Goal: Entertainment & Leisure: Consume media (video, audio)

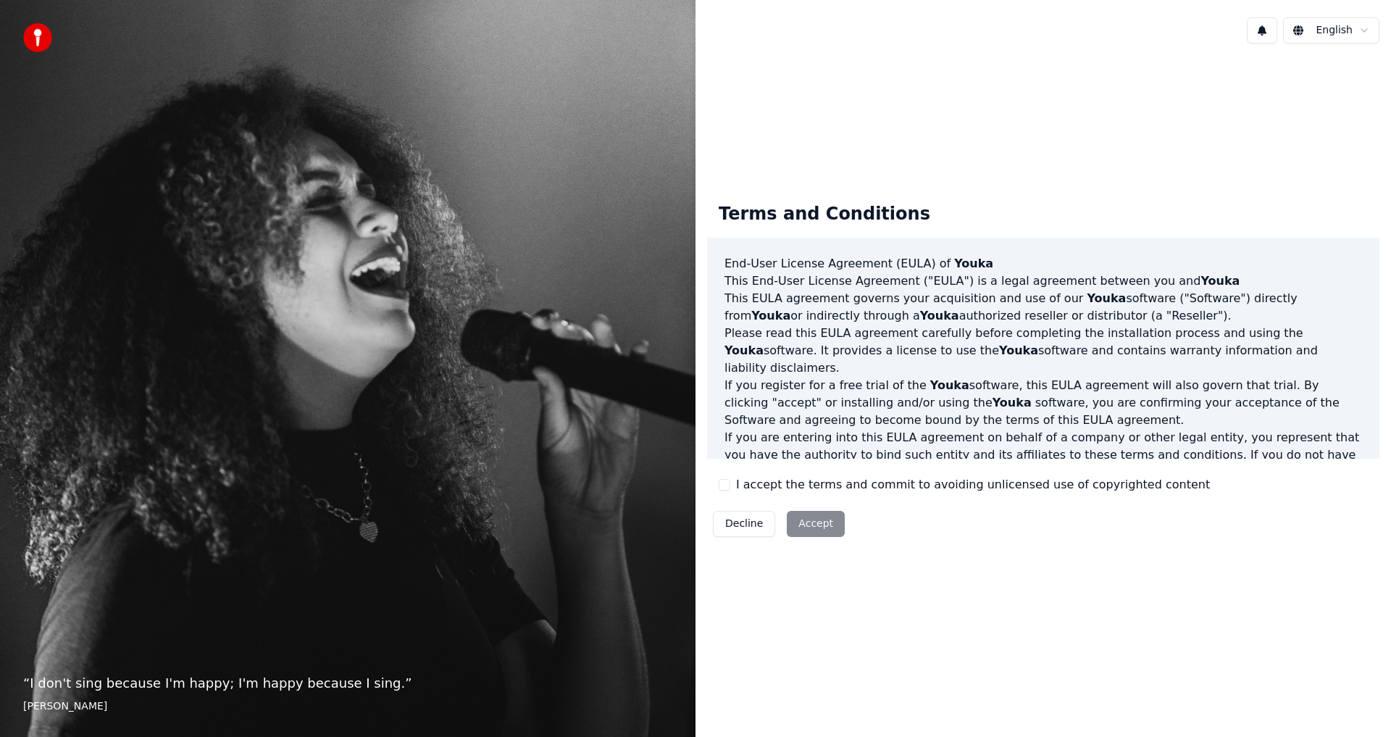
click at [729, 488] on button "I accept the terms and commit to avoiding unlicensed use of copyrighted content" at bounding box center [725, 485] width 12 height 12
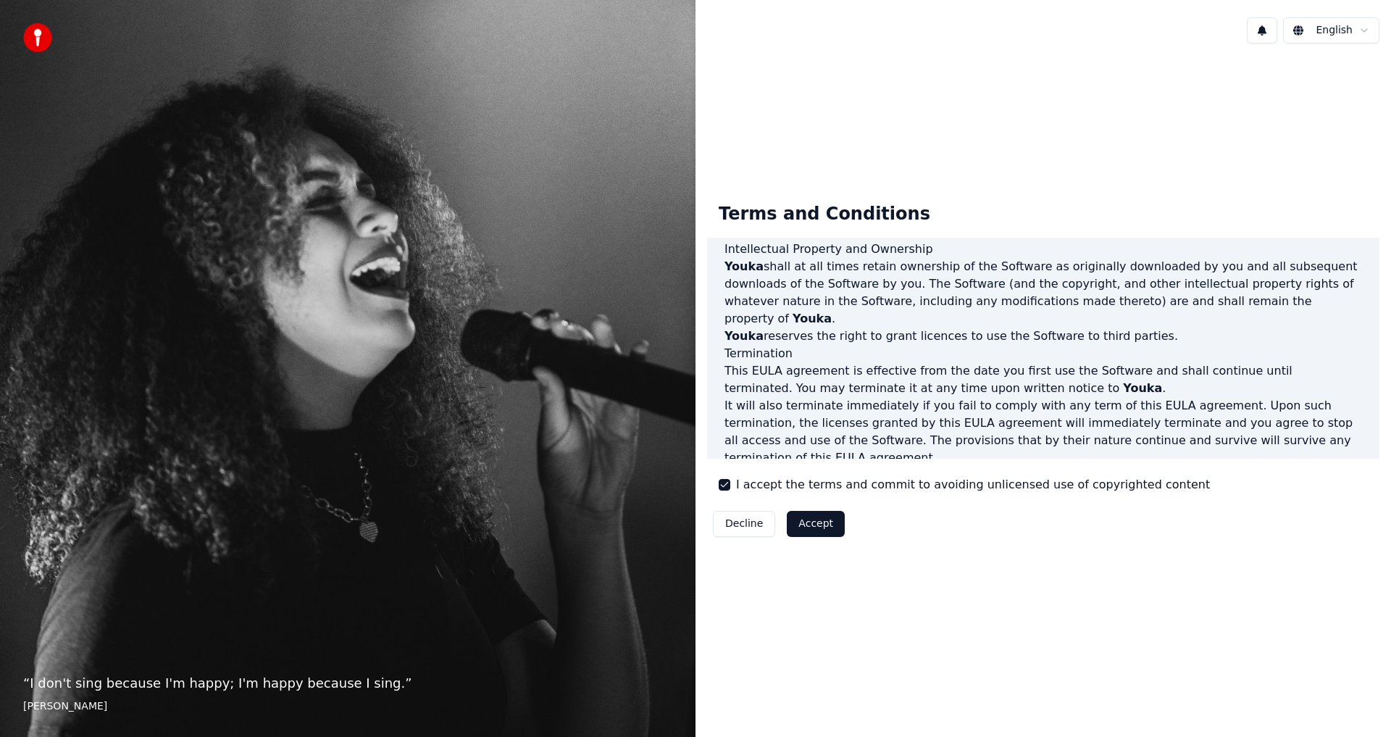
scroll to position [579, 0]
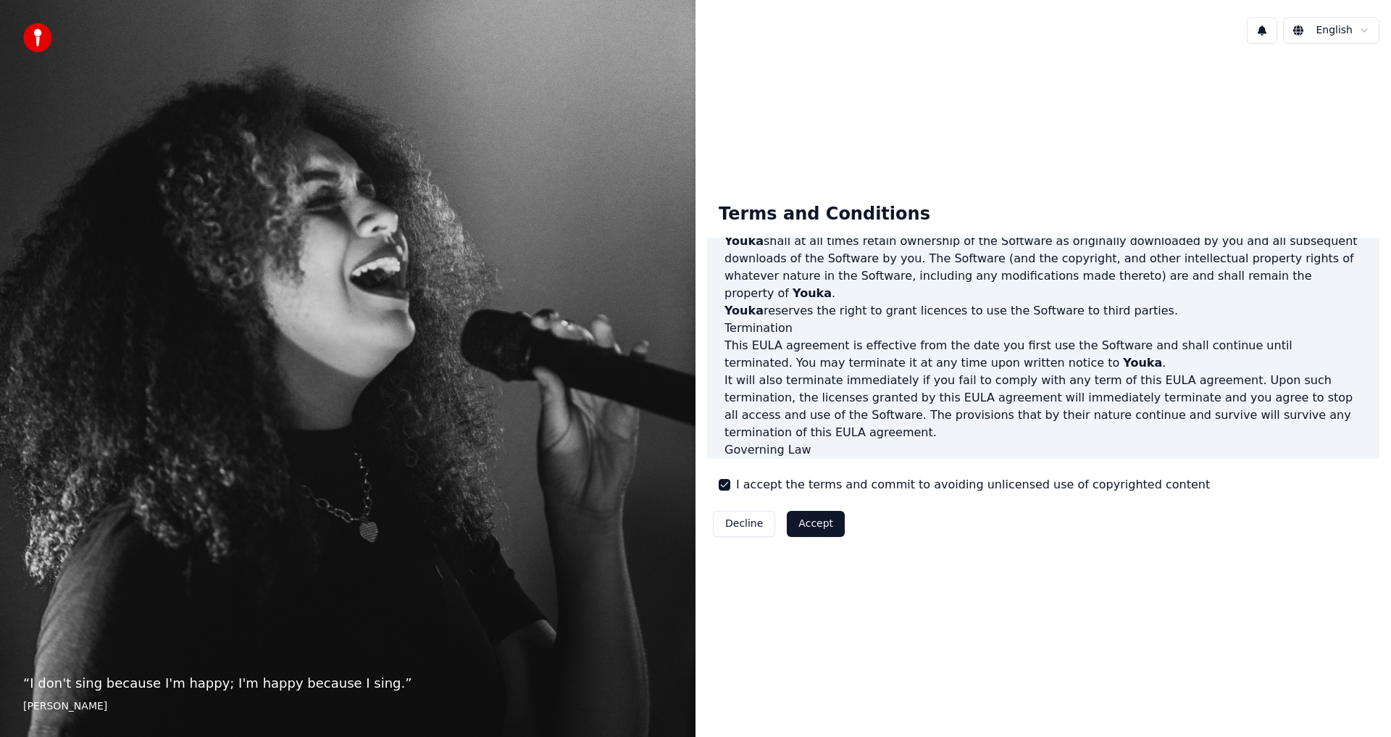
click at [818, 520] on button "Accept" at bounding box center [816, 524] width 58 height 26
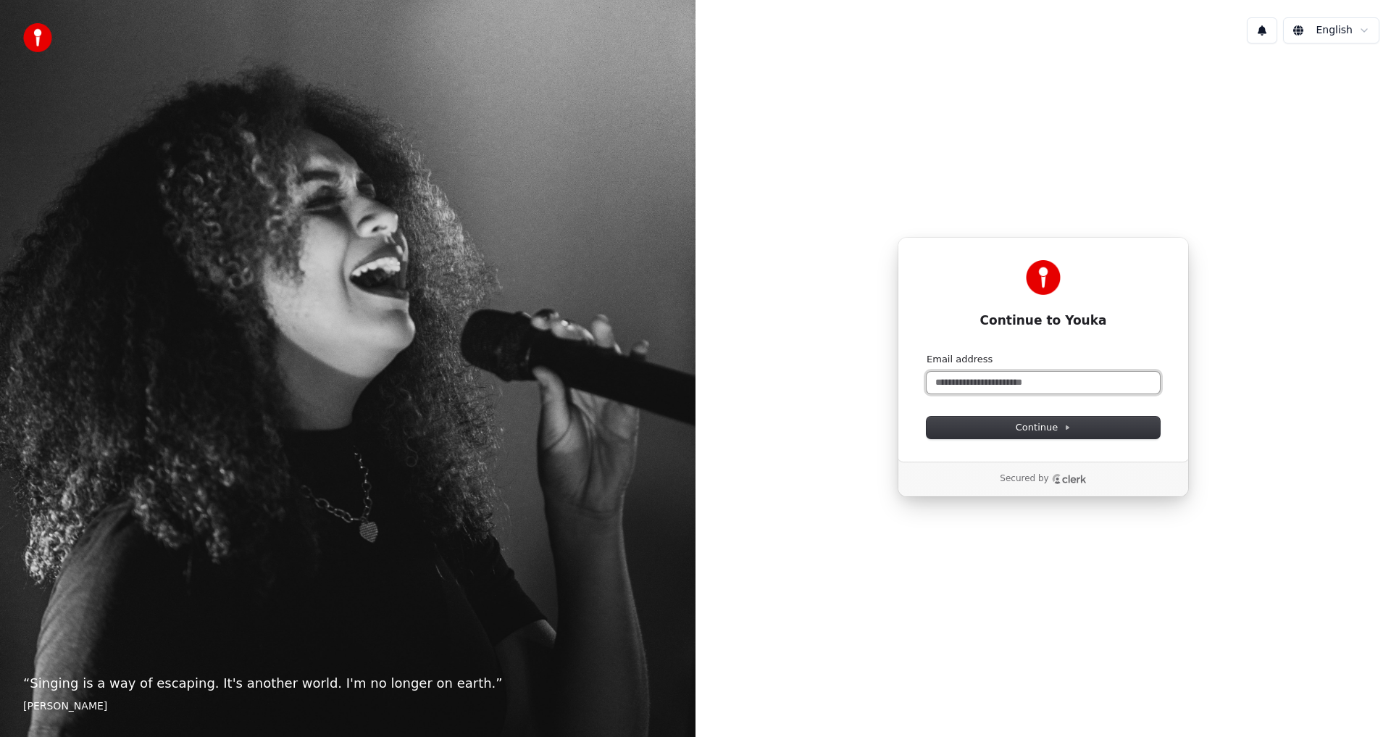
click at [1026, 383] on input "Email address" at bounding box center [1043, 383] width 233 height 22
click at [927, 353] on button "submit" at bounding box center [927, 353] width 0 height 0
type input "**********"
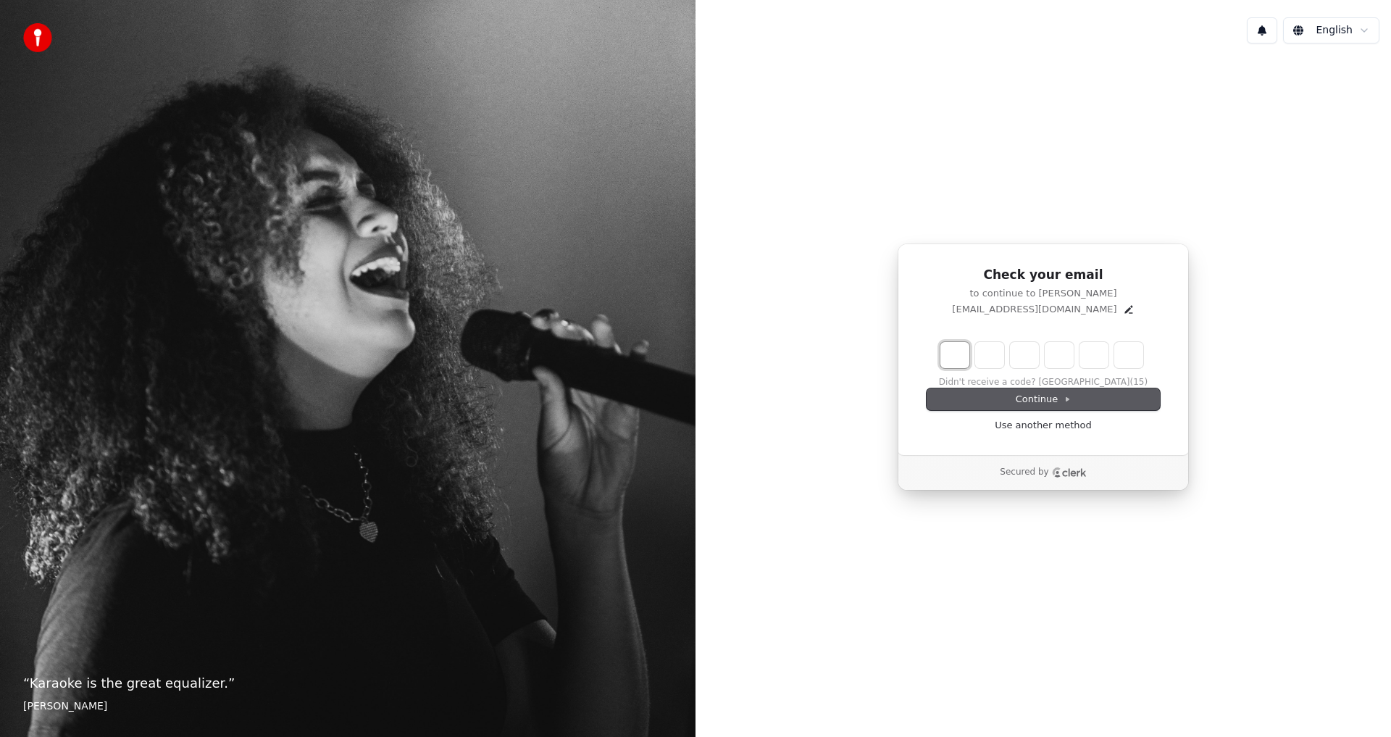
drag, startPoint x: 956, startPoint y: 359, endPoint x: 1054, endPoint y: 393, distance: 103.6
click at [956, 359] on input "Enter verification code. Digit 1" at bounding box center [954, 355] width 29 height 26
type input "*"
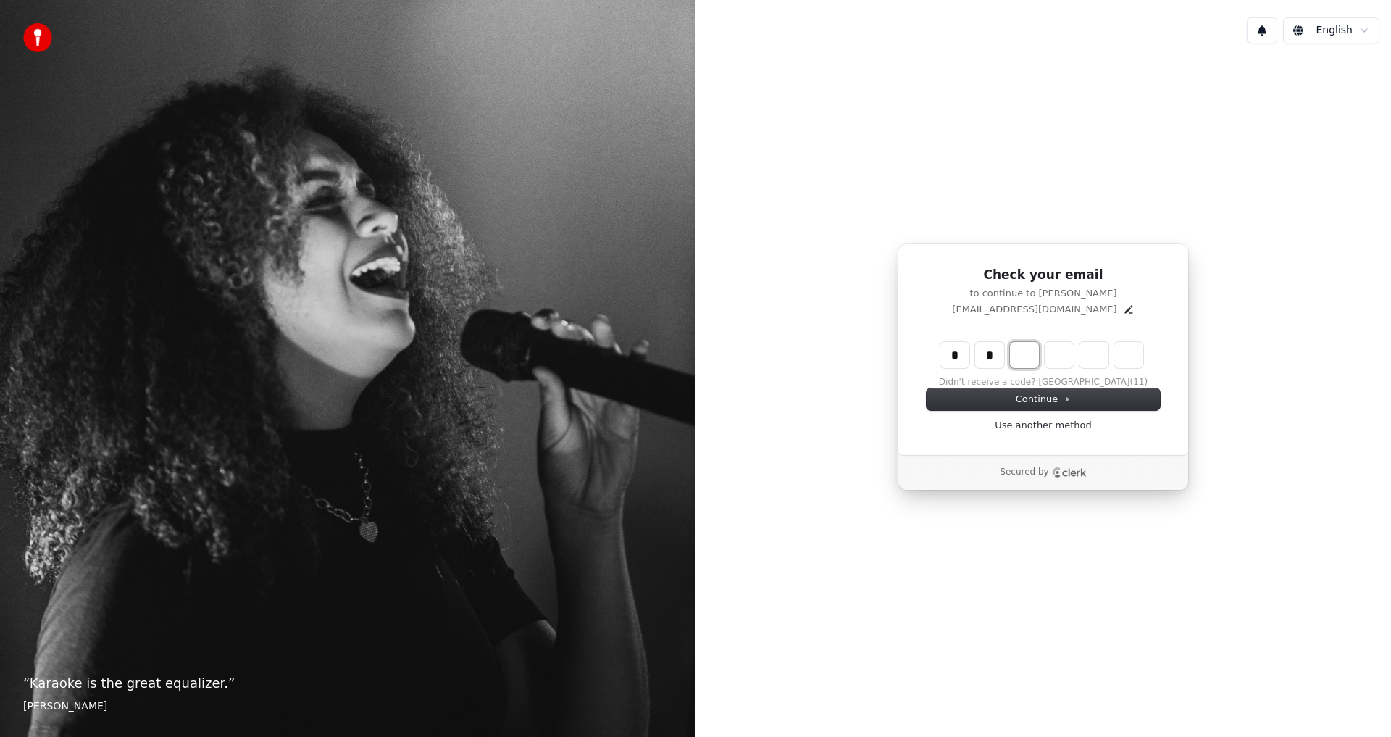
type input "**"
type input "*"
type input "***"
type input "*"
type input "****"
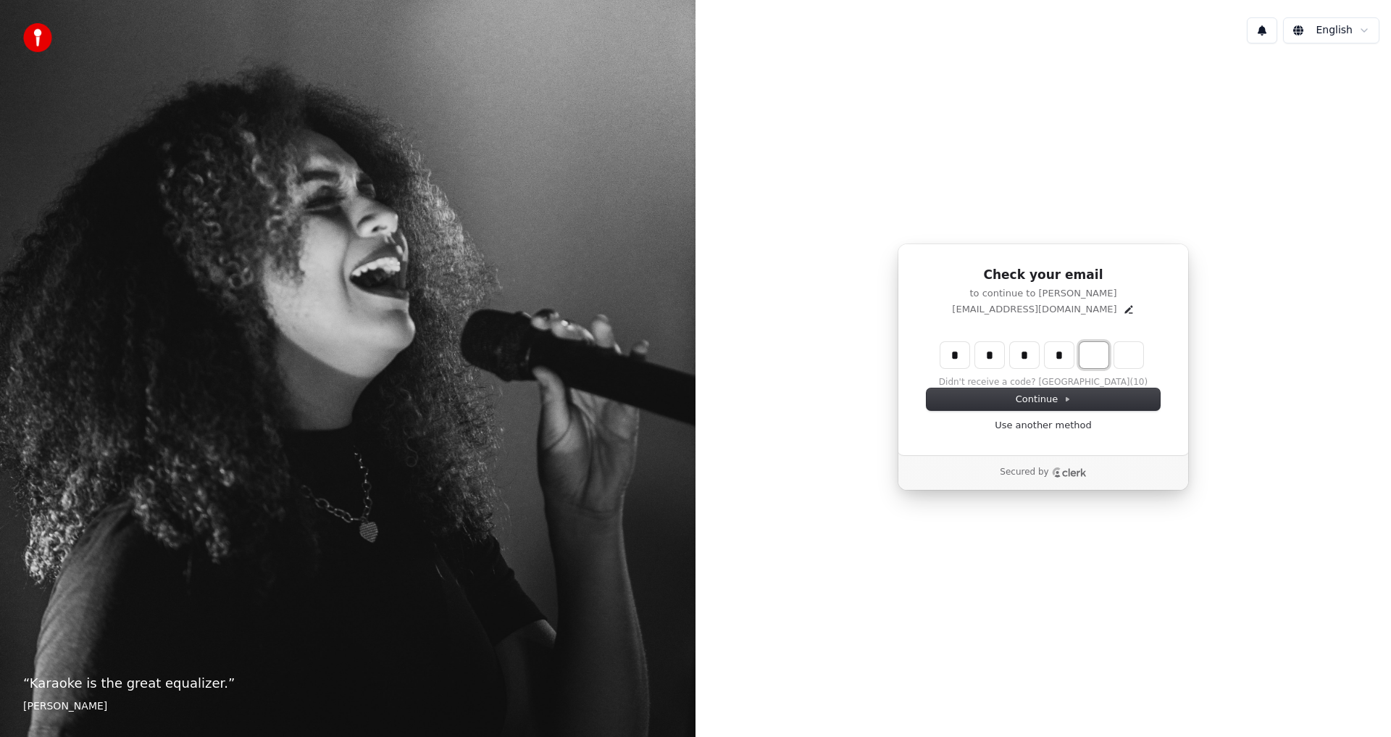
type input "*"
type input "******"
type input "*"
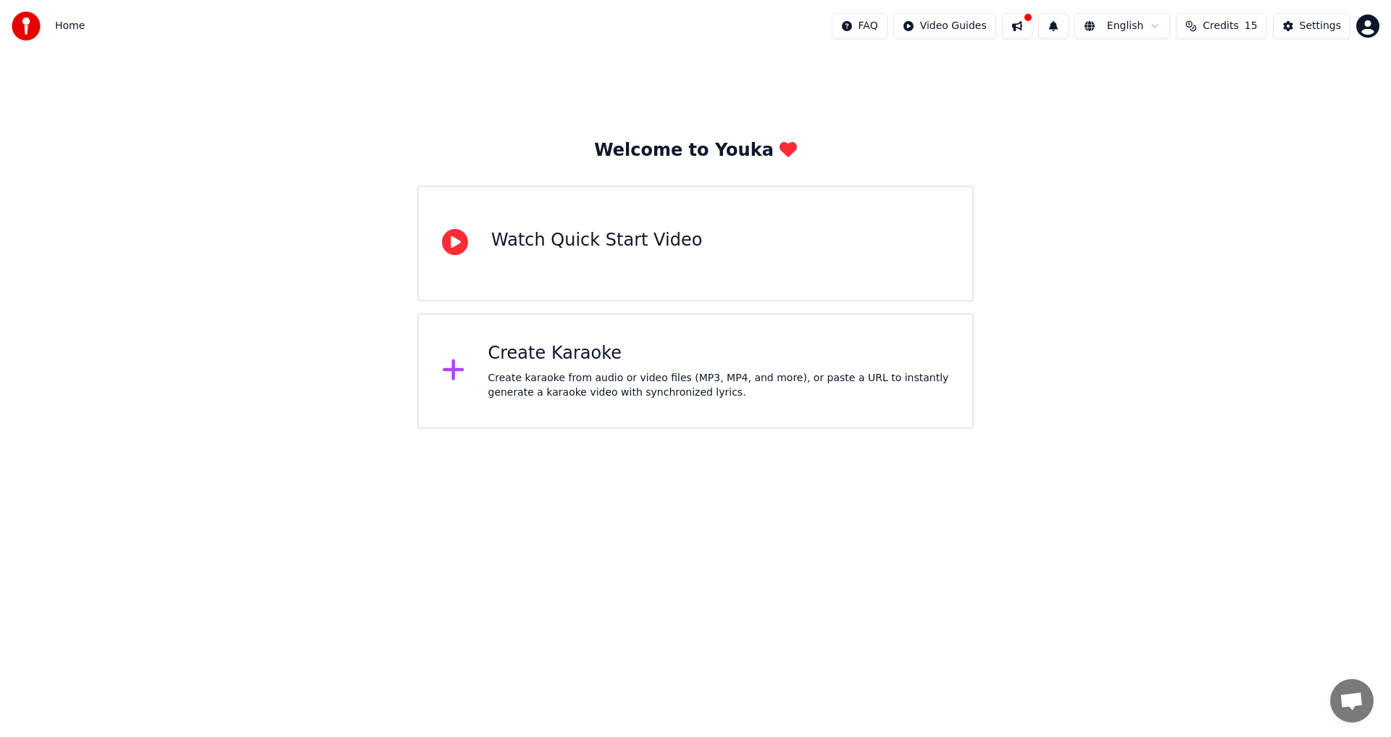
click at [613, 399] on div "Create karaoke from audio or video files (MP3, MP4, and more), or paste a URL t…" at bounding box center [719, 385] width 462 height 29
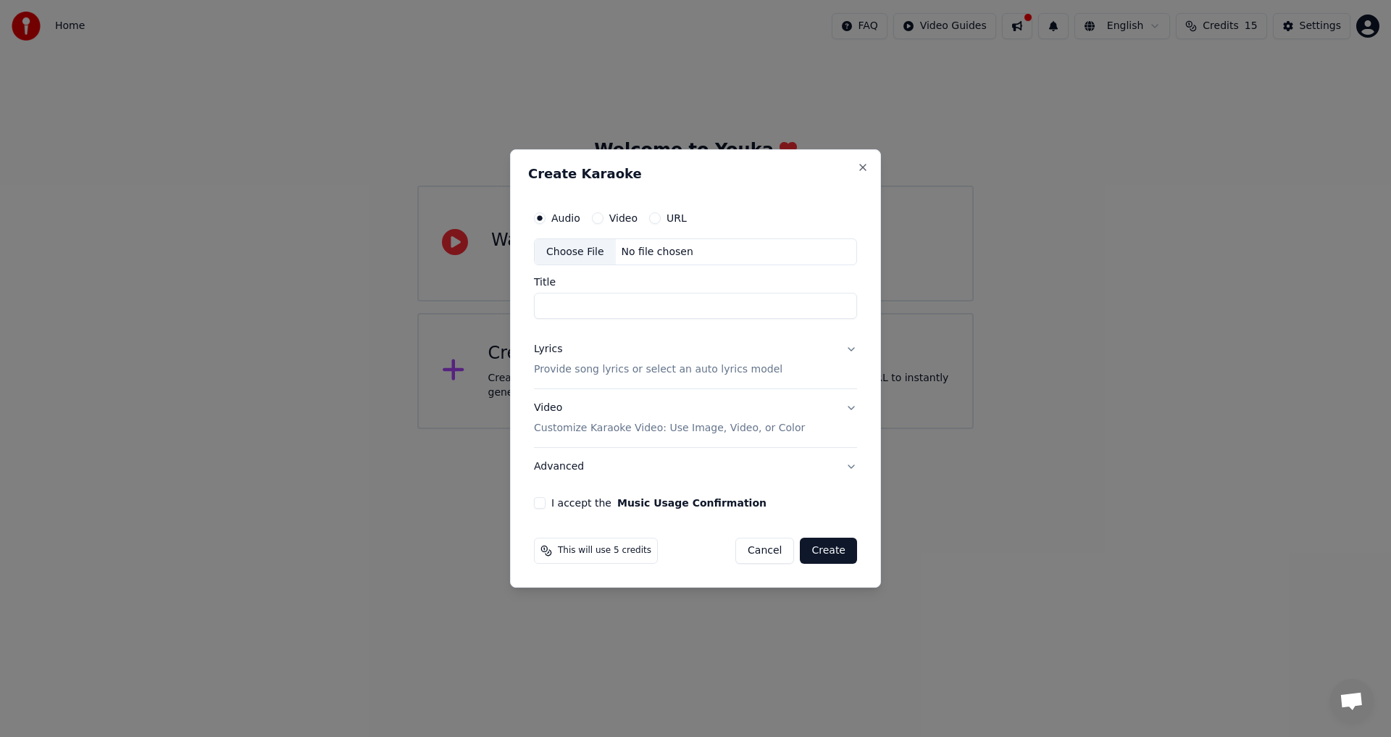
click at [598, 220] on button "Video" at bounding box center [598, 218] width 12 height 12
click at [658, 222] on div "URL" at bounding box center [668, 218] width 38 height 12
click at [654, 220] on button "URL" at bounding box center [655, 218] width 12 height 12
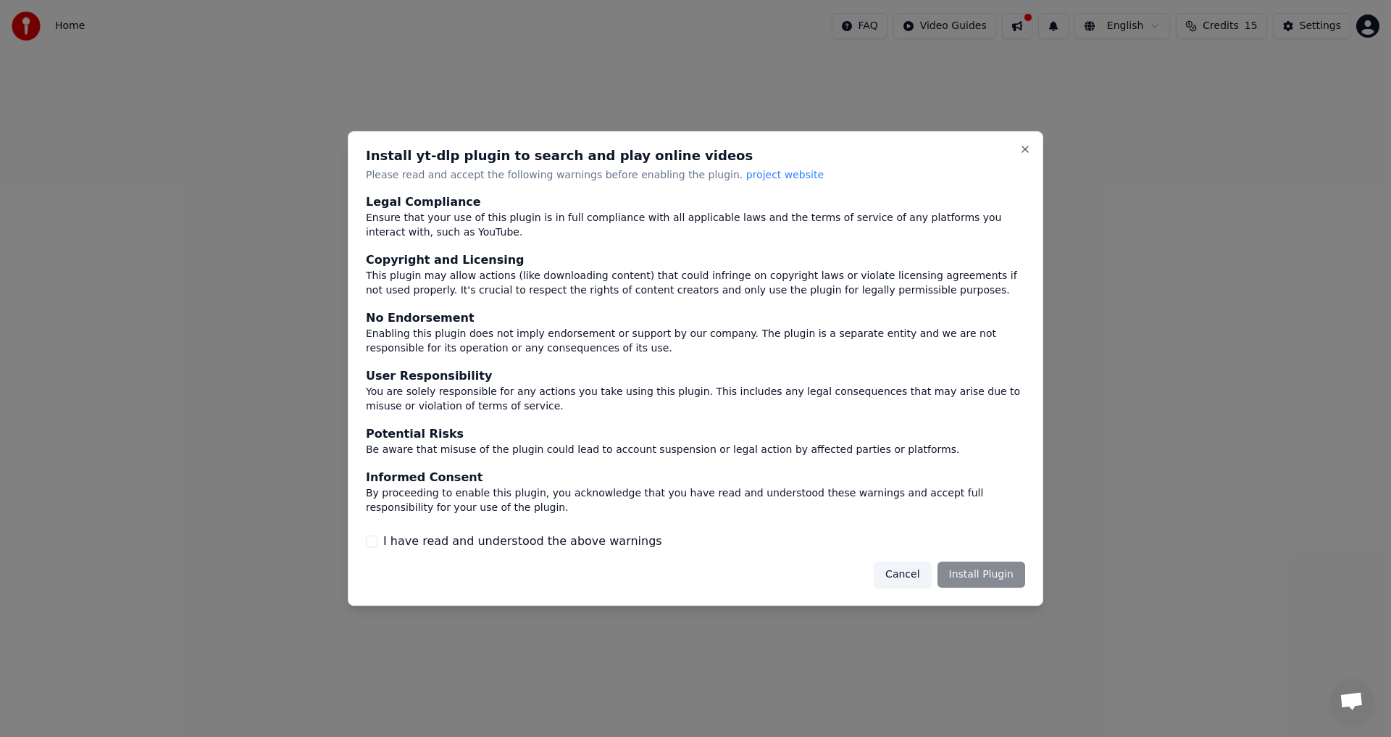
click at [915, 570] on button "Cancel" at bounding box center [902, 575] width 57 height 26
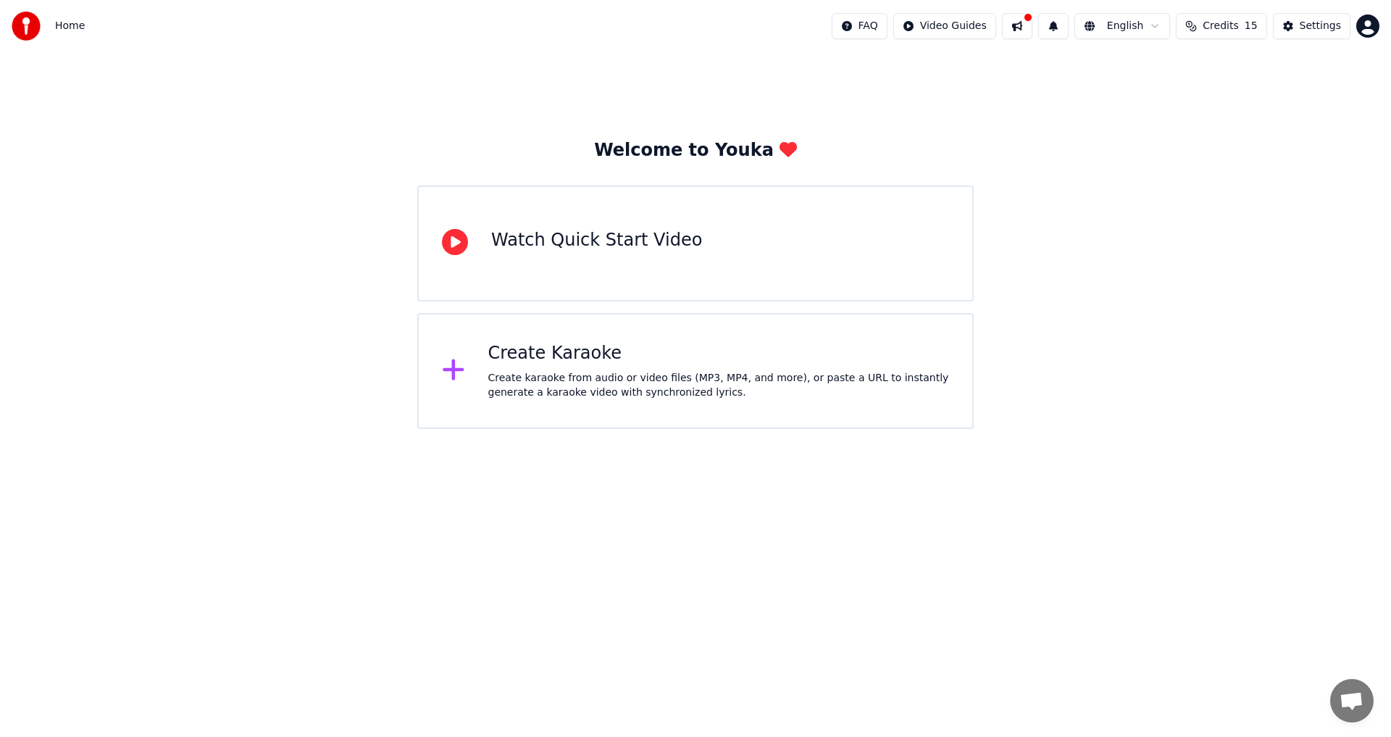
click at [638, 380] on div "Create karaoke from audio or video files (MP3, MP4, and more), or paste a URL t…" at bounding box center [719, 385] width 462 height 29
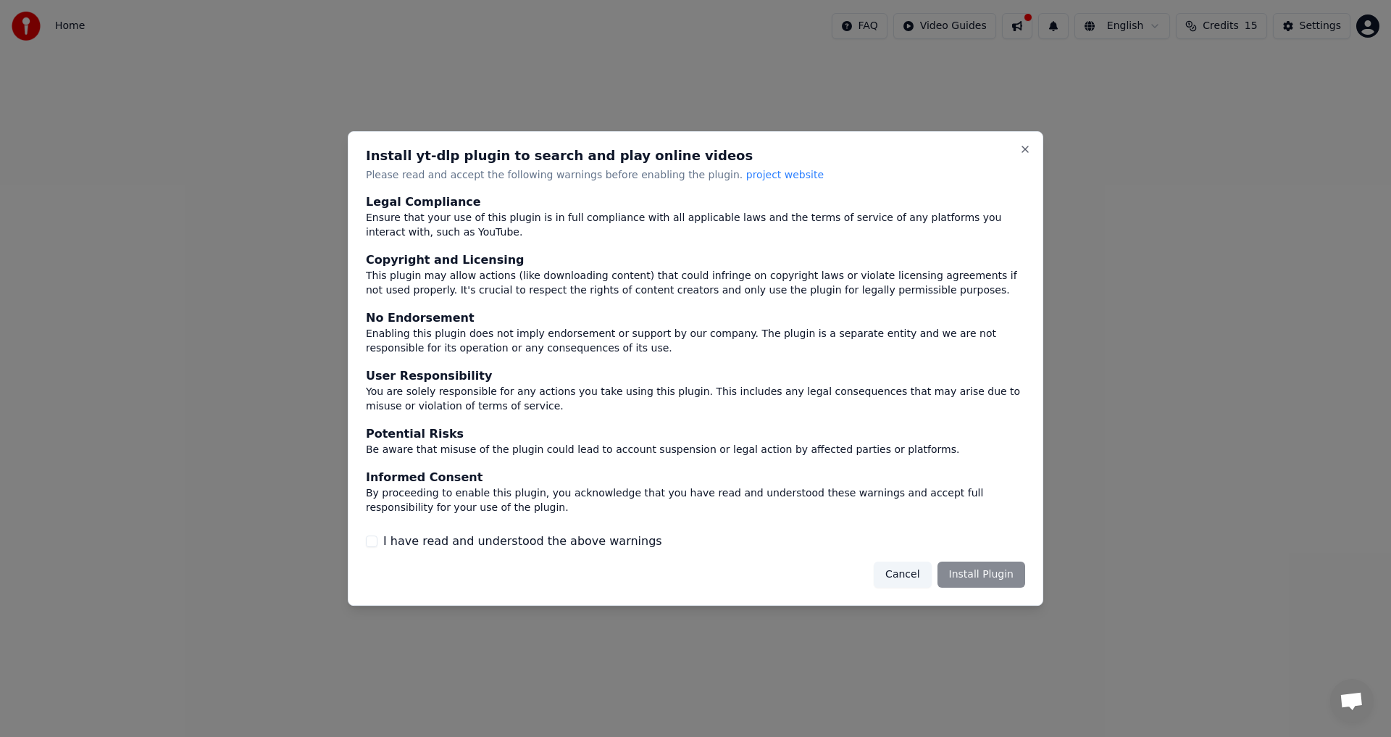
click at [919, 574] on button "Cancel" at bounding box center [902, 575] width 57 height 26
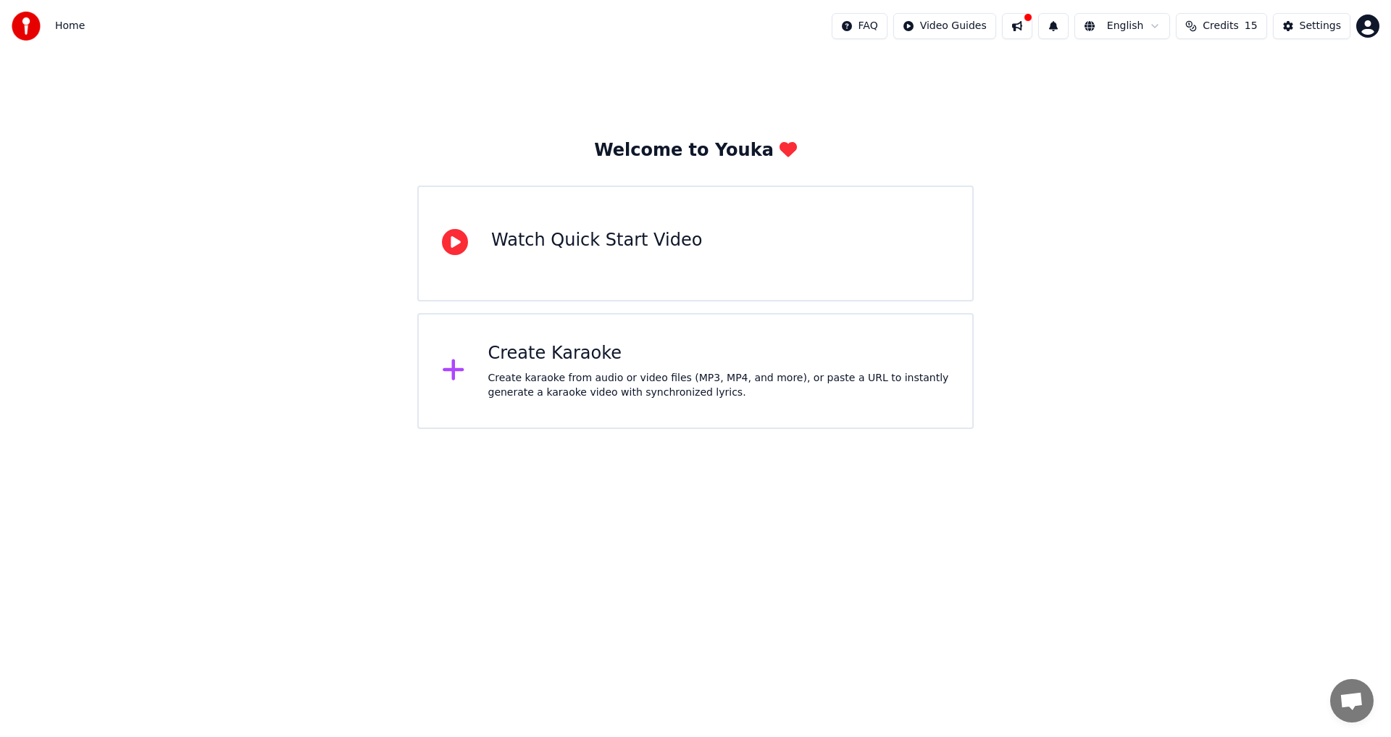
click at [549, 368] on div "Create Karaoke Create karaoke from audio or video files (MP3, MP4, and more), o…" at bounding box center [719, 371] width 462 height 58
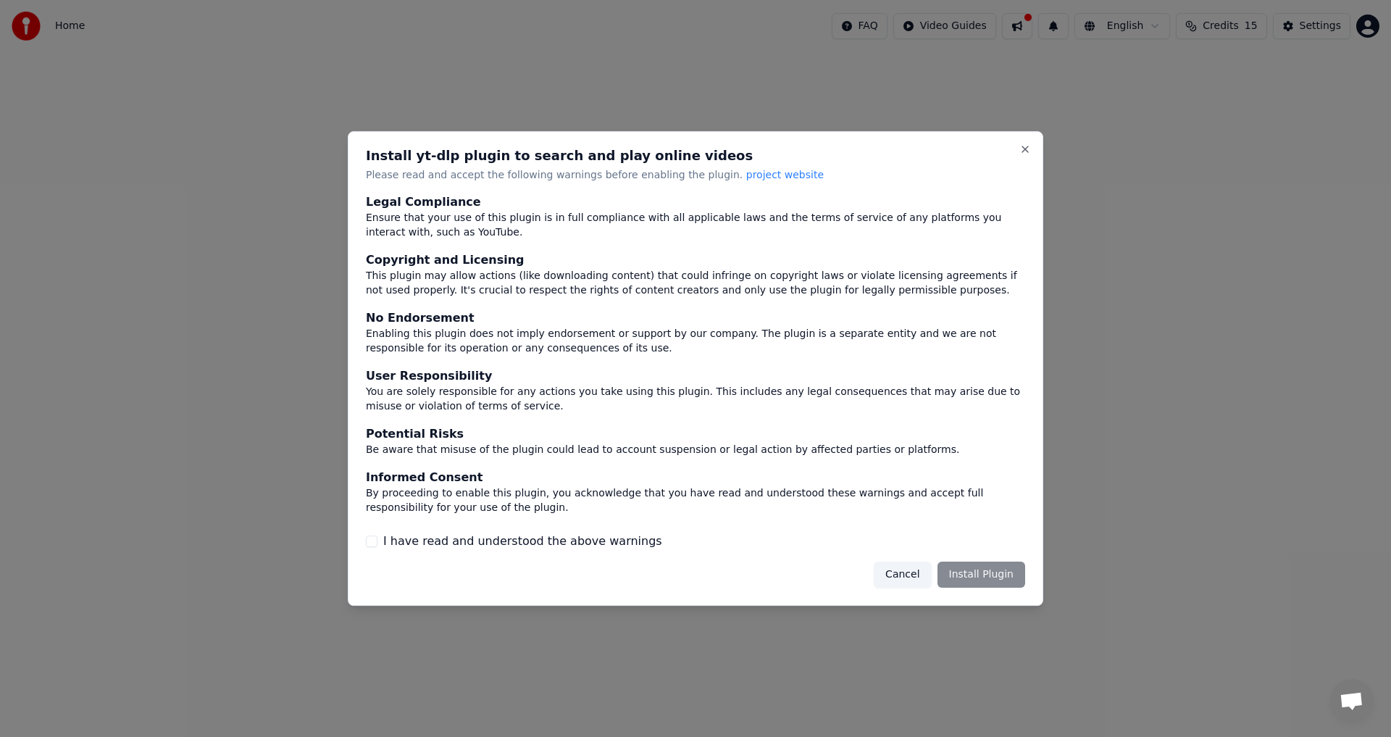
click at [980, 576] on div "Cancel Install Plugin" at bounding box center [949, 575] width 151 height 26
click at [374, 543] on button "I have read and understood the above warnings" at bounding box center [372, 541] width 12 height 12
click at [982, 576] on button "Install Plugin" at bounding box center [982, 575] width 88 height 26
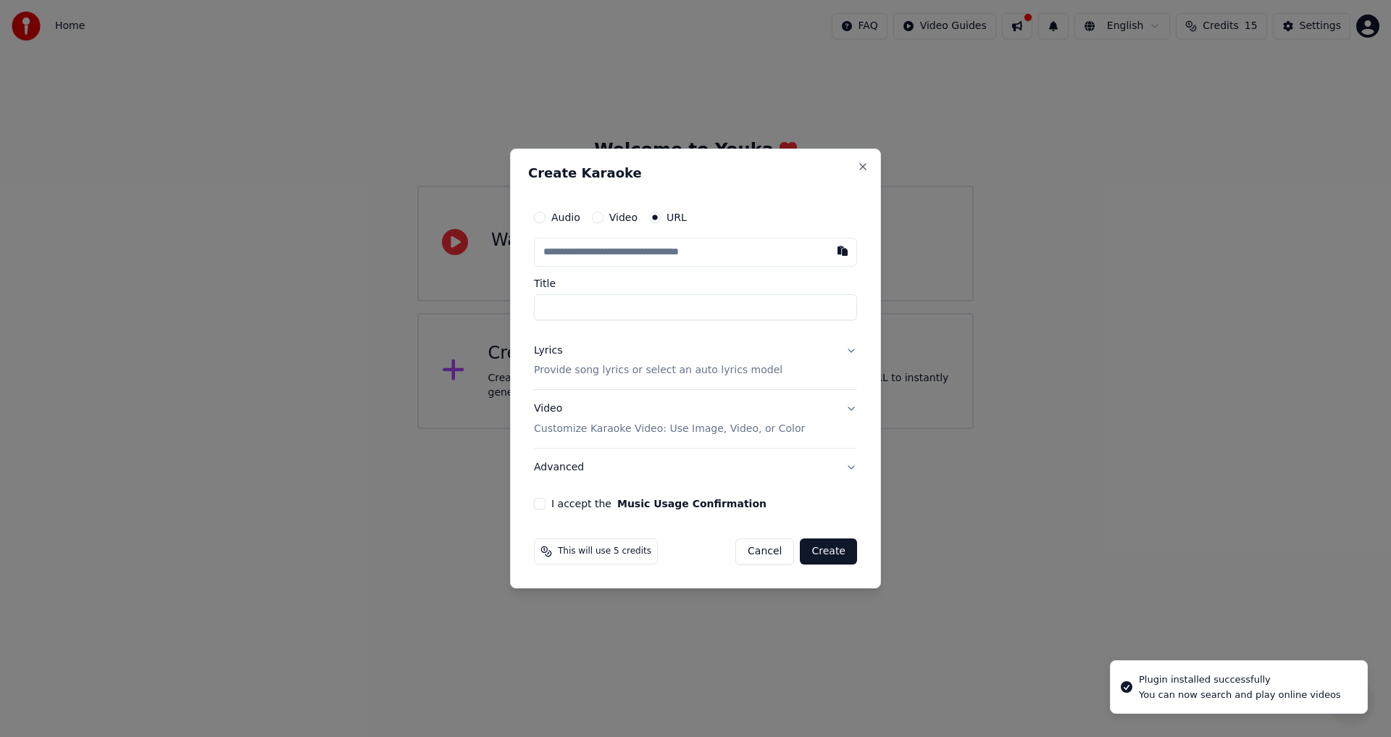
click at [553, 216] on label "Audio" at bounding box center [565, 217] width 29 height 10
click at [546, 216] on button "Audio" at bounding box center [540, 218] width 12 height 12
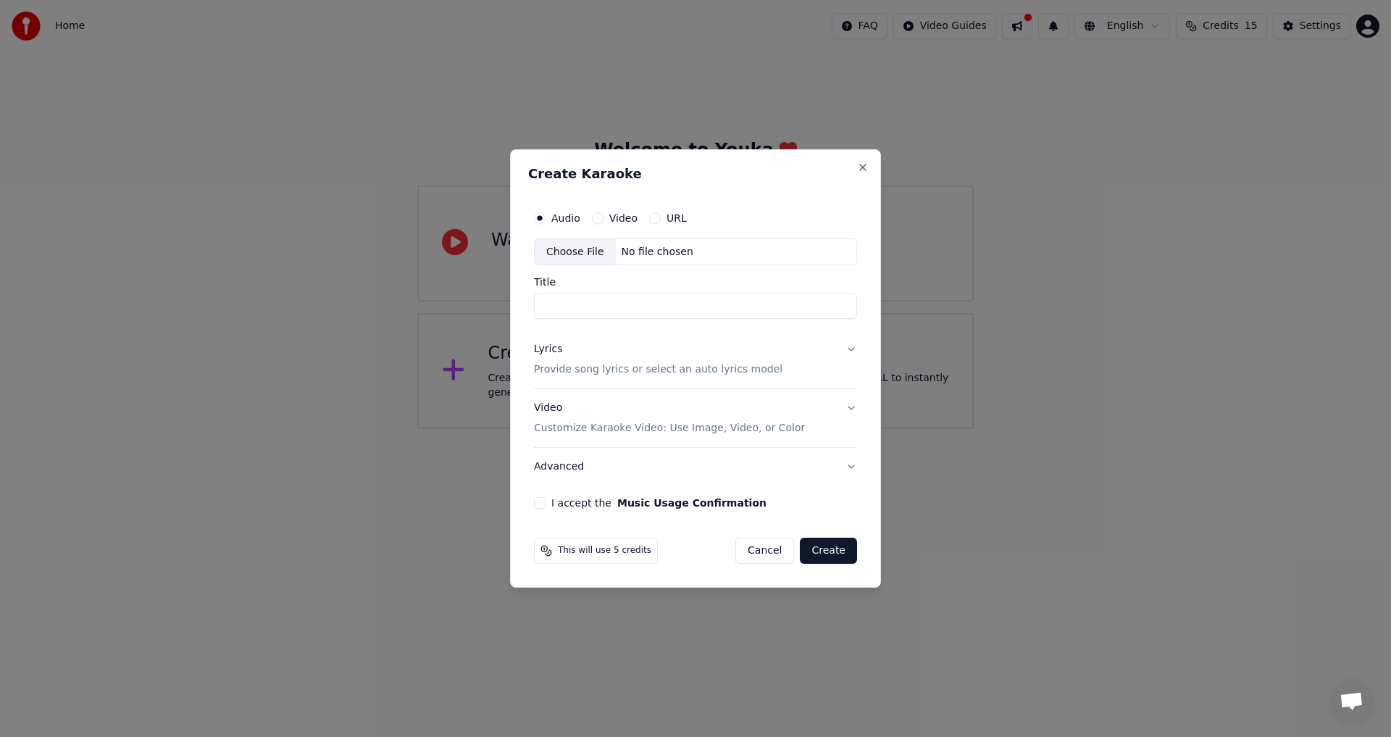
click at [602, 217] on button "Video" at bounding box center [598, 218] width 12 height 12
click at [618, 305] on input "Title" at bounding box center [695, 306] width 323 height 26
click at [565, 256] on div "Choose File" at bounding box center [575, 252] width 81 height 26
click at [604, 311] on input "Title" at bounding box center [695, 306] width 323 height 26
type input "**********"
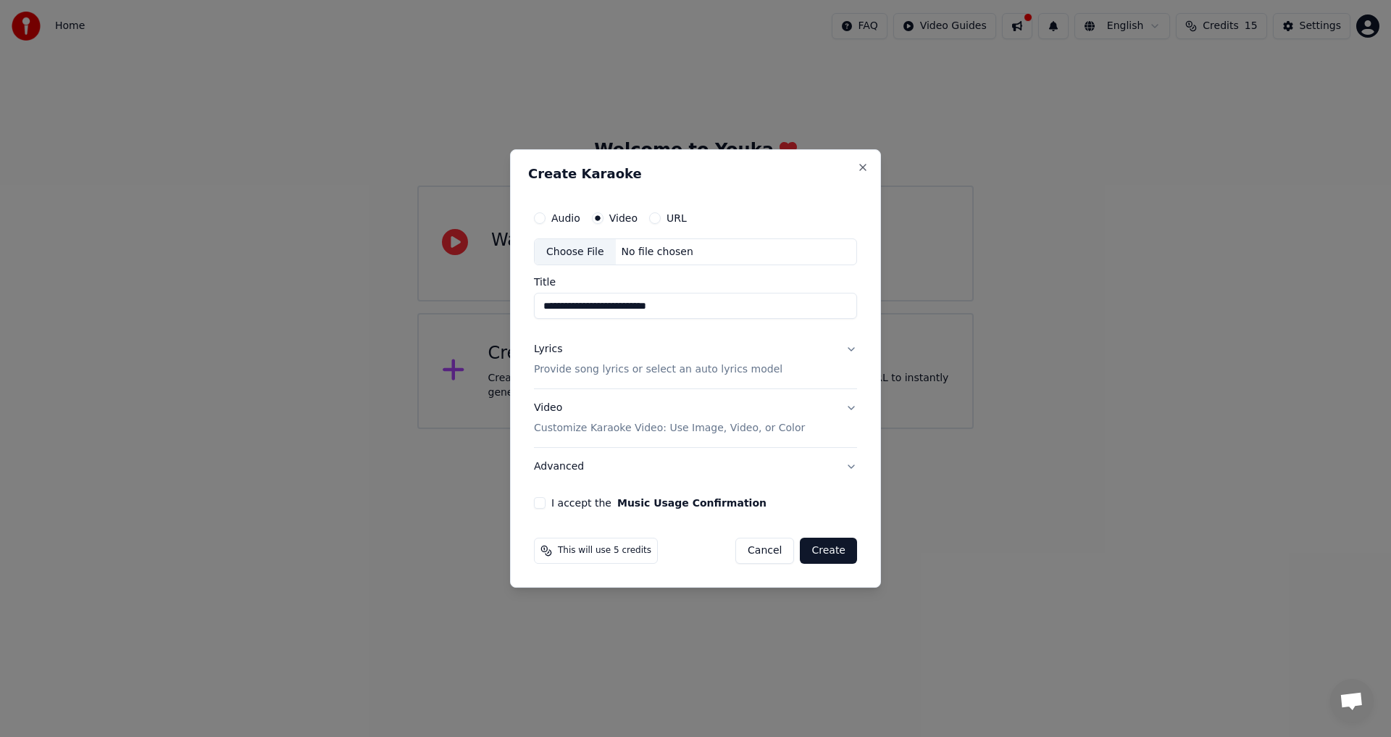
click at [659, 220] on div "URL" at bounding box center [668, 218] width 38 height 12
click at [653, 218] on button "URL" at bounding box center [655, 218] width 12 height 12
click at [656, 259] on input "text" at bounding box center [695, 252] width 323 height 29
click at [593, 218] on button "Video" at bounding box center [598, 218] width 12 height 12
click at [667, 218] on label "URL" at bounding box center [677, 218] width 20 height 10
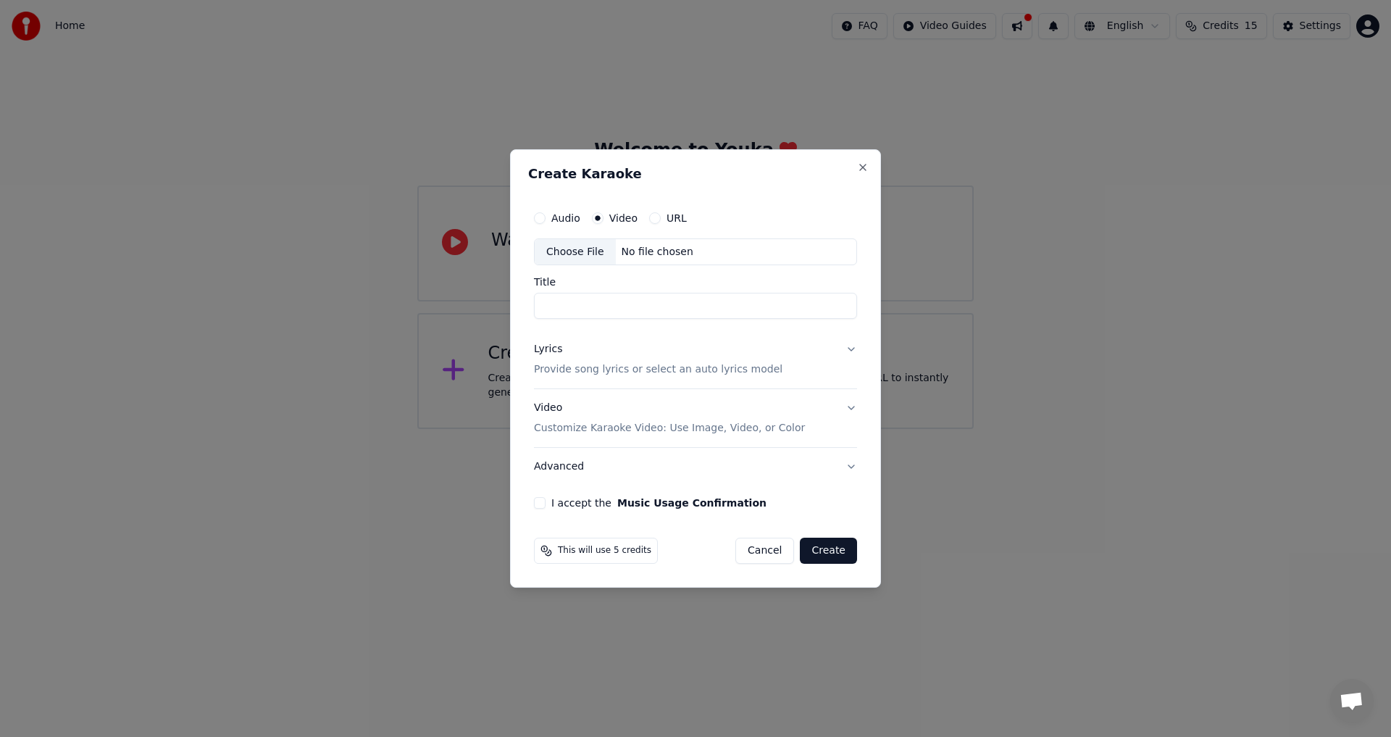
click at [661, 218] on button "URL" at bounding box center [655, 218] width 12 height 12
click at [677, 254] on input "text" at bounding box center [695, 252] width 323 height 29
paste input "**********"
type input "**********"
type input "*********"
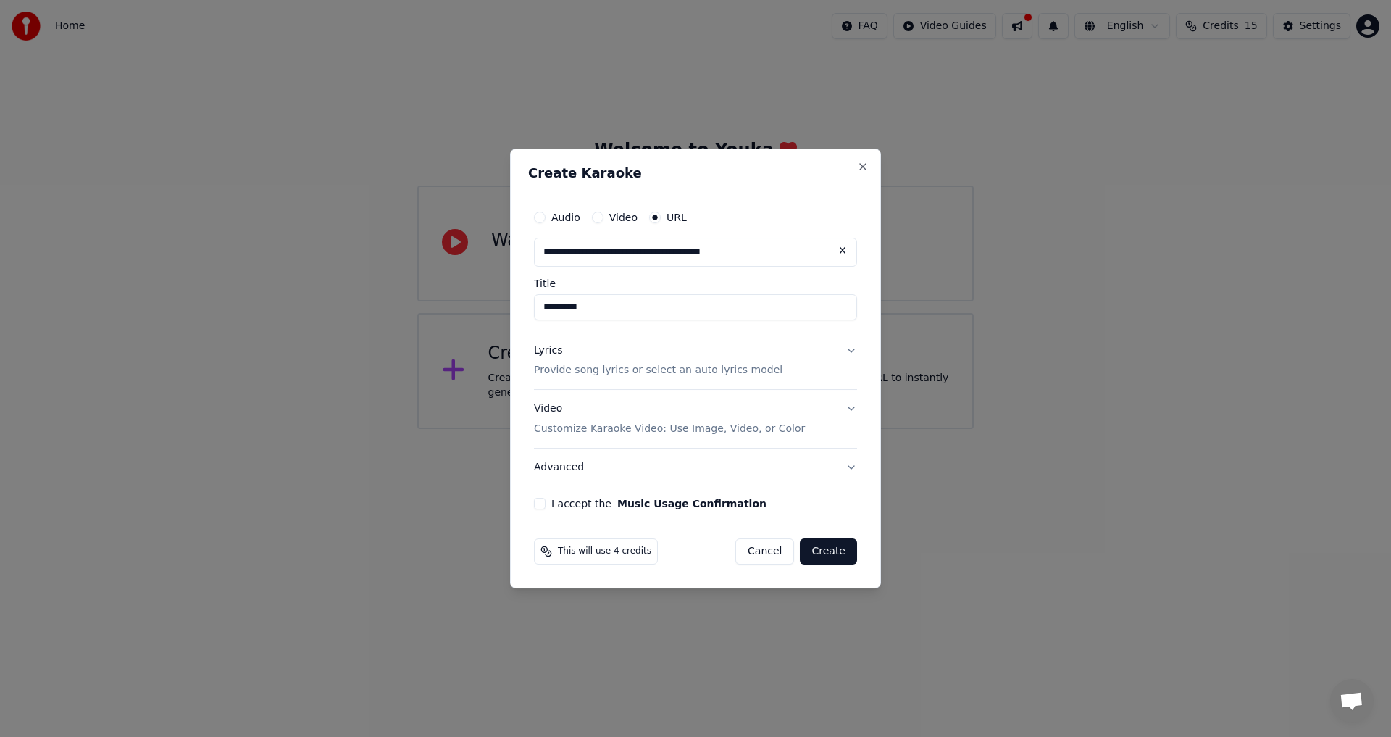
type input "**********"
click at [655, 304] on input "*********" at bounding box center [695, 307] width 323 height 26
type input "*********"
type input "**********"
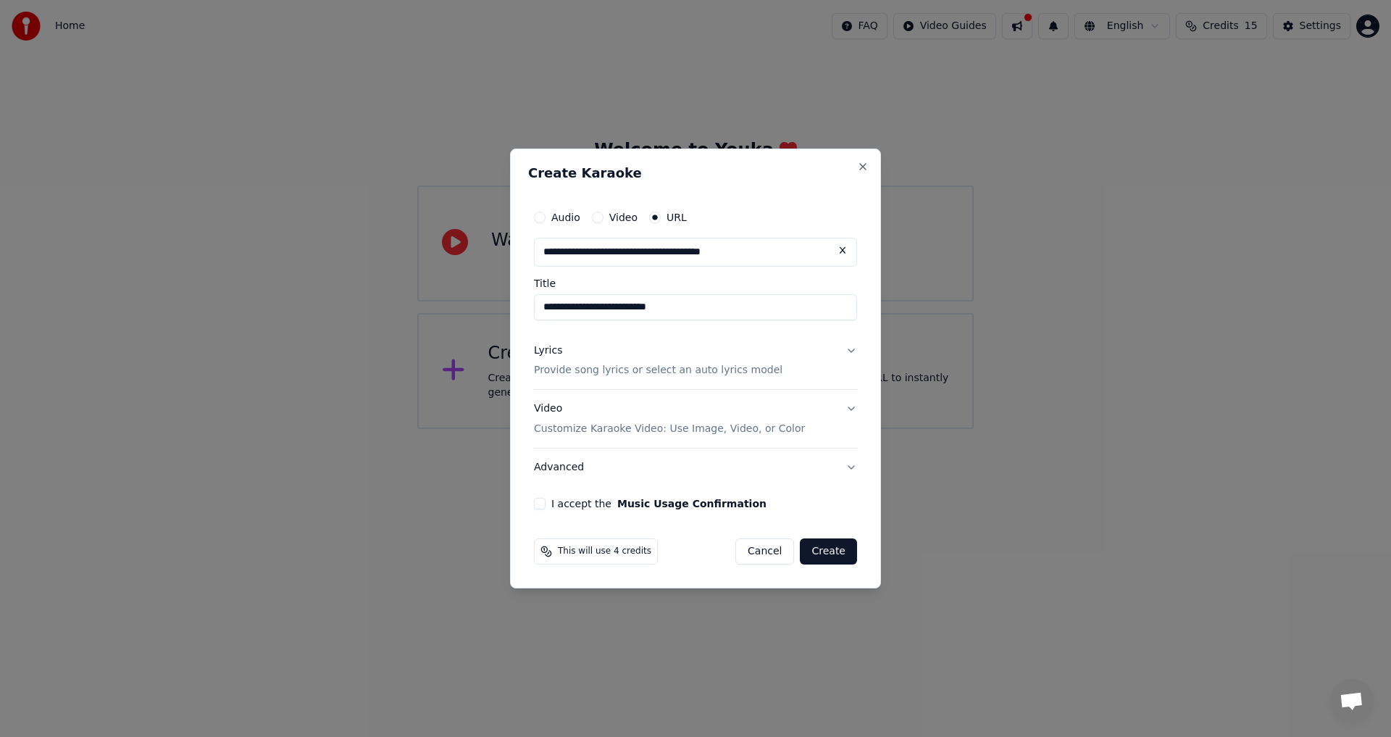
click at [851, 352] on button "Lyrics Provide song lyrics or select an auto lyrics model" at bounding box center [695, 361] width 323 height 58
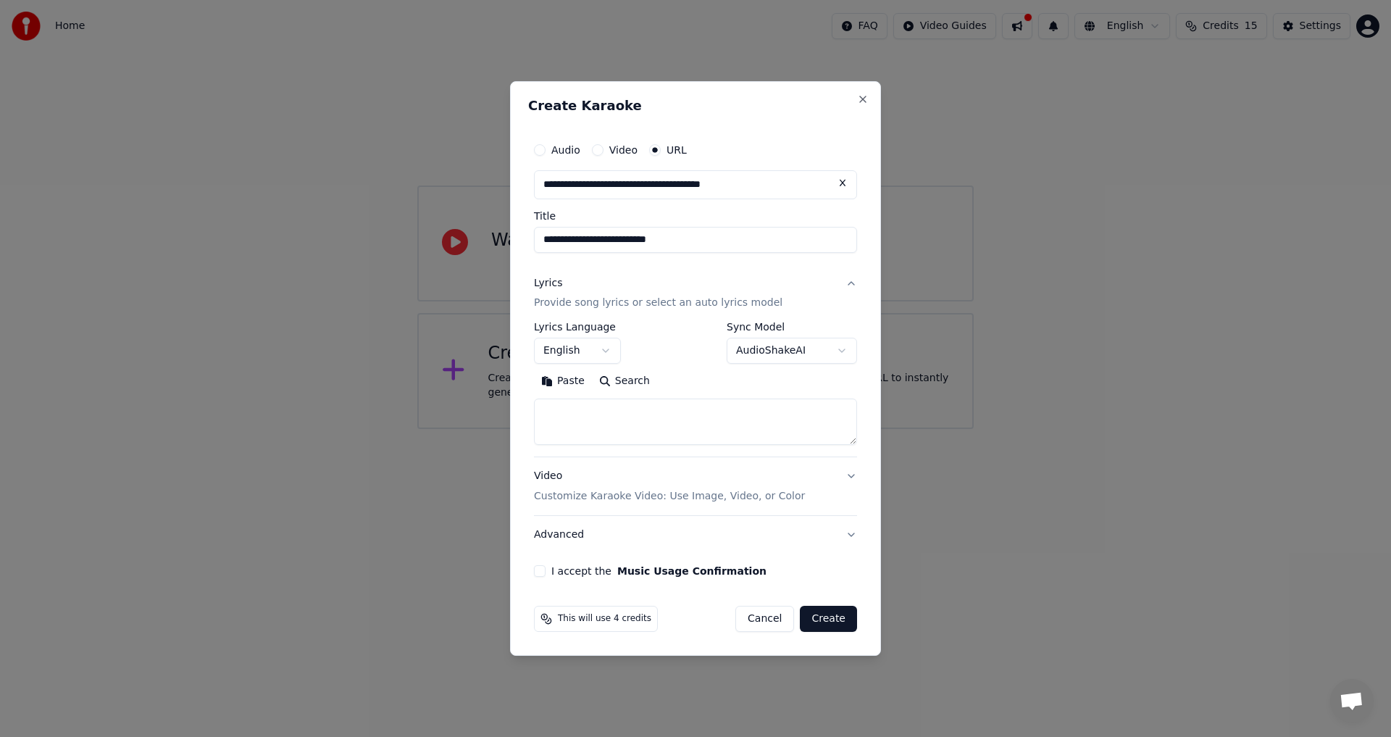
click at [714, 304] on p "Provide song lyrics or select an auto lyrics model" at bounding box center [658, 303] width 249 height 14
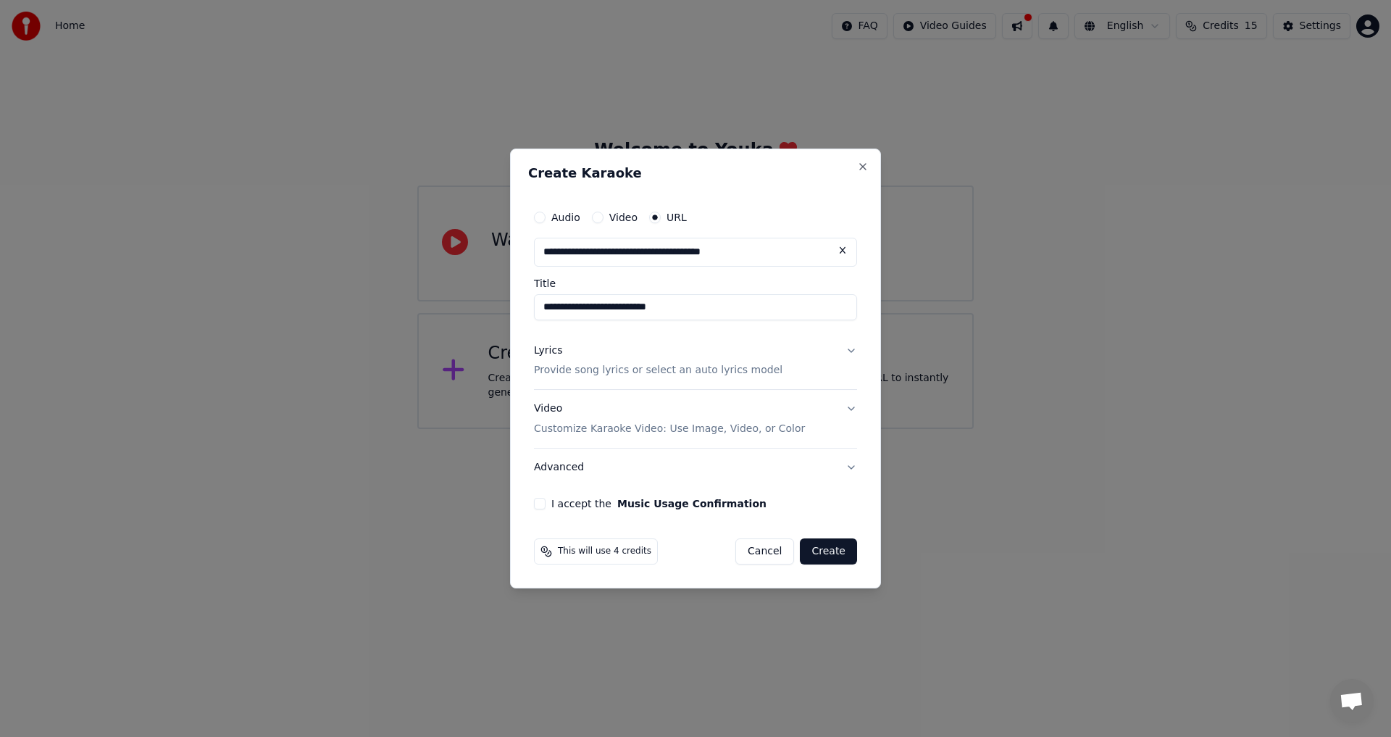
click at [663, 430] on p "Customize Karaoke Video: Use Image, Video, or Color" at bounding box center [669, 429] width 271 height 14
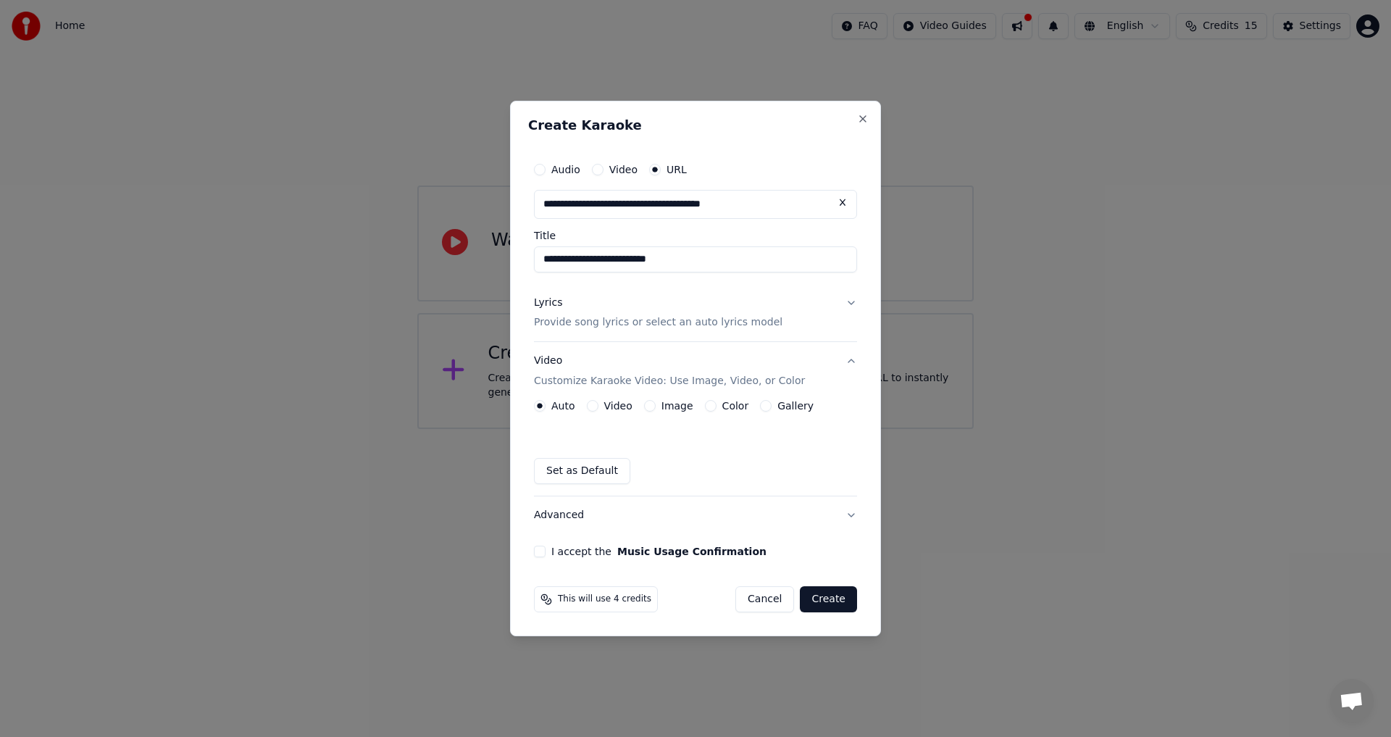
click at [598, 408] on div "Video" at bounding box center [610, 406] width 46 height 12
click at [595, 408] on button "Video" at bounding box center [593, 406] width 12 height 12
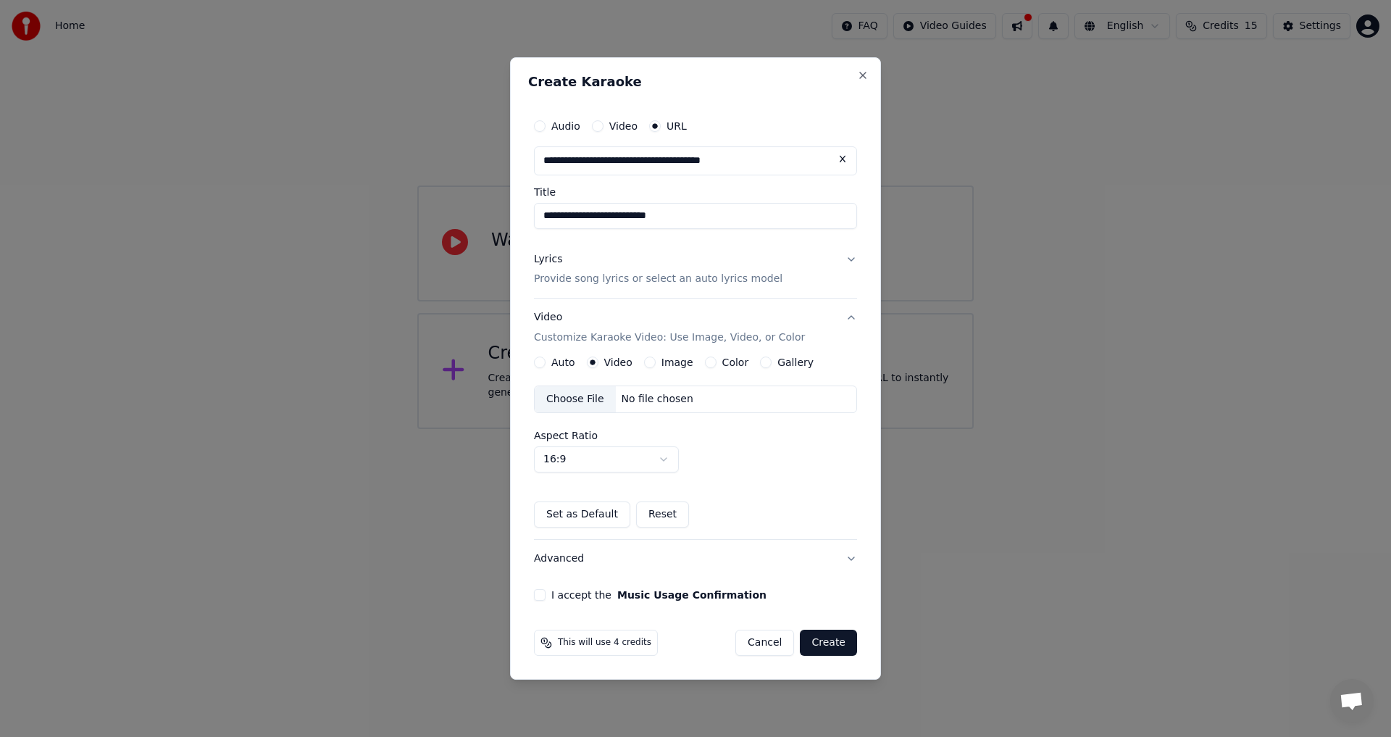
click at [653, 364] on div "Image" at bounding box center [668, 362] width 49 height 12
click at [644, 363] on button "Image" at bounding box center [650, 362] width 12 height 12
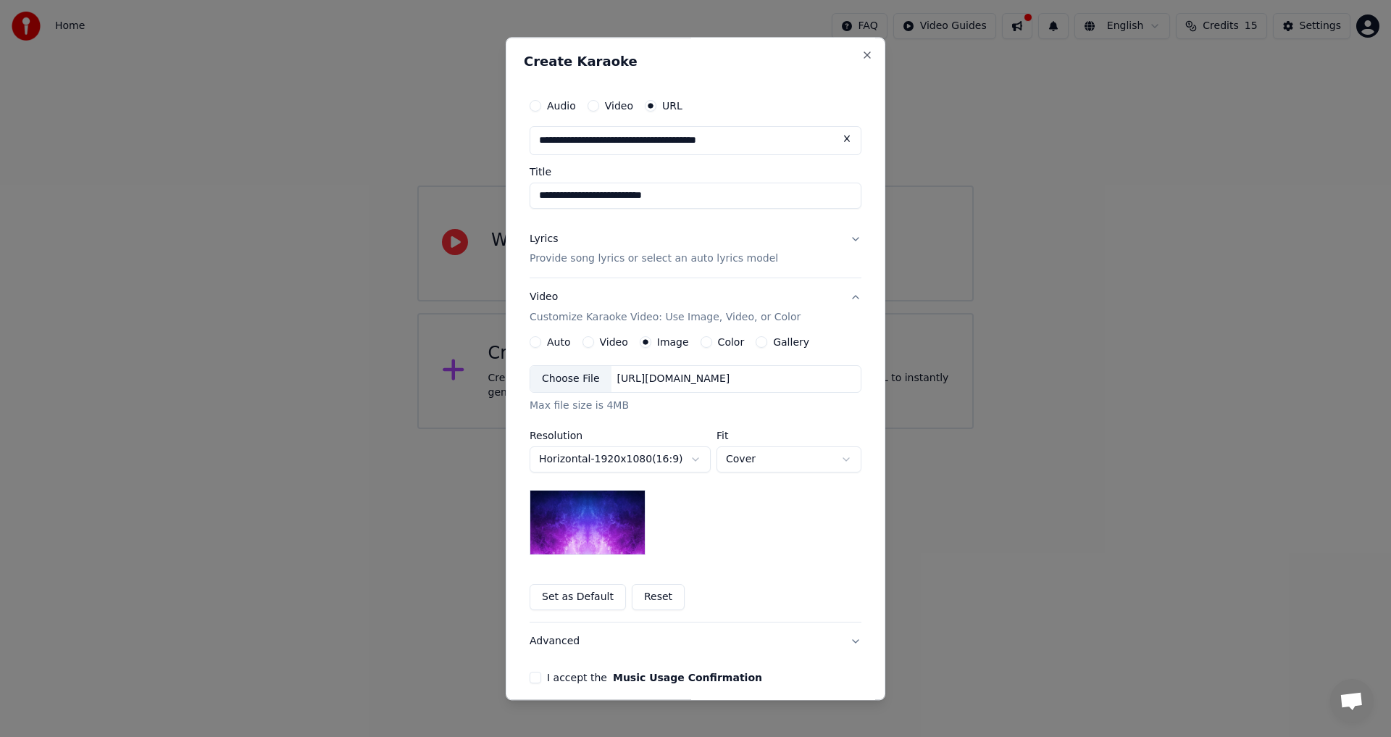
scroll to position [62, 0]
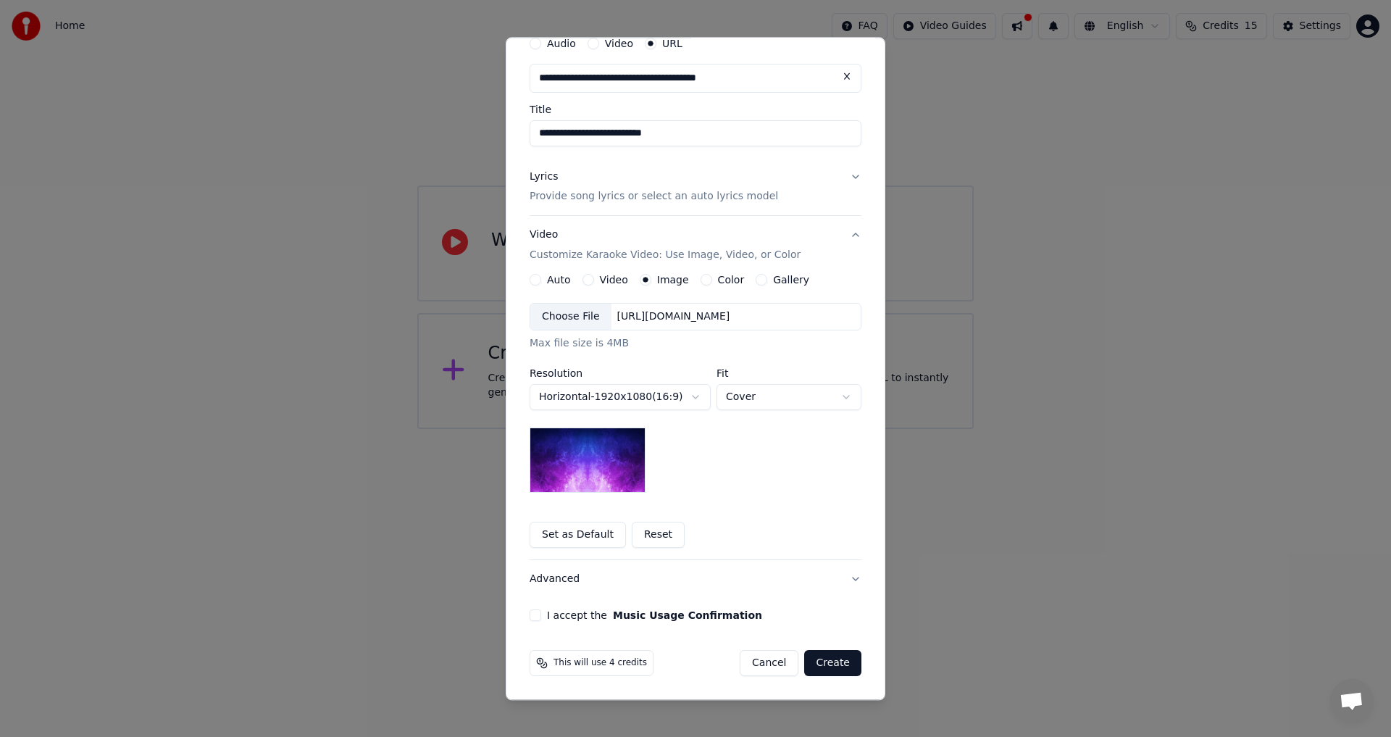
click at [701, 283] on button "Color" at bounding box center [707, 281] width 12 height 12
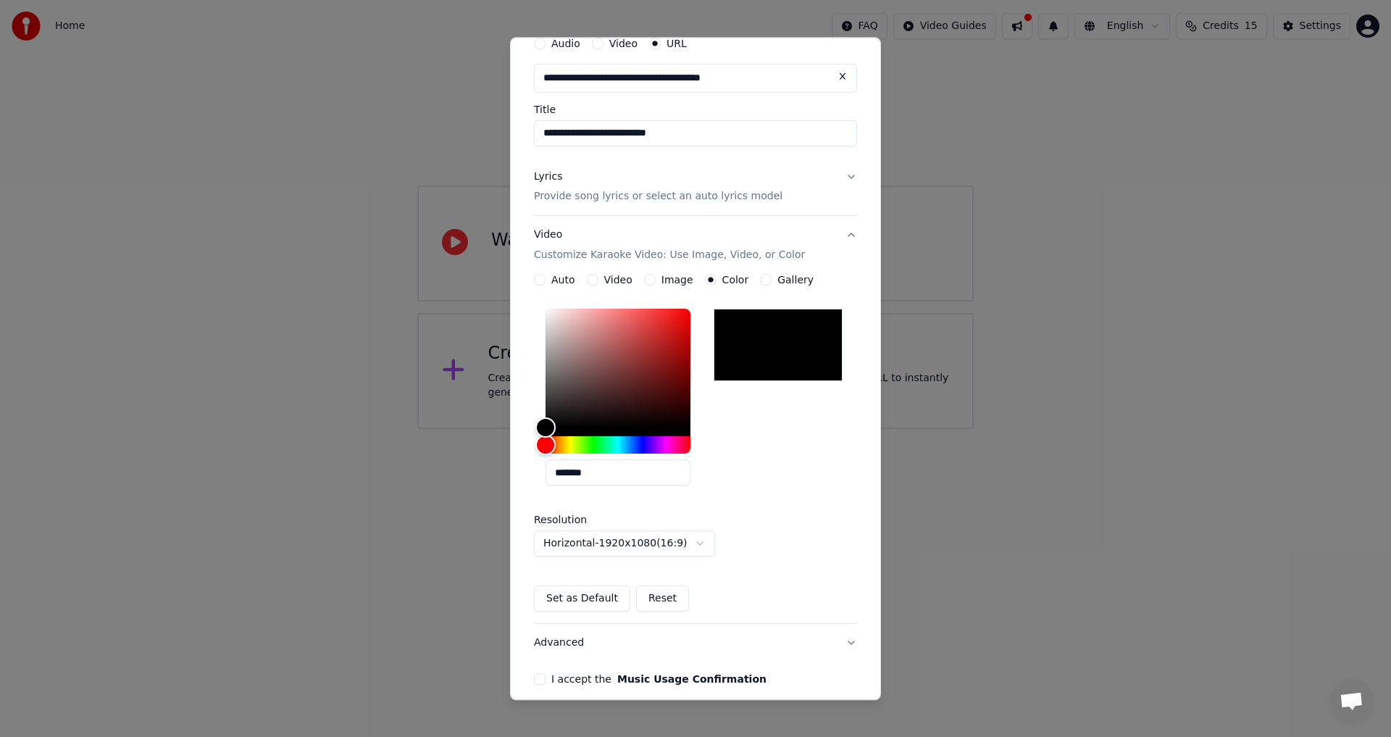
click at [760, 279] on button "Gallery" at bounding box center [766, 281] width 12 height 12
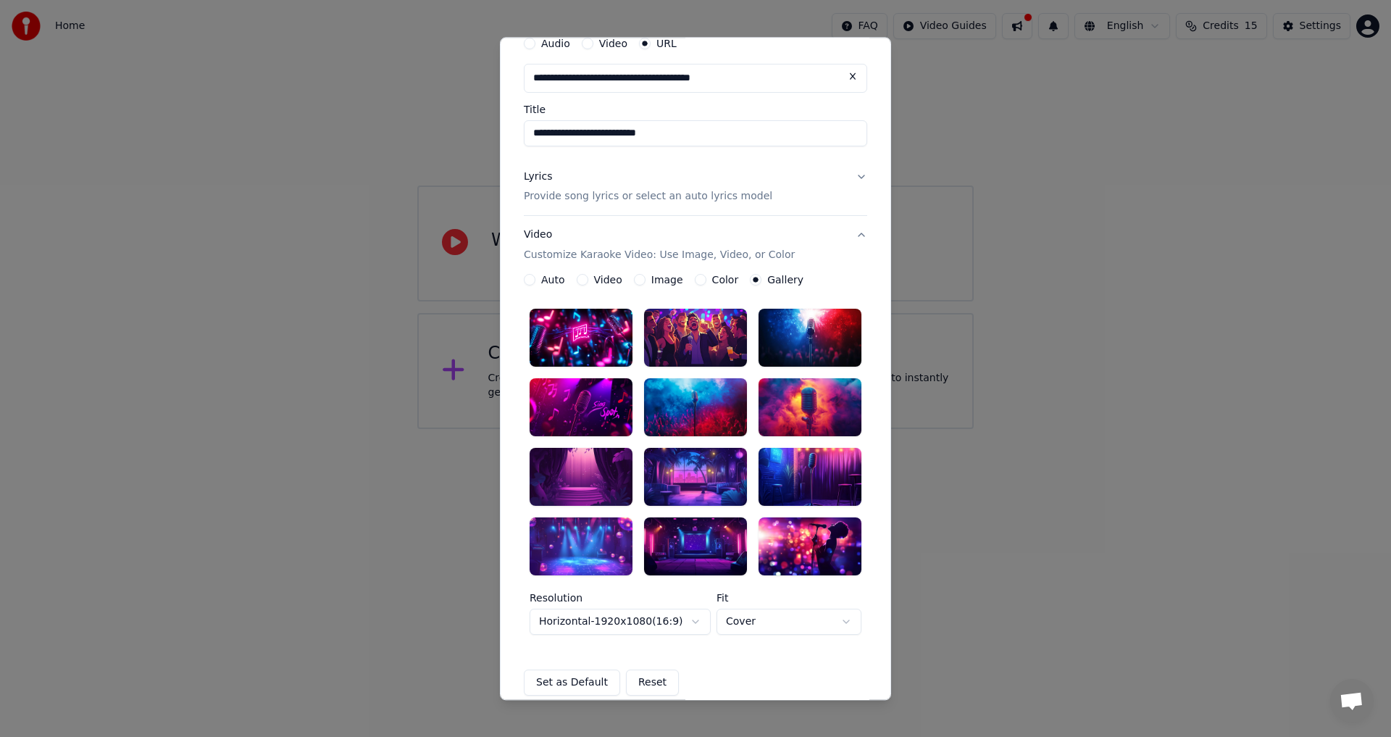
click at [696, 283] on div "Color" at bounding box center [717, 281] width 44 height 12
click at [695, 279] on button "Color" at bounding box center [701, 281] width 12 height 12
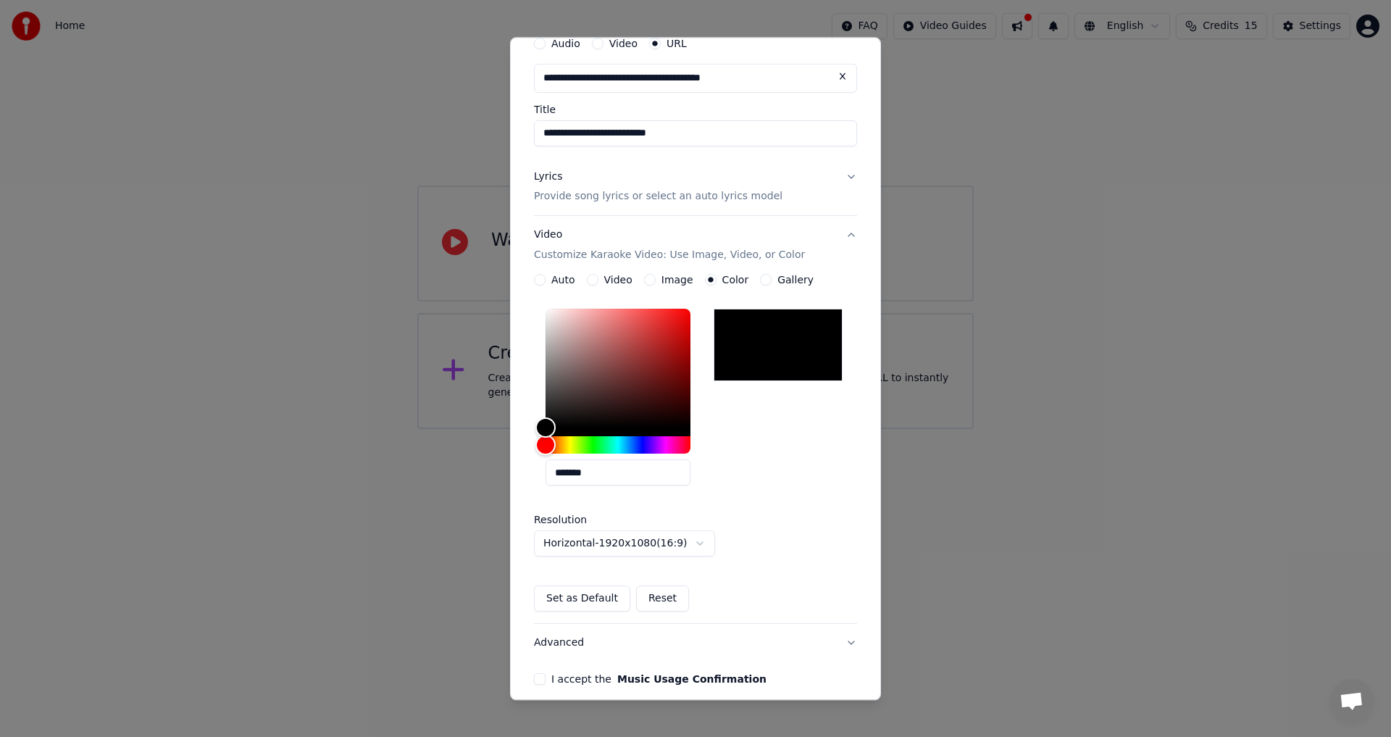
click at [568, 603] on button "Set as Default" at bounding box center [582, 599] width 96 height 26
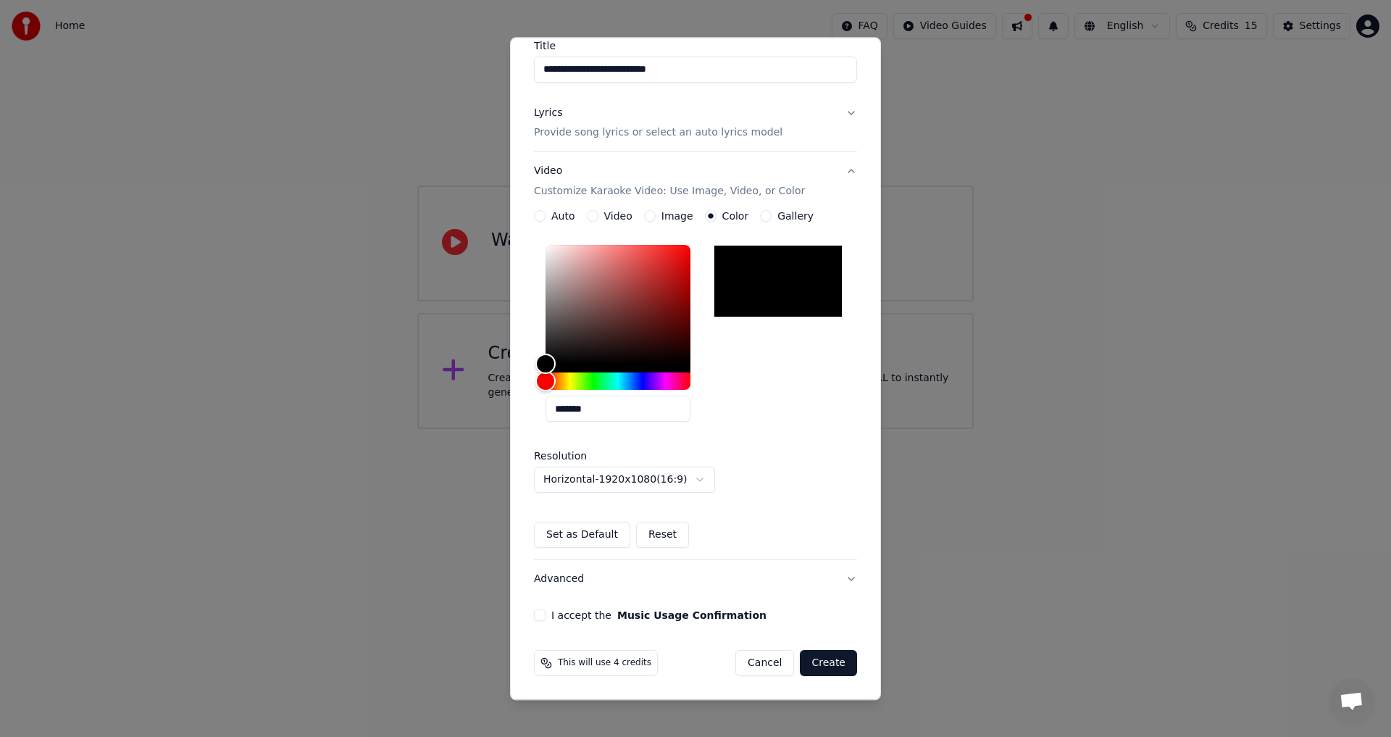
click at [544, 615] on button "I accept the Music Usage Confirmation" at bounding box center [540, 616] width 12 height 12
click at [824, 663] on button "Create" at bounding box center [828, 664] width 57 height 26
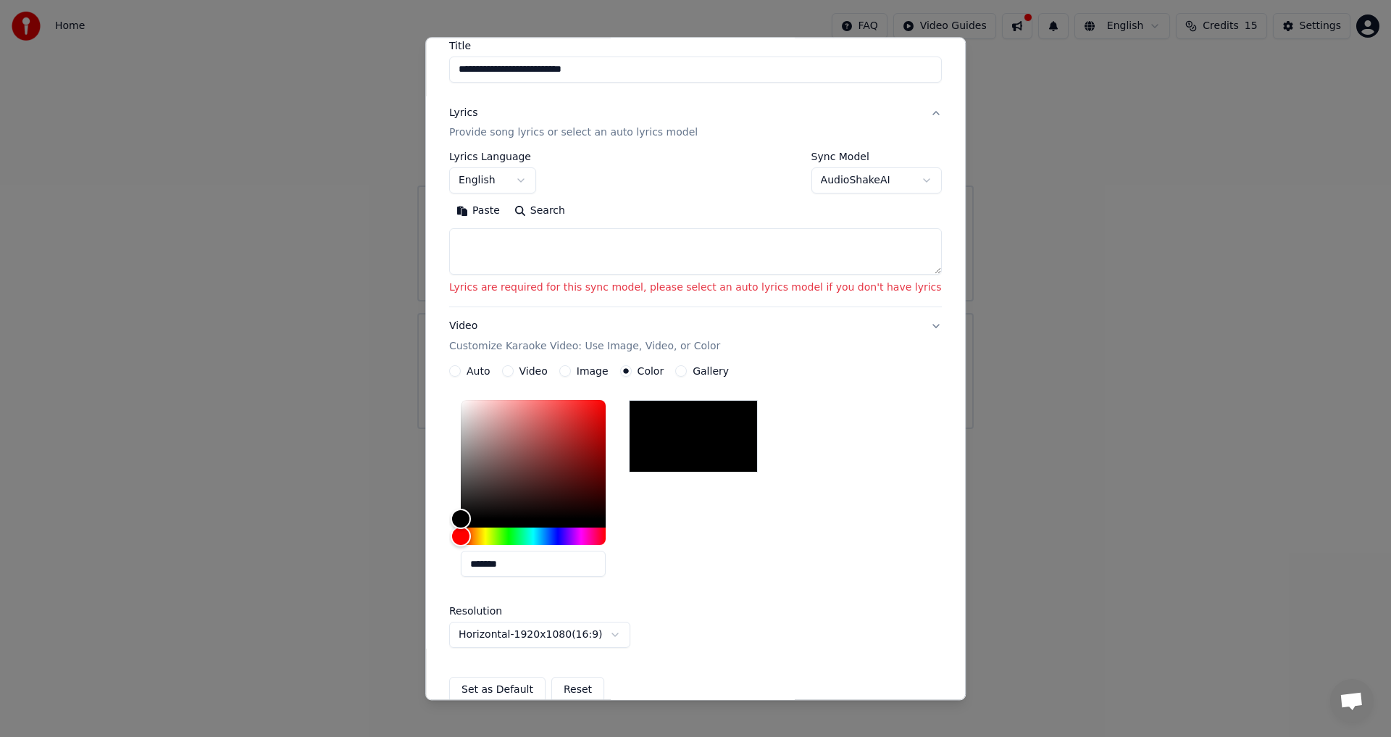
scroll to position [0, 0]
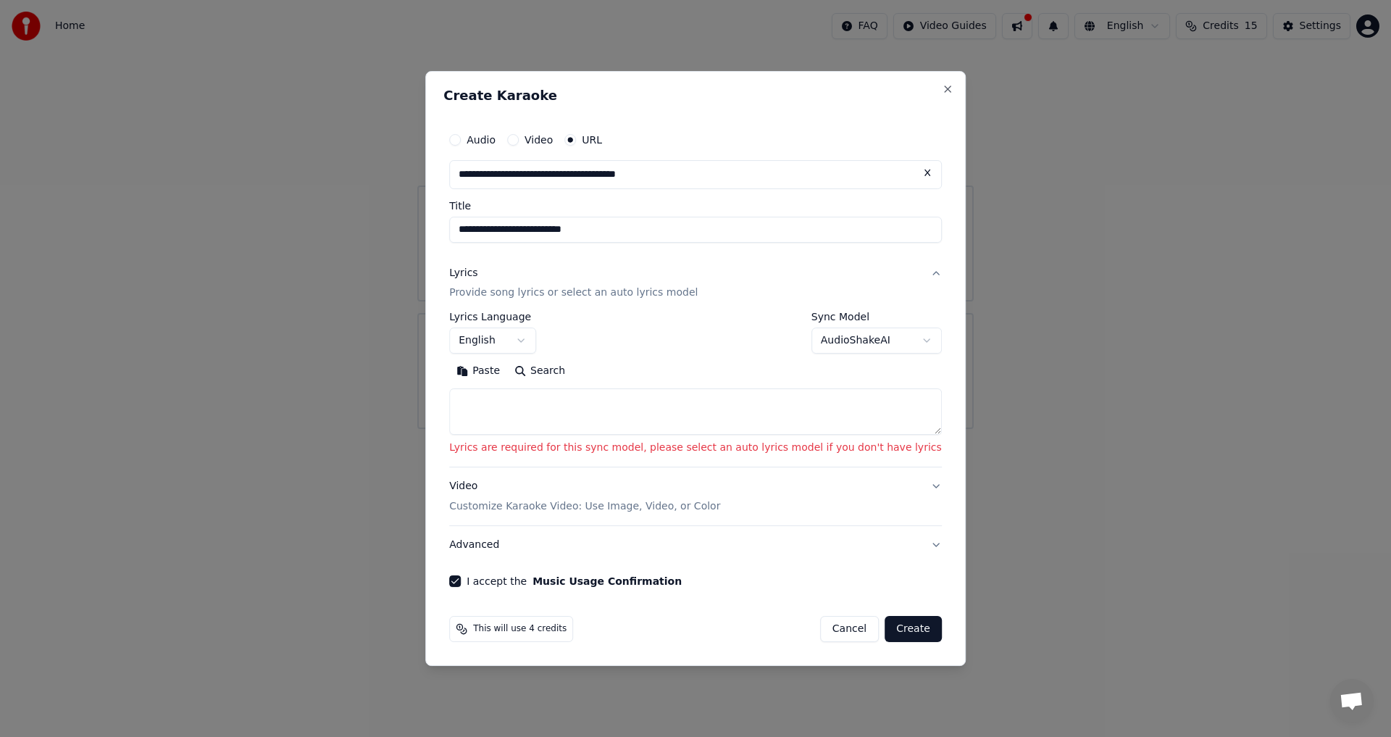
click at [627, 412] on textarea at bounding box center [695, 412] width 493 height 46
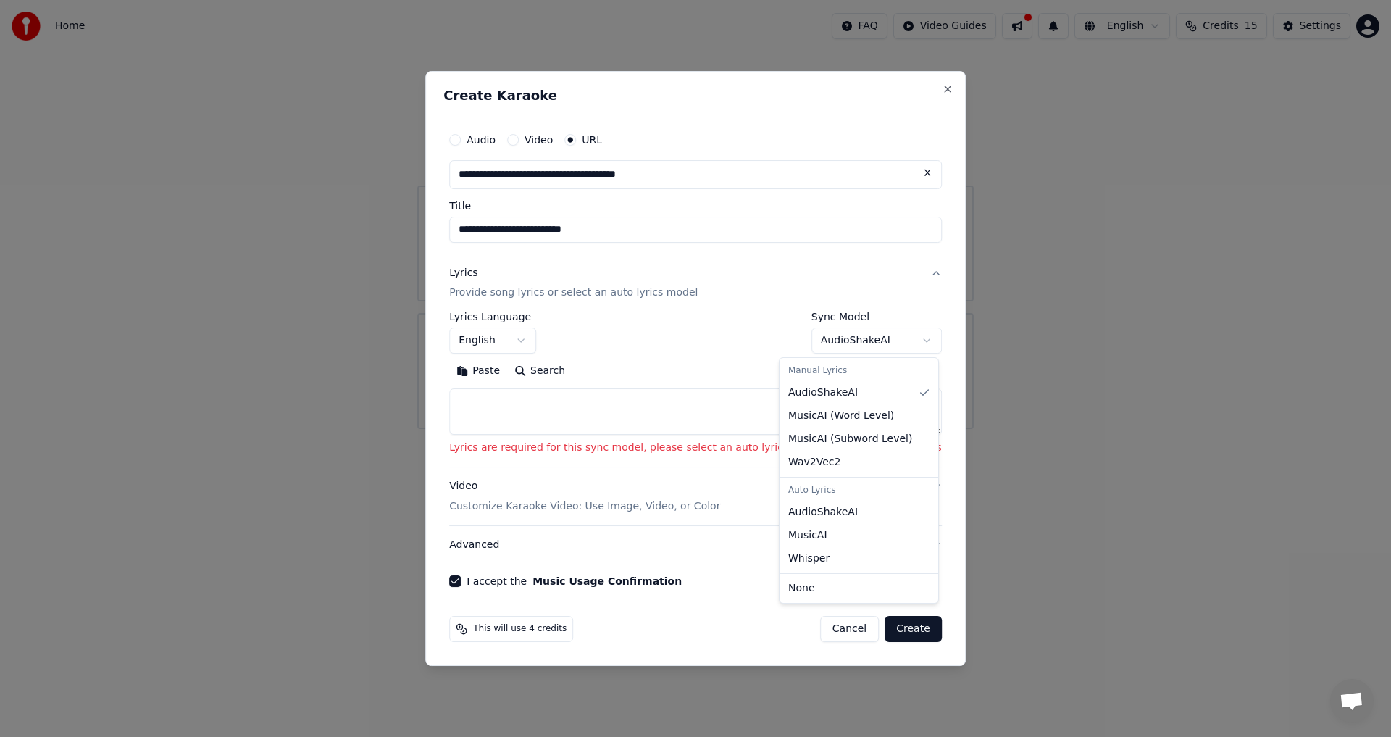
click at [884, 341] on body "**********" at bounding box center [695, 214] width 1391 height 429
click at [704, 346] on body "**********" at bounding box center [695, 214] width 1391 height 429
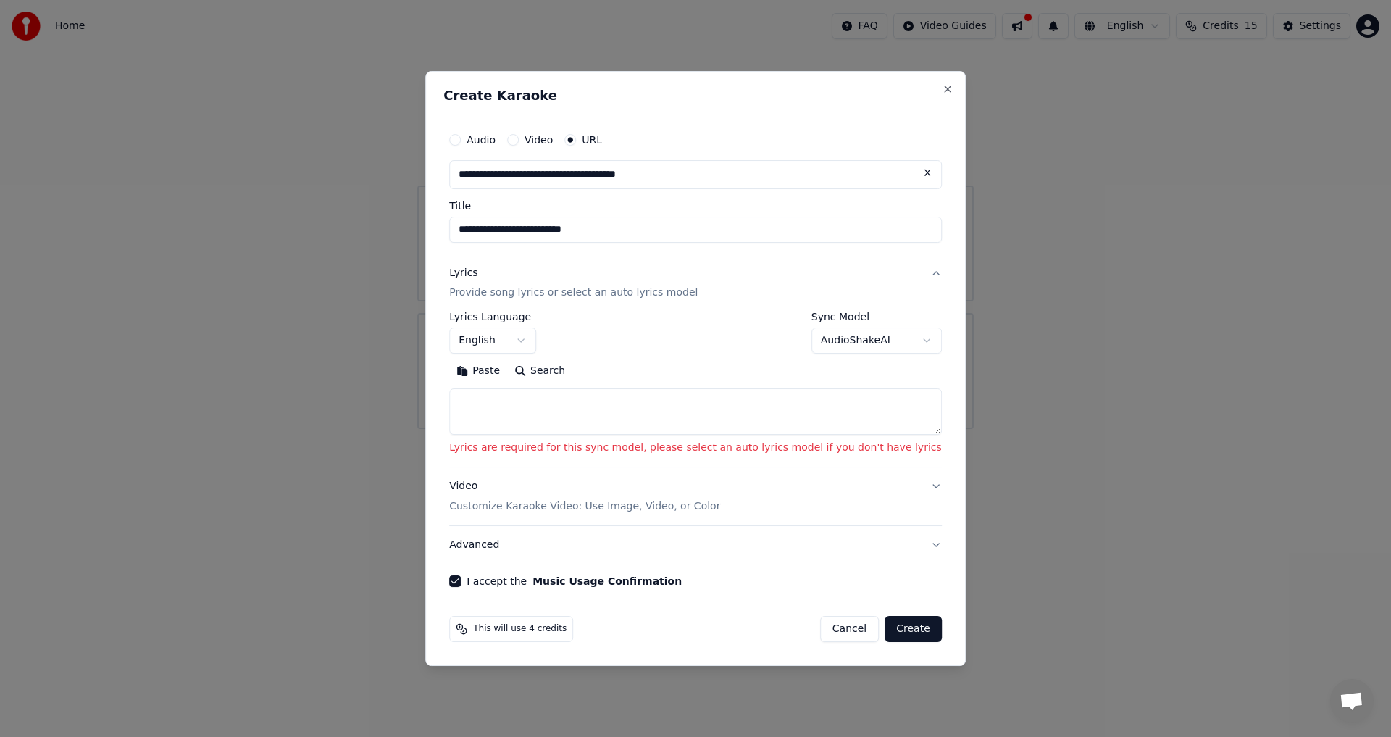
click at [839, 340] on body "**********" at bounding box center [695, 214] width 1391 height 429
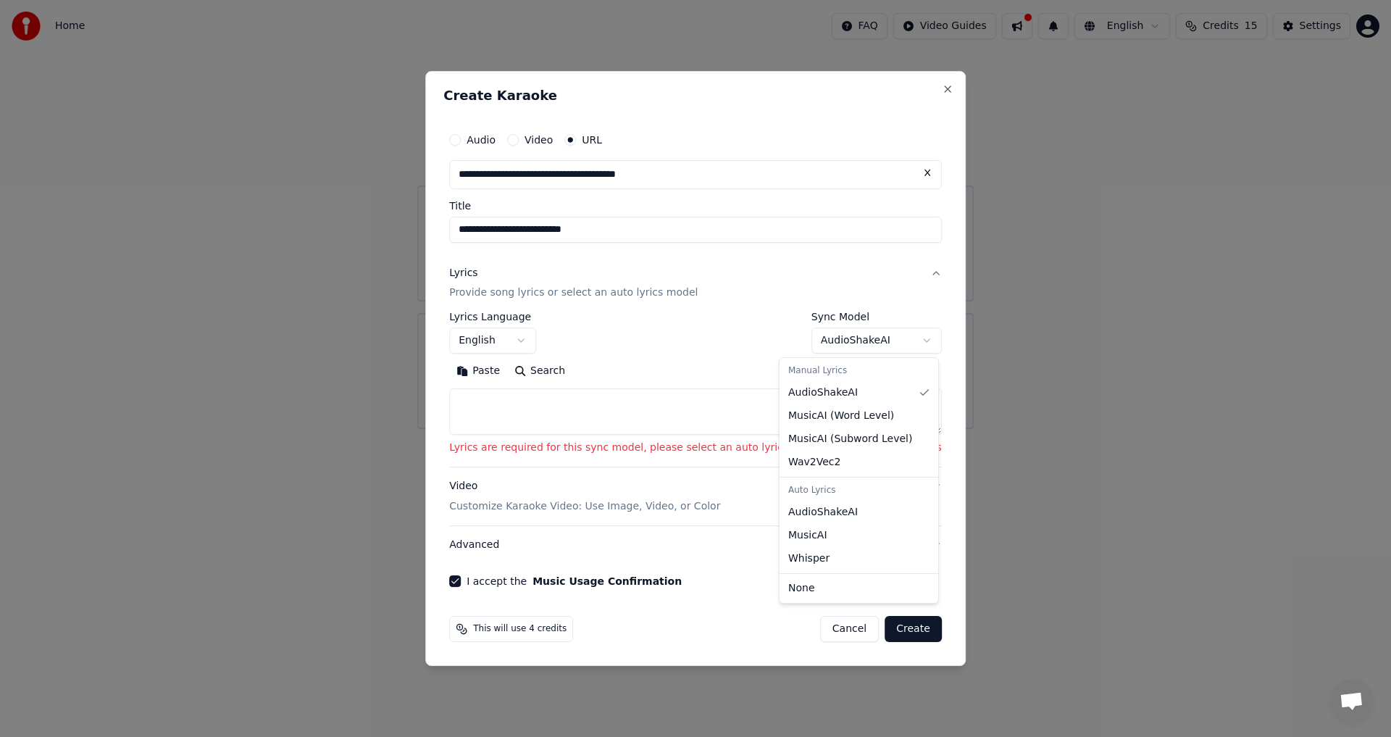
click at [694, 348] on body "**********" at bounding box center [695, 214] width 1391 height 429
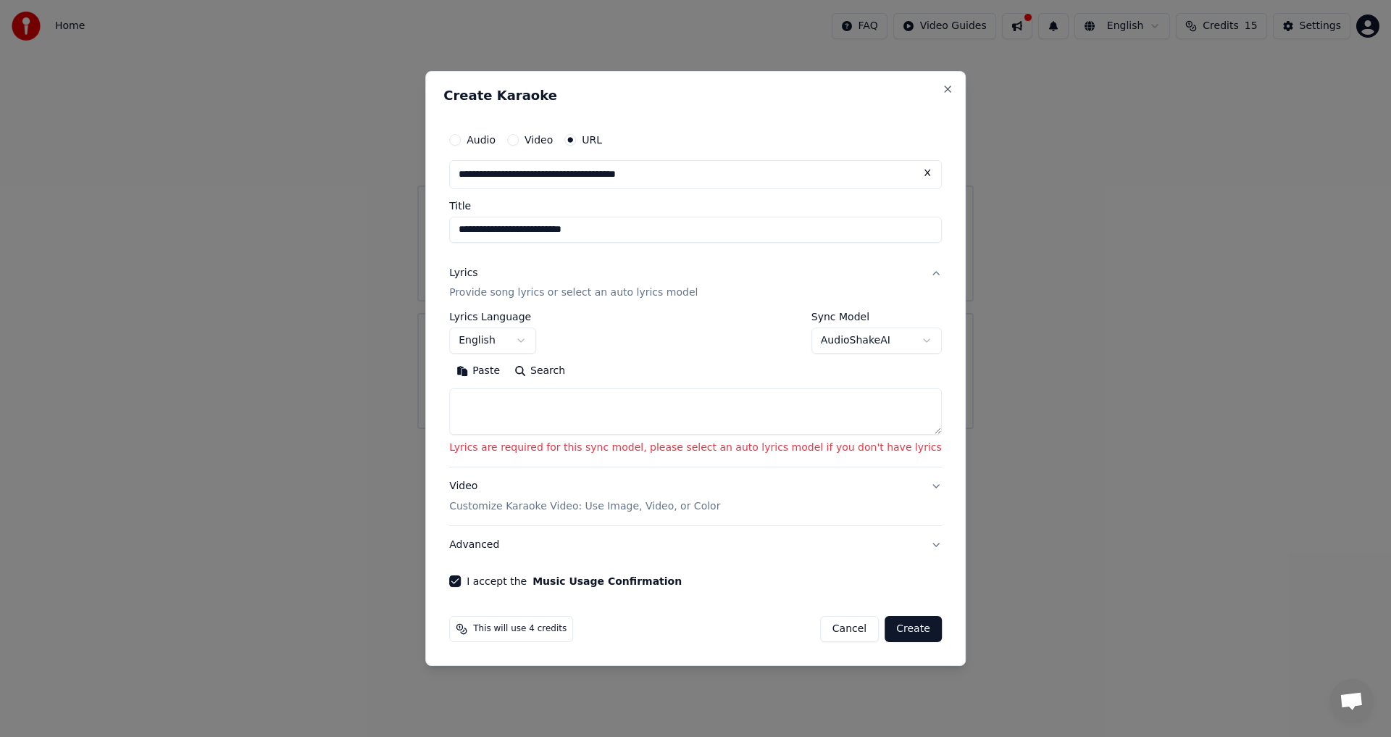
click at [619, 407] on textarea at bounding box center [695, 412] width 493 height 46
paste textarea "**********"
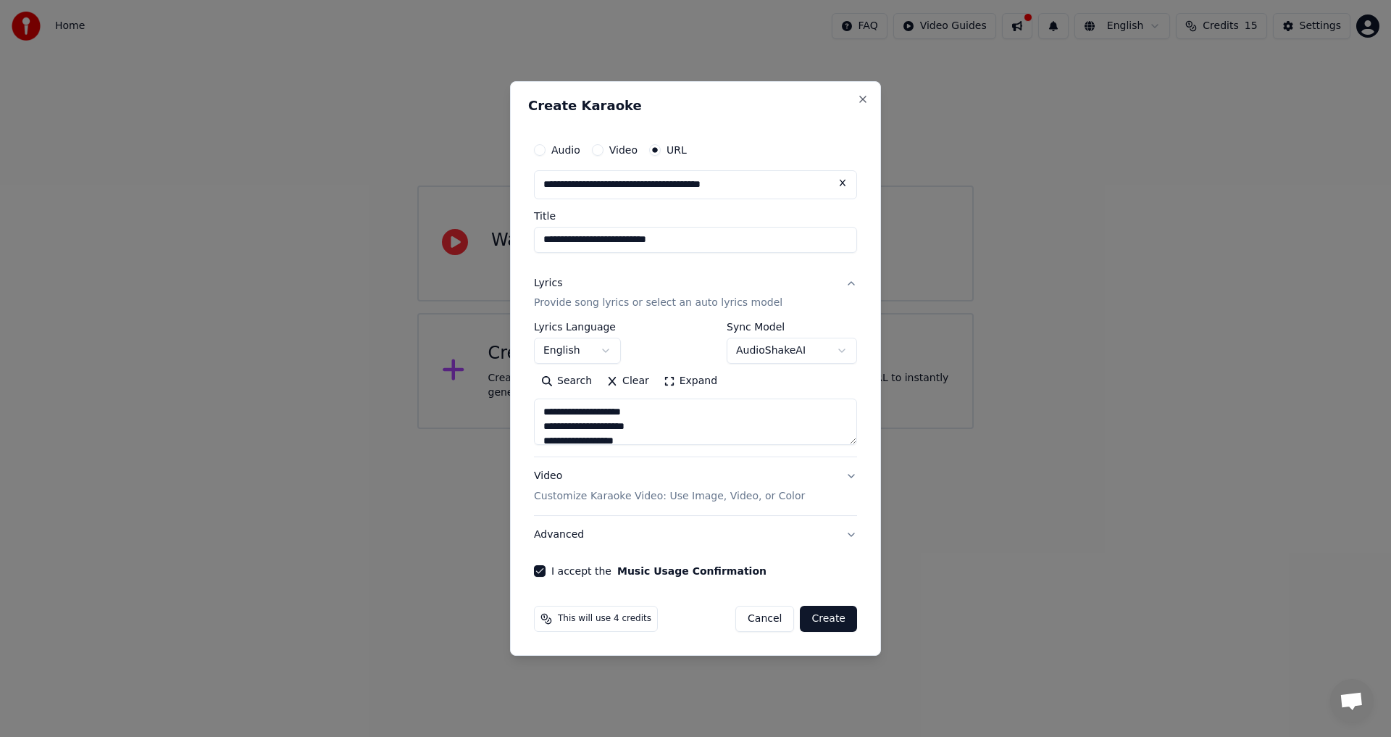
type textarea "**********"
click at [854, 539] on button "Advanced" at bounding box center [695, 535] width 323 height 38
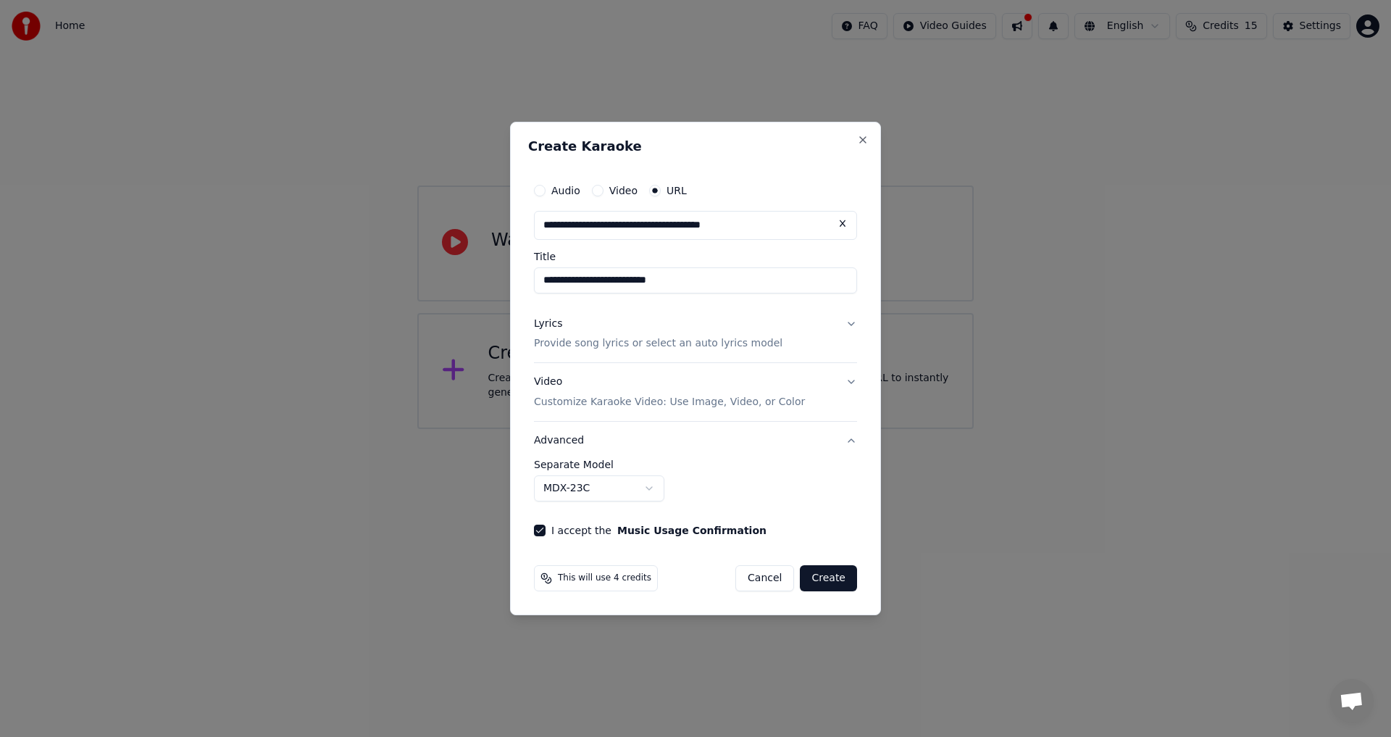
click at [838, 585] on button "Create" at bounding box center [828, 578] width 57 height 26
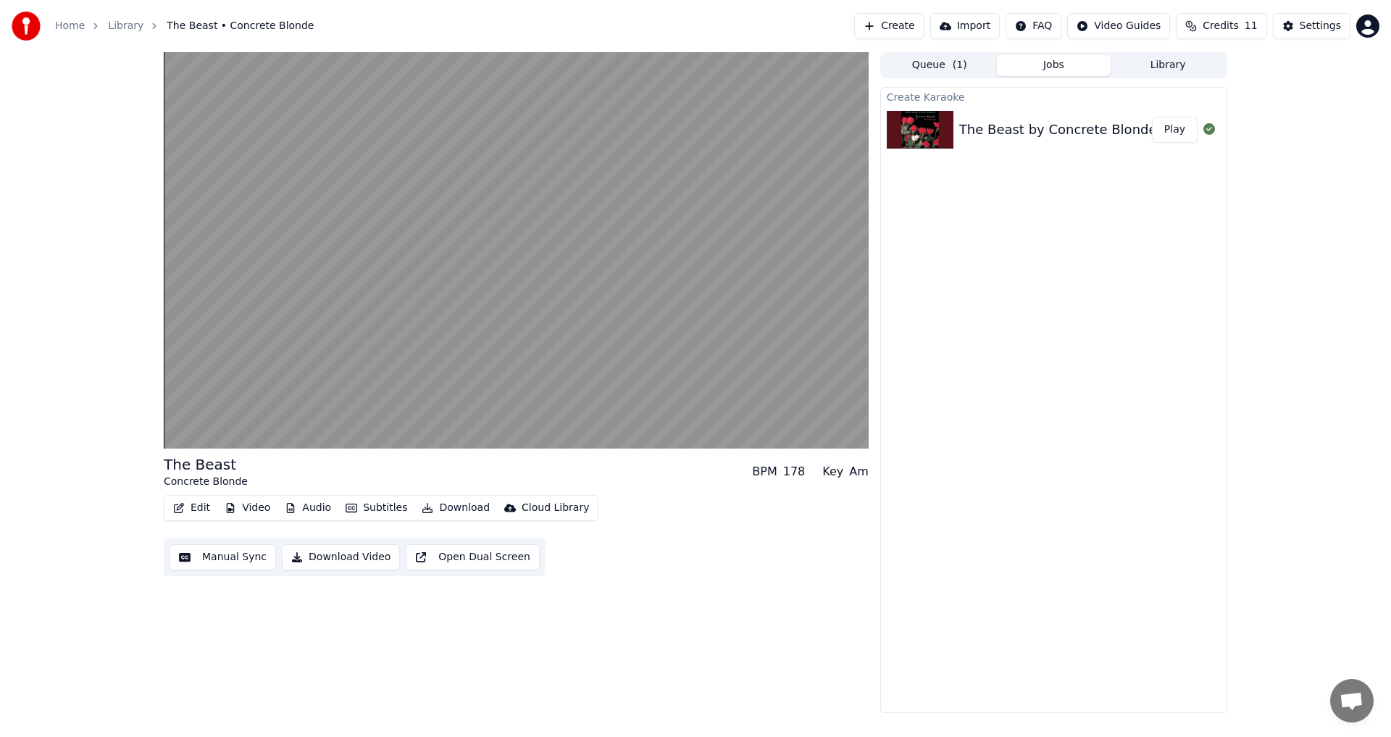
click at [313, 506] on button "Audio" at bounding box center [308, 508] width 58 height 20
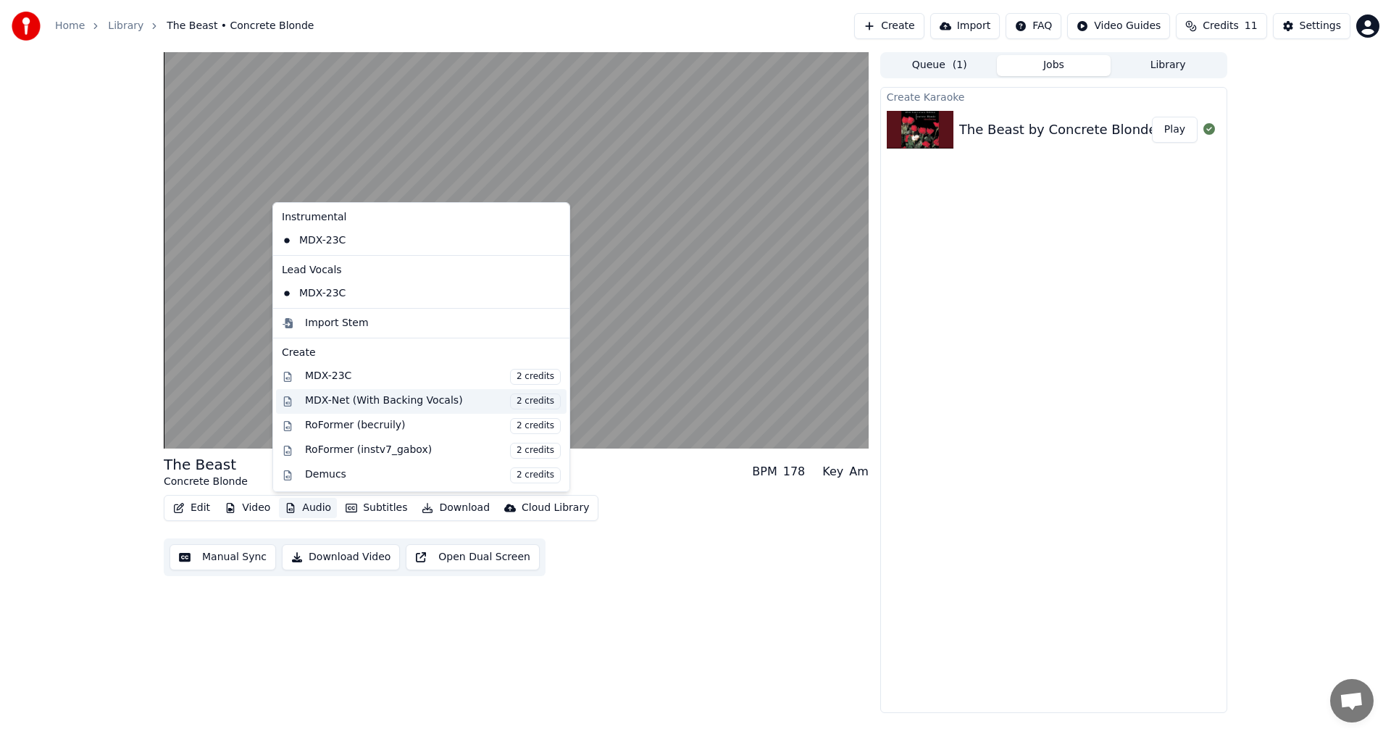
click at [443, 406] on div "MDX-Net (With Backing Vocals) 2 credits" at bounding box center [433, 401] width 256 height 16
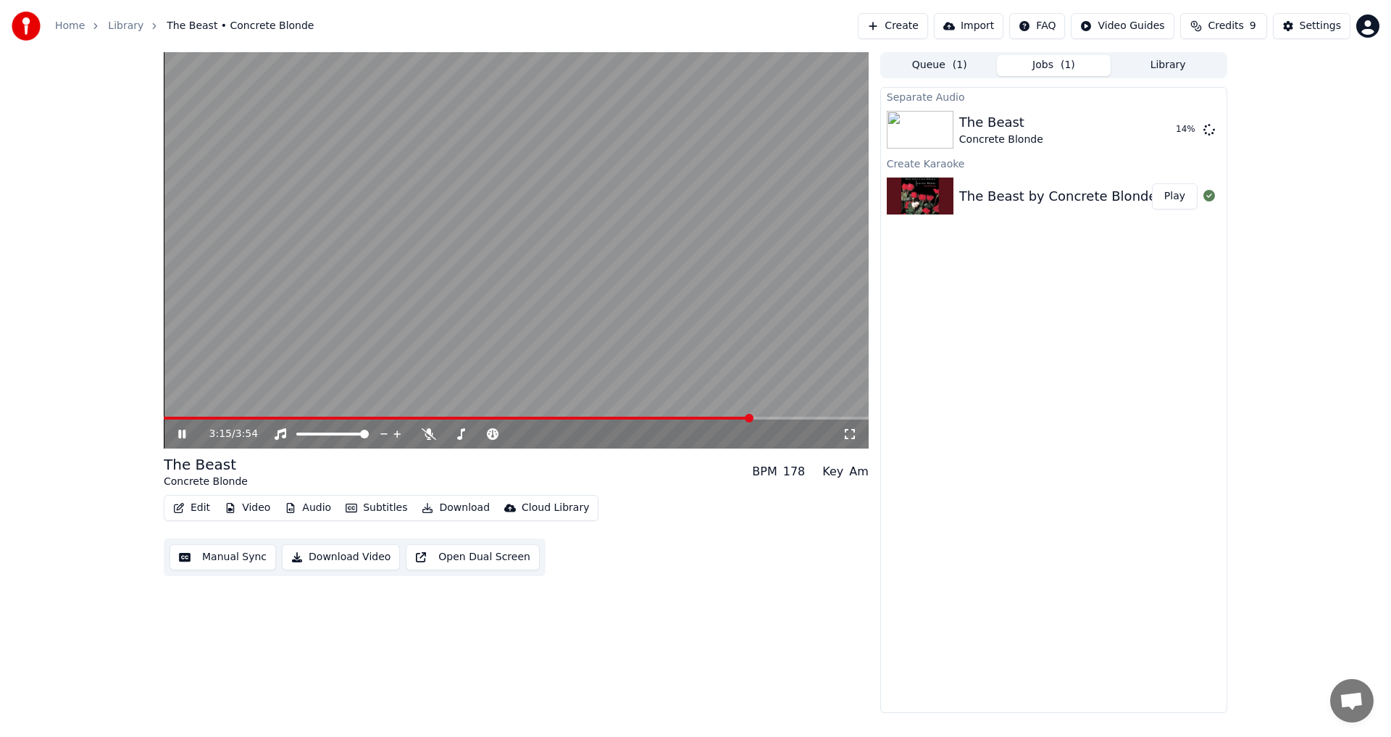
click at [199, 511] on button "Edit" at bounding box center [191, 508] width 49 height 20
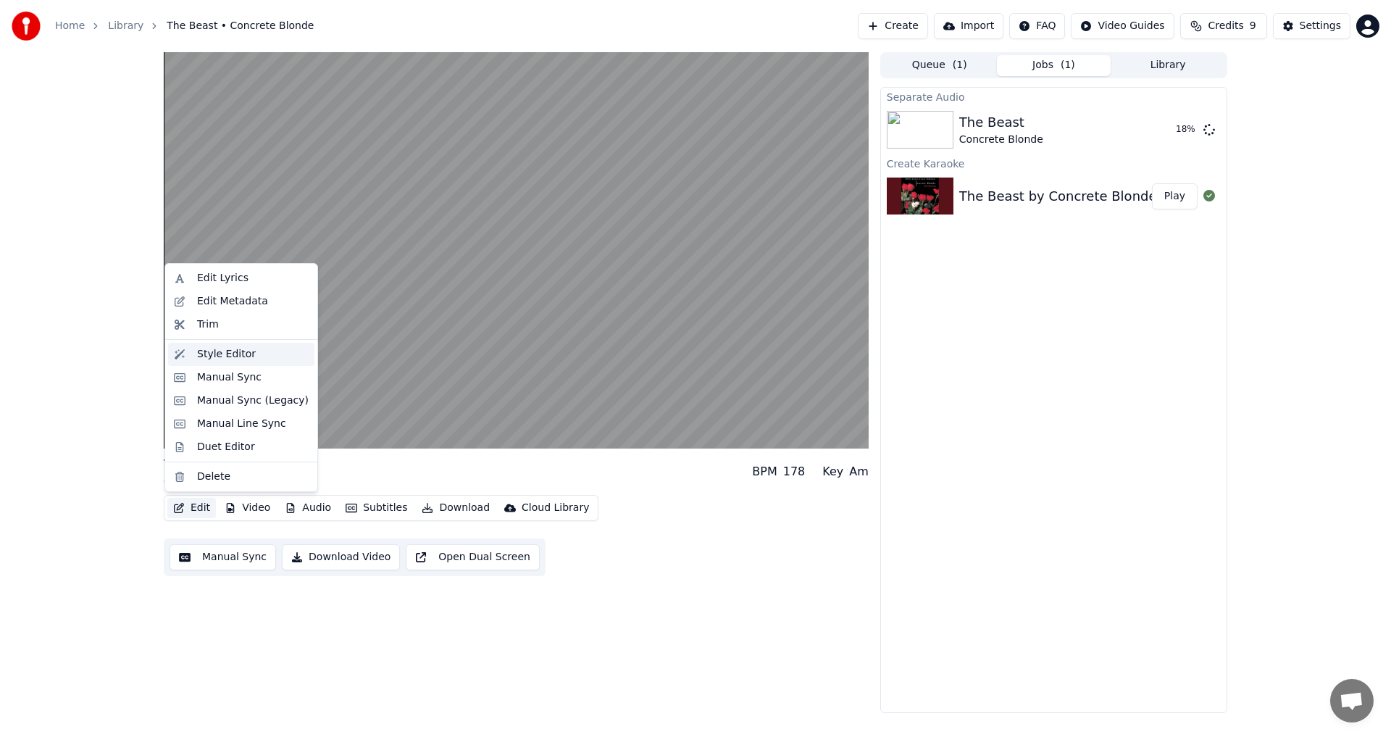
click at [233, 362] on div "Style Editor" at bounding box center [241, 354] width 146 height 23
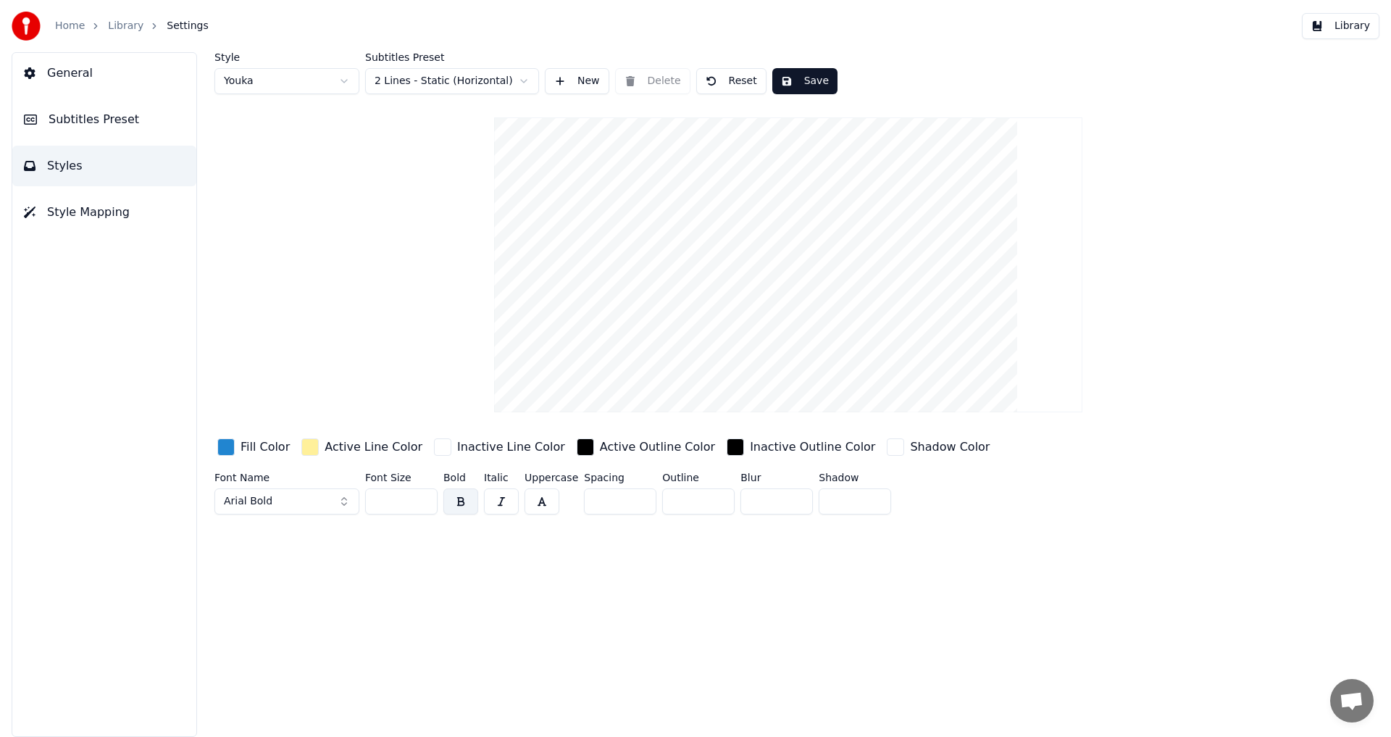
click at [309, 452] on div "button" at bounding box center [309, 446] width 17 height 17
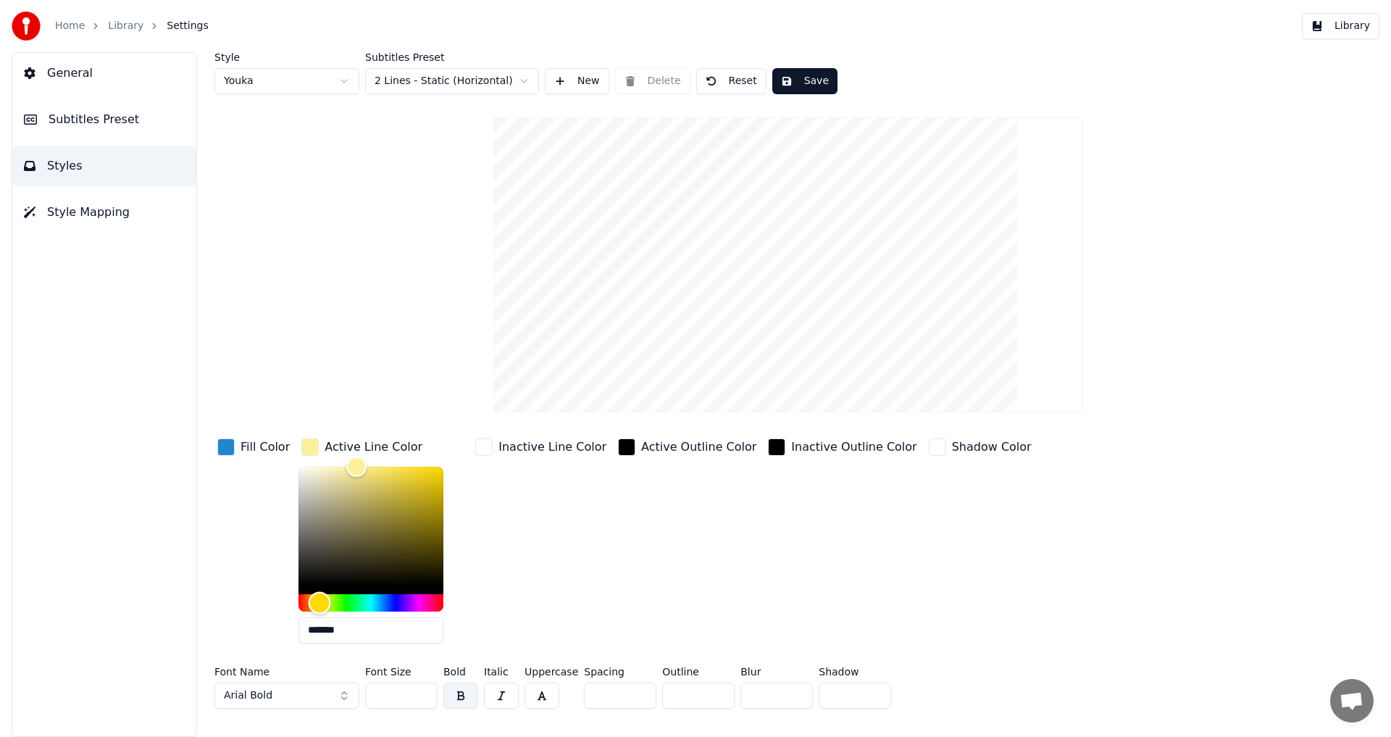
click at [397, 601] on div "Hue" at bounding box center [371, 602] width 145 height 17
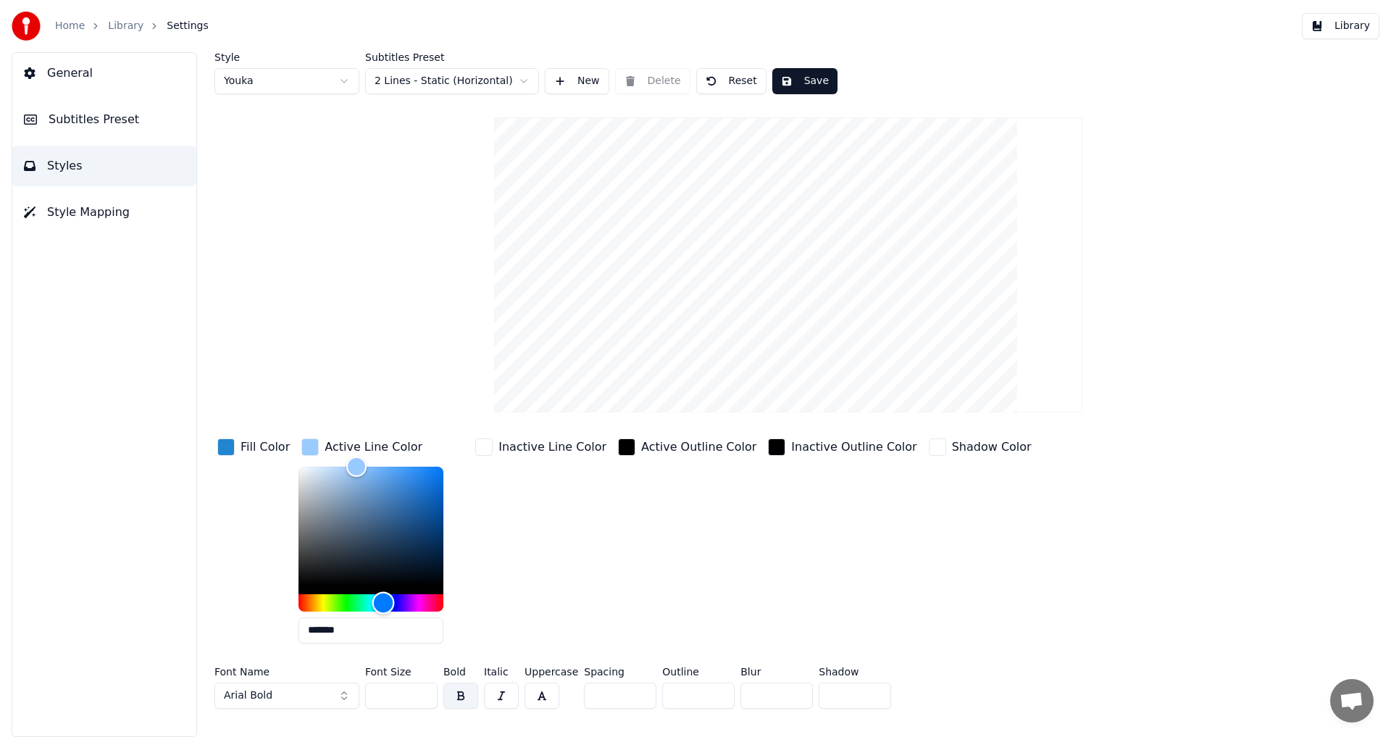
click at [379, 598] on div "Hue" at bounding box center [371, 602] width 145 height 17
click at [356, 599] on div "Hue" at bounding box center [371, 602] width 145 height 17
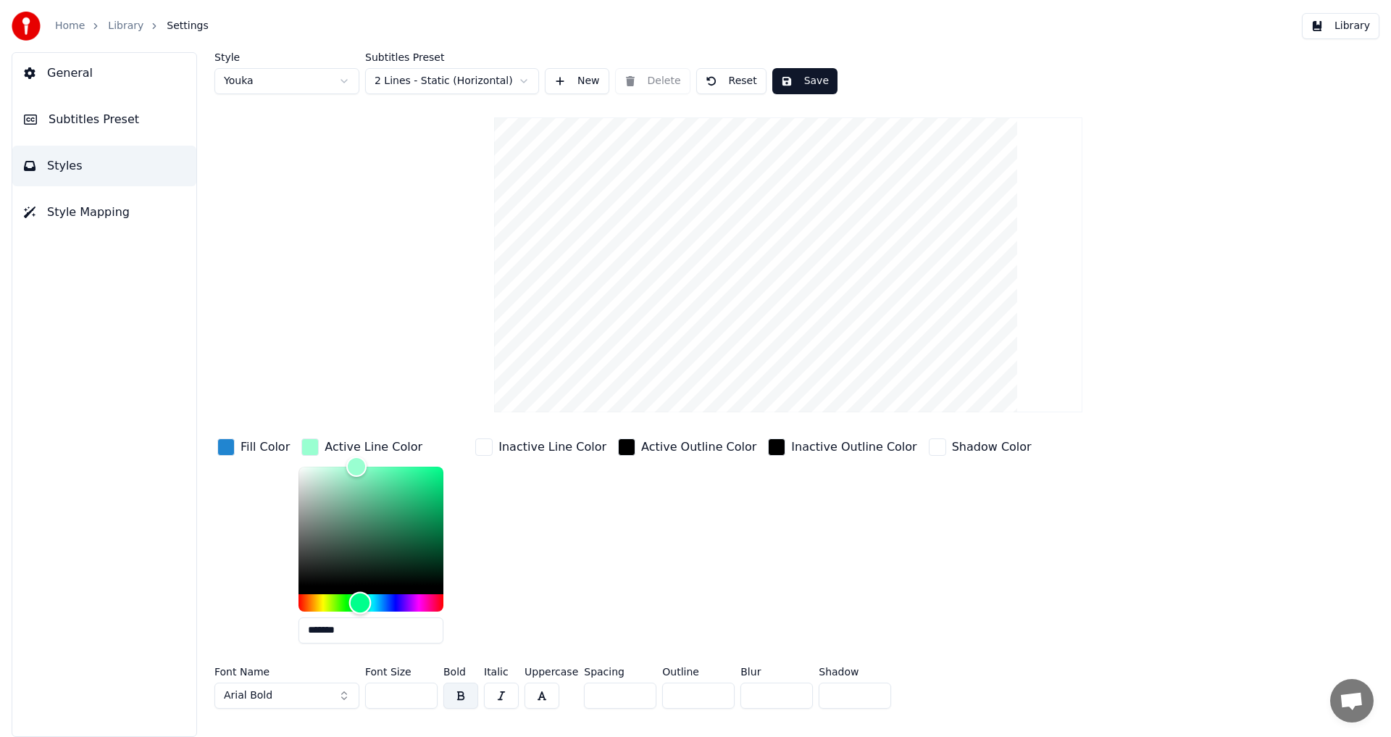
click at [339, 604] on div "Hue" at bounding box center [371, 602] width 145 height 17
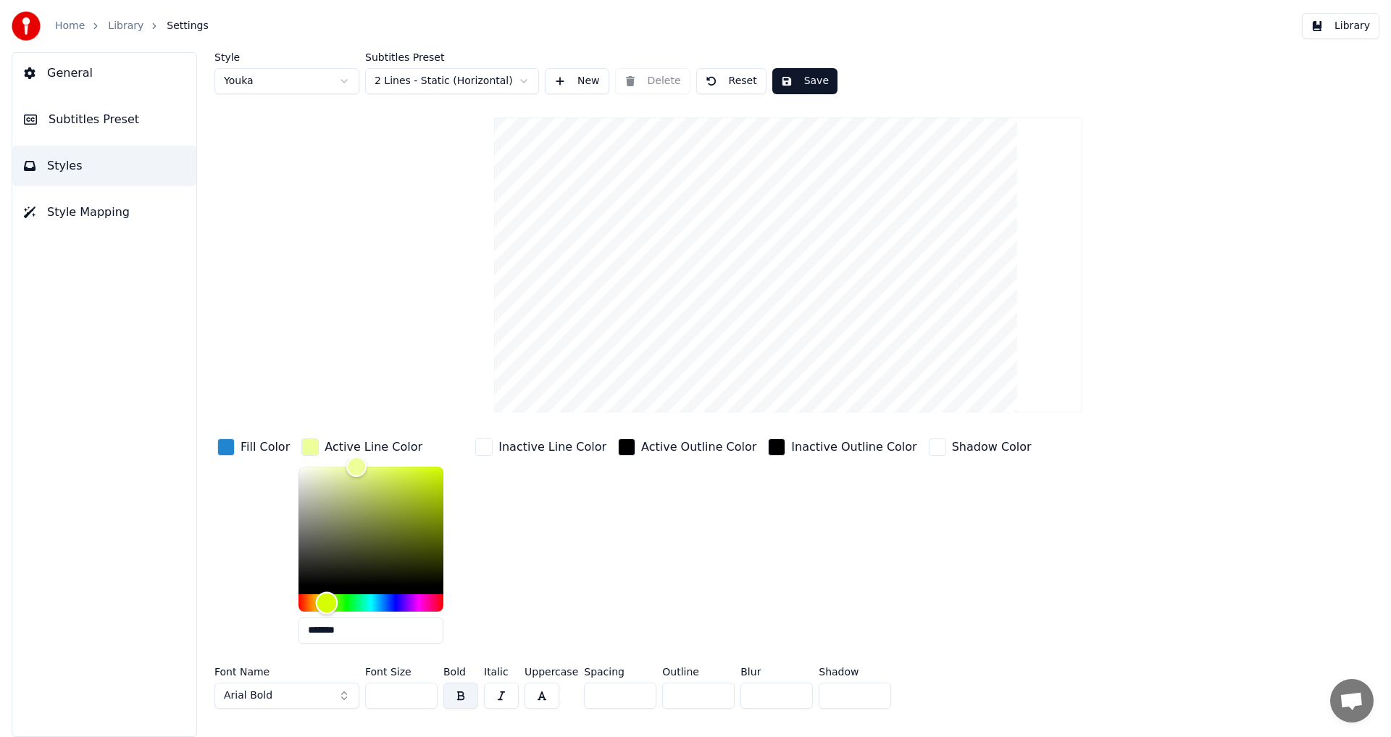
click at [322, 601] on div "Hue" at bounding box center [371, 602] width 145 height 17
click at [301, 602] on div "Hue" at bounding box center [371, 602] width 145 height 17
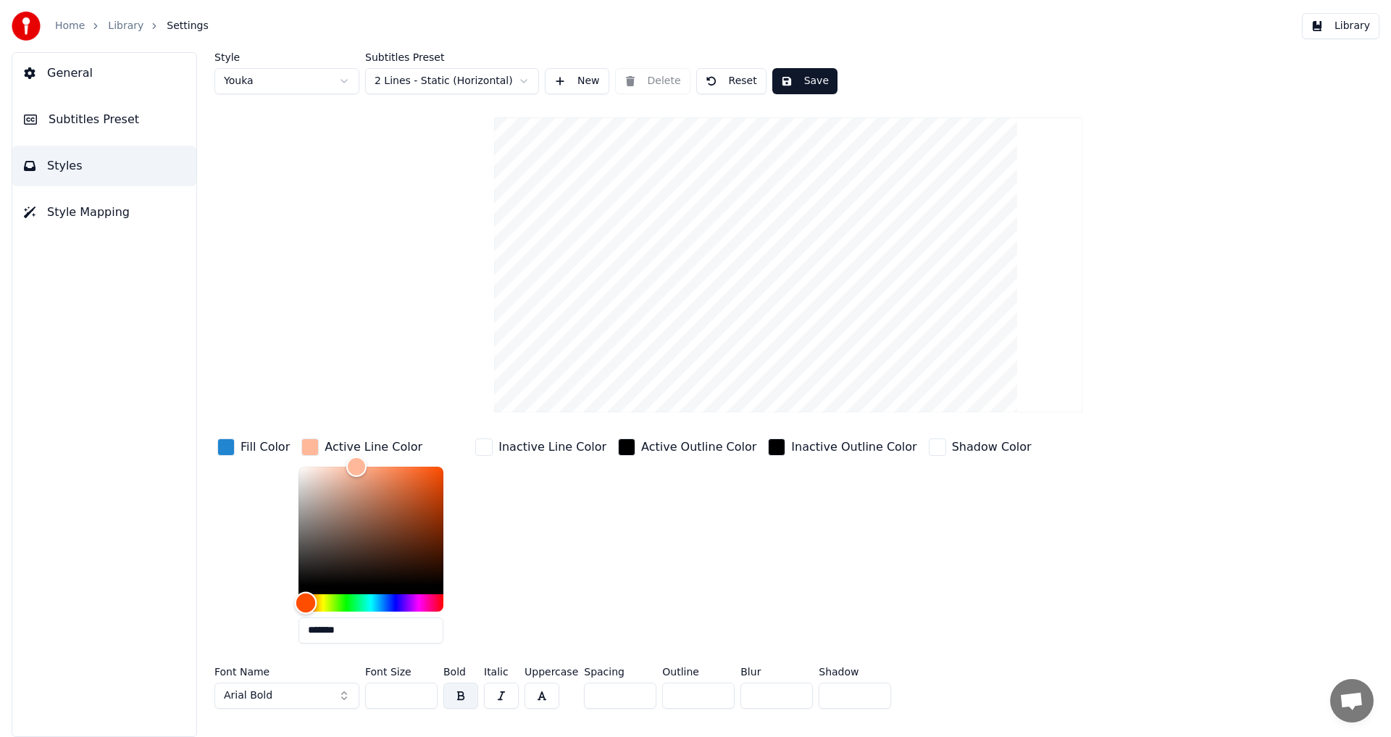
click at [295, 601] on div "Hue" at bounding box center [306, 602] width 22 height 22
type input "*******"
drag, startPoint x: 356, startPoint y: 468, endPoint x: 405, endPoint y: 476, distance: 49.2
click at [405, 476] on div "Color" at bounding box center [410, 477] width 22 height 22
click at [226, 445] on div "button" at bounding box center [225, 446] width 17 height 17
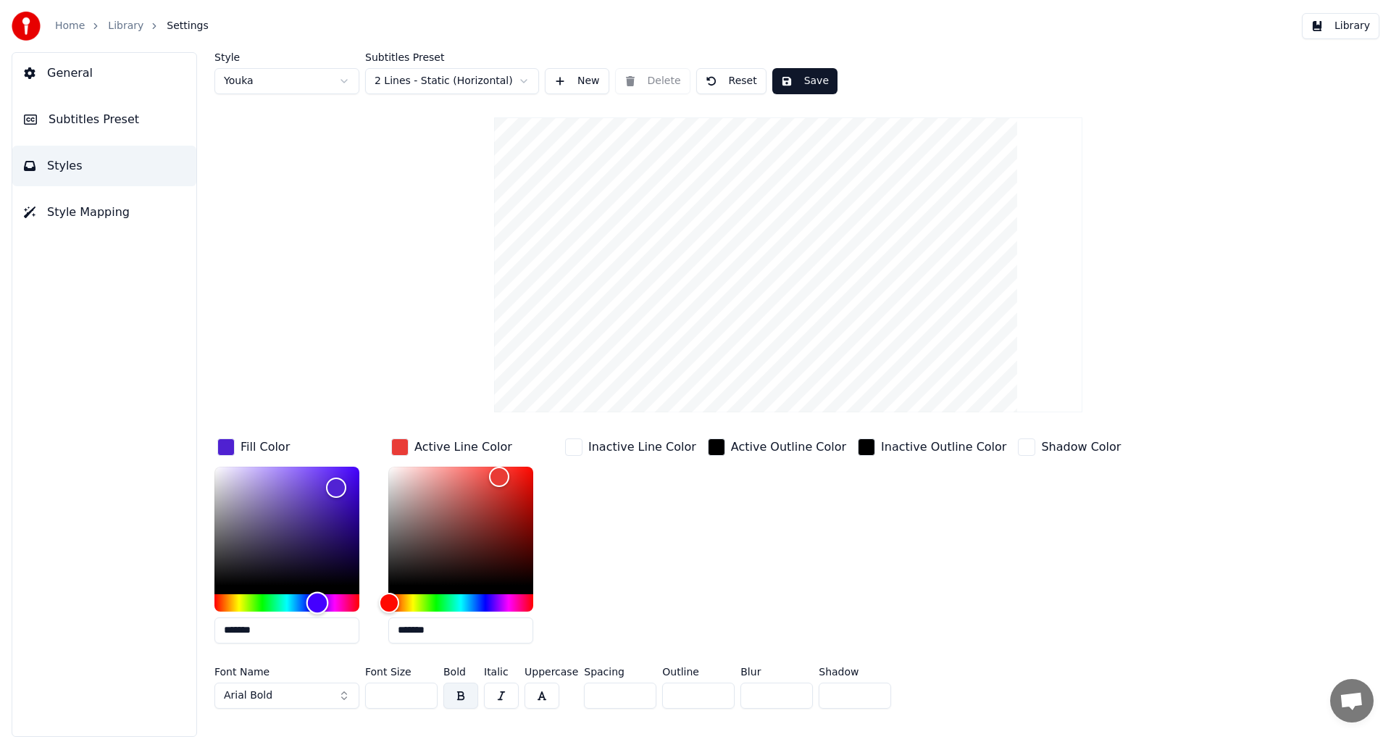
drag, startPoint x: 299, startPoint y: 601, endPoint x: 317, endPoint y: 603, distance: 18.2
click at [317, 603] on div "Hue" at bounding box center [317, 602] width 22 height 22
type input "*******"
drag, startPoint x: 335, startPoint y: 485, endPoint x: 301, endPoint y: 480, distance: 35.1
click at [301, 480] on div "Color" at bounding box center [301, 481] width 22 height 22
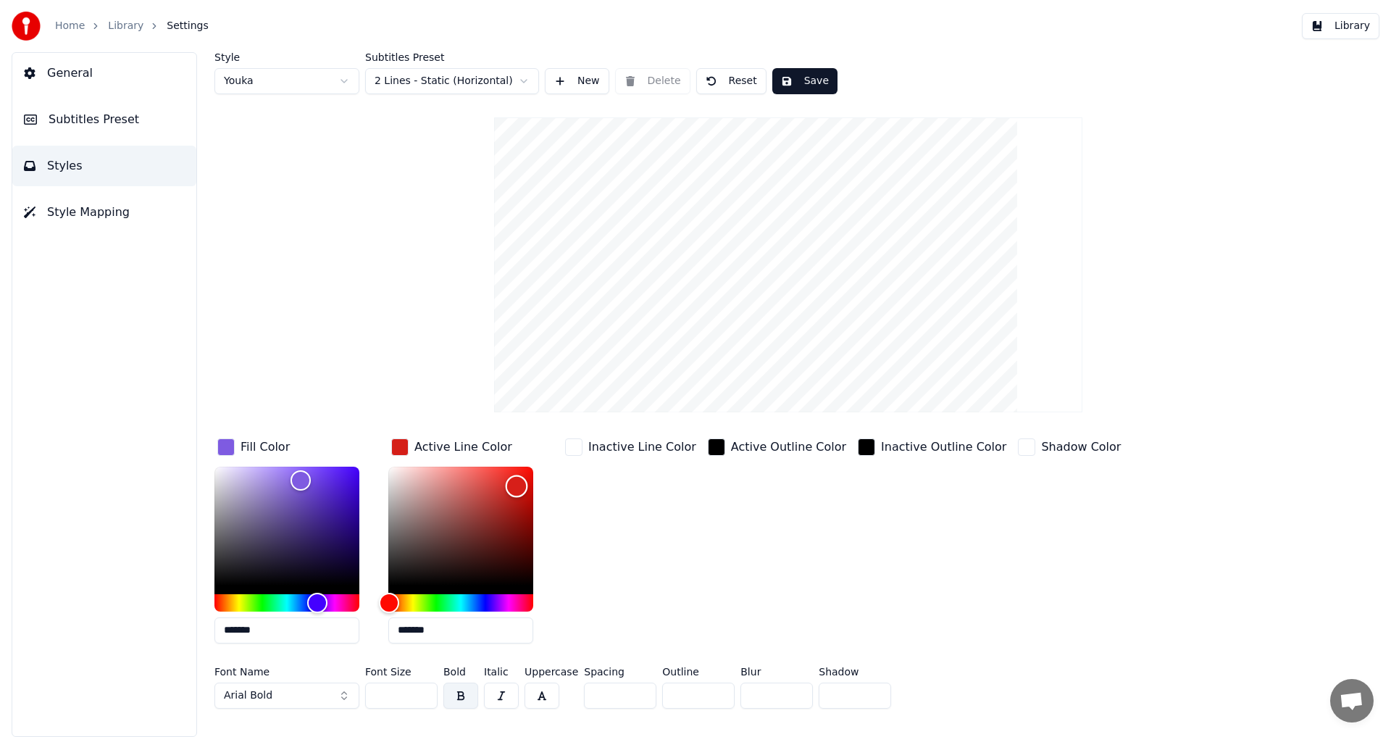
drag, startPoint x: 500, startPoint y: 474, endPoint x: 517, endPoint y: 485, distance: 20.3
click at [517, 485] on div "Color" at bounding box center [517, 486] width 22 height 22
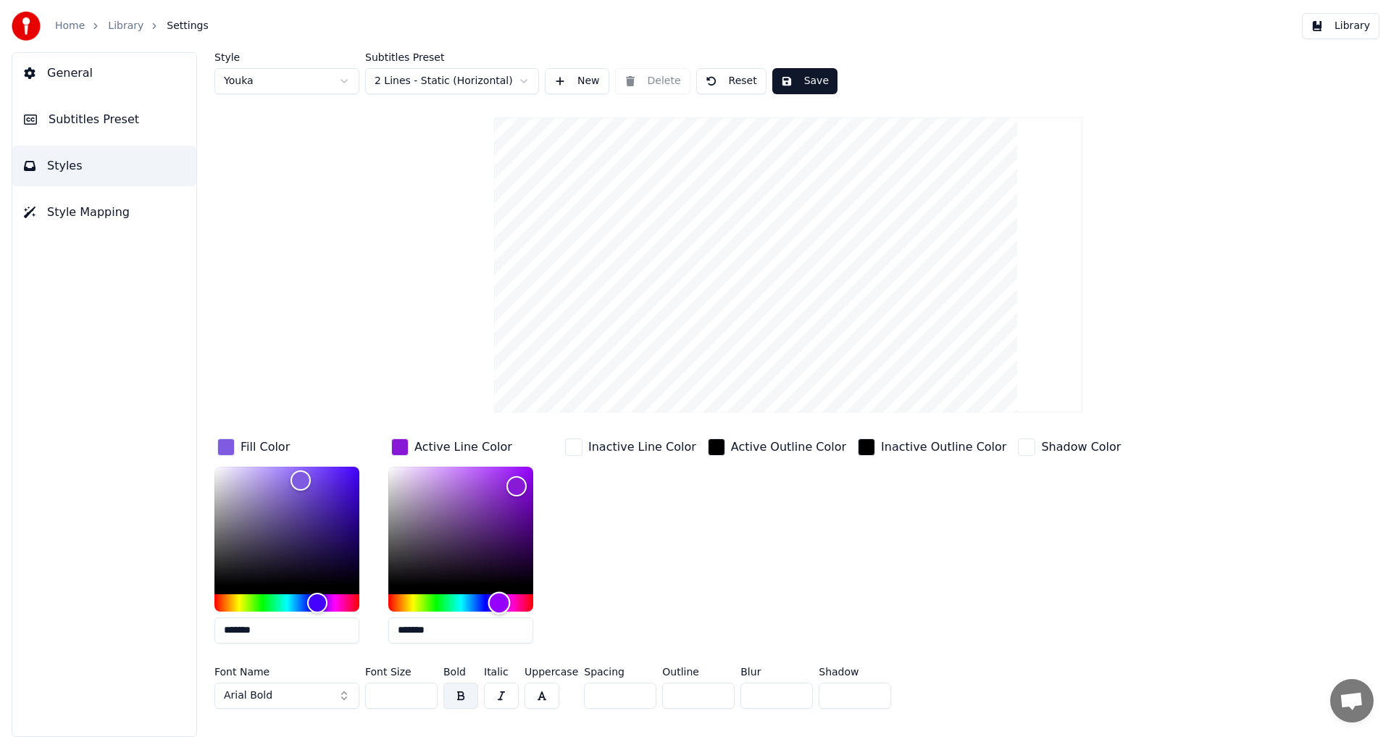
type input "*******"
drag, startPoint x: 396, startPoint y: 601, endPoint x: 503, endPoint y: 607, distance: 107.4
click at [503, 607] on div "Hue" at bounding box center [503, 602] width 22 height 22
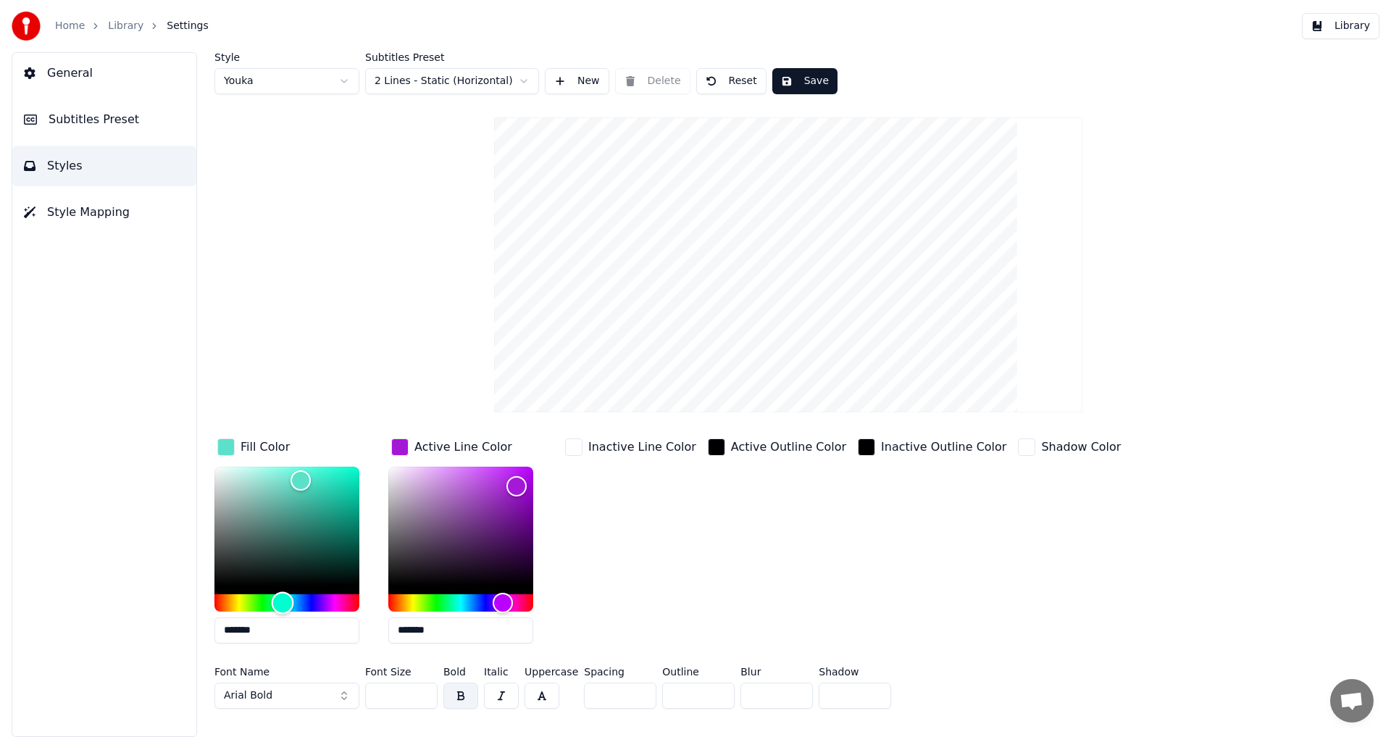
drag, startPoint x: 315, startPoint y: 599, endPoint x: 283, endPoint y: 606, distance: 33.3
click at [283, 606] on div "Hue" at bounding box center [283, 602] width 22 height 22
type input "*******"
drag, startPoint x: 304, startPoint y: 480, endPoint x: 360, endPoint y: 501, distance: 60.3
click at [360, 501] on div "Color" at bounding box center [360, 502] width 22 height 22
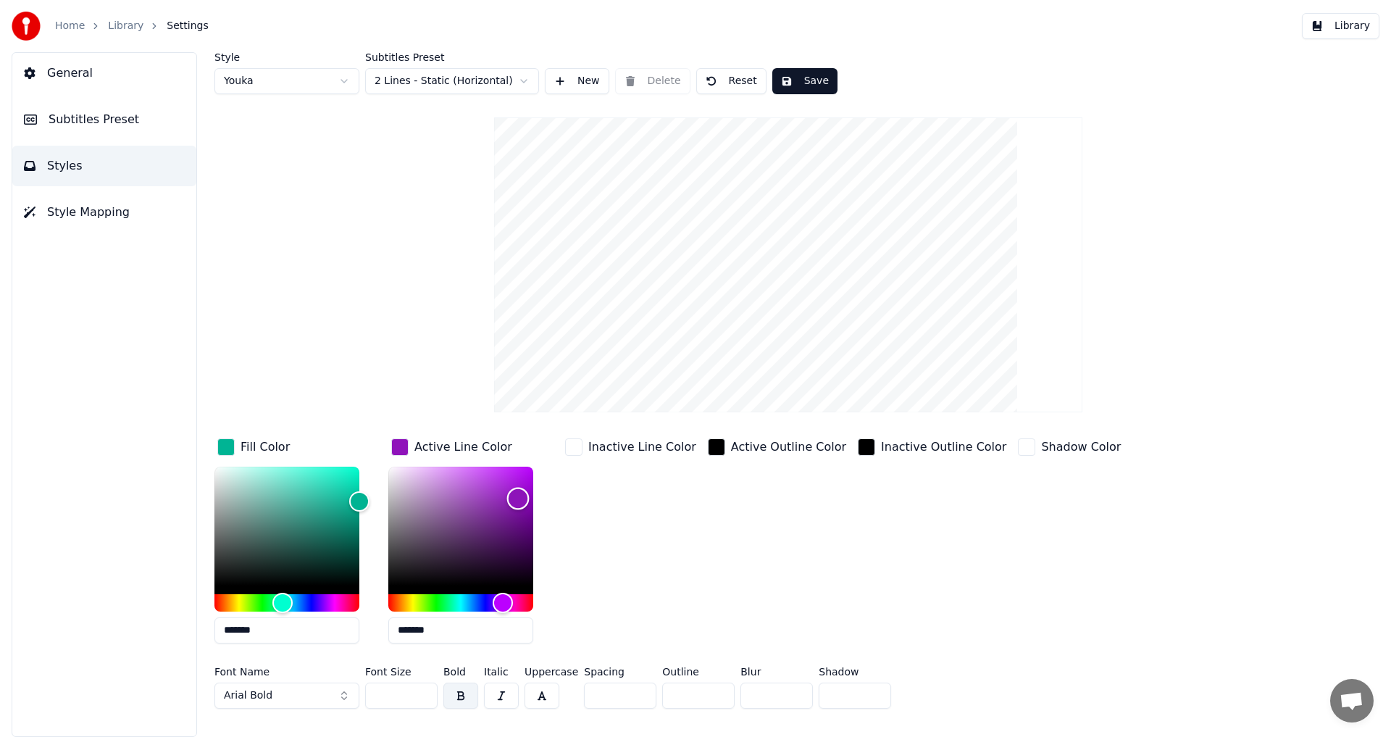
drag, startPoint x: 518, startPoint y: 488, endPoint x: 518, endPoint y: 498, distance: 9.4
click at [518, 498] on div "Color" at bounding box center [518, 499] width 22 height 22
click at [499, 597] on div "Hue" at bounding box center [499, 602] width 22 height 22
type input "*******"
drag, startPoint x: 513, startPoint y: 499, endPoint x: 515, endPoint y: 471, distance: 28.3
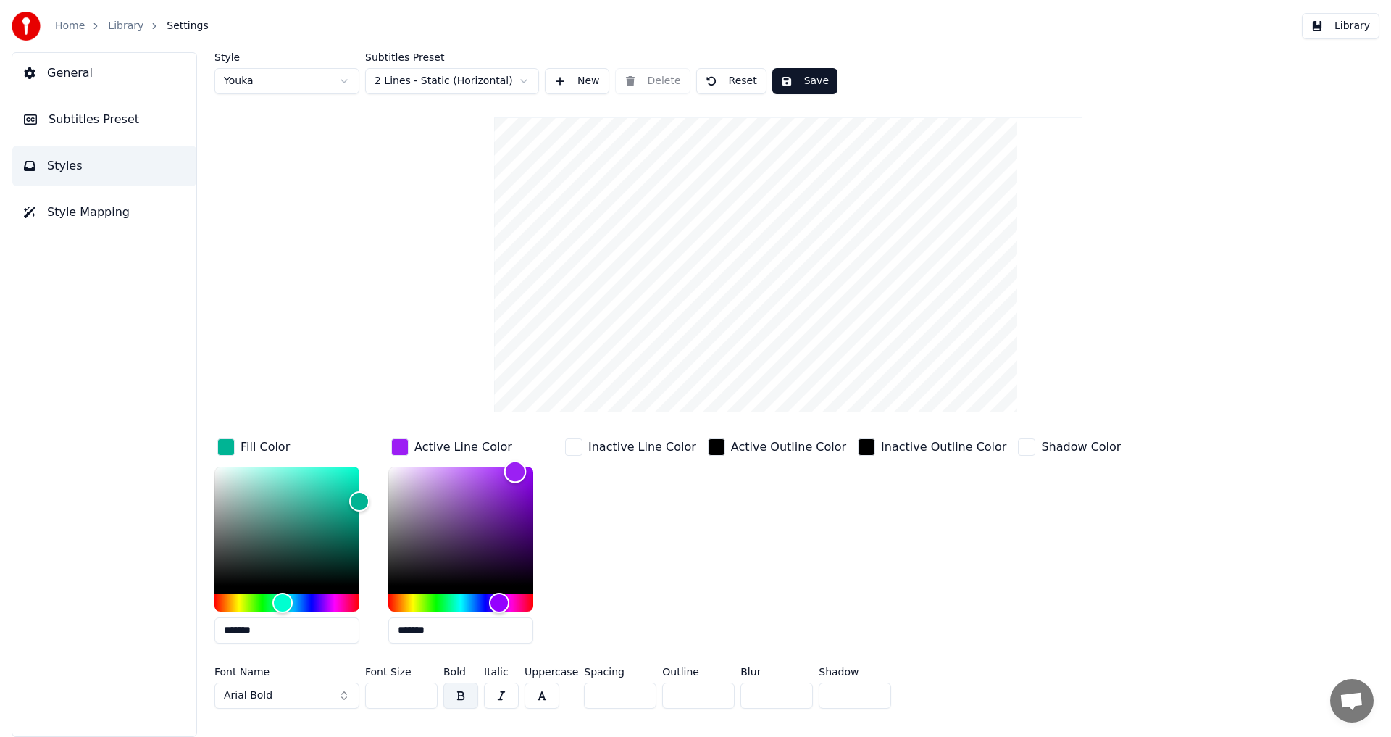
click at [515, 471] on div "Color" at bounding box center [515, 472] width 22 height 22
type input "*******"
drag, startPoint x: 358, startPoint y: 503, endPoint x: 354, endPoint y: 458, distance: 45.1
click at [354, 458] on div "Color" at bounding box center [354, 466] width 22 height 22
click at [337, 699] on button "Arial Bold" at bounding box center [286, 696] width 145 height 26
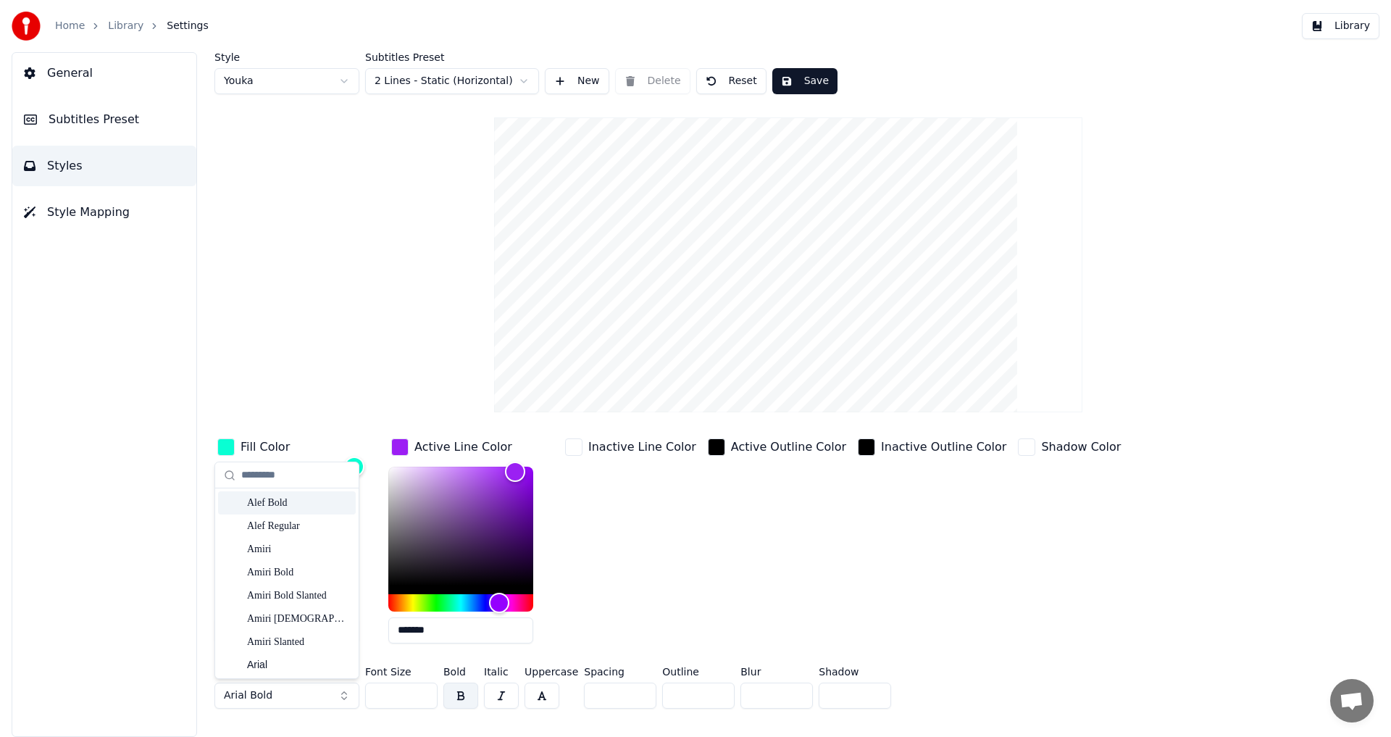
click at [299, 505] on div "Alef Bold" at bounding box center [298, 503] width 103 height 14
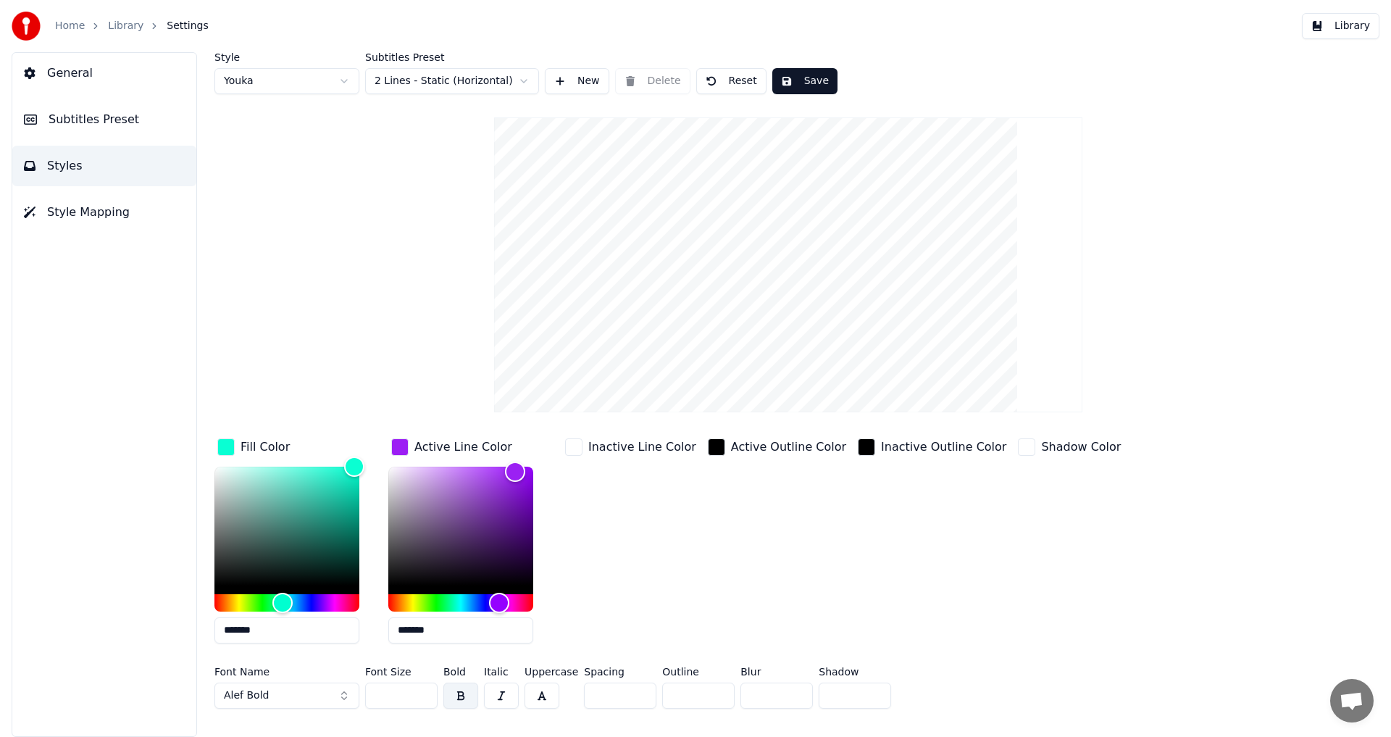
click at [274, 689] on button "Alef Bold" at bounding box center [286, 696] width 145 height 26
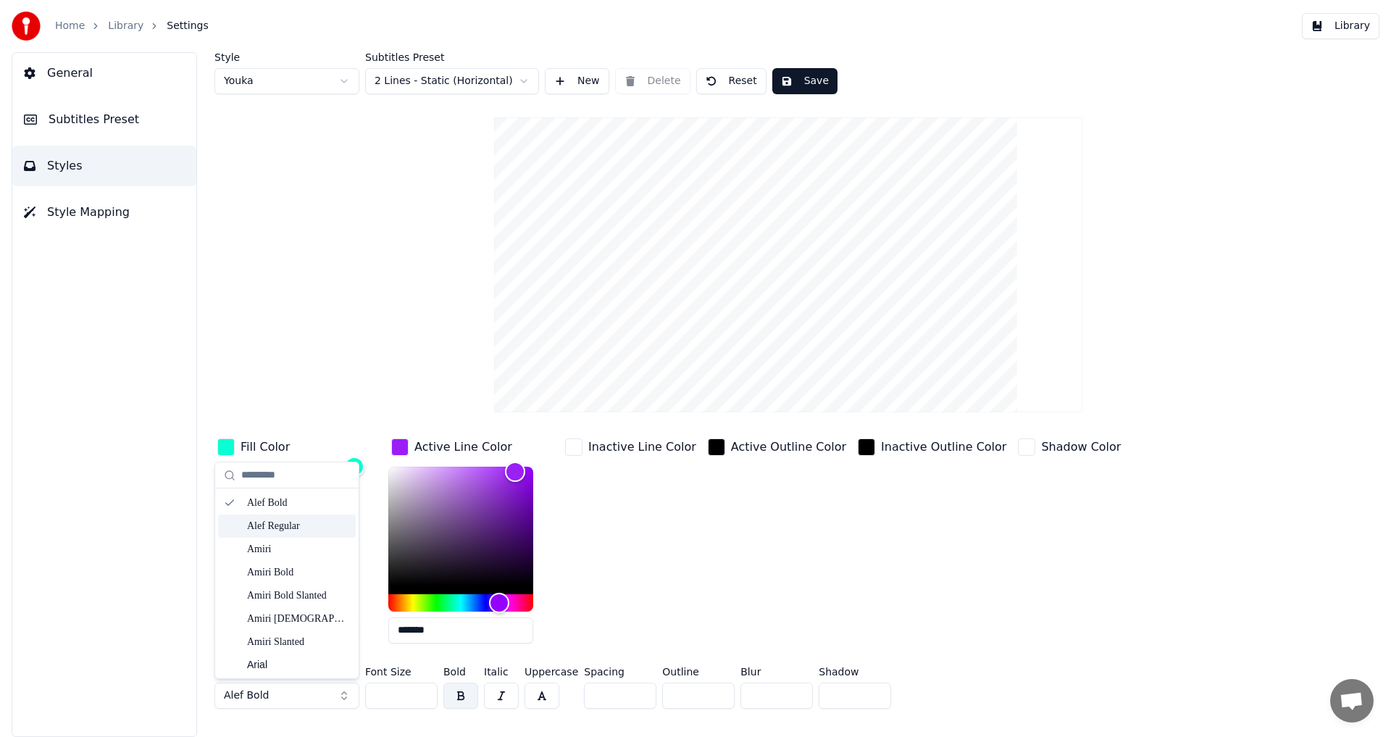
click at [295, 527] on div "Alef Regular" at bounding box center [298, 526] width 103 height 14
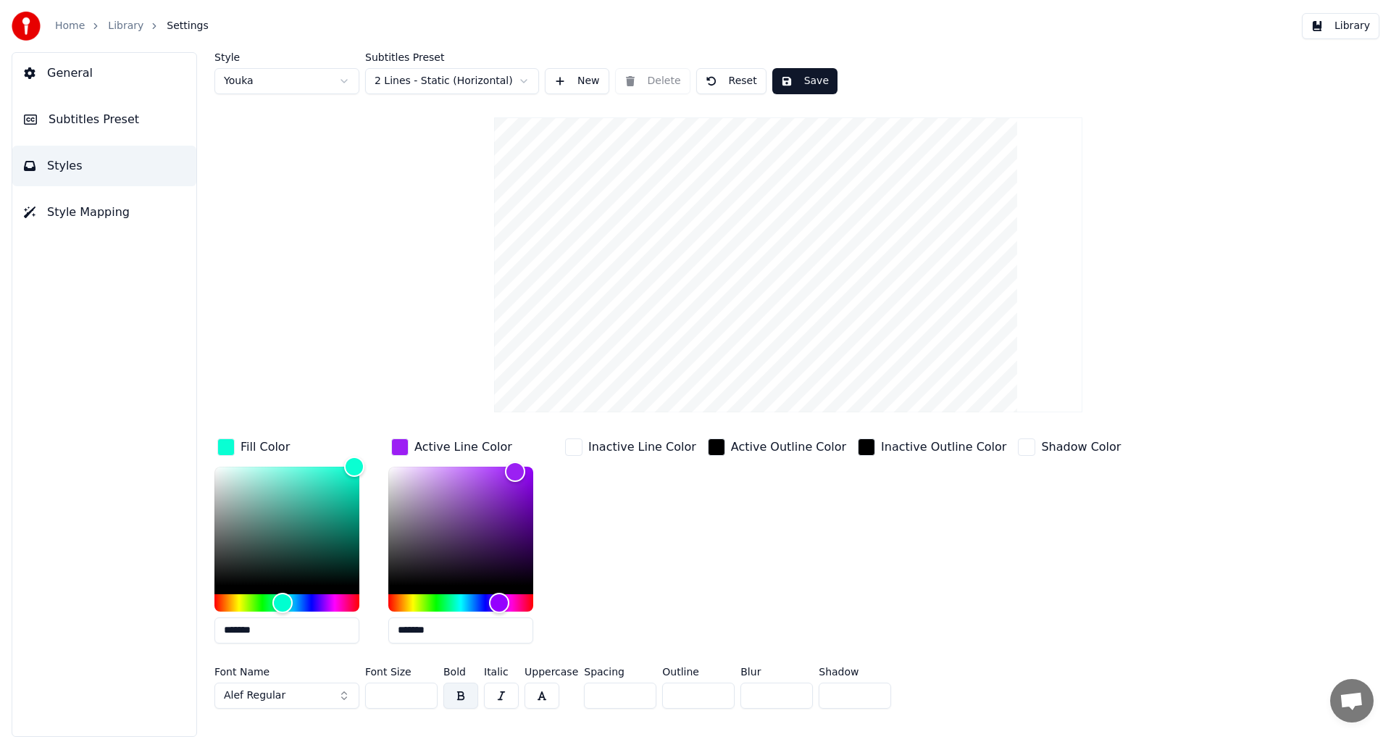
click at [302, 710] on div "Font Name Alef Regular" at bounding box center [286, 691] width 145 height 48
click at [302, 687] on button "Alef Regular" at bounding box center [286, 696] width 145 height 26
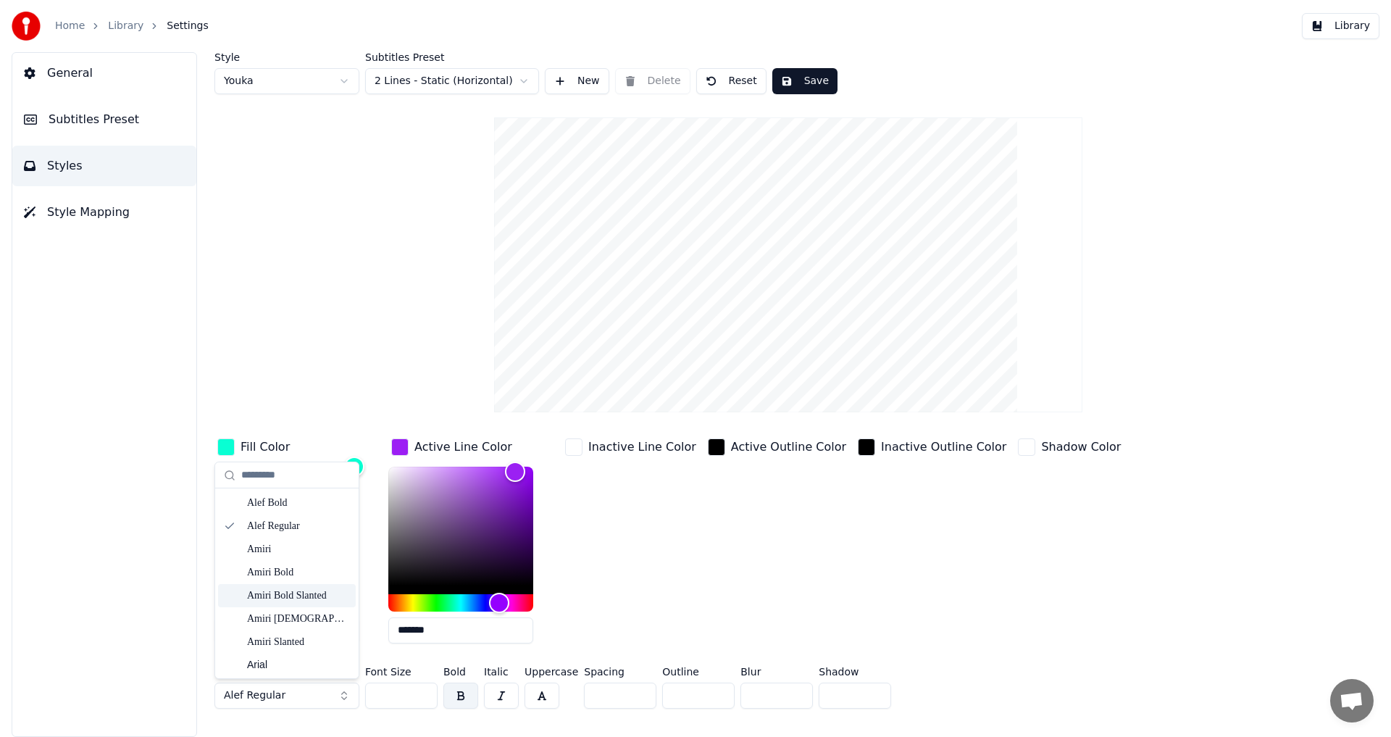
click at [297, 597] on div "Amiri Bold Slanted" at bounding box center [298, 595] width 103 height 14
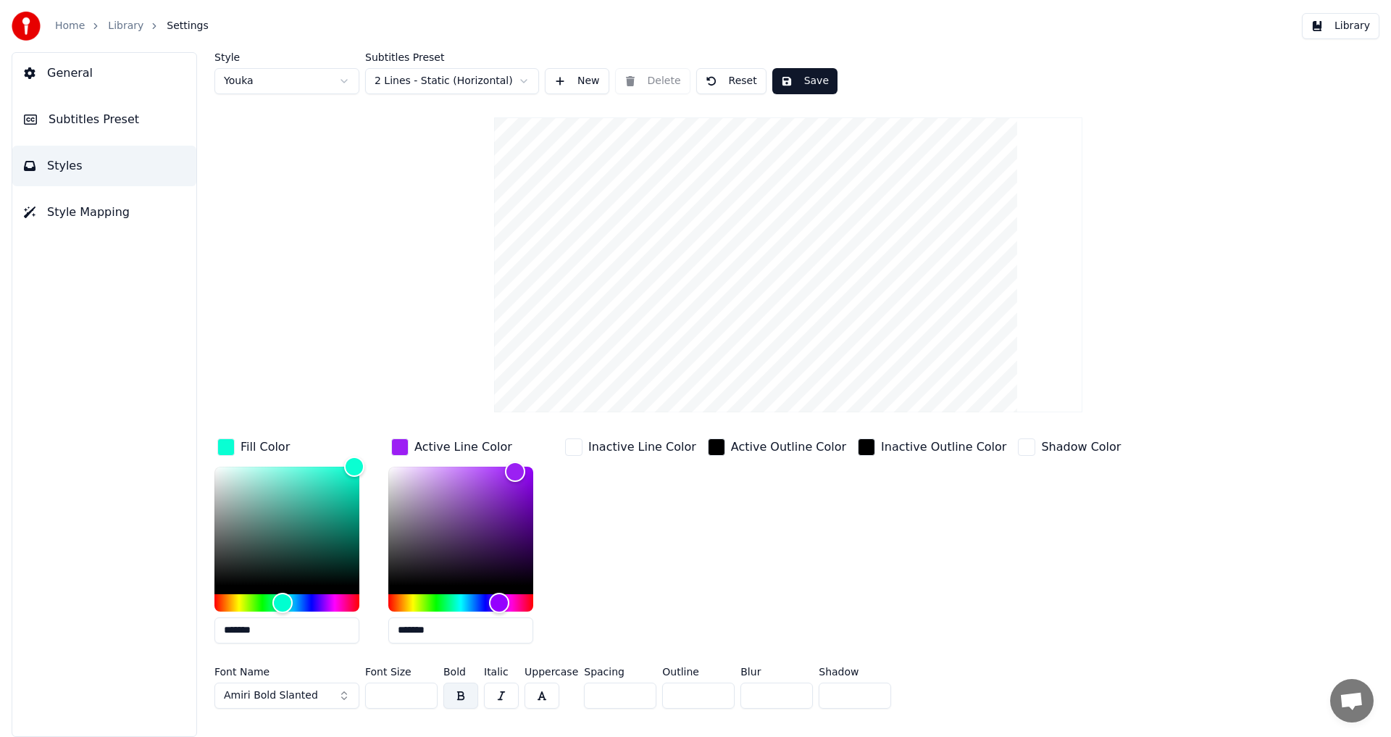
click at [314, 692] on button "Amiri Bold Slanted" at bounding box center [286, 696] width 145 height 26
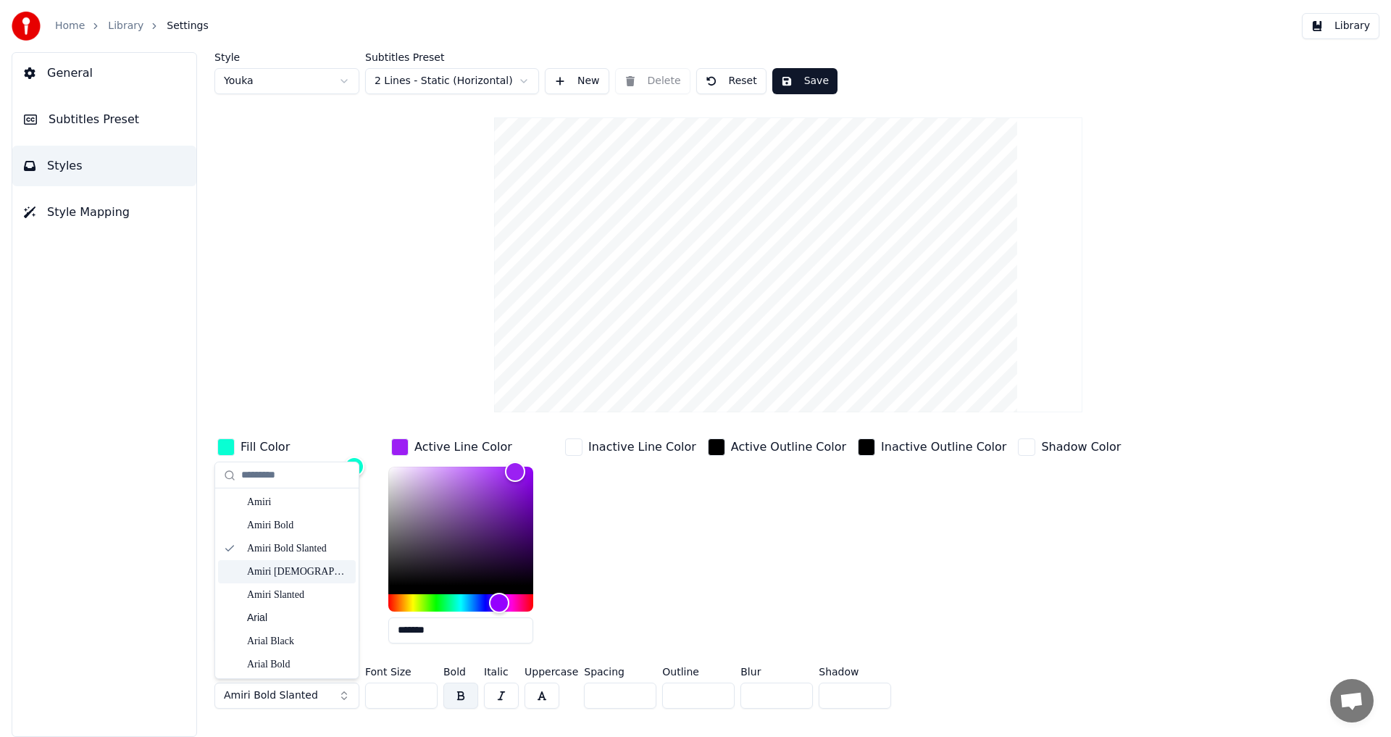
scroll to position [72, 0]
click at [291, 620] on div "Arial Black" at bounding box center [298, 616] width 103 height 14
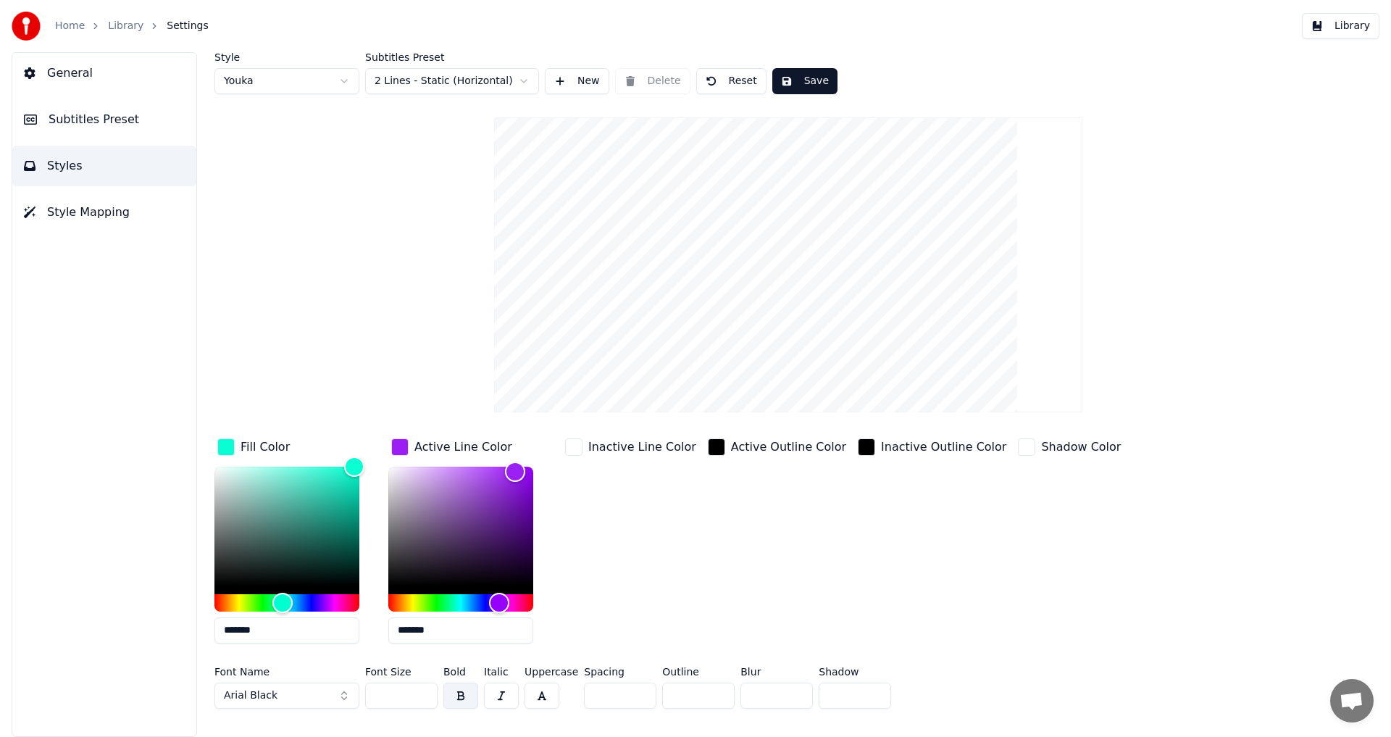
click at [270, 691] on span "Arial Black" at bounding box center [251, 695] width 54 height 14
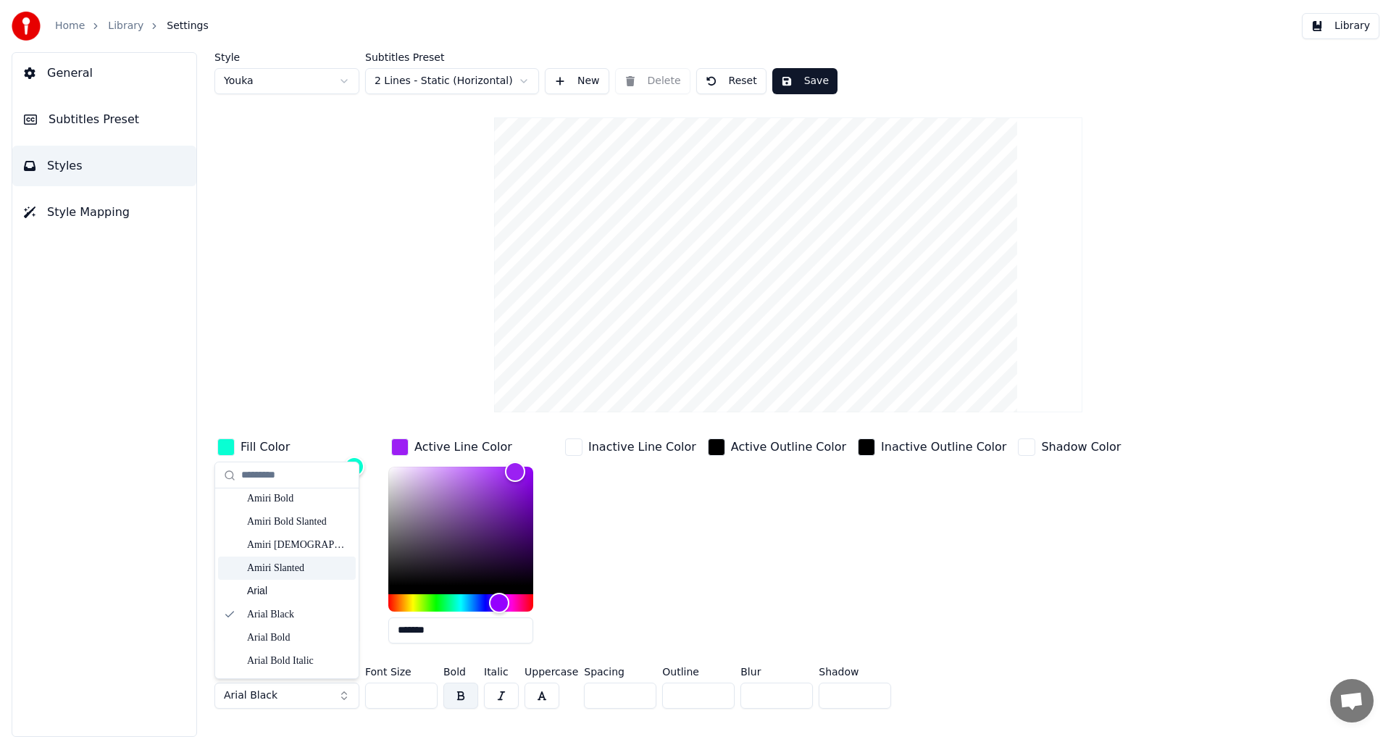
scroll to position [145, 0]
click at [286, 570] on div "Arial Bold" at bounding box center [298, 566] width 103 height 14
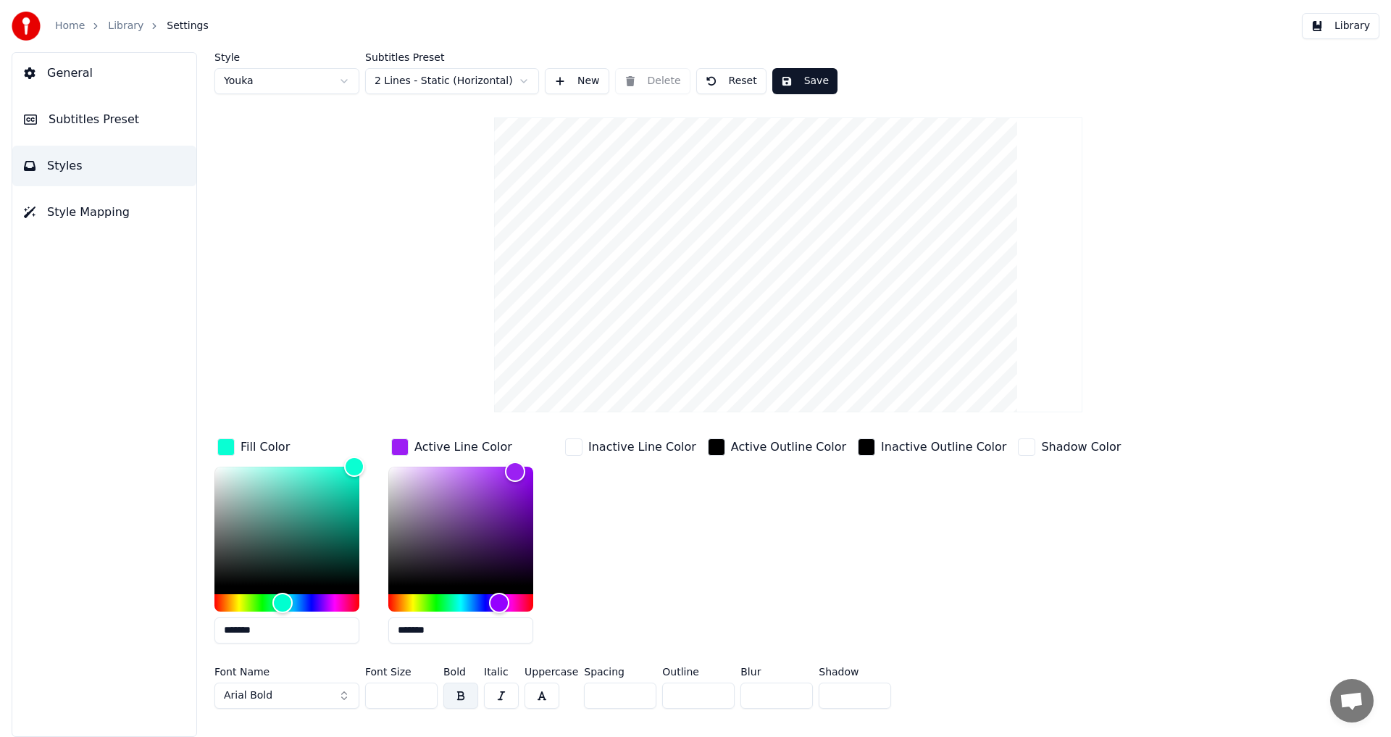
click at [288, 699] on button "Arial Bold" at bounding box center [286, 696] width 145 height 26
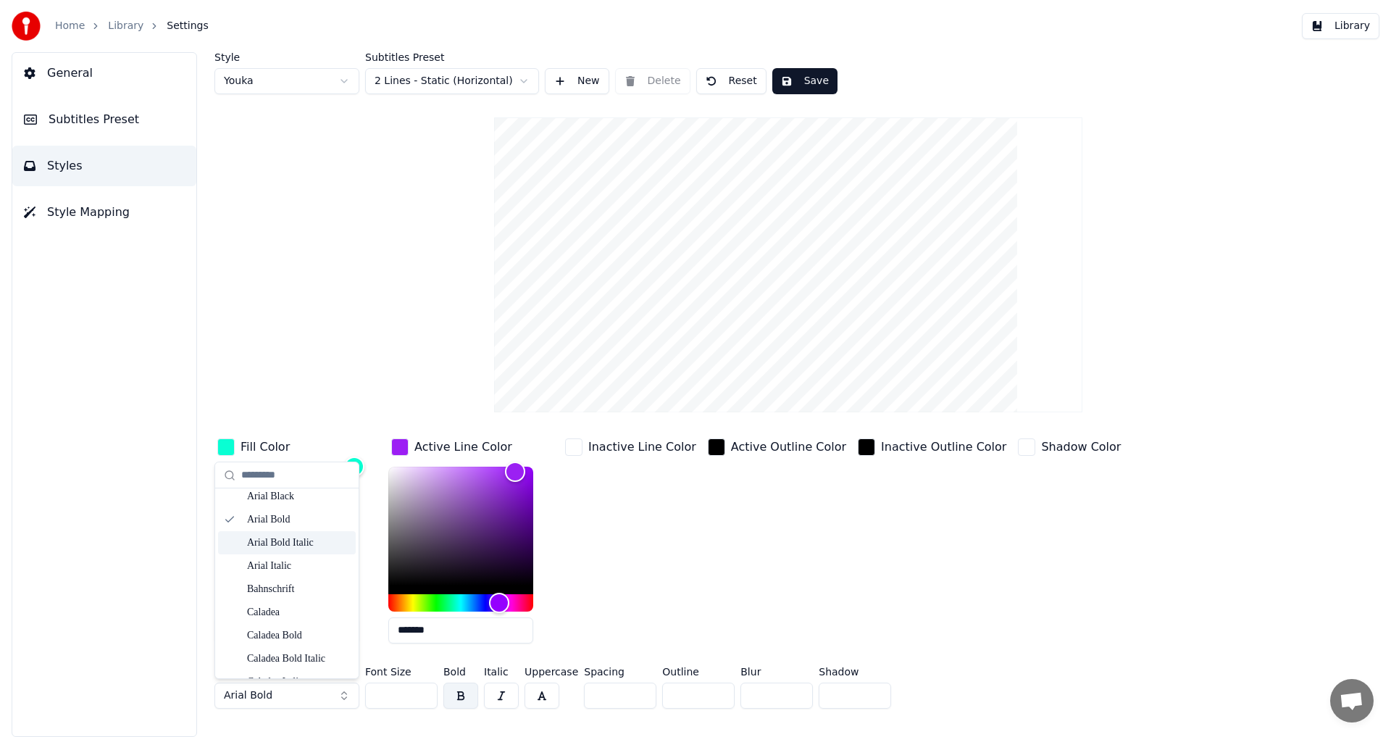
scroll to position [217, 0]
click at [293, 564] on div "Bahnschrift" at bounding box center [298, 563] width 103 height 14
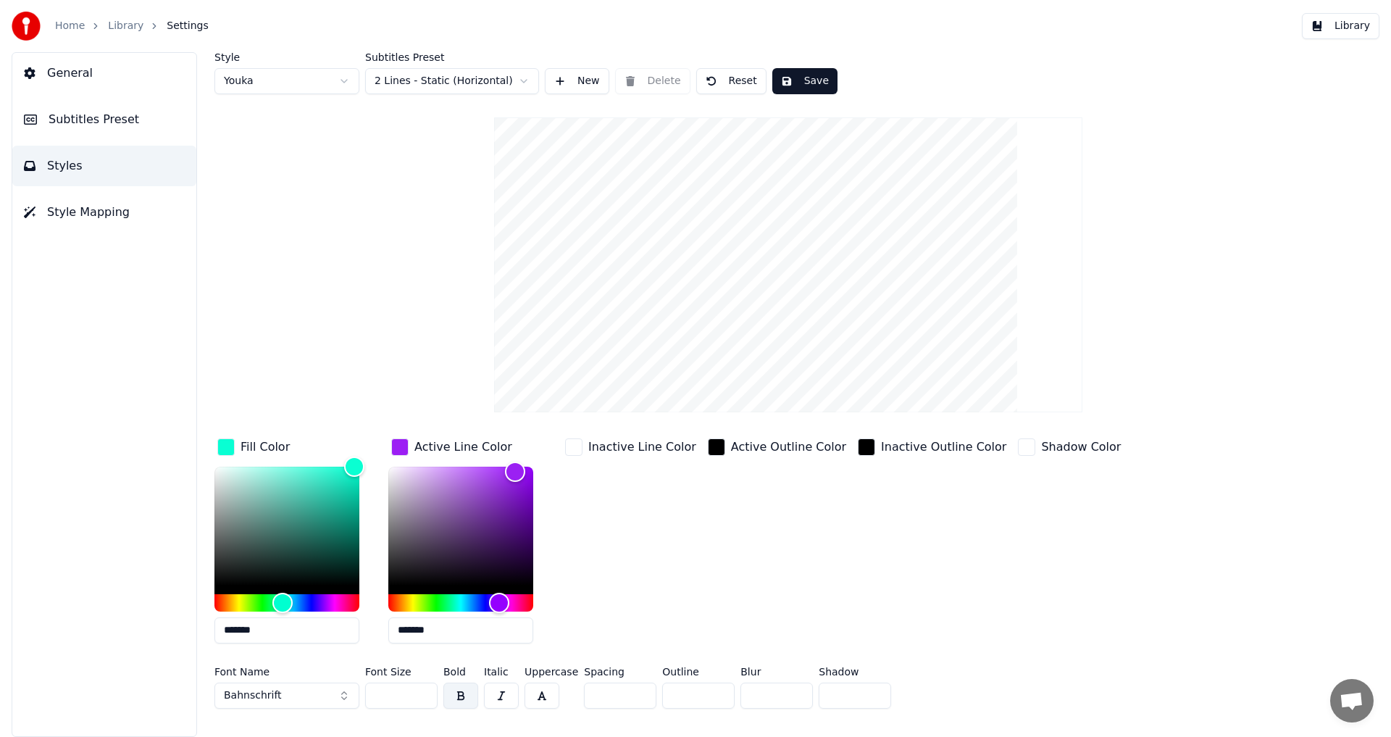
click at [299, 696] on button "Bahnschrift" at bounding box center [286, 696] width 145 height 26
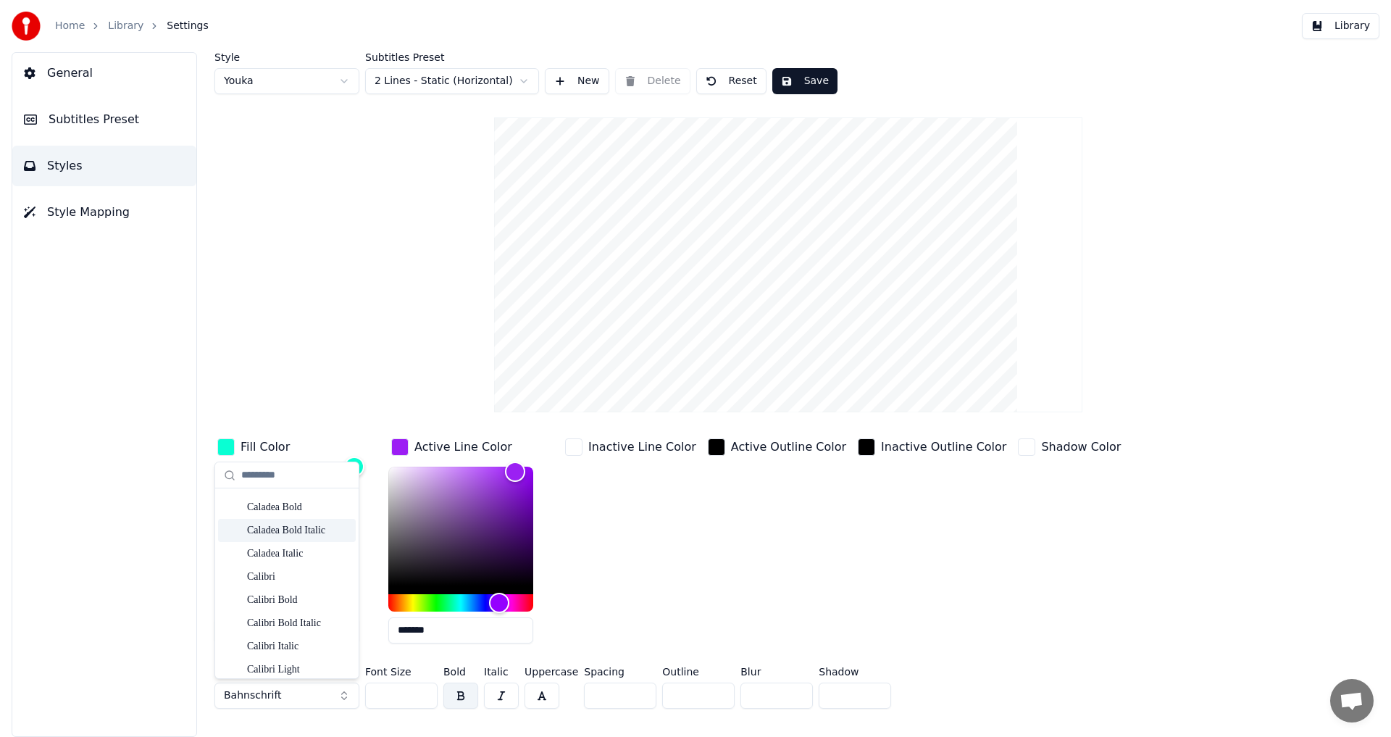
scroll to position [362, 0]
click at [291, 559] on div "Calibri Bold" at bounding box center [298, 558] width 103 height 14
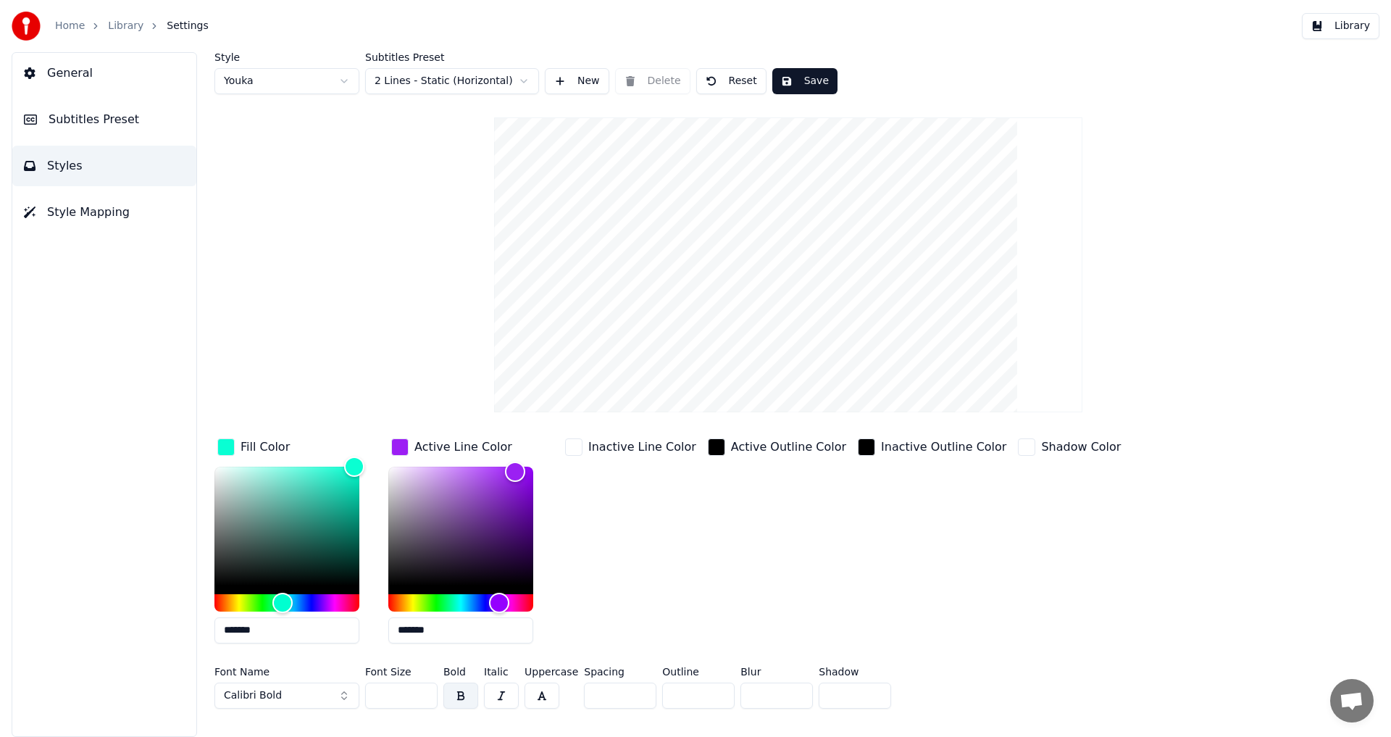
click at [268, 698] on span "Calibri Bold" at bounding box center [253, 695] width 58 height 14
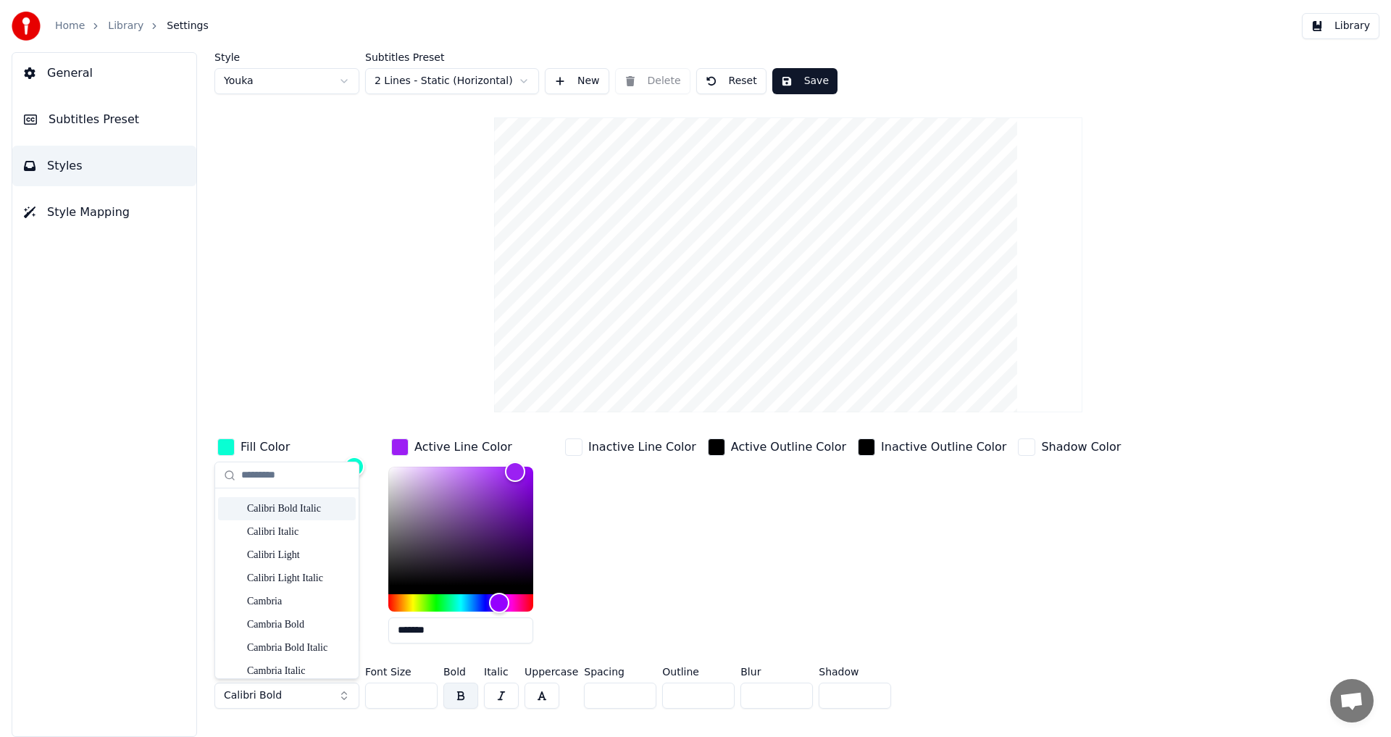
scroll to position [507, 0]
click at [280, 556] on div "Cambria Bold" at bounding box center [298, 552] width 103 height 14
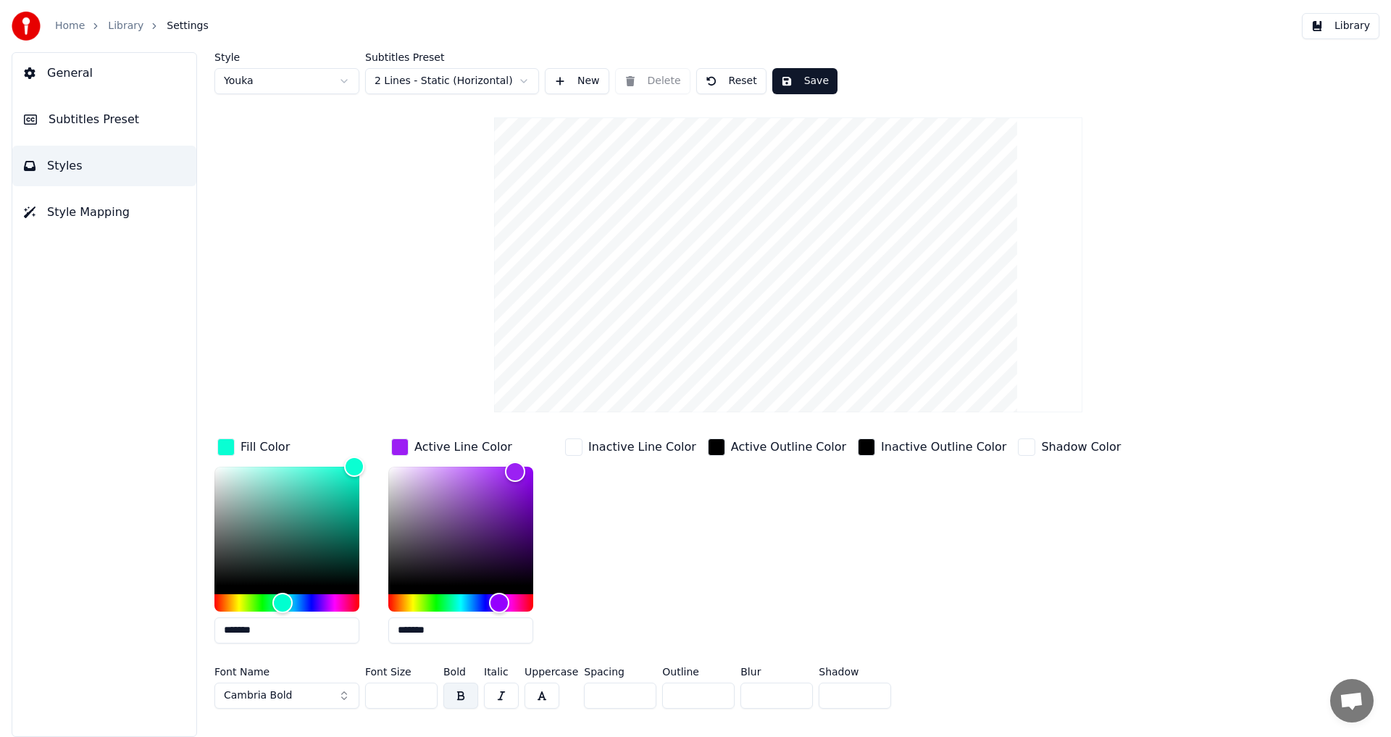
click at [424, 691] on input "**" at bounding box center [401, 696] width 72 height 26
click at [464, 85] on html "Home Library Settings Library General Subtitles Preset Styles Style Mapping Sty…" at bounding box center [695, 368] width 1391 height 737
click at [340, 85] on html "Home Library Settings Library General Subtitles Preset Styles Style Mapping Sty…" at bounding box center [695, 368] width 1391 height 737
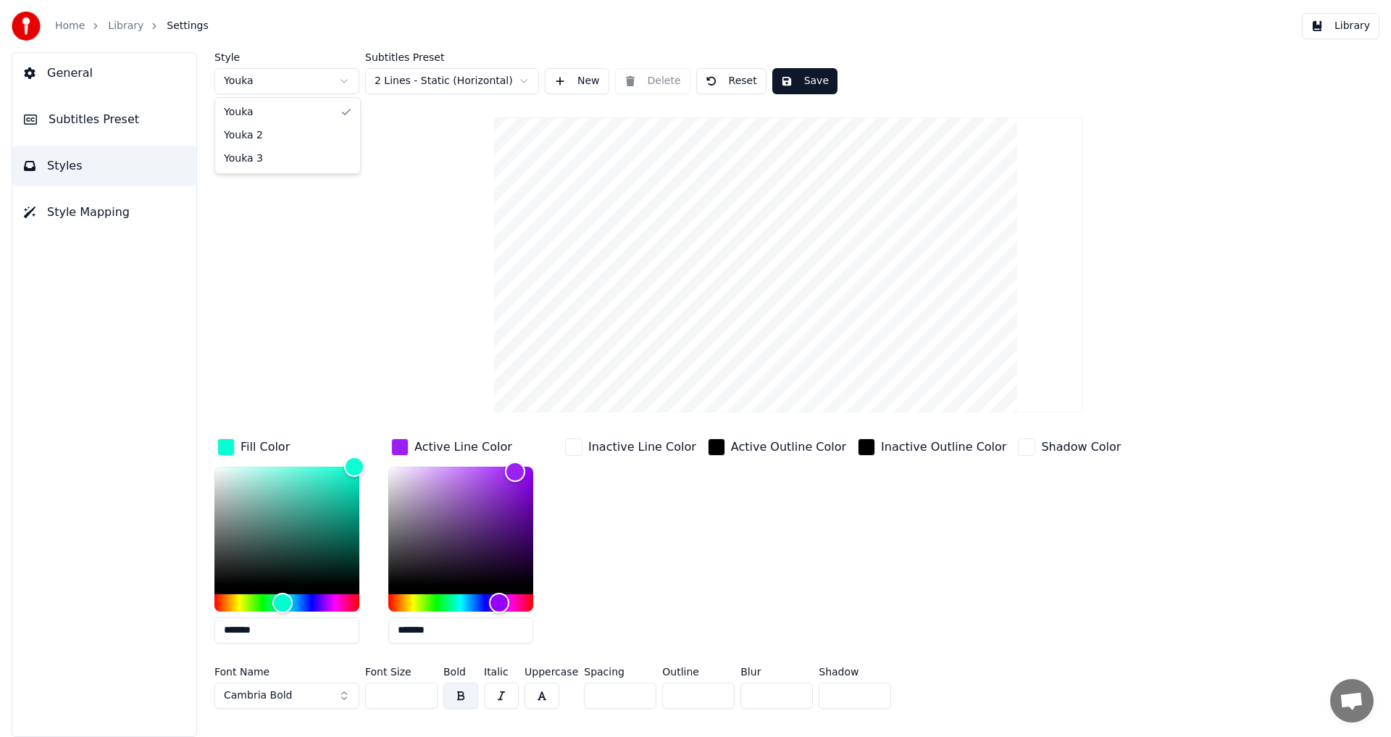
type input "**"
type input "*******"
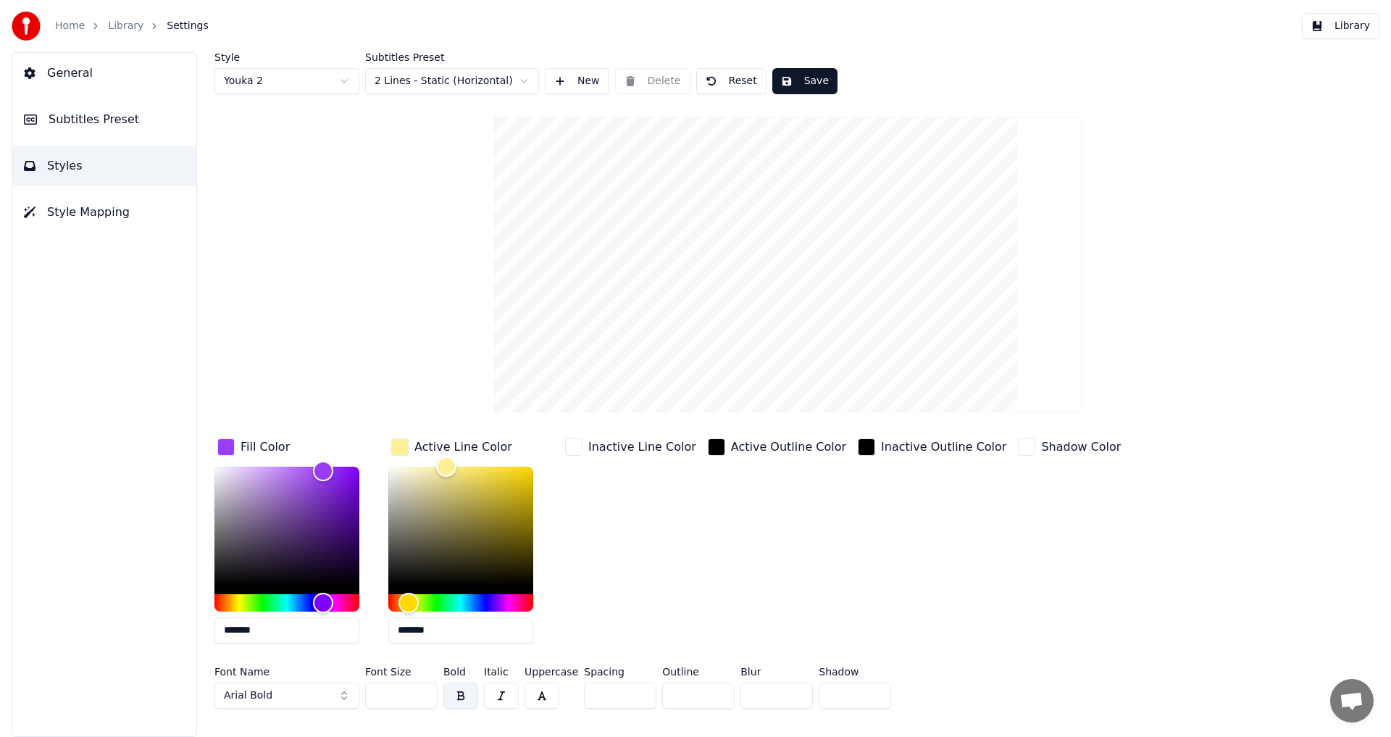
click at [329, 84] on html "Home Library Settings Library General Subtitles Preset Styles Style Mapping Sty…" at bounding box center [695, 368] width 1391 height 737
type input "*******"
click at [324, 85] on html "Home Library Settings Library General Subtitles Preset Styles Style Mapping Sty…" at bounding box center [695, 368] width 1391 height 737
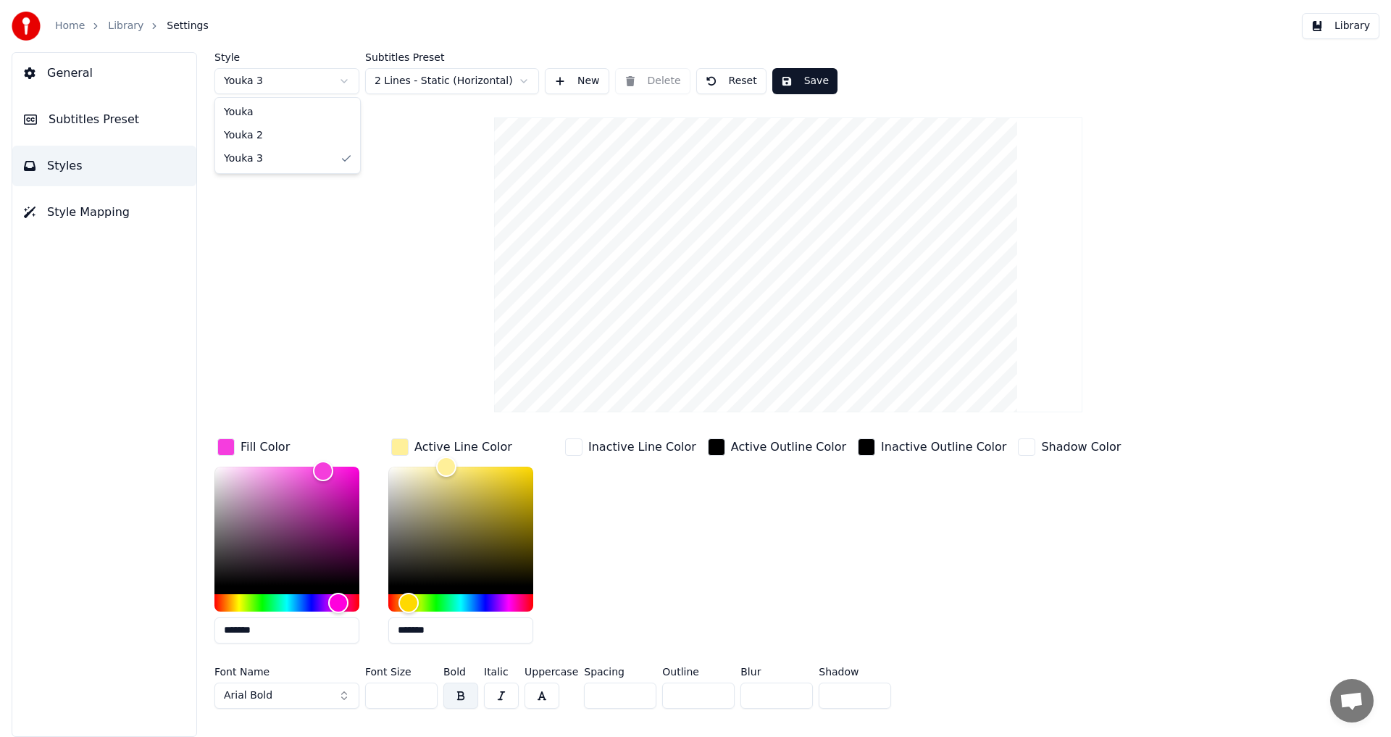
type input "**"
type input "*******"
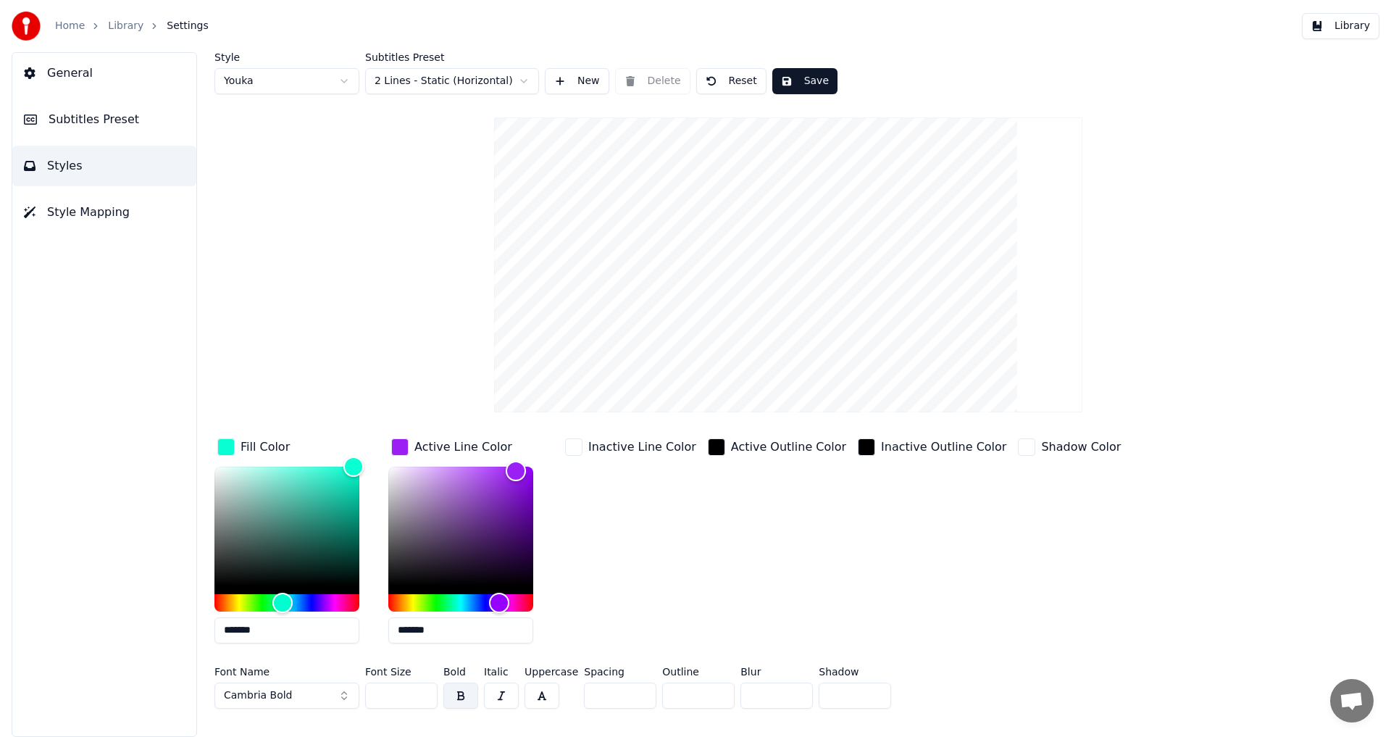
click at [279, 91] on html "Home Library Settings Library General Subtitles Preset Styles Style Mapping Sty…" at bounding box center [695, 368] width 1391 height 737
type input "**"
type input "*******"
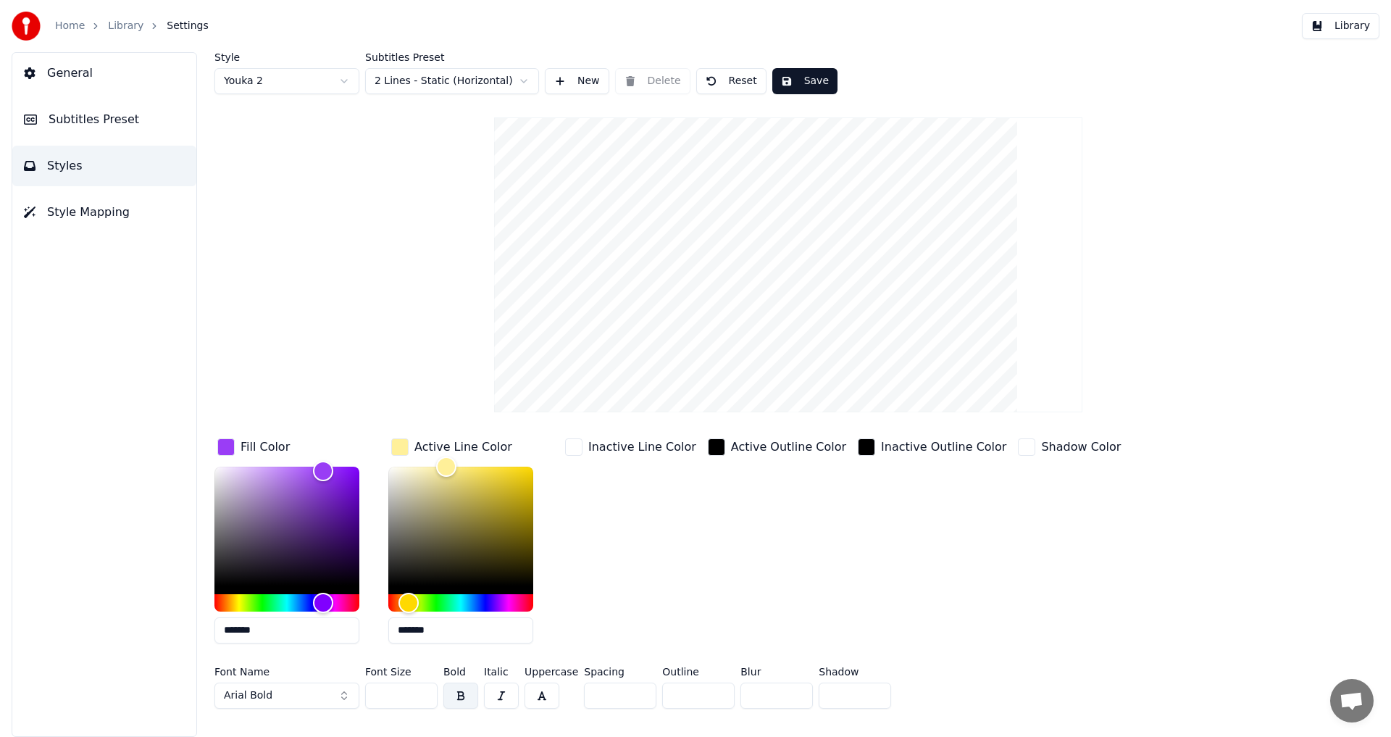
click at [297, 85] on html "Home Library Settings Library General Subtitles Preset Styles Style Mapping Sty…" at bounding box center [695, 368] width 1391 height 737
type input "*******"
click at [309, 75] on html "Home Library Settings Library General Subtitles Preset Styles Style Mapping Sty…" at bounding box center [695, 368] width 1391 height 737
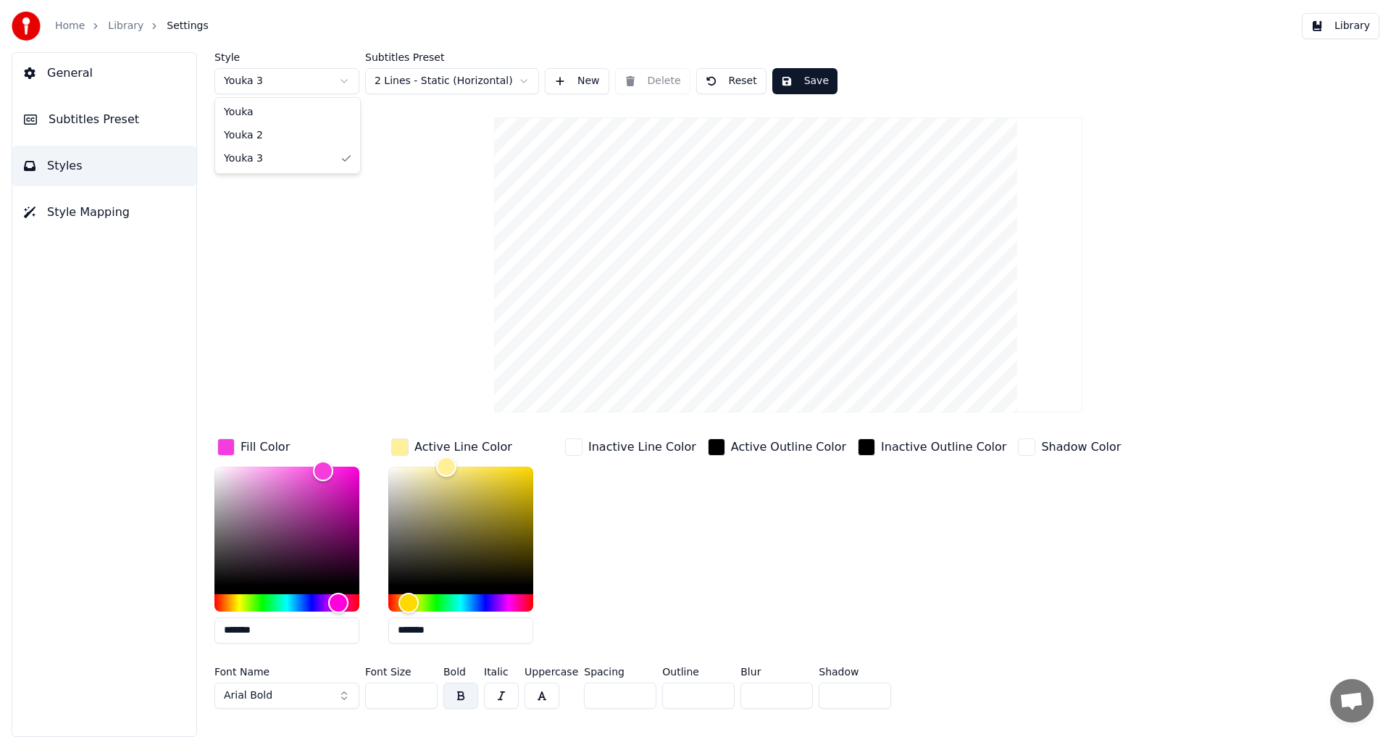
type input "**"
type input "*******"
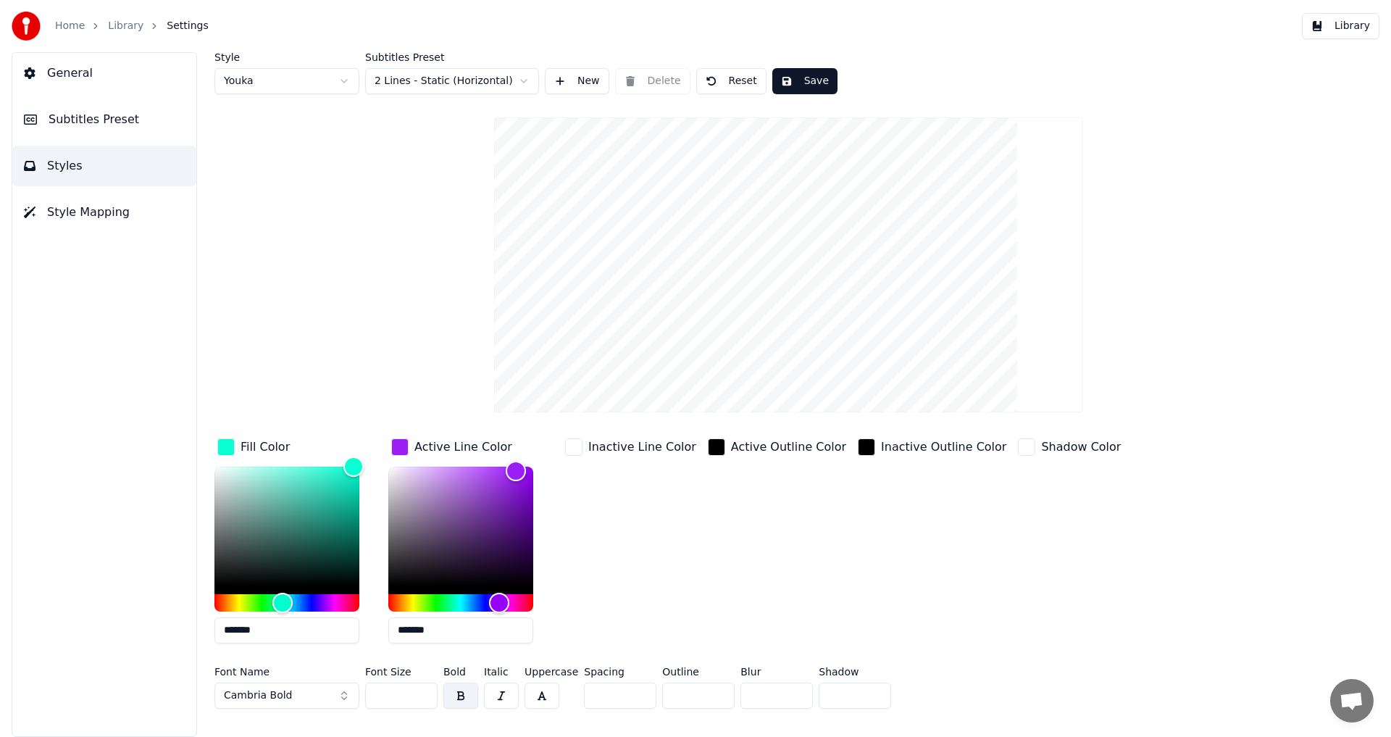
click at [438, 83] on html "Home Library Settings Library General Subtitles Preset Styles Style Mapping Sty…" at bounding box center [695, 368] width 1391 height 737
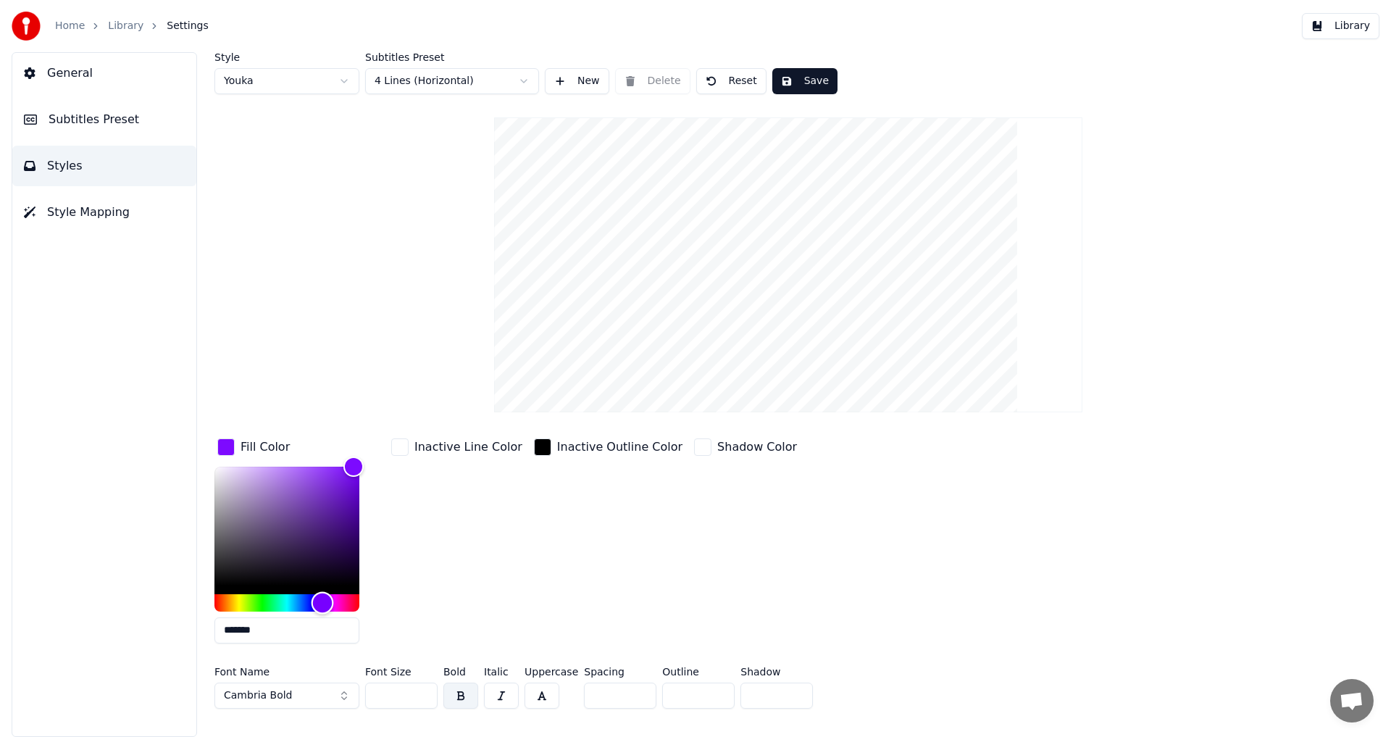
drag, startPoint x: 285, startPoint y: 598, endPoint x: 322, endPoint y: 606, distance: 38.4
click at [322, 606] on div "Hue" at bounding box center [323, 602] width 22 height 22
drag, startPoint x: 352, startPoint y: 471, endPoint x: 344, endPoint y: 466, distance: 9.4
click at [344, 466] on div "Color" at bounding box center [344, 467] width 22 height 22
drag, startPoint x: 344, startPoint y: 466, endPoint x: 337, endPoint y: 462, distance: 8.1
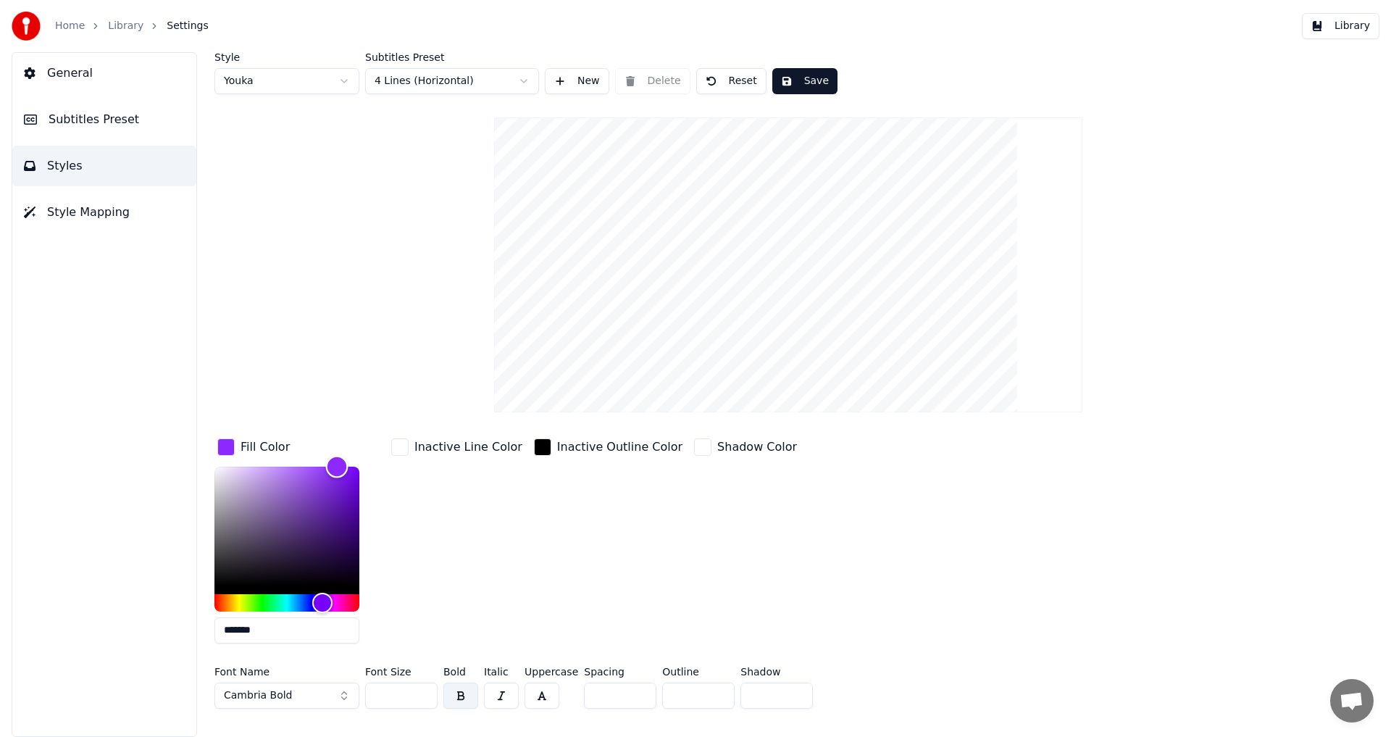
click at [337, 462] on div "Color" at bounding box center [337, 466] width 22 height 22
click at [332, 460] on div "Color" at bounding box center [332, 466] width 22 height 22
click at [325, 601] on div "Hue" at bounding box center [325, 602] width 22 height 22
type input "*******"
drag, startPoint x: 333, startPoint y: 472, endPoint x: 419, endPoint y: 437, distance: 93.2
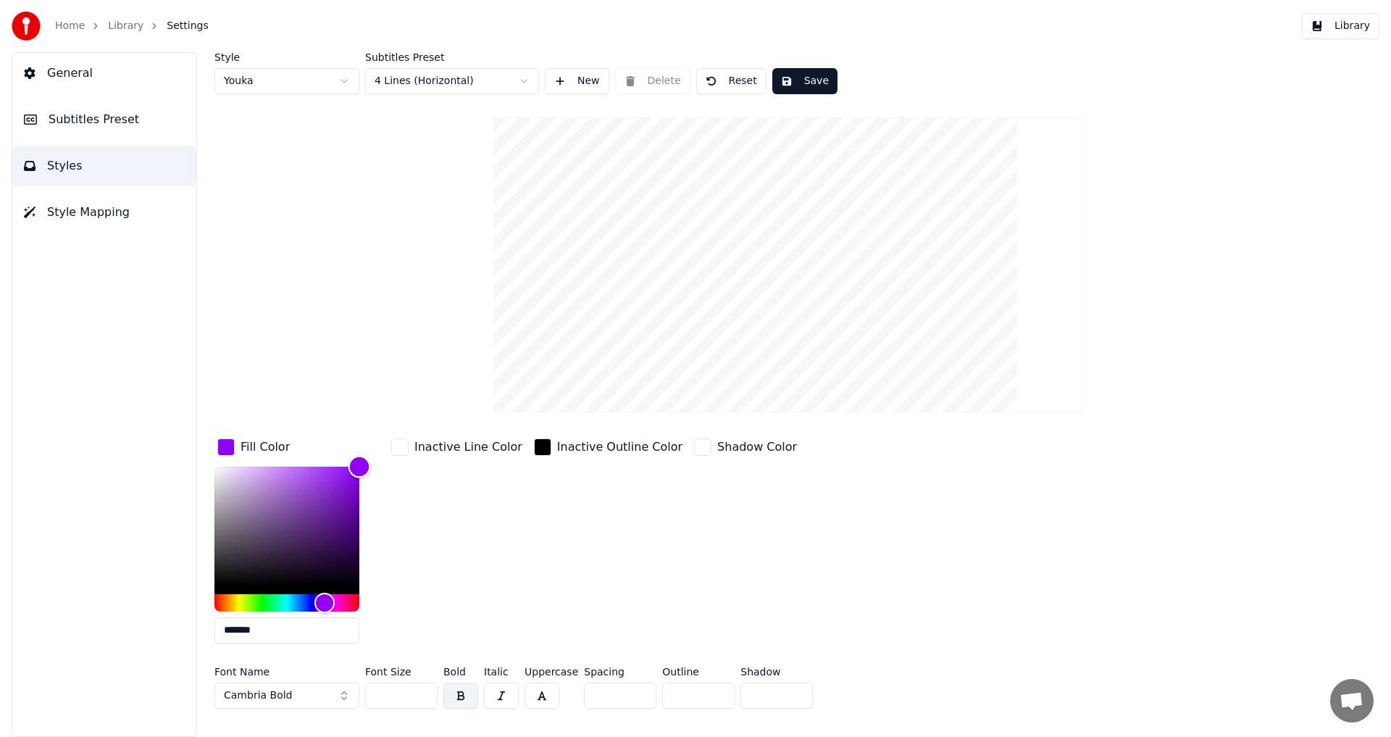
click at [419, 437] on div "Fill Color ******* Inactive Line Color Inactive Outline Color Shadow Color" at bounding box center [701, 545] width 974 height 220
click at [399, 447] on div "button" at bounding box center [399, 446] width 17 height 17
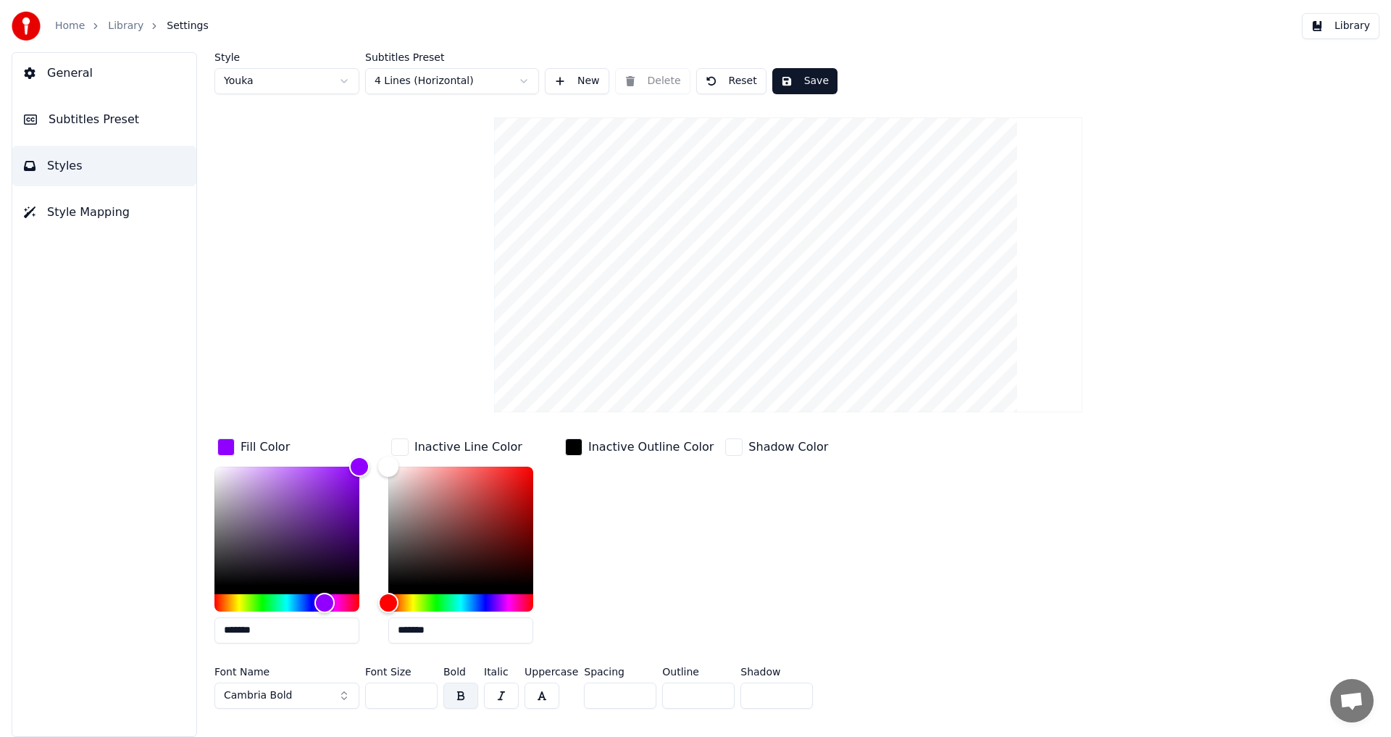
click at [399, 447] on div "button" at bounding box center [399, 446] width 17 height 17
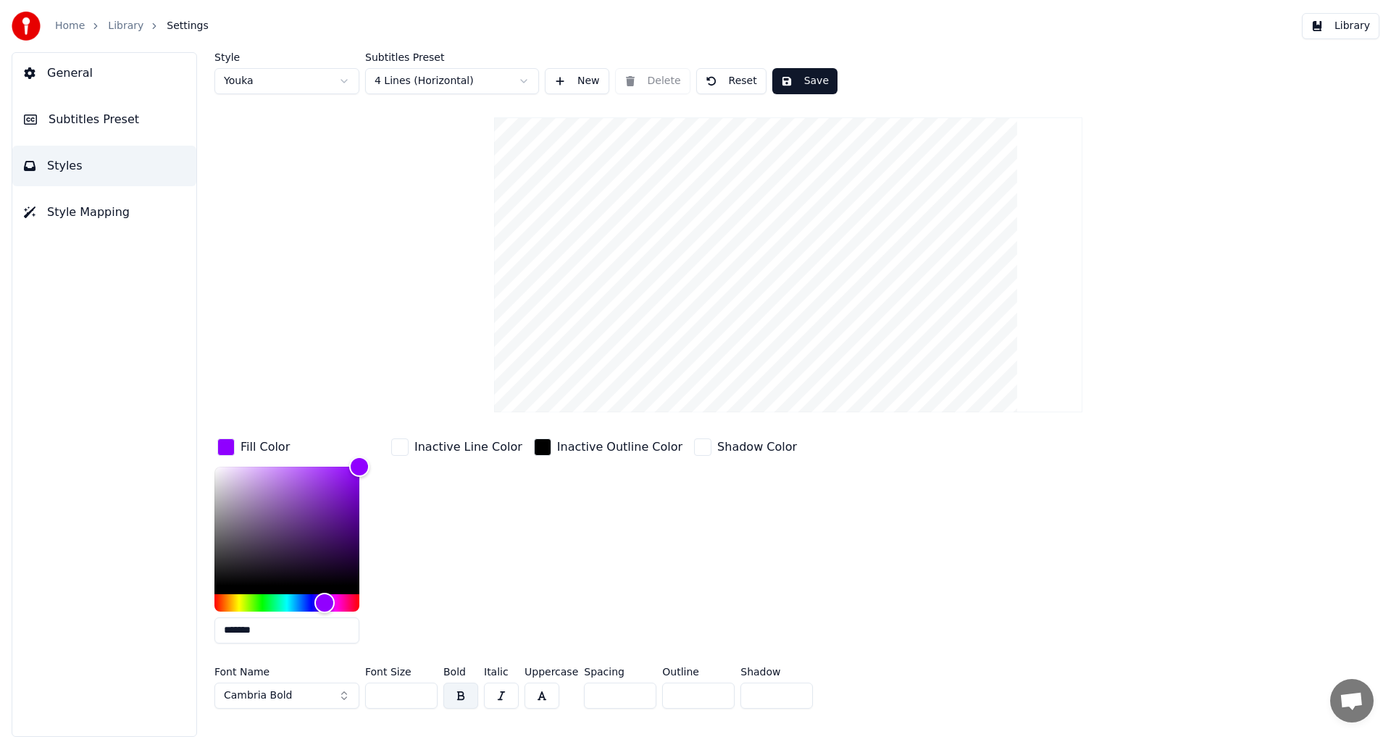
click at [399, 447] on div "button" at bounding box center [399, 446] width 17 height 17
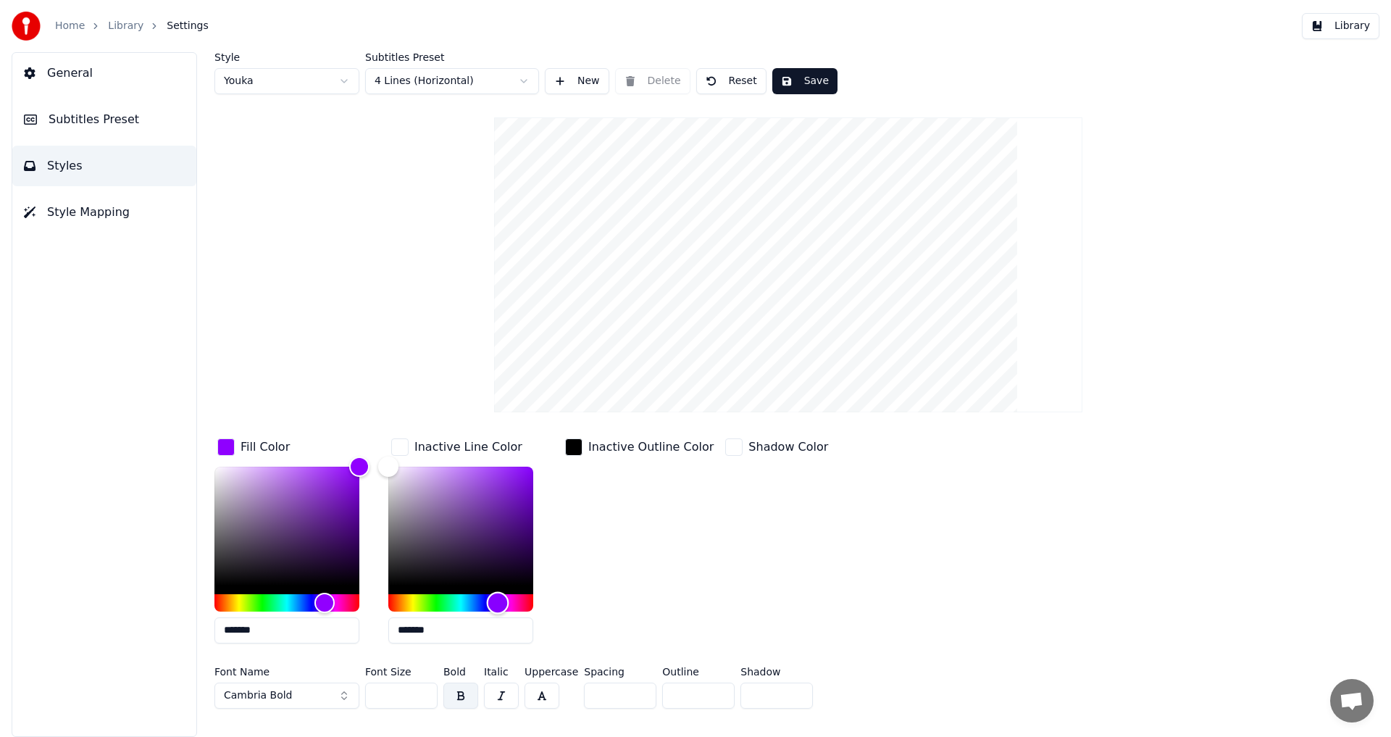
drag, startPoint x: 394, startPoint y: 604, endPoint x: 498, endPoint y: 606, distance: 103.6
click at [498, 606] on div "Hue" at bounding box center [498, 602] width 22 height 22
click at [400, 451] on div "button" at bounding box center [399, 446] width 17 height 17
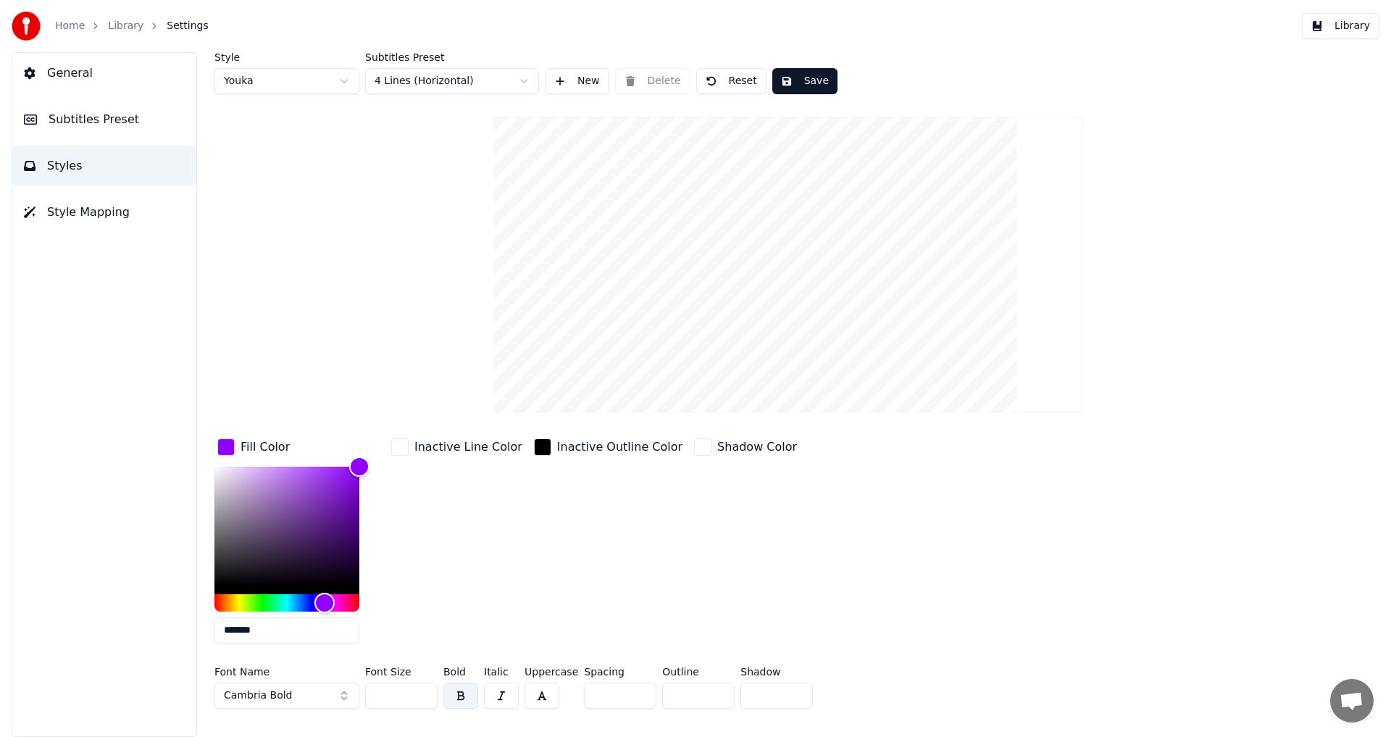
click at [400, 451] on div "button" at bounding box center [399, 446] width 17 height 17
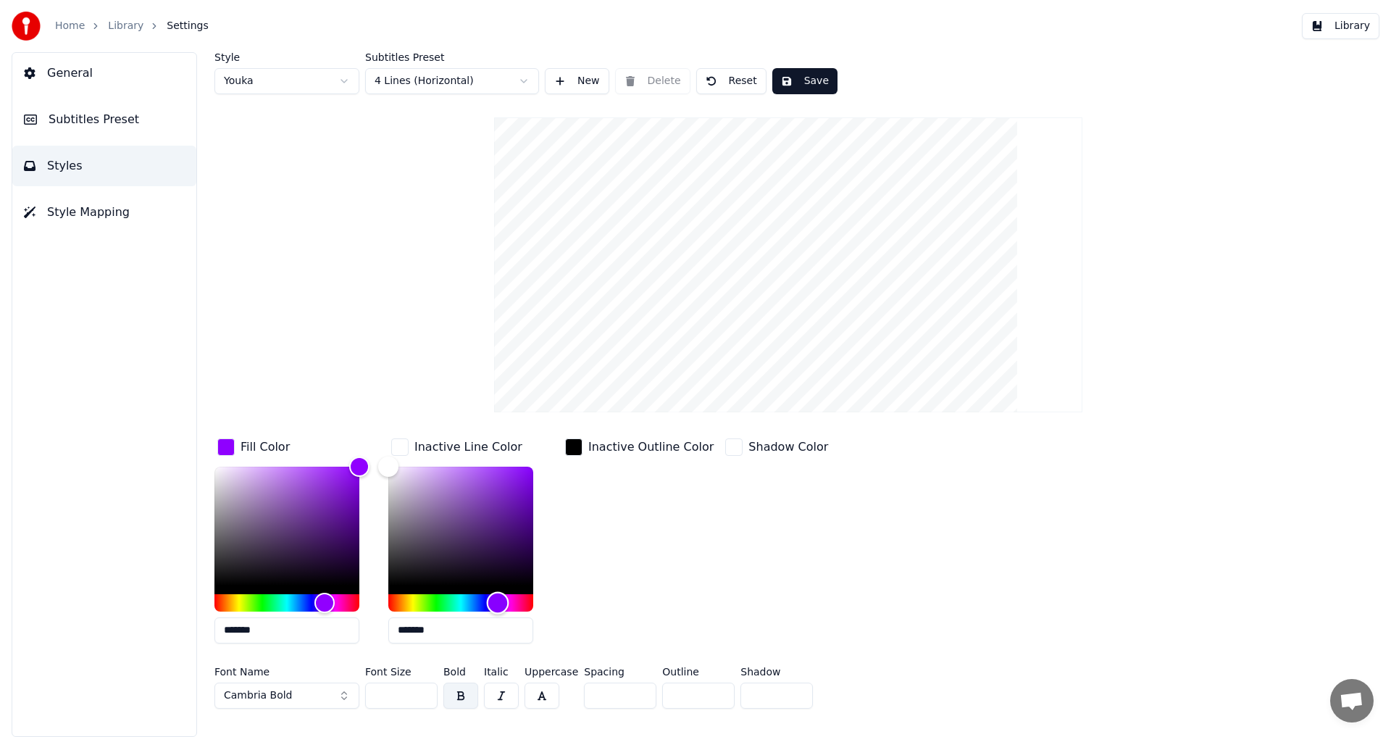
drag, startPoint x: 384, startPoint y: 598, endPoint x: 498, endPoint y: 576, distance: 115.8
click at [498, 576] on div at bounding box center [460, 539] width 145 height 145
type input "*******"
drag, startPoint x: 389, startPoint y: 469, endPoint x: 509, endPoint y: 475, distance: 120.4
click at [509, 475] on div "Color" at bounding box center [510, 475] width 22 height 22
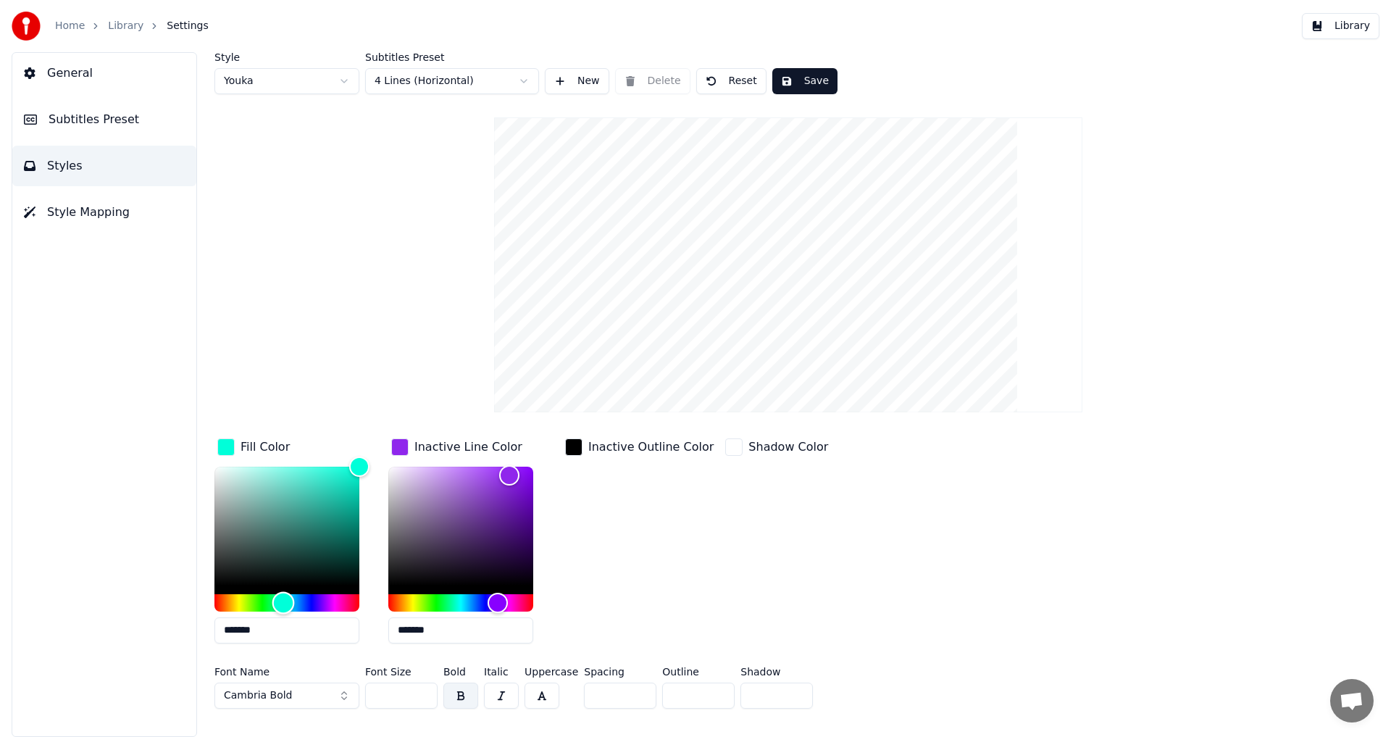
type input "*******"
drag, startPoint x: 323, startPoint y: 601, endPoint x: 281, endPoint y: 597, distance: 42.2
click at [281, 597] on div "Hue" at bounding box center [281, 602] width 22 height 22
drag, startPoint x: 509, startPoint y: 475, endPoint x: 511, endPoint y: 452, distance: 23.2
click at [511, 452] on div "Inactive Line Color *******" at bounding box center [472, 545] width 168 height 220
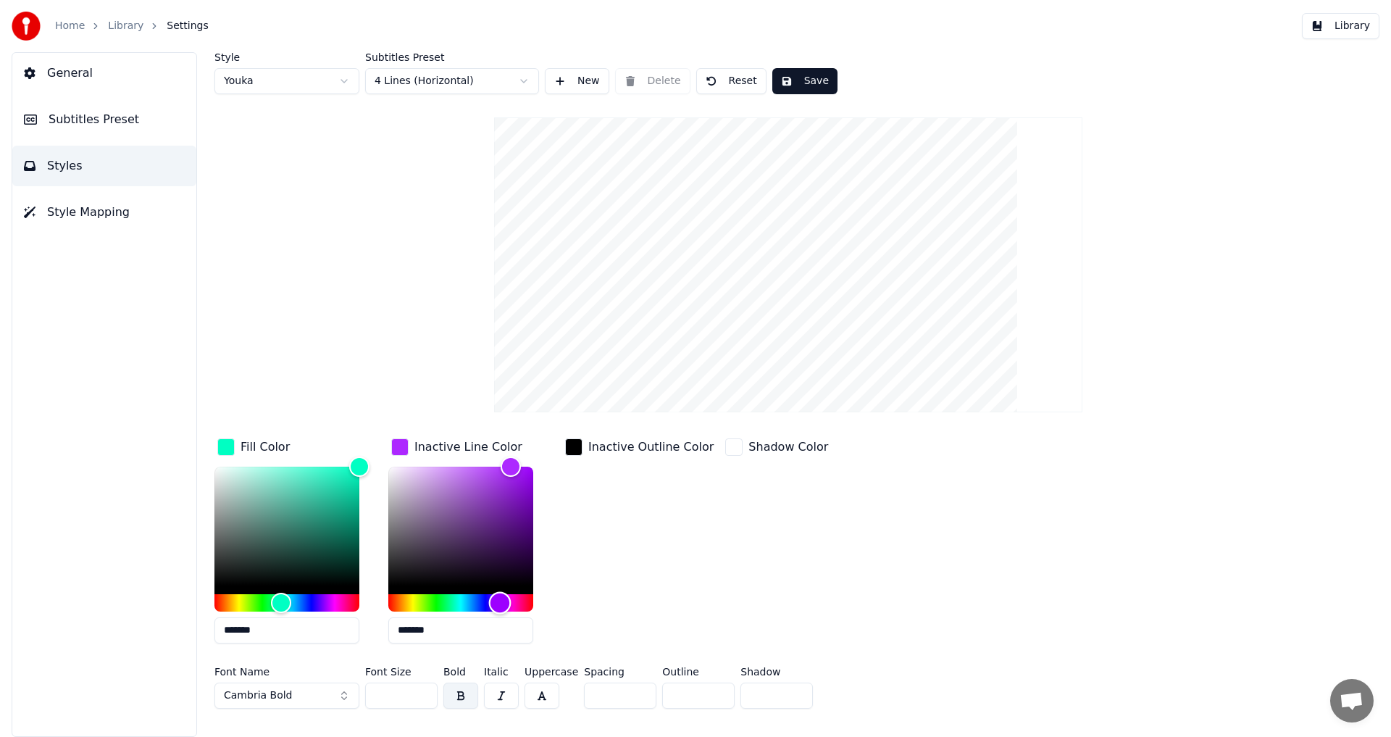
click at [500, 602] on div "Hue" at bounding box center [500, 602] width 22 height 22
drag, startPoint x: 517, startPoint y: 462, endPoint x: 554, endPoint y: 459, distance: 36.3
click at [554, 459] on div "Inactive Line Color *******" at bounding box center [472, 545] width 168 height 220
type input "*******"
drag, startPoint x: 532, startPoint y: 470, endPoint x: 520, endPoint y: 467, distance: 11.9
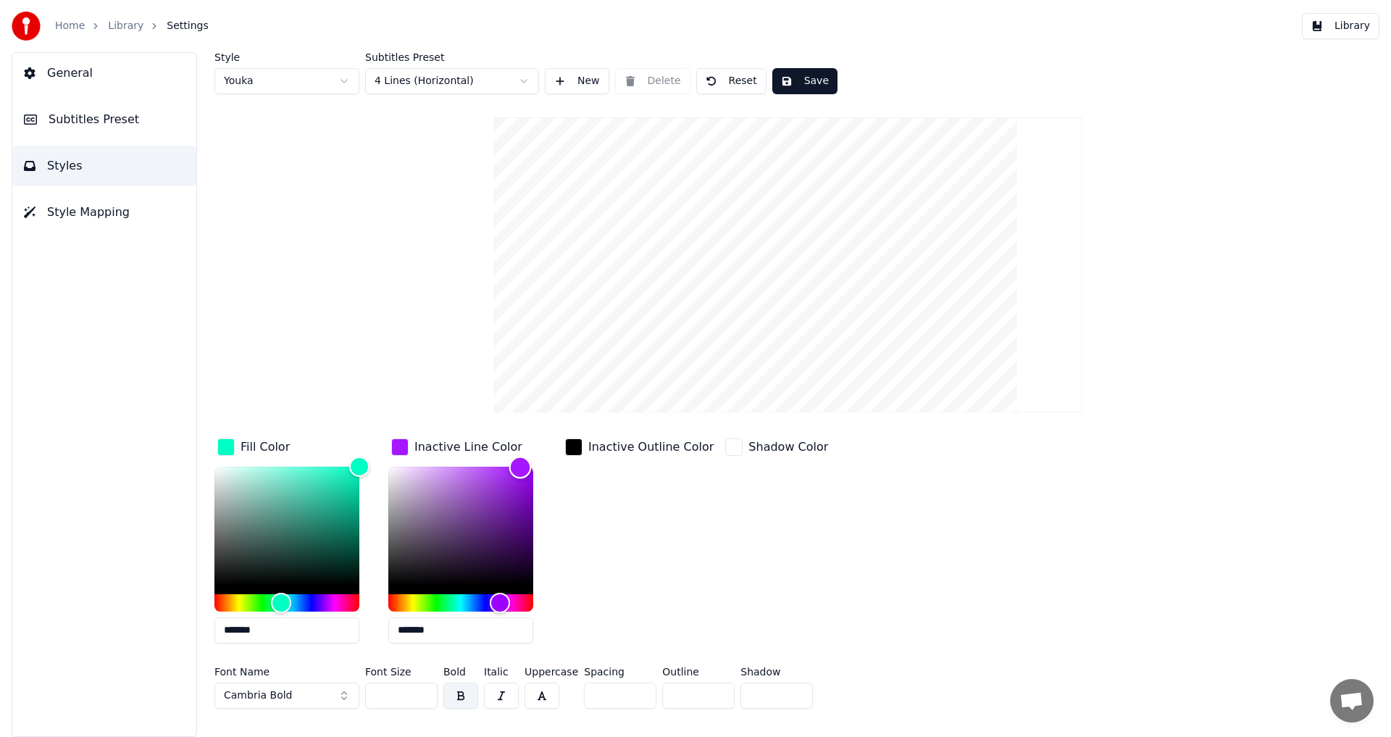
click at [520, 467] on div "Color" at bounding box center [520, 467] width 22 height 22
type input "*******"
drag, startPoint x: 356, startPoint y: 470, endPoint x: 345, endPoint y: 463, distance: 13.1
click at [345, 463] on div "Color" at bounding box center [345, 466] width 22 height 22
type input "*******"
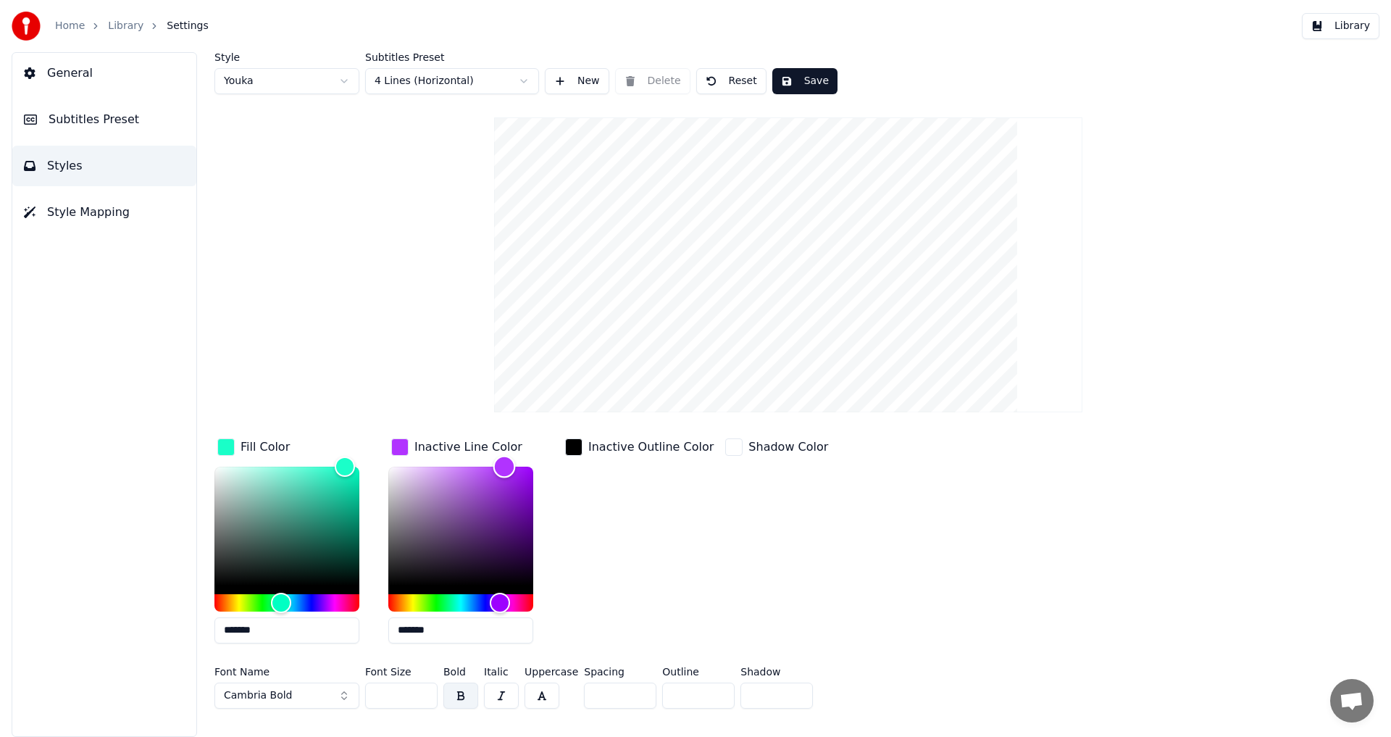
drag, startPoint x: 520, startPoint y: 464, endPoint x: 504, endPoint y: 459, distance: 16.5
click at [504, 459] on div "Color" at bounding box center [504, 466] width 22 height 22
click at [806, 84] on button "Save" at bounding box center [804, 81] width 65 height 26
click at [77, 220] on span "Style Mapping" at bounding box center [88, 212] width 83 height 17
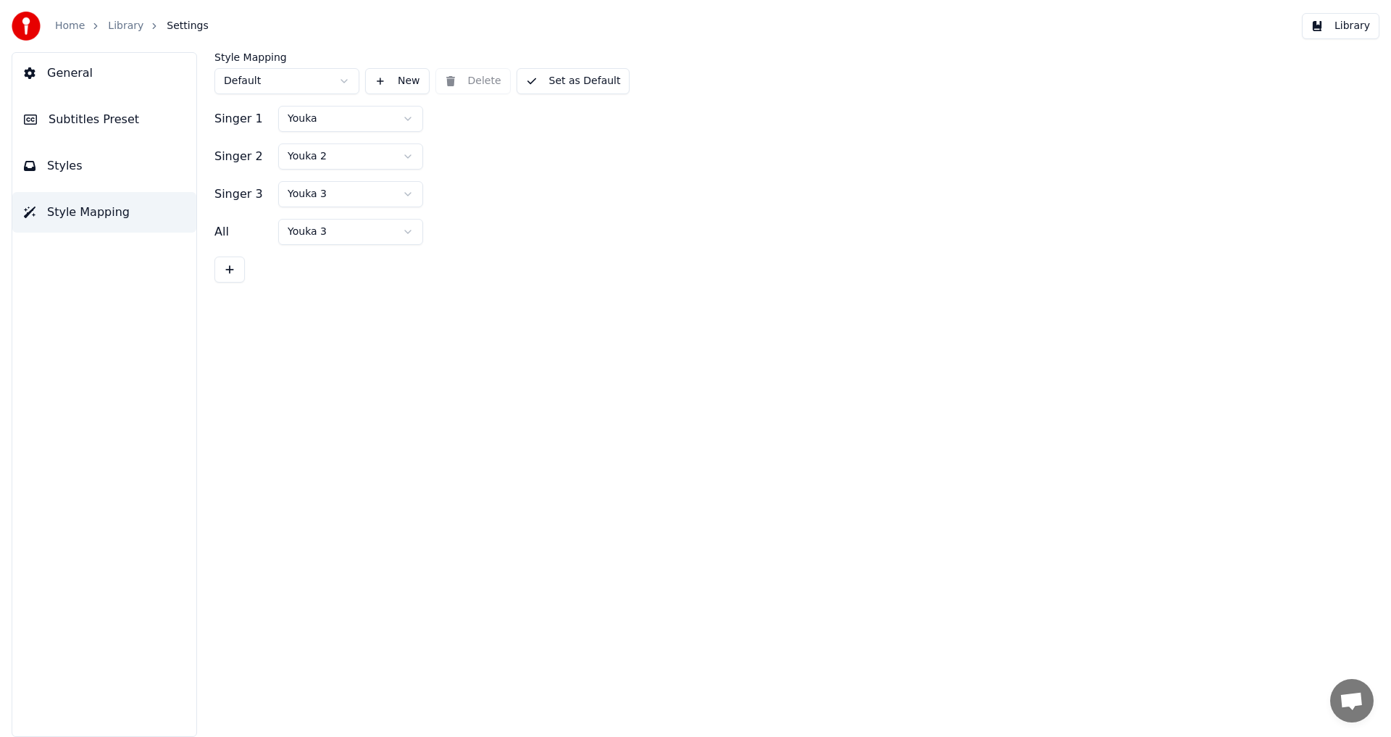
click at [83, 69] on span "General" at bounding box center [70, 72] width 46 height 17
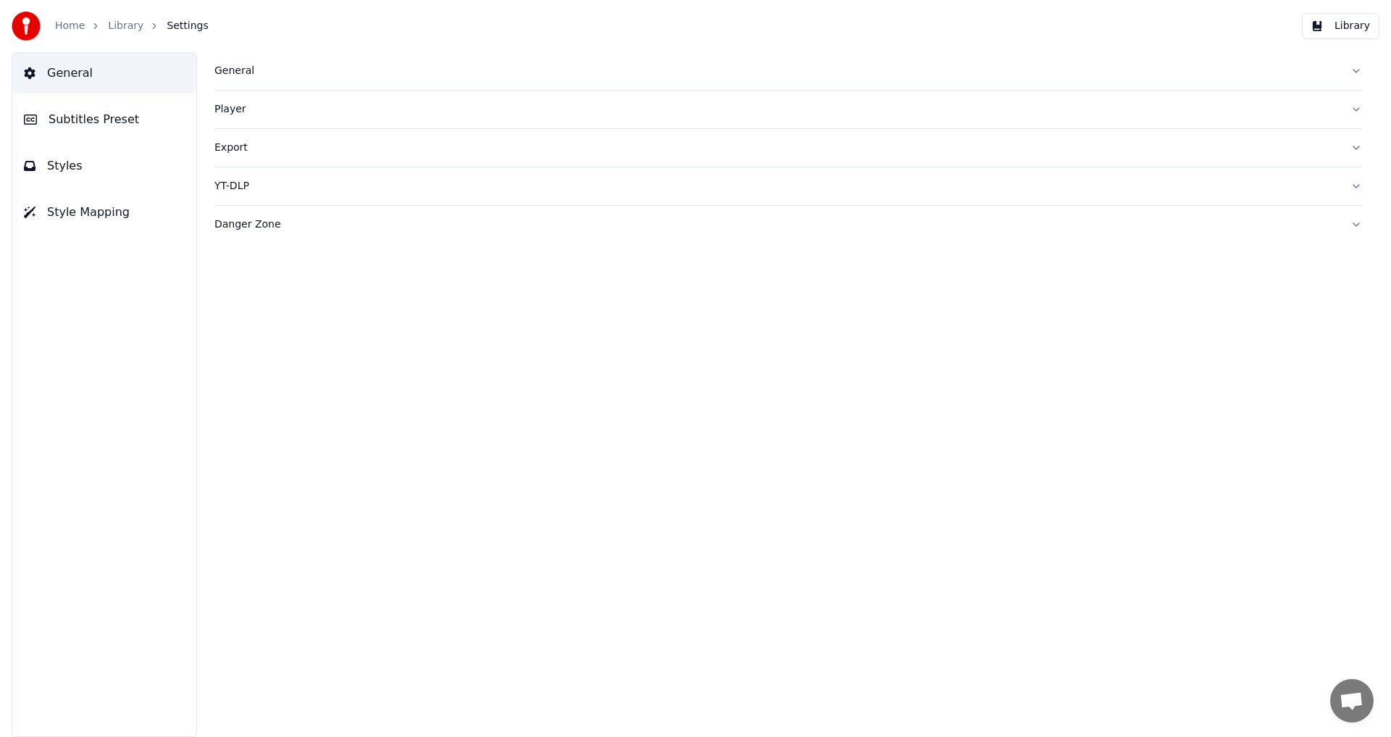
click at [93, 196] on button "Style Mapping" at bounding box center [104, 212] width 184 height 41
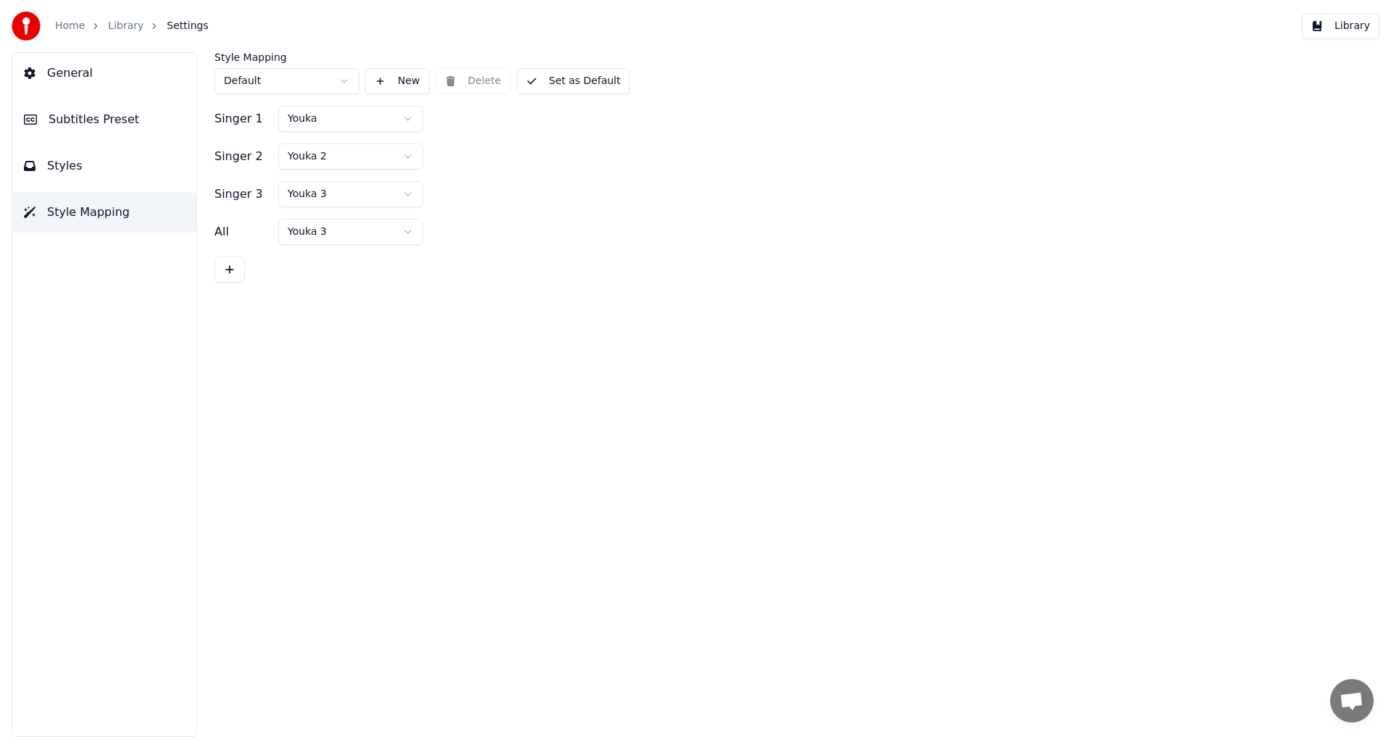
click at [125, 26] on link "Library" at bounding box center [126, 26] width 36 height 14
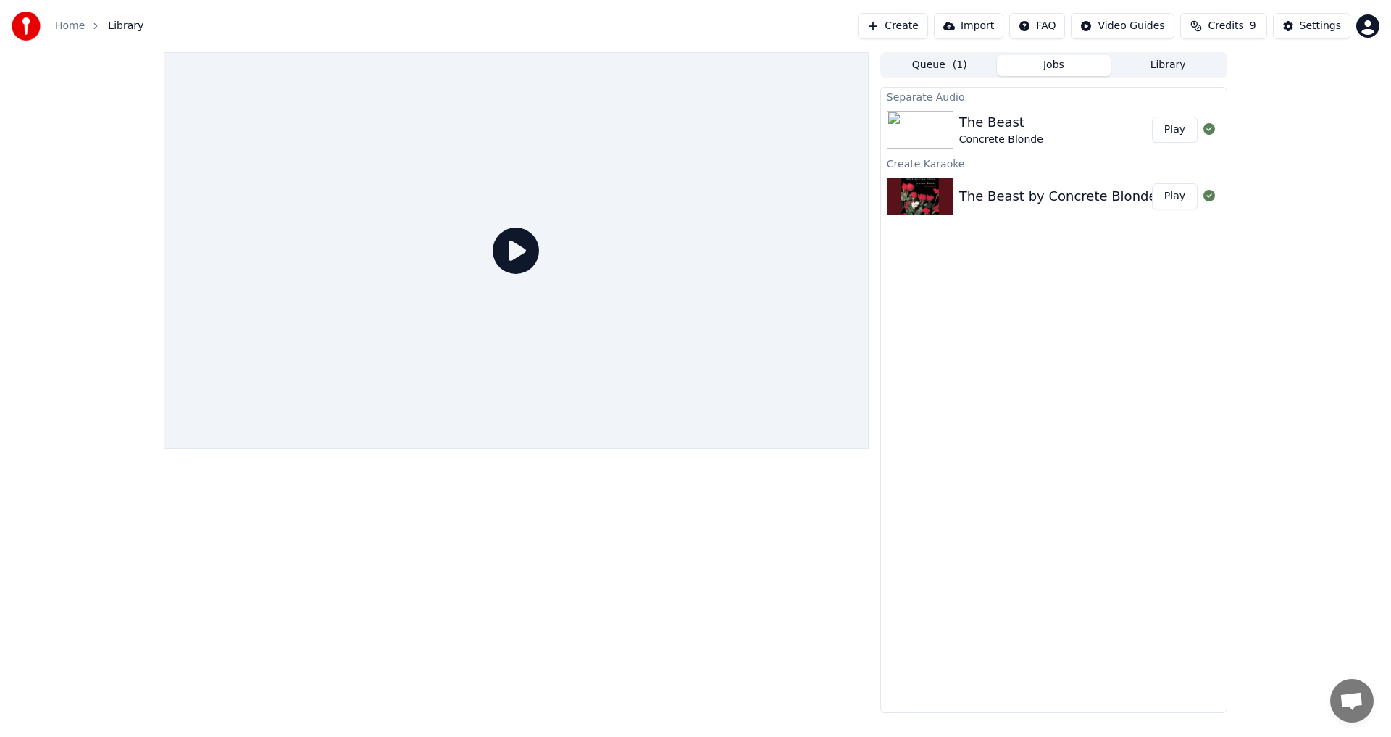
click at [1026, 125] on div "The Beast" at bounding box center [1001, 122] width 84 height 20
click at [1175, 134] on button "Play" at bounding box center [1175, 130] width 46 height 26
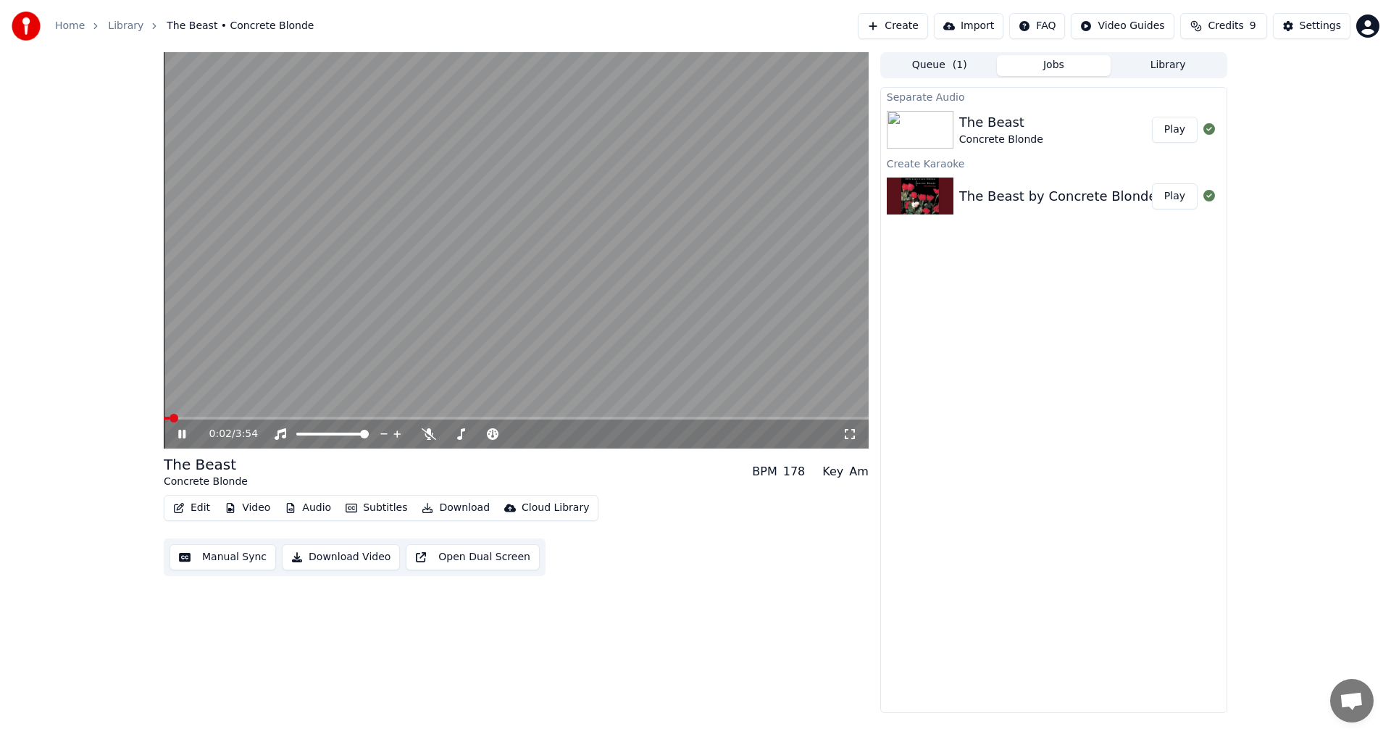
click at [421, 329] on video at bounding box center [516, 250] width 705 height 396
click at [556, 251] on video at bounding box center [516, 250] width 705 height 396
click at [193, 416] on video at bounding box center [516, 250] width 705 height 396
click at [196, 420] on span at bounding box center [516, 418] width 705 height 3
click at [288, 326] on video at bounding box center [516, 250] width 705 height 396
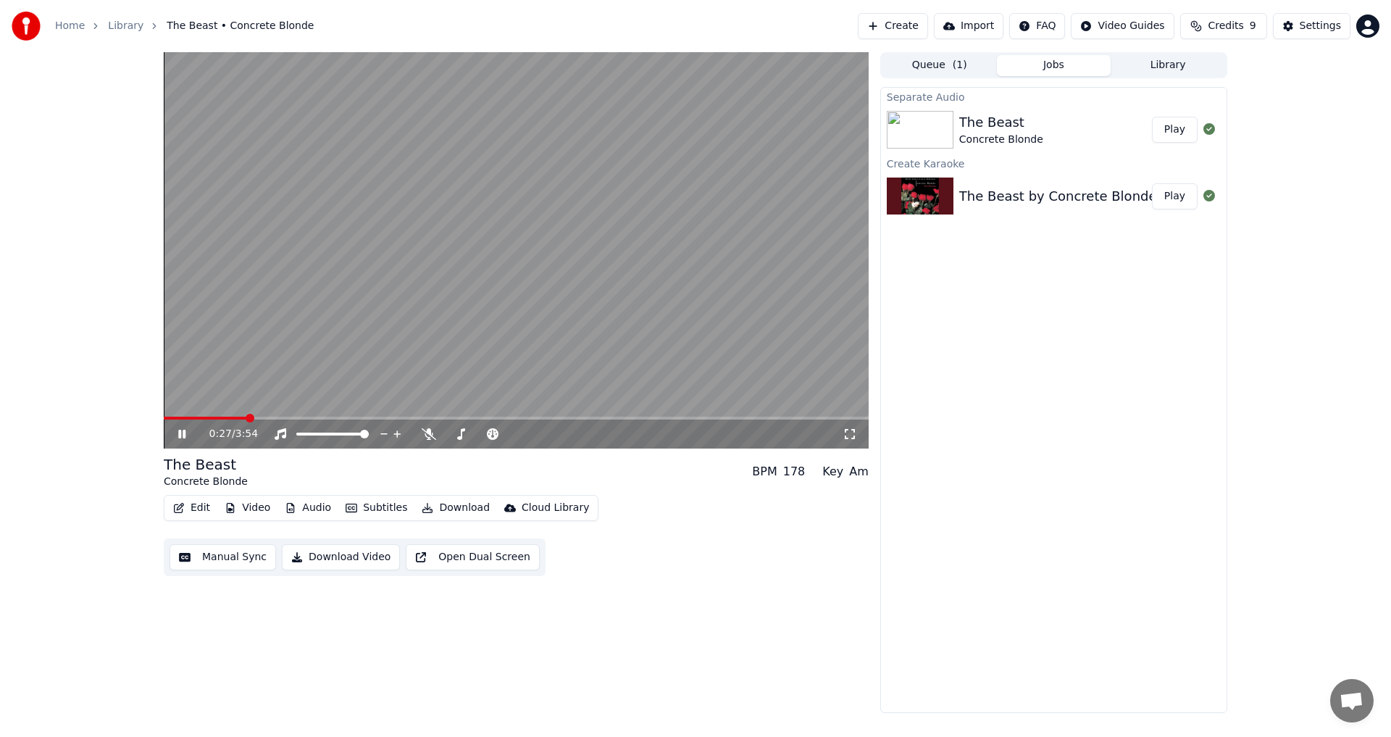
click at [323, 420] on span at bounding box center [516, 418] width 705 height 3
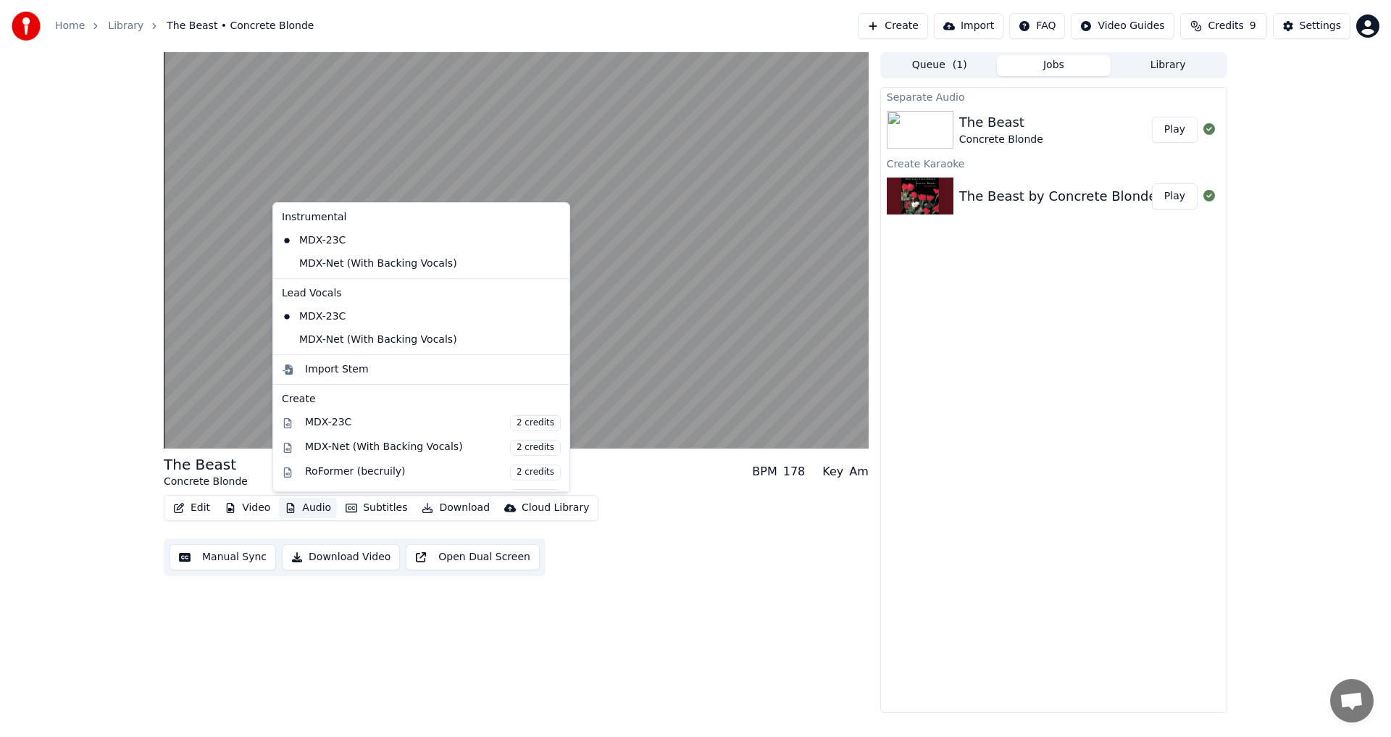
click at [310, 510] on button "Audio" at bounding box center [308, 508] width 58 height 20
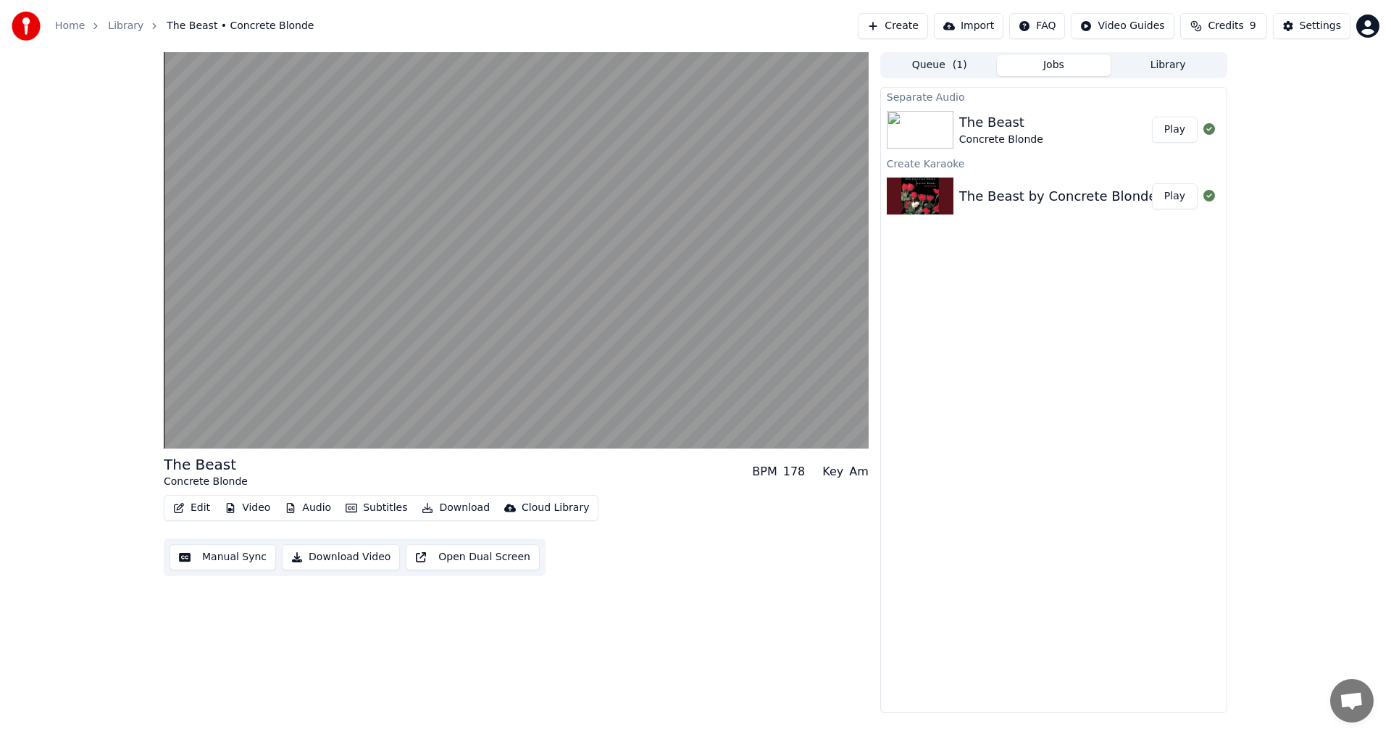
click at [733, 586] on div "The Beast Concrete Blonde BPM 178 Key Am Edit Video Audio Subtitles Download Cl…" at bounding box center [516, 382] width 705 height 661
click at [464, 559] on button "Open Dual Screen" at bounding box center [473, 557] width 134 height 26
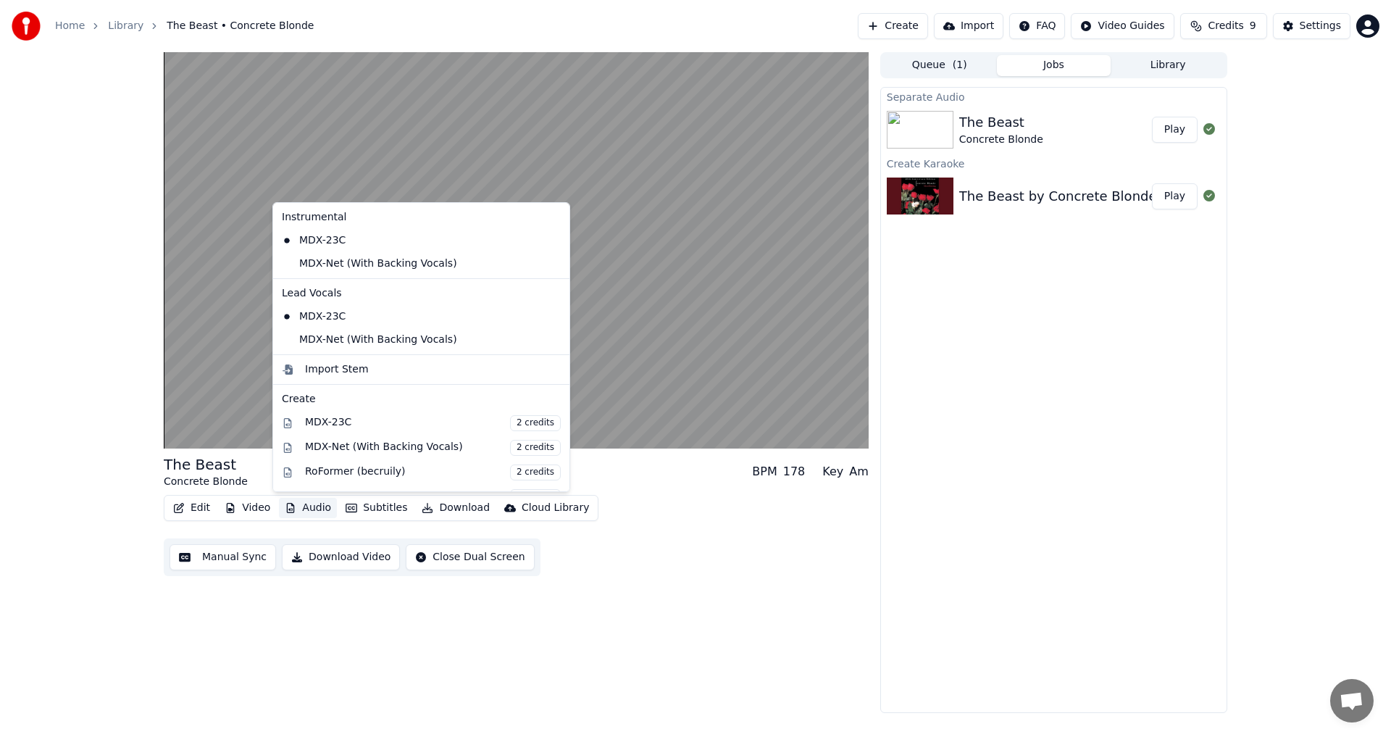
click at [312, 508] on button "Audio" at bounding box center [308, 508] width 58 height 20
click at [383, 267] on div "MDX-Net (With Backing Vocals)" at bounding box center [410, 263] width 269 height 23
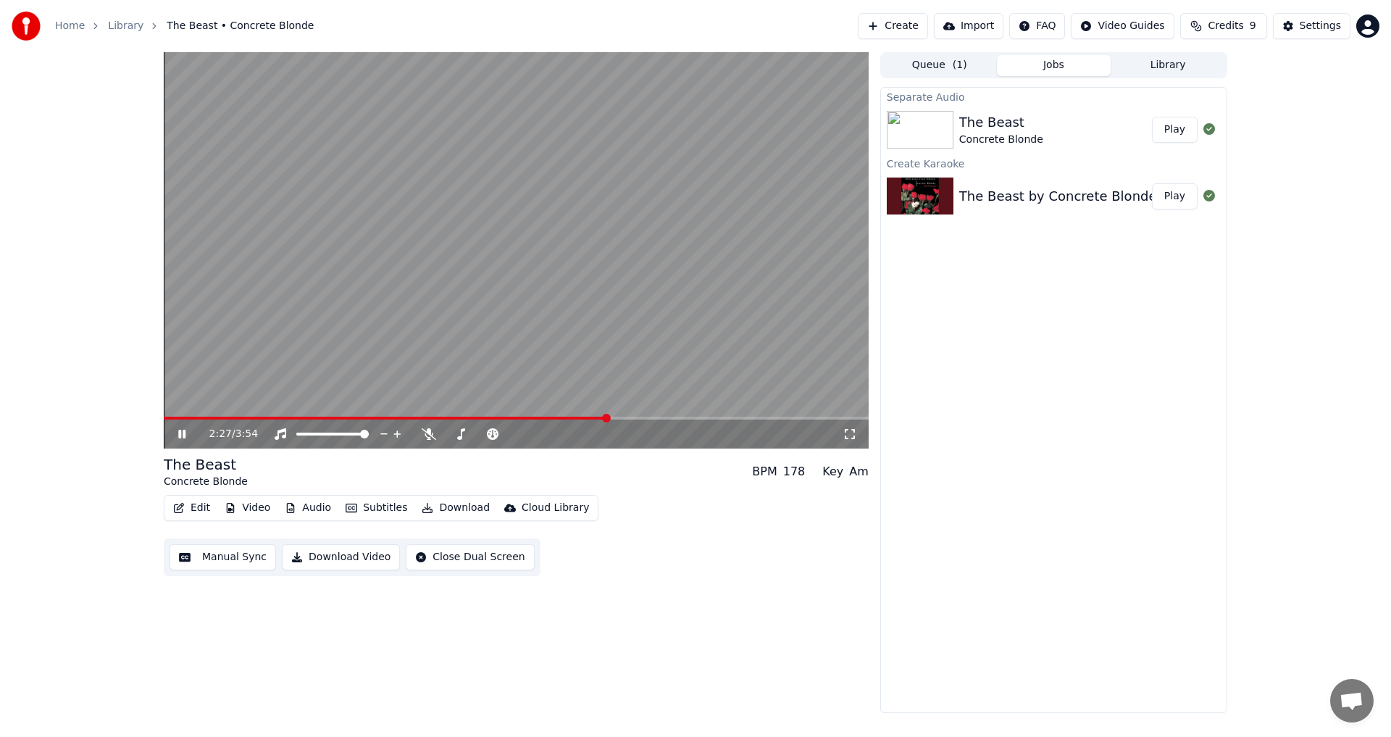
click at [502, 419] on span at bounding box center [386, 418] width 444 height 3
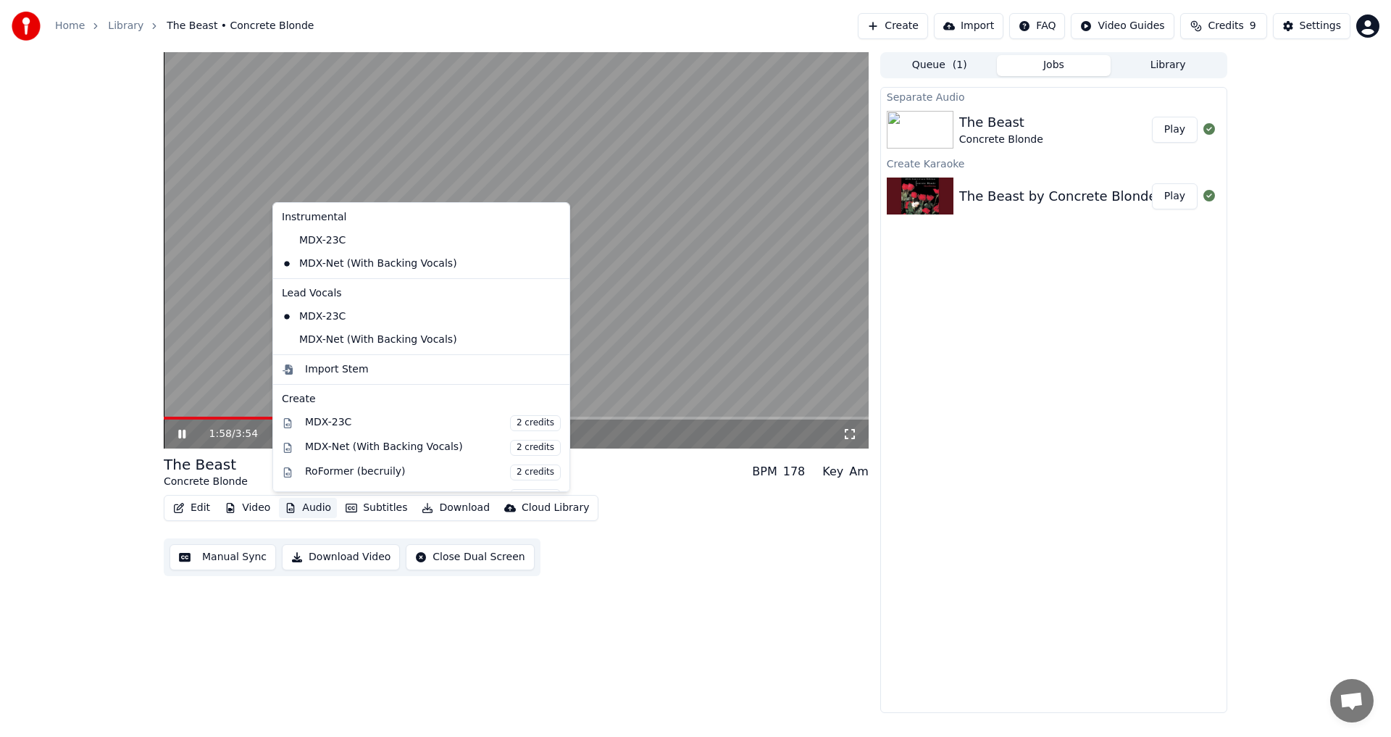
click at [307, 513] on button "Audio" at bounding box center [308, 508] width 58 height 20
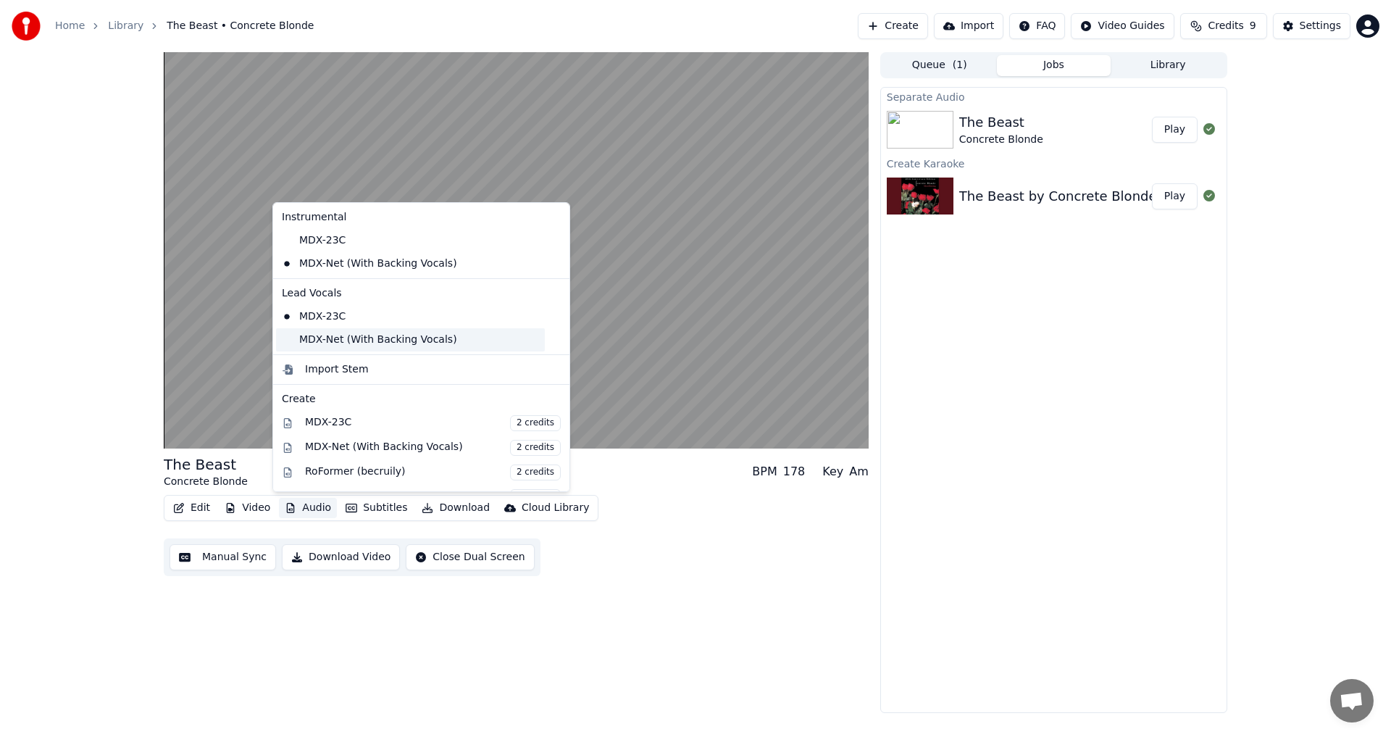
click at [372, 342] on div "MDX-Net (With Backing Vocals)" at bounding box center [410, 339] width 269 height 23
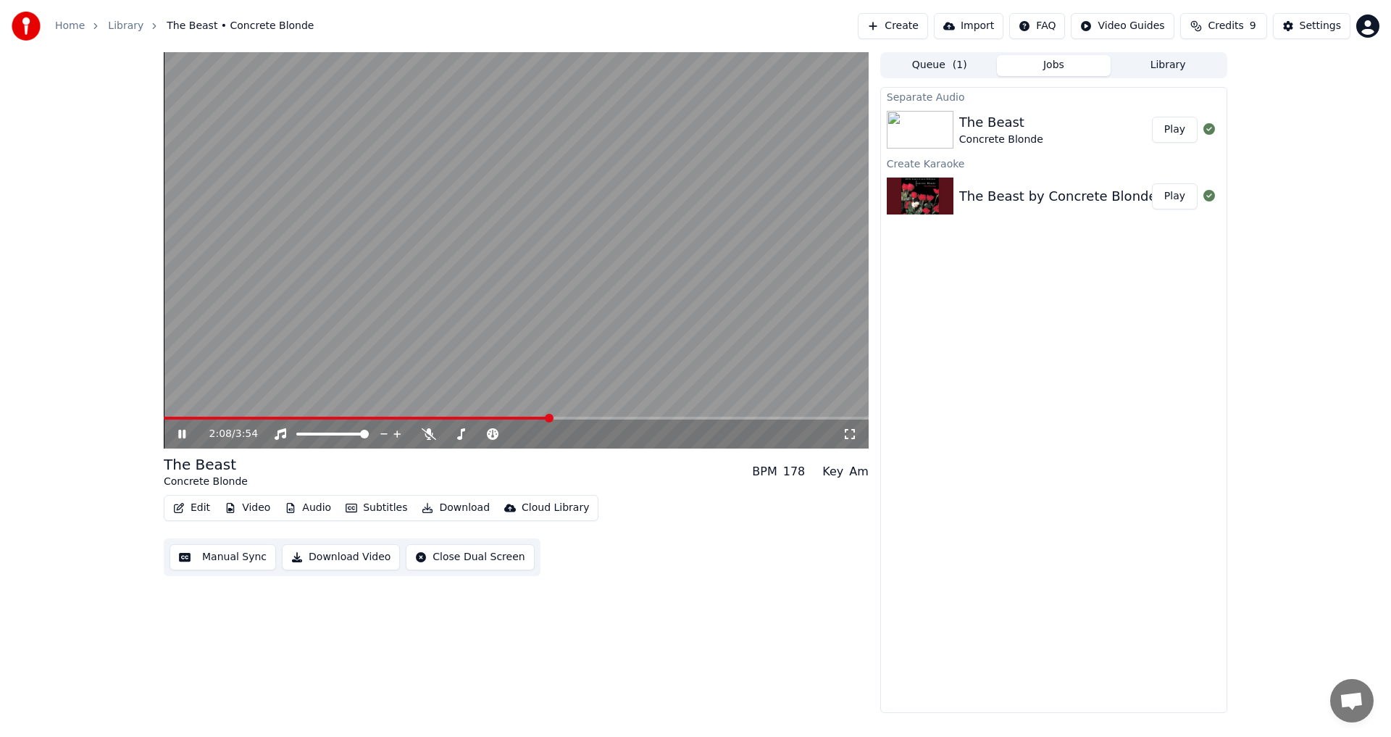
click at [489, 421] on div "2:08 / 3:54" at bounding box center [516, 434] width 705 height 29
click at [500, 421] on div "2:09 / 3:54" at bounding box center [516, 434] width 705 height 29
click at [500, 416] on video at bounding box center [516, 250] width 705 height 396
click at [501, 420] on span at bounding box center [359, 418] width 391 height 3
click at [564, 229] on video at bounding box center [516, 250] width 705 height 396
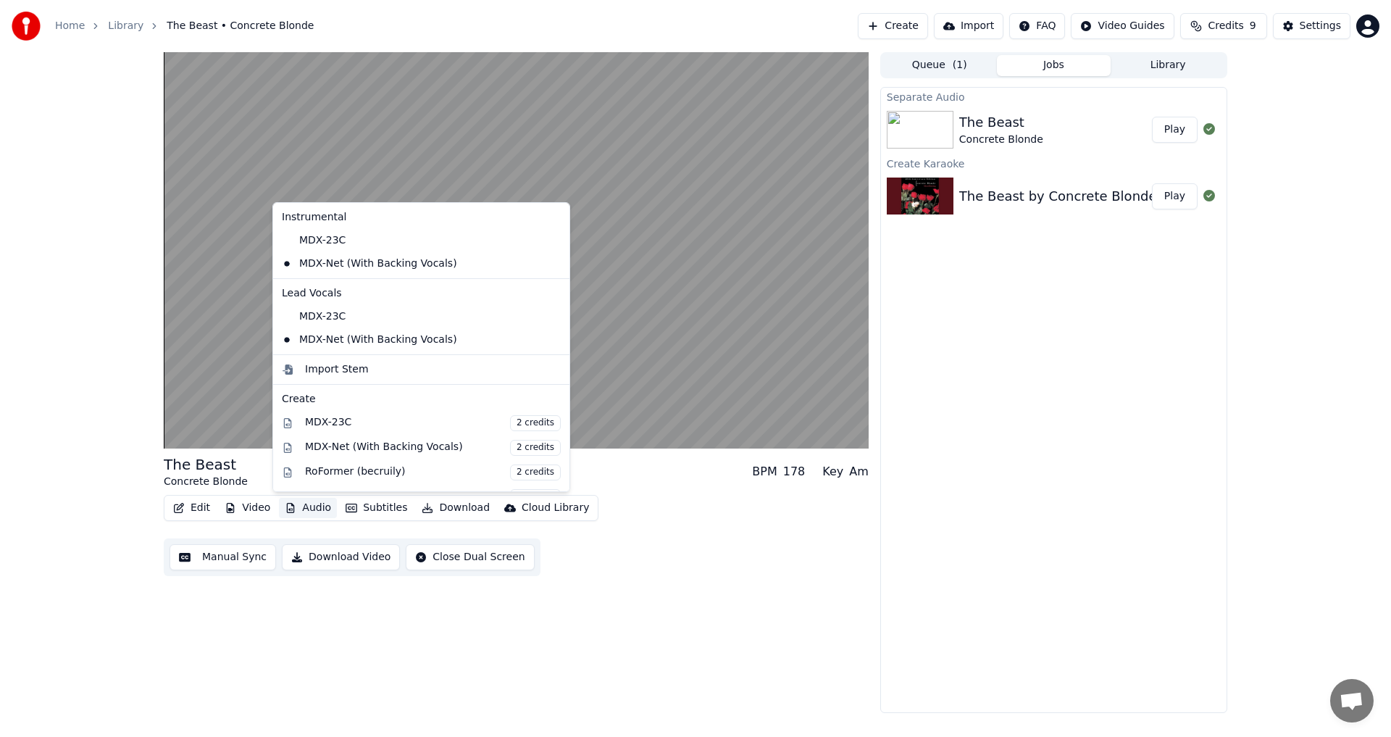
click at [314, 501] on button "Audio" at bounding box center [308, 508] width 58 height 20
click at [688, 558] on div "Edit Video Audio Subtitles Download Cloud Library Manual Sync Download Video Cl…" at bounding box center [516, 535] width 705 height 81
click at [320, 509] on button "Audio" at bounding box center [308, 508] width 58 height 20
click at [701, 554] on div "Edit Video Audio Subtitles Download Cloud Library Manual Sync Download Video Cl…" at bounding box center [516, 535] width 705 height 81
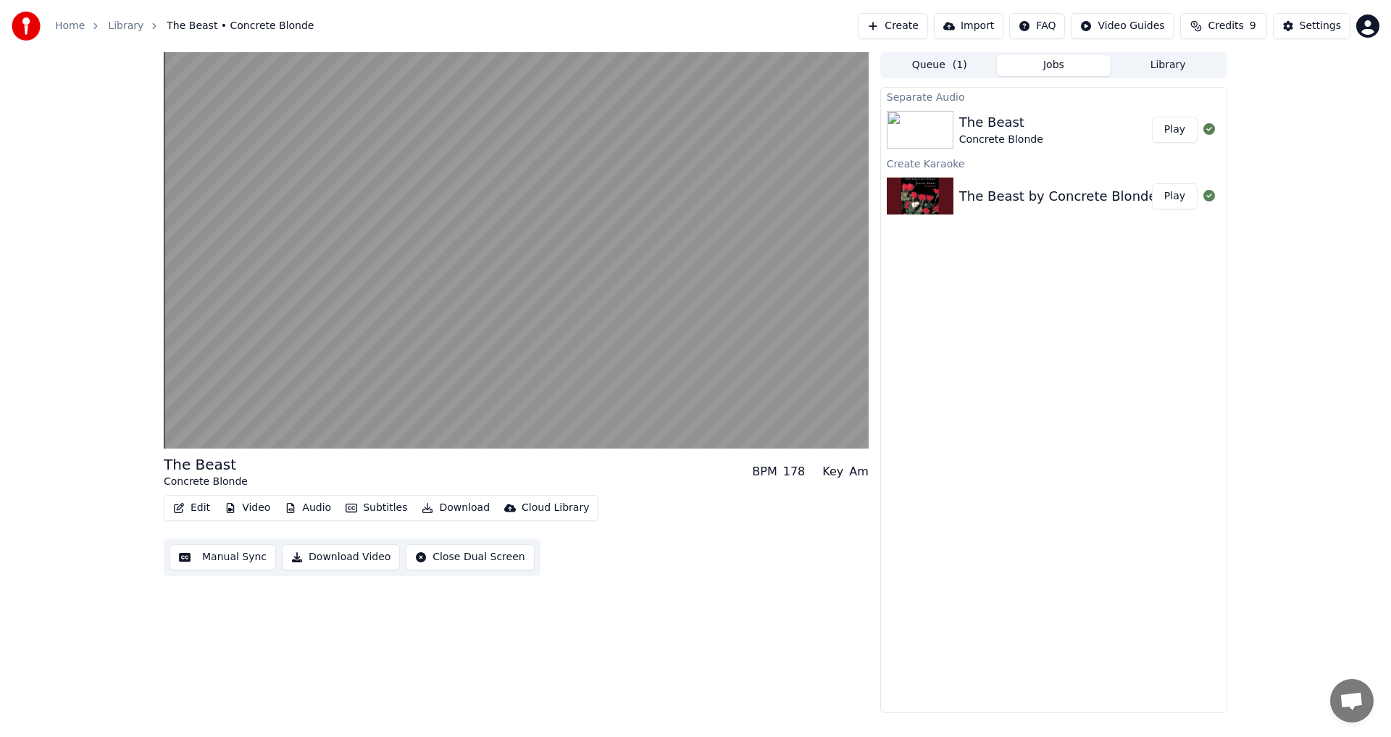
click at [694, 530] on div "Edit Video Audio Subtitles Download Cloud Library Manual Sync Download Video Cl…" at bounding box center [516, 535] width 705 height 81
click at [1080, 550] on div "Separate Audio The Beast Concrete Blonde Play Create Karaoke The Beast by Concr…" at bounding box center [1053, 400] width 347 height 626
click at [367, 508] on button "Subtitles" at bounding box center [376, 508] width 73 height 20
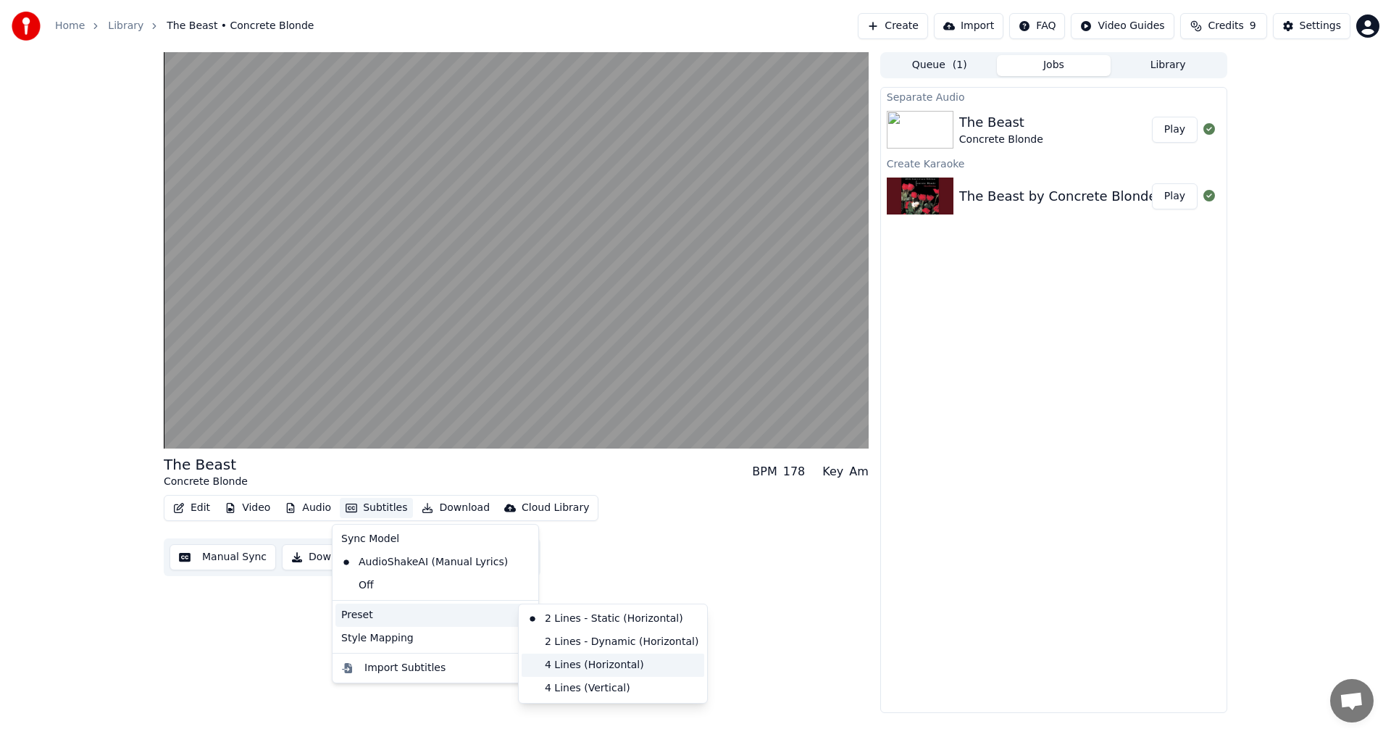
click at [599, 663] on div "4 Lines (Horizontal)" at bounding box center [613, 665] width 183 height 23
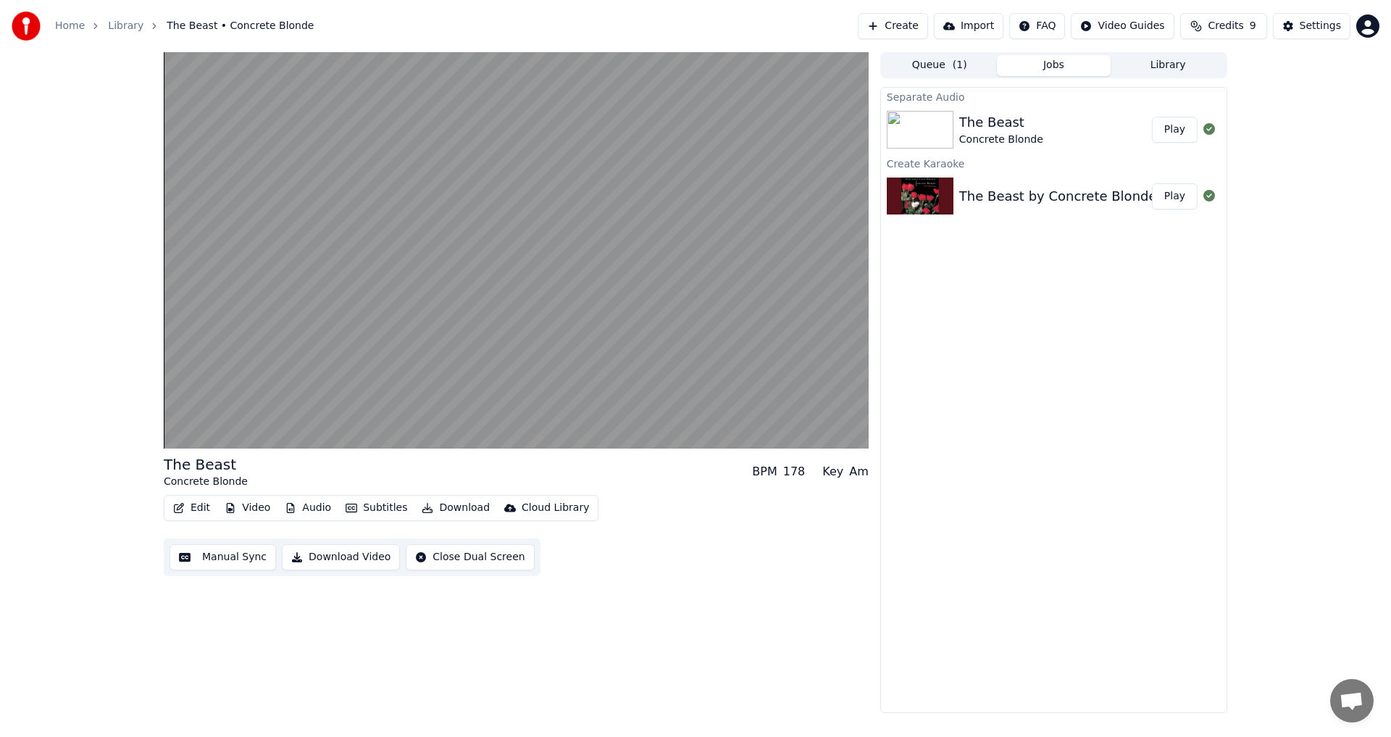
click at [370, 504] on button "Subtitles" at bounding box center [376, 508] width 73 height 20
click at [813, 566] on div "Edit Video Audio Subtitles Download Cloud Library Manual Sync Download Video Cl…" at bounding box center [516, 535] width 705 height 81
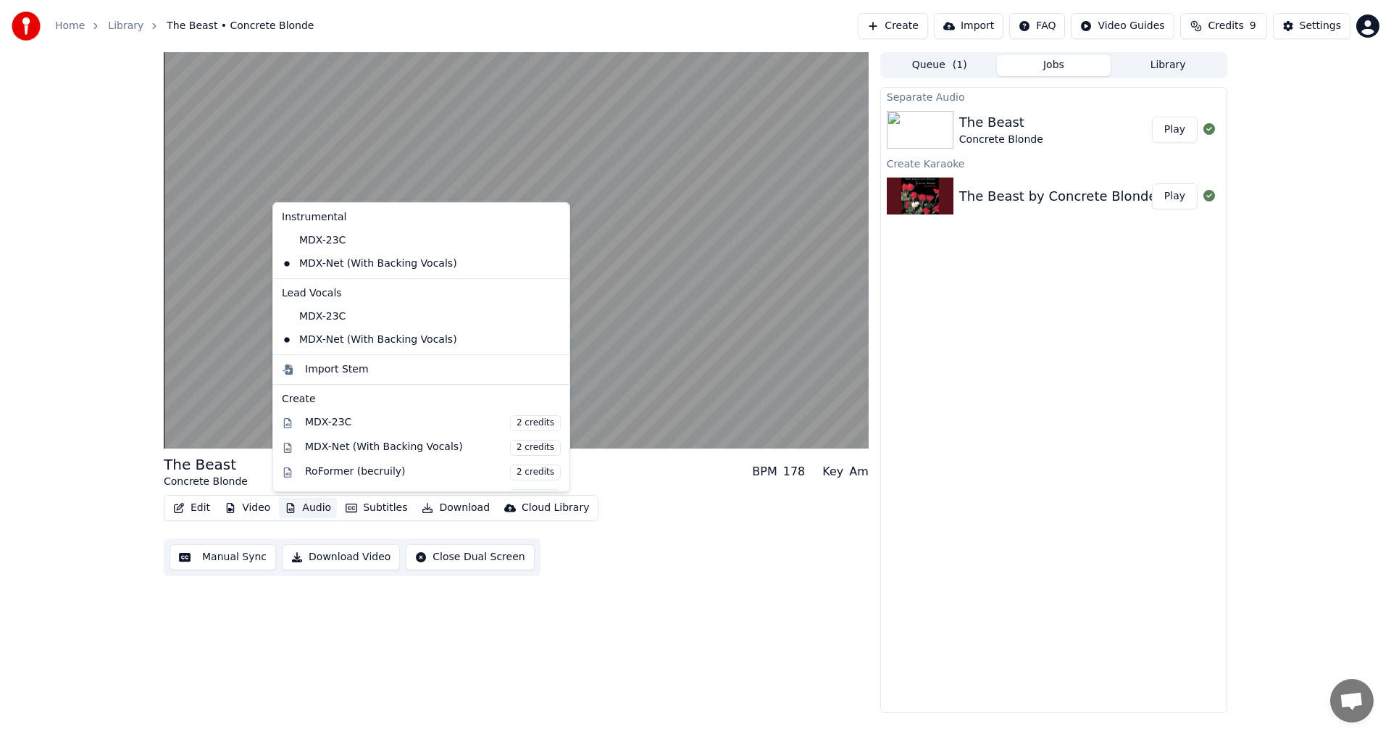
click at [308, 508] on button "Audio" at bounding box center [308, 508] width 58 height 20
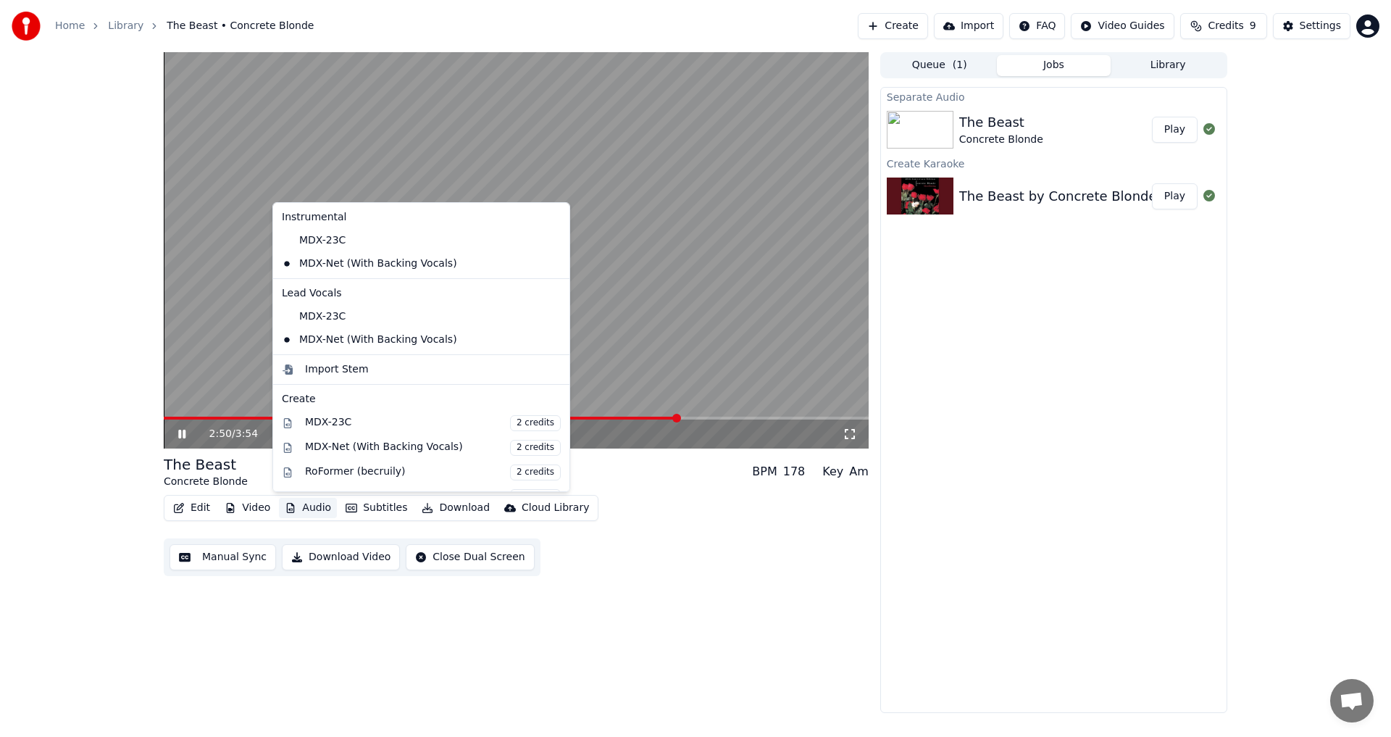
click at [675, 623] on div "2:50 / 3:54 The Beast Concrete Blonde BPM 178 Key Am Edit Video Audio Subtitles…" at bounding box center [516, 382] width 705 height 661
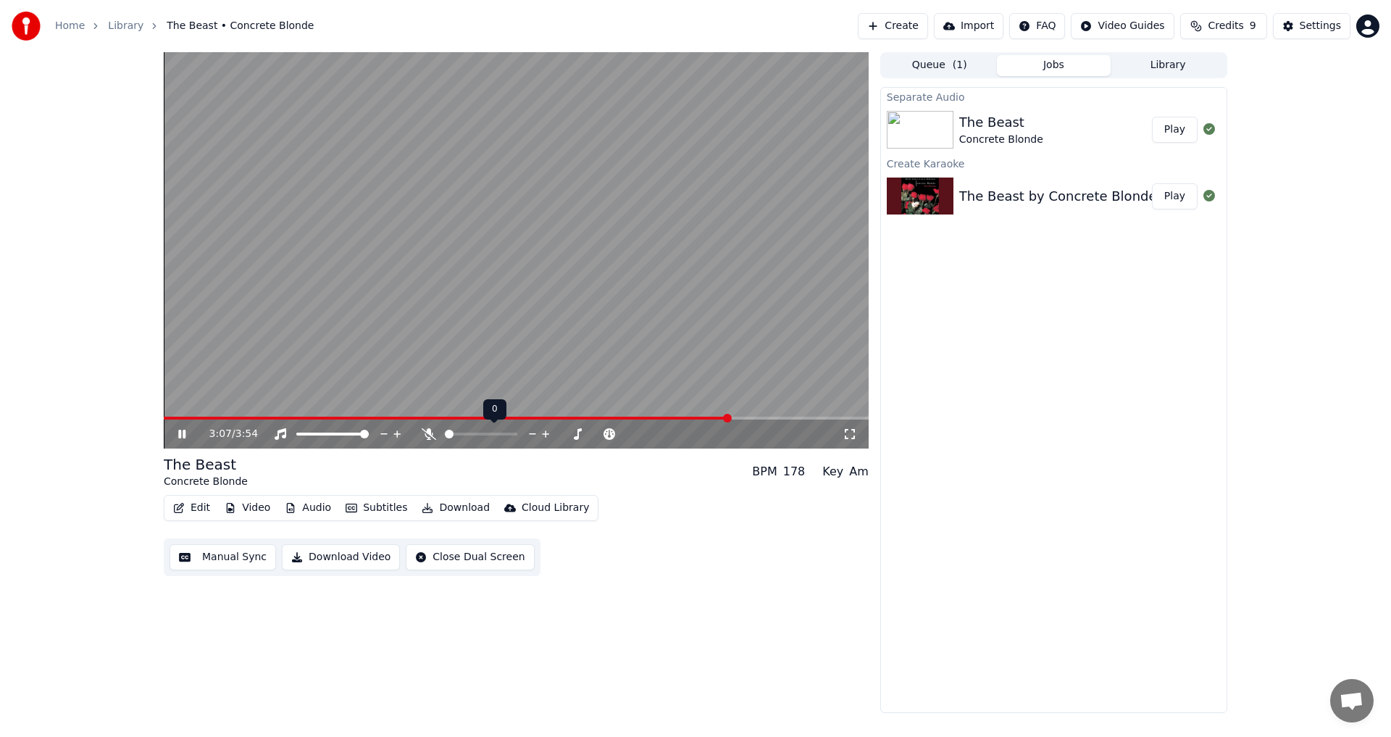
click at [445, 438] on span at bounding box center [449, 434] width 9 height 9
click at [445, 435] on span at bounding box center [449, 434] width 9 height 9
click at [428, 438] on icon at bounding box center [429, 434] width 14 height 12
click at [428, 438] on icon at bounding box center [429, 434] width 8 height 12
click at [727, 419] on span at bounding box center [445, 418] width 563 height 3
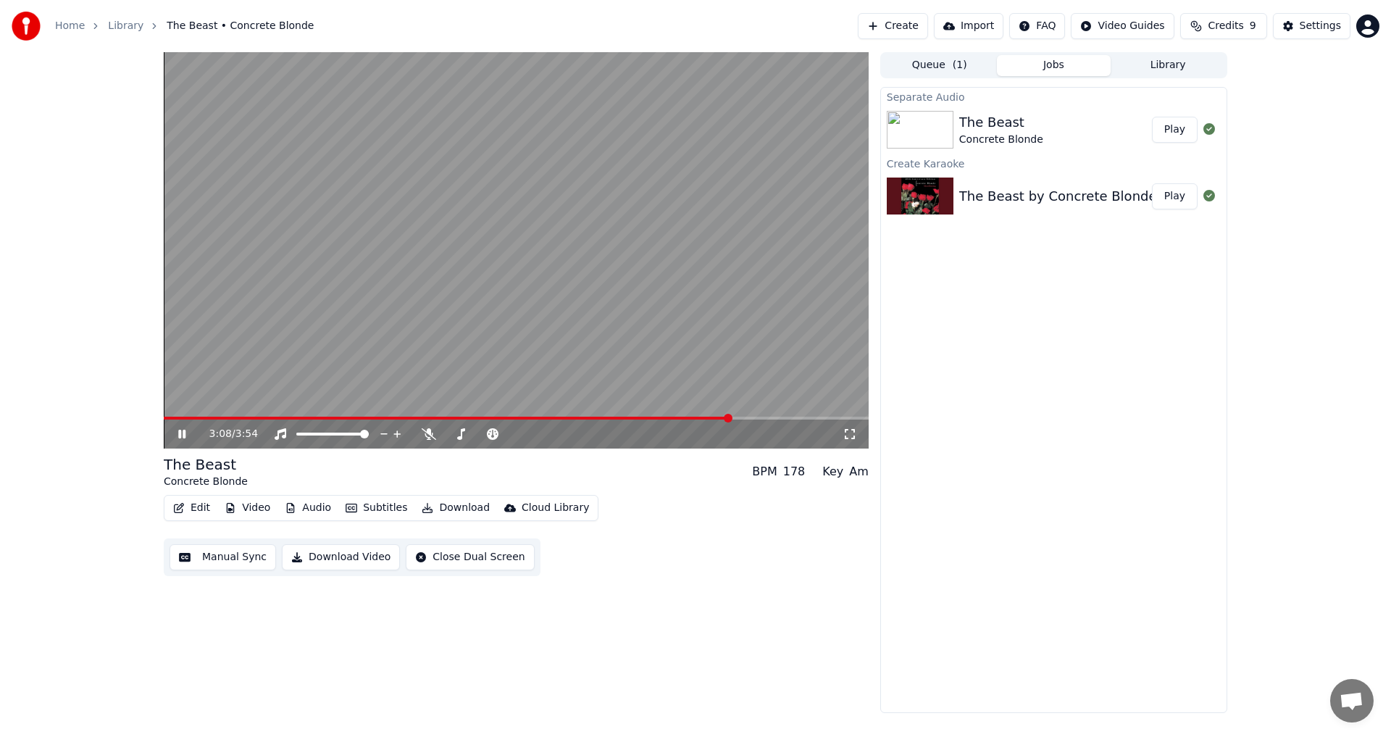
click at [694, 422] on div "3:08 / 3:54" at bounding box center [516, 434] width 705 height 29
click at [692, 417] on span at bounding box center [448, 418] width 568 height 3
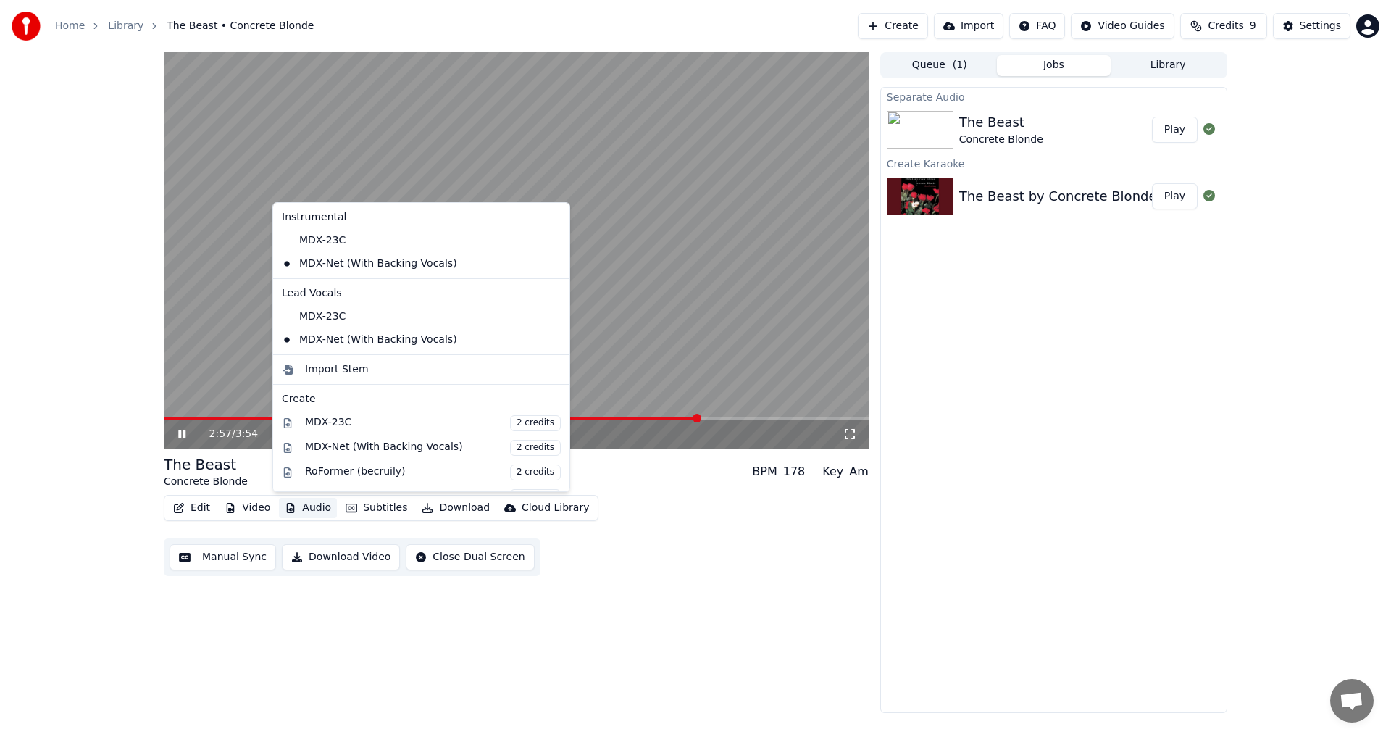
click at [306, 510] on button "Audio" at bounding box center [308, 508] width 58 height 20
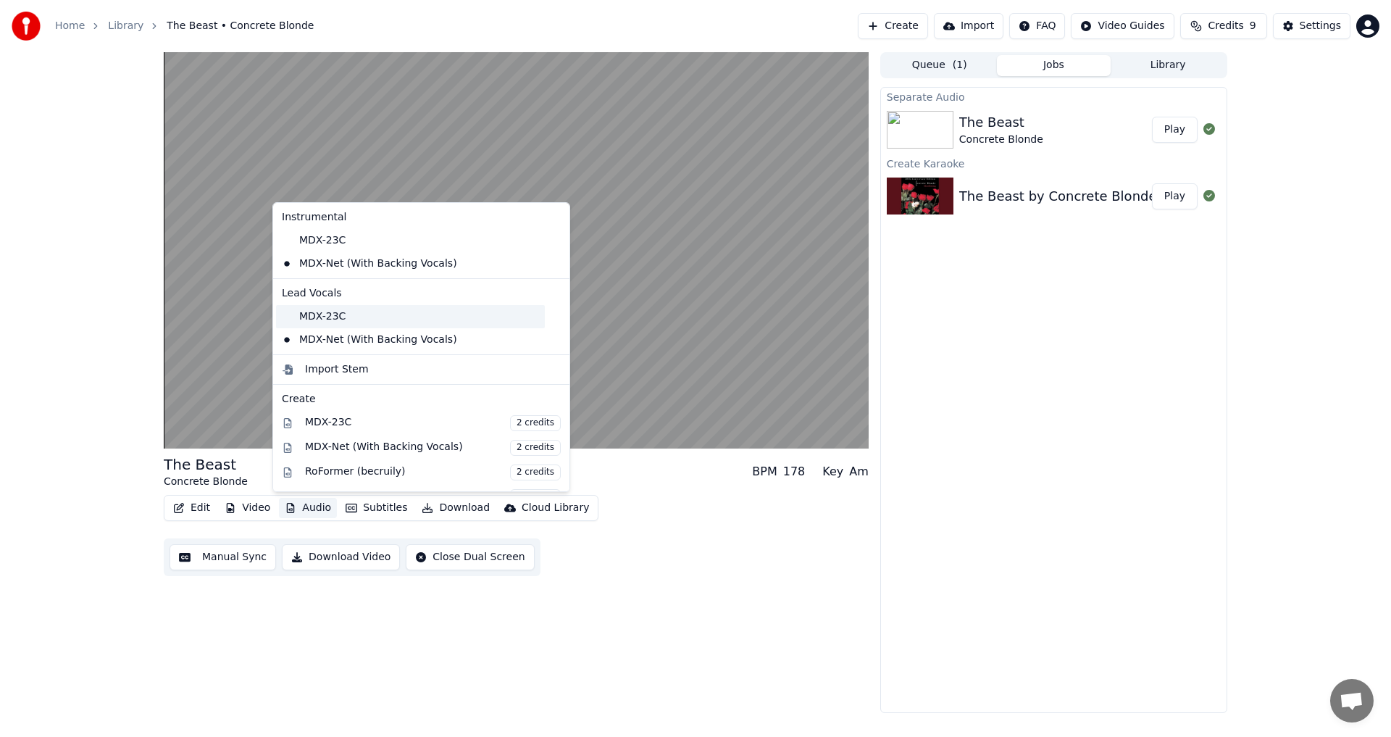
click at [342, 324] on div "MDX-23C" at bounding box center [410, 316] width 269 height 23
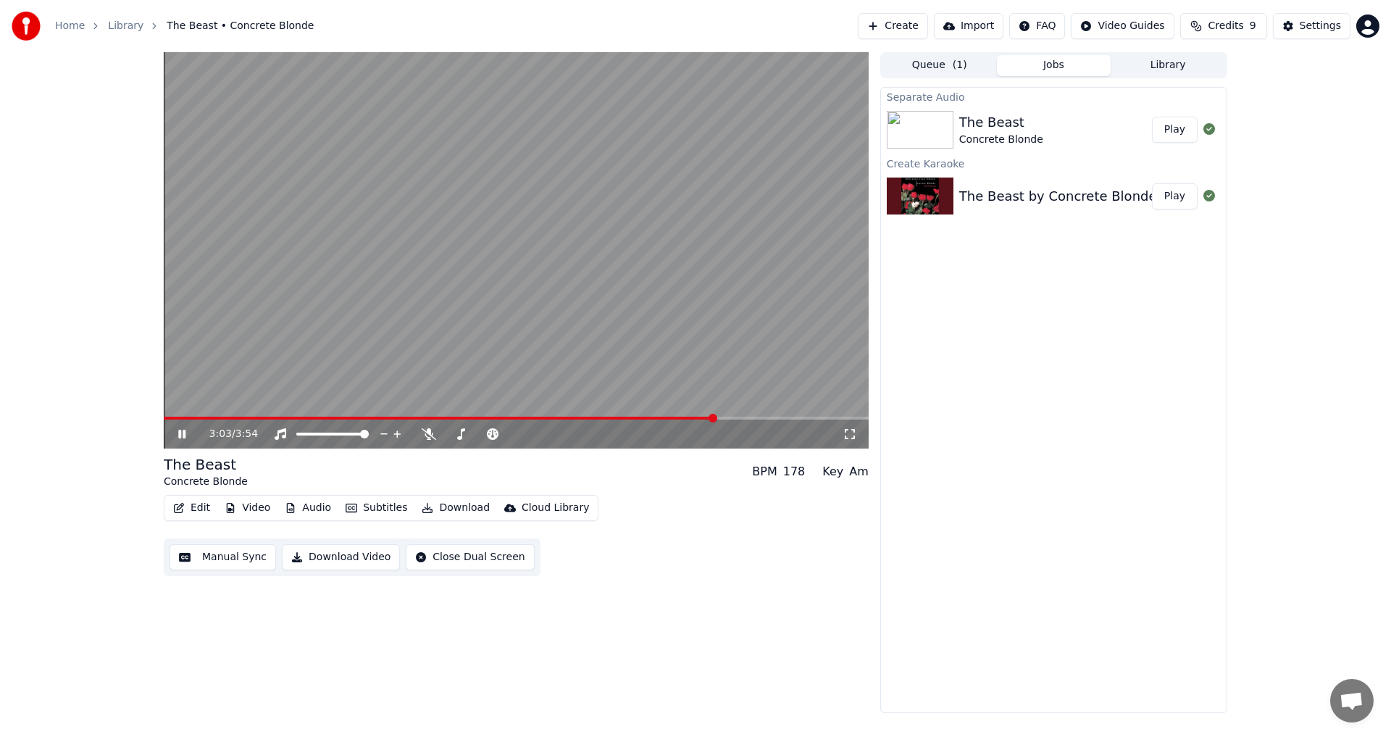
click at [304, 509] on button "Audio" at bounding box center [308, 508] width 58 height 20
drag, startPoint x: 793, startPoint y: 587, endPoint x: 757, endPoint y: 584, distance: 35.6
click at [792, 587] on div "3:05 / 3:54 The Beast Concrete Blonde BPM 178 Key Am Edit Video Audio Subtitles…" at bounding box center [516, 382] width 705 height 661
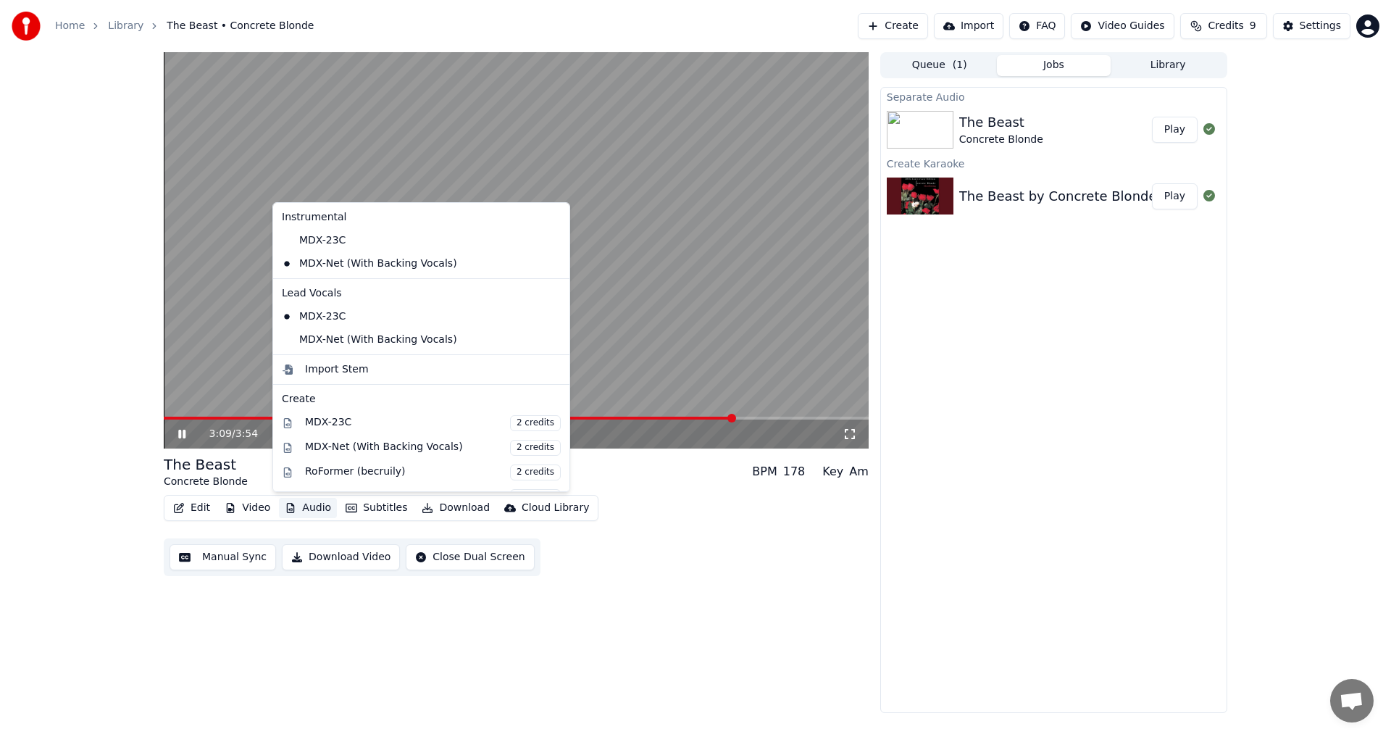
click at [320, 512] on button "Audio" at bounding box center [308, 508] width 58 height 20
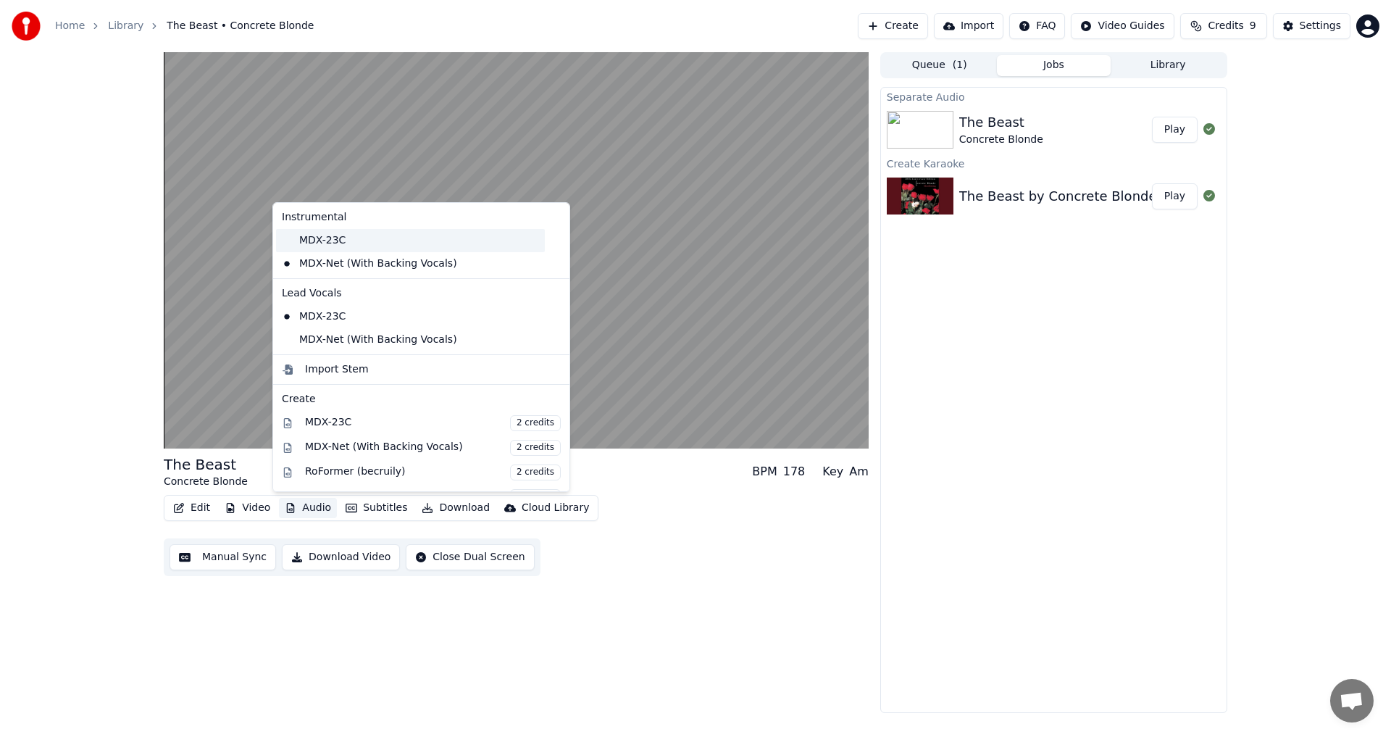
click at [375, 249] on div "MDX-23C" at bounding box center [410, 240] width 269 height 23
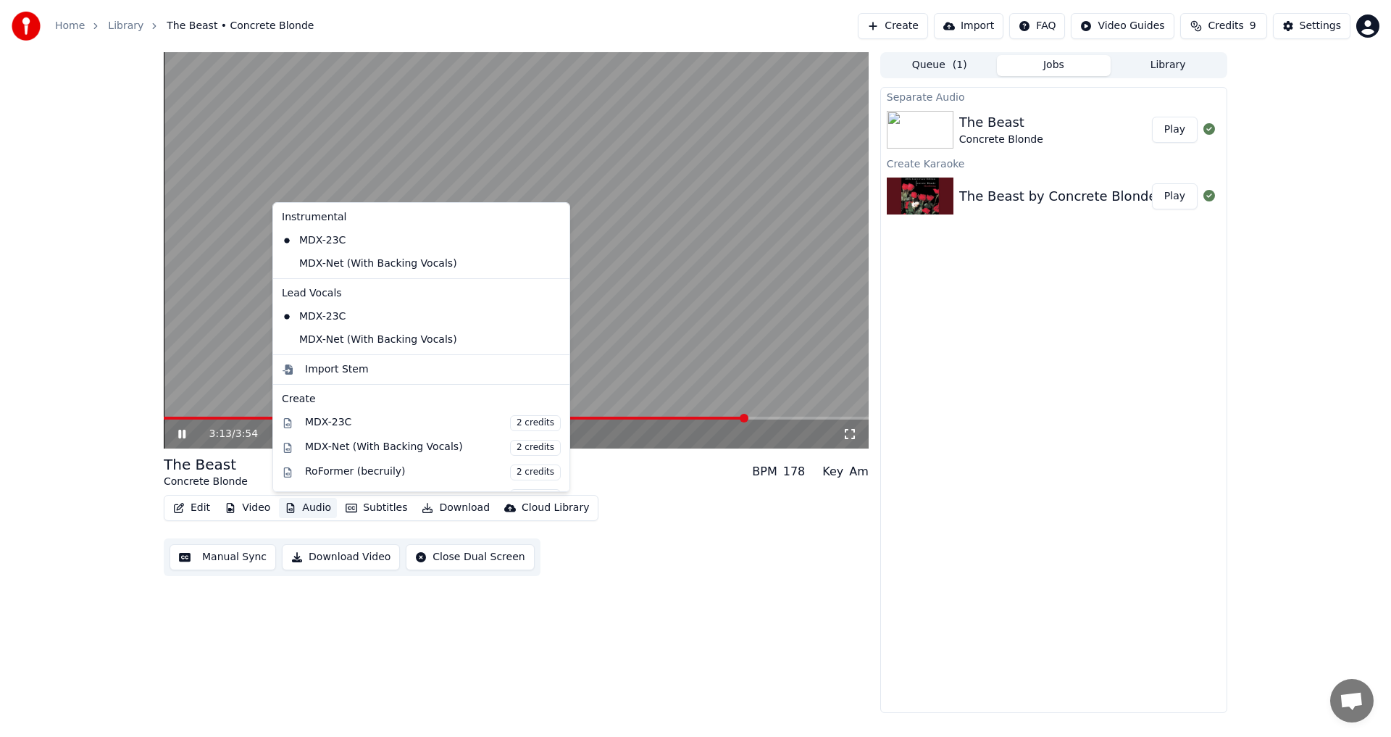
click at [312, 510] on button "Audio" at bounding box center [308, 508] width 58 height 20
click at [433, 349] on div "MDX-Net (With Backing Vocals)" at bounding box center [410, 339] width 269 height 23
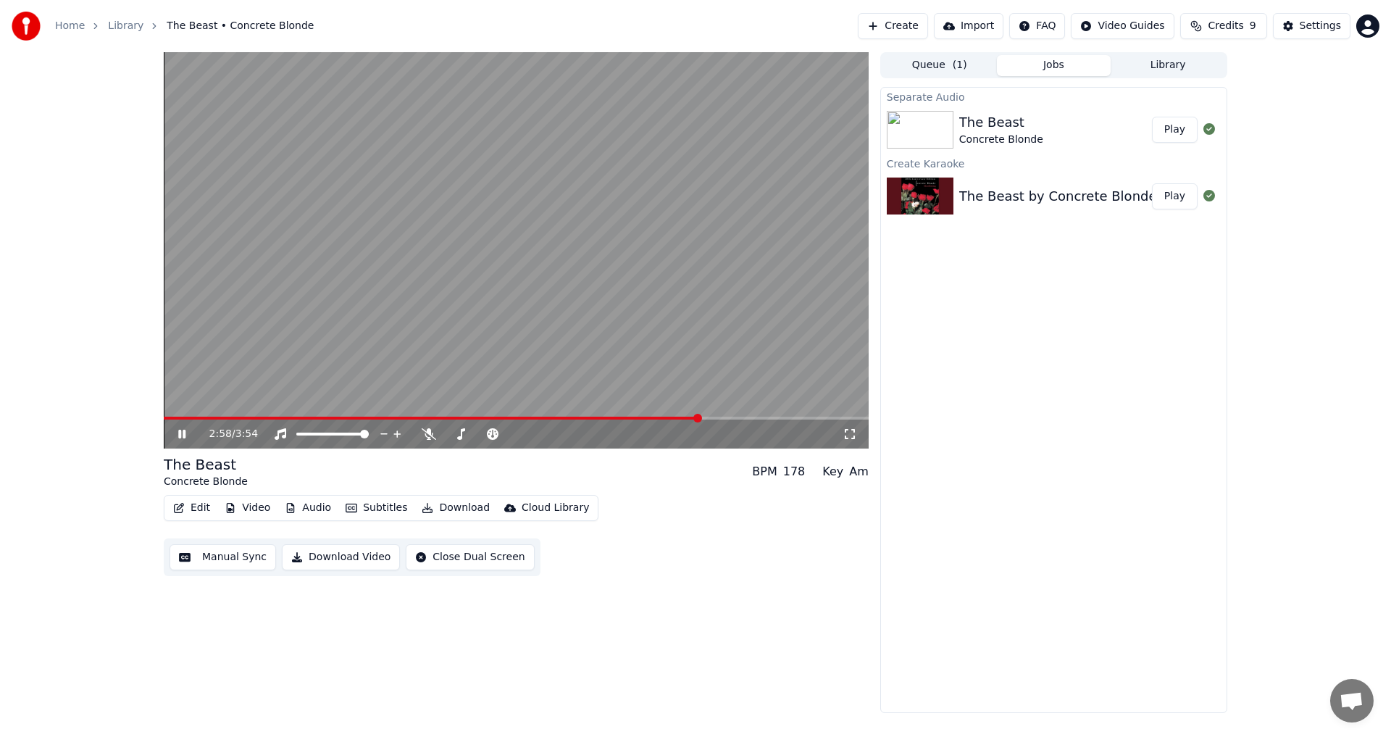
click at [700, 418] on span at bounding box center [432, 418] width 536 height 3
click at [675, 418] on span at bounding box center [420, 418] width 512 height 3
click at [618, 417] on span at bounding box center [451, 418] width 575 height 3
click at [661, 417] on span at bounding box center [516, 418] width 705 height 3
click at [677, 417] on span at bounding box center [516, 418] width 705 height 3
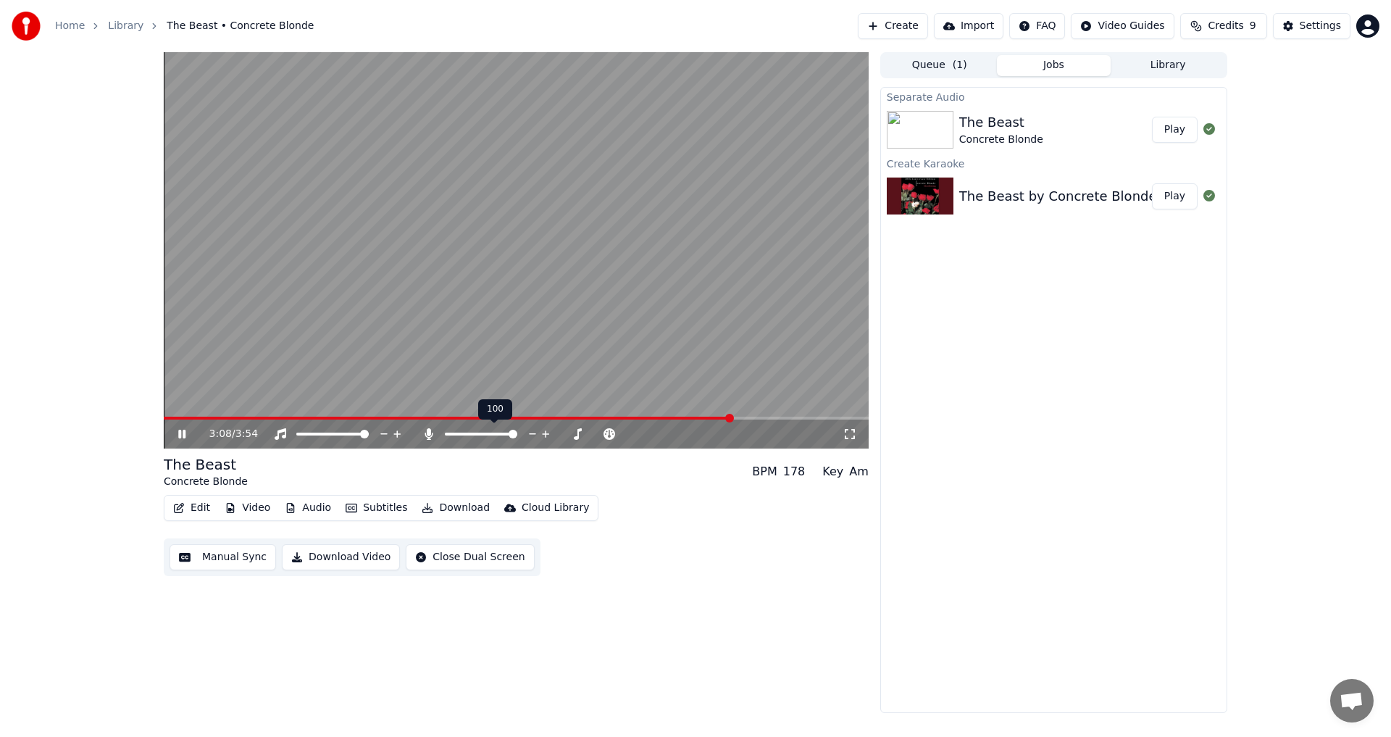
click at [517, 438] on span at bounding box center [513, 434] width 9 height 9
click at [467, 437] on span at bounding box center [468, 434] width 9 height 9
click at [464, 435] on span at bounding box center [465, 434] width 9 height 9
click at [772, 415] on video at bounding box center [516, 250] width 705 height 396
click at [775, 417] on span at bounding box center [470, 418] width 612 height 3
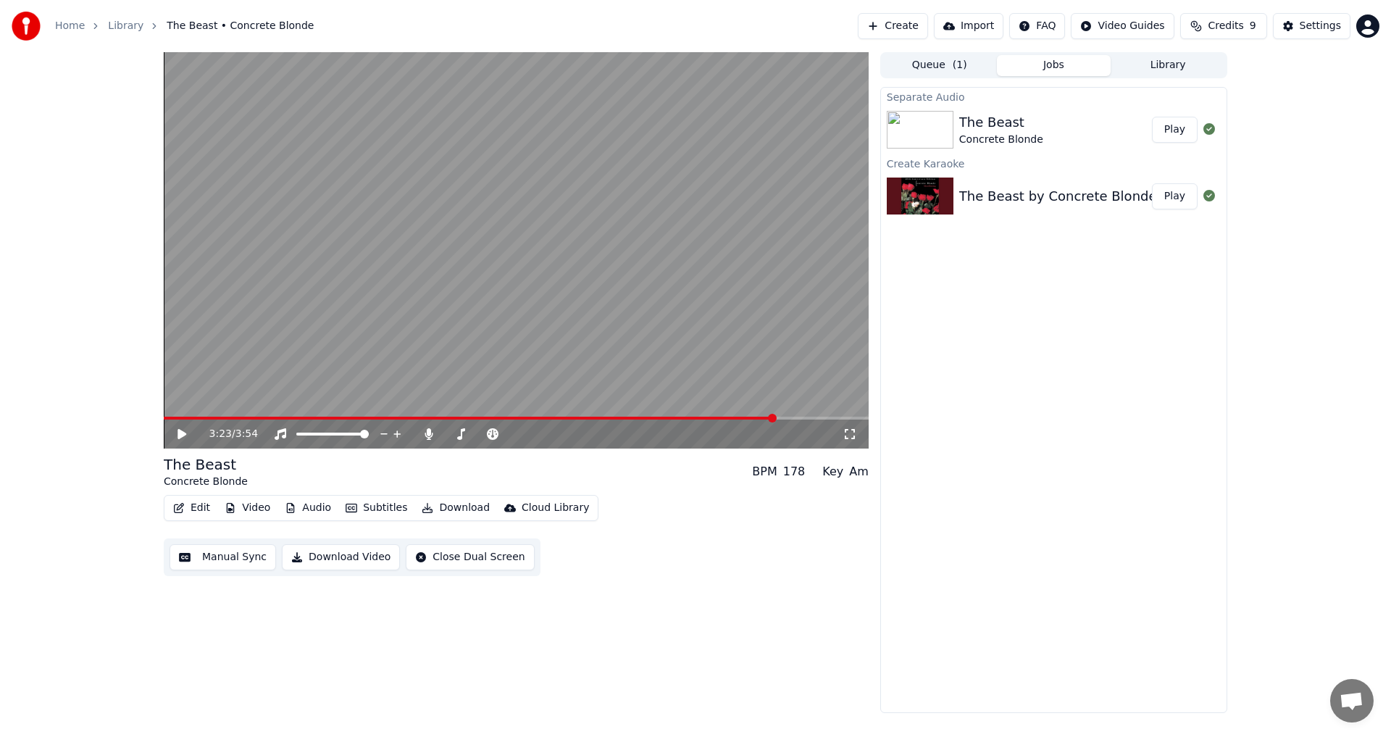
click at [693, 235] on video at bounding box center [516, 250] width 705 height 396
click at [748, 417] on span at bounding box center [474, 418] width 621 height 3
click at [733, 418] on span at bounding box center [469, 418] width 611 height 3
click at [533, 274] on video at bounding box center [516, 250] width 705 height 396
click at [184, 509] on icon "button" at bounding box center [179, 508] width 12 height 10
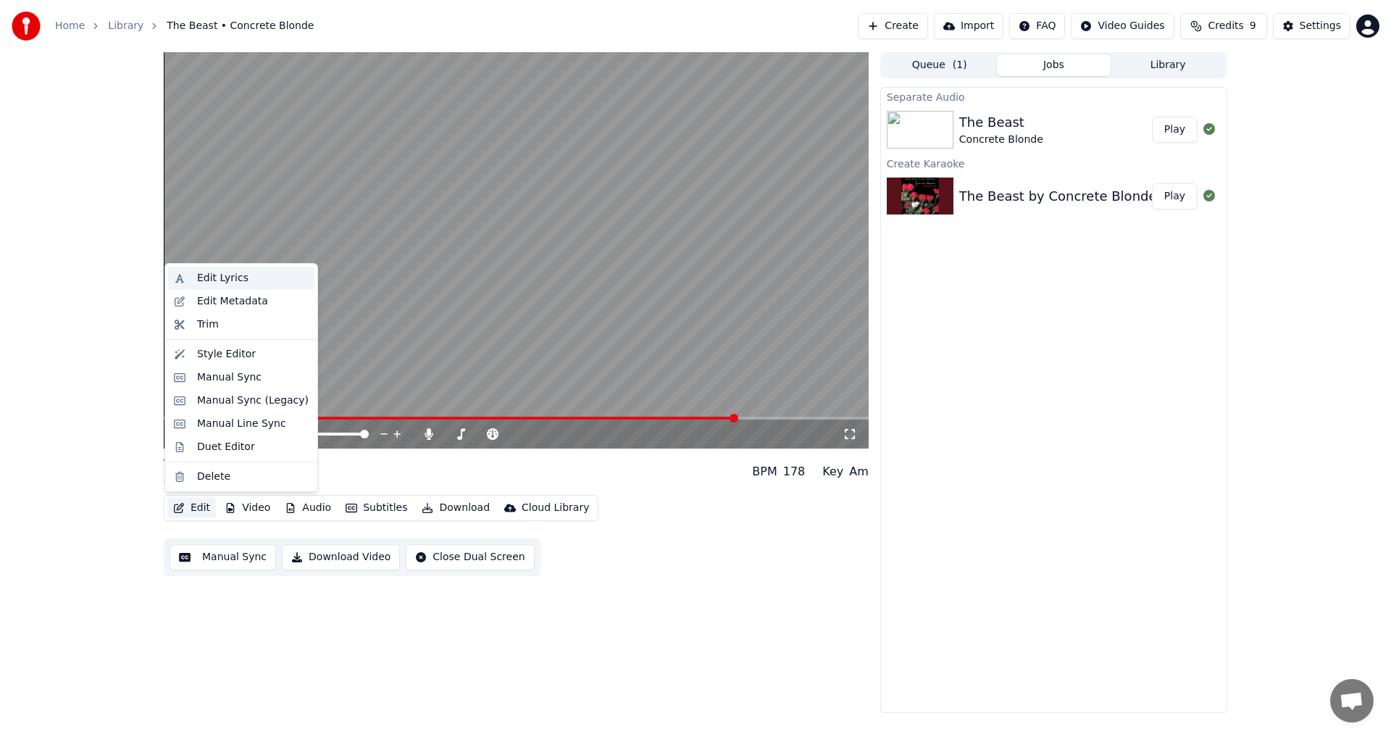
click at [238, 287] on div "Edit Lyrics" at bounding box center [241, 278] width 146 height 23
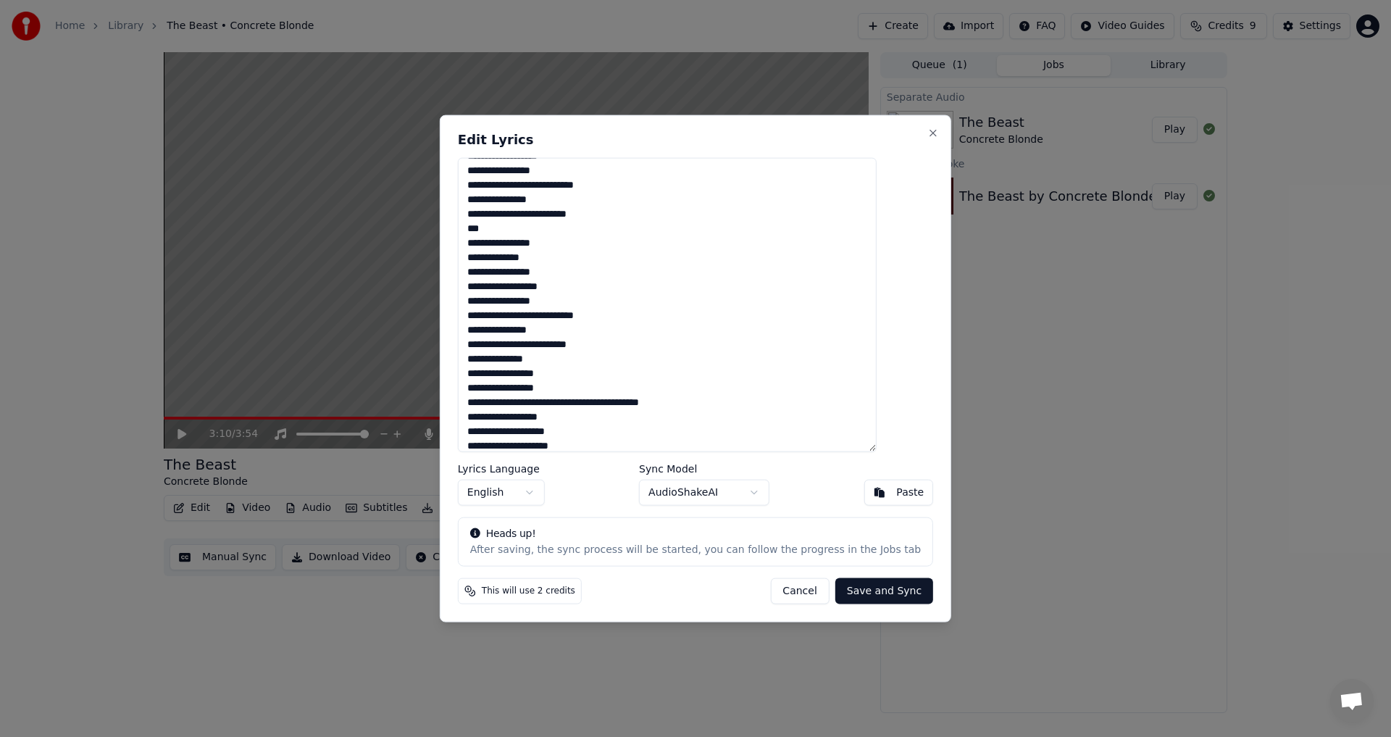
scroll to position [529, 0]
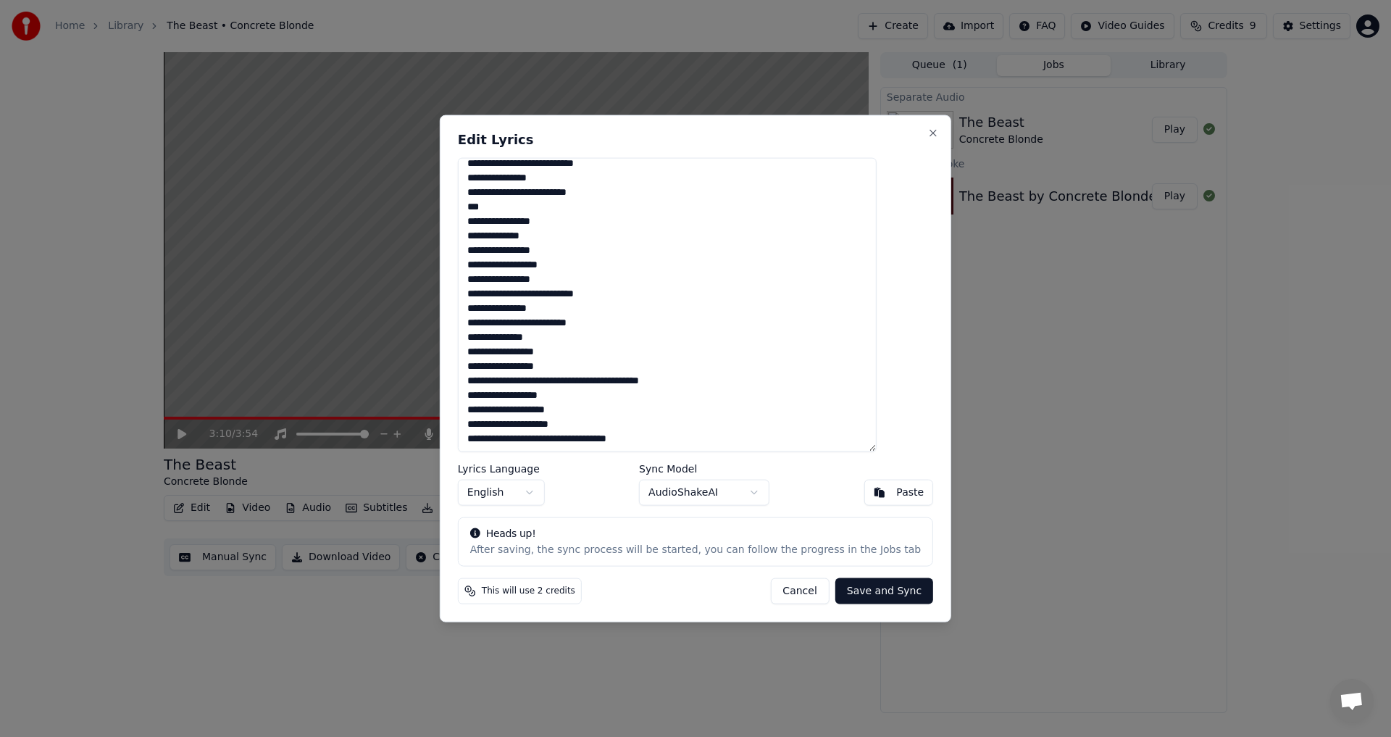
click at [576, 395] on textarea at bounding box center [667, 304] width 419 height 295
type textarea "**********"
click at [864, 593] on button "Save and Sync" at bounding box center [884, 591] width 98 height 26
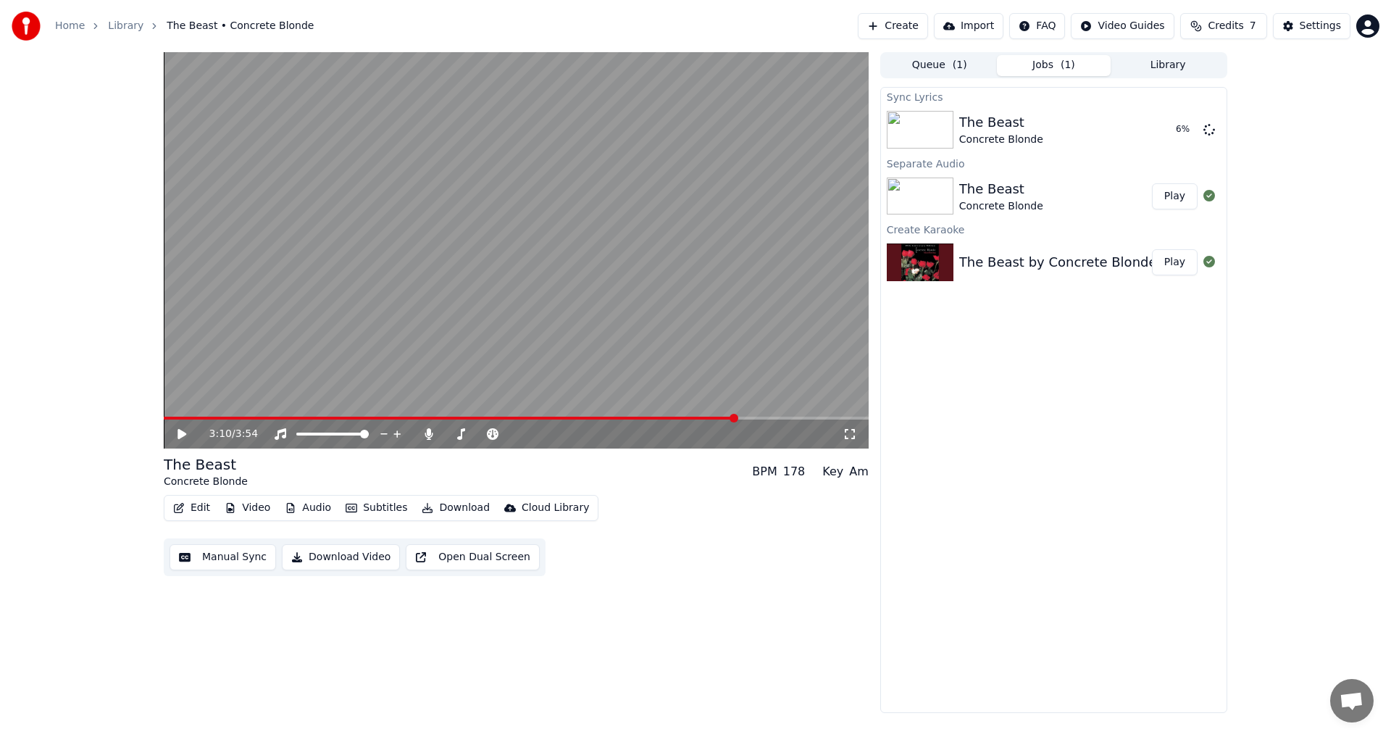
click at [499, 254] on video at bounding box center [516, 250] width 705 height 396
click at [462, 437] on span at bounding box center [464, 434] width 9 height 9
click at [428, 438] on icon at bounding box center [429, 434] width 8 height 12
click at [517, 438] on span at bounding box center [513, 434] width 9 height 9
click at [772, 414] on video at bounding box center [516, 250] width 705 height 396
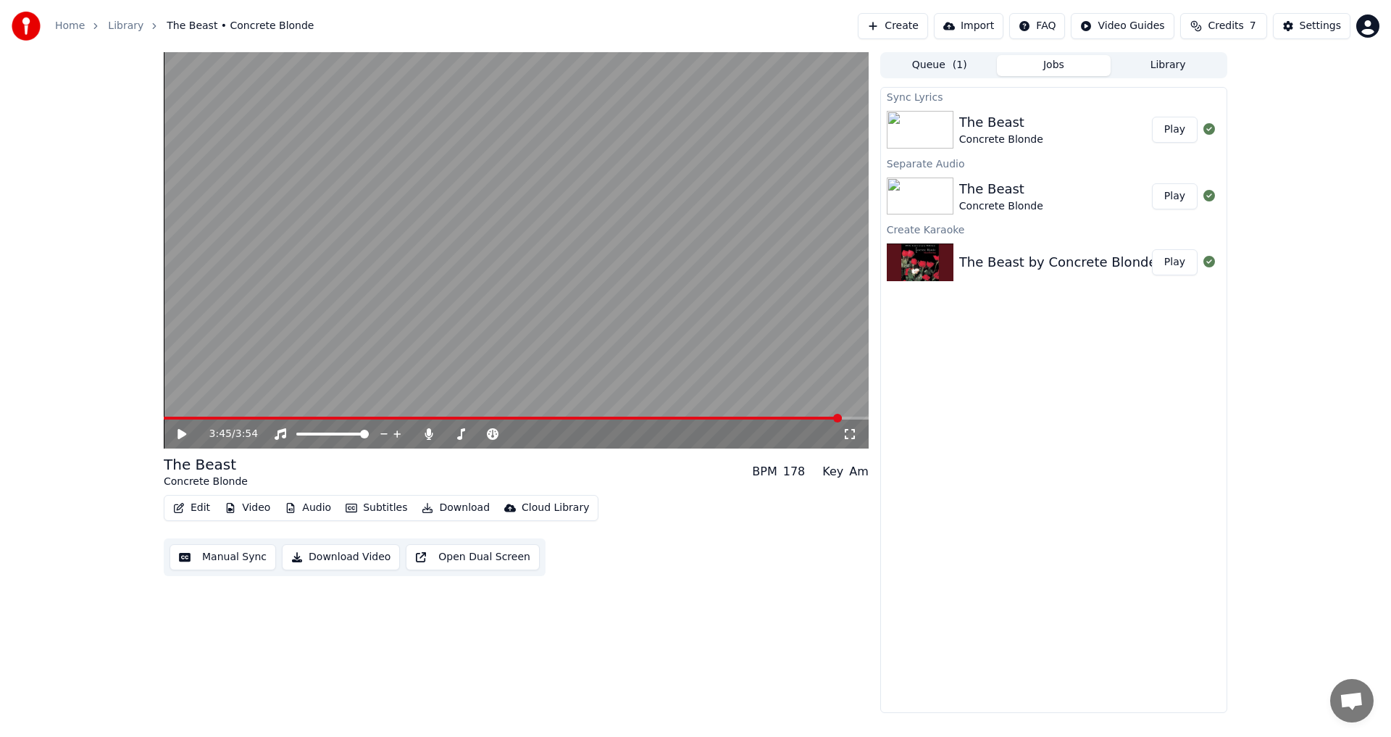
click at [772, 419] on span at bounding box center [503, 418] width 678 height 3
click at [731, 416] on video at bounding box center [516, 250] width 705 height 396
click at [738, 418] on span at bounding box center [451, 418] width 575 height 3
click at [723, 419] on span at bounding box center [455, 418] width 582 height 3
click at [481, 435] on span at bounding box center [481, 434] width 9 height 9
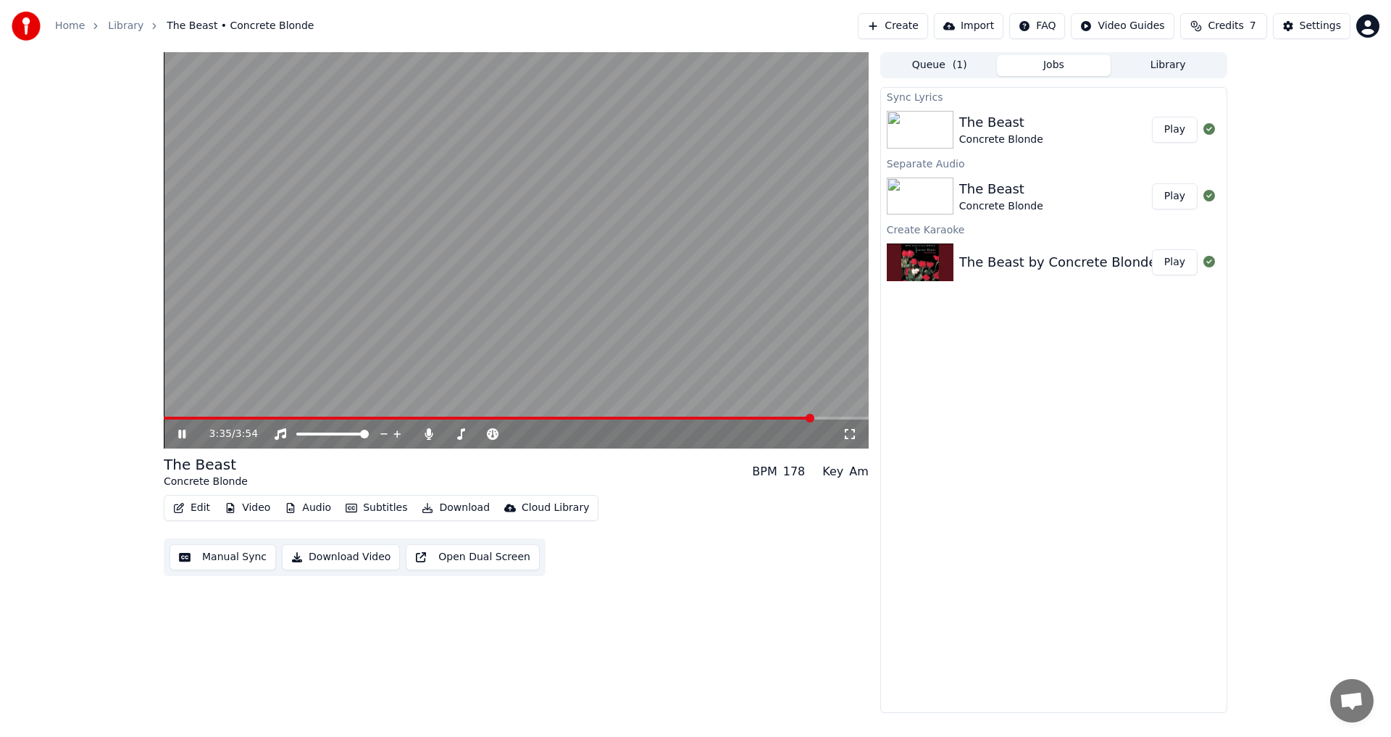
click at [191, 506] on button "Edit" at bounding box center [191, 508] width 49 height 20
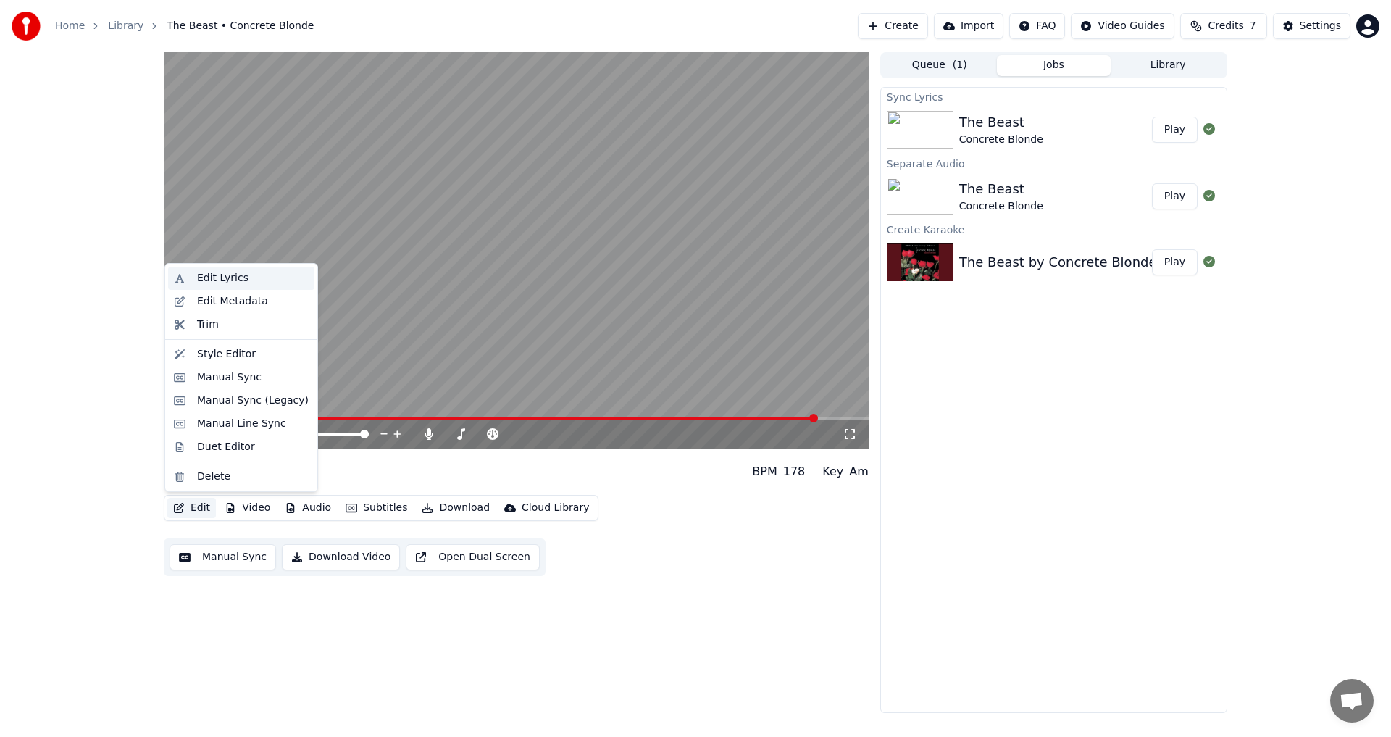
click at [231, 282] on div "Edit Lyrics" at bounding box center [222, 278] width 51 height 14
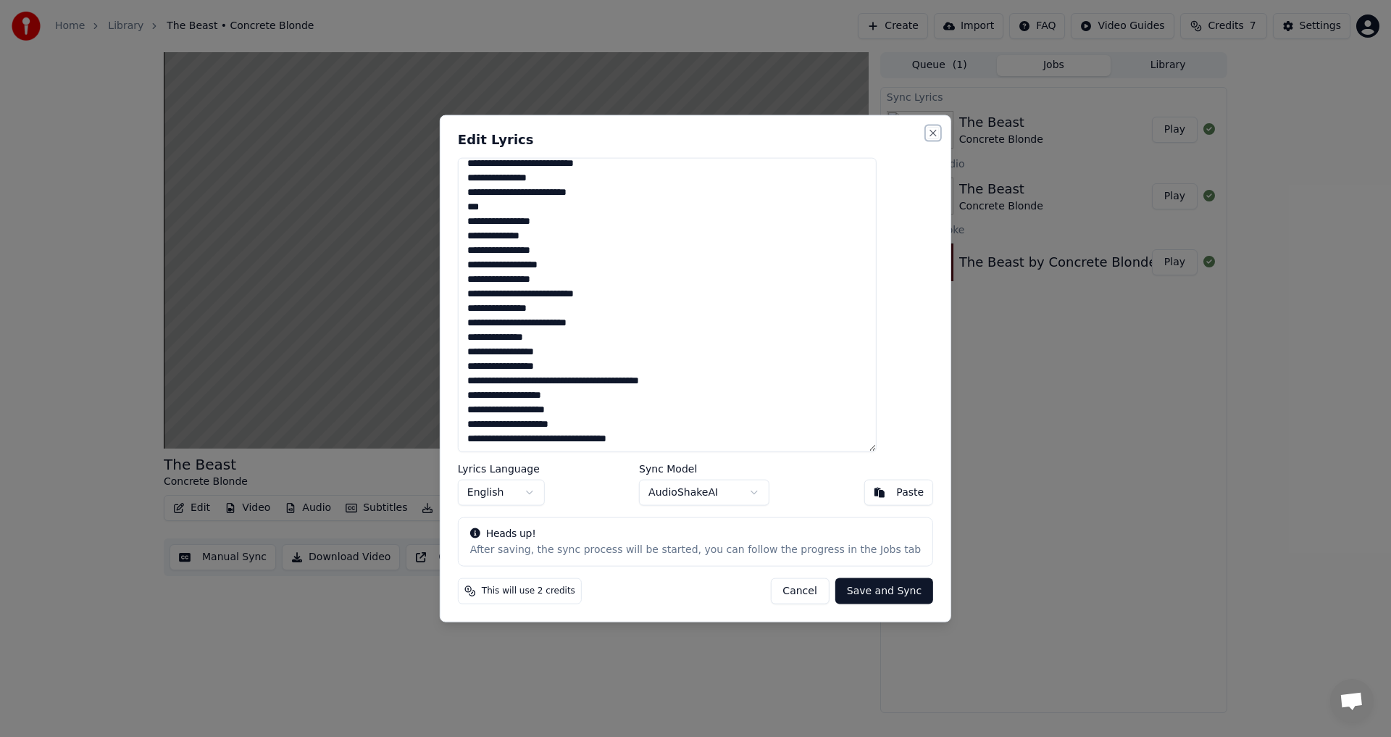
click at [927, 135] on button "Close" at bounding box center [933, 133] width 12 height 12
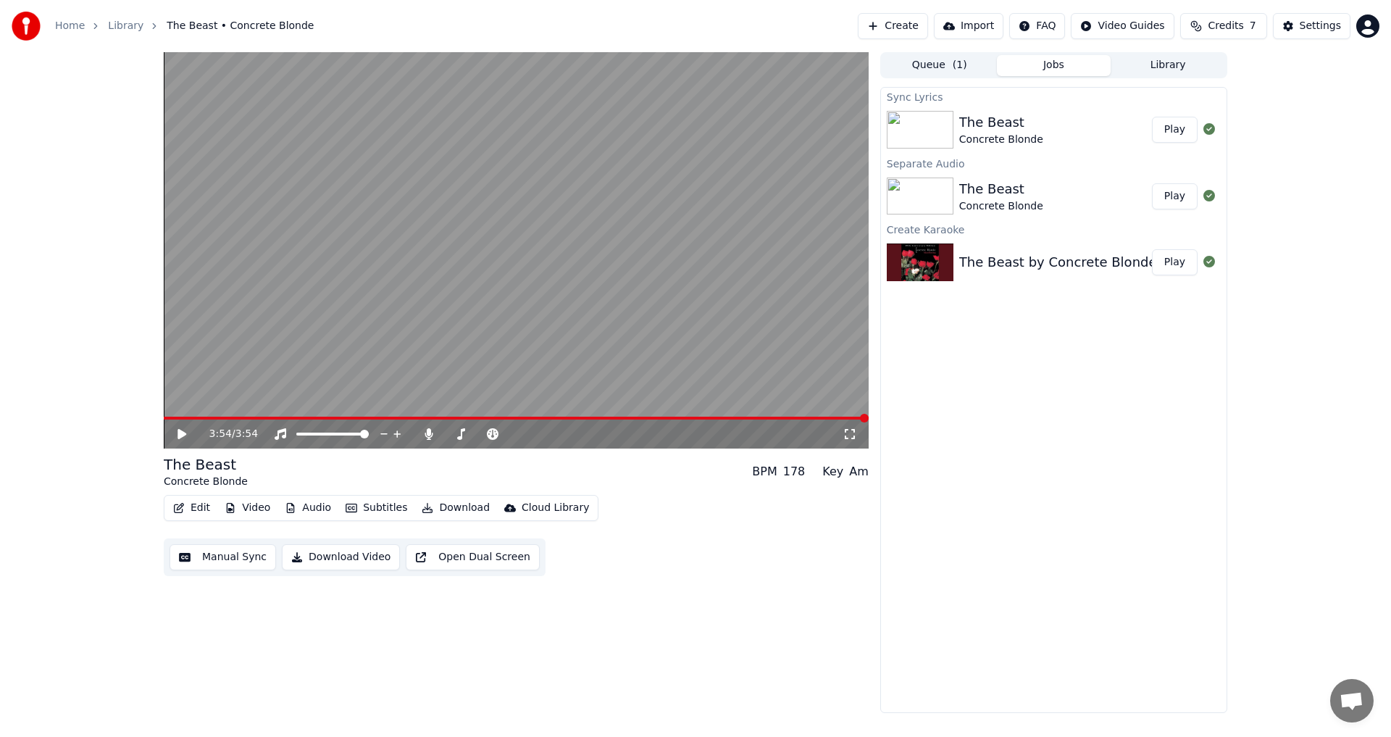
click at [638, 417] on span at bounding box center [516, 418] width 705 height 3
click at [577, 419] on span at bounding box center [402, 418] width 476 height 3
click at [530, 207] on video at bounding box center [516, 250] width 705 height 396
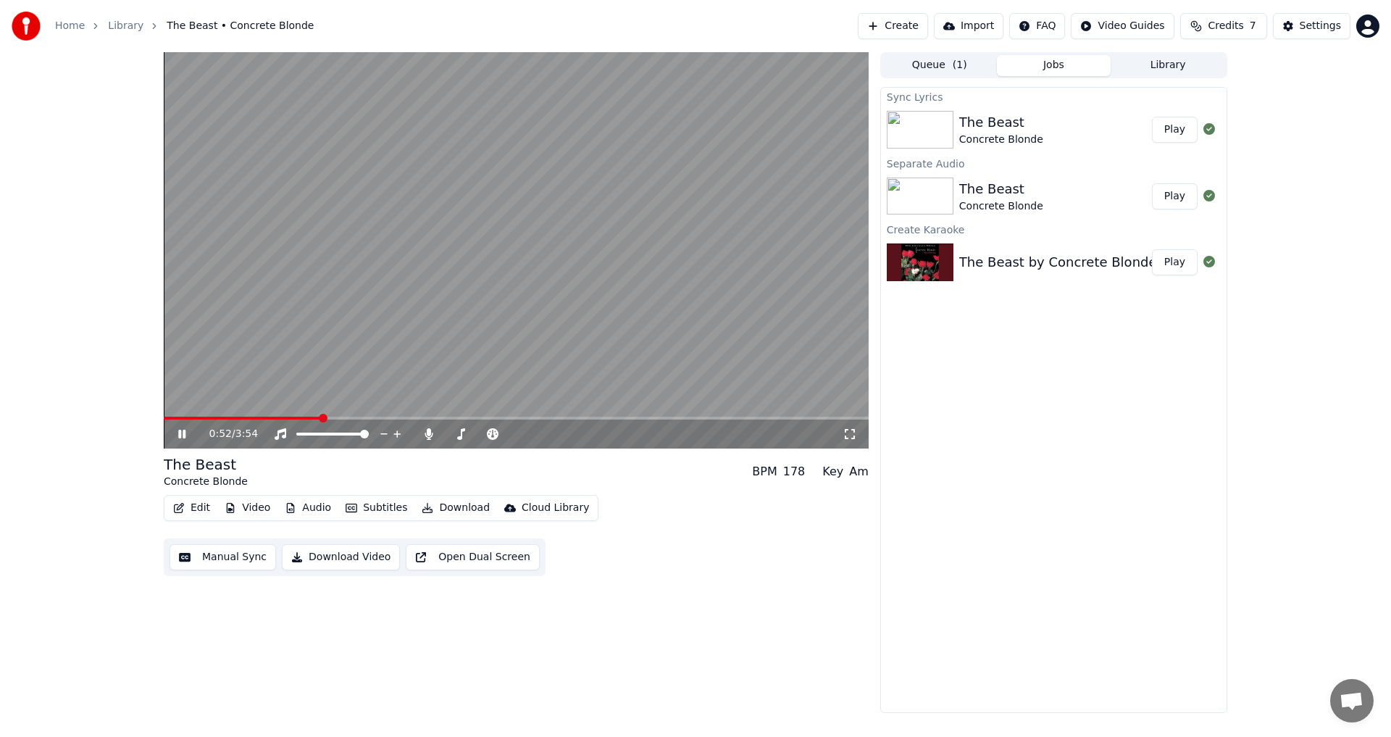
click at [320, 418] on span at bounding box center [242, 418] width 157 height 3
click at [445, 438] on span at bounding box center [449, 434] width 9 height 9
click at [312, 506] on button "Audio" at bounding box center [308, 508] width 58 height 20
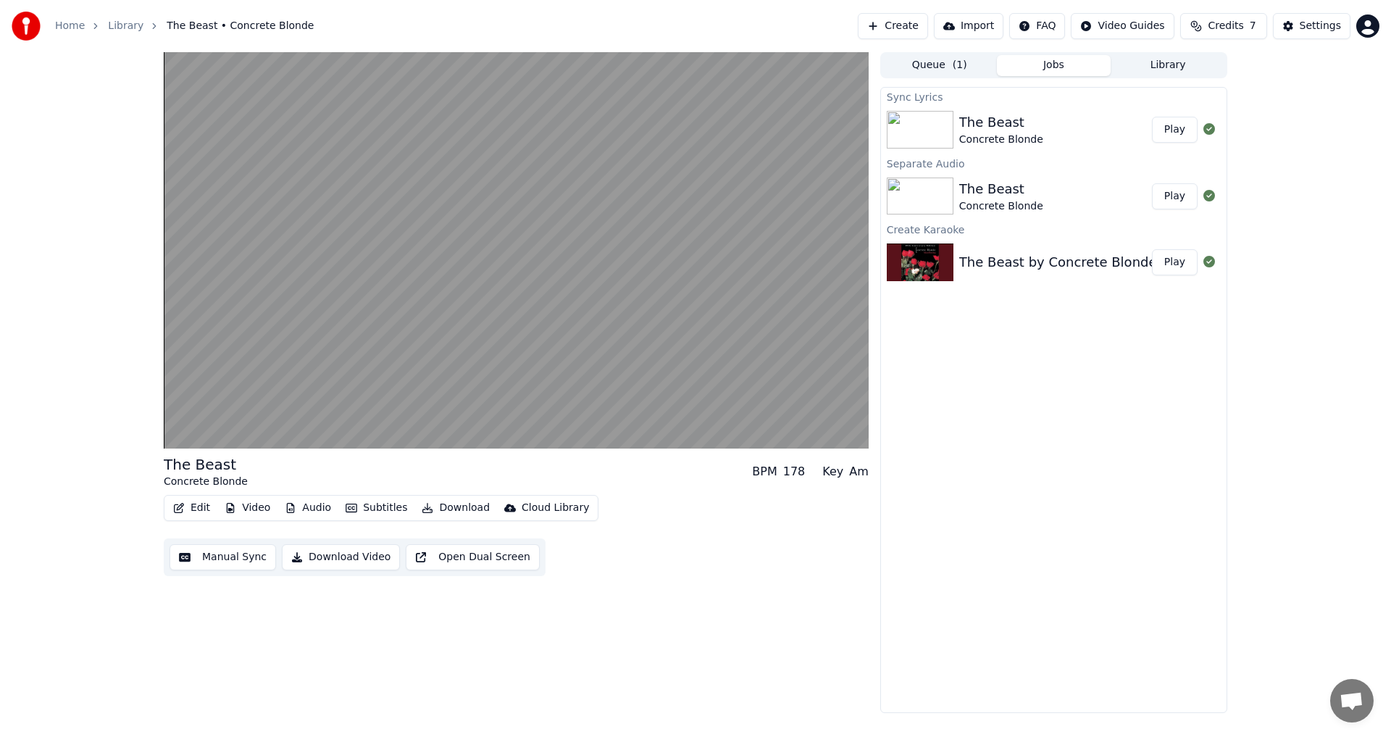
click at [698, 559] on div "Edit Video Audio Subtitles Download Cloud Library Manual Sync Download Video Op…" at bounding box center [516, 535] width 705 height 81
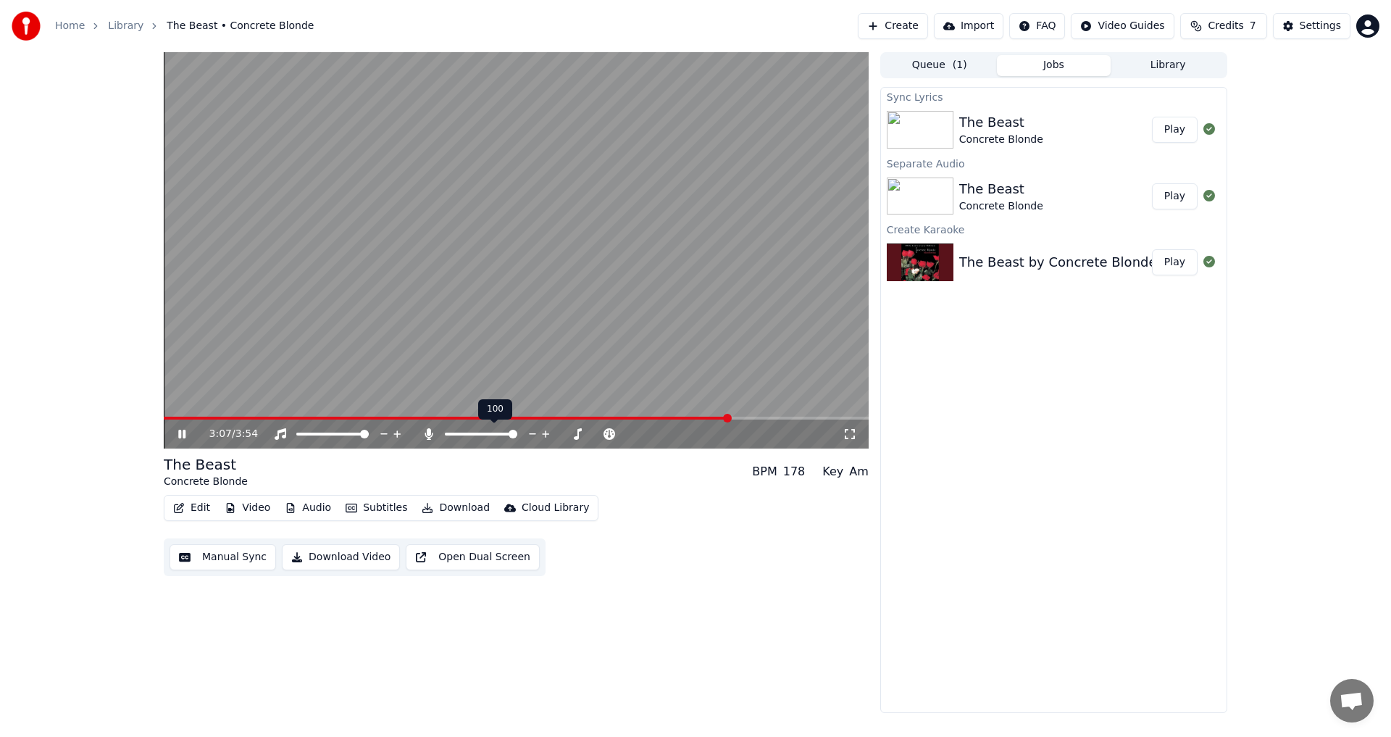
click at [517, 438] on span at bounding box center [513, 434] width 9 height 9
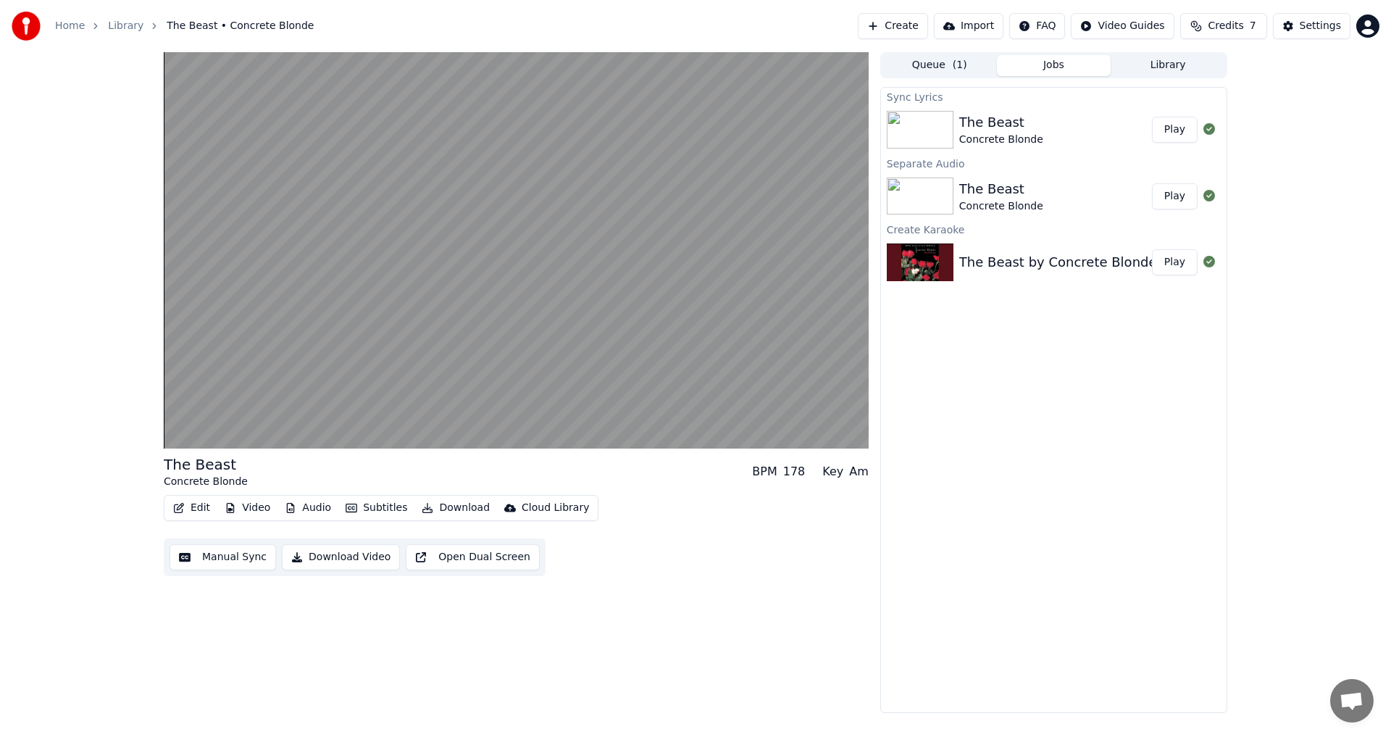
click at [296, 509] on button "Audio" at bounding box center [308, 508] width 58 height 20
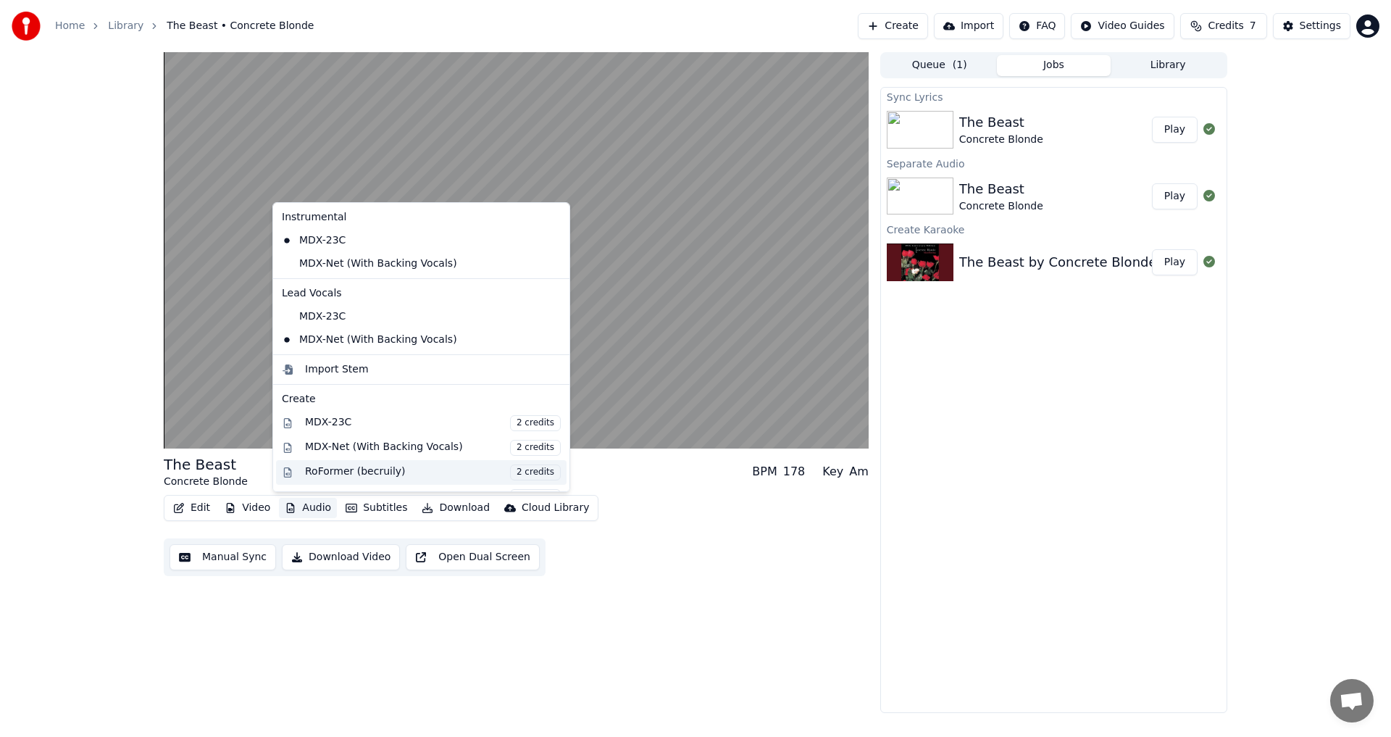
click at [375, 473] on div "RoFormer (becruily) 2 credits" at bounding box center [433, 472] width 256 height 16
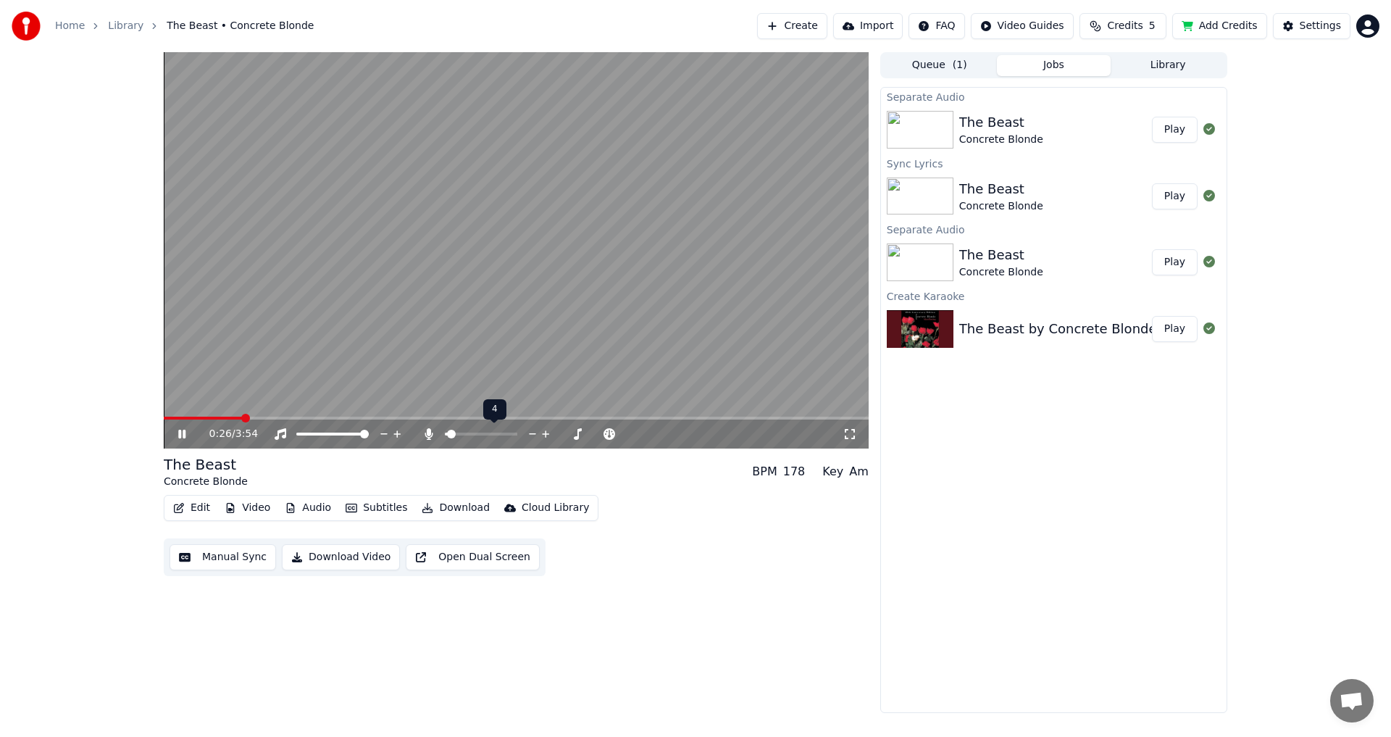
click at [448, 433] on span at bounding box center [446, 434] width 3 height 3
click at [447, 438] on span at bounding box center [451, 434] width 9 height 9
click at [427, 432] on icon at bounding box center [429, 434] width 8 height 12
click at [306, 501] on button "Audio" at bounding box center [308, 508] width 58 height 20
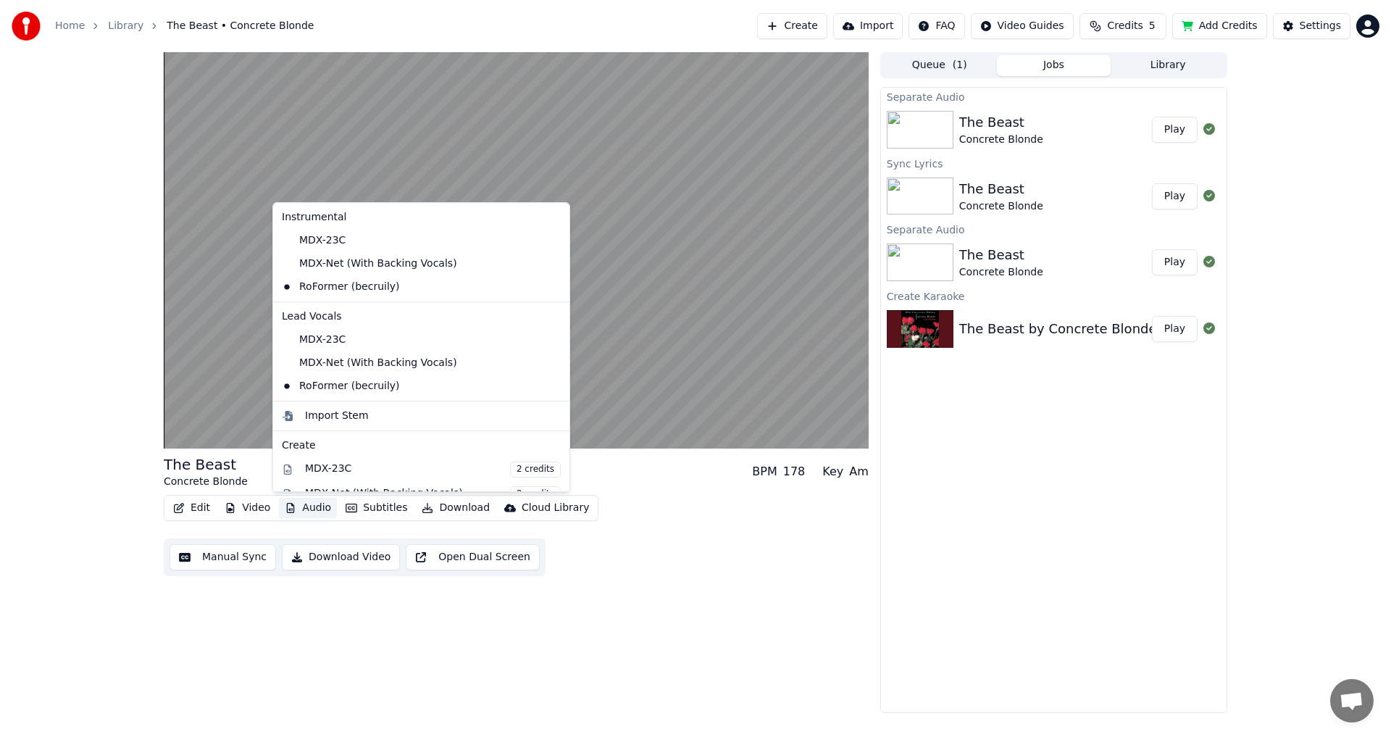
click at [741, 630] on div "The Beast Concrete Blonde BPM 178 Key Am Edit Video Audio Subtitles Download Cl…" at bounding box center [516, 382] width 705 height 661
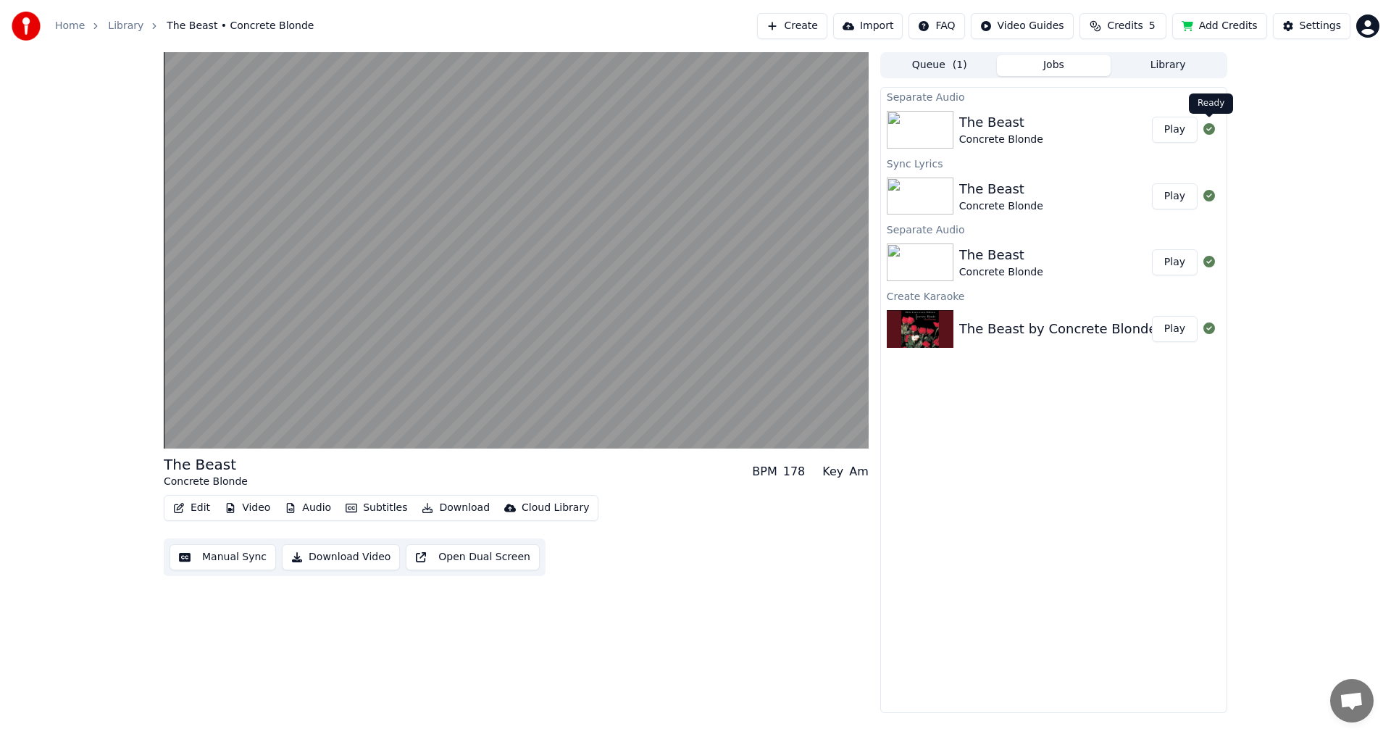
click at [1211, 130] on icon at bounding box center [1210, 129] width 12 height 12
click at [1169, 69] on button "Library" at bounding box center [1168, 65] width 114 height 21
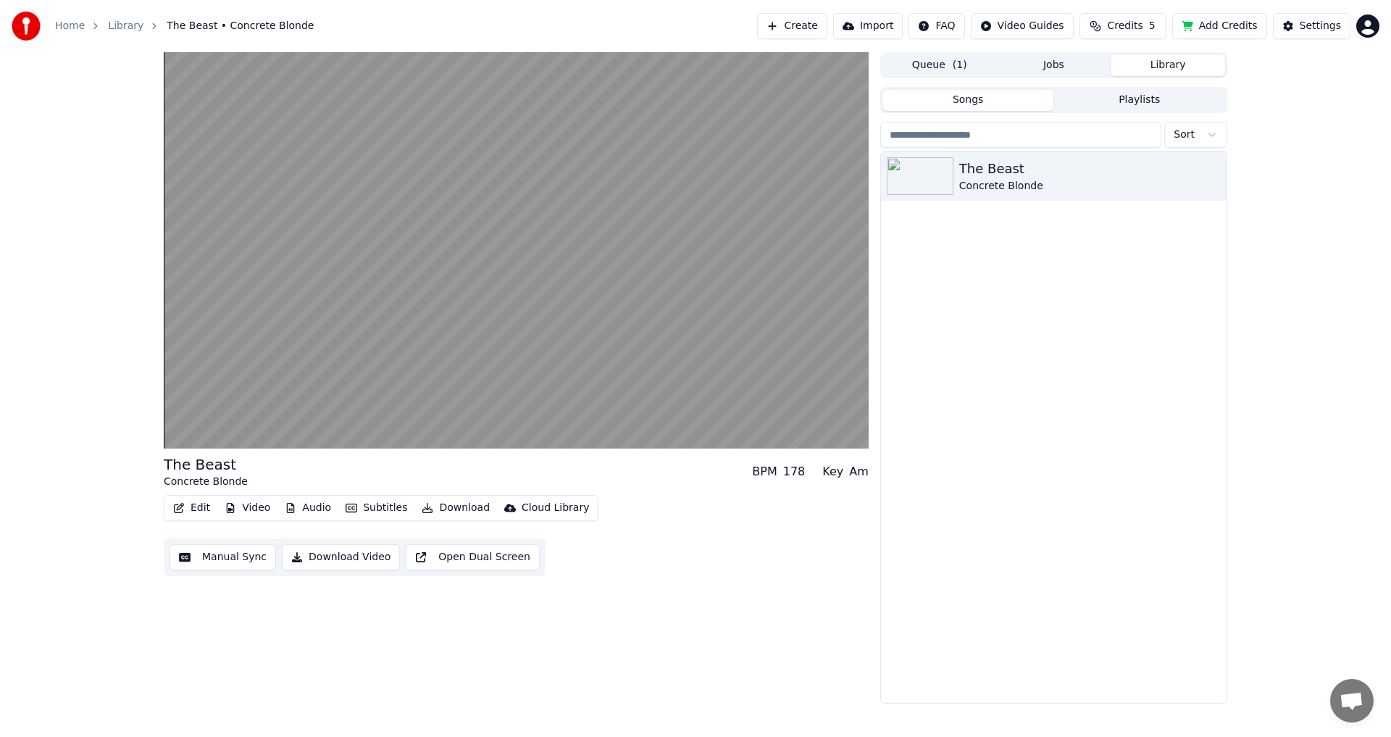
click at [1068, 74] on button "Jobs" at bounding box center [1054, 65] width 114 height 21
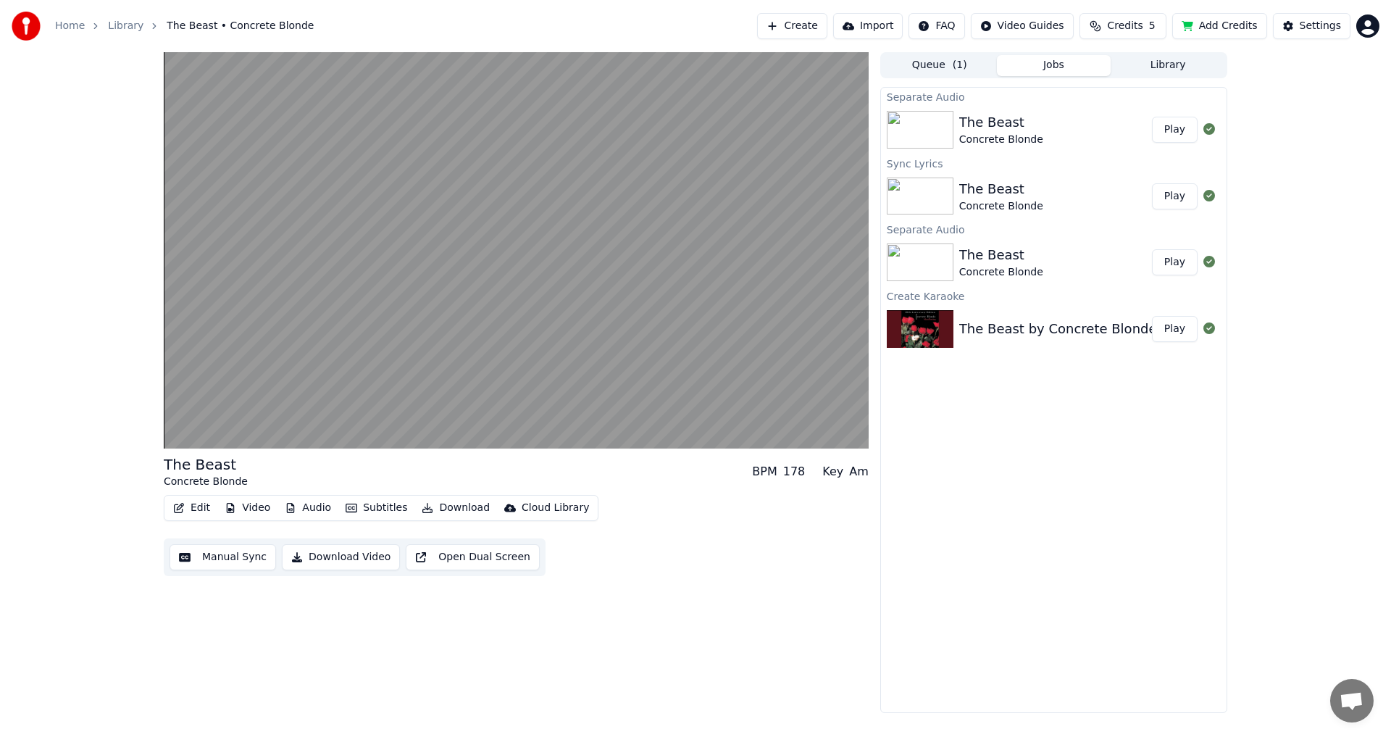
click at [1006, 135] on div "Concrete Blonde" at bounding box center [1001, 140] width 84 height 14
click at [1010, 192] on div "The Beast" at bounding box center [1001, 189] width 84 height 20
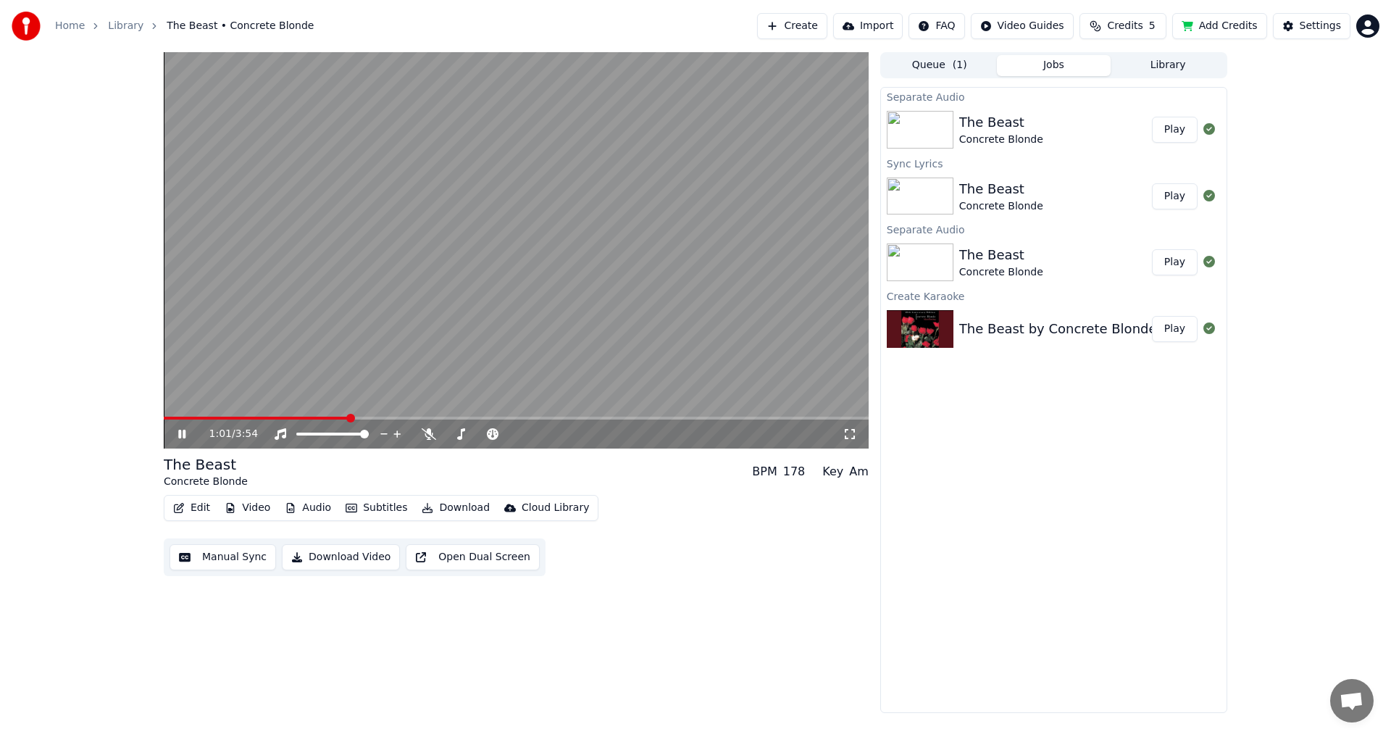
click at [1180, 196] on button "Play" at bounding box center [1175, 196] width 46 height 26
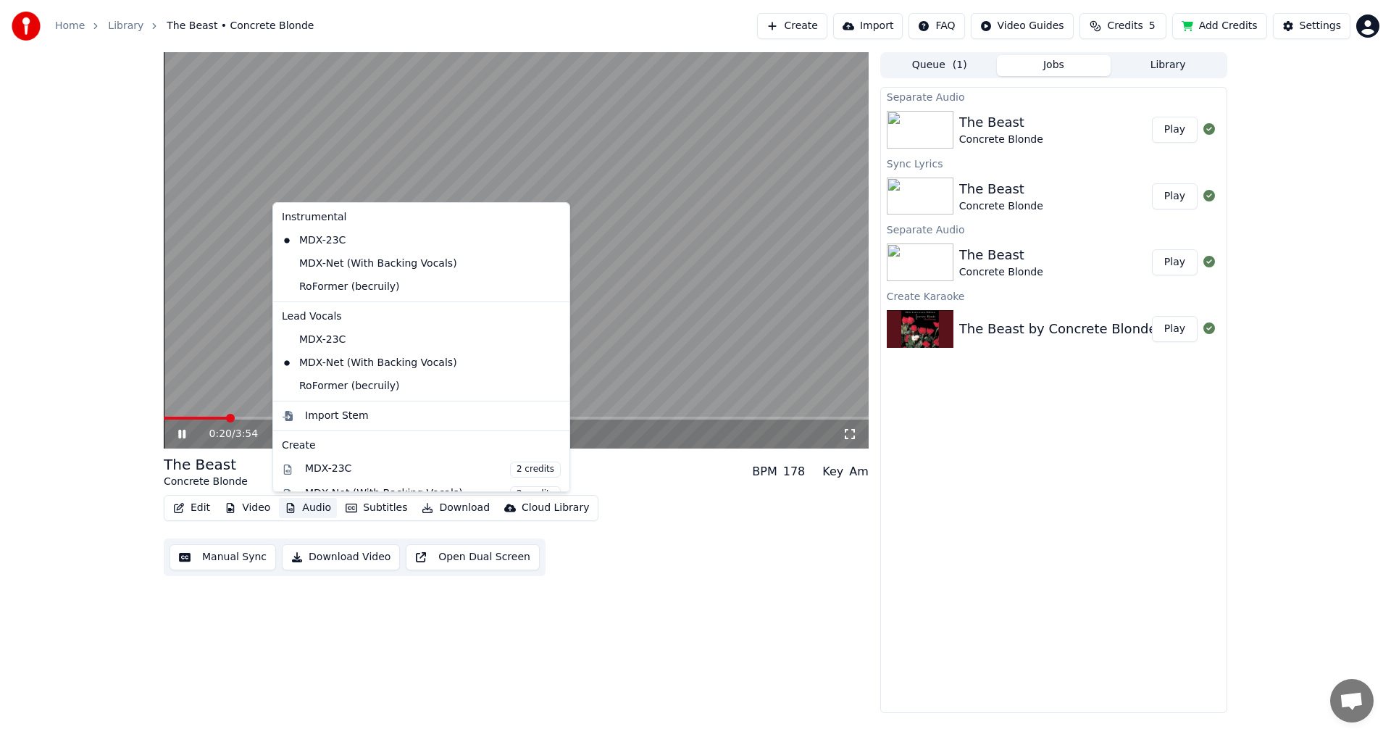
click at [307, 508] on button "Audio" at bounding box center [308, 508] width 58 height 20
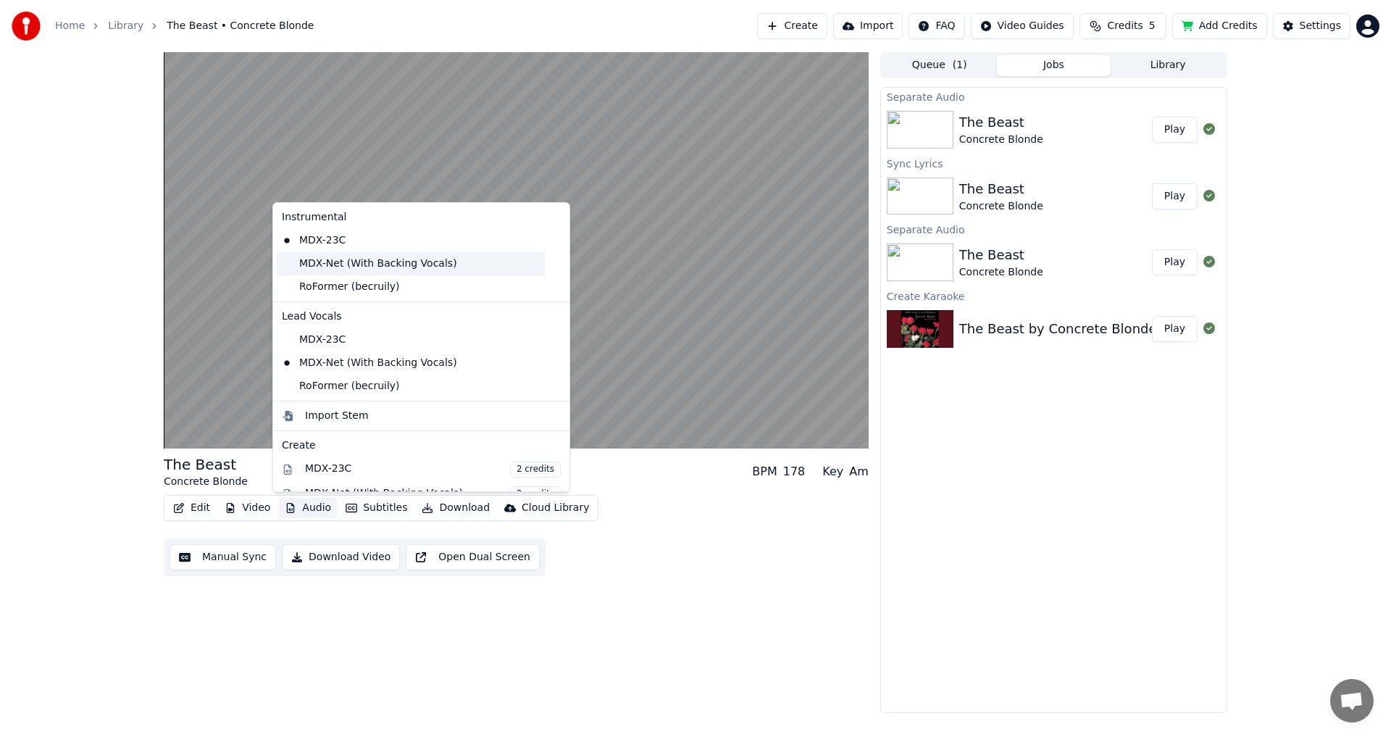
click at [409, 269] on div "MDX-Net (With Backing Vocals)" at bounding box center [410, 263] width 269 height 23
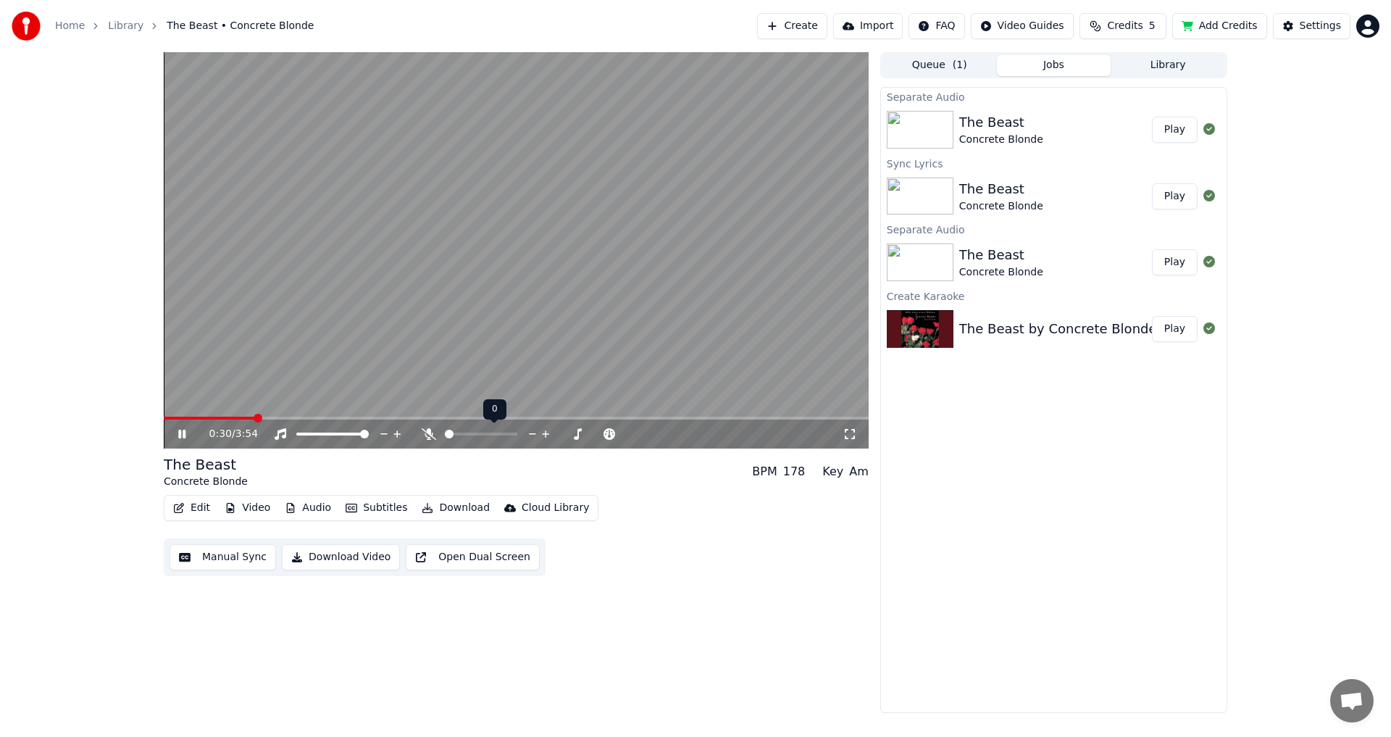
click at [445, 438] on span at bounding box center [449, 434] width 9 height 9
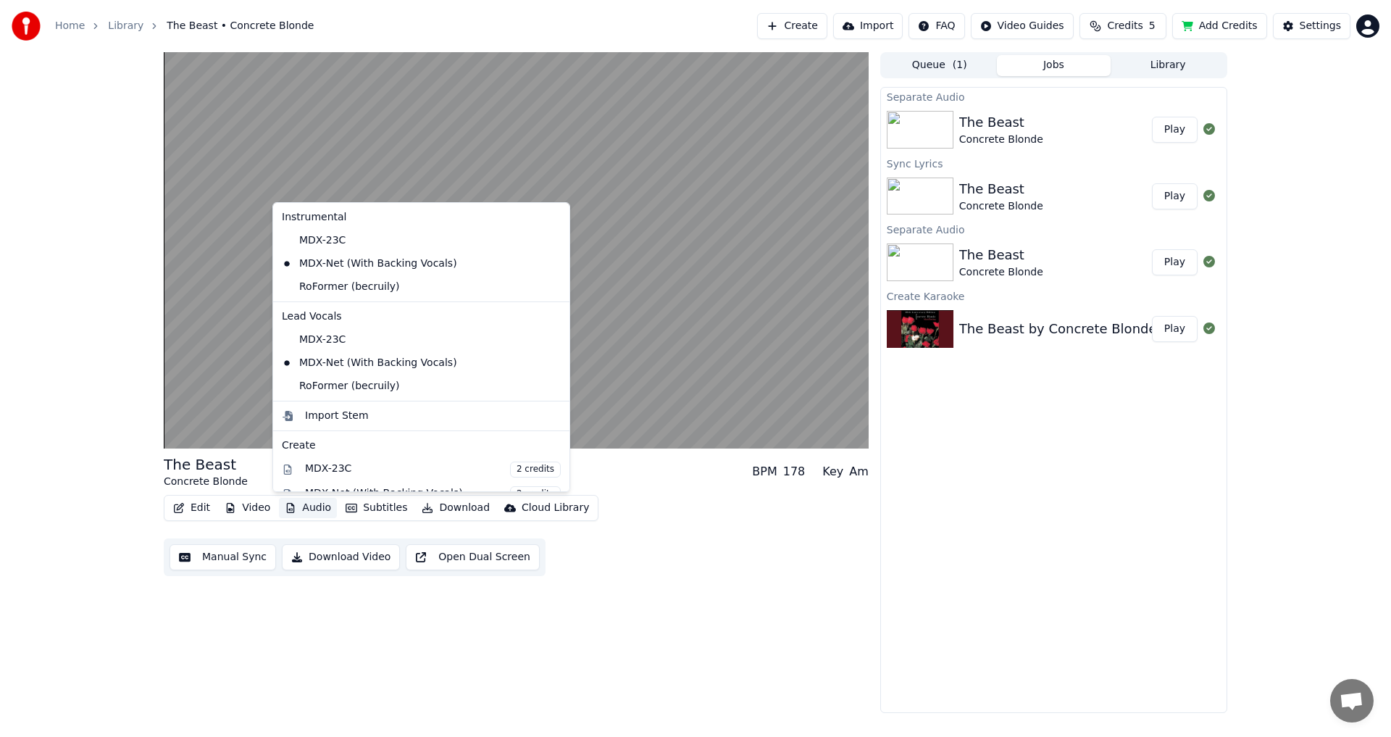
click at [306, 509] on button "Audio" at bounding box center [308, 508] width 58 height 20
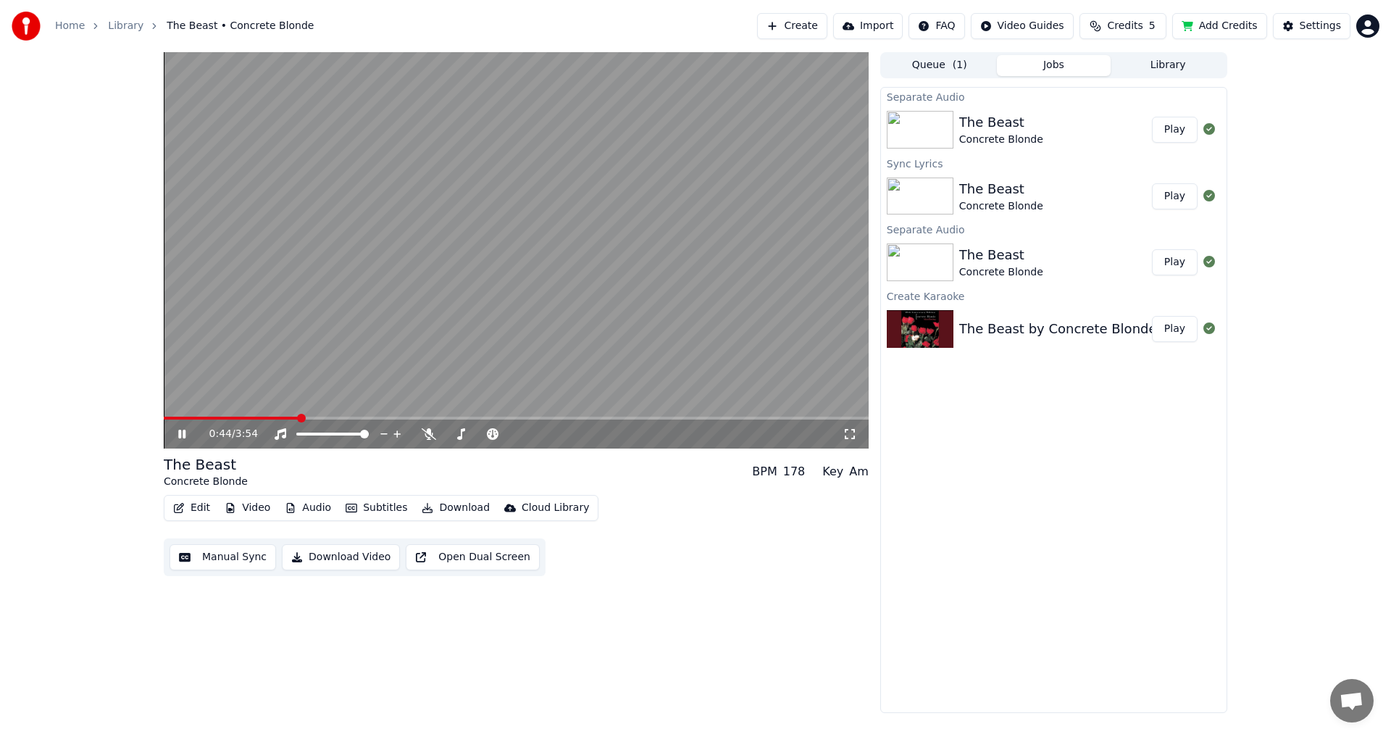
click at [641, 582] on div "0:44 / 3:54 The Beast Concrete Blonde BPM 178 Key Am Edit Video Audio Subtitles…" at bounding box center [516, 382] width 705 height 661
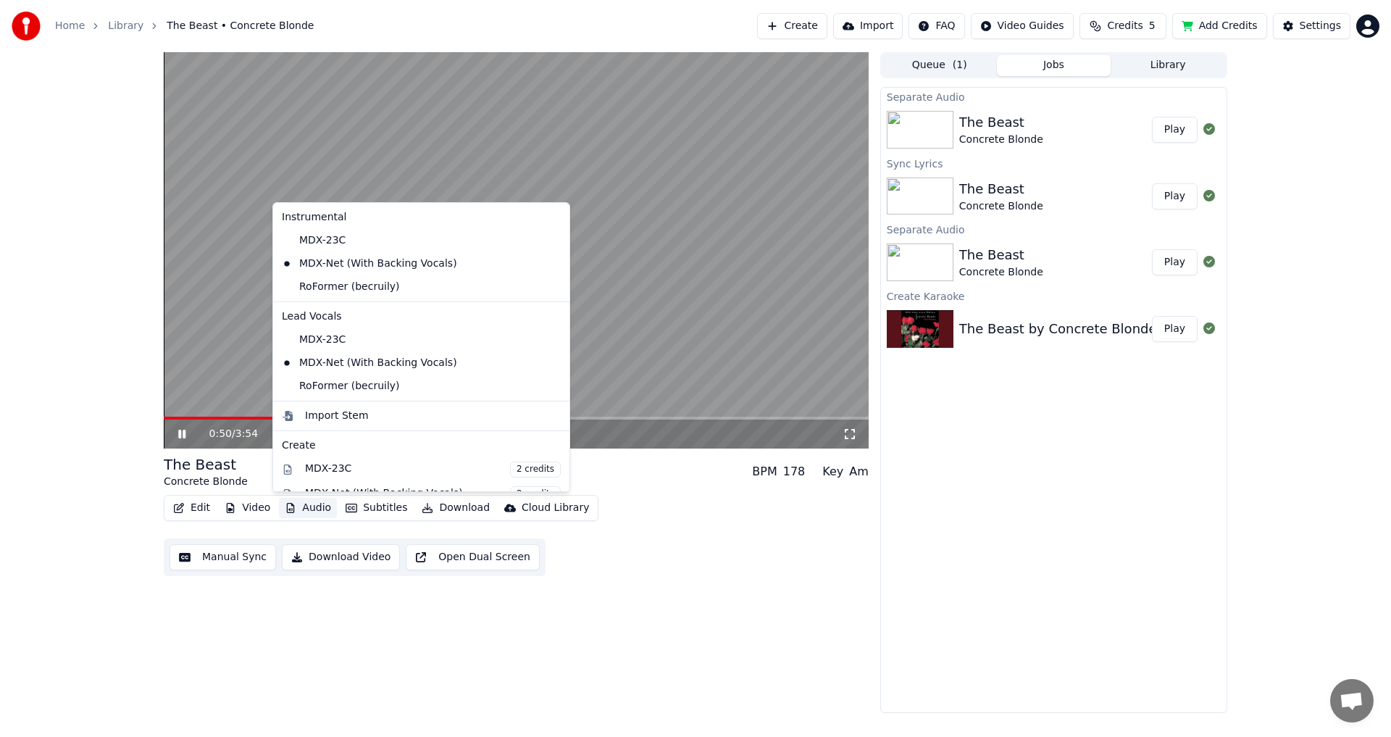
click at [308, 509] on button "Audio" at bounding box center [308, 508] width 58 height 20
click at [706, 618] on div "The Beast Concrete Blonde BPM 178 Key Am Edit Video Audio Subtitles Download Cl…" at bounding box center [516, 382] width 705 height 661
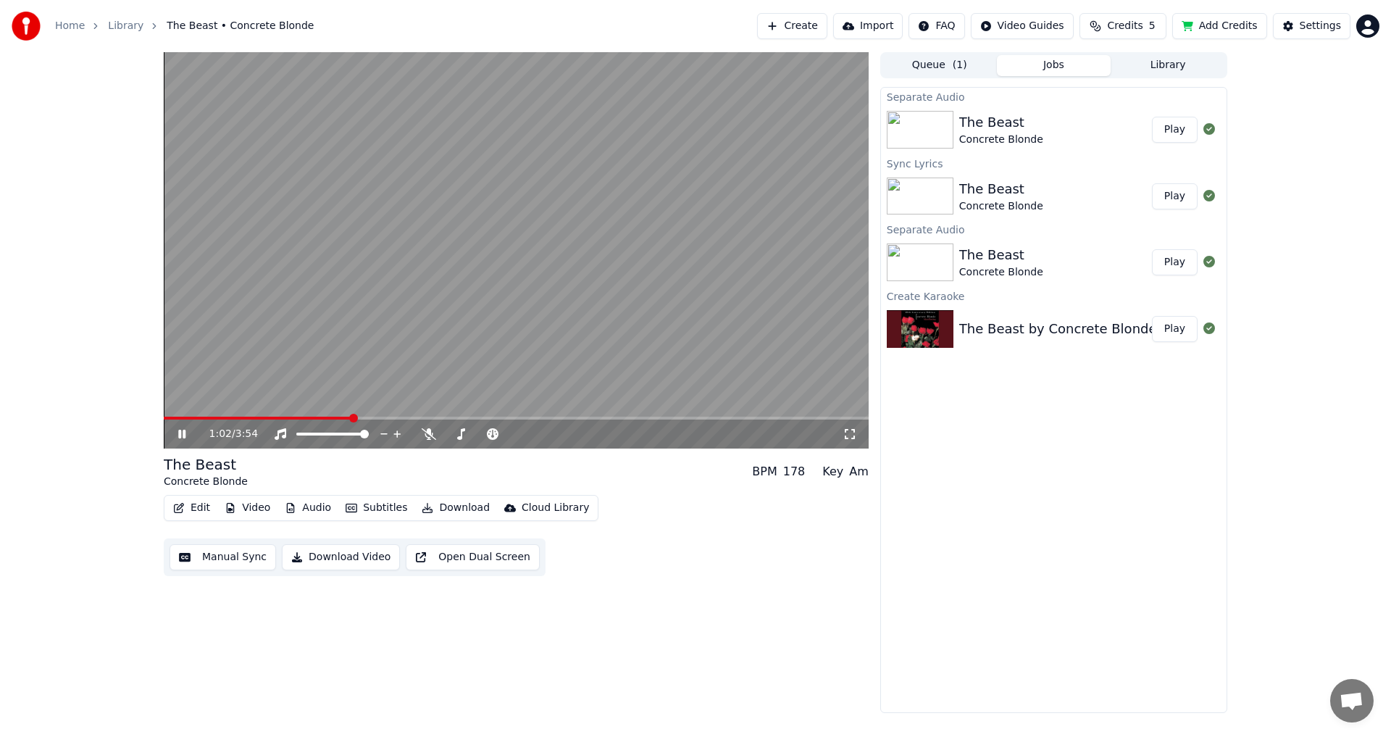
click at [299, 509] on button "Audio" at bounding box center [308, 508] width 58 height 20
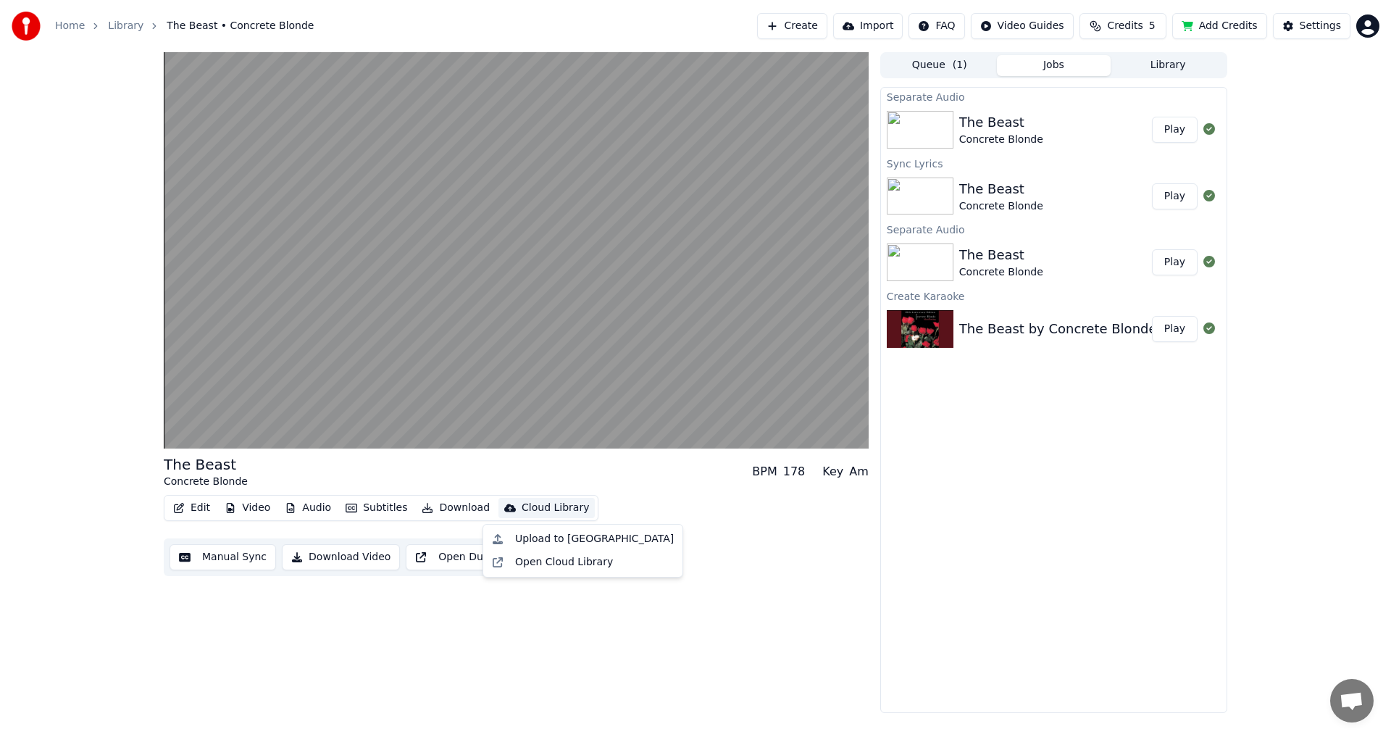
click at [707, 551] on div "Edit Video Audio Subtitles Download Cloud Library Manual Sync Download Video Op…" at bounding box center [516, 535] width 705 height 81
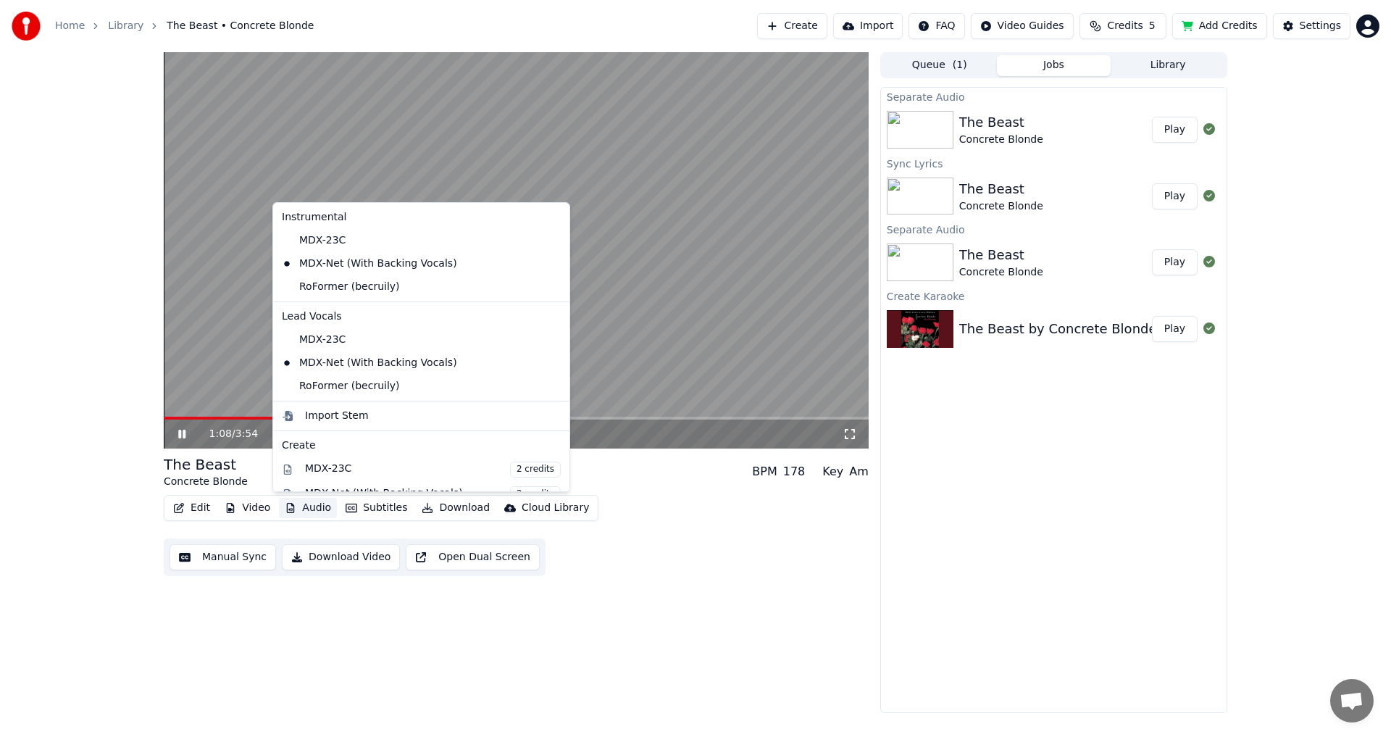
click at [312, 505] on button "Audio" at bounding box center [308, 508] width 58 height 20
drag, startPoint x: 297, startPoint y: 248, endPoint x: 303, endPoint y: 253, distance: 7.7
click at [297, 247] on div "MDX-23C" at bounding box center [410, 240] width 269 height 23
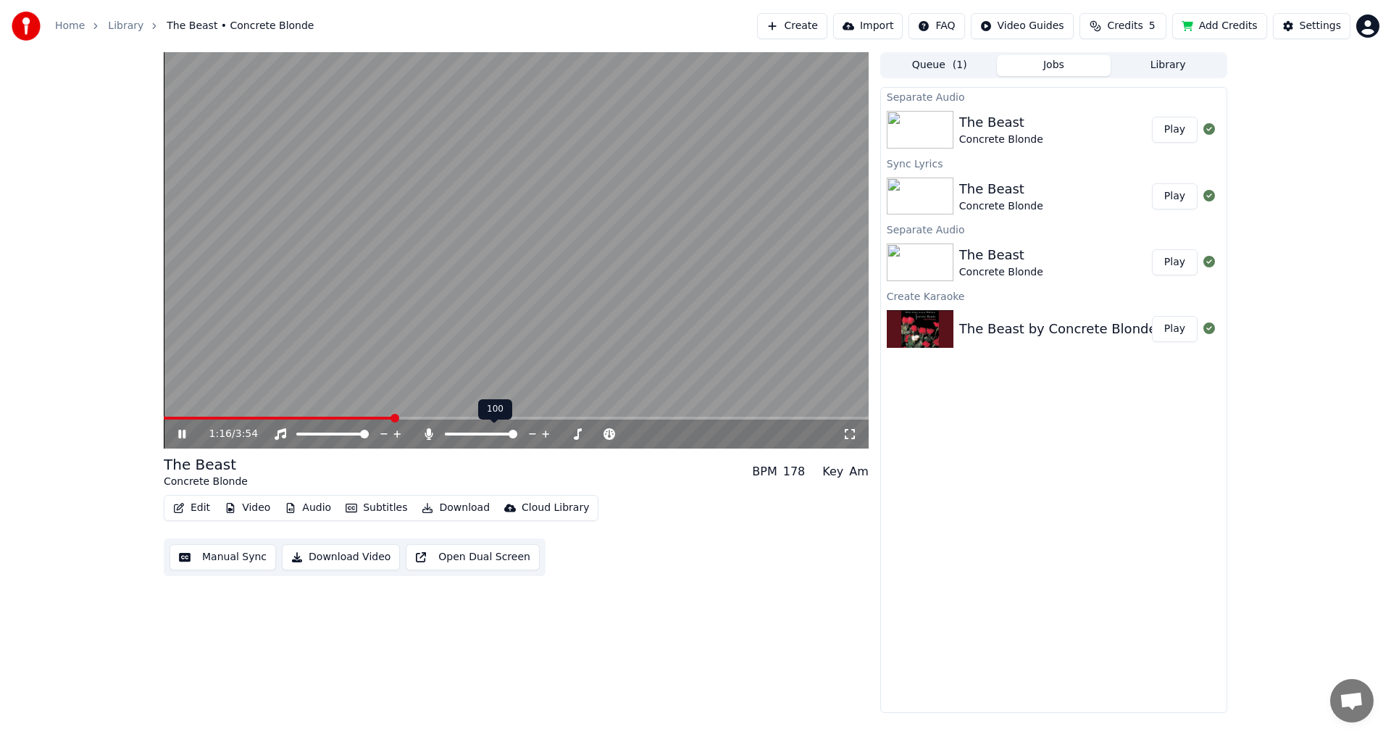
click at [517, 438] on span at bounding box center [513, 434] width 9 height 9
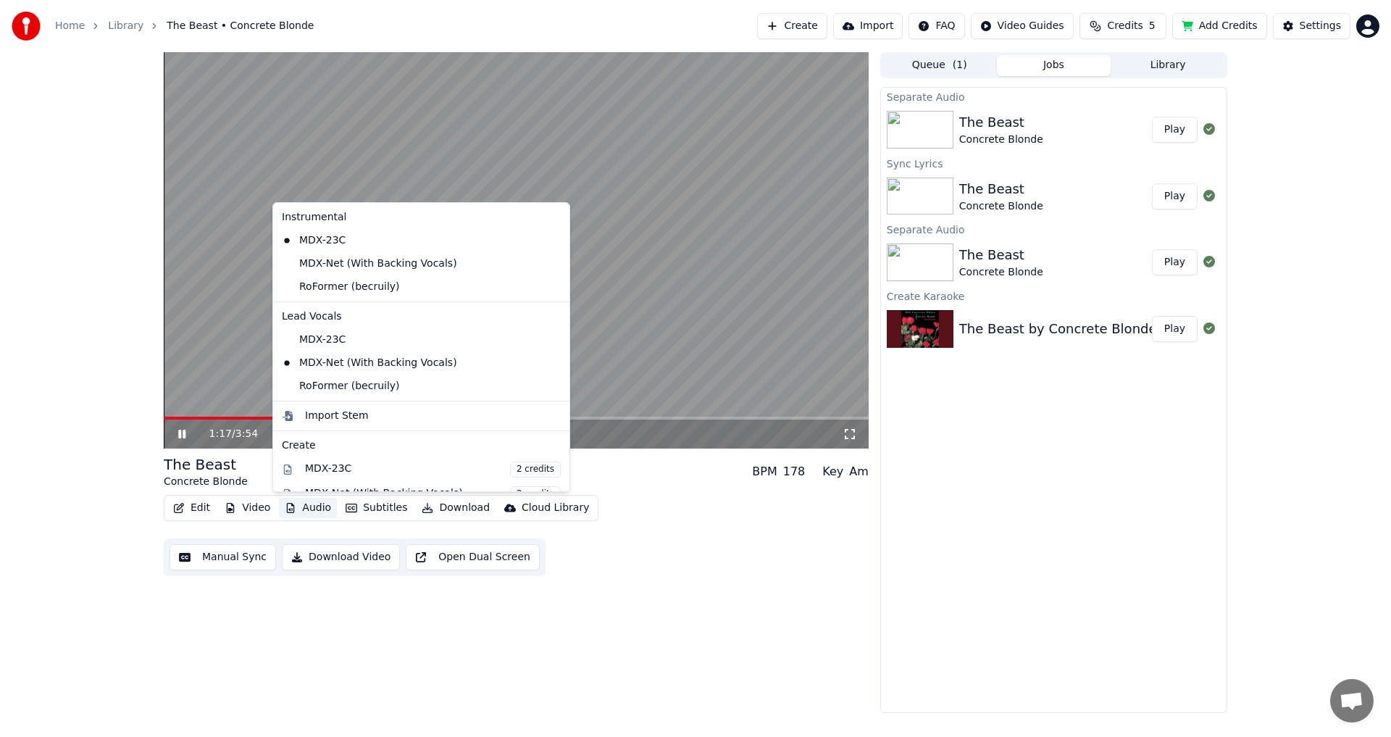
click at [305, 508] on button "Audio" at bounding box center [308, 508] width 58 height 20
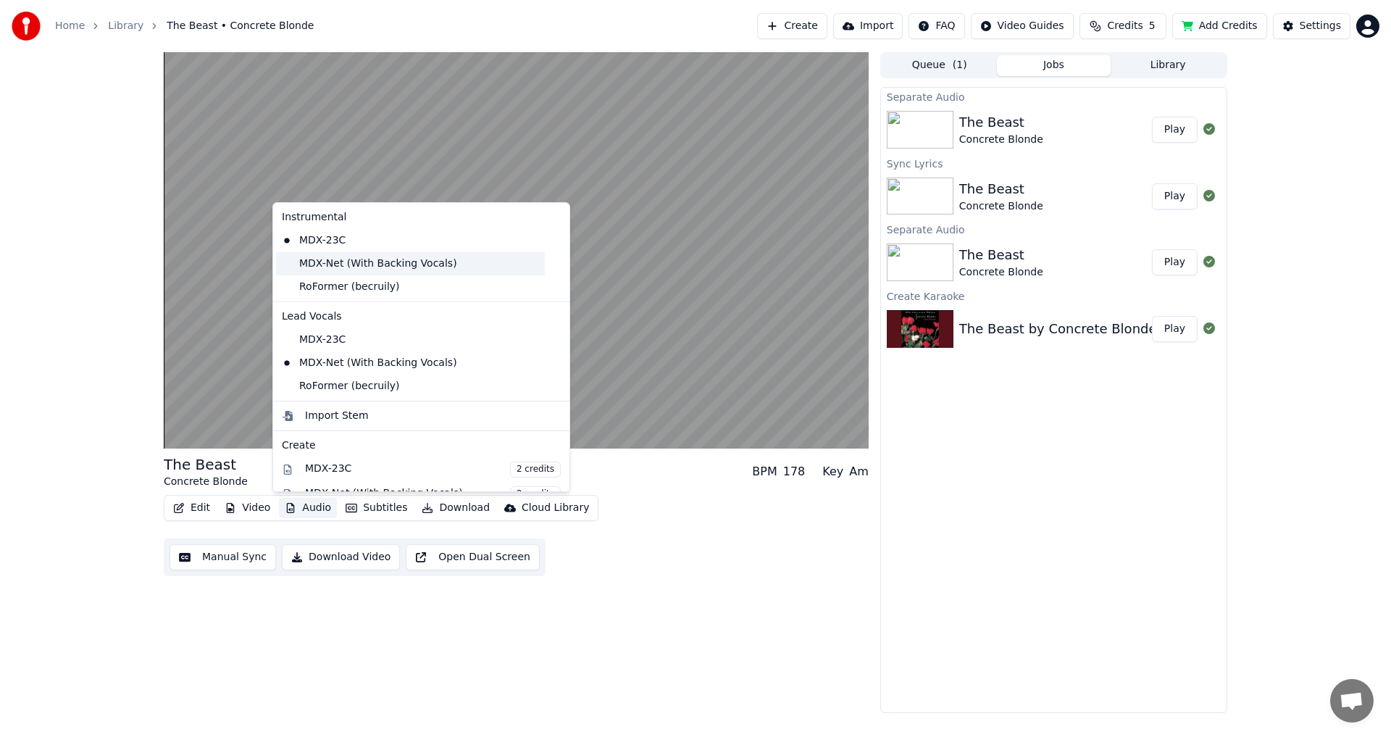
click at [351, 262] on div "MDX-Net (With Backing Vocals)" at bounding box center [410, 263] width 269 height 23
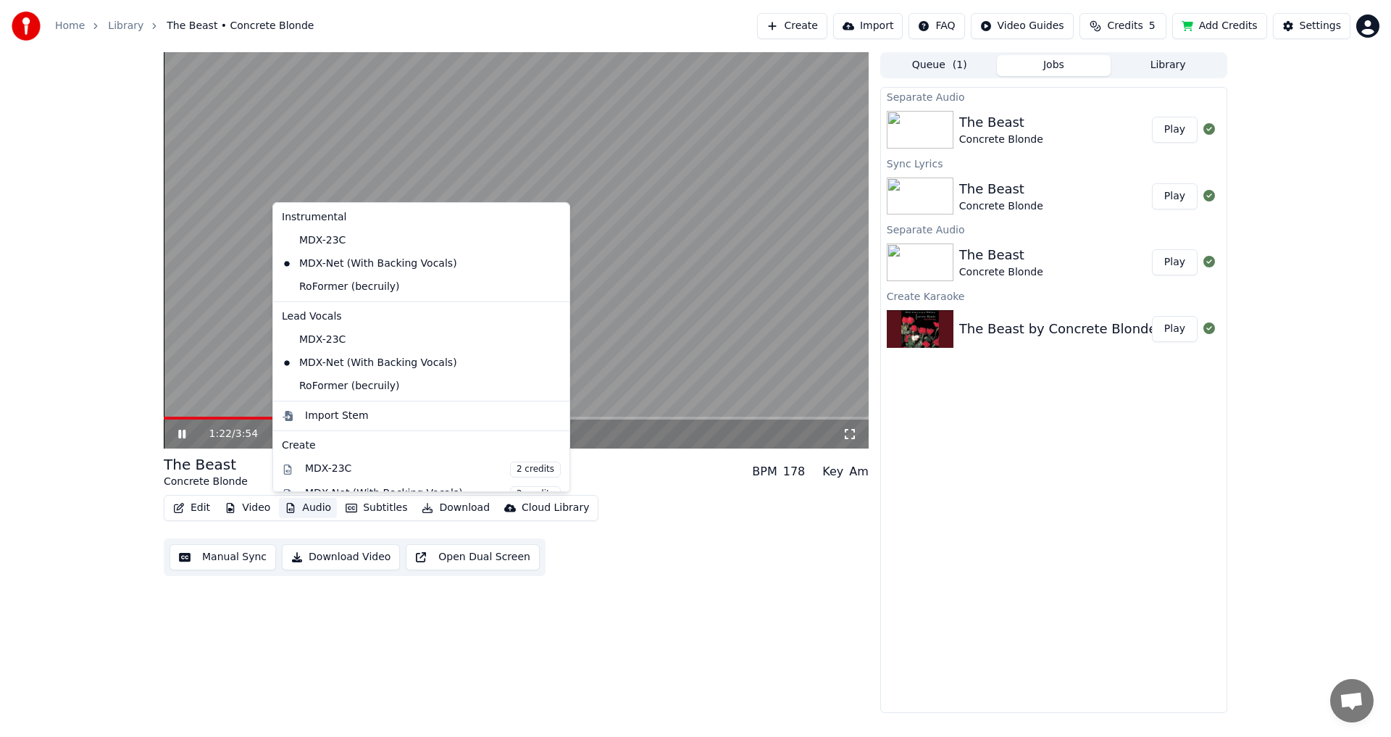
click at [309, 503] on button "Audio" at bounding box center [308, 508] width 58 height 20
click at [375, 346] on div "MDX-23C" at bounding box center [410, 339] width 269 height 23
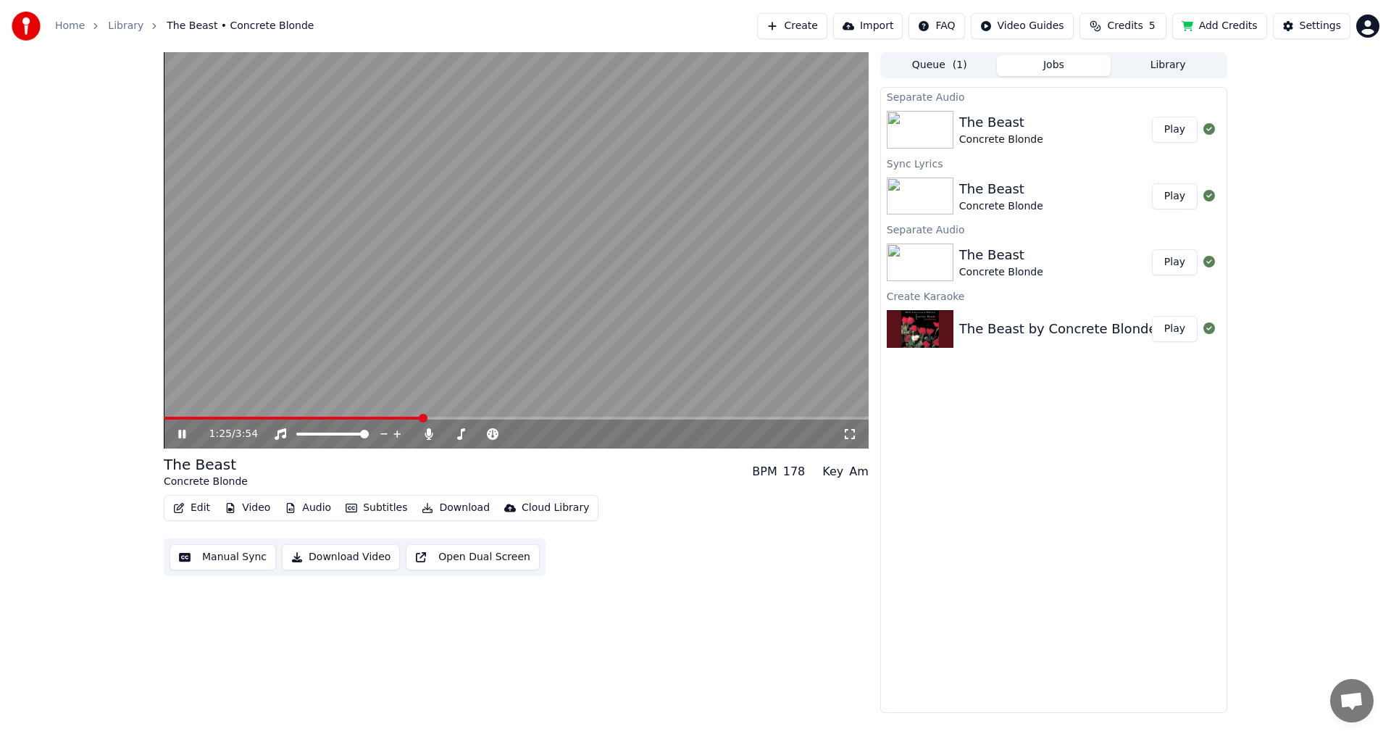
click at [312, 509] on button "Audio" at bounding box center [308, 508] width 58 height 20
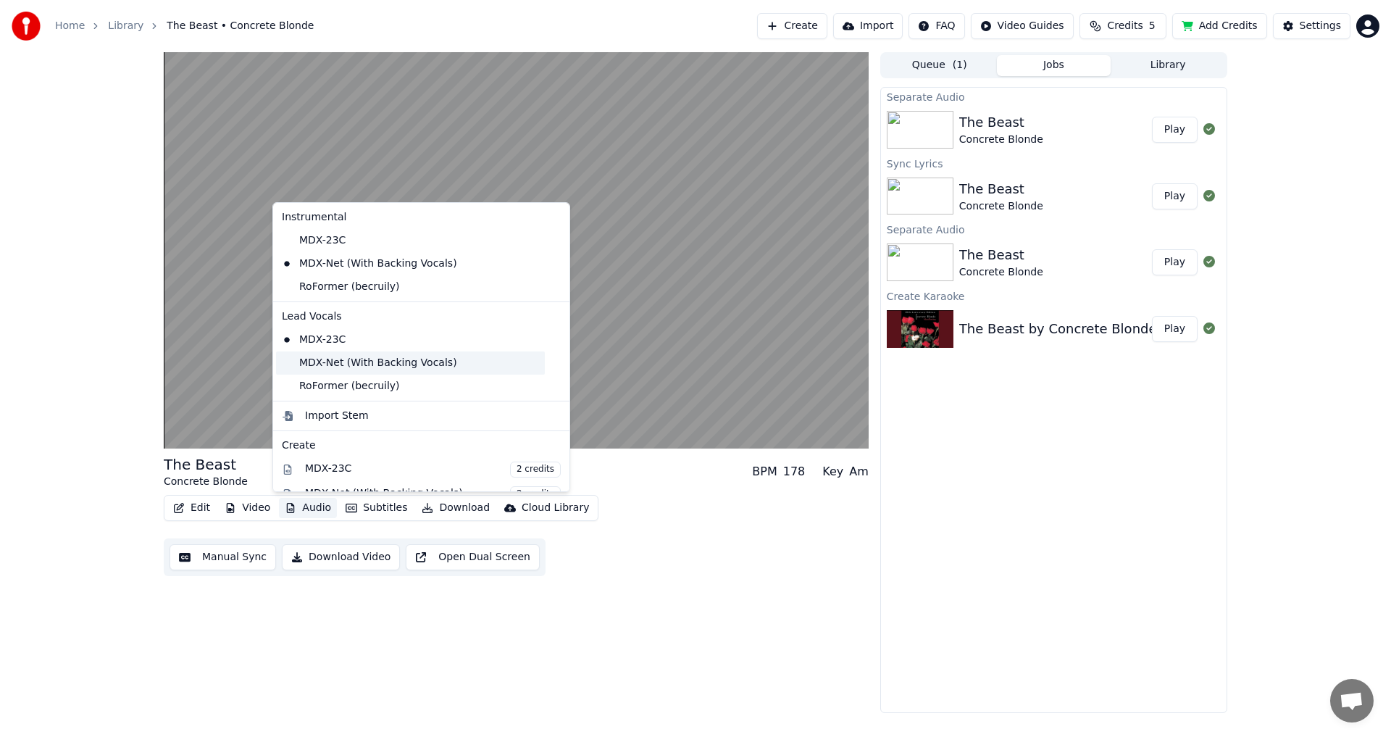
click at [349, 359] on div "MDX-Net (With Backing Vocals)" at bounding box center [410, 362] width 269 height 23
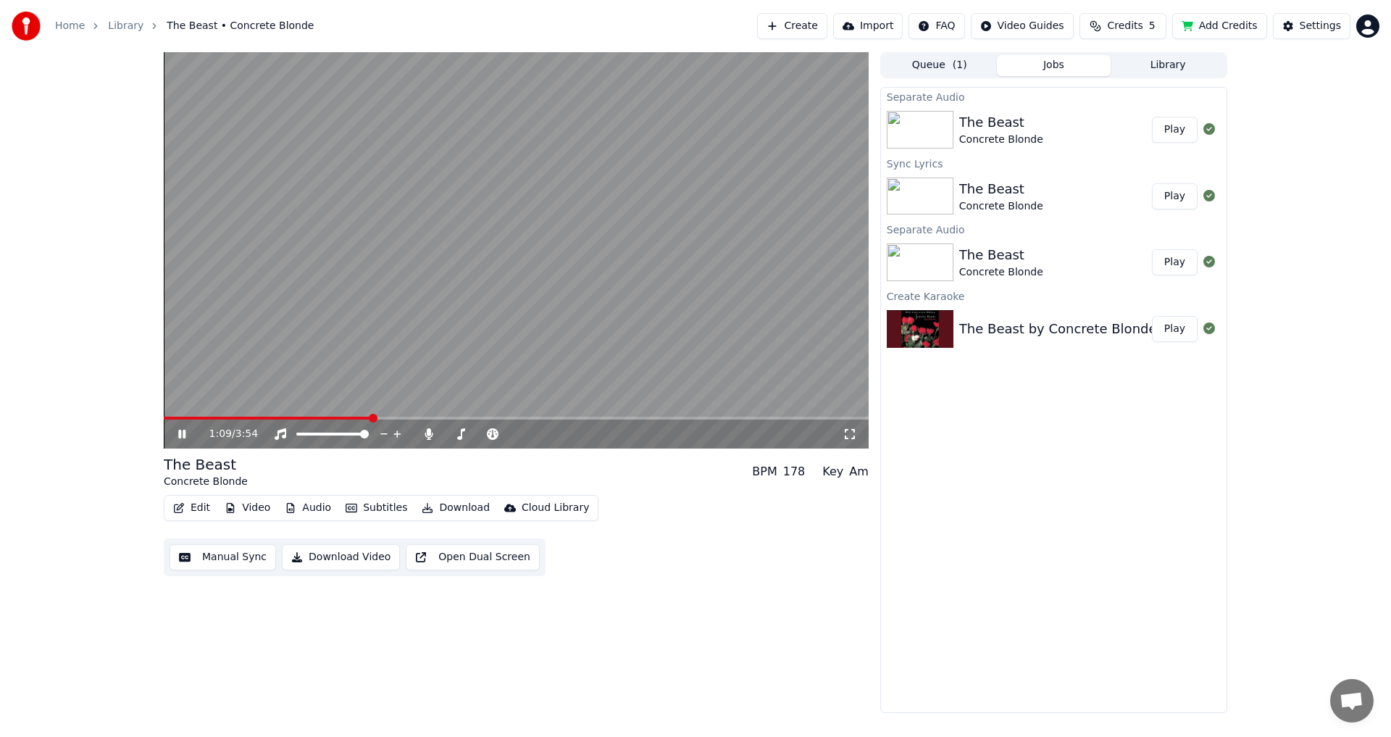
click at [371, 417] on span at bounding box center [268, 418] width 208 height 3
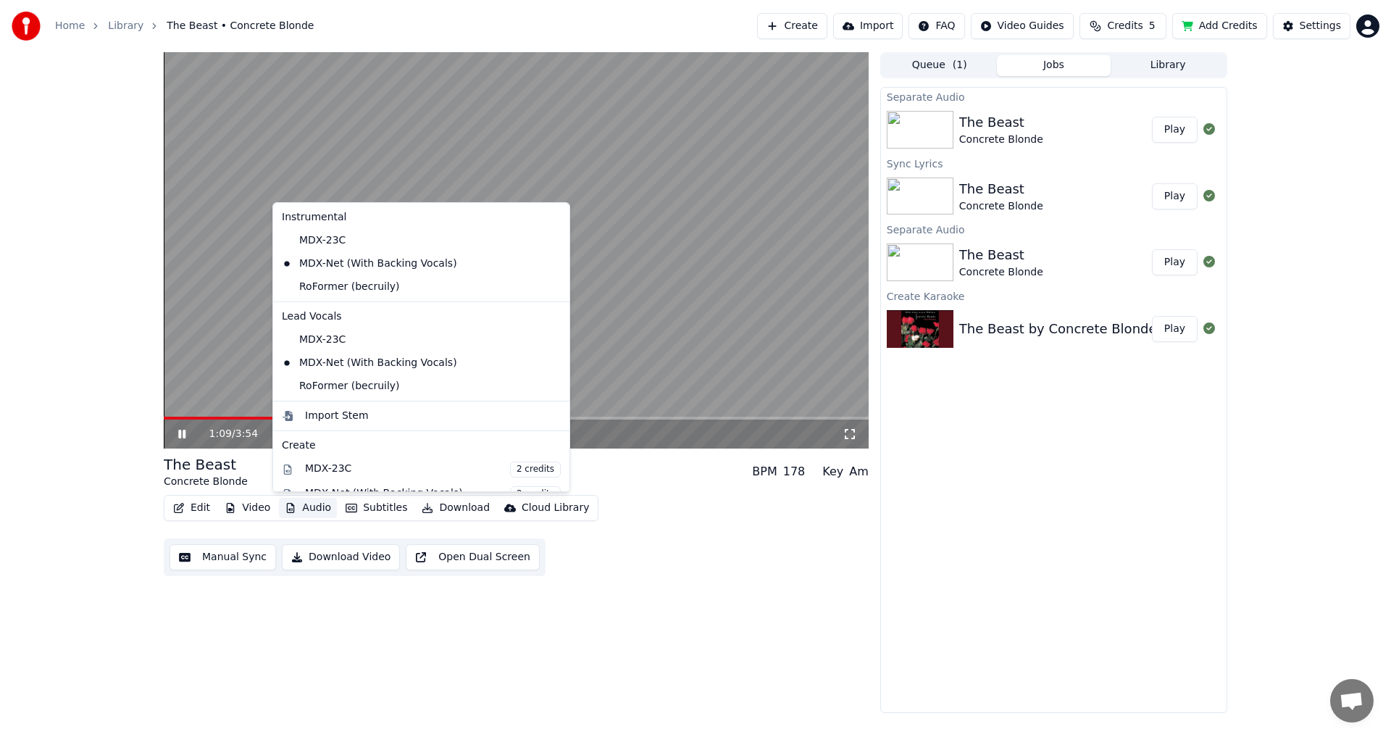
click at [314, 509] on button "Audio" at bounding box center [308, 508] width 58 height 20
click at [328, 242] on div "MDX-23C" at bounding box center [410, 240] width 269 height 23
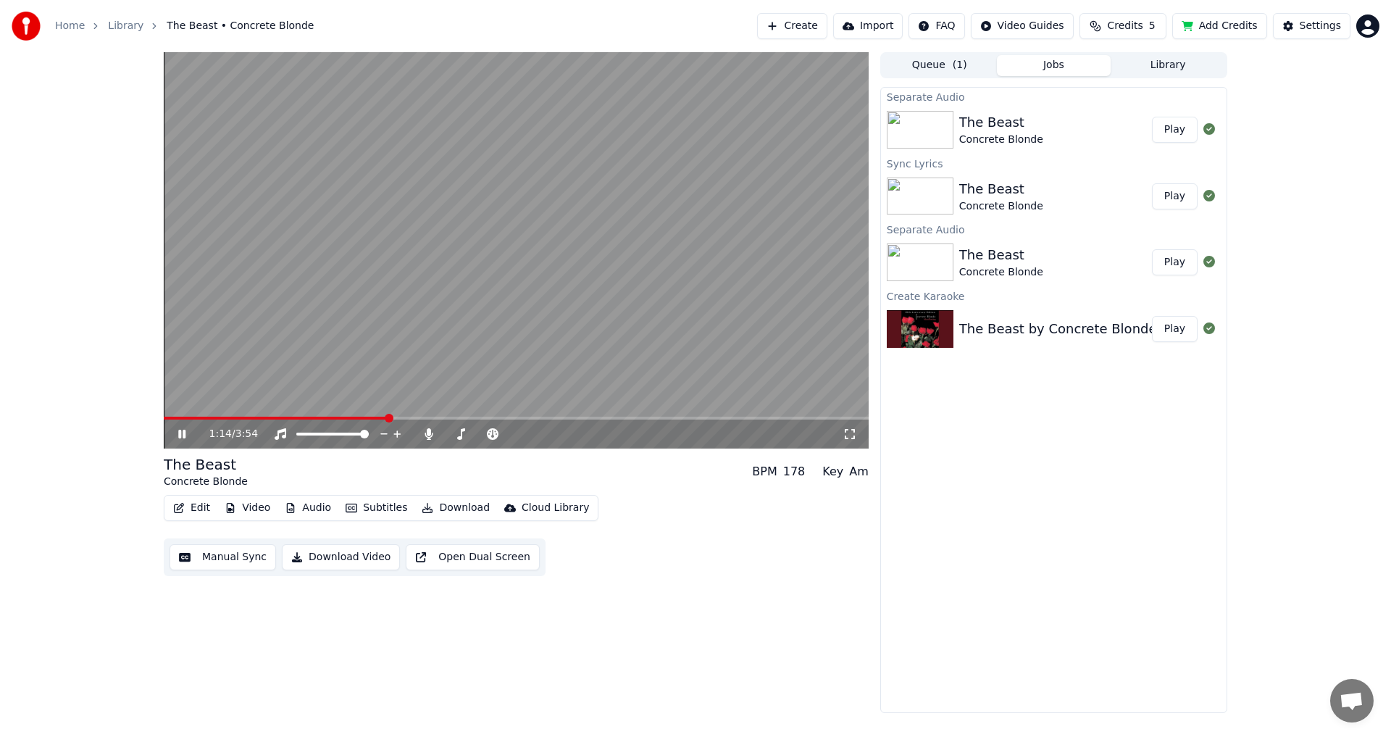
click at [309, 517] on button "Audio" at bounding box center [308, 508] width 58 height 20
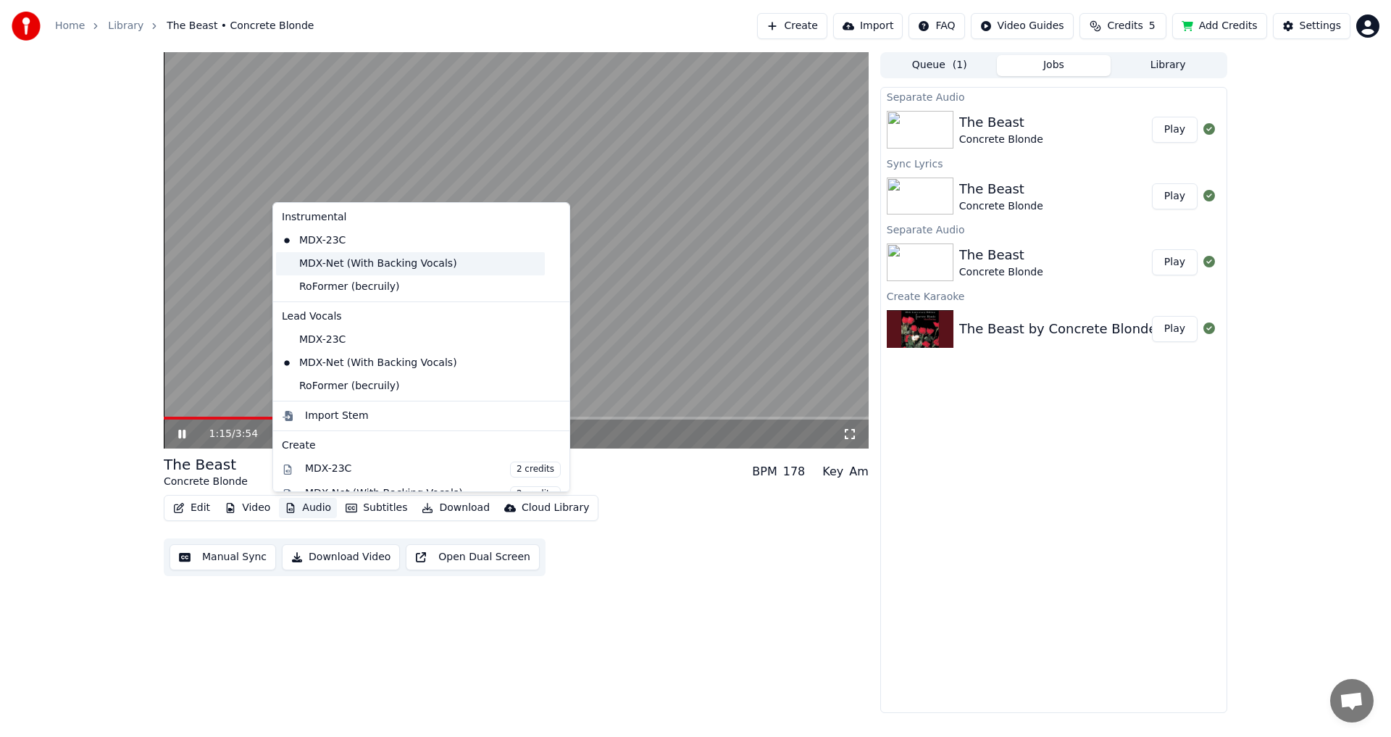
click at [336, 263] on div "MDX-Net (With Backing Vocals)" at bounding box center [410, 263] width 269 height 23
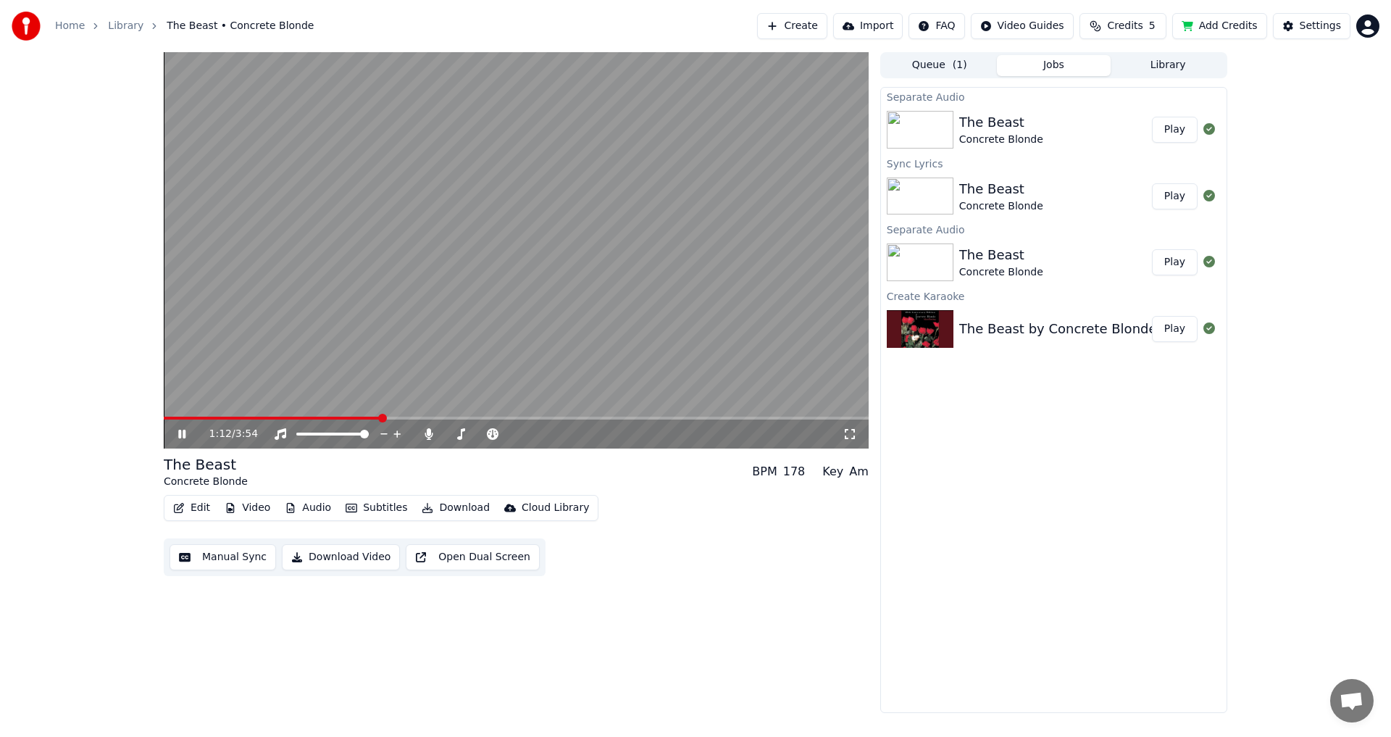
click at [380, 418] on span at bounding box center [272, 418] width 217 height 3
click at [309, 510] on button "Audio" at bounding box center [308, 508] width 58 height 20
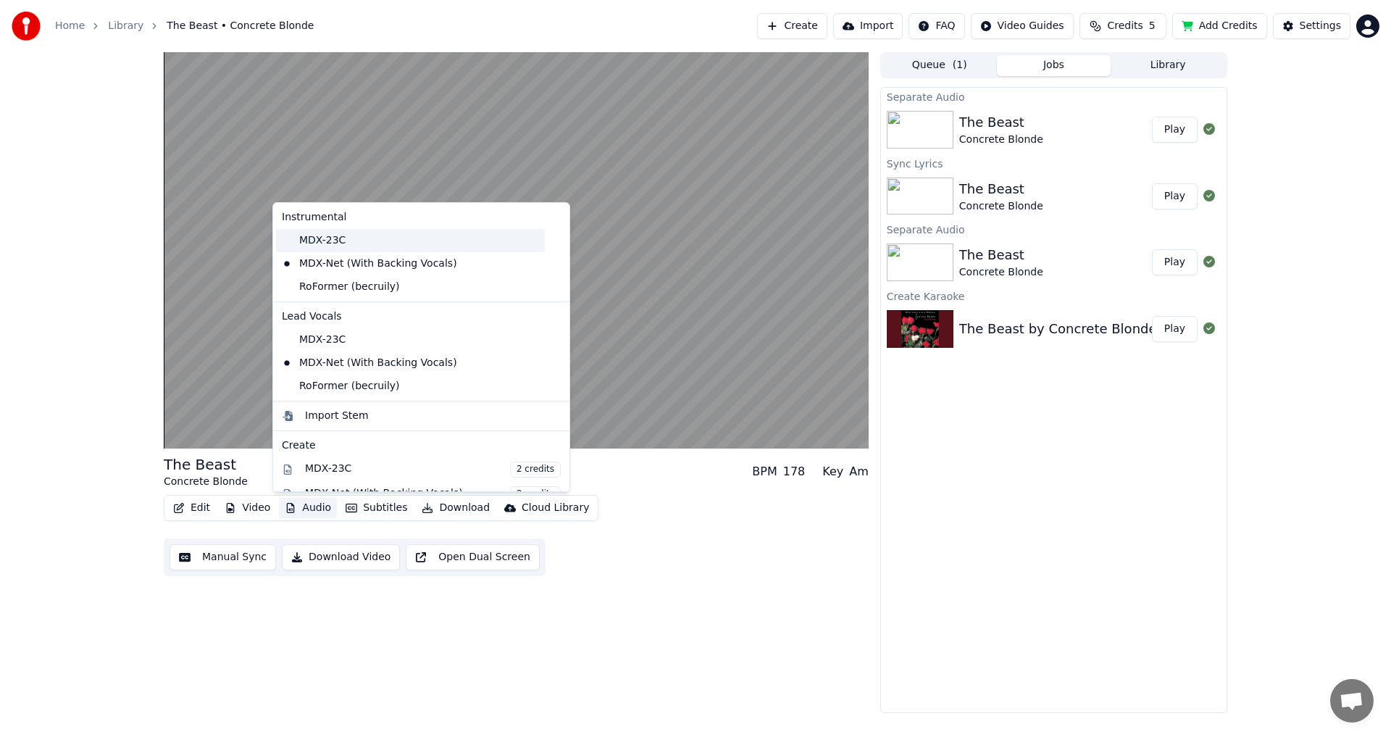
click at [346, 241] on div "MDX-23C" at bounding box center [410, 240] width 269 height 23
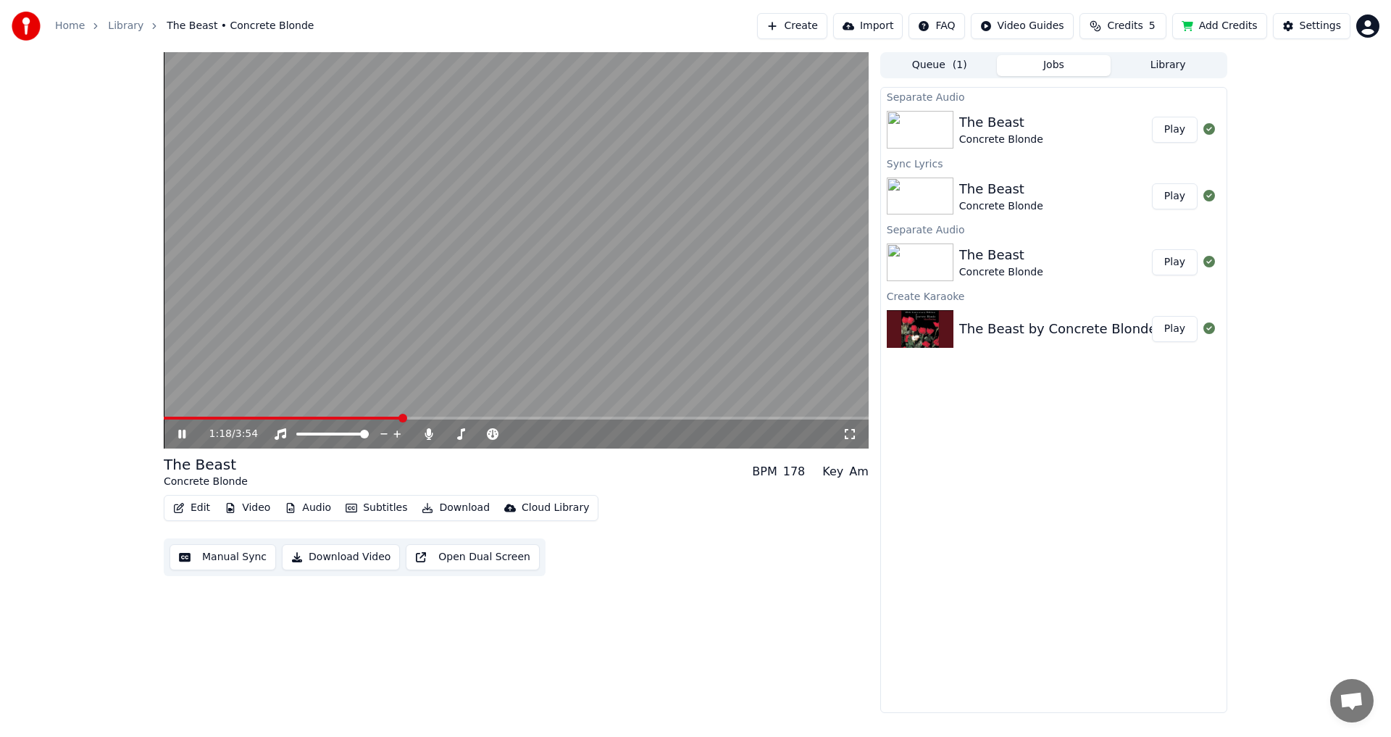
click at [320, 509] on button "Audio" at bounding box center [308, 508] width 58 height 20
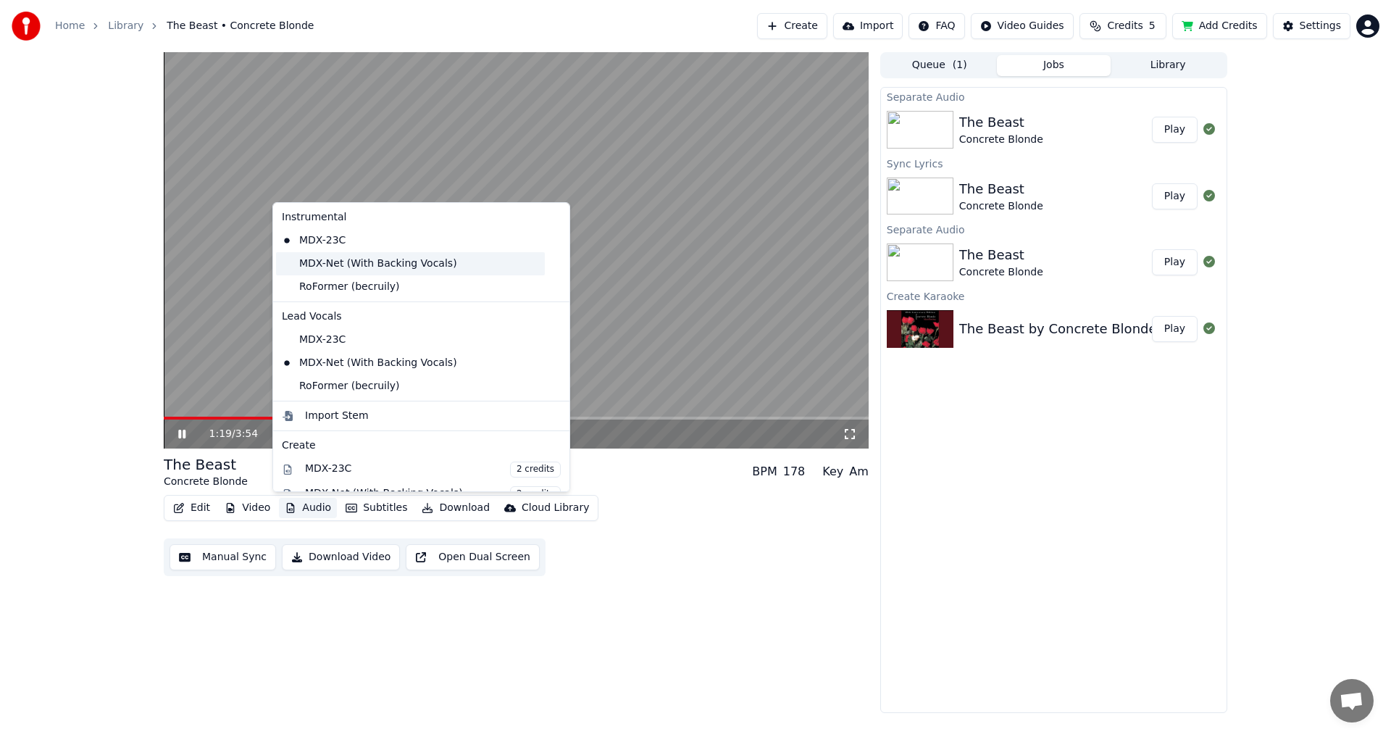
click at [354, 264] on div "MDX-Net (With Backing Vocals)" at bounding box center [410, 263] width 269 height 23
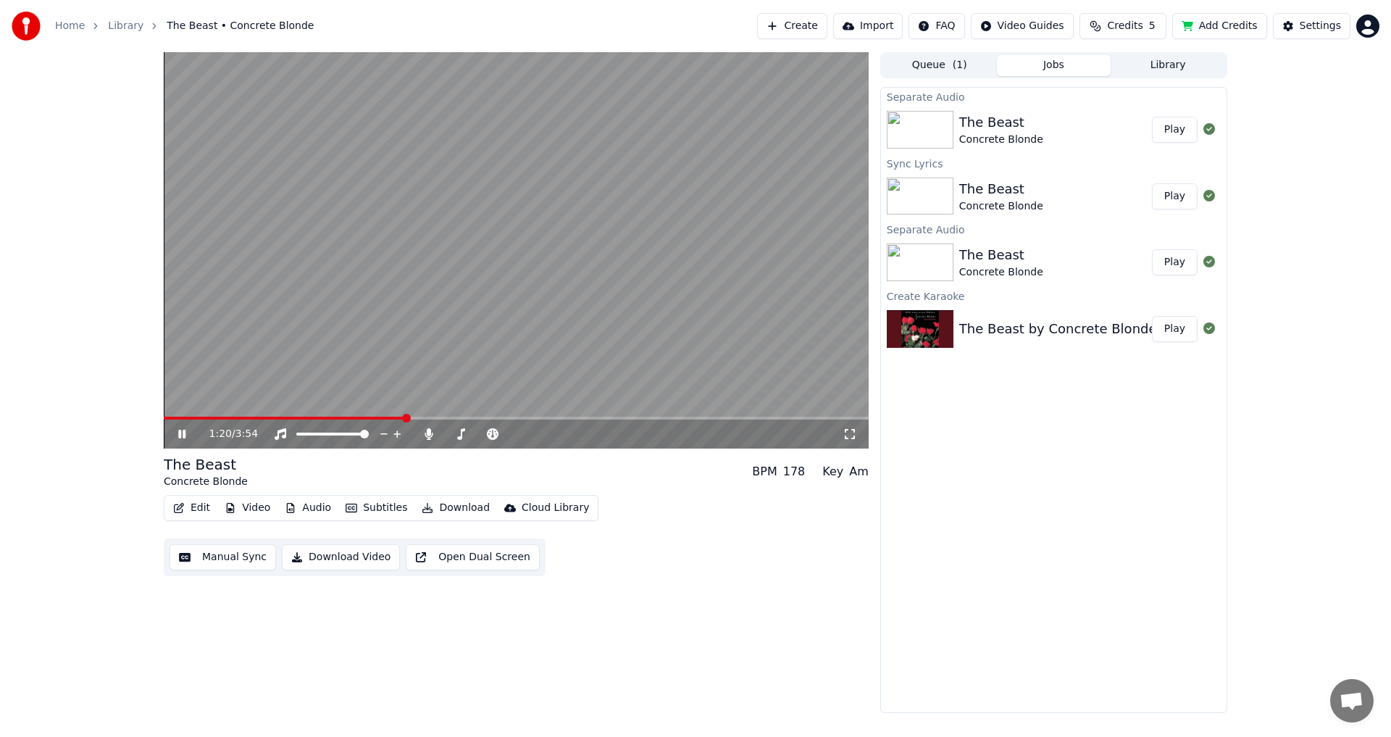
click at [305, 509] on button "Audio" at bounding box center [308, 508] width 58 height 20
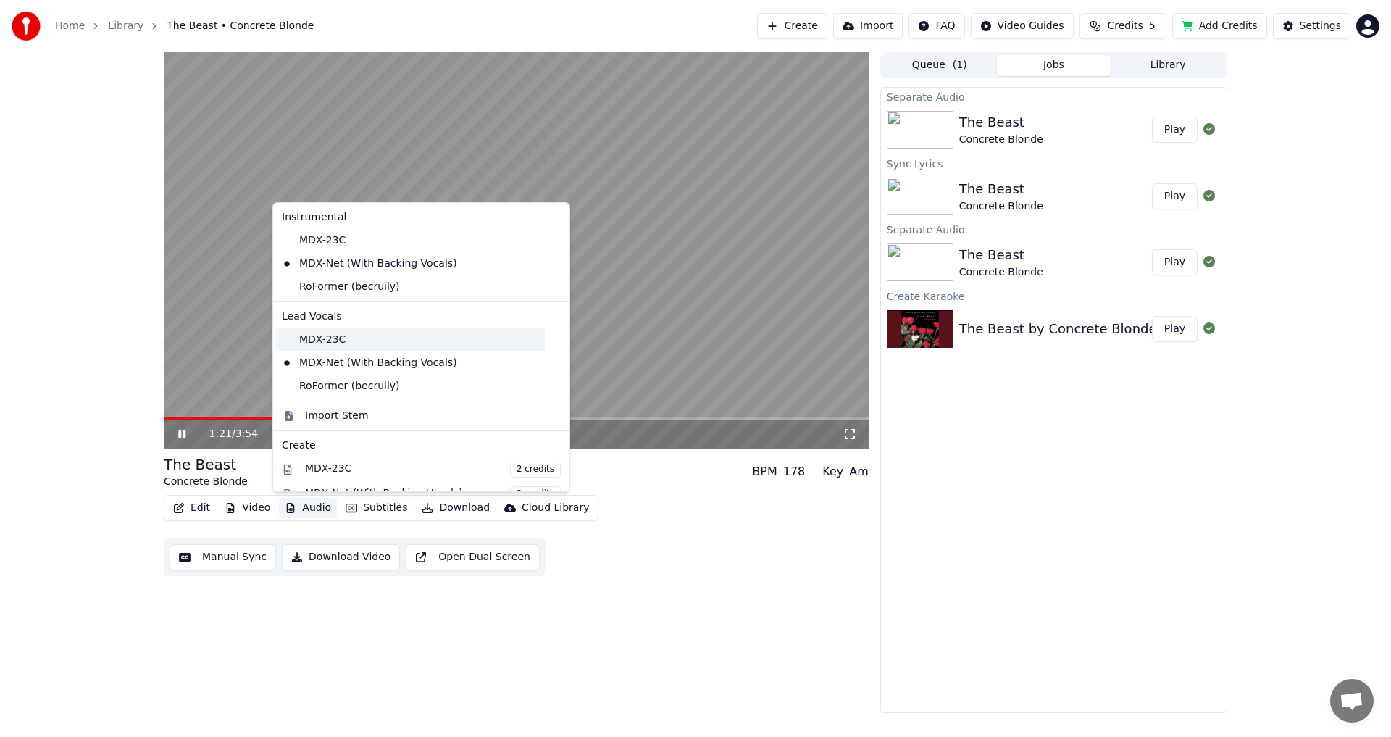
click at [302, 340] on div "MDX-23C" at bounding box center [410, 339] width 269 height 23
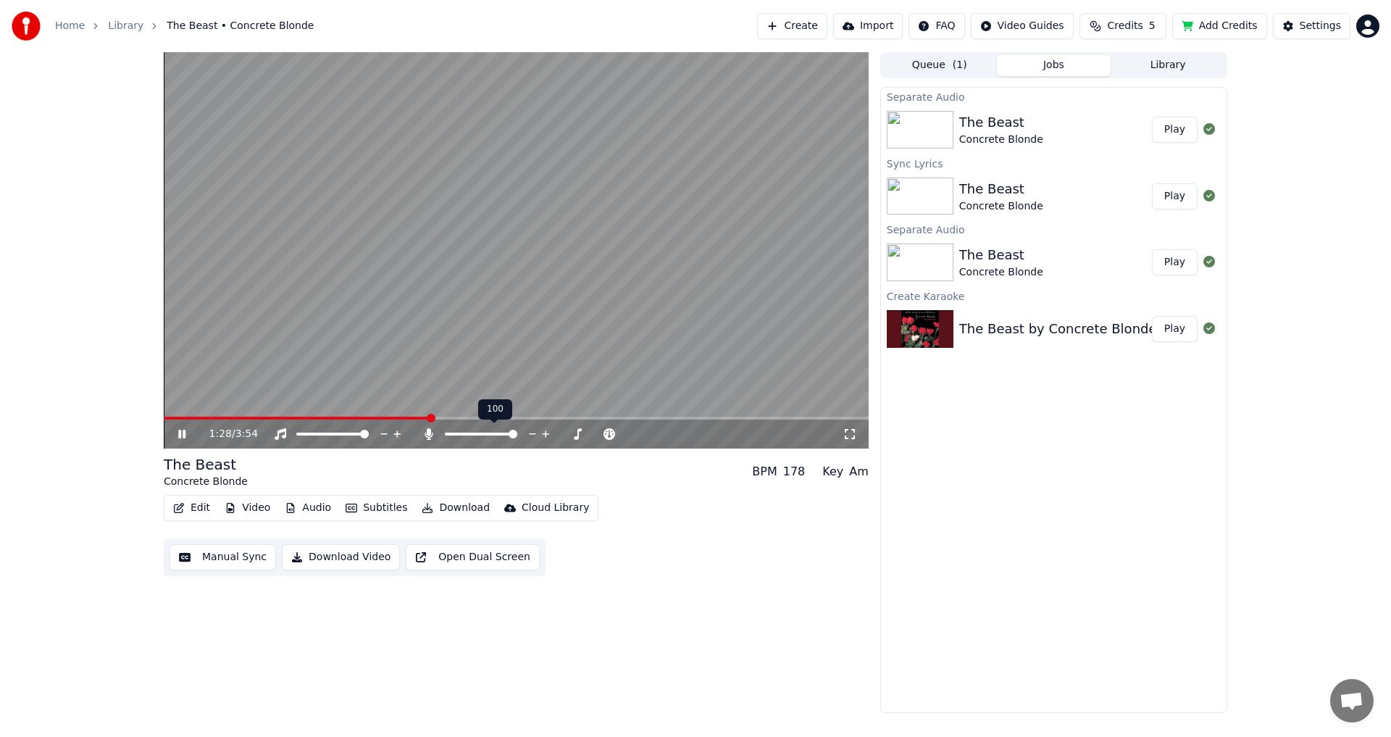
click at [517, 438] on span at bounding box center [513, 434] width 9 height 9
click at [387, 419] on span at bounding box center [300, 418] width 273 height 3
click at [374, 418] on span at bounding box center [269, 418] width 211 height 3
click at [362, 417] on span at bounding box center [263, 418] width 199 height 3
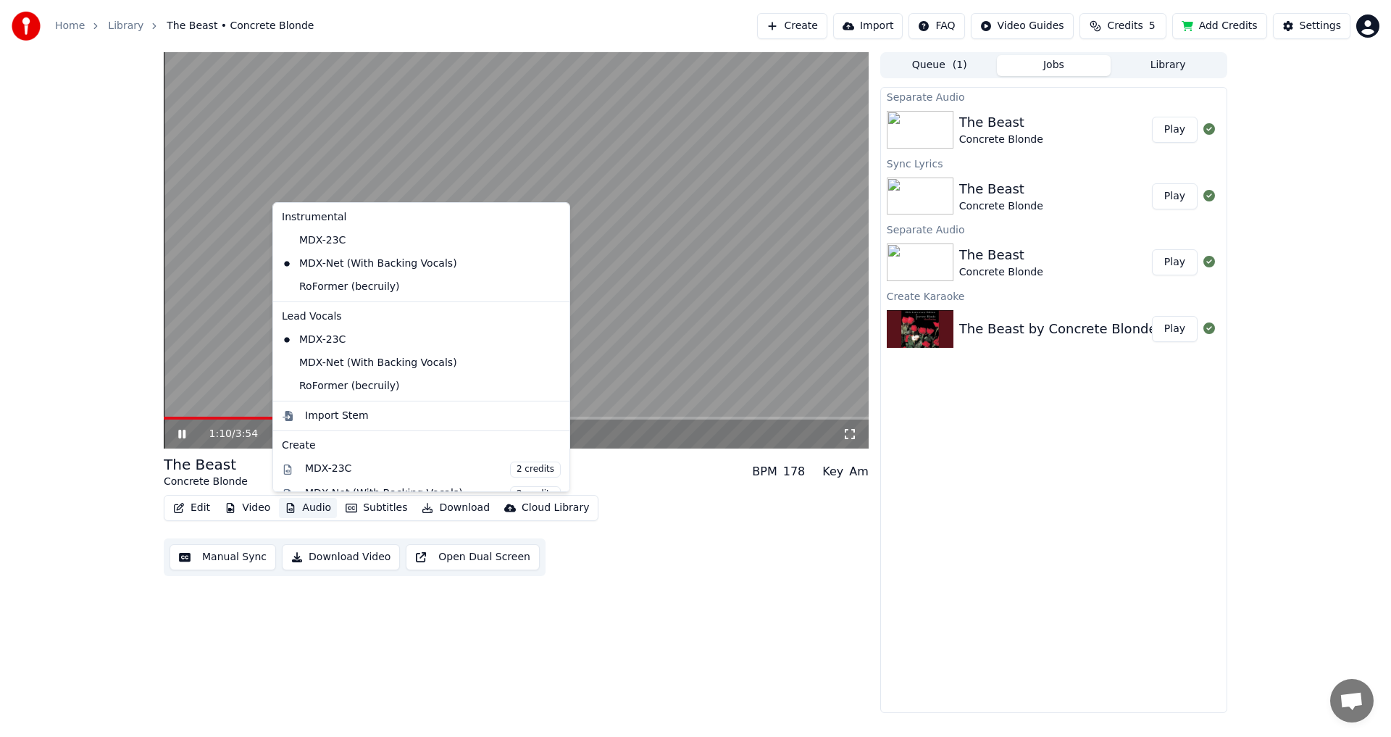
click at [308, 509] on button "Audio" at bounding box center [308, 508] width 58 height 20
click at [334, 237] on div "MDX-23C" at bounding box center [410, 240] width 269 height 23
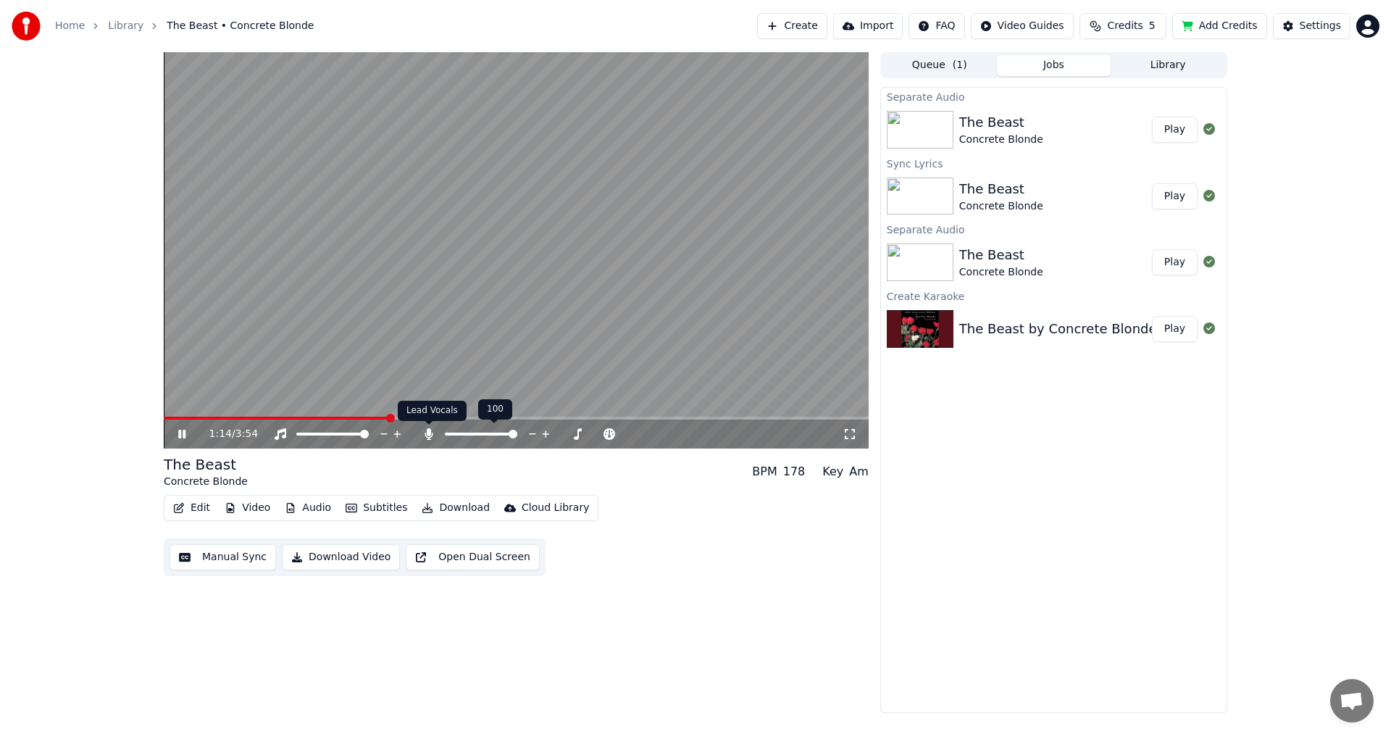
click at [429, 436] on icon at bounding box center [429, 434] width 8 height 12
click at [319, 509] on button "Audio" at bounding box center [308, 508] width 58 height 20
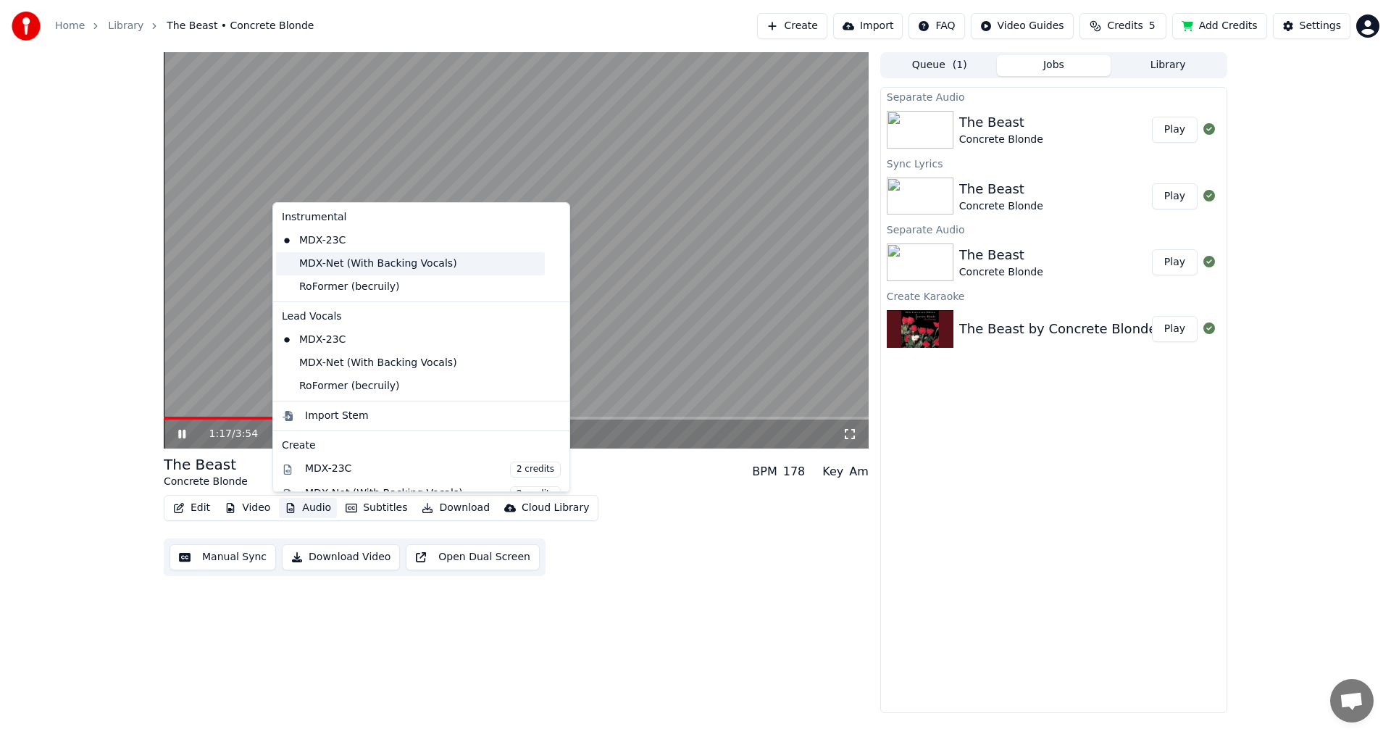
click at [355, 266] on div "MDX-Net (With Backing Vocals)" at bounding box center [410, 263] width 269 height 23
click at [314, 509] on button "Audio" at bounding box center [308, 508] width 58 height 20
click at [356, 366] on div "MDX-Net (With Backing Vocals)" at bounding box center [410, 362] width 269 height 23
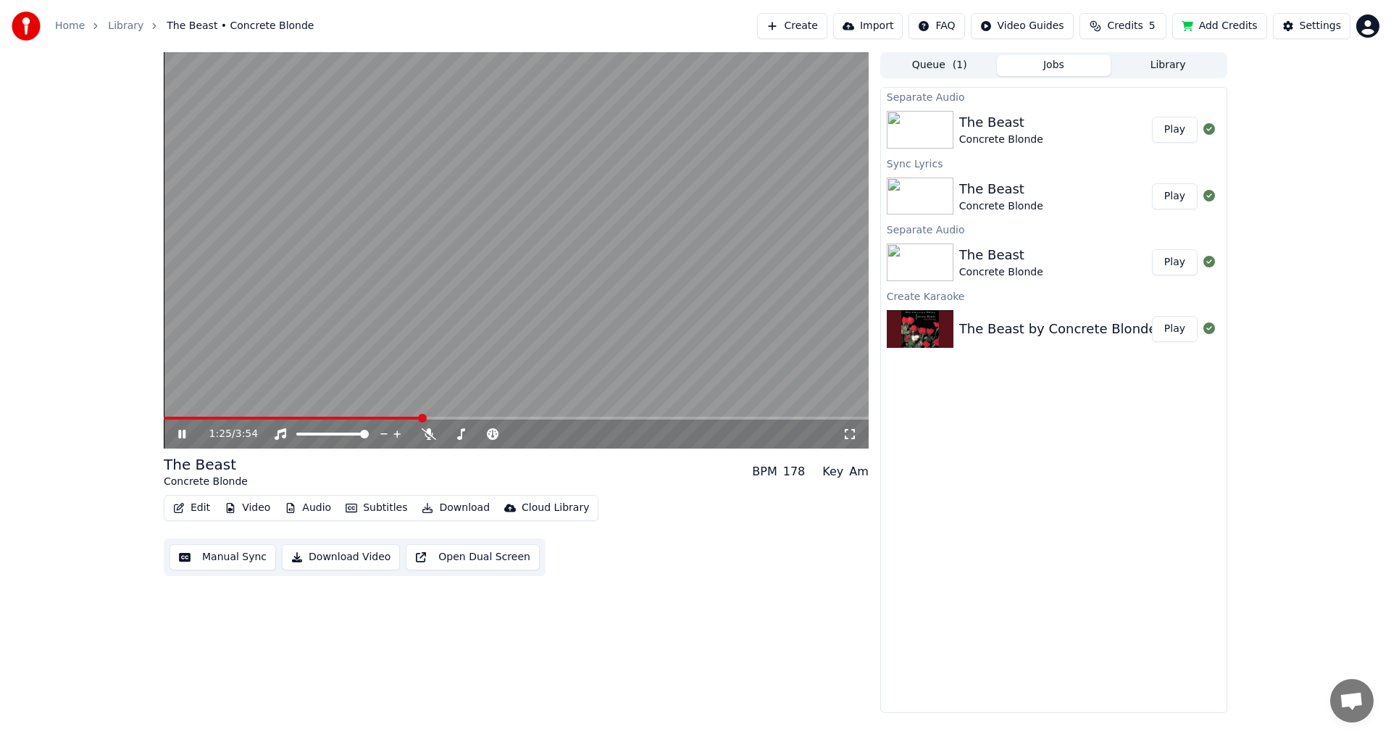
click at [385, 417] on span at bounding box center [293, 418] width 258 height 3
click at [325, 504] on button "Audio" at bounding box center [308, 508] width 58 height 20
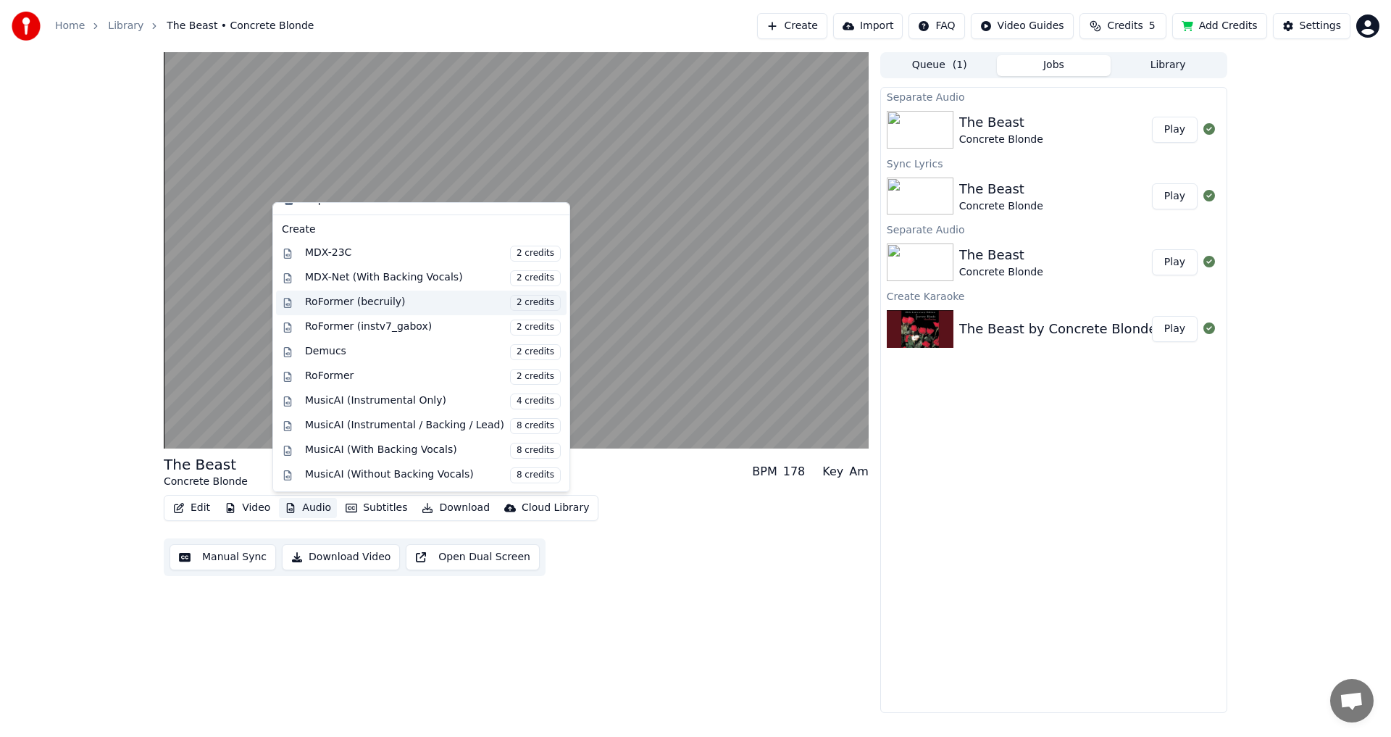
scroll to position [240, 0]
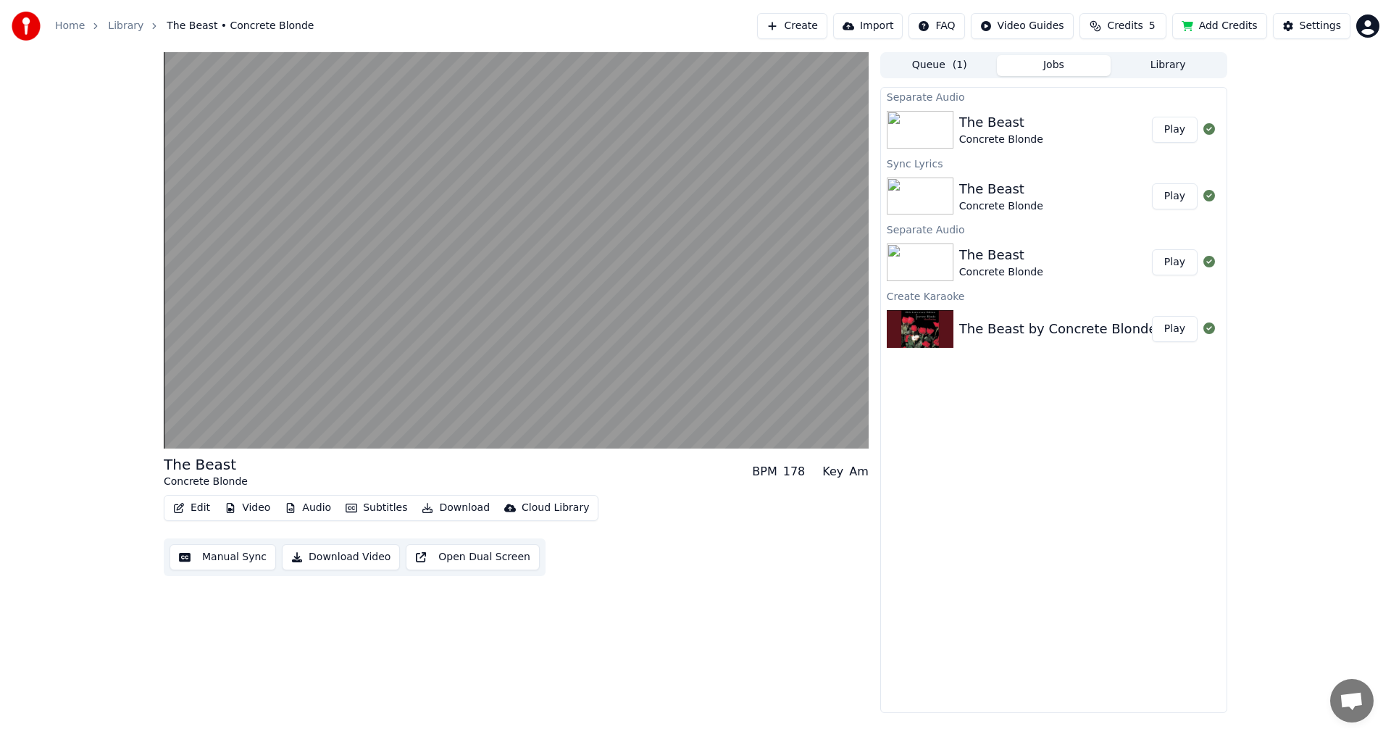
click at [635, 555] on div "Edit Video Audio Subtitles Download Cloud Library Manual Sync Download Video Op…" at bounding box center [516, 535] width 705 height 81
click at [1238, 26] on button "Add Credits" at bounding box center [1219, 26] width 95 height 26
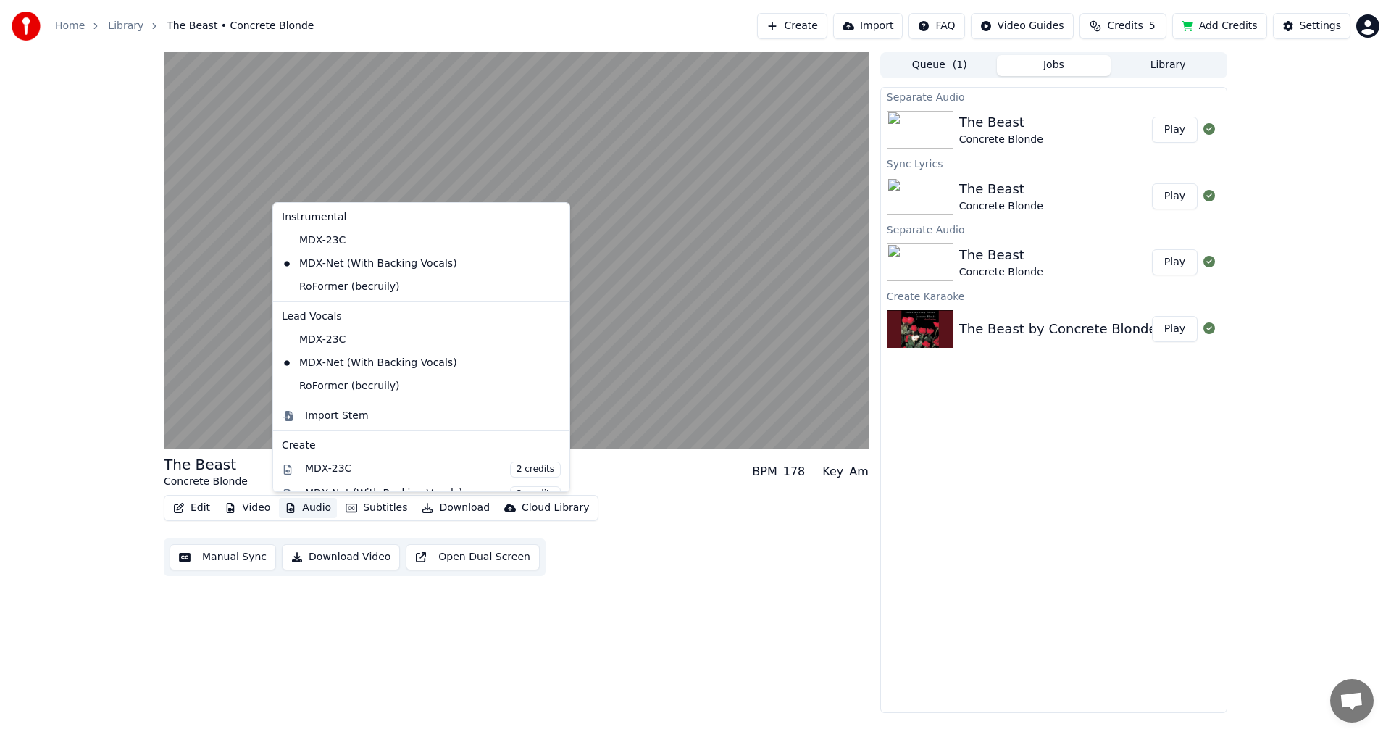
click at [319, 505] on button "Audio" at bounding box center [308, 508] width 58 height 20
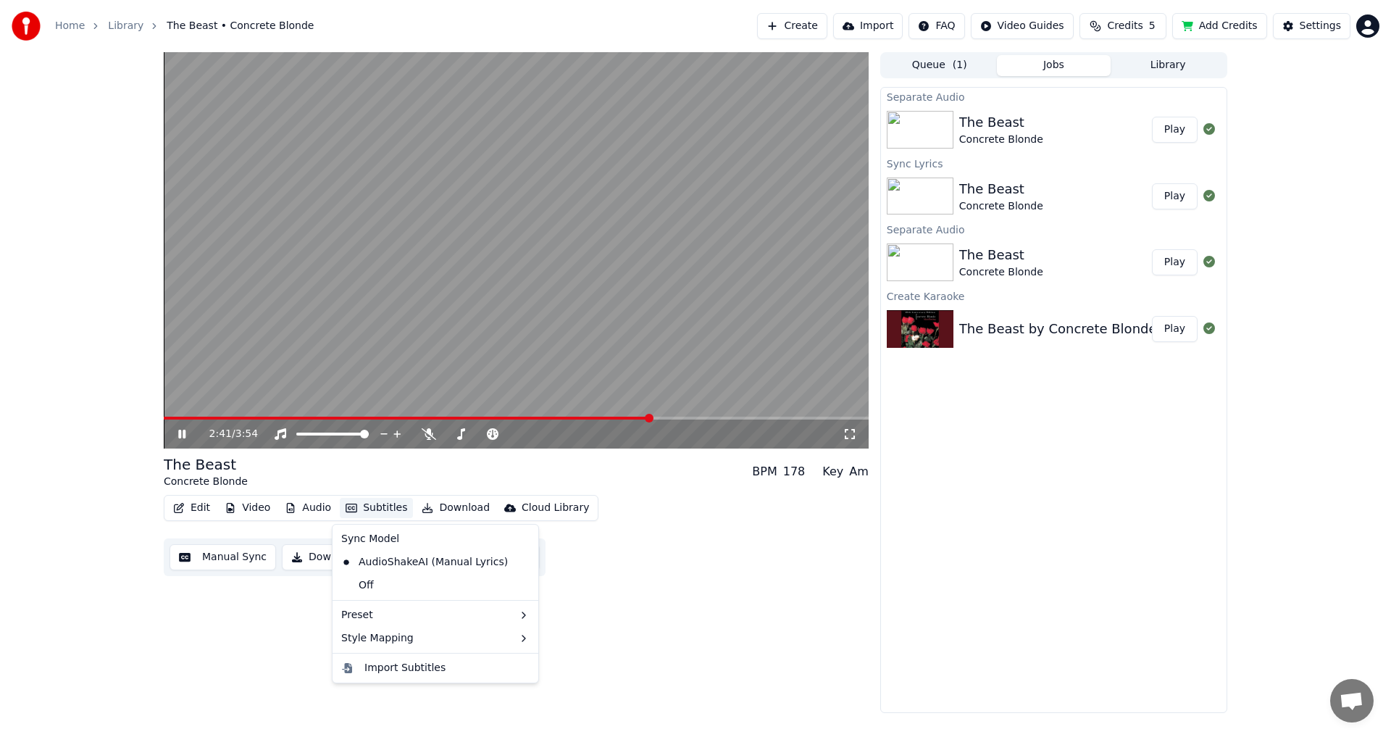
click at [708, 575] on div "Edit Video Audio Subtitles Download Cloud Library Manual Sync Download Video Op…" at bounding box center [516, 535] width 705 height 81
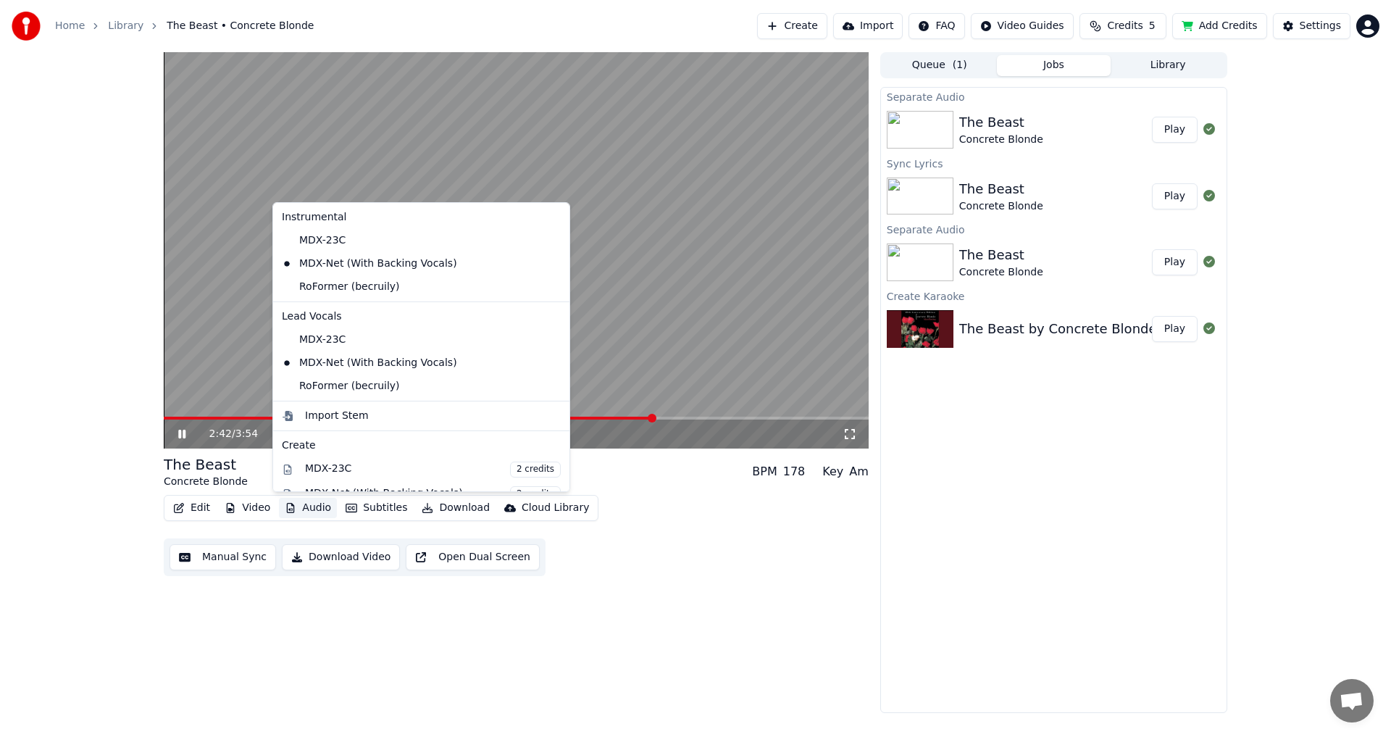
click at [307, 506] on button "Audio" at bounding box center [308, 508] width 58 height 20
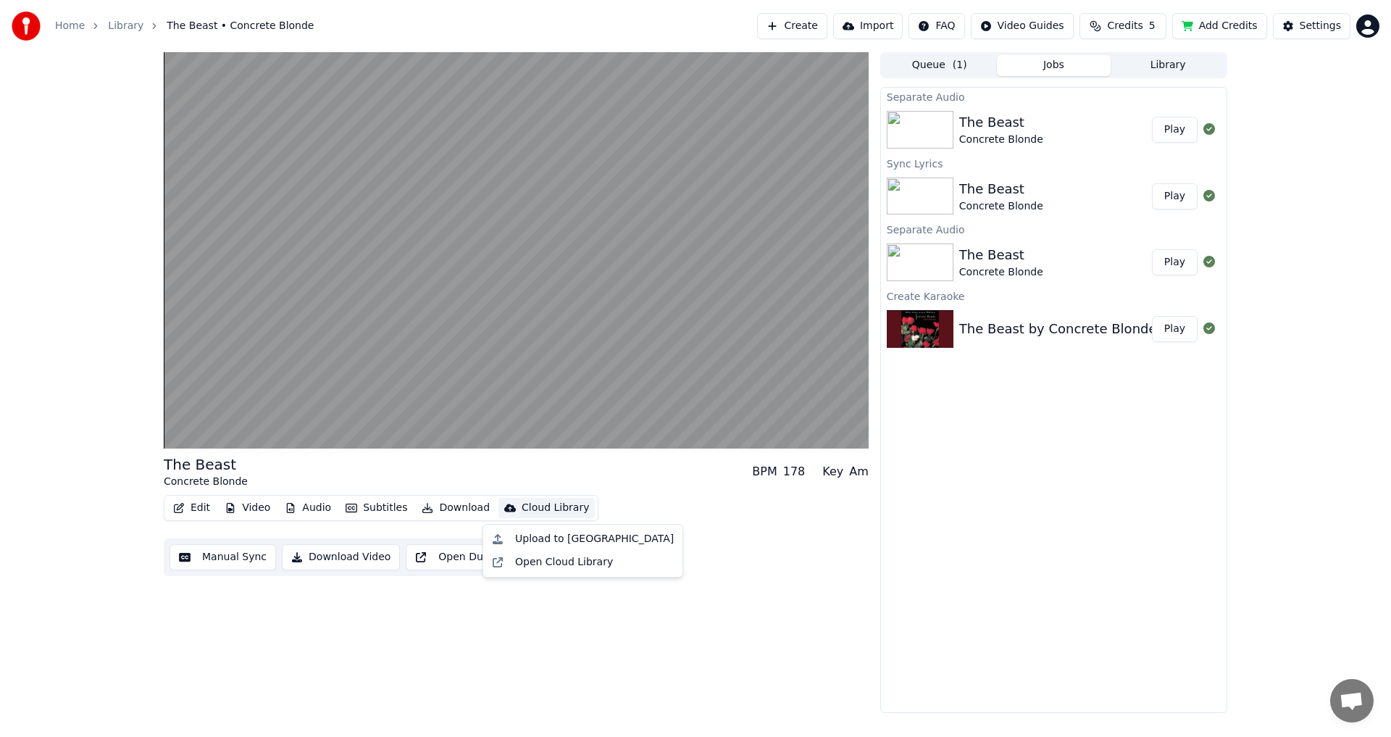
click at [752, 581] on div "The Beast Concrete Blonde BPM 178 Key Am Edit Video Audio Subtitles Download Cl…" at bounding box center [516, 382] width 705 height 661
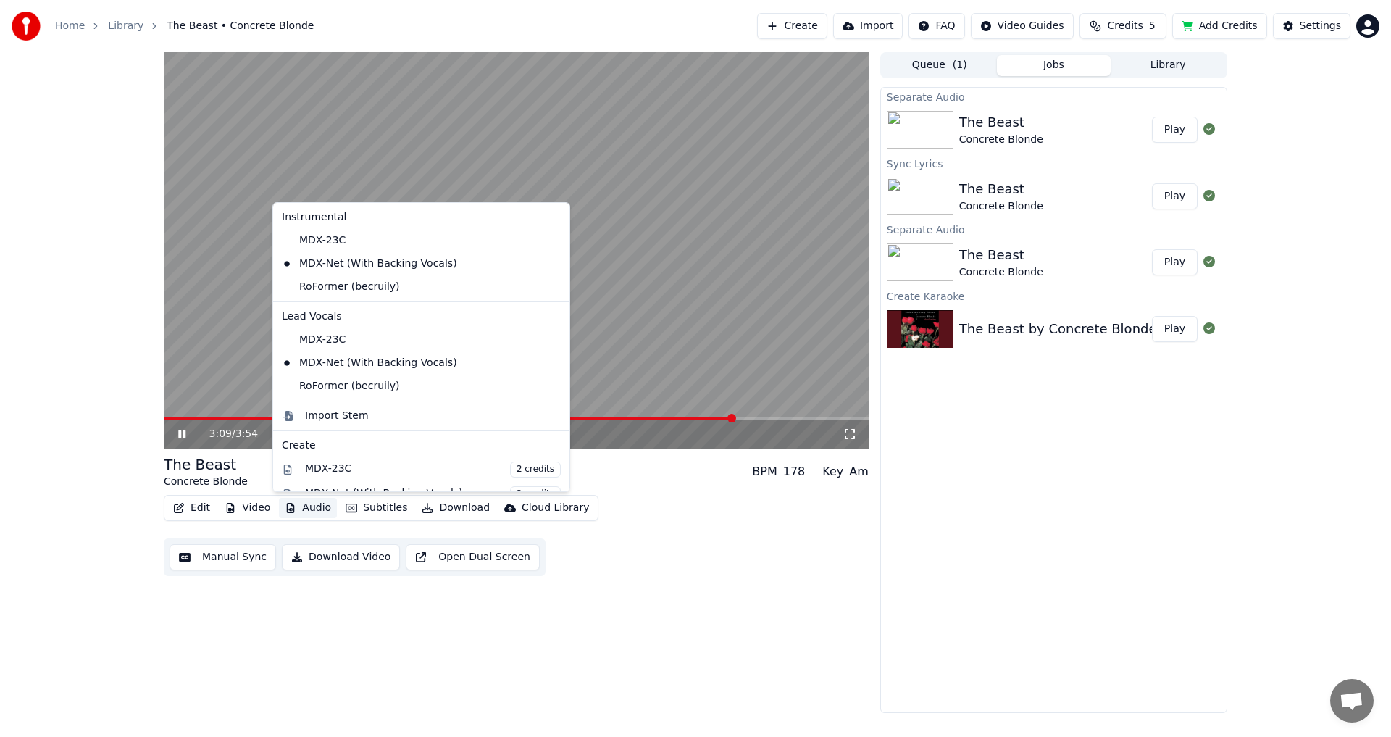
click at [304, 512] on button "Audio" at bounding box center [308, 508] width 58 height 20
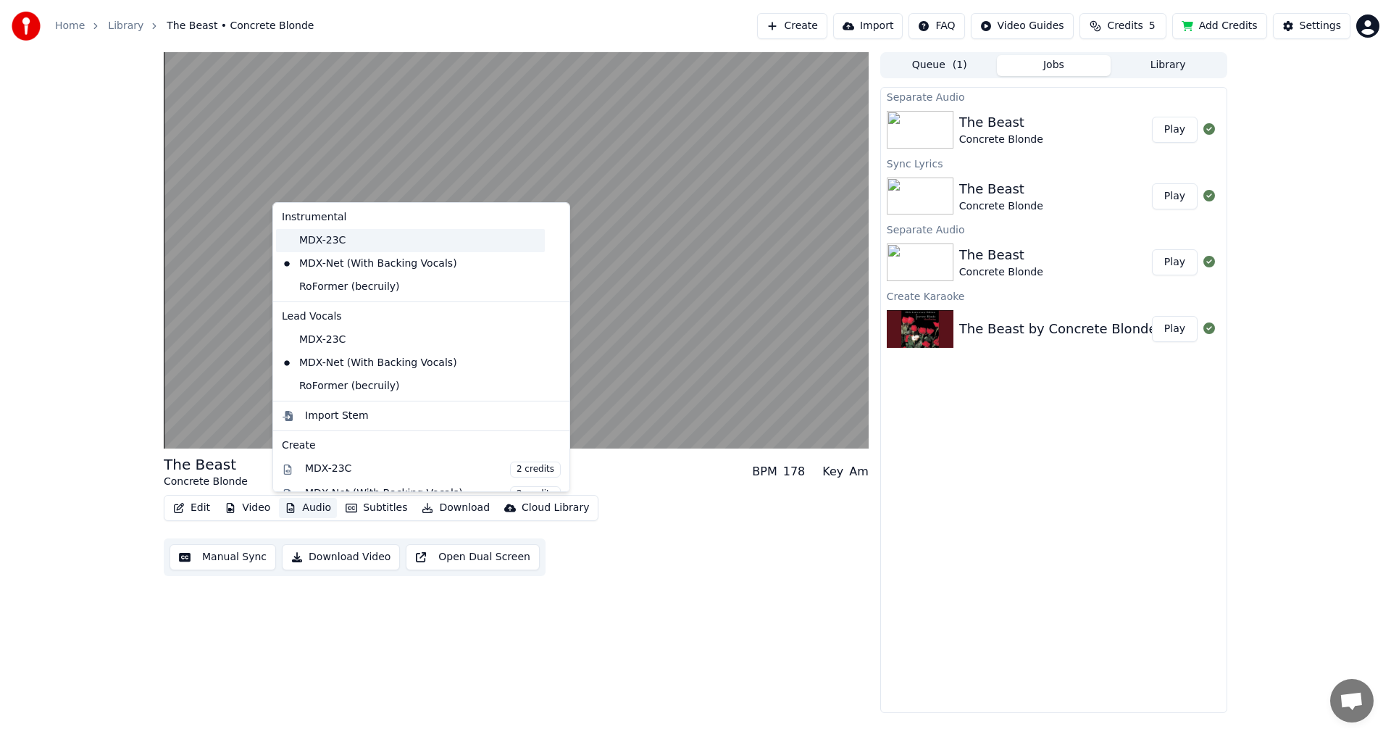
click at [323, 246] on div "MDX-23C" at bounding box center [410, 240] width 269 height 23
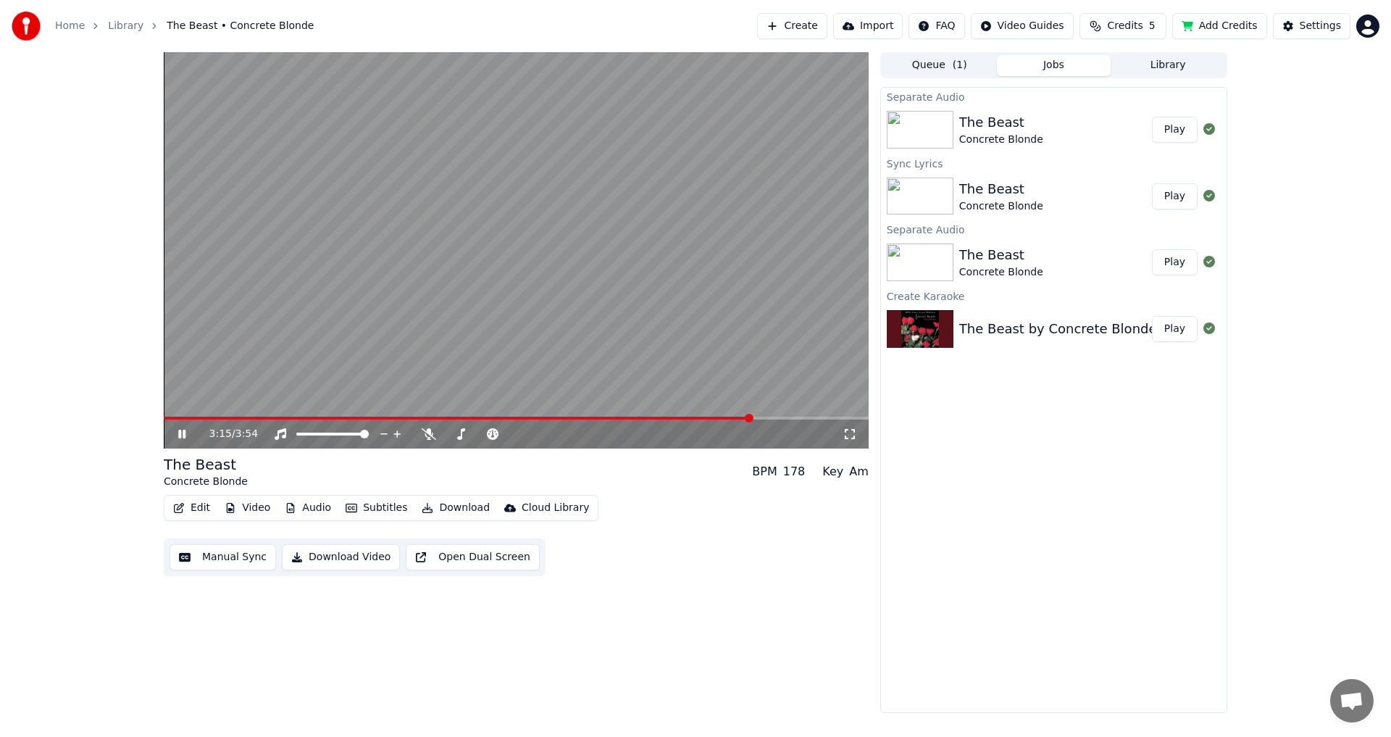
click at [730, 417] on span at bounding box center [458, 418] width 588 height 3
drag, startPoint x: 454, startPoint y: 437, endPoint x: 489, endPoint y: 440, distance: 34.9
click at [489, 440] on div at bounding box center [494, 434] width 117 height 14
click at [430, 436] on icon at bounding box center [429, 434] width 14 height 12
click at [456, 436] on span at bounding box center [460, 434] width 9 height 9
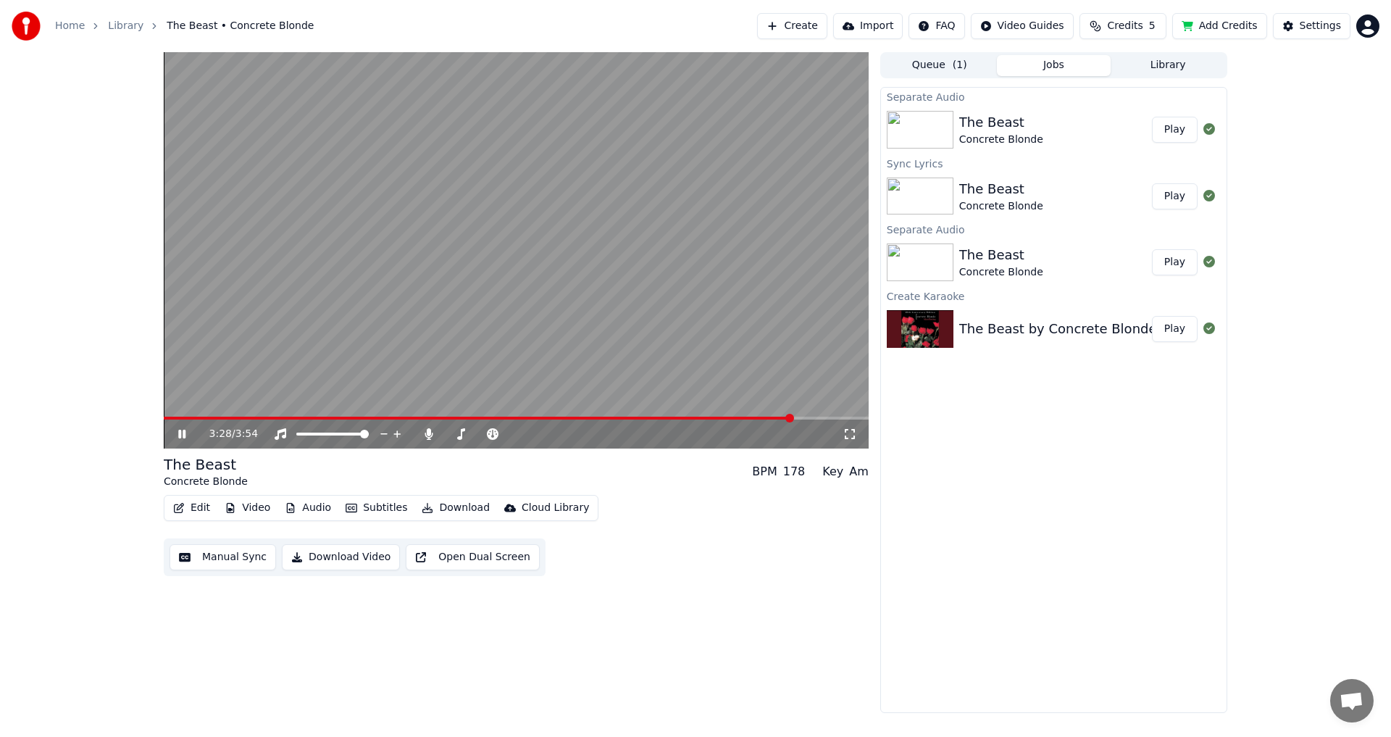
click at [750, 417] on span at bounding box center [478, 418] width 629 height 3
click at [474, 437] on span at bounding box center [474, 434] width 9 height 9
click at [424, 433] on icon at bounding box center [429, 434] width 14 height 12
click at [474, 434] on span at bounding box center [474, 434] width 9 height 9
click at [693, 416] on video at bounding box center [516, 250] width 705 height 396
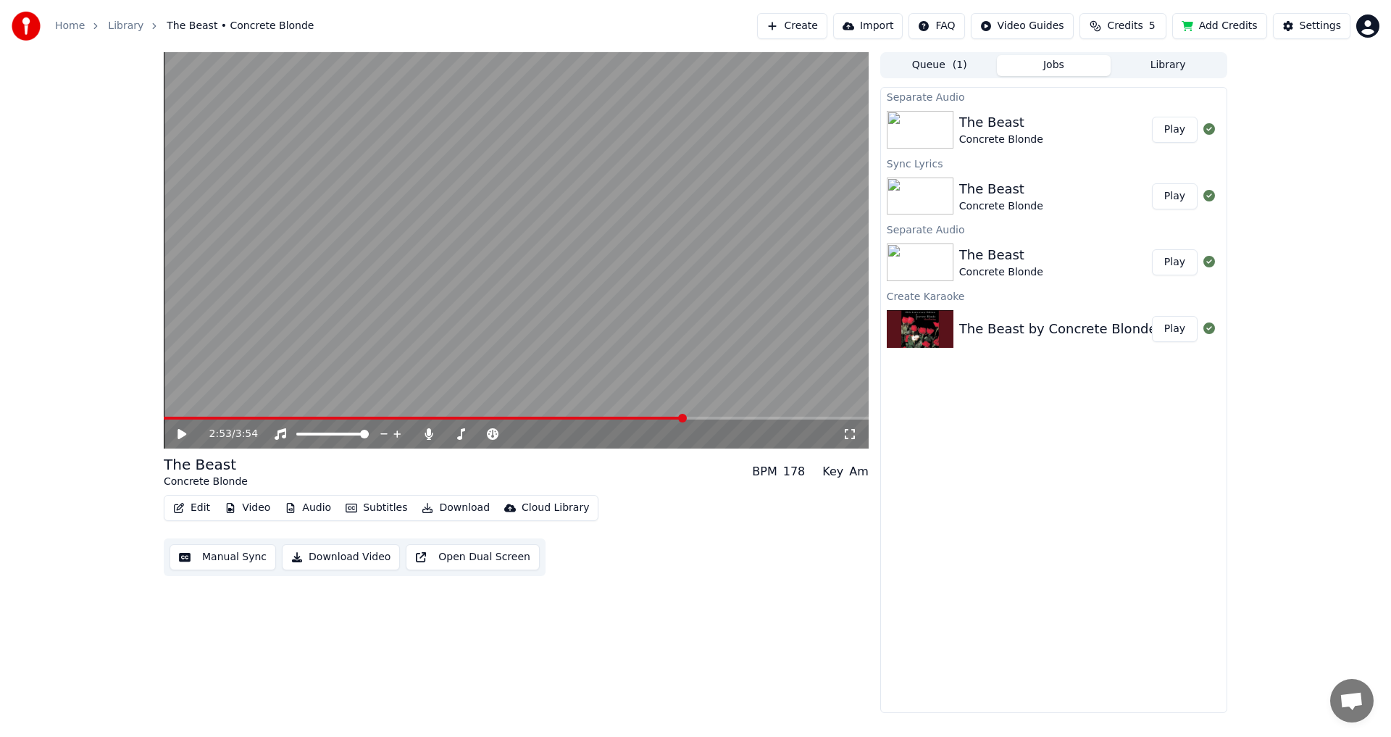
click at [685, 420] on span at bounding box center [424, 418] width 521 height 3
click at [180, 433] on icon at bounding box center [182, 434] width 9 height 10
click at [648, 417] on span at bounding box center [406, 418] width 485 height 3
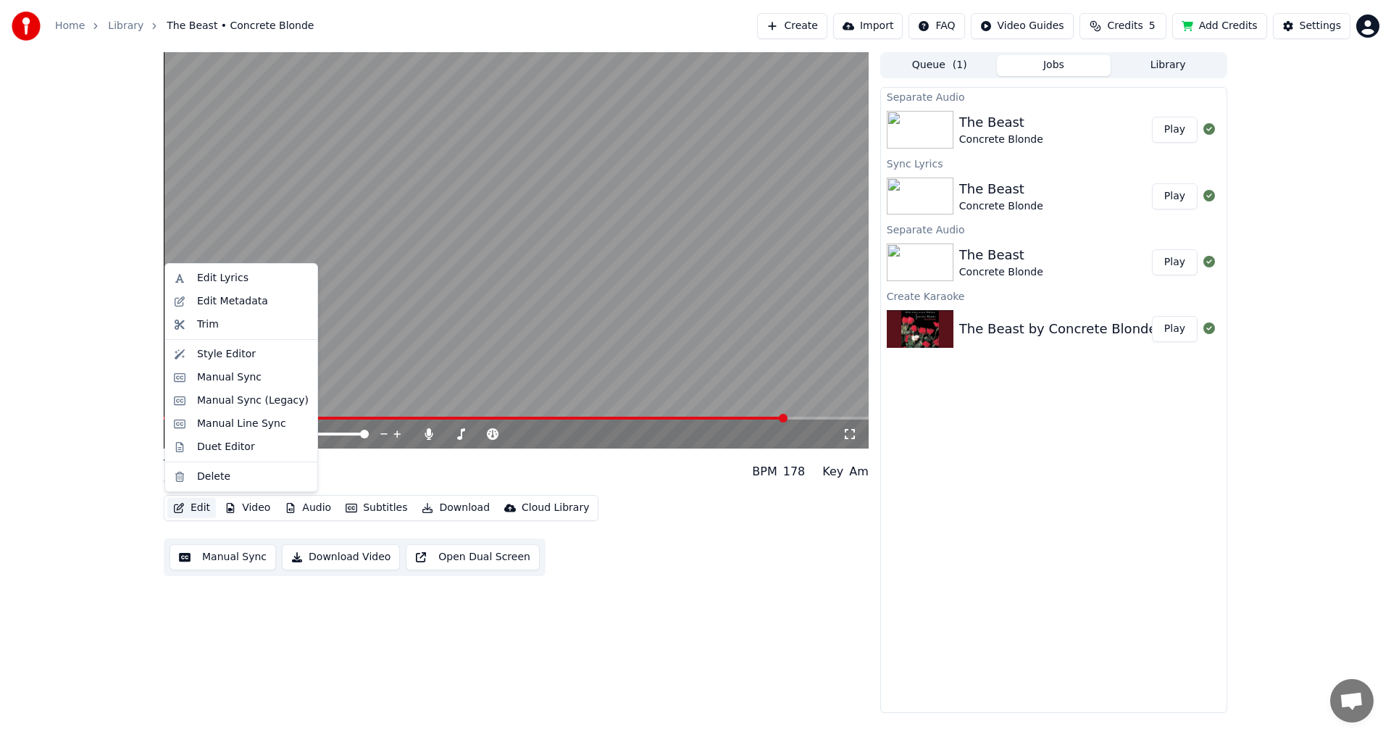
click at [196, 512] on button "Edit" at bounding box center [191, 508] width 49 height 20
click at [213, 286] on div "Edit Lyrics" at bounding box center [241, 278] width 146 height 23
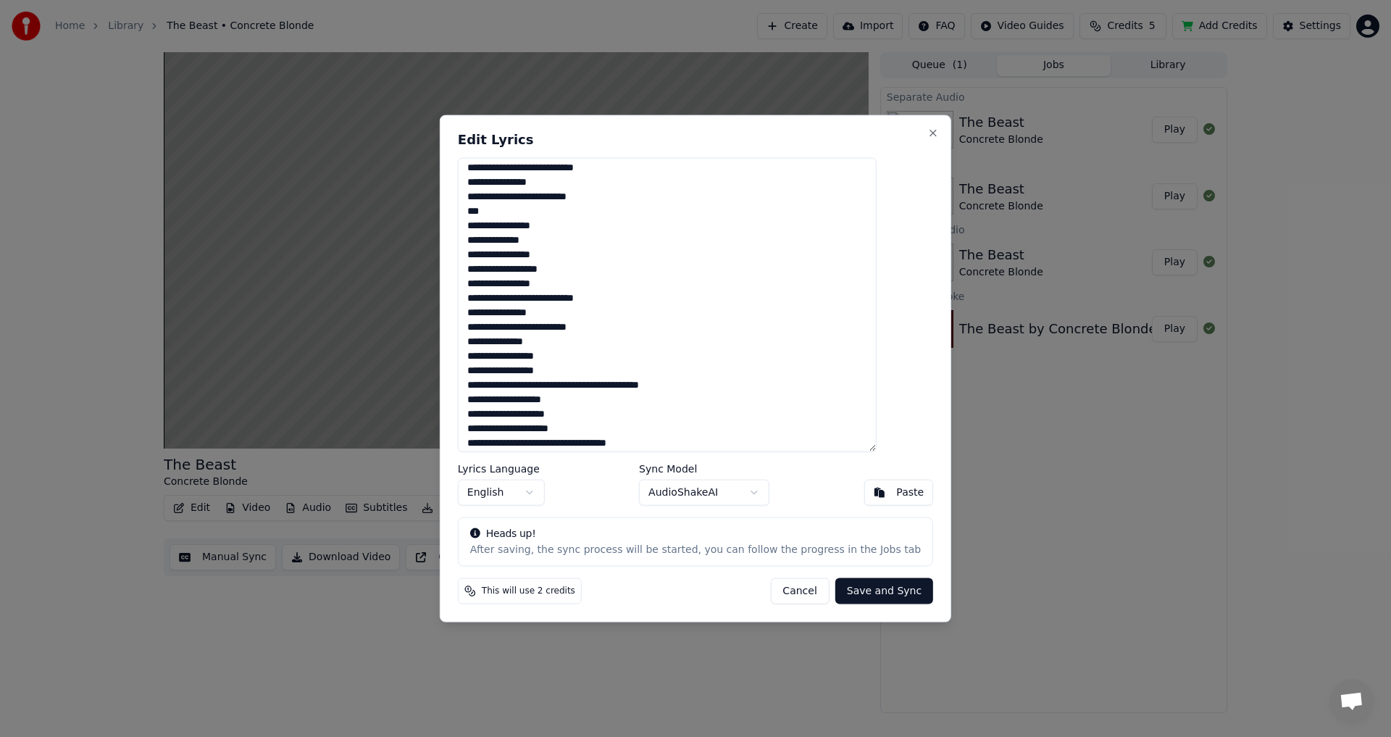
scroll to position [529, 0]
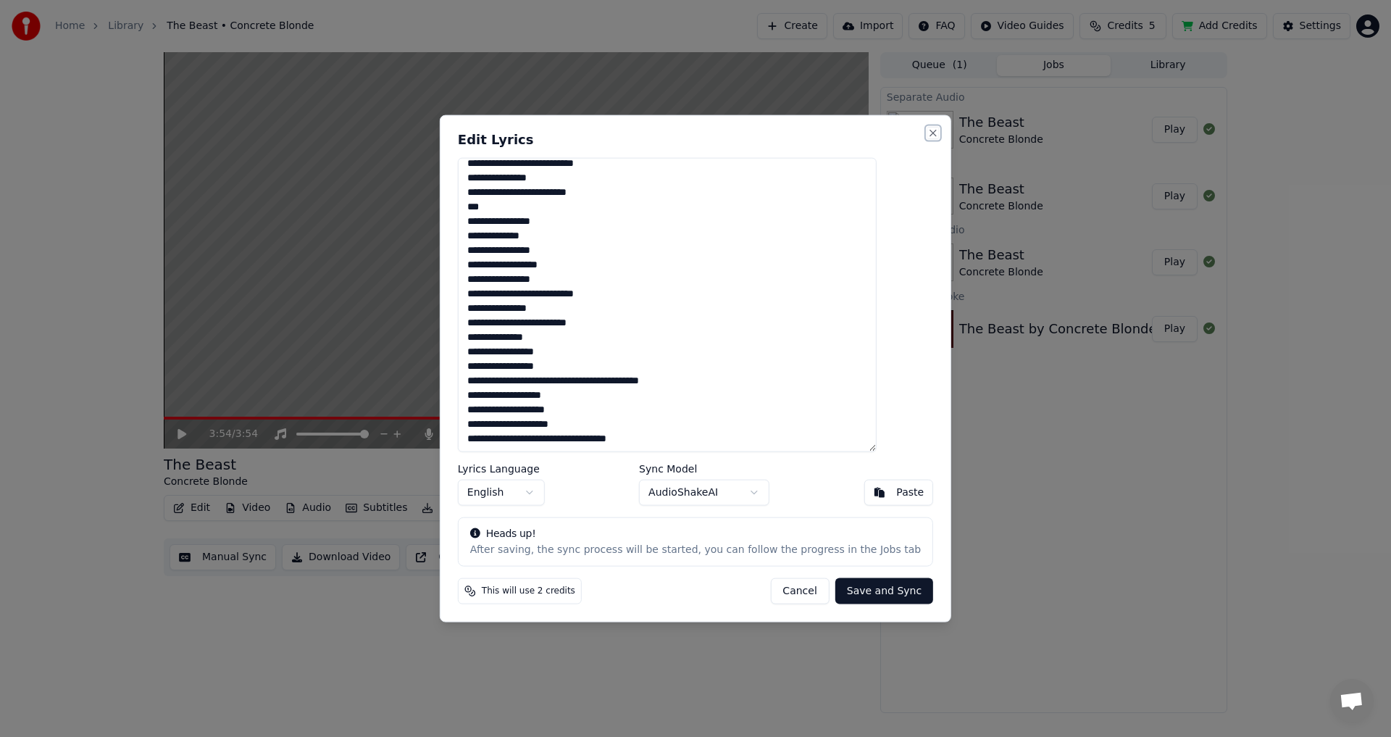
click at [927, 131] on button "Close" at bounding box center [933, 133] width 12 height 12
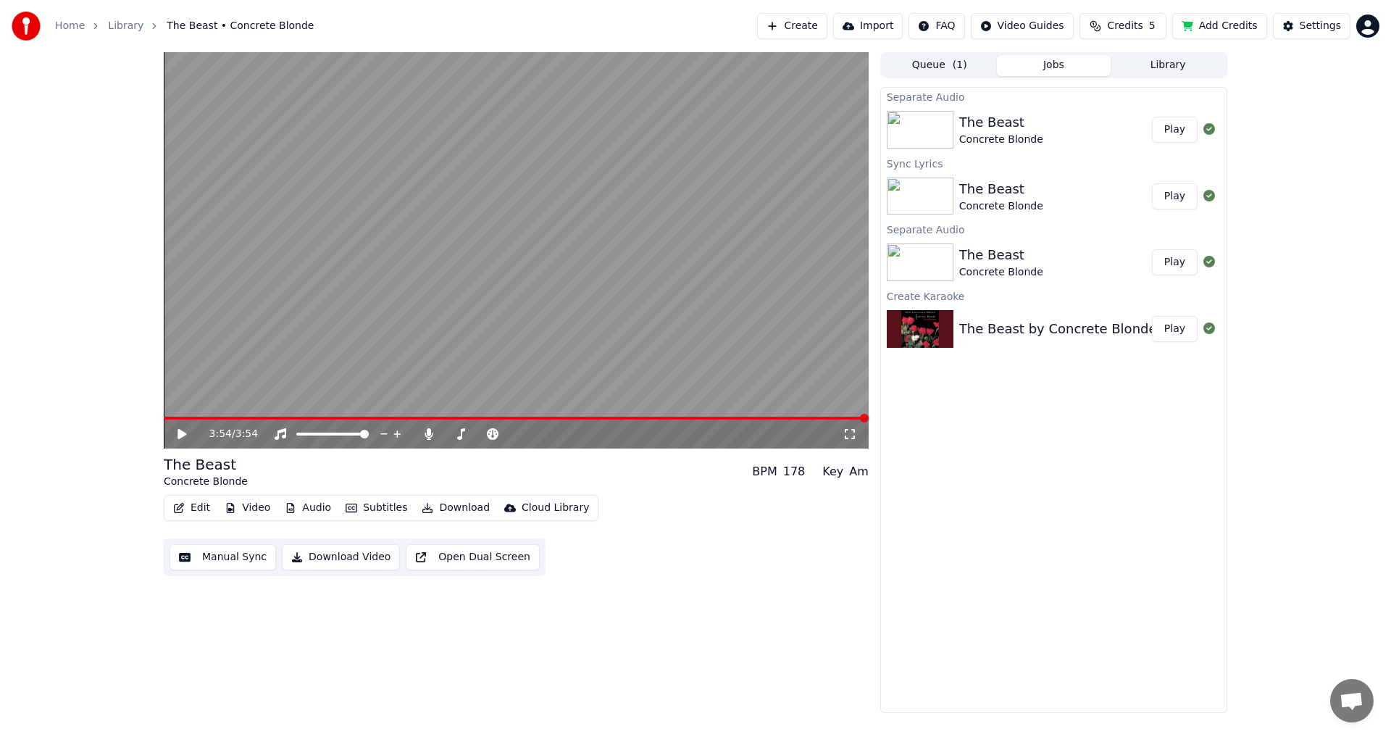
click at [437, 220] on video at bounding box center [516, 250] width 705 height 396
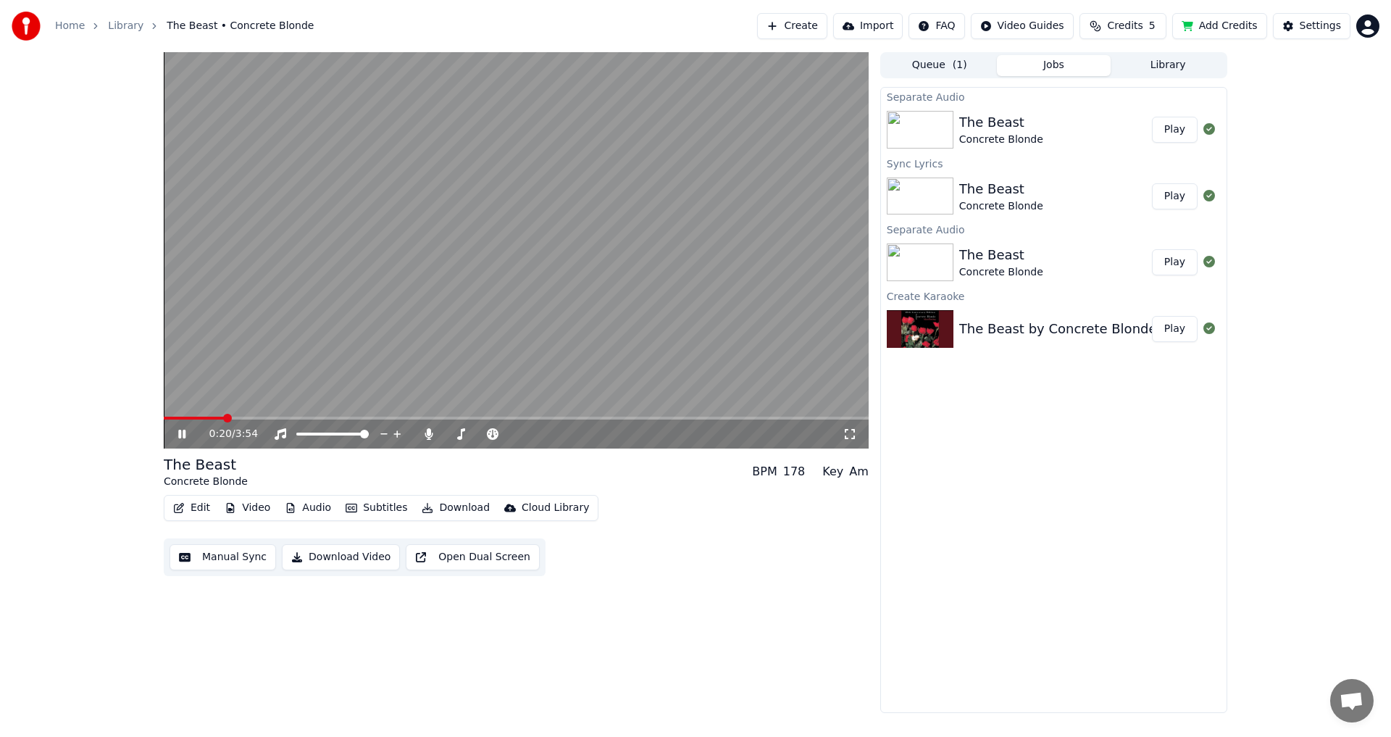
click at [223, 418] on span at bounding box center [516, 418] width 705 height 3
click at [176, 436] on icon at bounding box center [192, 434] width 34 height 12
click at [47, 292] on div "0:27 / 3:54 The Beast Concrete Blonde BPM 178 Key Am Edit Video Audio Subtitles…" at bounding box center [695, 382] width 1391 height 661
click at [1175, 535] on div "Separate Audio The Beast Concrete Blonde Play Sync Lyrics The Beast Concrete Bl…" at bounding box center [1053, 400] width 347 height 626
click at [708, 418] on span at bounding box center [516, 418] width 705 height 3
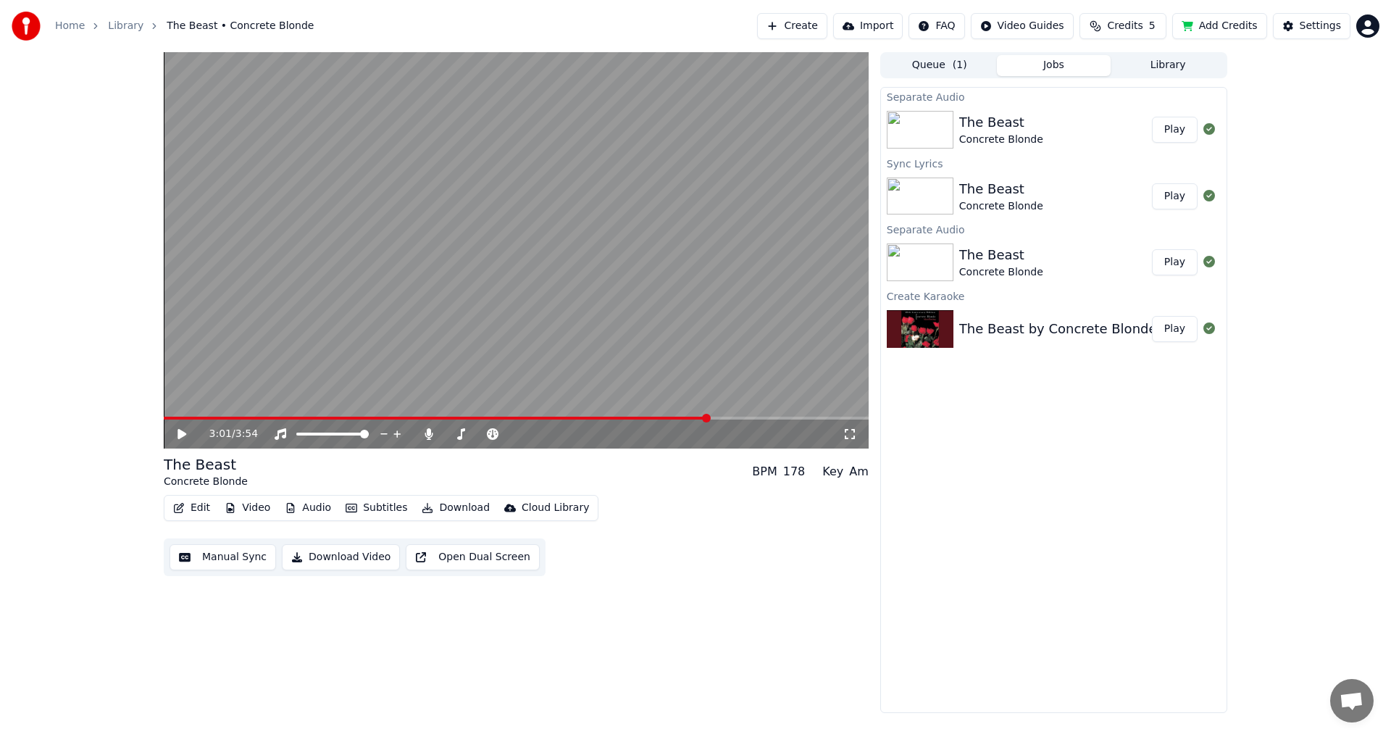
click at [514, 217] on video at bounding box center [516, 250] width 705 height 396
click at [702, 418] on span at bounding box center [446, 418] width 564 height 3
click at [717, 417] on span at bounding box center [516, 418] width 705 height 3
click at [493, 434] on span at bounding box center [492, 434] width 9 height 9
click at [588, 266] on video at bounding box center [516, 250] width 705 height 396
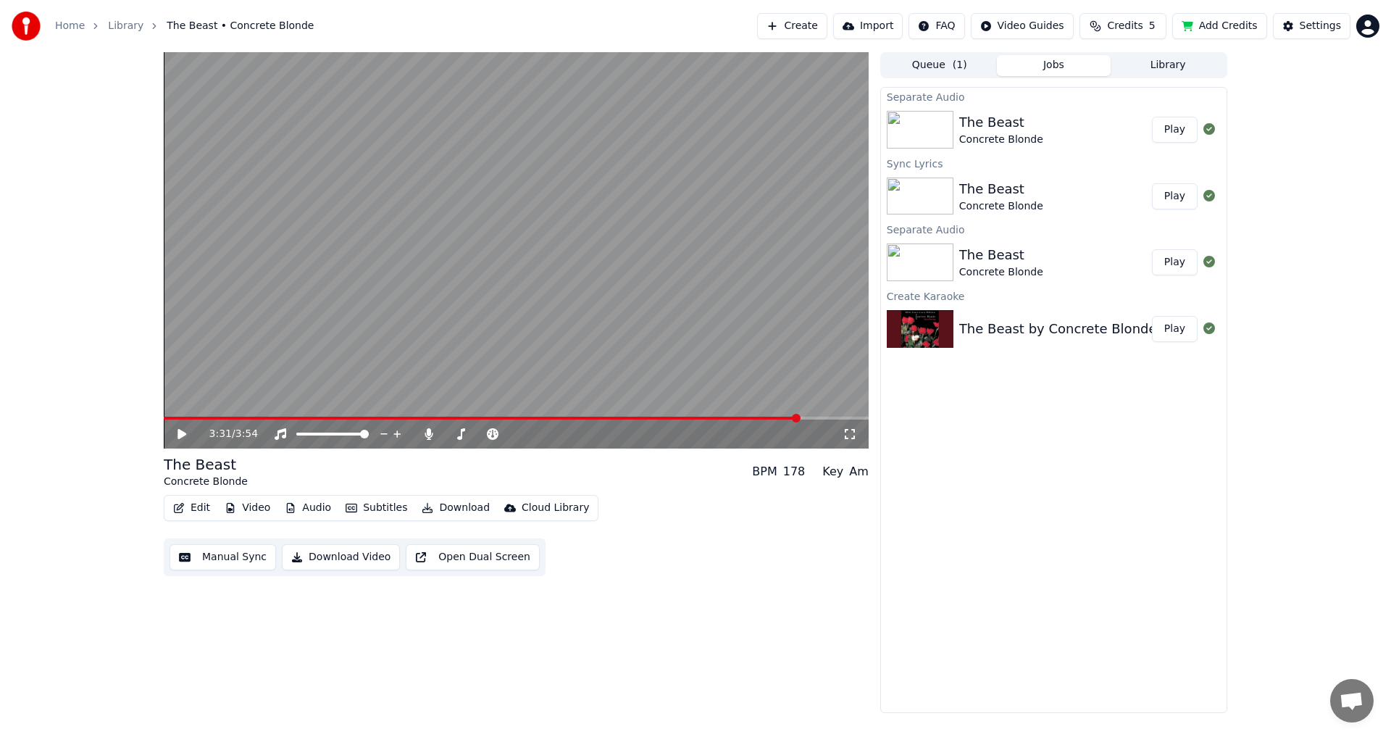
click at [196, 509] on button "Edit" at bounding box center [191, 508] width 49 height 20
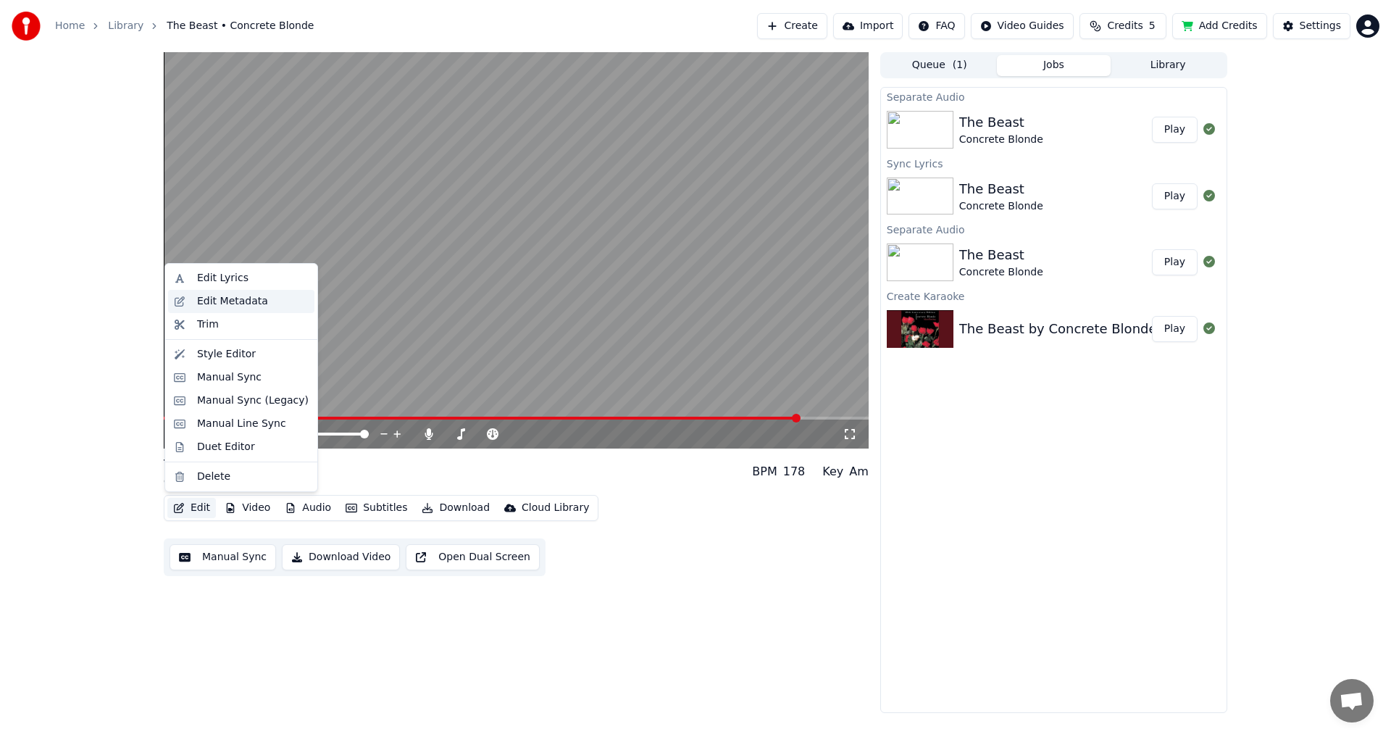
click at [241, 306] on div "Edit Metadata" at bounding box center [232, 301] width 71 height 14
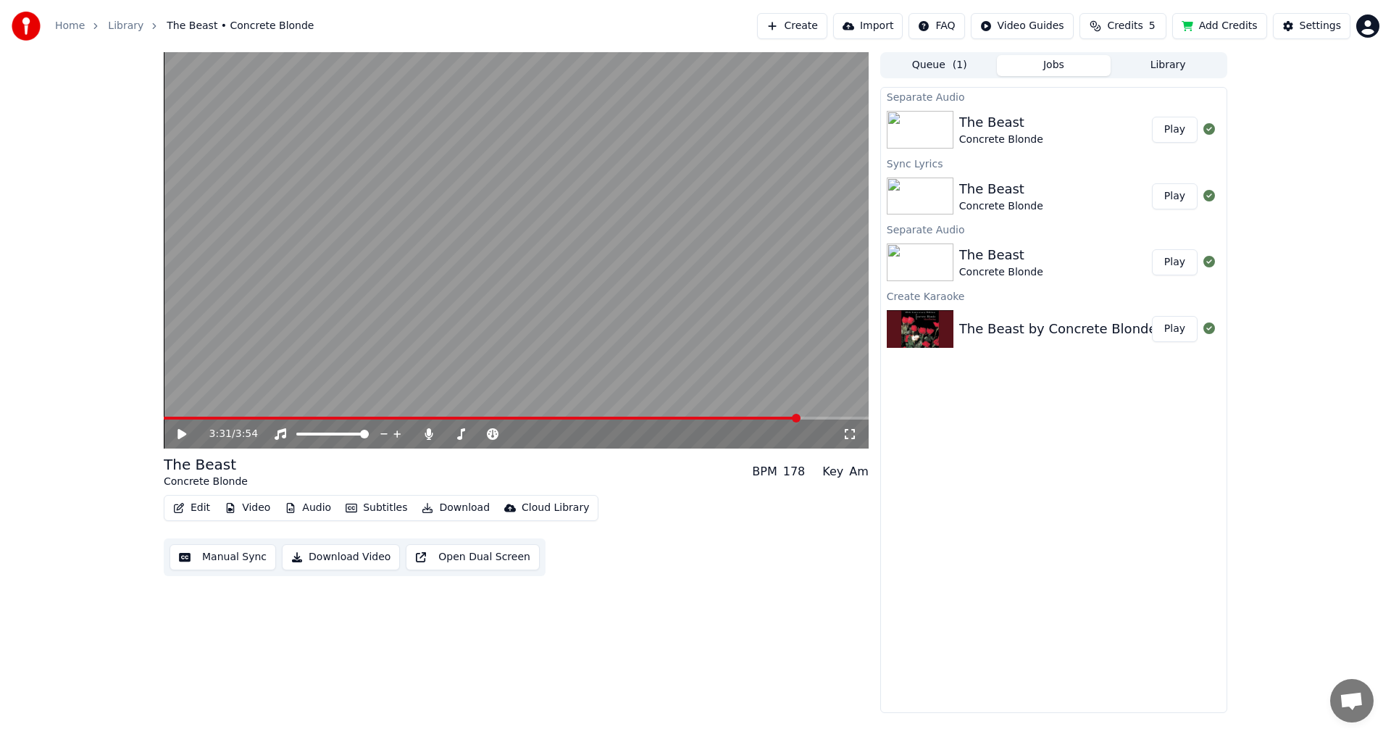
click at [203, 510] on button "Edit" at bounding box center [191, 508] width 49 height 20
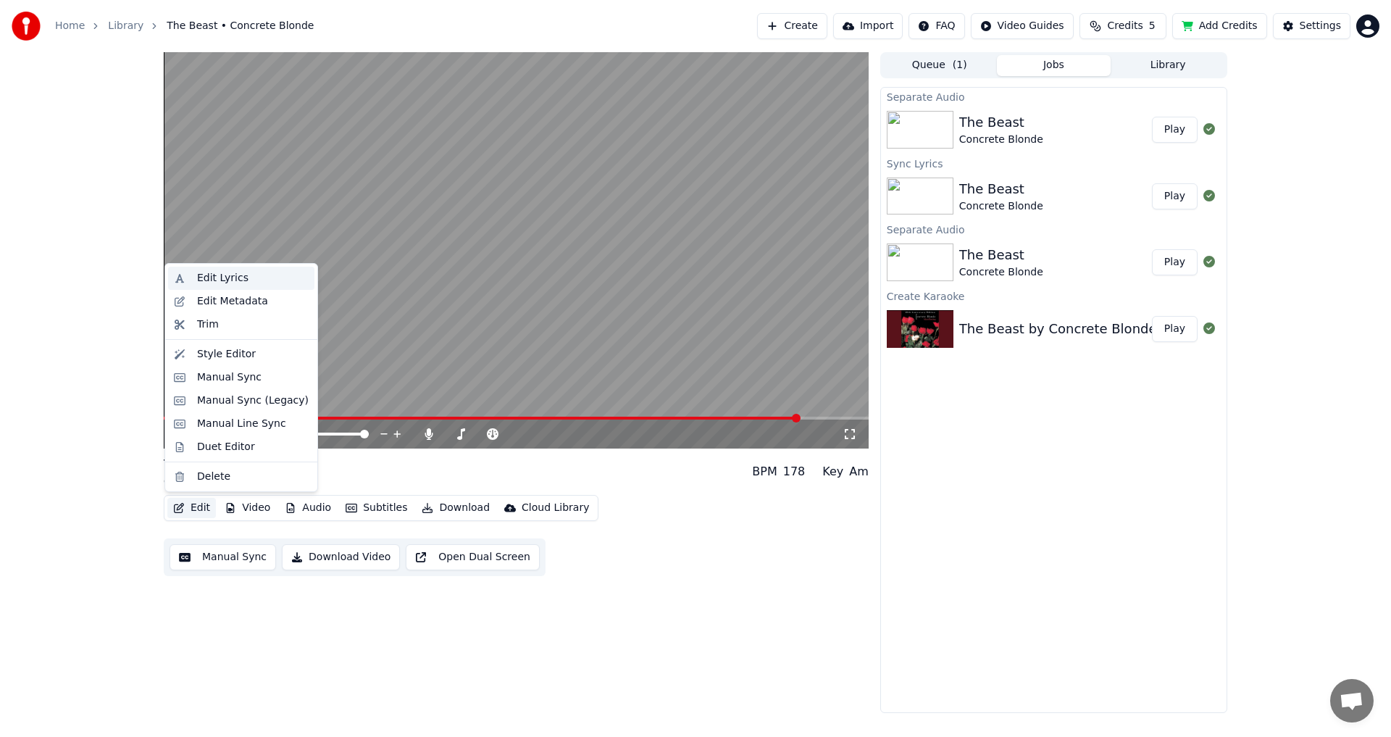
click at [238, 283] on div "Edit Lyrics" at bounding box center [222, 278] width 51 height 14
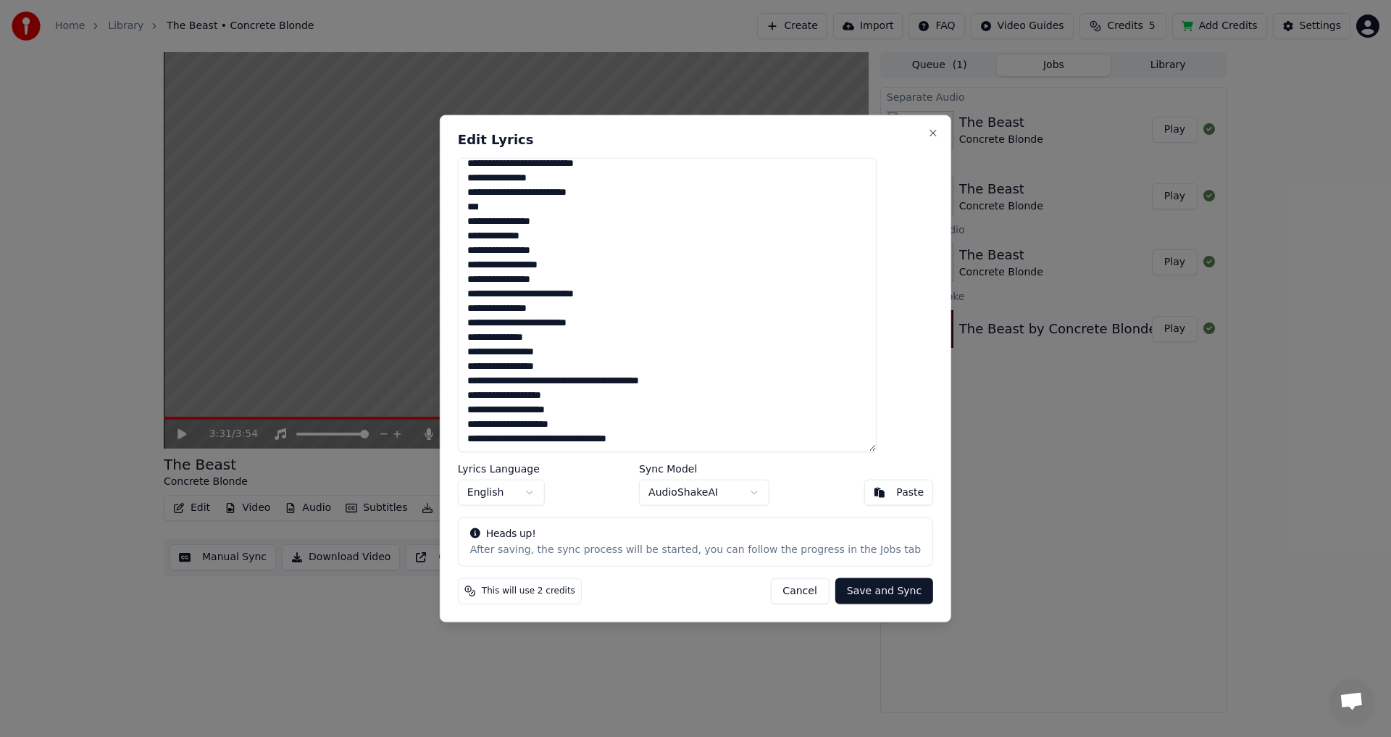
drag, startPoint x: 621, startPoint y: 382, endPoint x: 496, endPoint y: 368, distance: 125.4
click at [496, 368] on textarea at bounding box center [667, 304] width 419 height 295
click at [525, 375] on textarea at bounding box center [667, 304] width 419 height 295
drag, startPoint x: 622, startPoint y: 382, endPoint x: 482, endPoint y: 367, distance: 141.3
click at [482, 367] on div "Edit Lyrics Lyrics Language English Sync Model AudioShakeAI Paste Heads up! Aft…" at bounding box center [696, 368] width 512 height 508
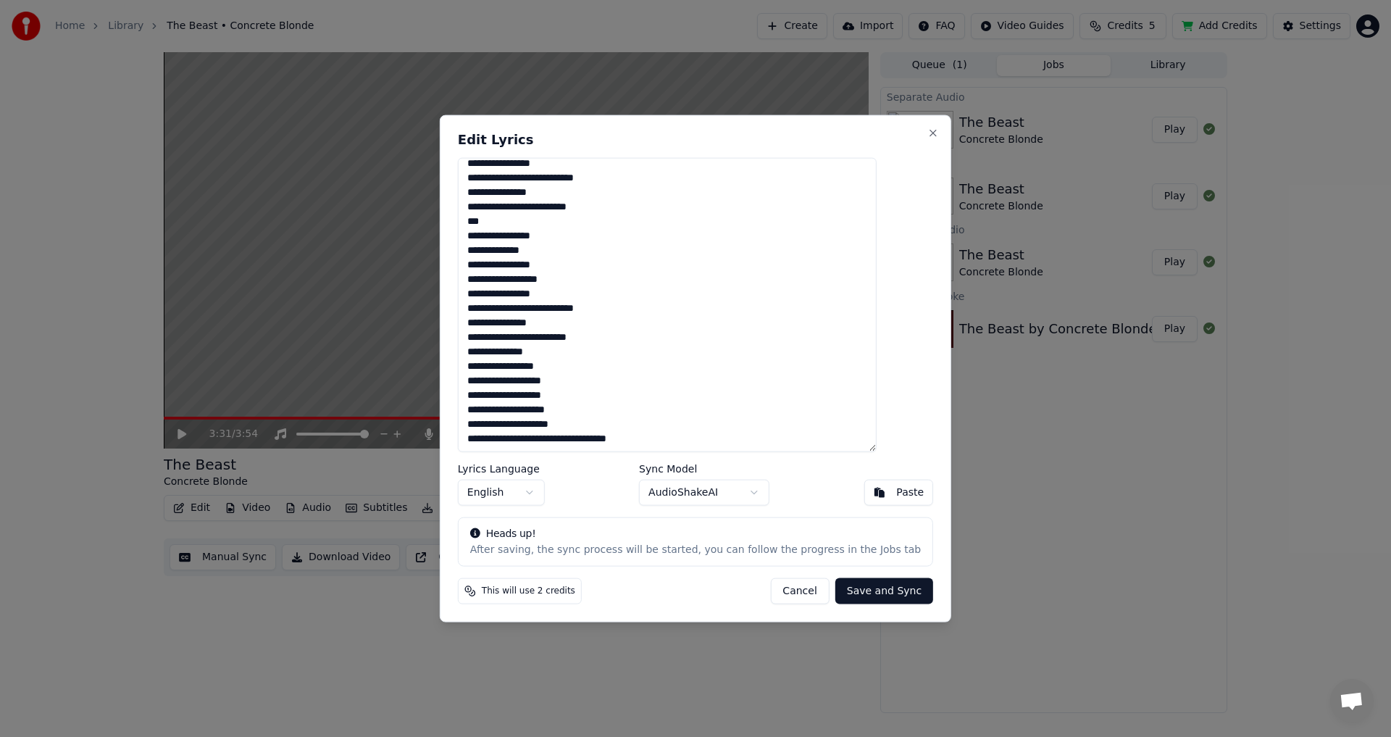
scroll to position [514, 0]
drag, startPoint x: 570, startPoint y: 387, endPoint x: 492, endPoint y: 383, distance: 78.3
click at [492, 383] on textarea at bounding box center [667, 304] width 419 height 295
click at [596, 365] on textarea at bounding box center [667, 304] width 419 height 295
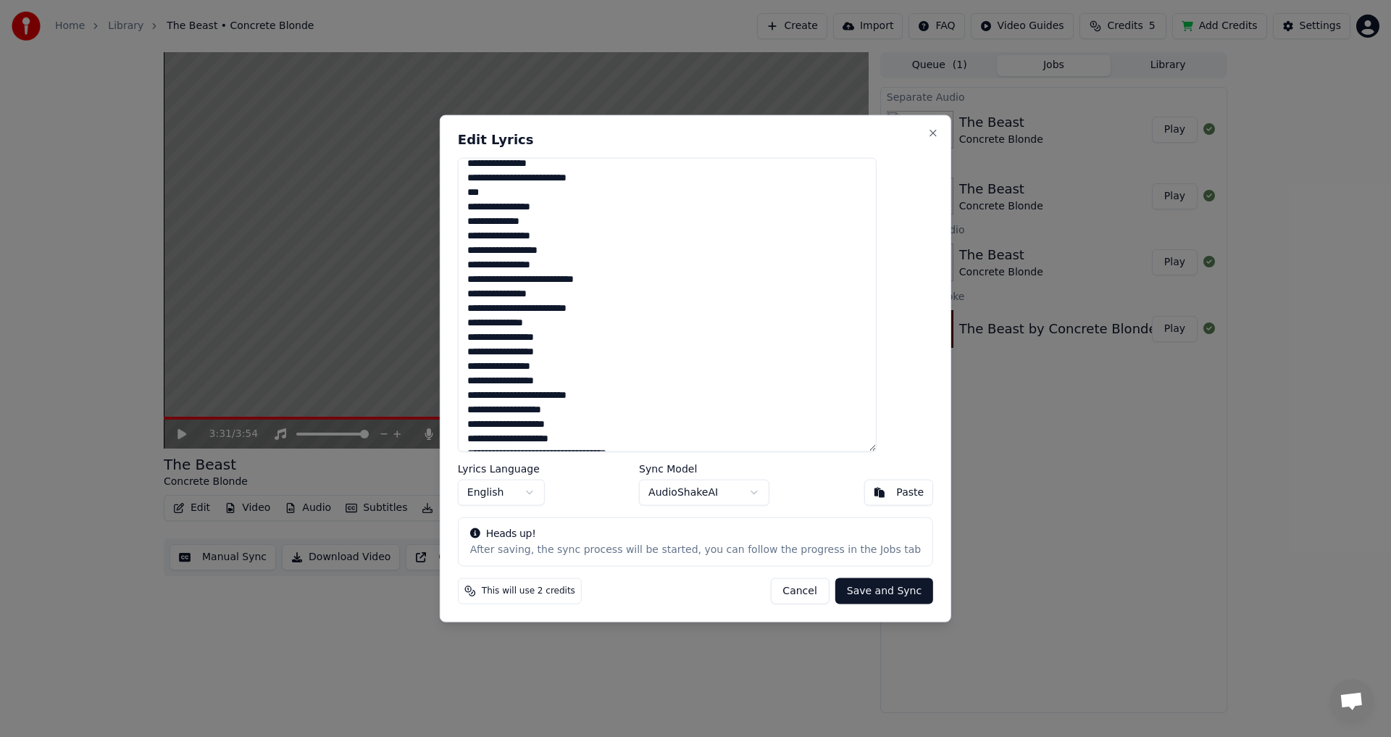
scroll to position [558, 0]
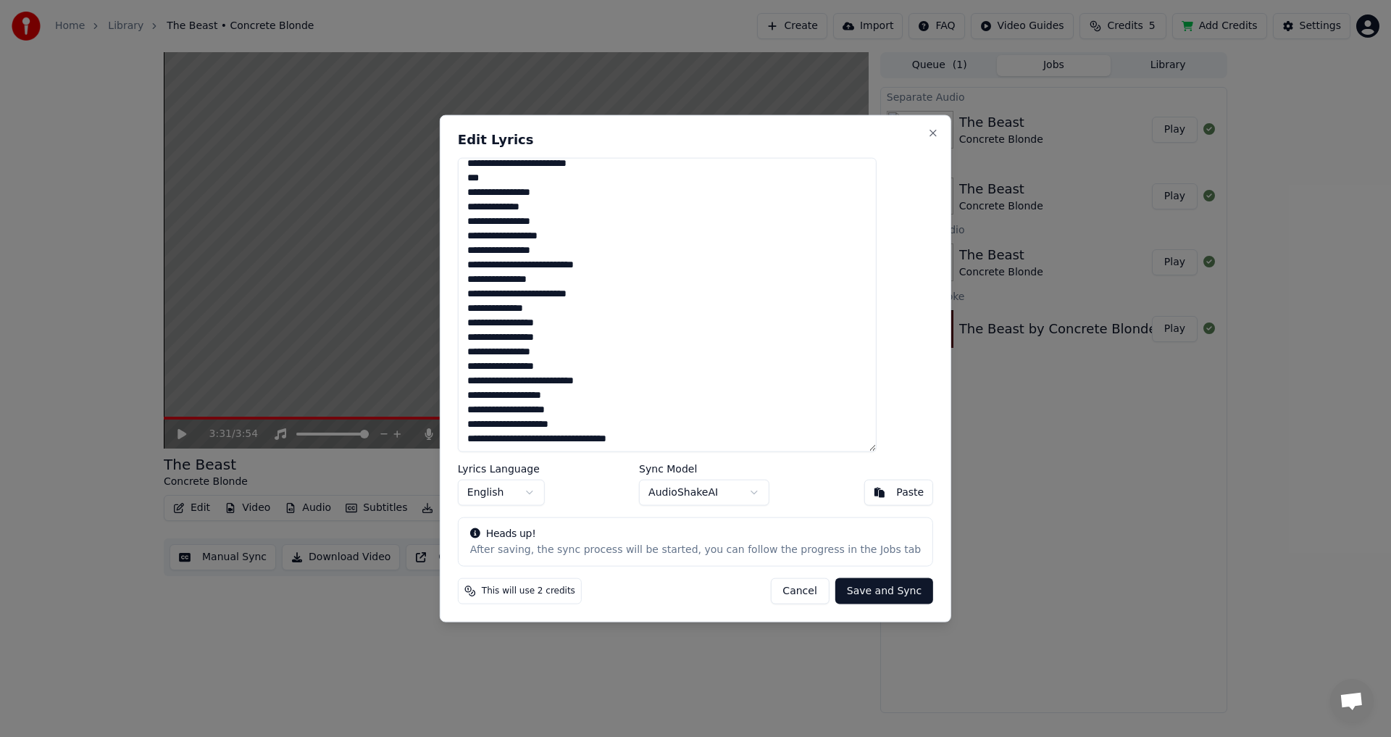
click at [494, 352] on textarea at bounding box center [667, 304] width 419 height 295
click at [496, 368] on textarea at bounding box center [667, 304] width 419 height 295
drag, startPoint x: 562, startPoint y: 367, endPoint x: 473, endPoint y: 369, distance: 88.4
click at [473, 369] on div "Edit Lyrics Lyrics Language English Sync Model AudioShakeAI Paste Heads up! Aft…" at bounding box center [696, 368] width 512 height 508
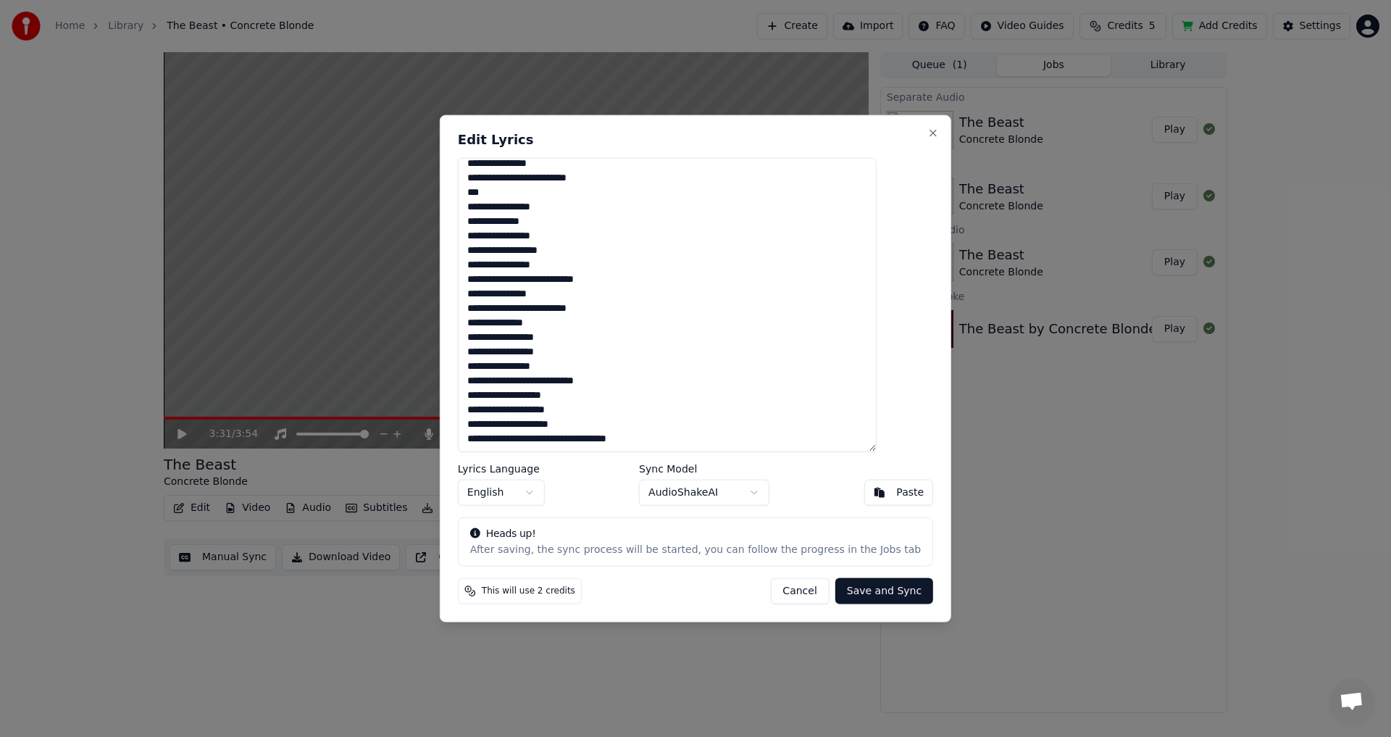
drag, startPoint x: 572, startPoint y: 354, endPoint x: 488, endPoint y: 349, distance: 84.9
click at [488, 349] on textarea at bounding box center [667, 304] width 419 height 295
type textarea "**********"
click at [865, 595] on button "Save and Sync" at bounding box center [884, 591] width 98 height 26
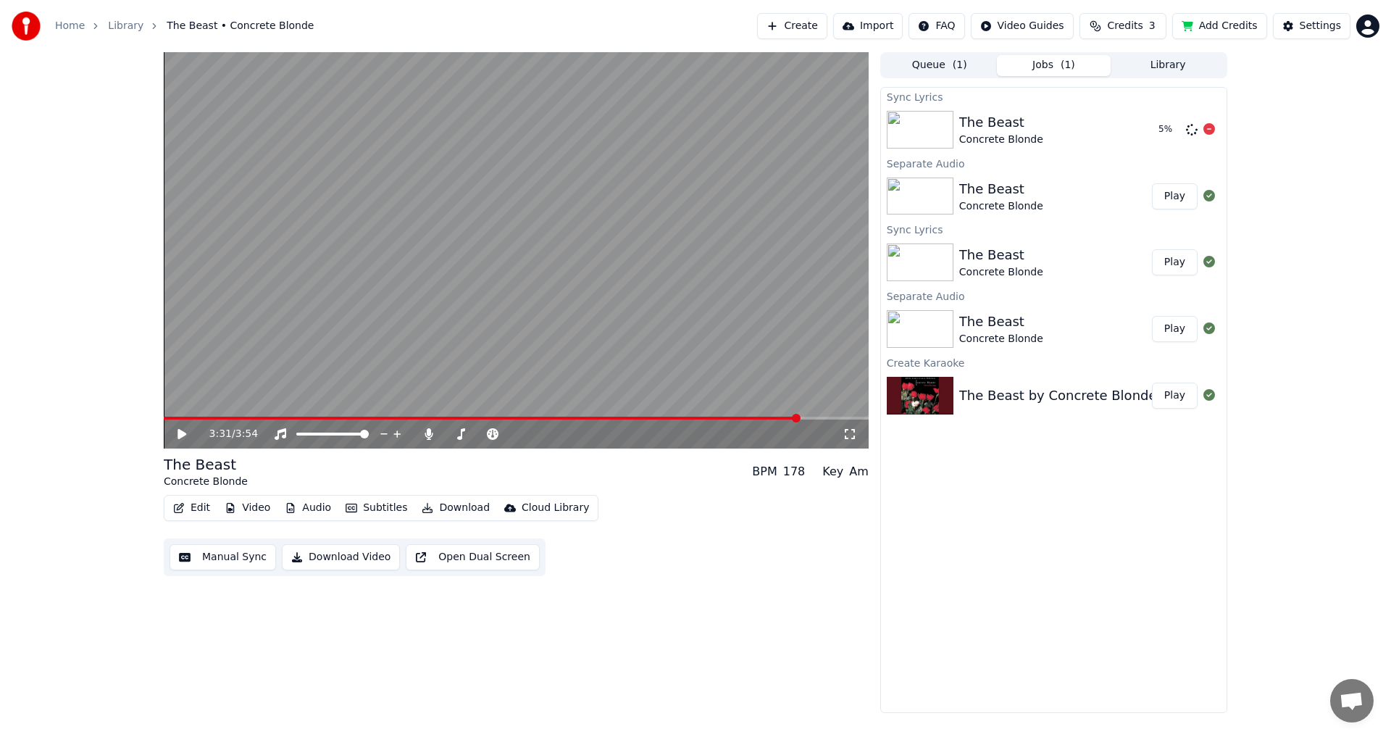
click at [1113, 136] on div "The Beast Concrete Blonde" at bounding box center [1053, 129] width 188 height 35
click at [1072, 123] on div "The Beast Concrete Blonde" at bounding box center [1055, 129] width 193 height 35
click at [1176, 128] on button "Play" at bounding box center [1175, 130] width 46 height 26
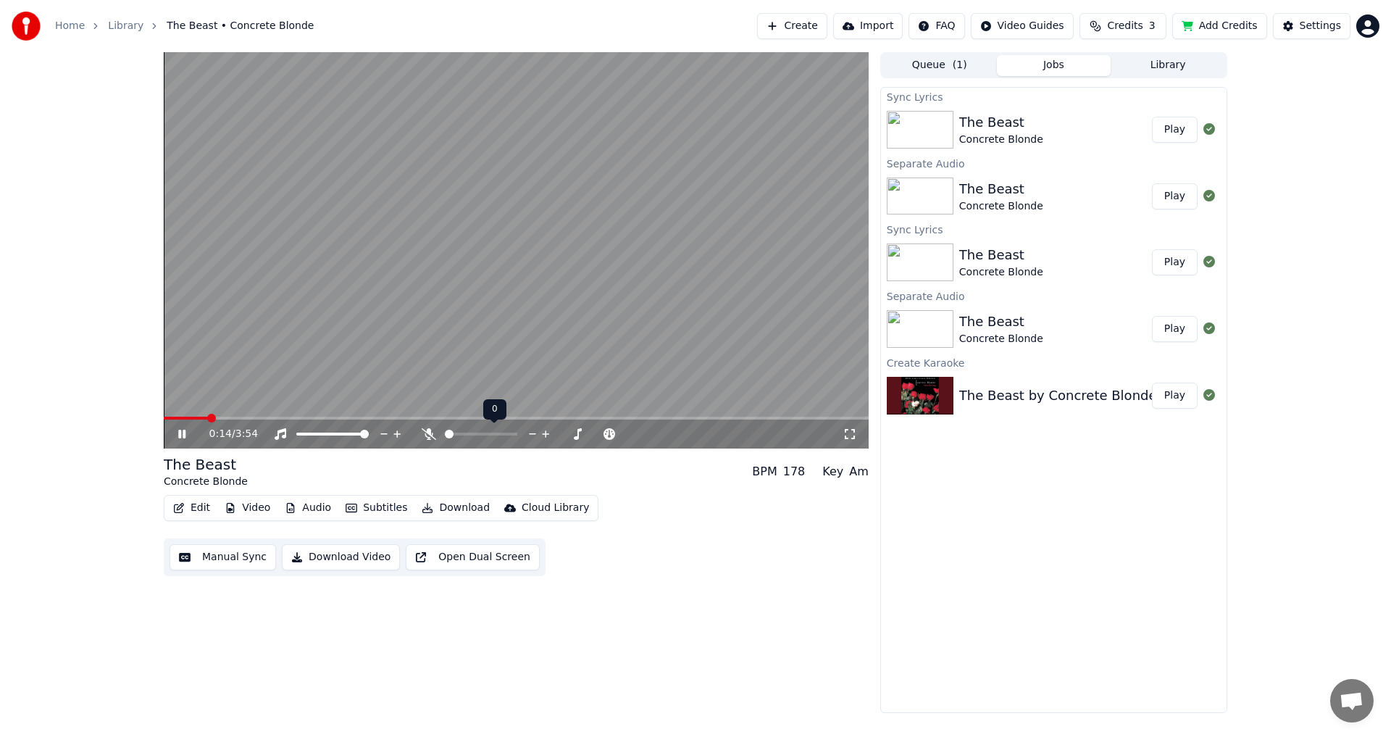
click at [445, 435] on span at bounding box center [449, 434] width 9 height 9
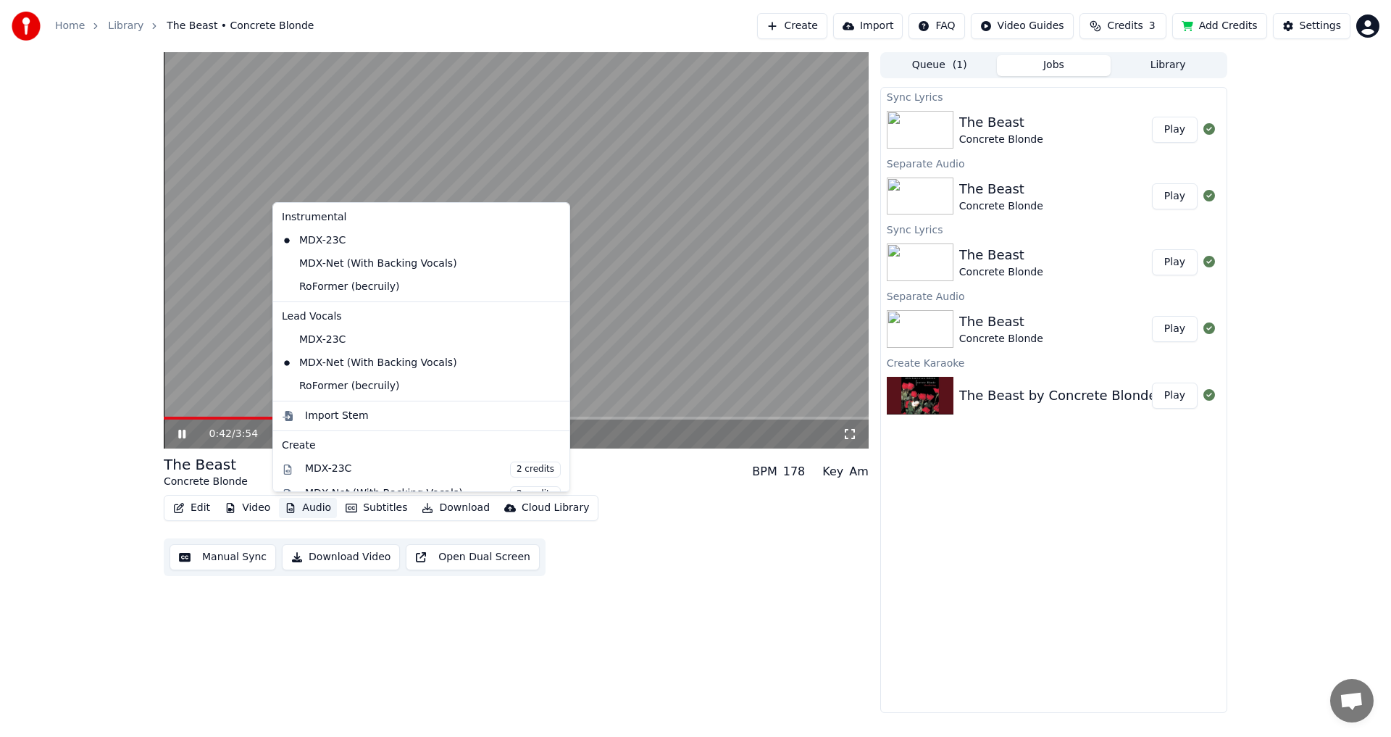
click at [301, 510] on button "Audio" at bounding box center [308, 508] width 58 height 20
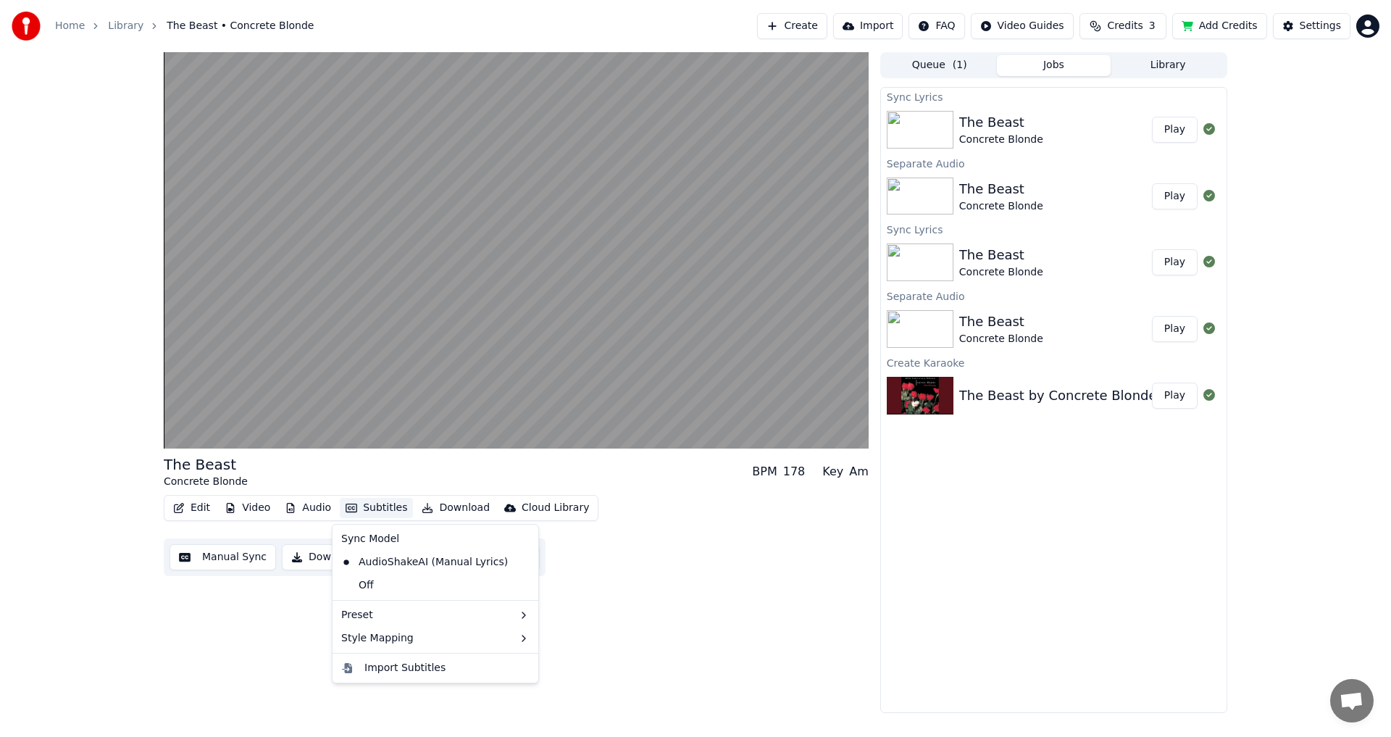
click at [775, 575] on div "Edit Video Audio Subtitles Download Cloud Library Manual Sync Download Video Op…" at bounding box center [516, 535] width 705 height 81
click at [185, 506] on button "Edit" at bounding box center [191, 508] width 49 height 20
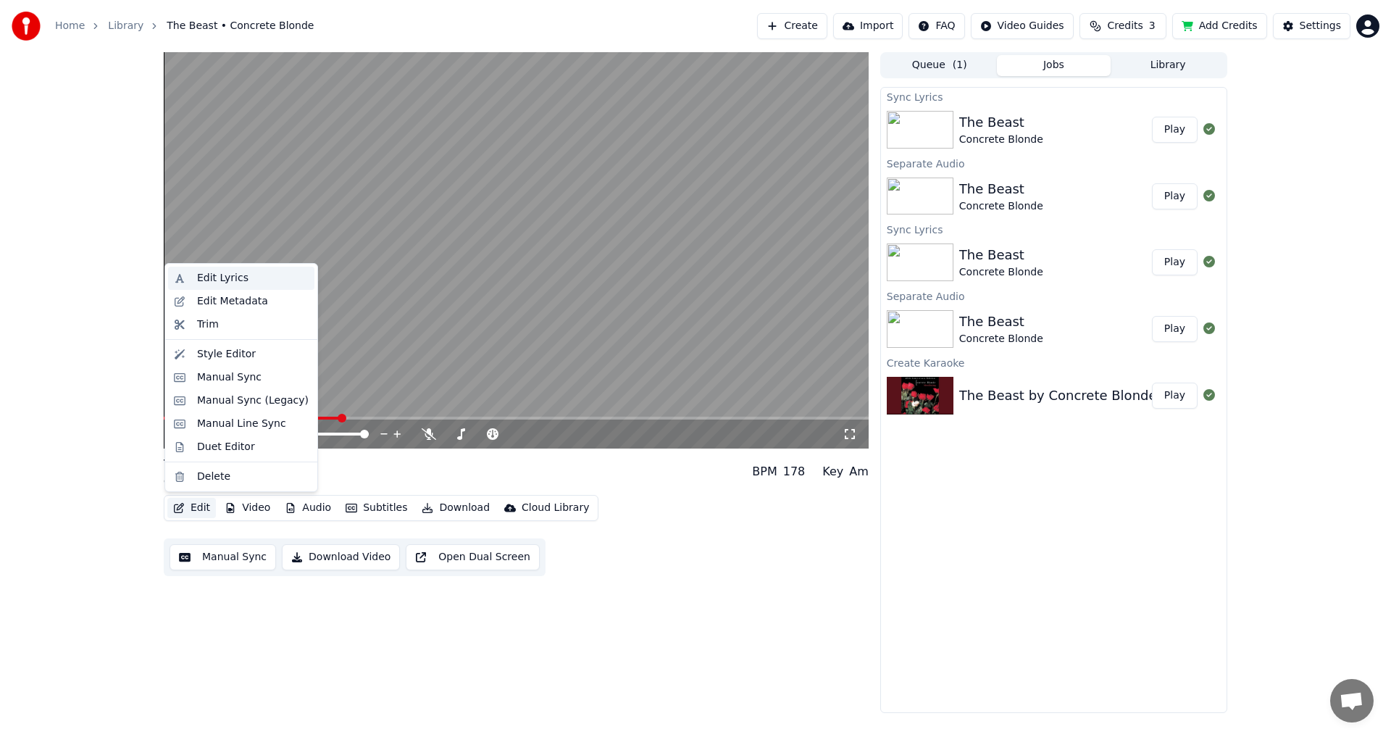
click at [248, 283] on div "Edit Lyrics" at bounding box center [253, 278] width 112 height 14
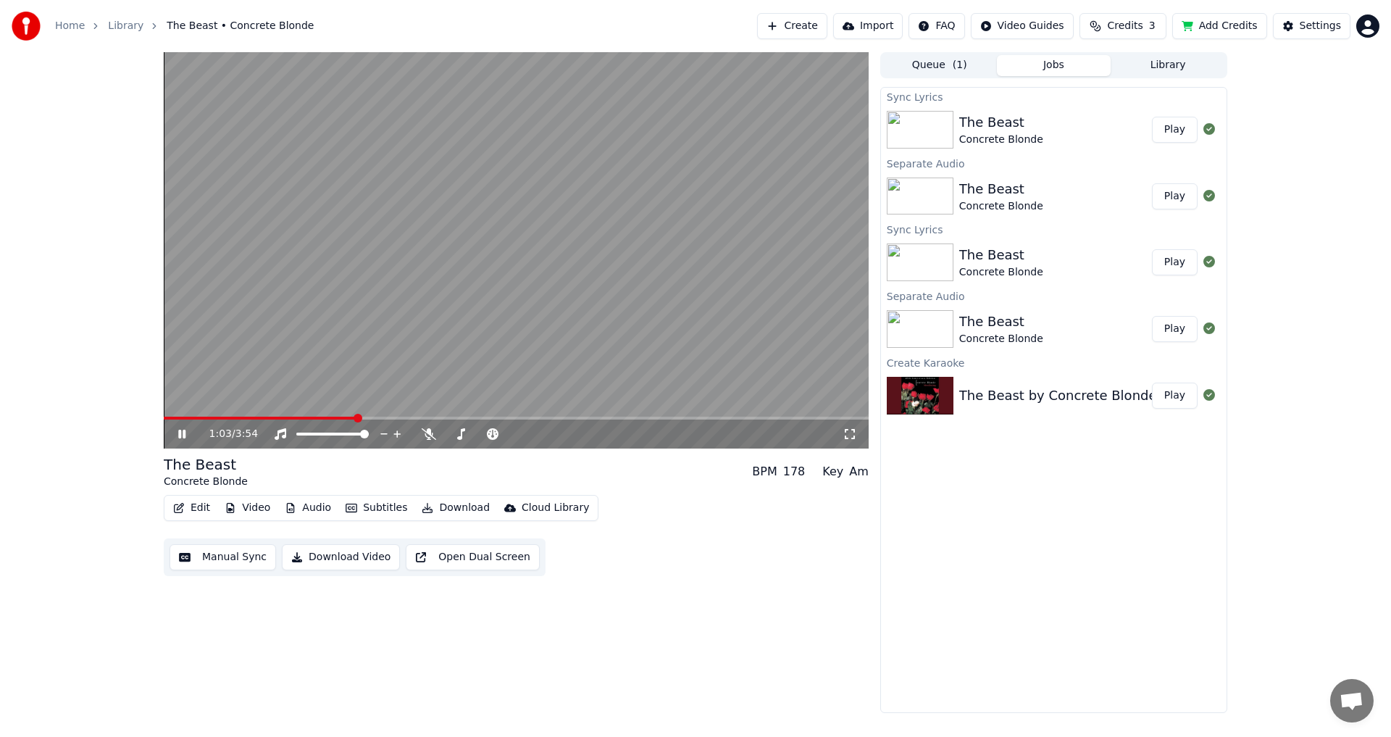
click at [456, 281] on video at bounding box center [516, 250] width 705 height 396
click at [196, 507] on button "Edit" at bounding box center [191, 508] width 49 height 20
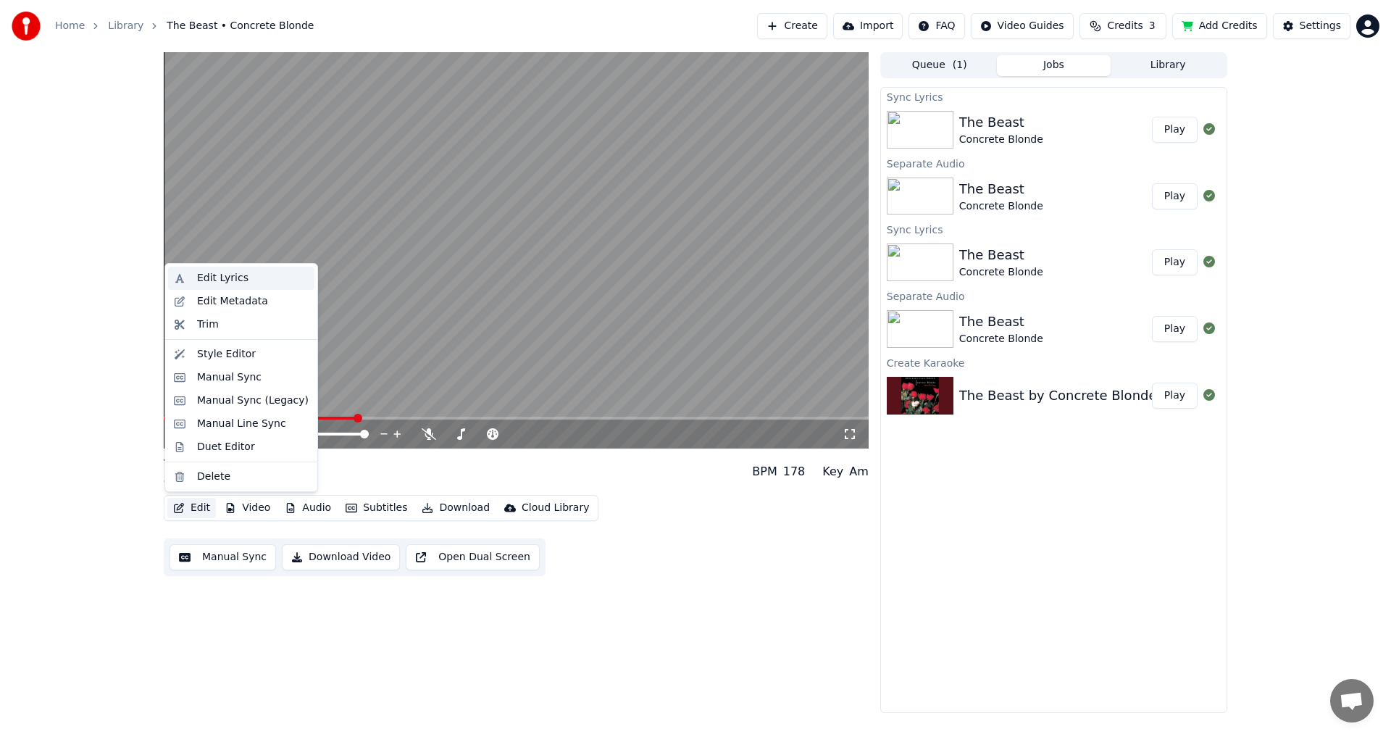
click at [250, 279] on div "Edit Lyrics" at bounding box center [253, 278] width 112 height 14
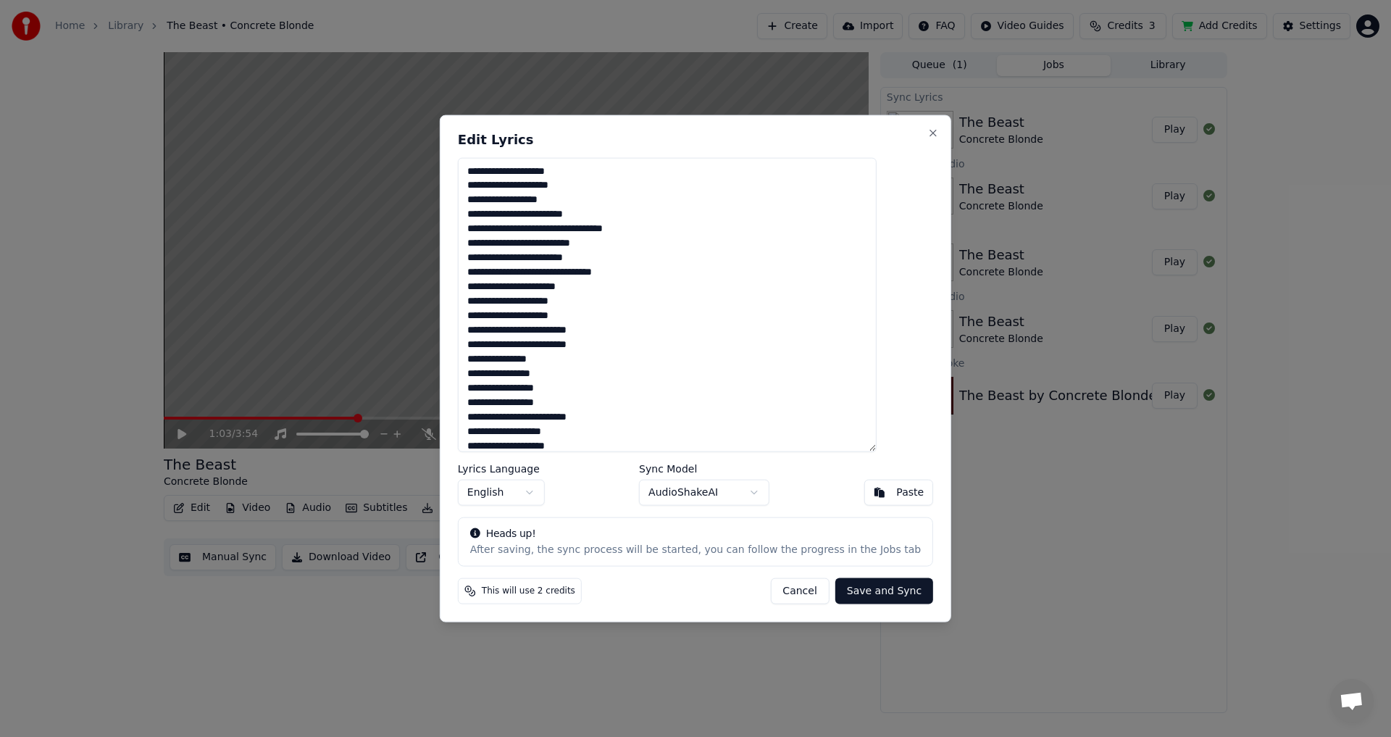
drag, startPoint x: 514, startPoint y: 302, endPoint x: 484, endPoint y: 302, distance: 30.4
click at [484, 302] on div "Edit Lyrics Lyrics Language English Sync Model AudioShakeAI Paste Heads up! Aft…" at bounding box center [696, 368] width 512 height 508
drag, startPoint x: 573, startPoint y: 302, endPoint x: 558, endPoint y: 301, distance: 15.3
click at [558, 301] on textarea at bounding box center [667, 304] width 419 height 295
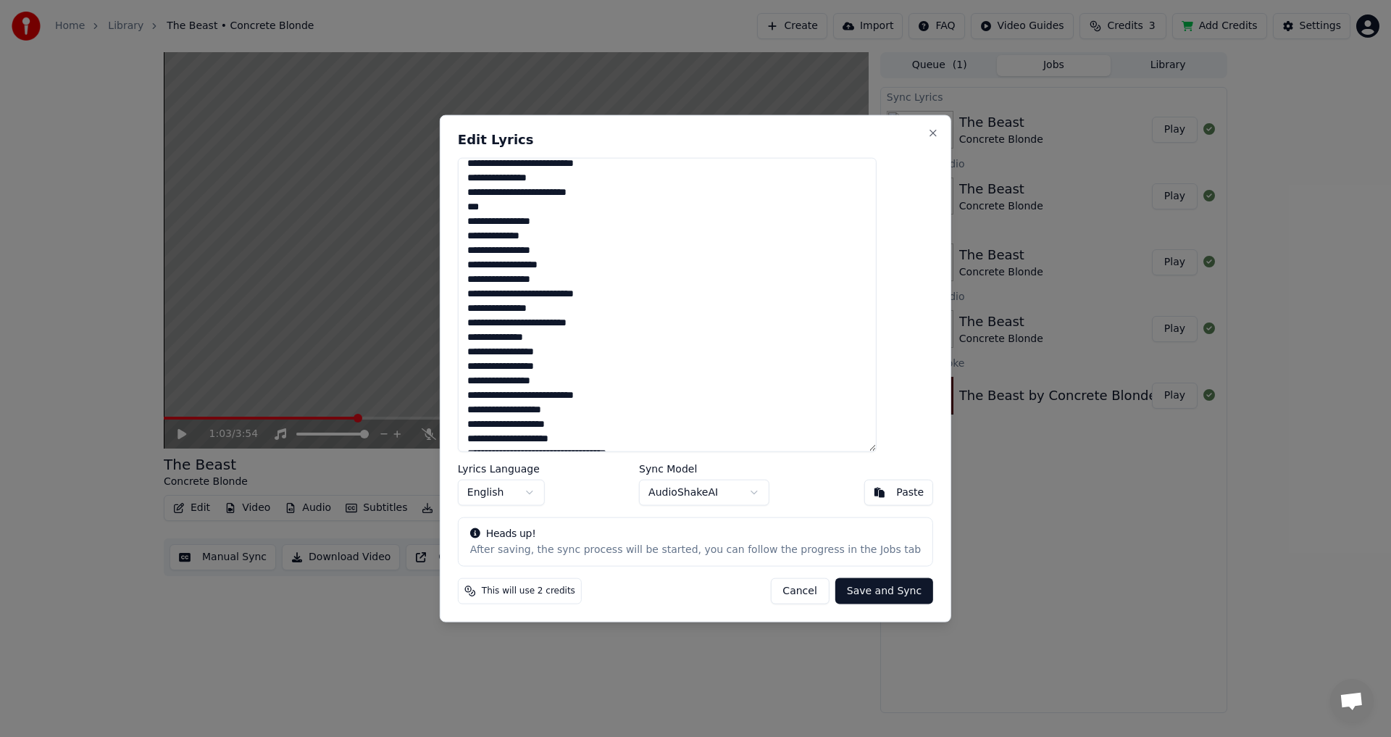
scroll to position [543, 0]
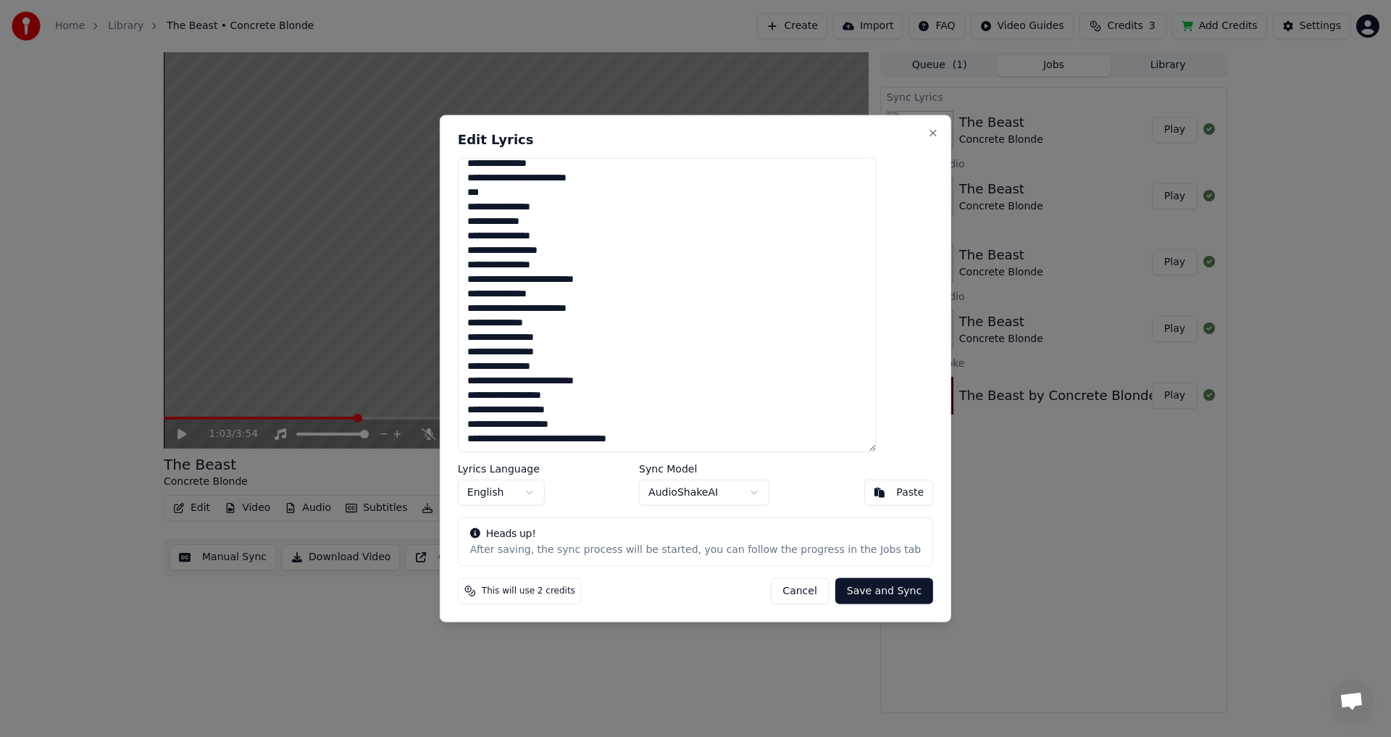
click at [533, 322] on textarea at bounding box center [667, 304] width 419 height 295
click at [496, 396] on textarea at bounding box center [667, 304] width 419 height 295
type textarea "**********"
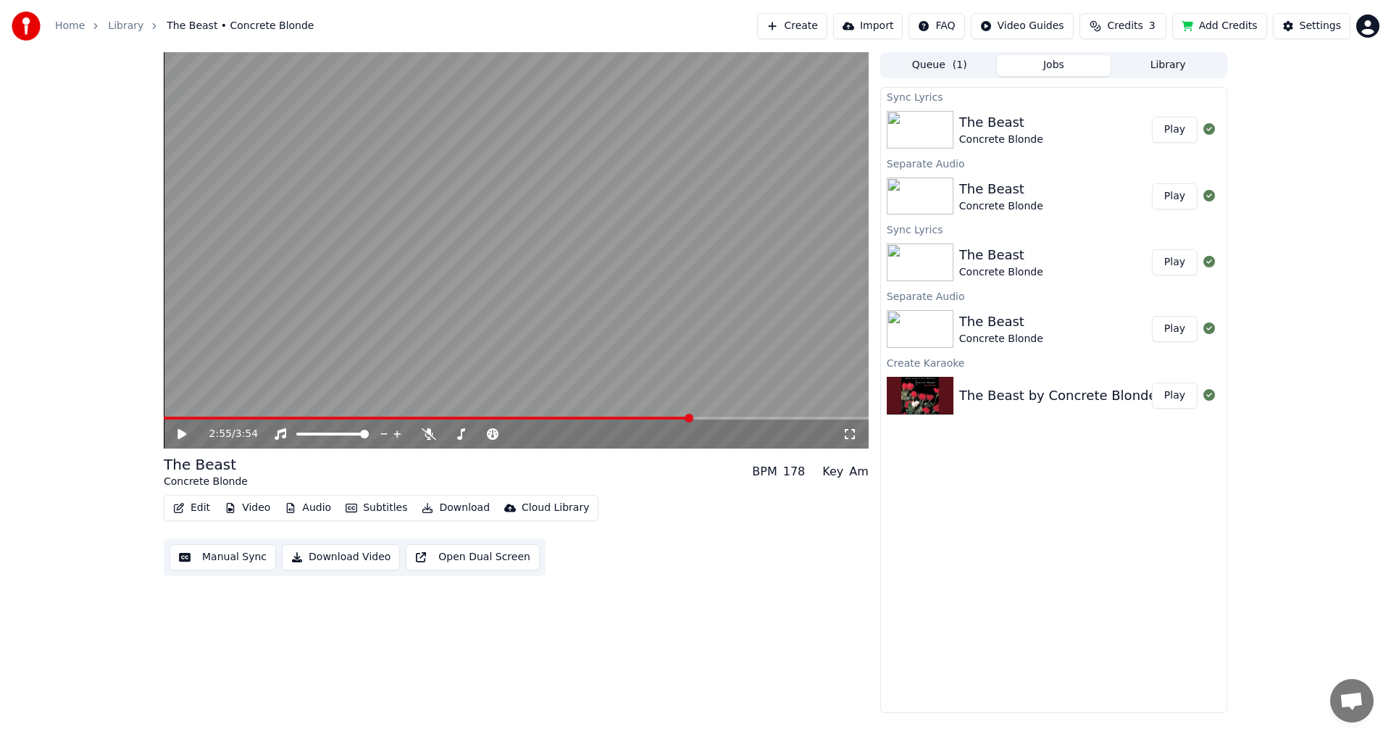
click at [690, 417] on span at bounding box center [516, 418] width 705 height 3
click at [495, 283] on video at bounding box center [516, 250] width 705 height 396
click at [199, 512] on button "Edit" at bounding box center [191, 508] width 49 height 20
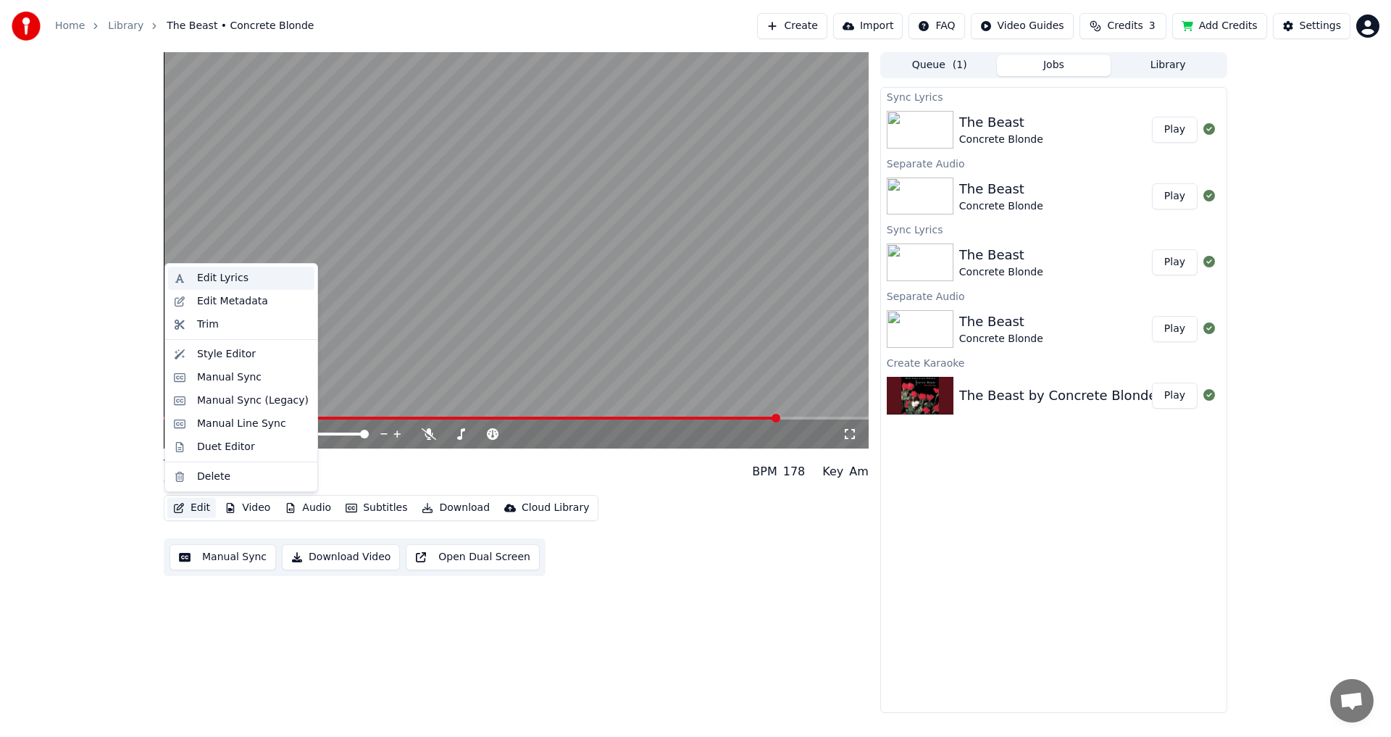
click at [227, 276] on div "Edit Lyrics" at bounding box center [222, 278] width 51 height 14
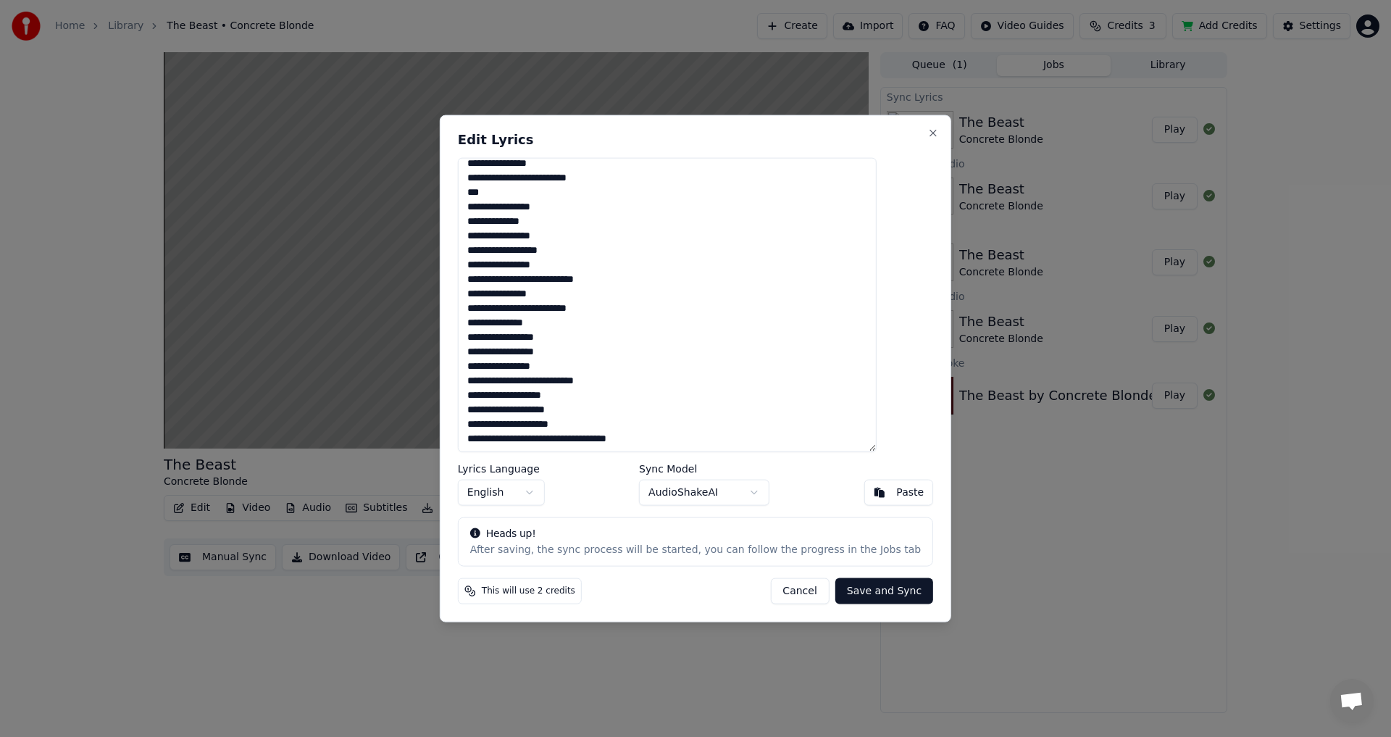
drag, startPoint x: 571, startPoint y: 351, endPoint x: 469, endPoint y: 359, distance: 102.5
click at [469, 359] on div "Edit Lyrics Lyrics Language English Sync Model AudioShakeAI Paste Heads up! Aft…" at bounding box center [696, 368] width 512 height 508
drag, startPoint x: 469, startPoint y: 359, endPoint x: 495, endPoint y: 370, distance: 28.0
click at [495, 370] on div "Edit Lyrics Lyrics Language English Sync Model AudioShakeAI Paste Heads up! Aft…" at bounding box center [696, 368] width 512 height 508
drag, startPoint x: 572, startPoint y: 353, endPoint x: 490, endPoint y: 352, distance: 82.6
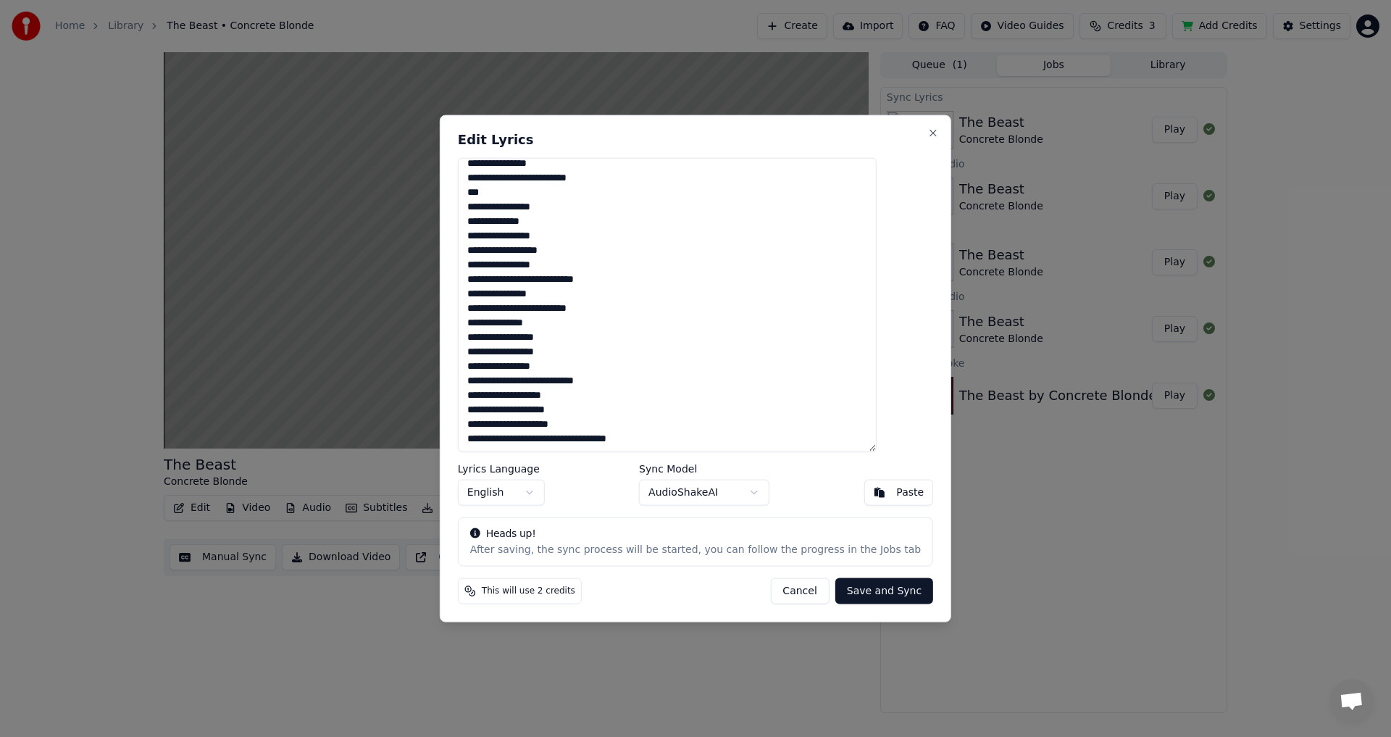
click at [490, 352] on textarea at bounding box center [667, 304] width 419 height 295
click at [637, 383] on textarea at bounding box center [667, 304] width 419 height 295
type textarea "**********"
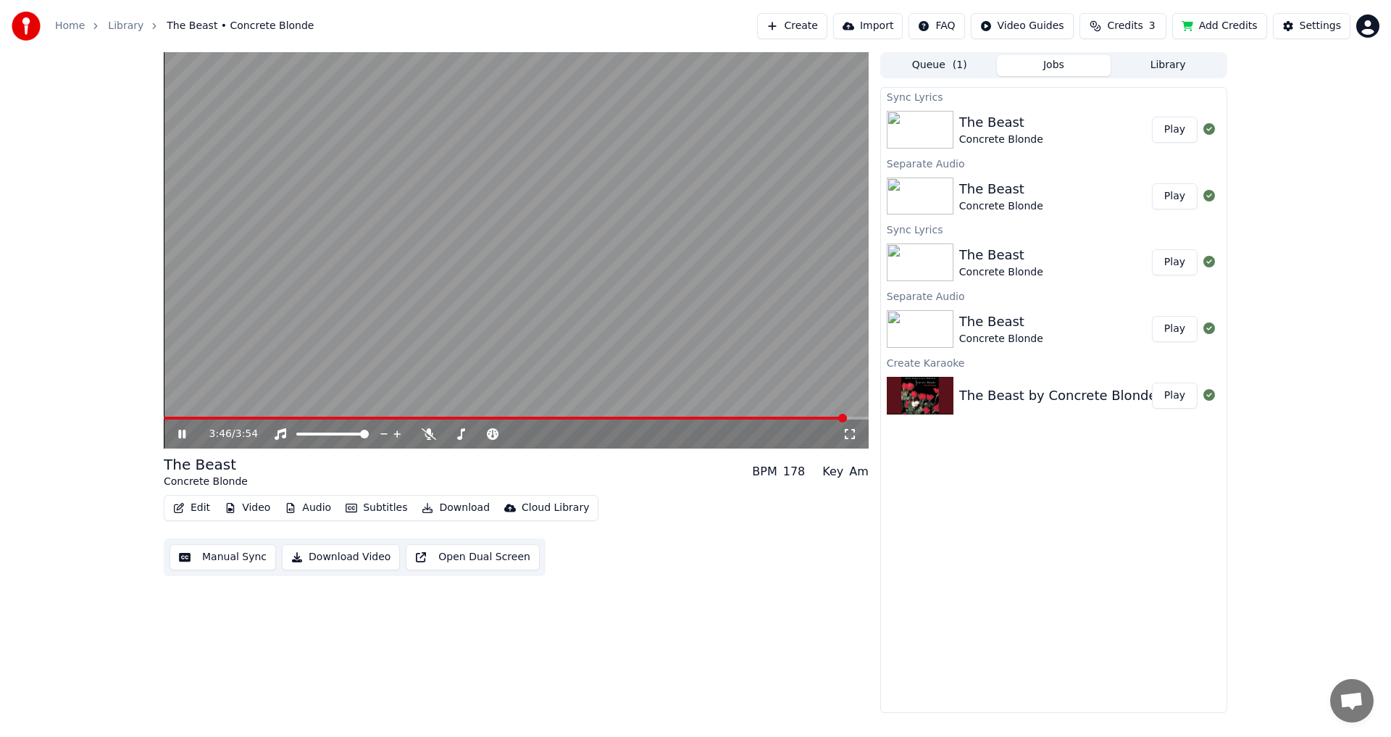
click at [175, 430] on div "3:46 / 3:54" at bounding box center [516, 434] width 693 height 14
click at [178, 435] on icon at bounding box center [192, 434] width 34 height 12
click at [749, 418] on span at bounding box center [507, 418] width 687 height 3
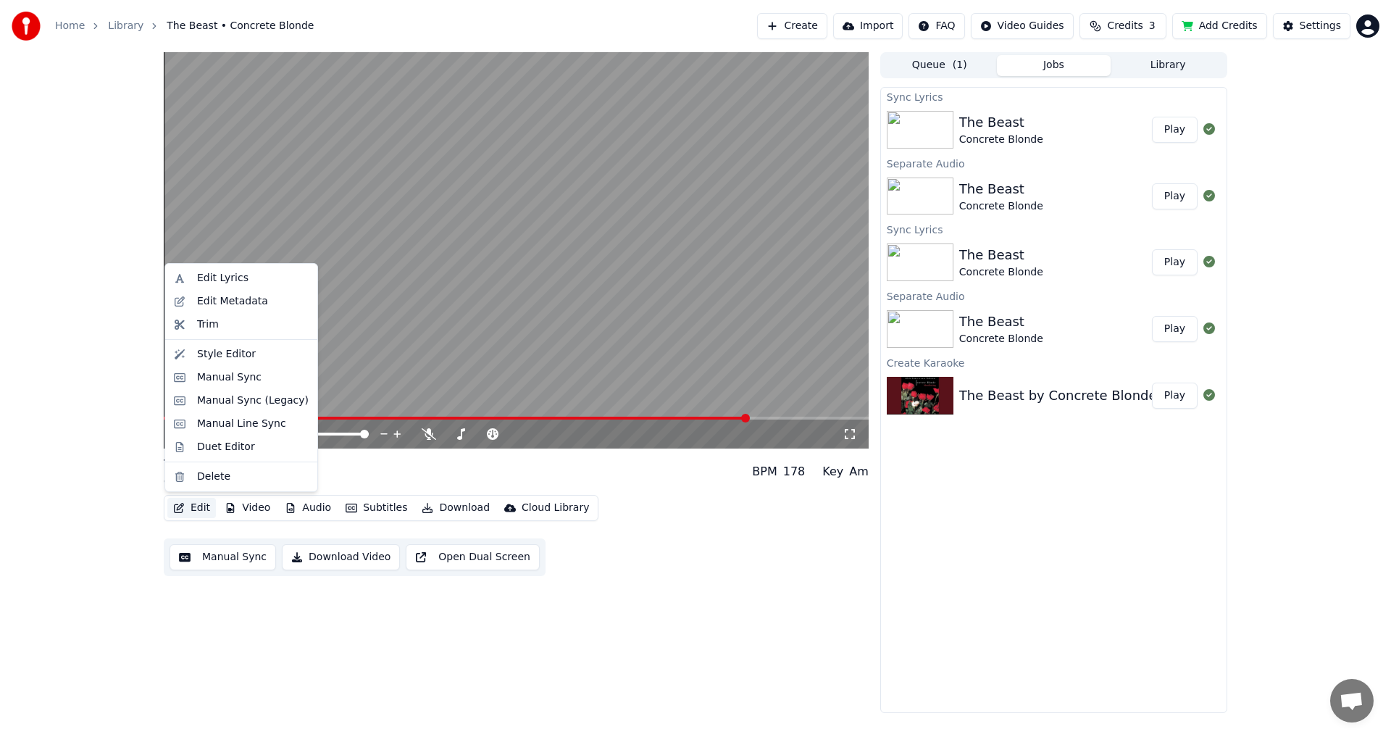
click at [188, 509] on button "Edit" at bounding box center [191, 508] width 49 height 20
click at [209, 286] on div "Edit Lyrics" at bounding box center [241, 278] width 146 height 23
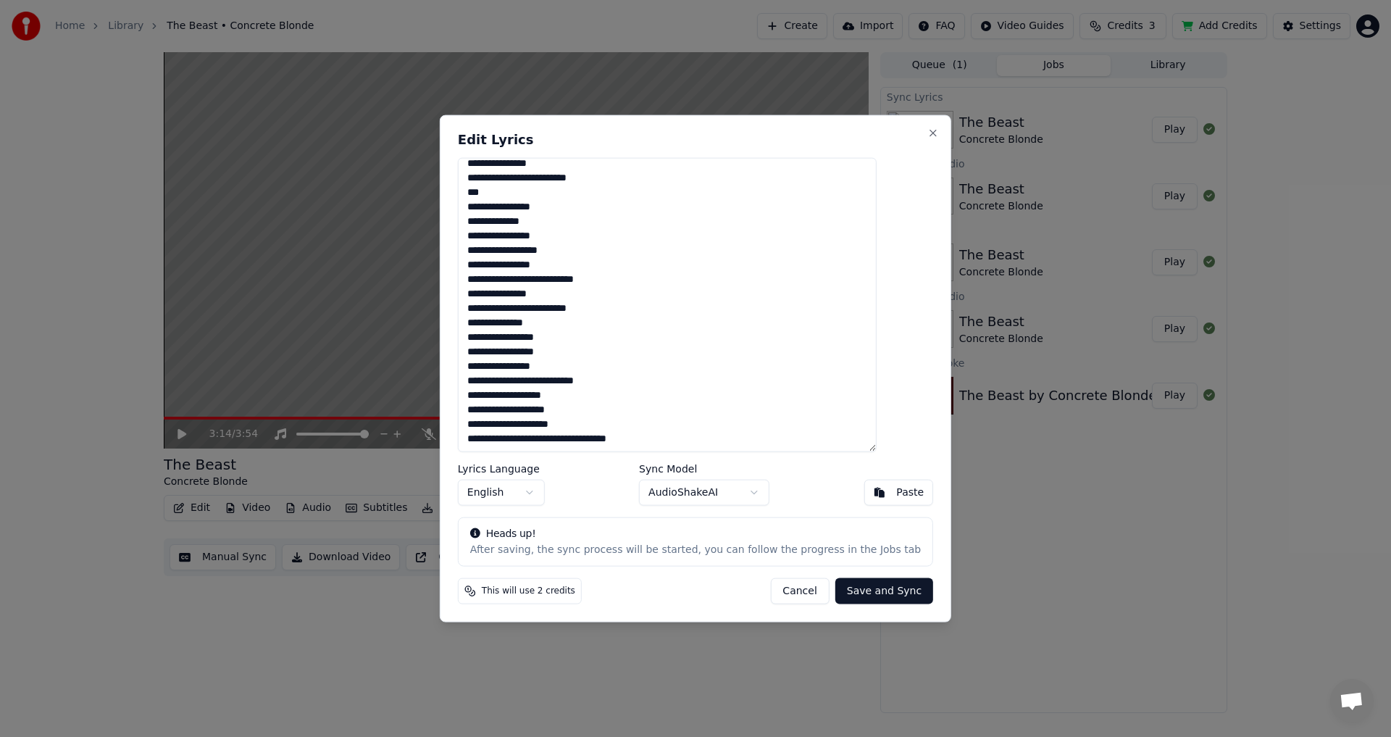
click at [533, 374] on textarea at bounding box center [667, 304] width 419 height 295
click at [535, 365] on textarea at bounding box center [667, 304] width 419 height 295
drag, startPoint x: 568, startPoint y: 356, endPoint x: 455, endPoint y: 360, distance: 113.1
click at [455, 360] on body "Home Library The Beast • Concrete Blonde Create Import FAQ Video Guides Credits…" at bounding box center [695, 368] width 1391 height 737
type textarea "**********"
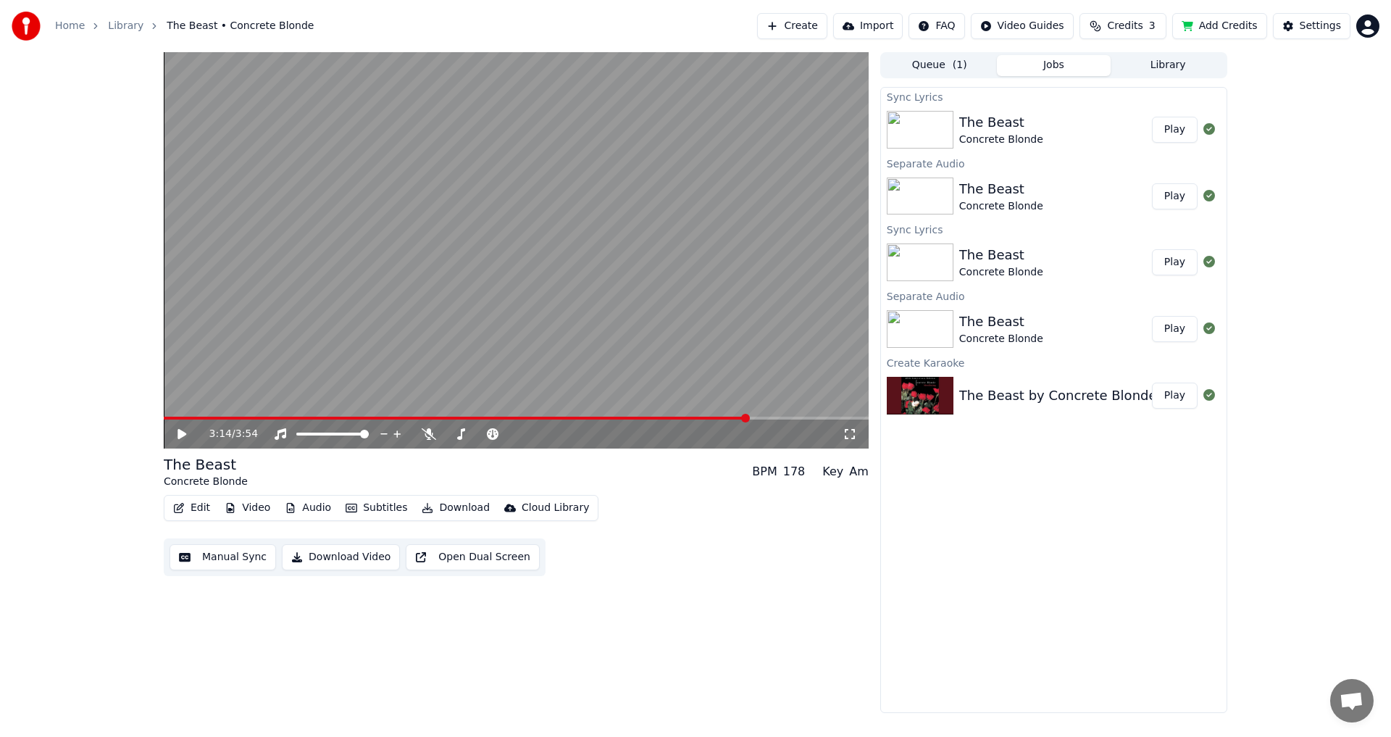
click at [194, 508] on button "Edit" at bounding box center [191, 508] width 49 height 20
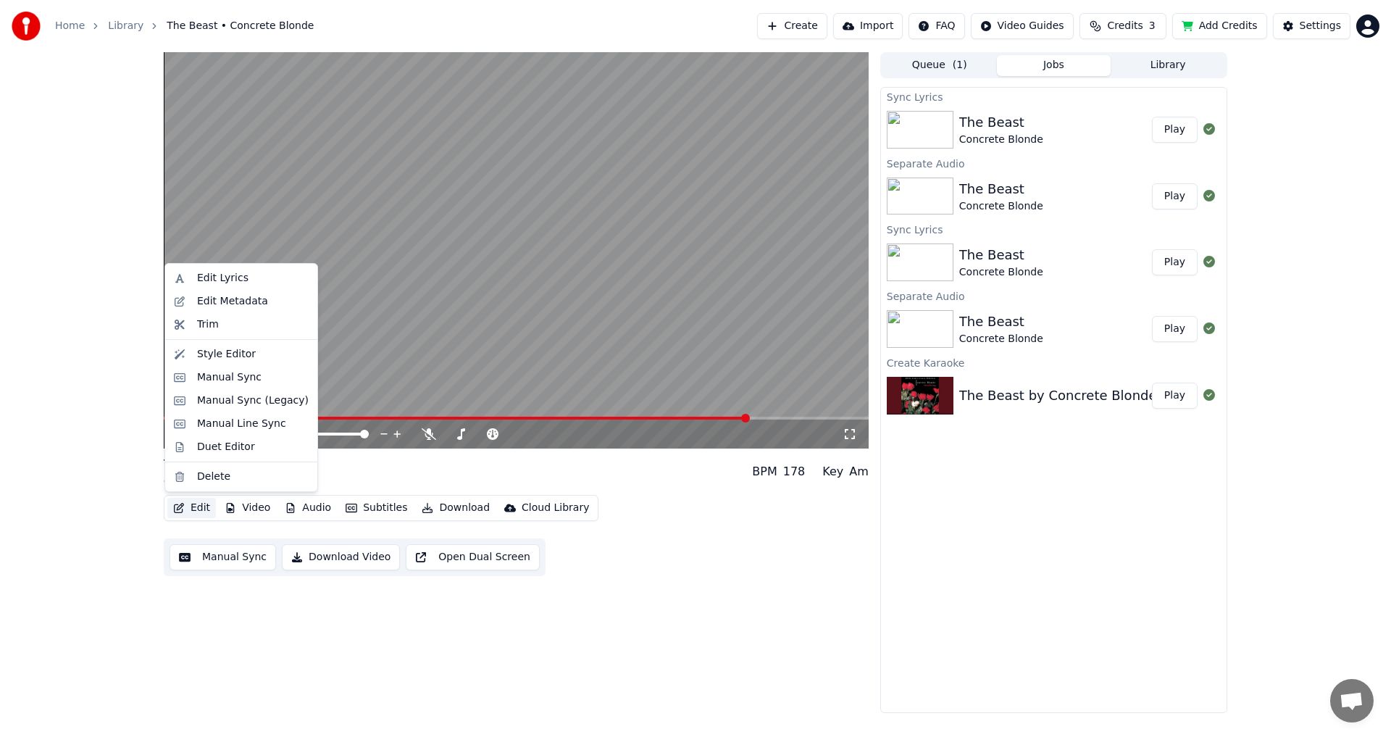
click at [190, 505] on button "Edit" at bounding box center [191, 508] width 49 height 20
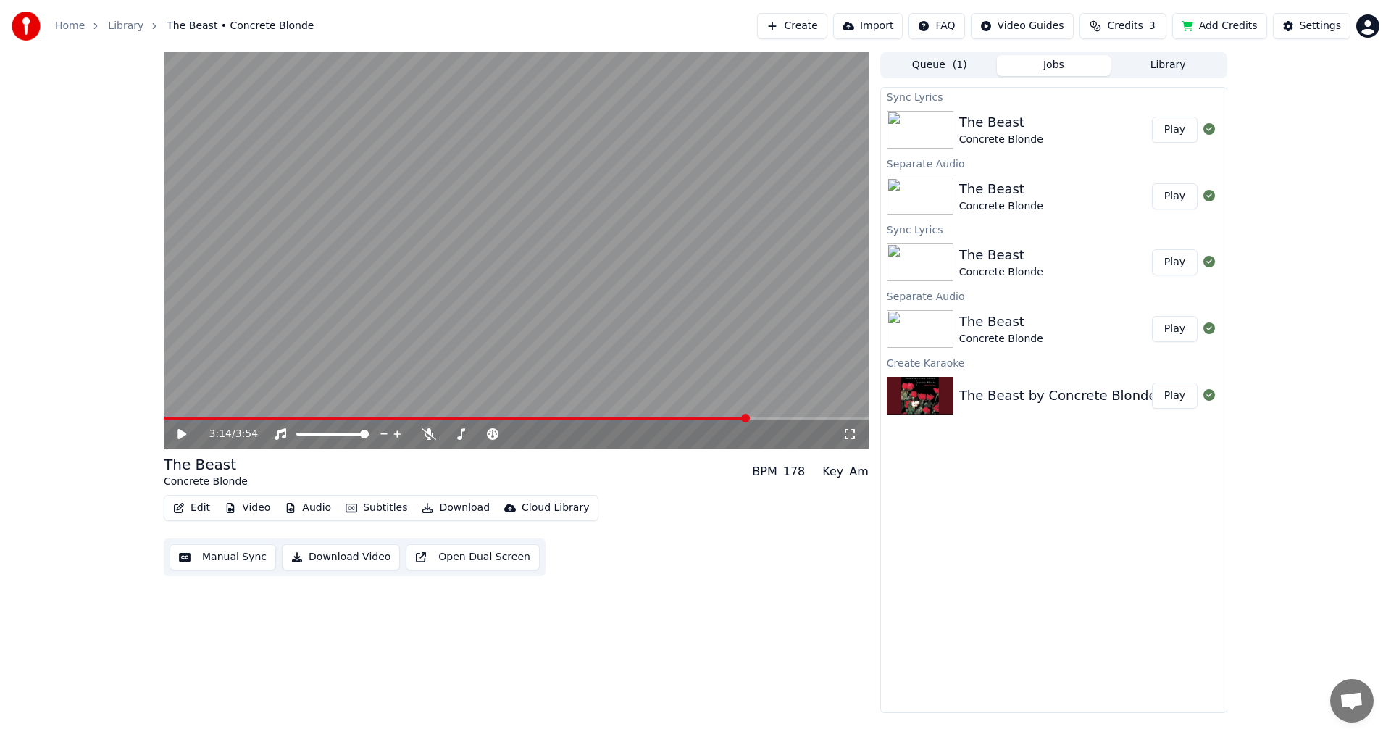
click at [192, 512] on button "Edit" at bounding box center [191, 508] width 49 height 20
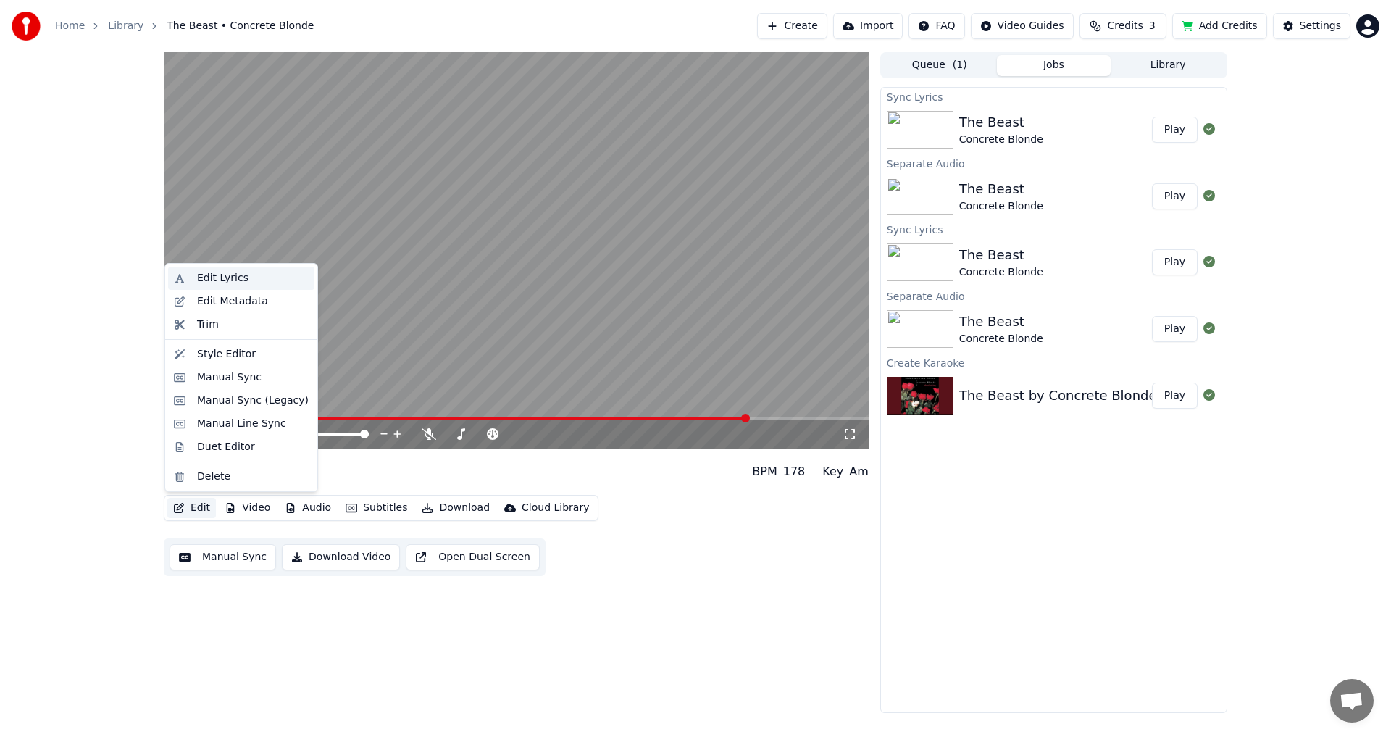
click at [254, 273] on div "Edit Lyrics" at bounding box center [253, 278] width 112 height 14
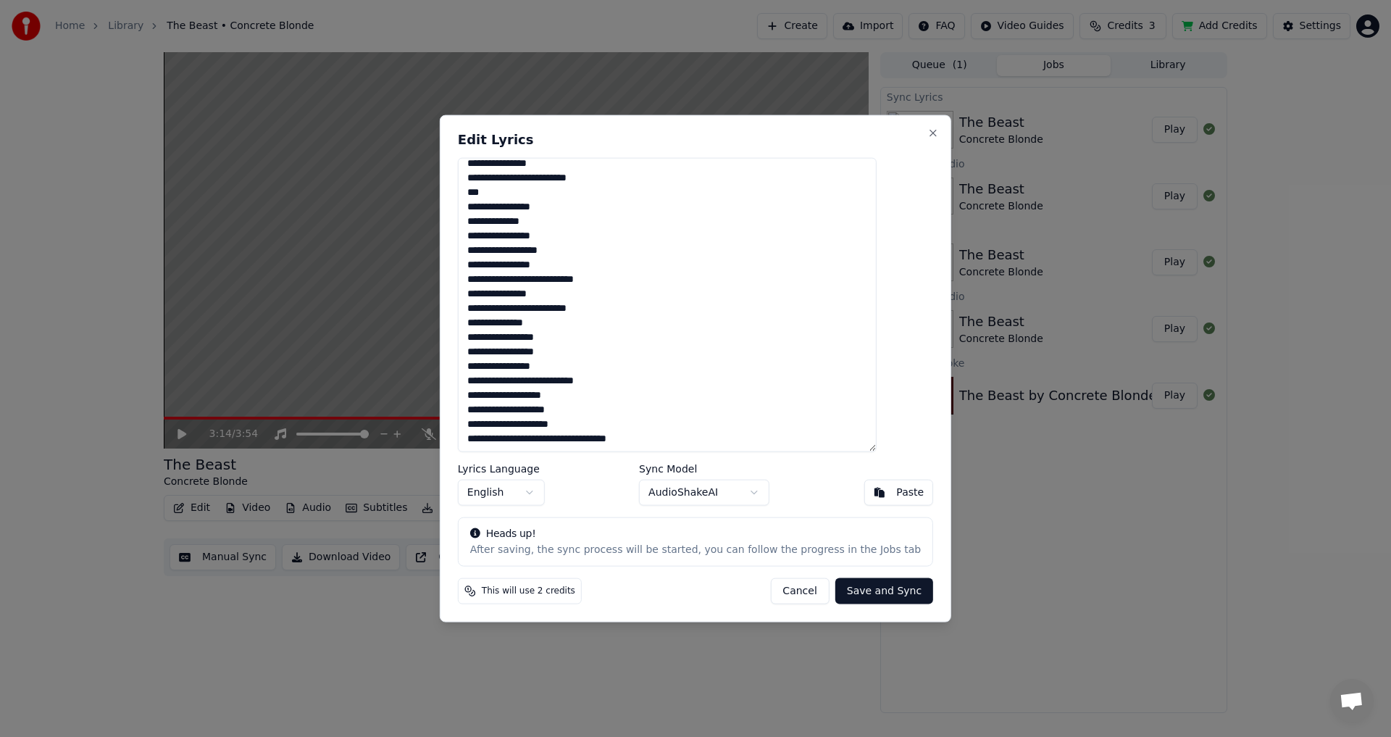
drag, startPoint x: 564, startPoint y: 354, endPoint x: 496, endPoint y: 359, distance: 67.6
click at [496, 359] on textarea at bounding box center [667, 304] width 419 height 295
click at [530, 369] on textarea at bounding box center [667, 304] width 419 height 295
click at [533, 369] on textarea at bounding box center [667, 304] width 419 height 295
drag, startPoint x: 628, startPoint y: 381, endPoint x: 491, endPoint y: 381, distance: 136.9
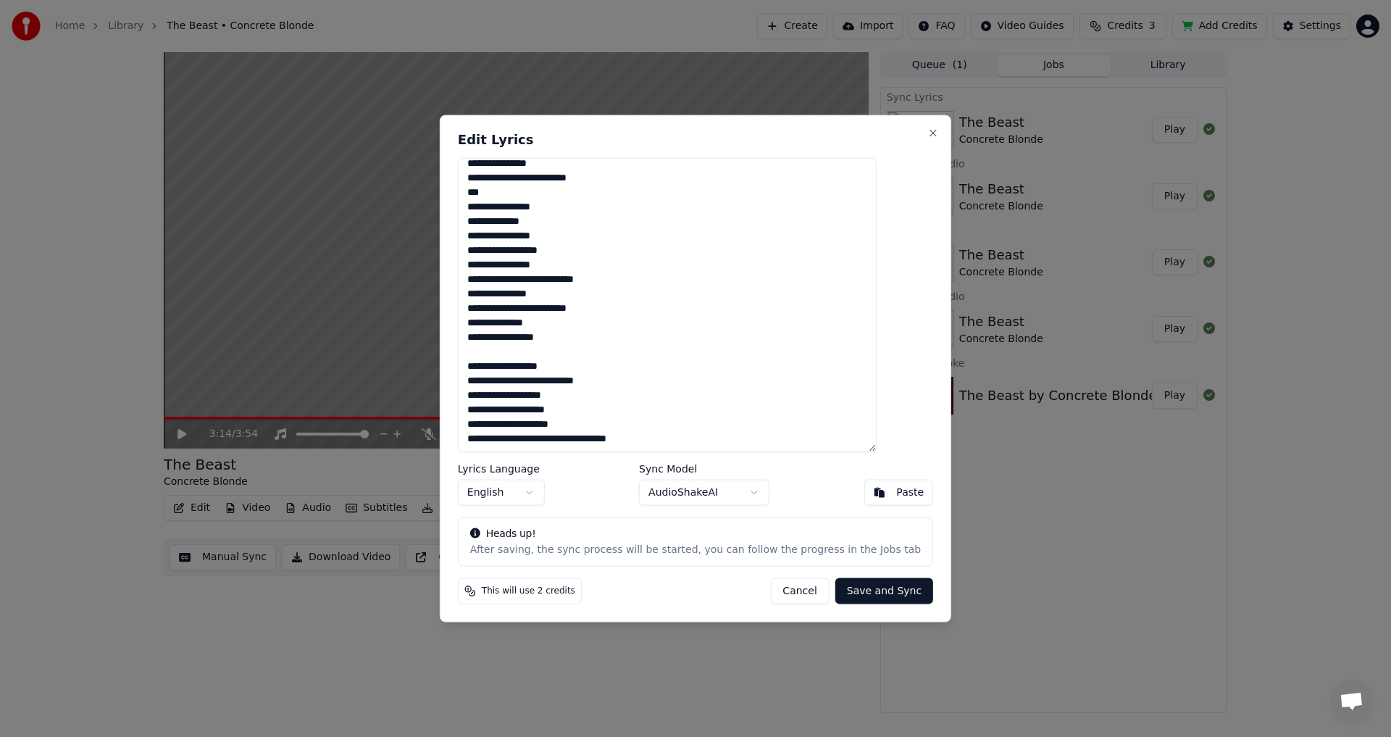
click at [491, 381] on textarea at bounding box center [667, 304] width 419 height 295
click at [538, 407] on textarea at bounding box center [667, 304] width 419 height 295
drag, startPoint x: 553, startPoint y: 407, endPoint x: 491, endPoint y: 411, distance: 61.7
click at [491, 411] on textarea at bounding box center [667, 304] width 419 height 295
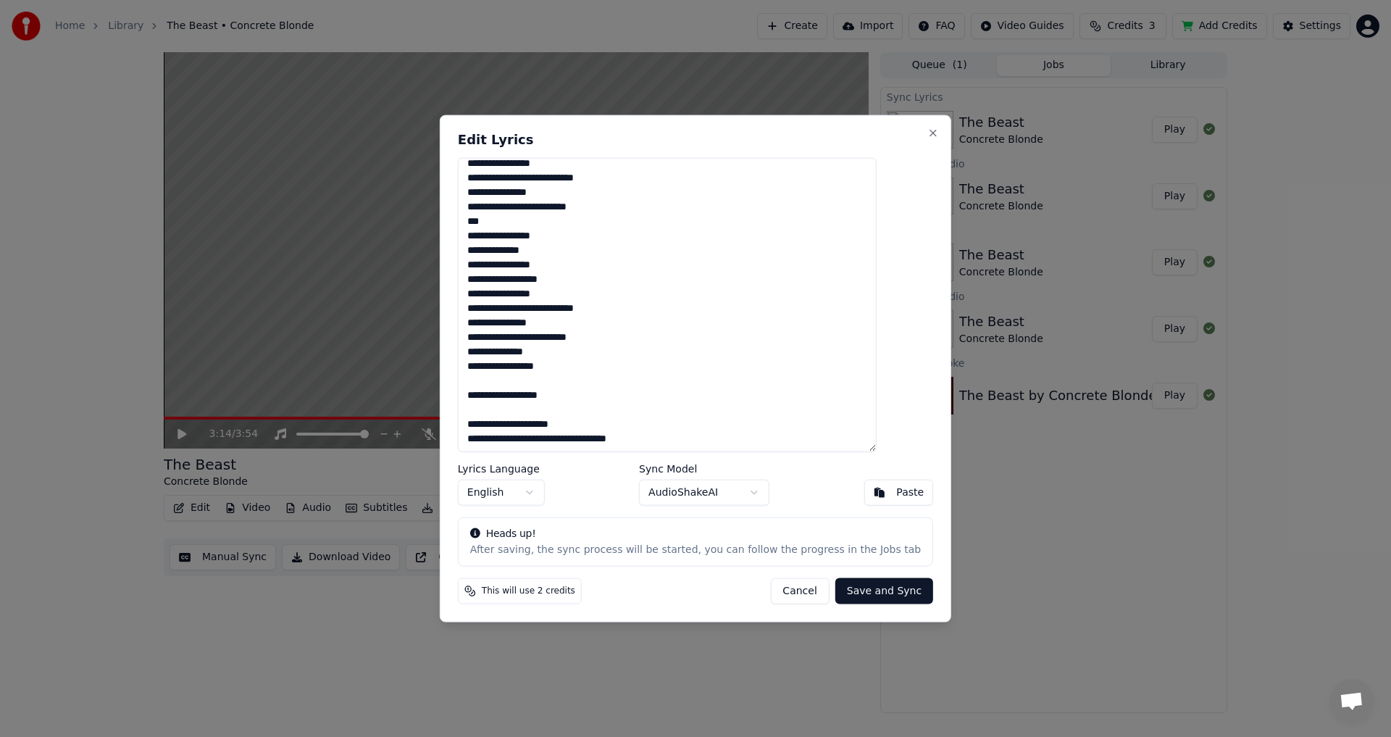
scroll to position [514, 0]
click at [556, 425] on textarea at bounding box center [667, 304] width 419 height 295
drag, startPoint x: 664, startPoint y: 441, endPoint x: 625, endPoint y: 440, distance: 38.4
click at [625, 440] on textarea at bounding box center [667, 304] width 419 height 295
drag, startPoint x: 676, startPoint y: 438, endPoint x: 625, endPoint y: 443, distance: 50.9
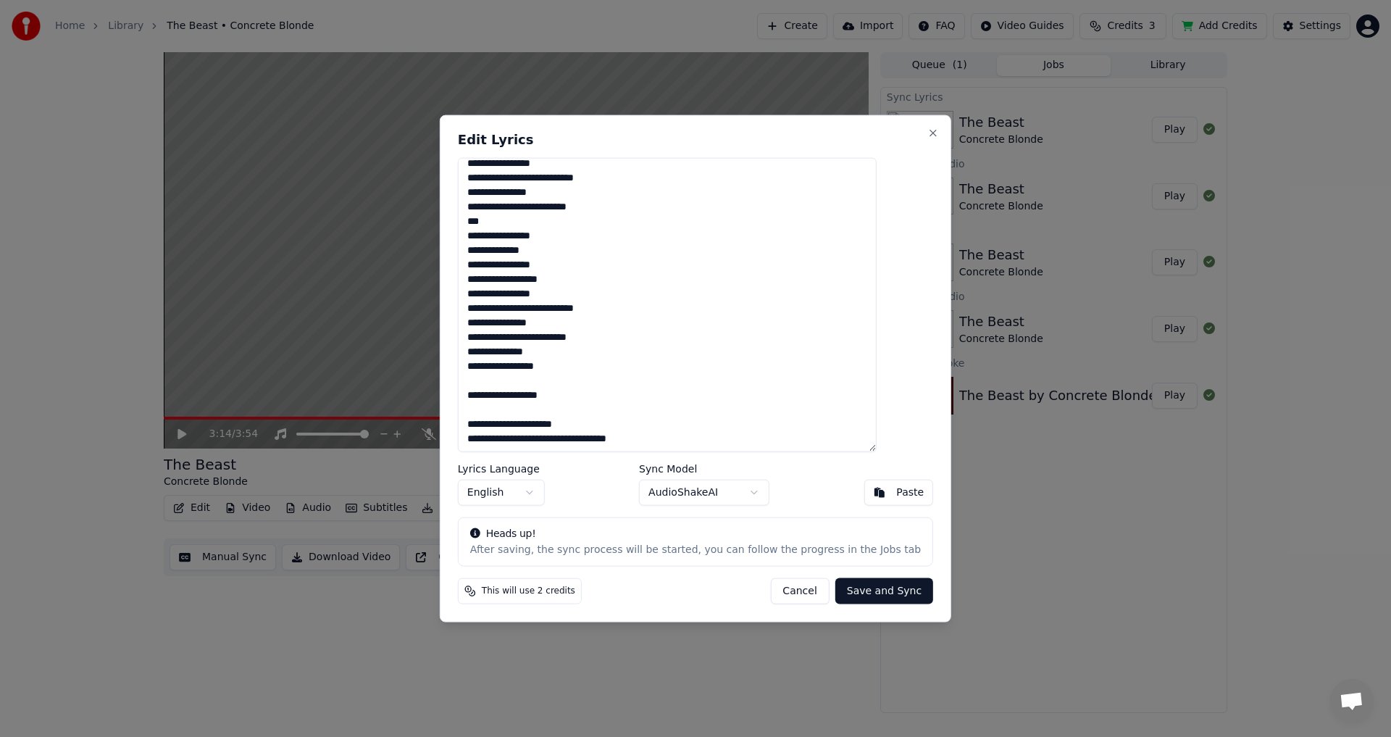
click at [625, 443] on textarea at bounding box center [667, 304] width 419 height 295
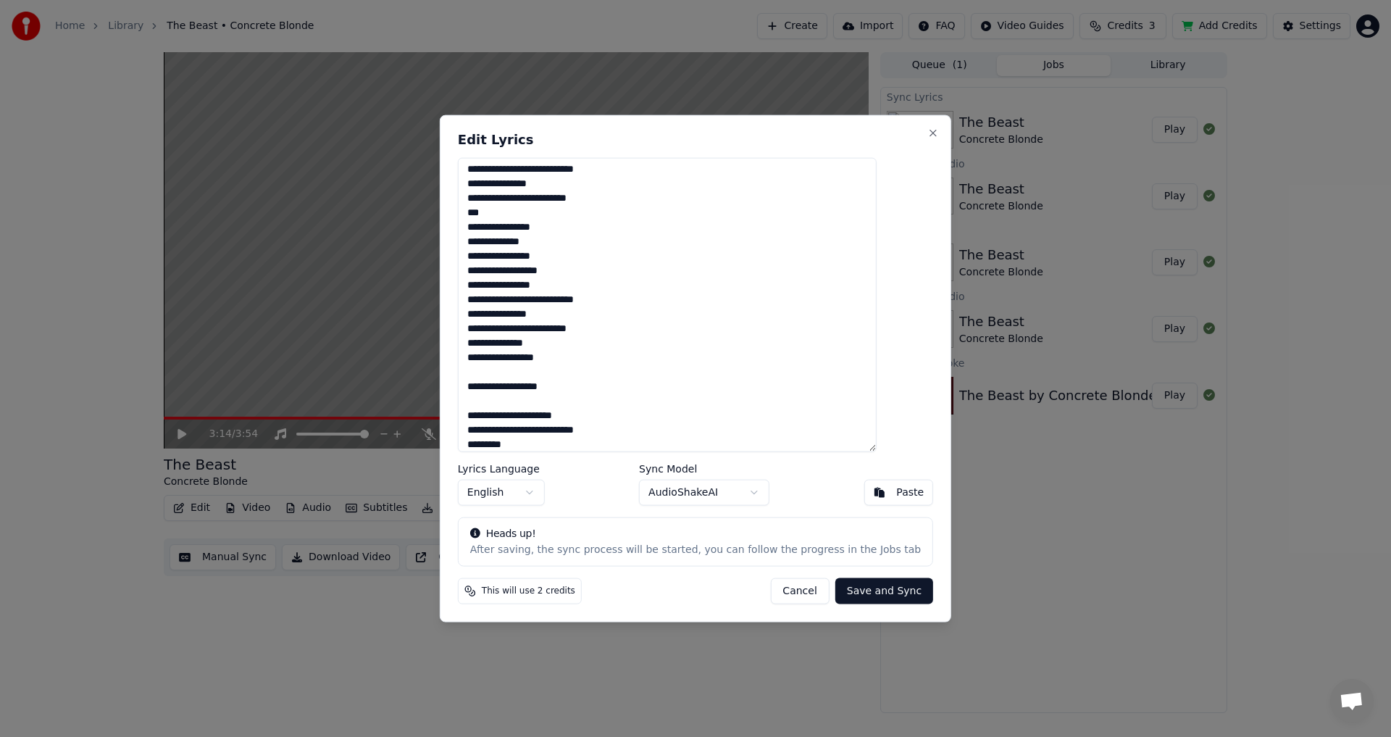
scroll to position [538, 0]
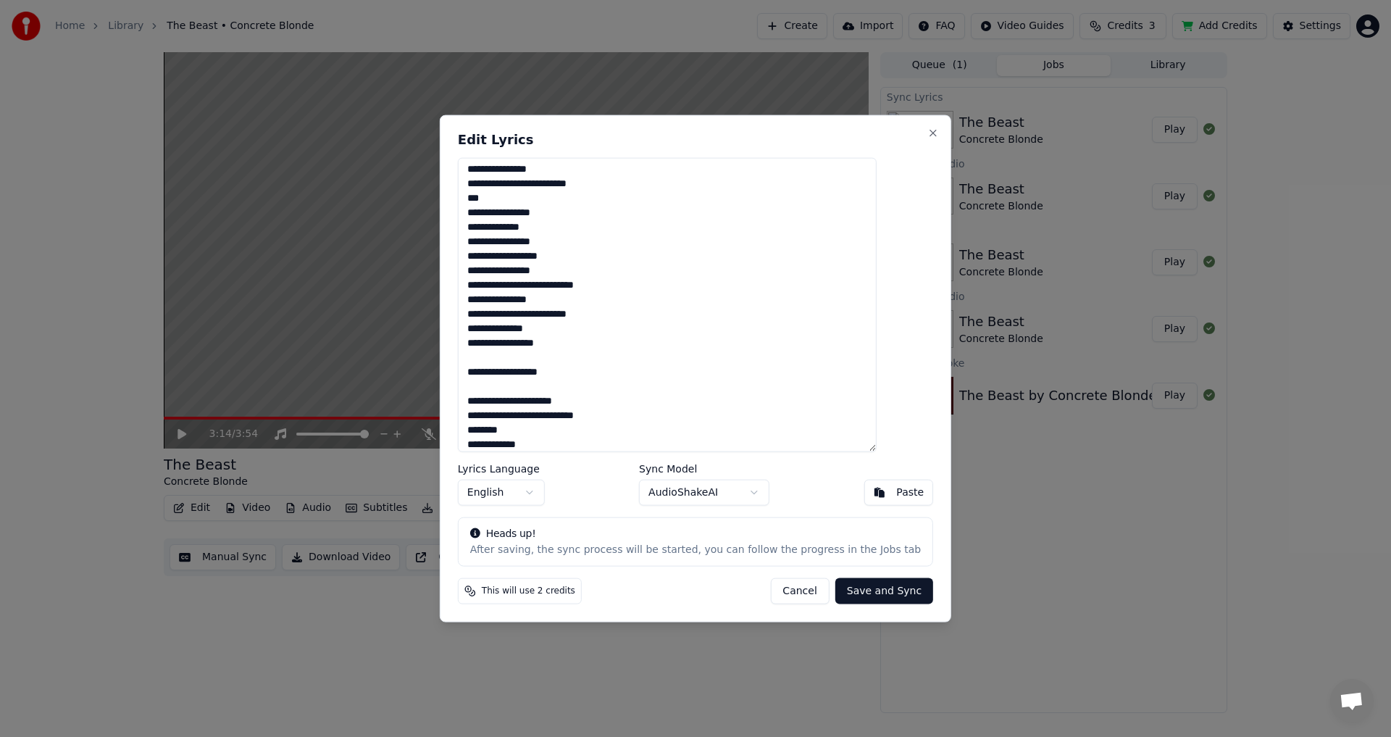
type textarea "**********"
click at [876, 596] on button "Save and Sync" at bounding box center [884, 591] width 98 height 26
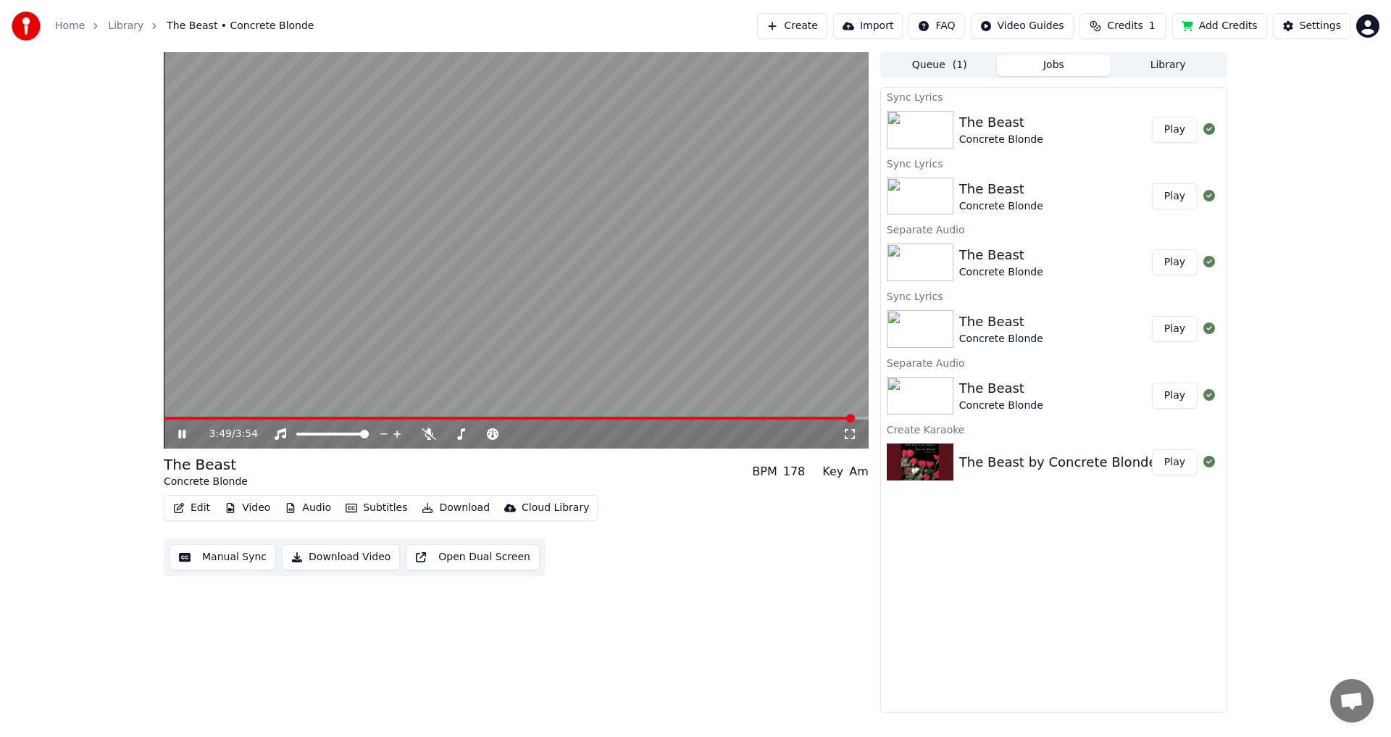
click at [1179, 128] on button "Play" at bounding box center [1175, 130] width 46 height 26
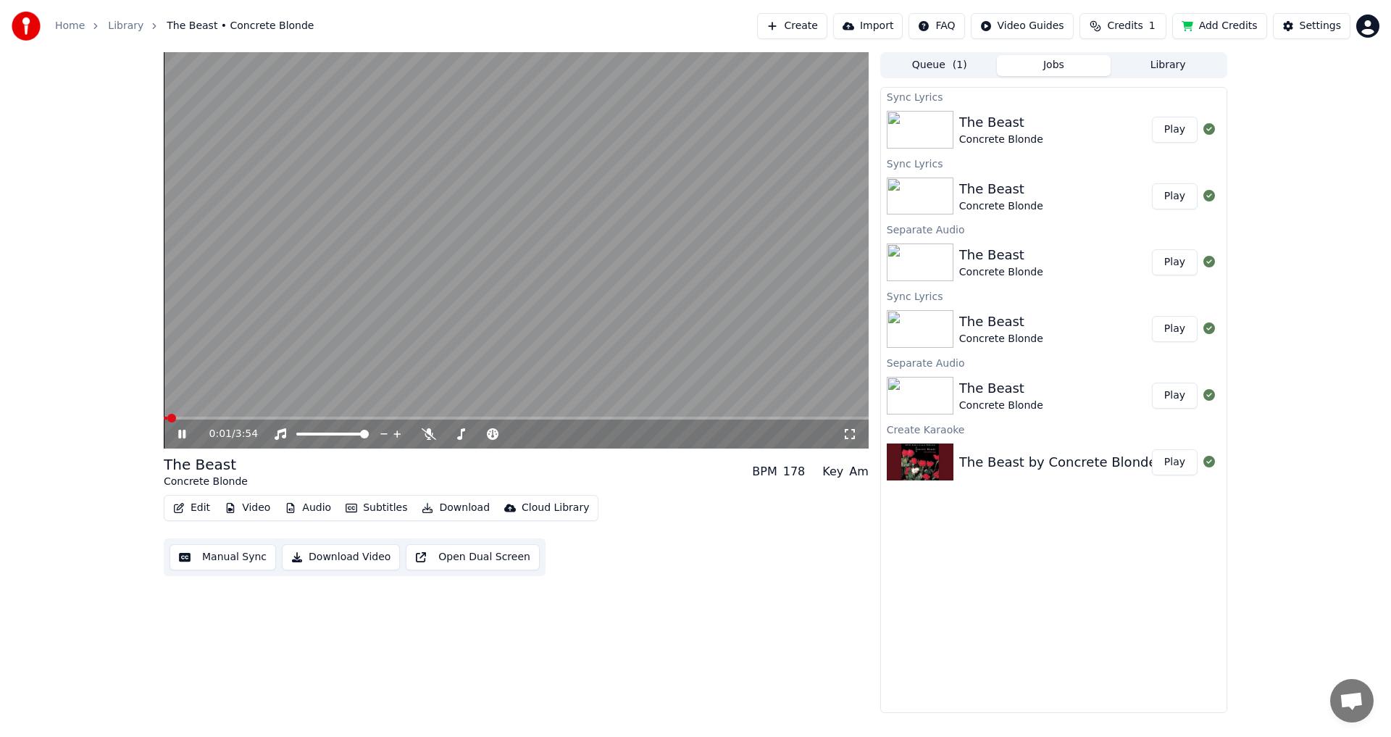
click at [665, 417] on span at bounding box center [516, 418] width 705 height 3
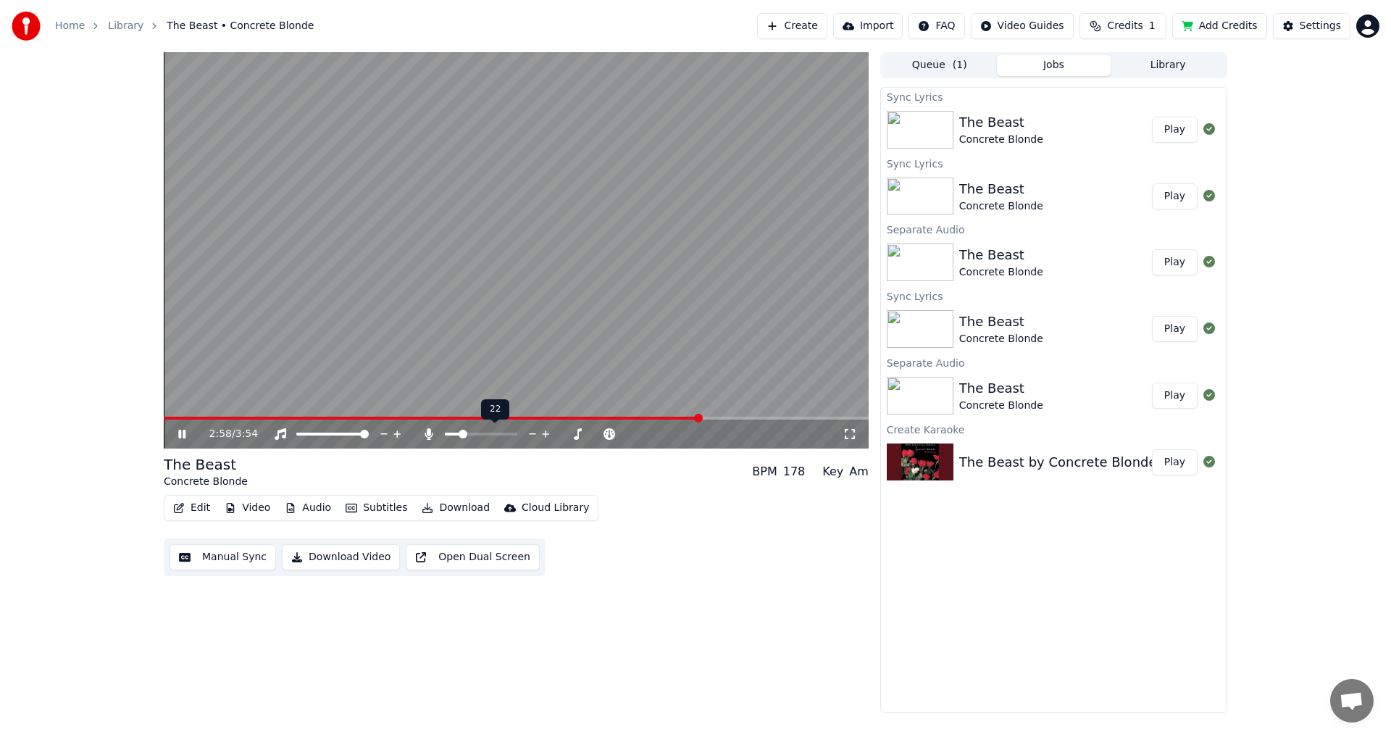
click at [461, 438] on span at bounding box center [463, 434] width 9 height 9
click at [467, 437] on span at bounding box center [468, 434] width 9 height 9
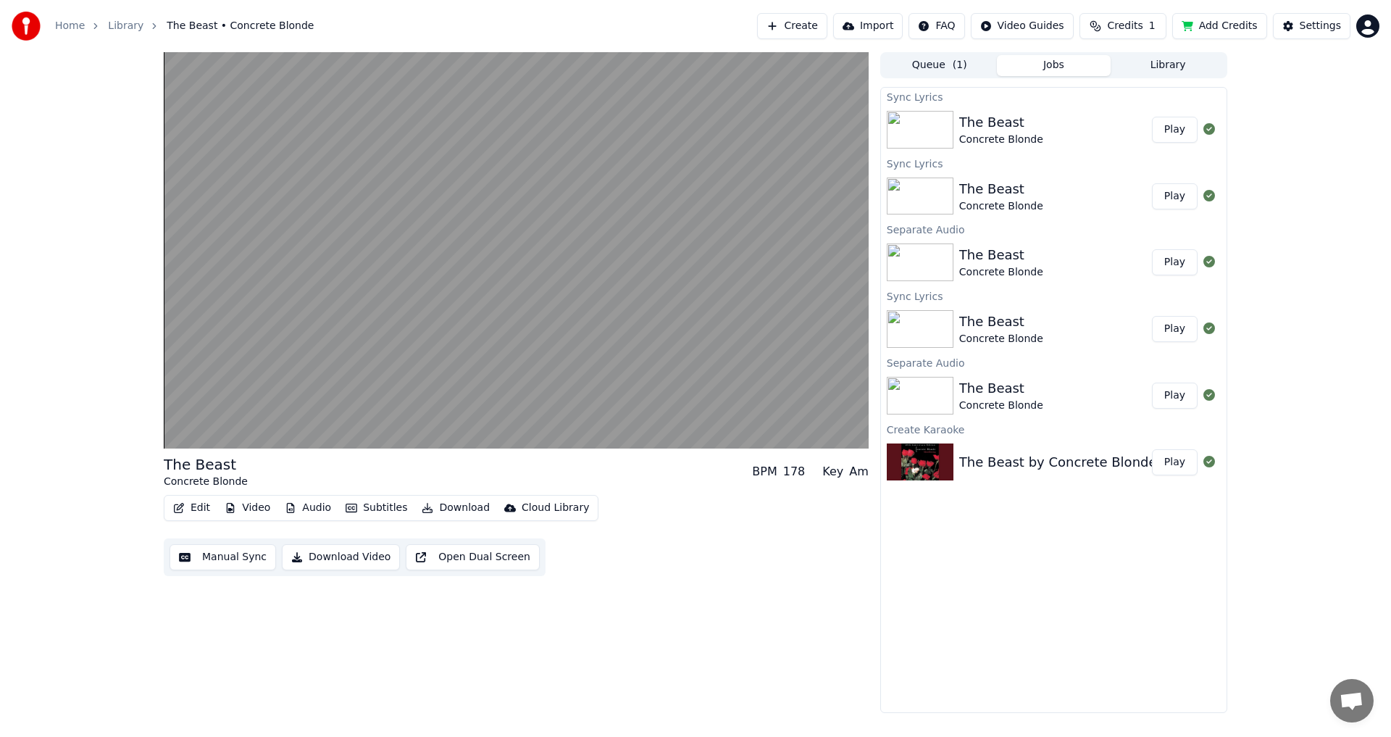
click at [220, 559] on button "Manual Sync" at bounding box center [223, 557] width 107 height 26
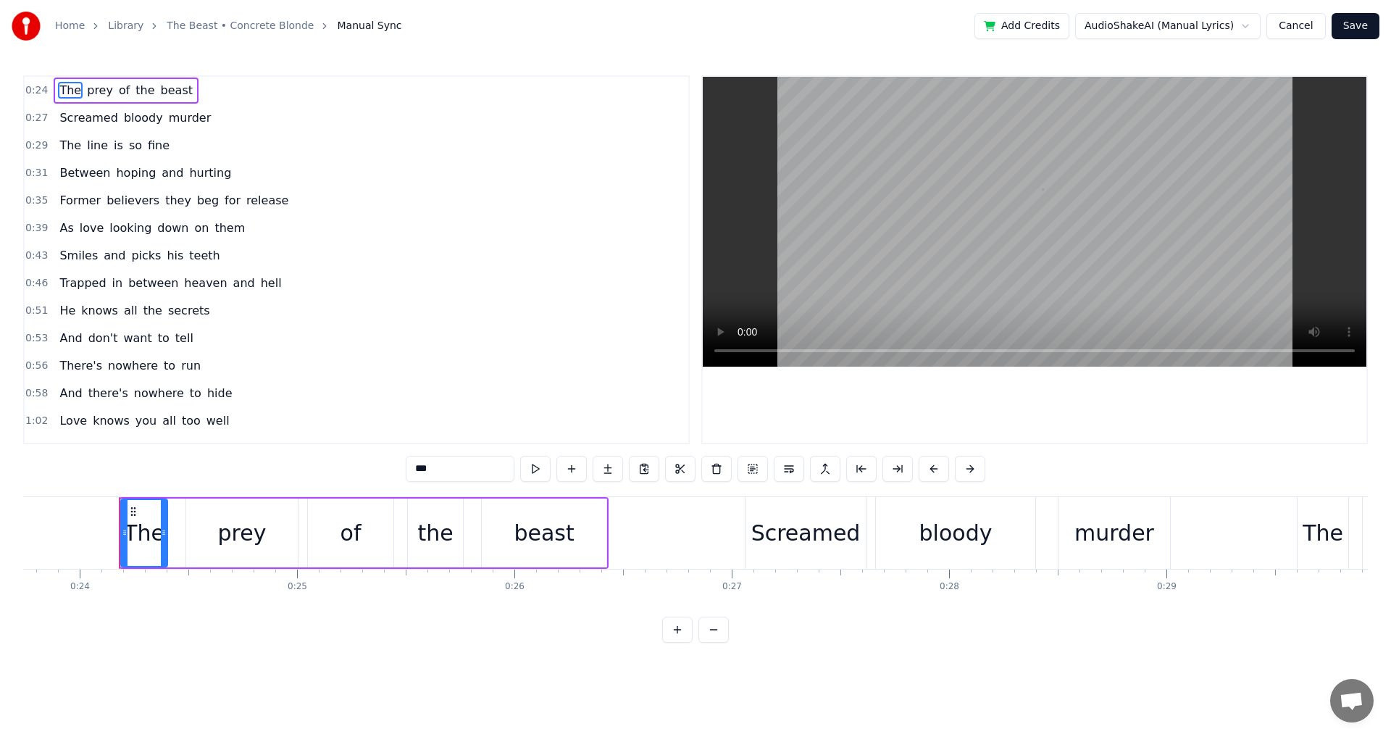
scroll to position [0, 5184]
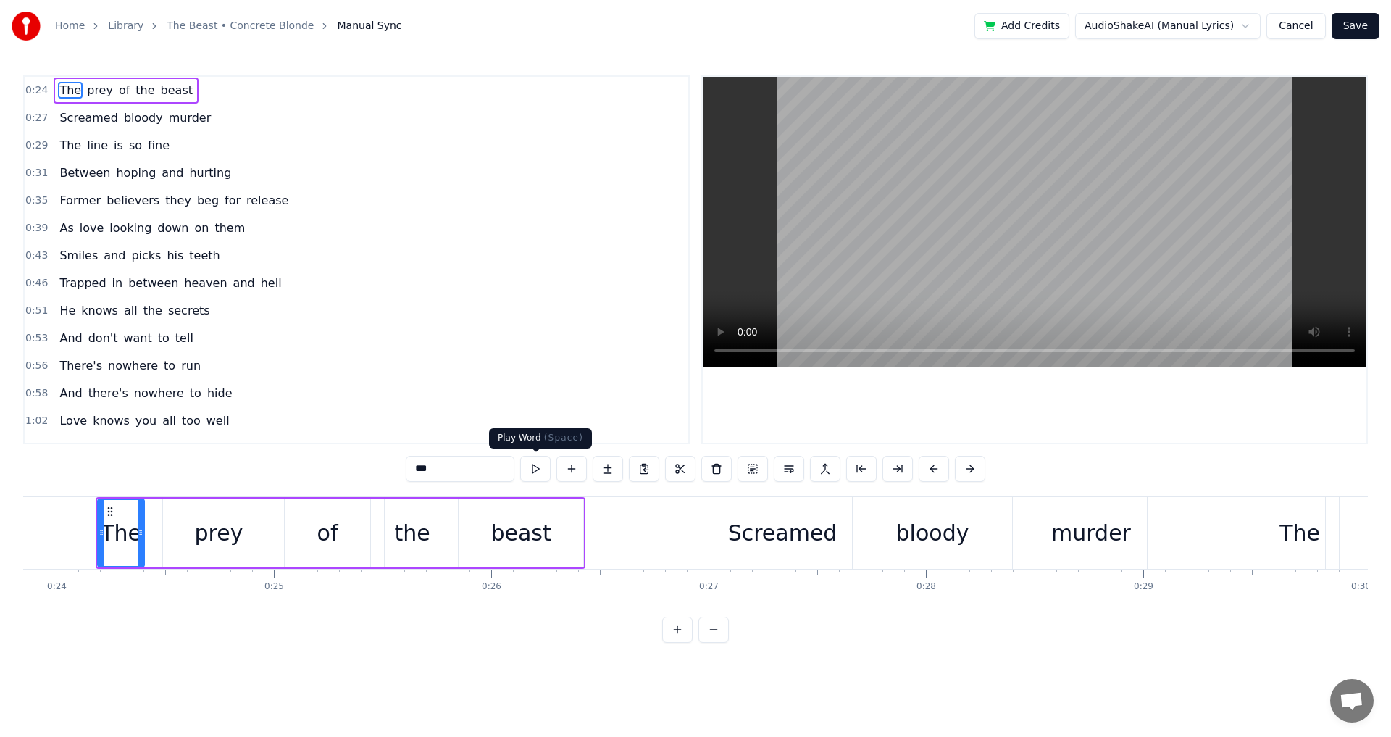
click at [536, 465] on button at bounding box center [535, 469] width 30 height 26
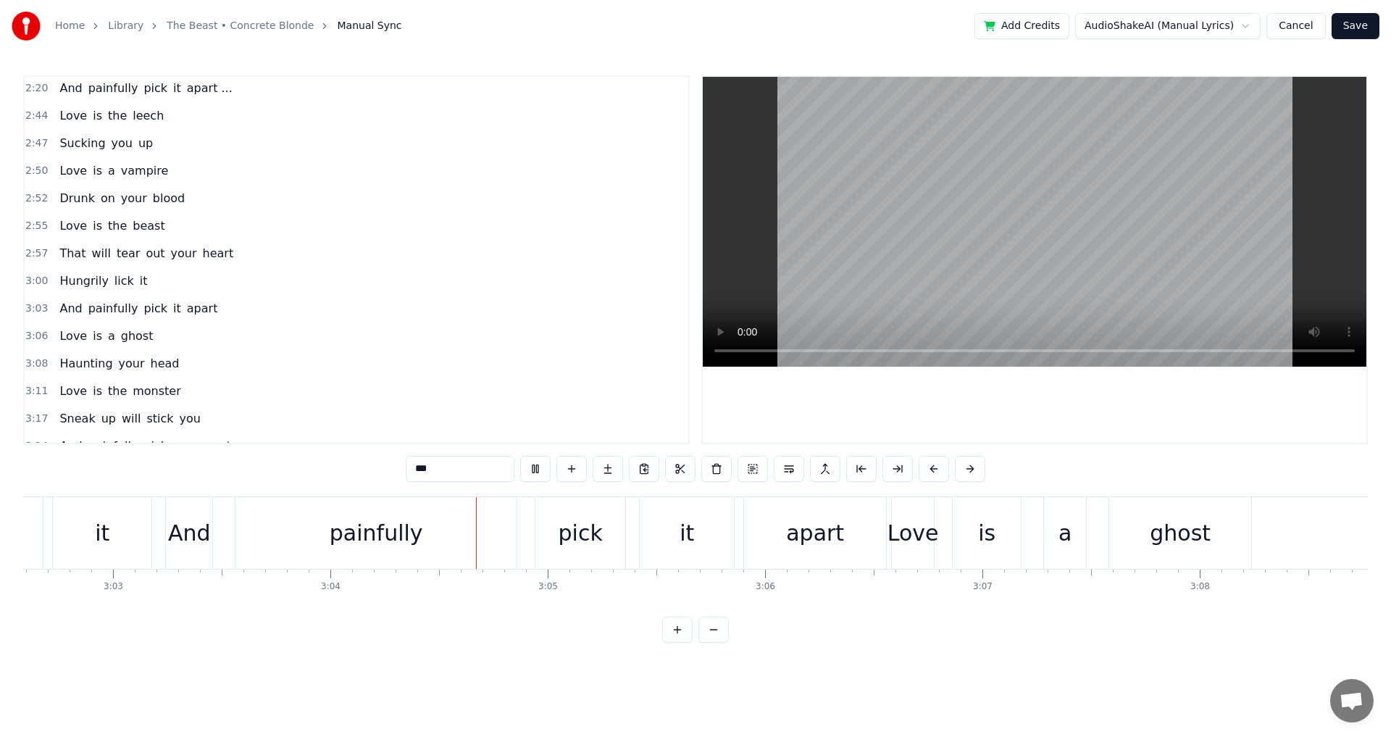
scroll to position [0, 39941]
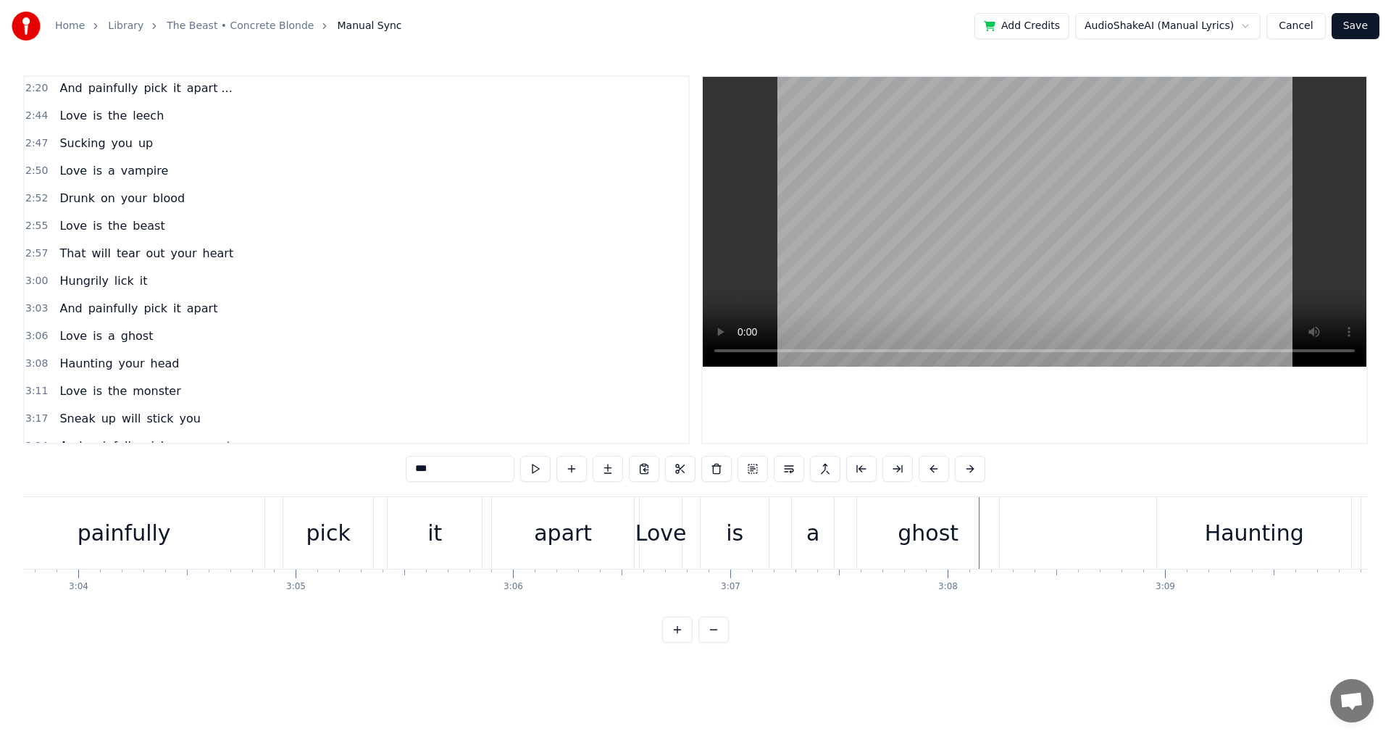
click at [107, 338] on span "a" at bounding box center [112, 336] width 10 height 17
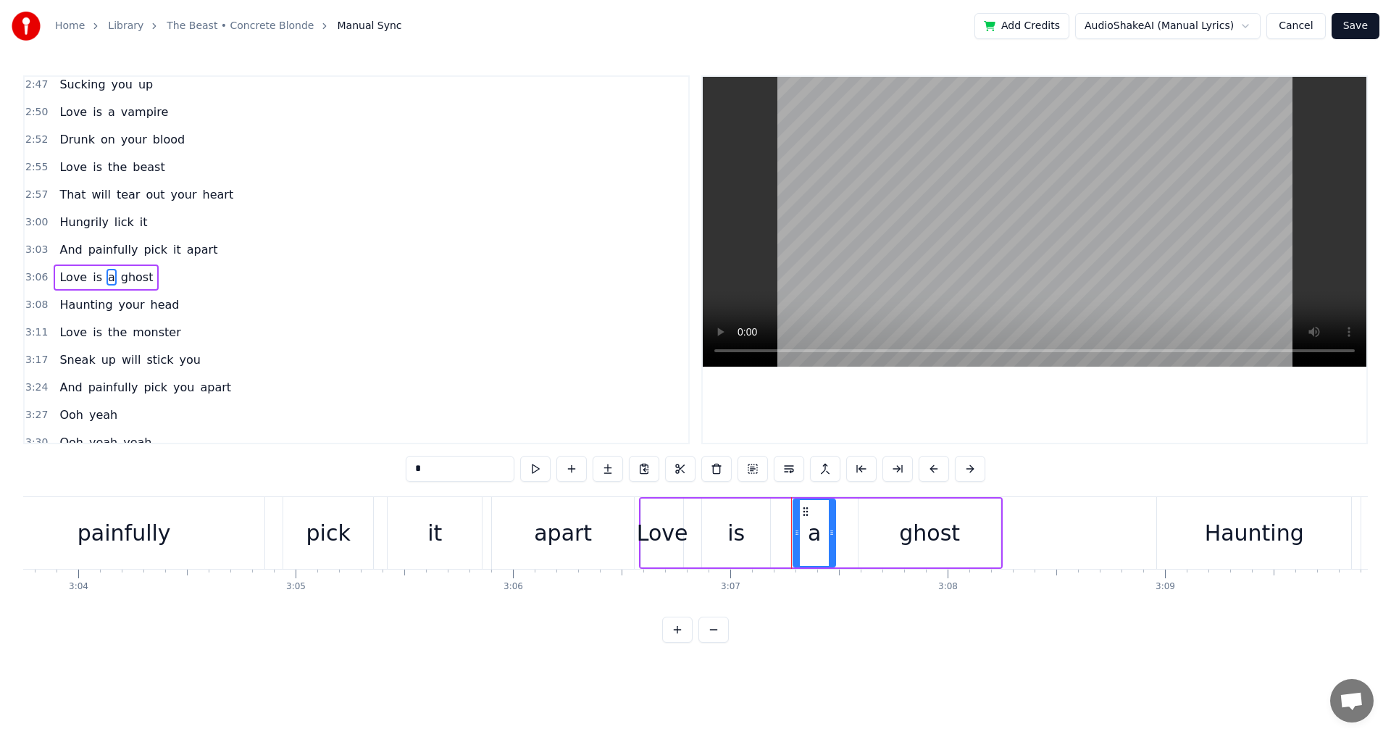
scroll to position [1121, 0]
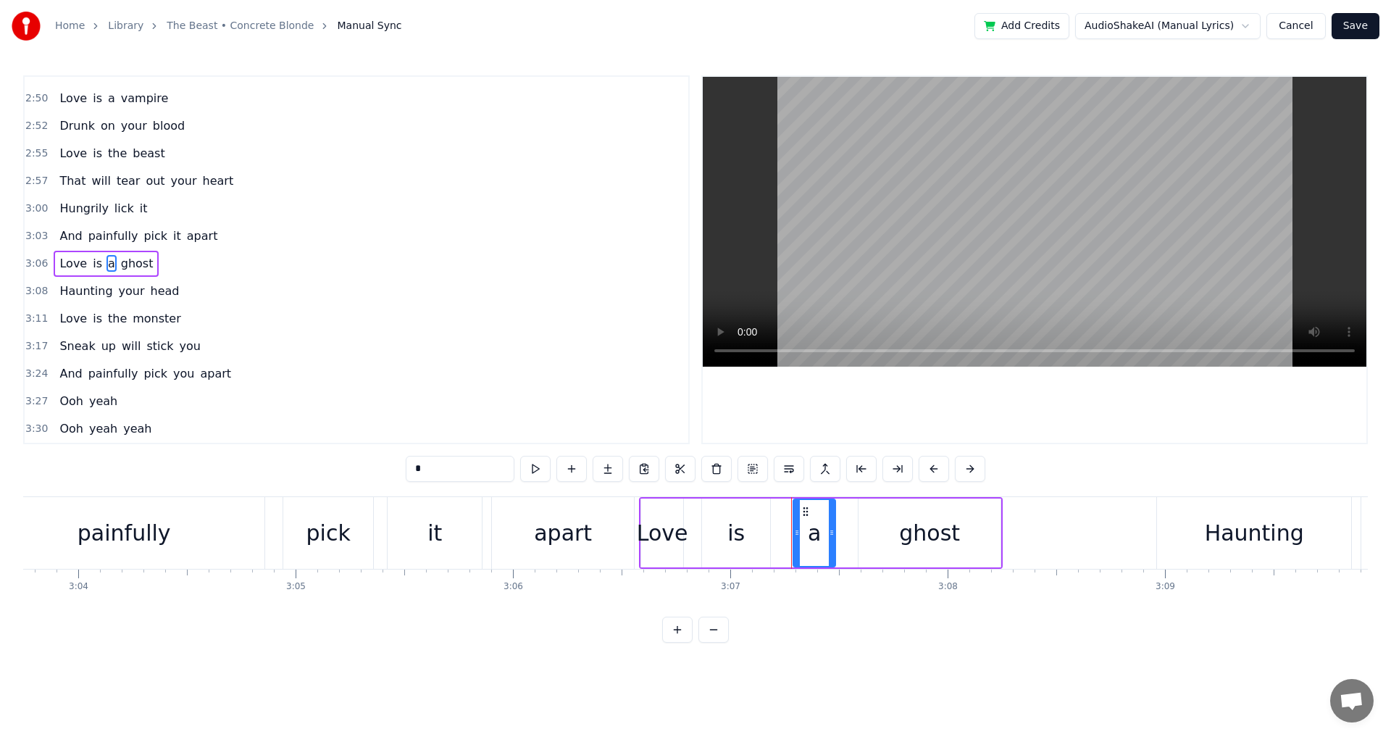
click at [810, 534] on div "a" at bounding box center [814, 533] width 13 height 33
click at [817, 535] on div "a" at bounding box center [814, 533] width 13 height 33
click at [821, 536] on div "a" at bounding box center [814, 533] width 41 height 66
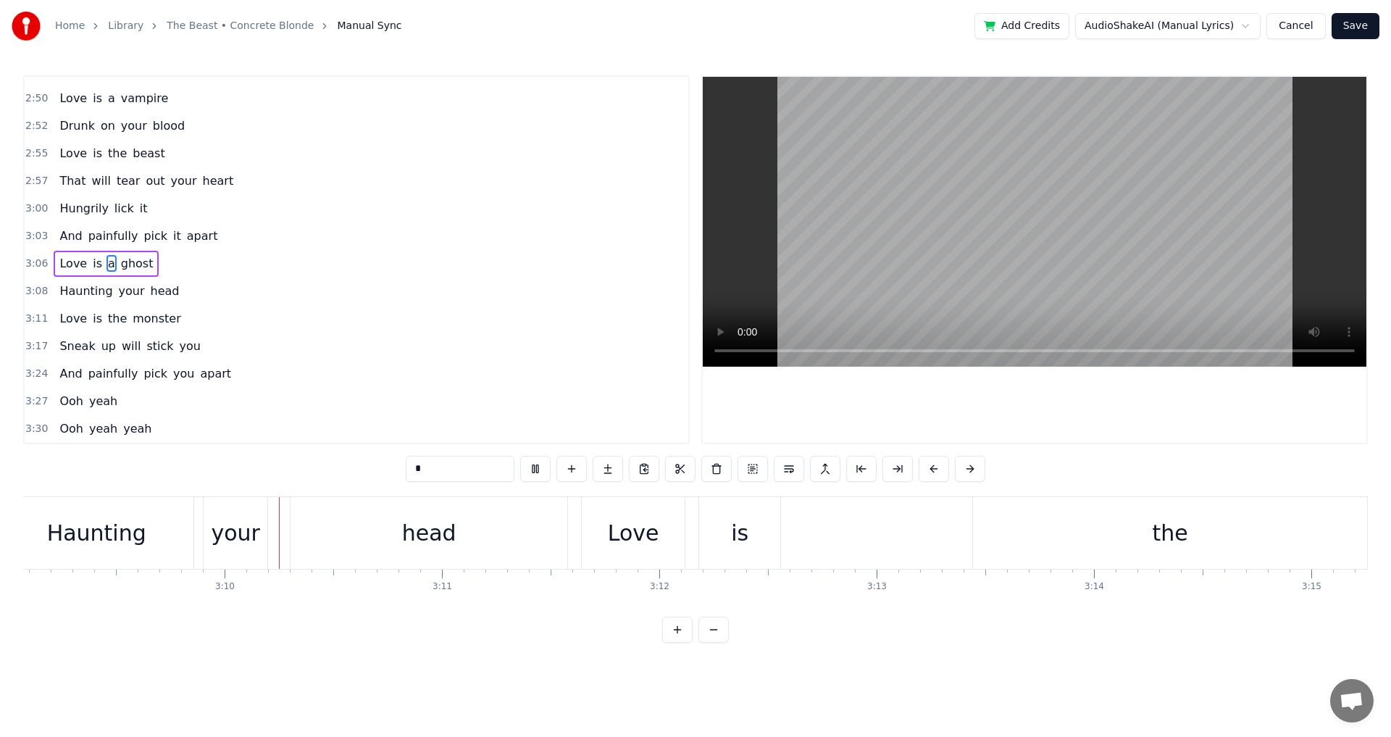
scroll to position [0, 41148]
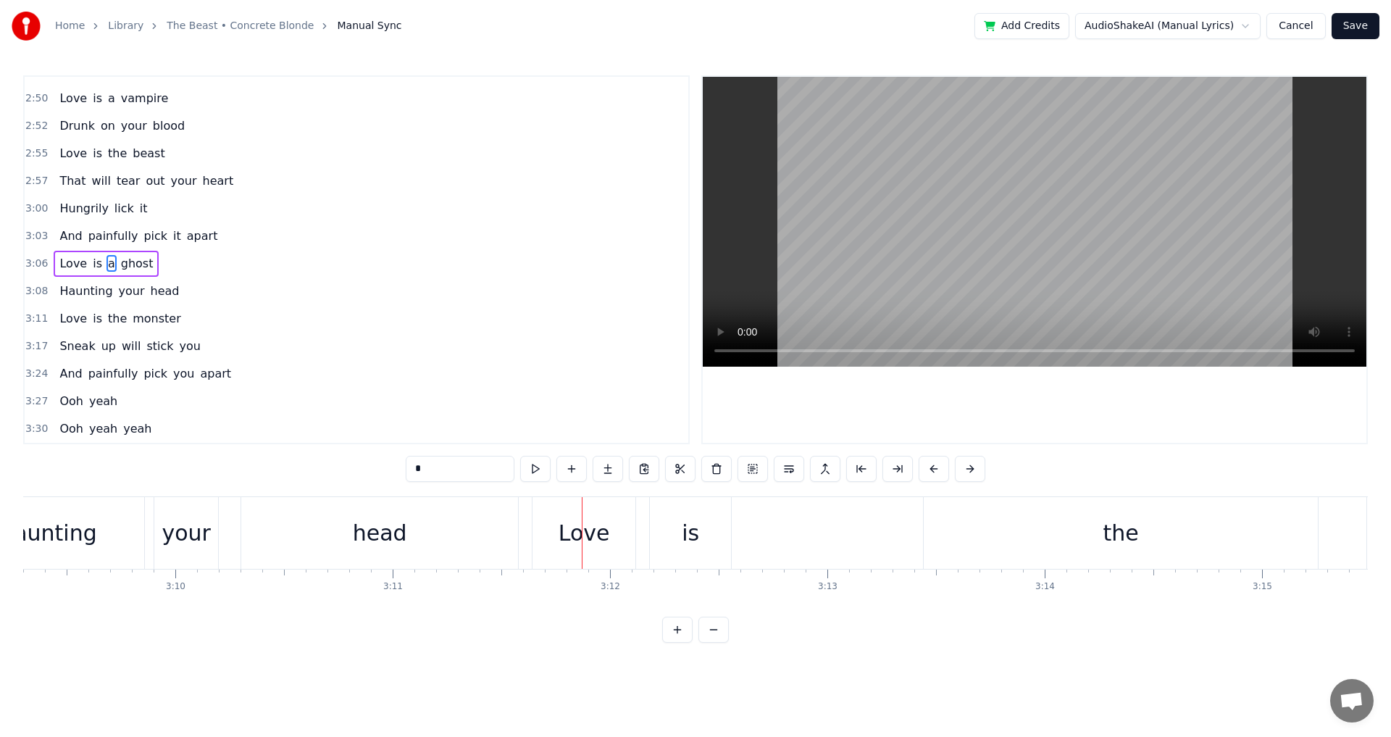
click at [422, 530] on div "head" at bounding box center [379, 533] width 277 height 72
type input "****"
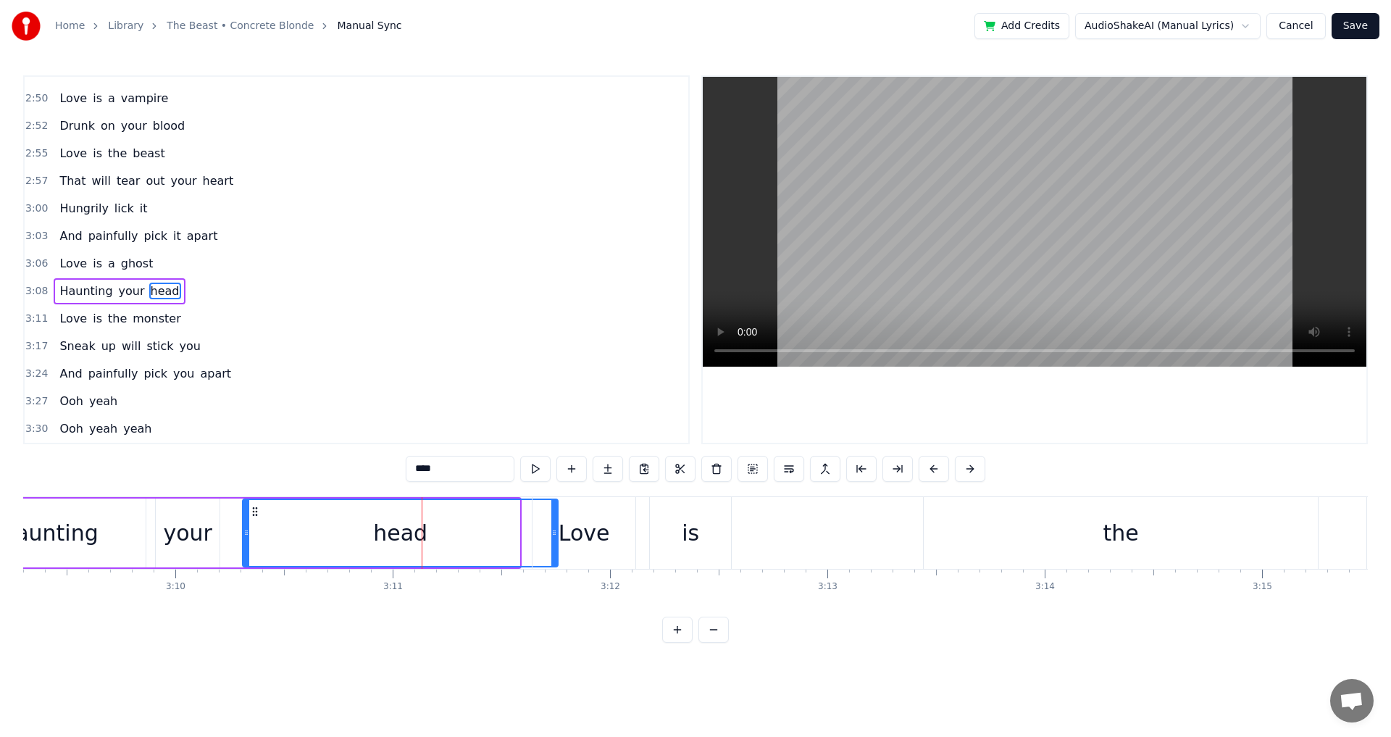
drag, startPoint x: 516, startPoint y: 535, endPoint x: 554, endPoint y: 541, distance: 38.7
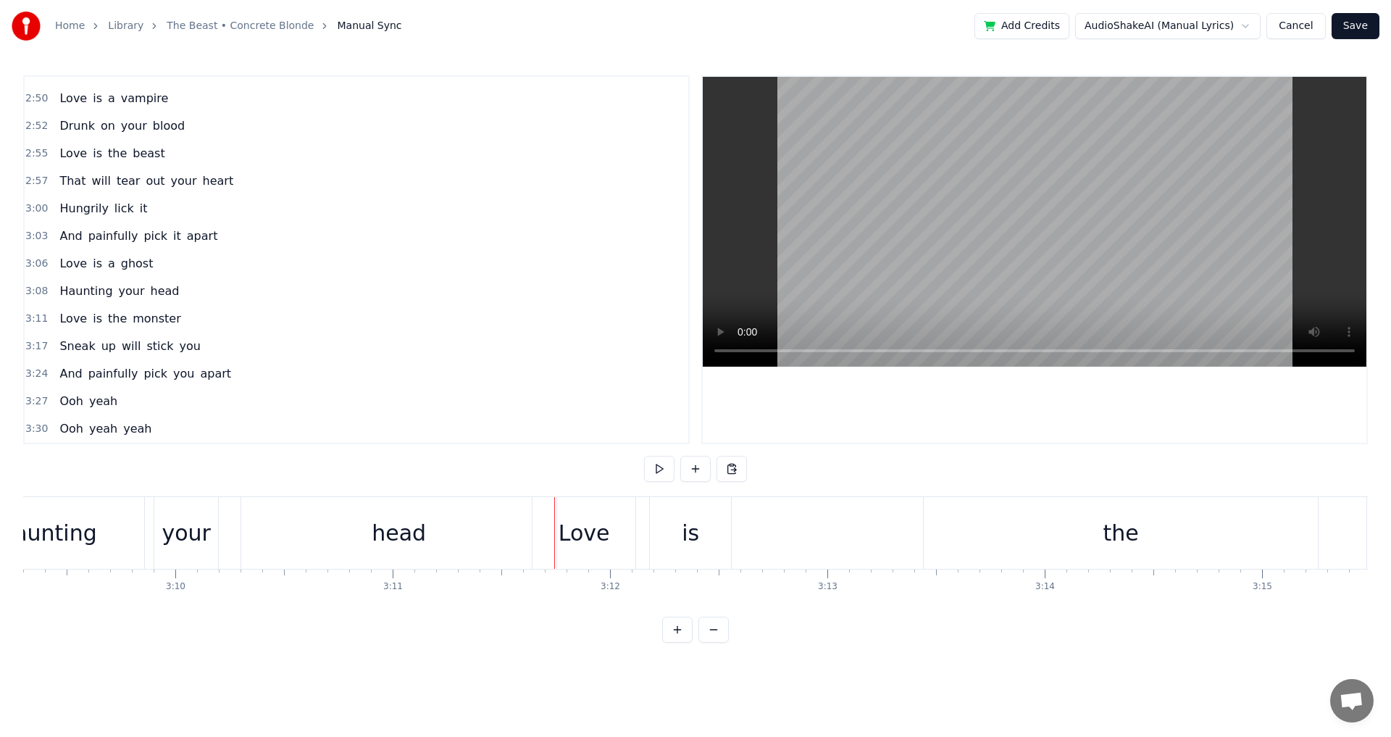
click at [554, 541] on div at bounding box center [554, 533] width 1 height 72
drag, startPoint x: 593, startPoint y: 541, endPoint x: 635, endPoint y: 541, distance: 42.8
click at [635, 541] on div "Love" at bounding box center [584, 533] width 104 height 72
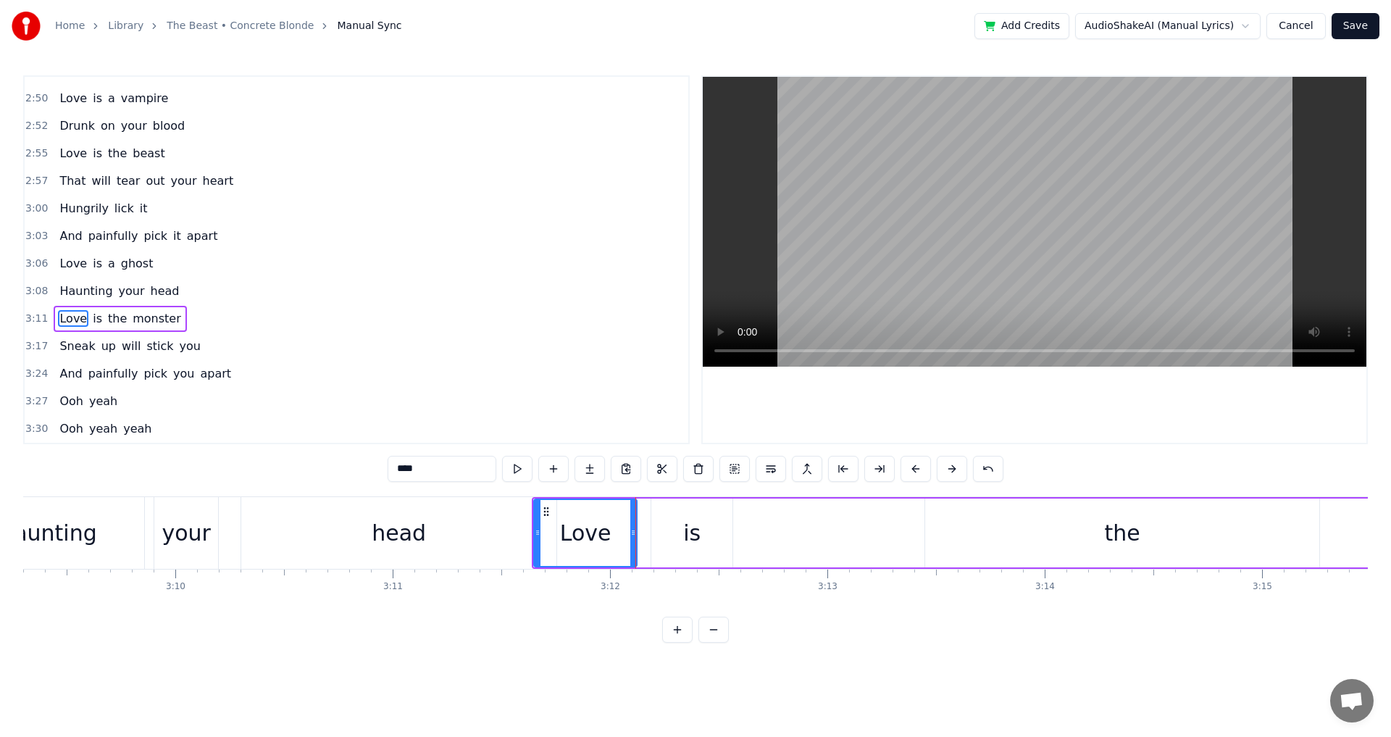
drag, startPoint x: 596, startPoint y: 541, endPoint x: 631, endPoint y: 543, distance: 35.6
click at [631, 543] on div "Love" at bounding box center [585, 533] width 101 height 66
drag, startPoint x: 598, startPoint y: 530, endPoint x: 654, endPoint y: 536, distance: 56.8
click at [659, 535] on div "Love is the monster" at bounding box center [1107, 533] width 1151 height 72
click at [469, 538] on div "head" at bounding box center [398, 533] width 315 height 72
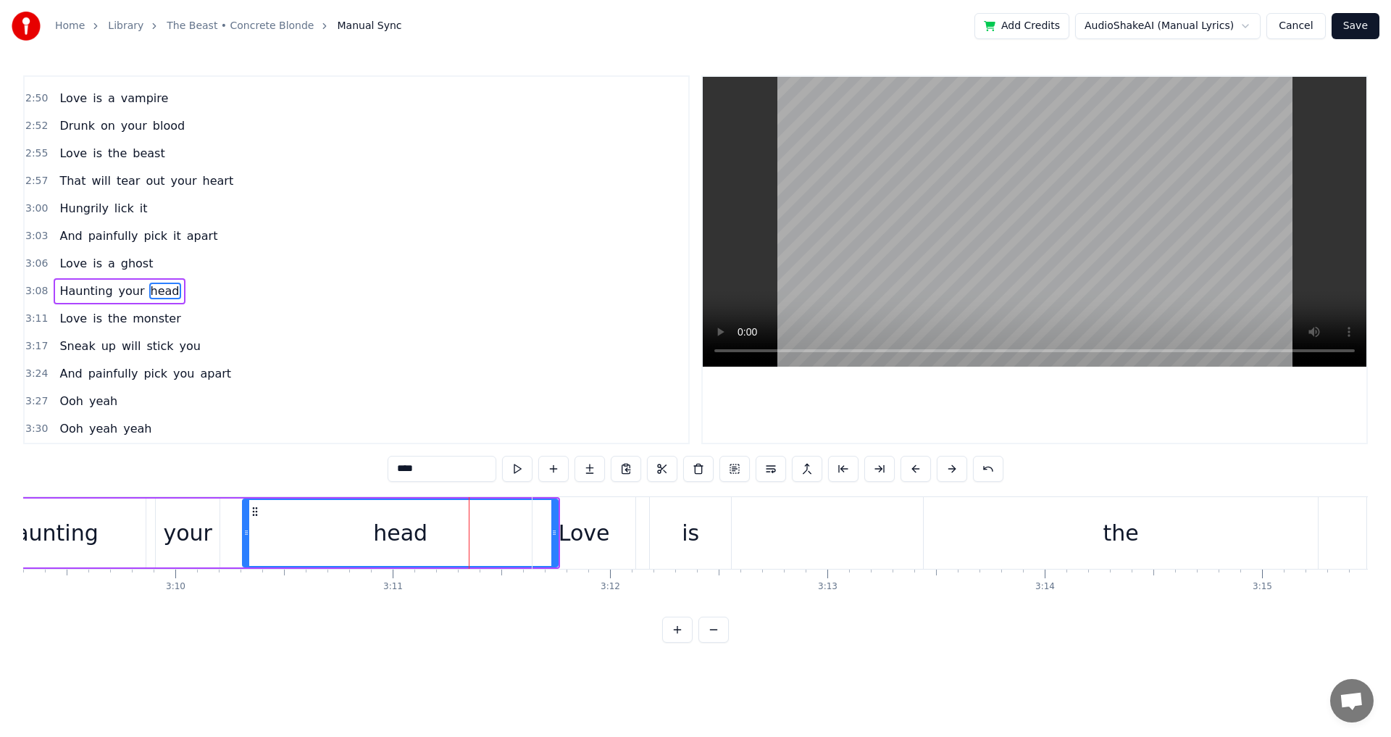
drag, startPoint x: 624, startPoint y: 541, endPoint x: 646, endPoint y: 544, distance: 22.8
click at [646, 544] on div "Love is the monster" at bounding box center [1107, 533] width 1151 height 72
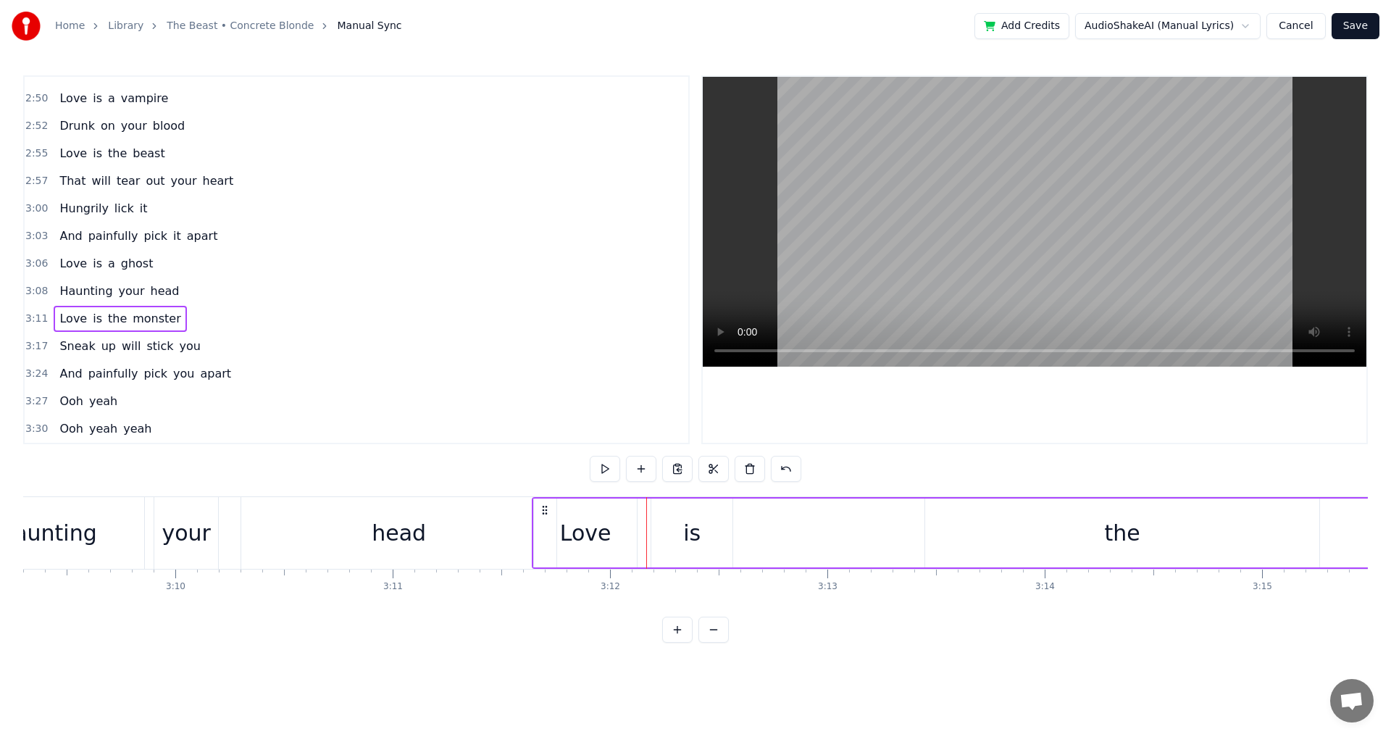
drag, startPoint x: 601, startPoint y: 557, endPoint x: 667, endPoint y: 569, distance: 67.7
click at [667, 569] on div "The prey of the beast Screamed bloody murder The line is so fine Between hoping…" at bounding box center [695, 550] width 1345 height 109
drag, startPoint x: 609, startPoint y: 584, endPoint x: 627, endPoint y: 585, distance: 17.4
drag, startPoint x: 619, startPoint y: 580, endPoint x: 556, endPoint y: 588, distance: 62.9
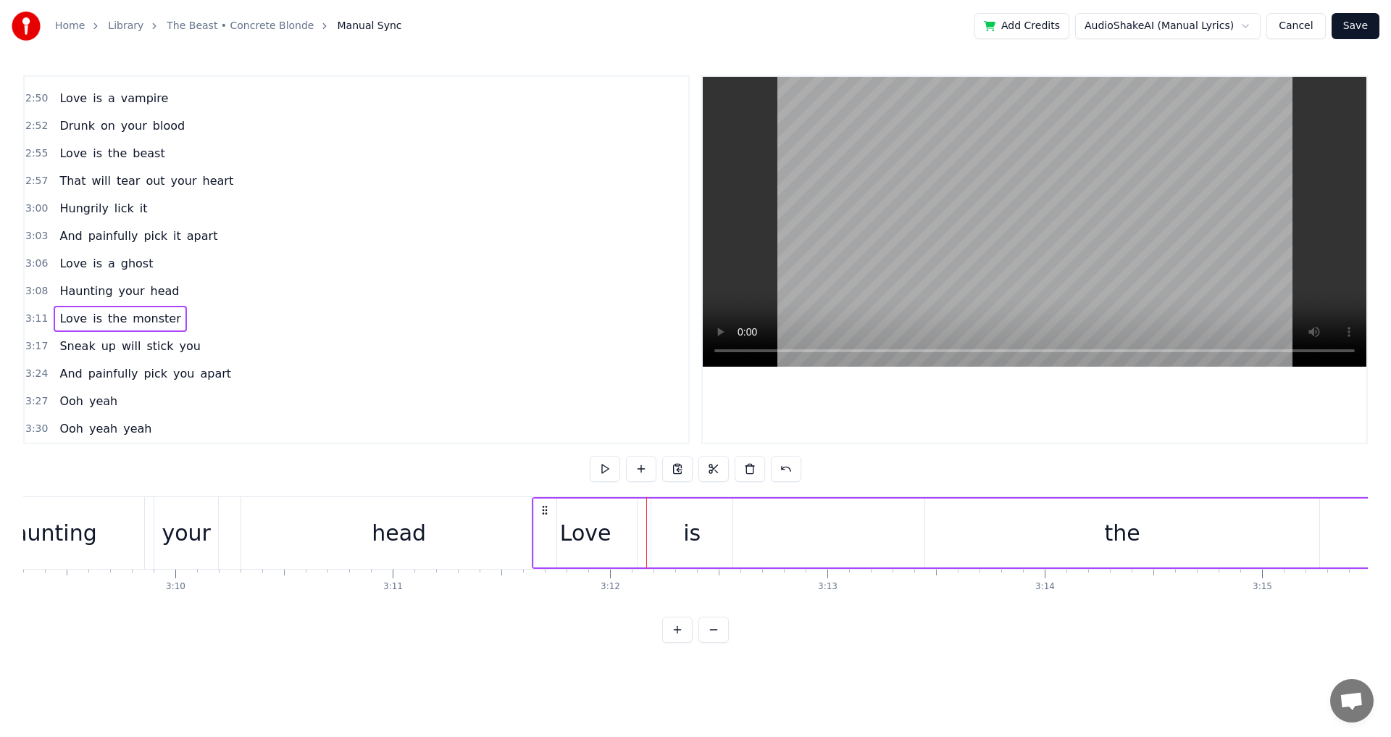
click at [556, 593] on div "The prey of the beast Screamed bloody murder The line is so fine Between hoping…" at bounding box center [695, 550] width 1345 height 109
drag, startPoint x: 704, startPoint y: 535, endPoint x: 756, endPoint y: 537, distance: 52.2
click at [756, 537] on div "Love is the monster" at bounding box center [1107, 533] width 1151 height 72
click at [710, 470] on button at bounding box center [713, 469] width 30 height 26
click at [593, 541] on div "Love" at bounding box center [585, 533] width 51 height 33
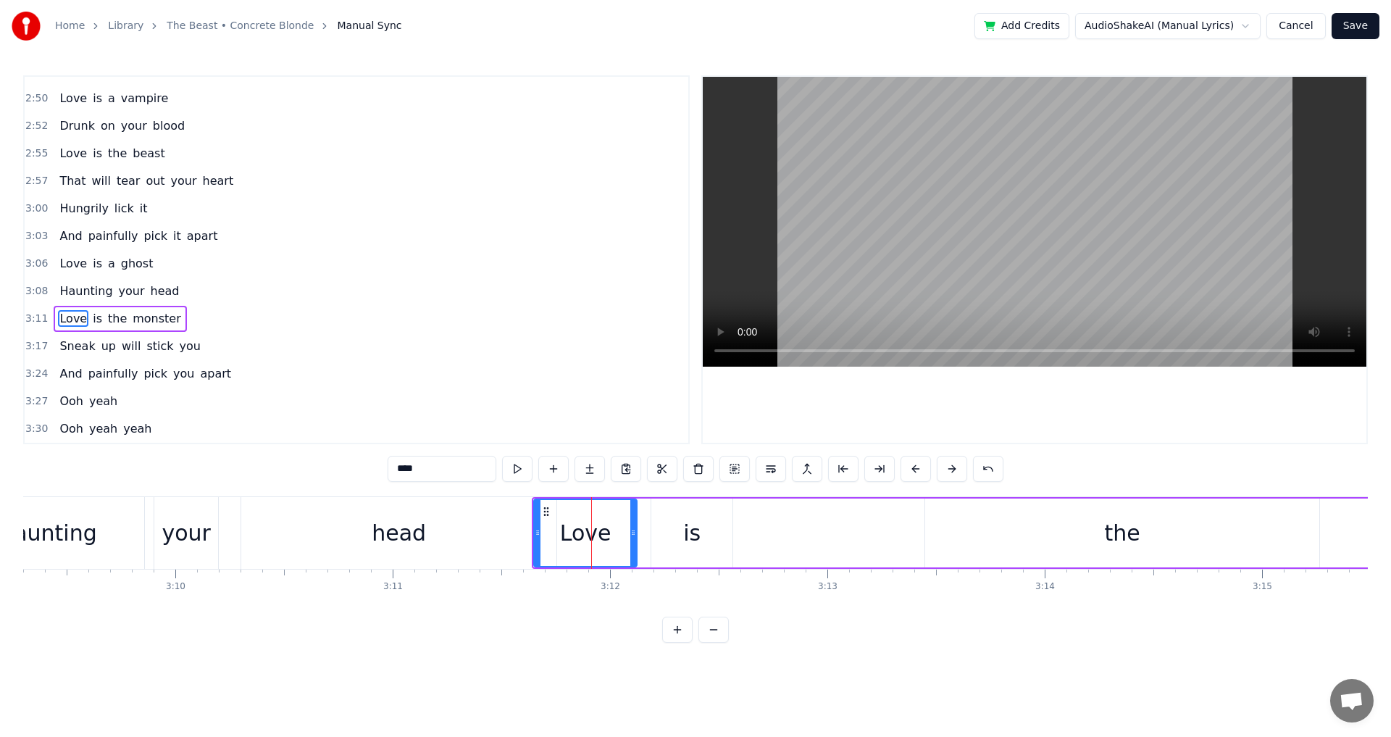
click at [588, 552] on div "Love" at bounding box center [585, 533] width 101 height 66
click at [560, 556] on div "Love" at bounding box center [585, 533] width 101 height 66
click at [576, 549] on div "Love" at bounding box center [585, 533] width 101 height 66
drag, startPoint x: 538, startPoint y: 537, endPoint x: 578, endPoint y: 535, distance: 40.6
click at [578, 535] on icon at bounding box center [578, 533] width 6 height 12
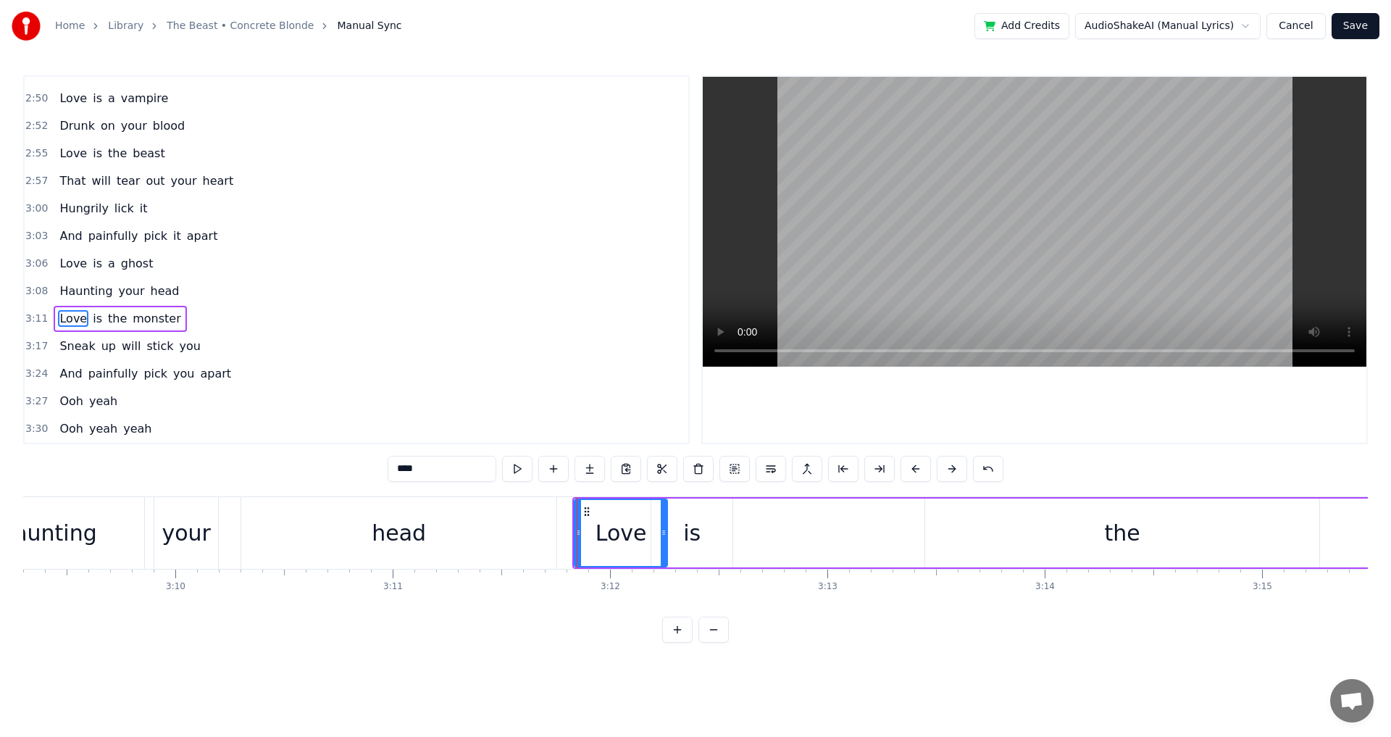
drag, startPoint x: 634, startPoint y: 543, endPoint x: 672, endPoint y: 550, distance: 38.2
click at [667, 550] on div at bounding box center [664, 533] width 6 height 66
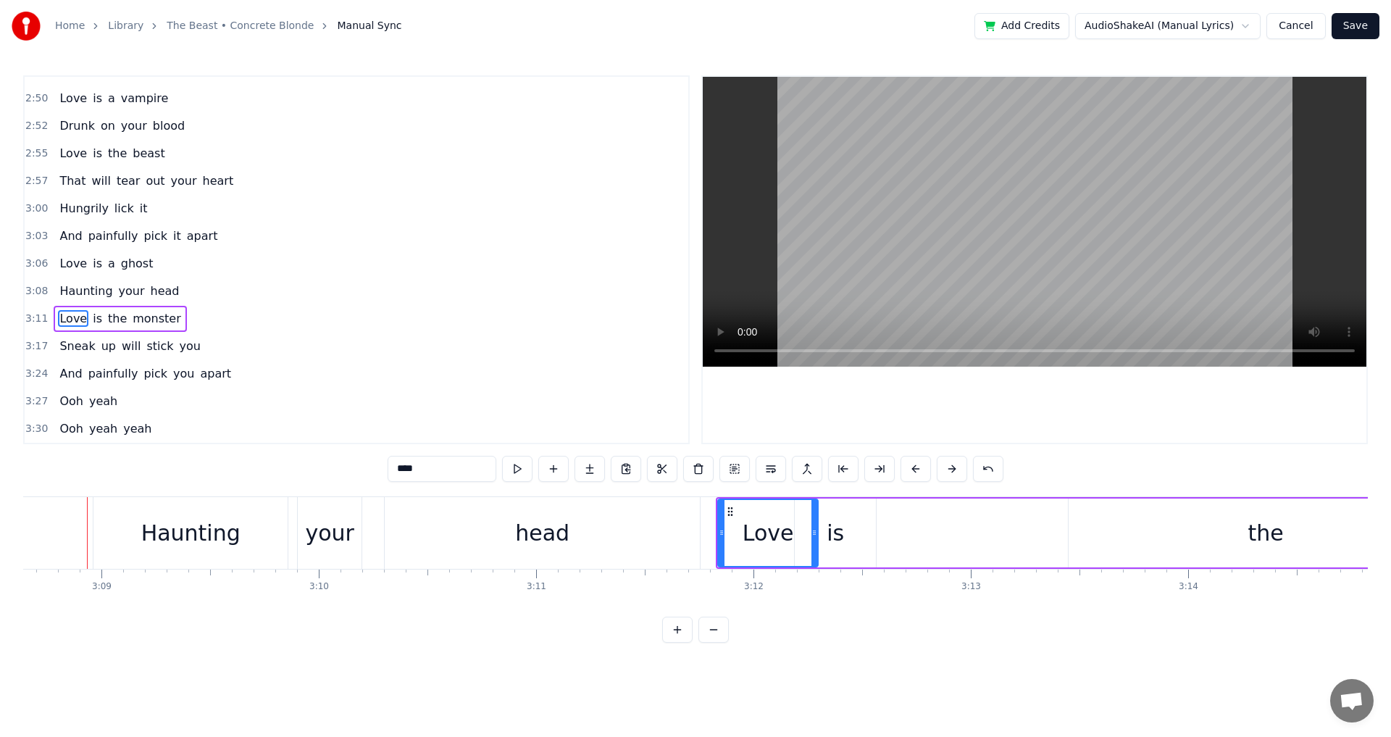
scroll to position [0, 40996]
click at [707, 526] on div "head" at bounding box center [550, 533] width 315 height 72
type input "****"
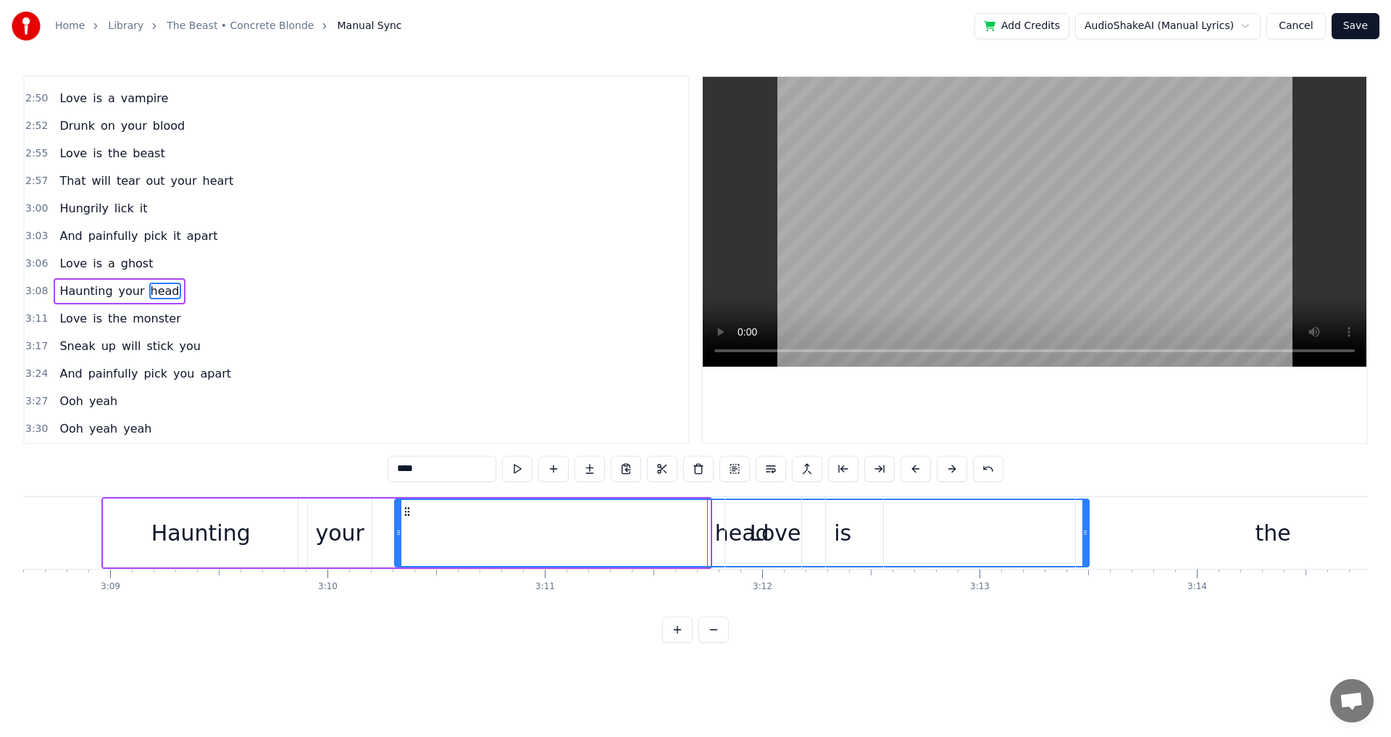
drag, startPoint x: 709, startPoint y: 530, endPoint x: 1088, endPoint y: 536, distance: 379.0
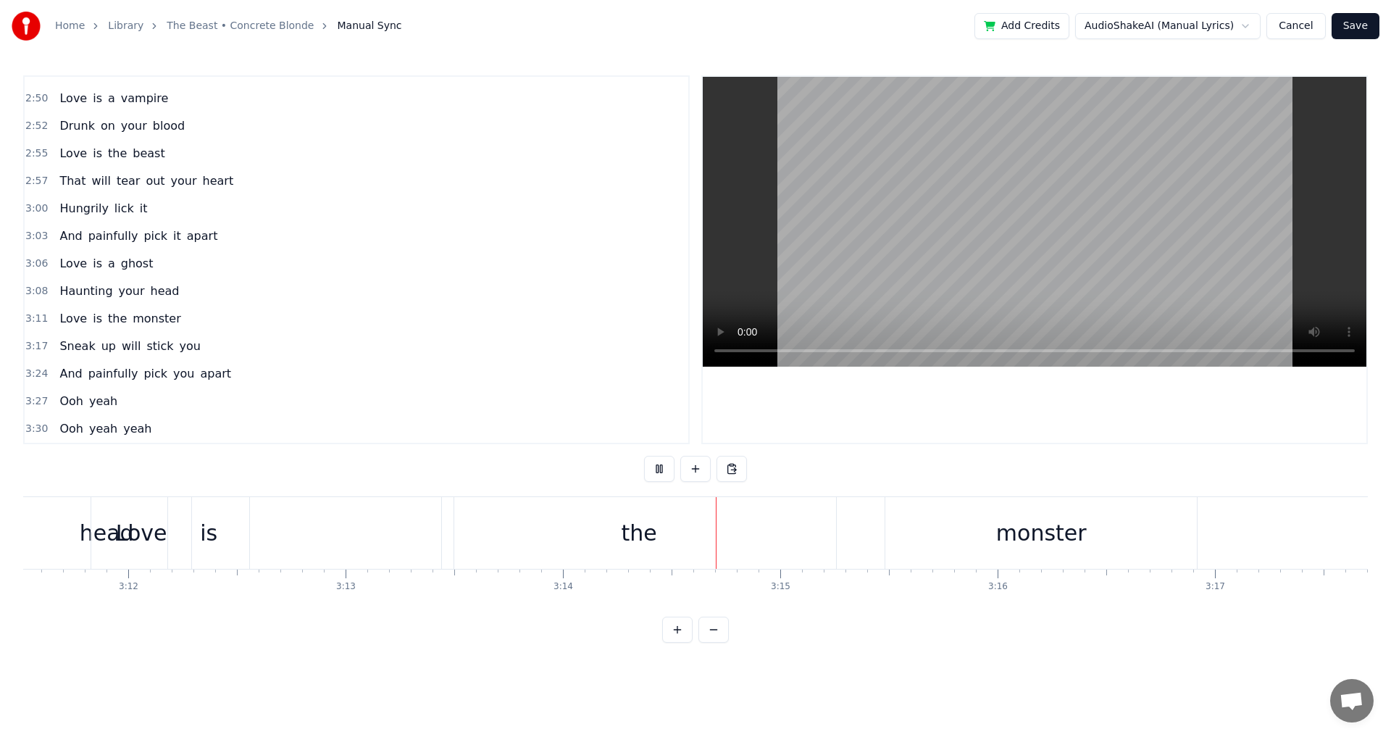
click at [1027, 225] on video at bounding box center [1035, 222] width 664 height 290
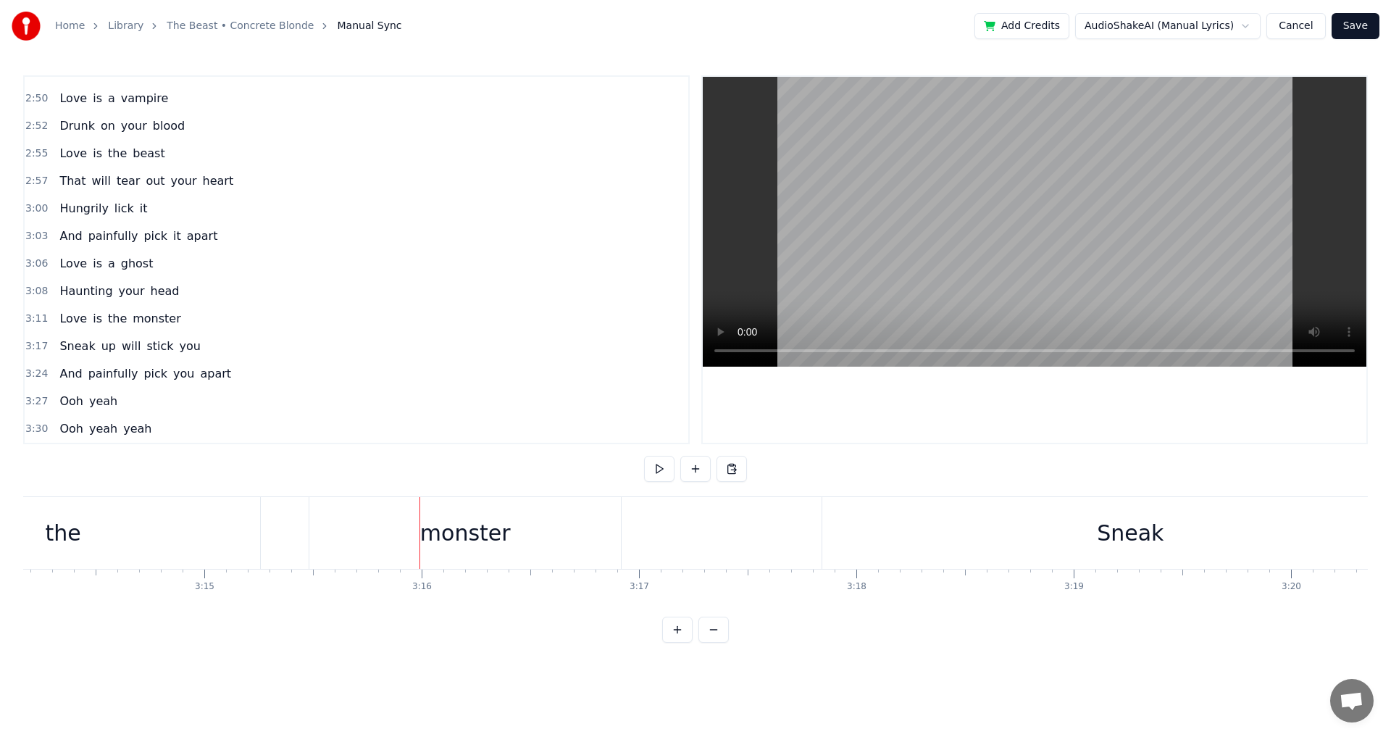
drag, startPoint x: 472, startPoint y: 551, endPoint x: 836, endPoint y: 544, distance: 363.8
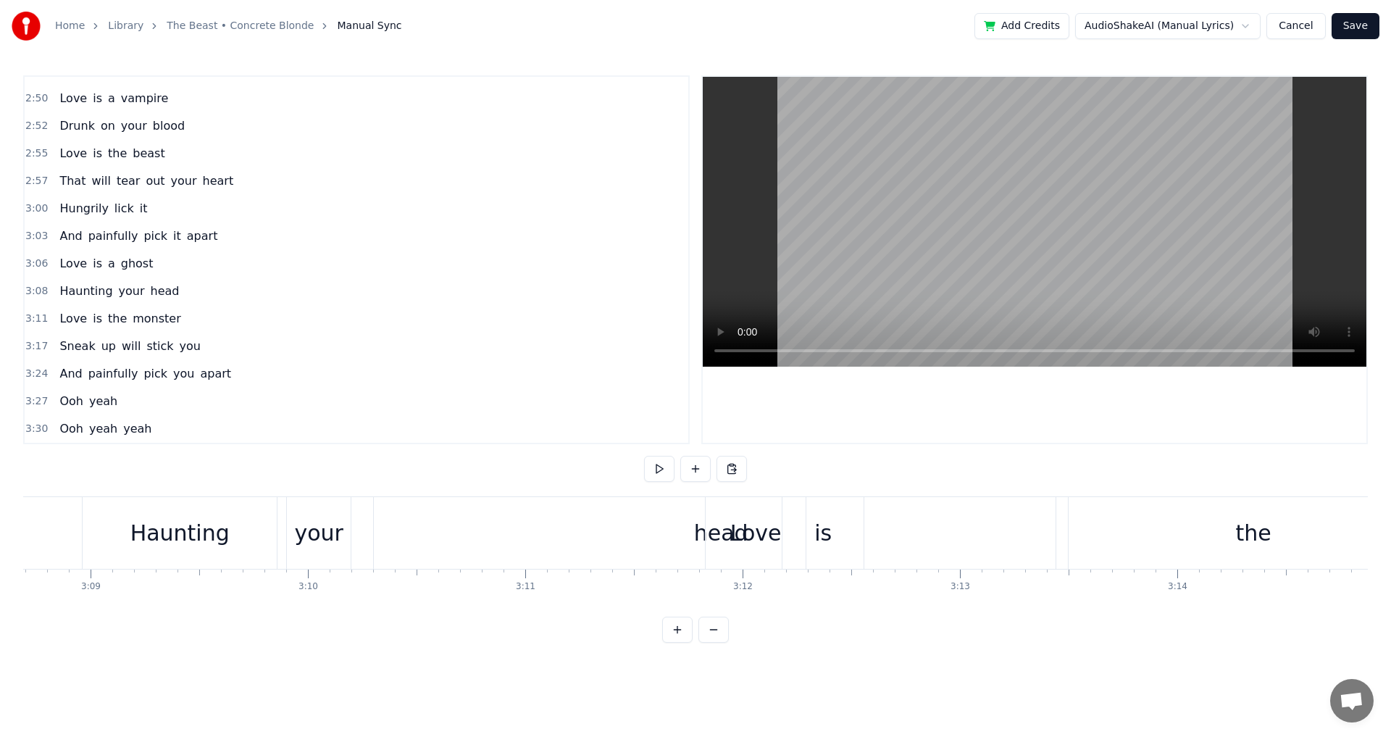
scroll to position [0, 40937]
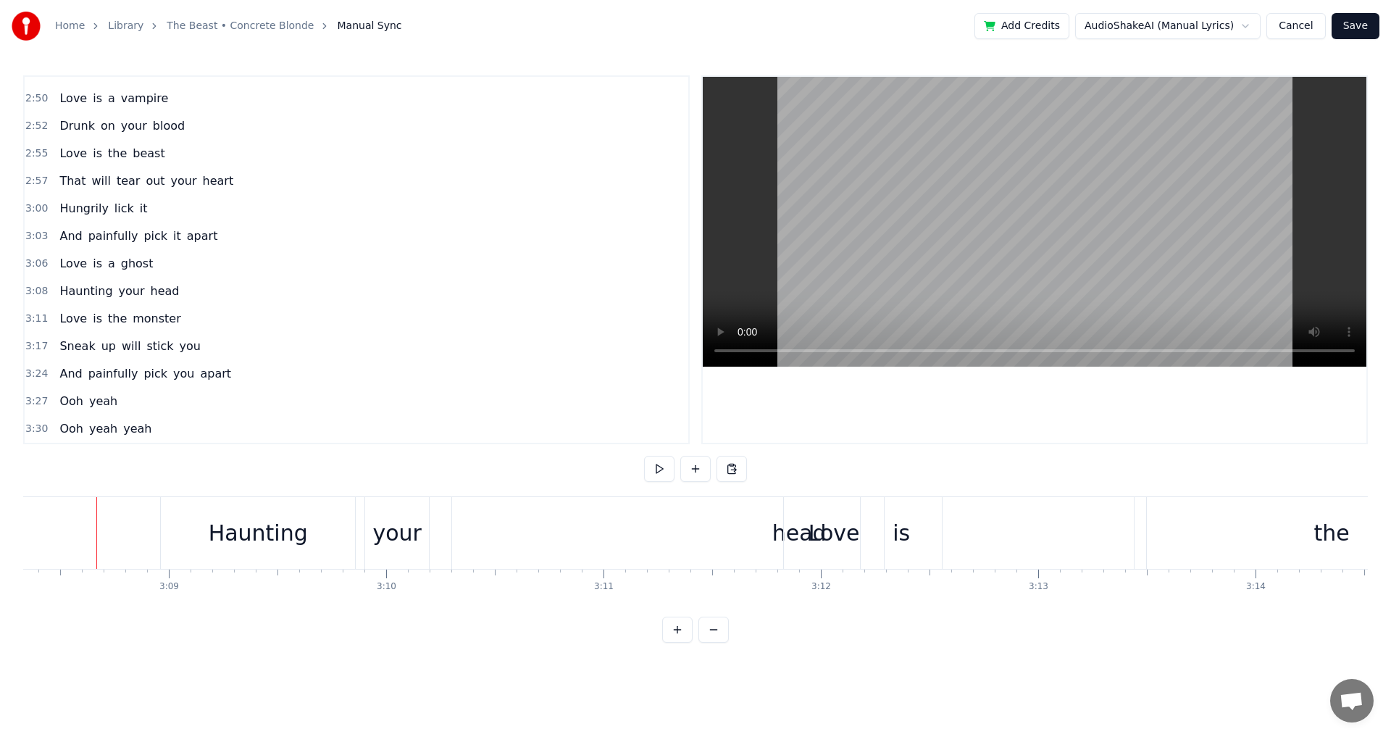
click at [857, 544] on div "Love" at bounding box center [834, 533] width 100 height 72
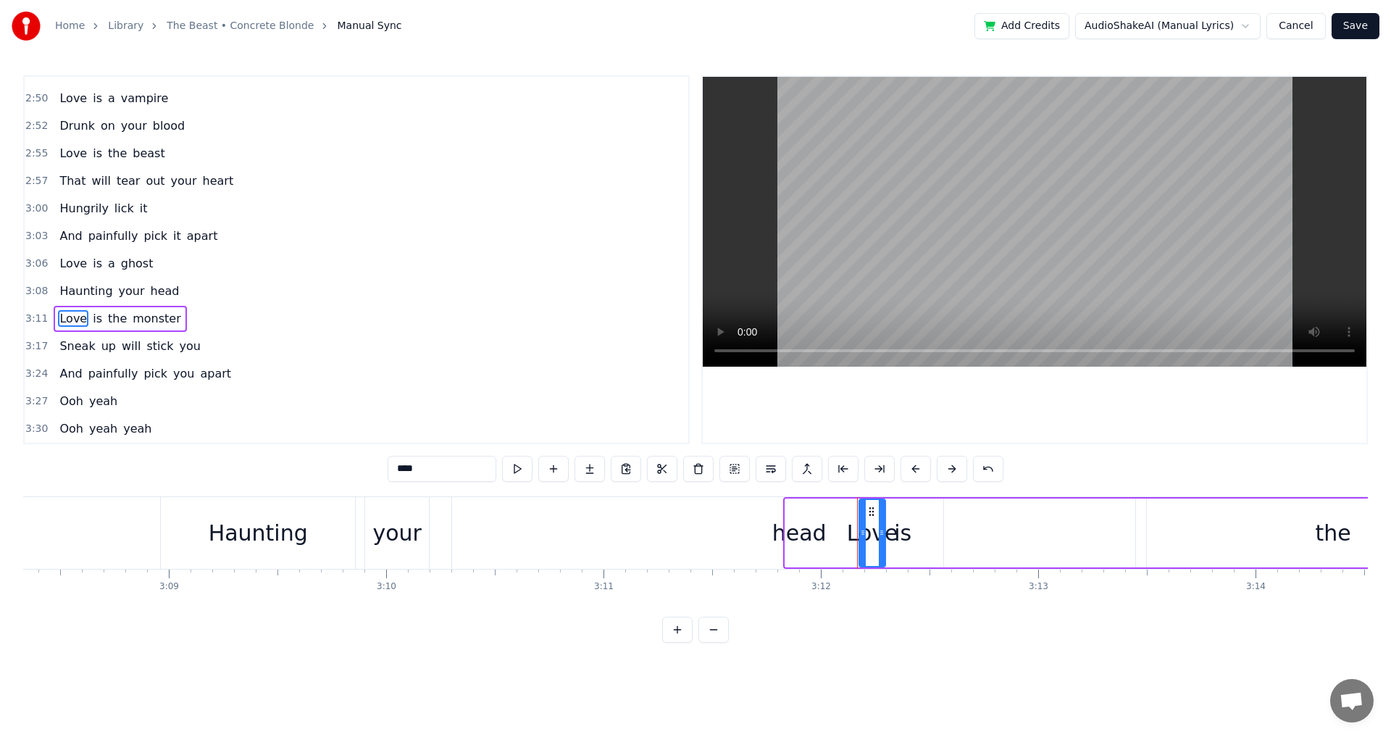
drag, startPoint x: 790, startPoint y: 535, endPoint x: 864, endPoint y: 540, distance: 74.0
click at [864, 540] on div at bounding box center [863, 533] width 6 height 66
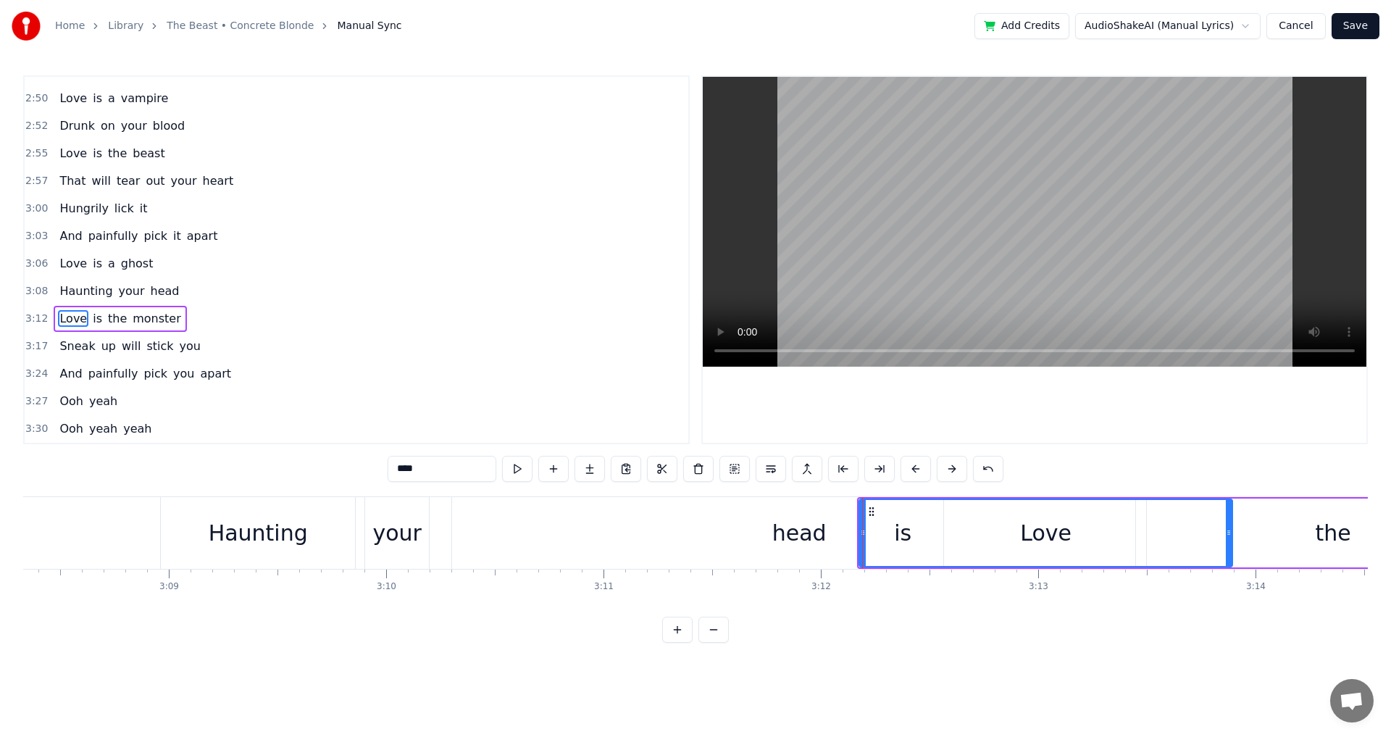
drag, startPoint x: 882, startPoint y: 541, endPoint x: 1229, endPoint y: 541, distance: 347.1
click at [1229, 541] on div at bounding box center [1229, 533] width 6 height 66
drag, startPoint x: 859, startPoint y: 538, endPoint x: 872, endPoint y: 540, distance: 13.1
click at [872, 540] on div "Love" at bounding box center [1046, 533] width 375 height 69
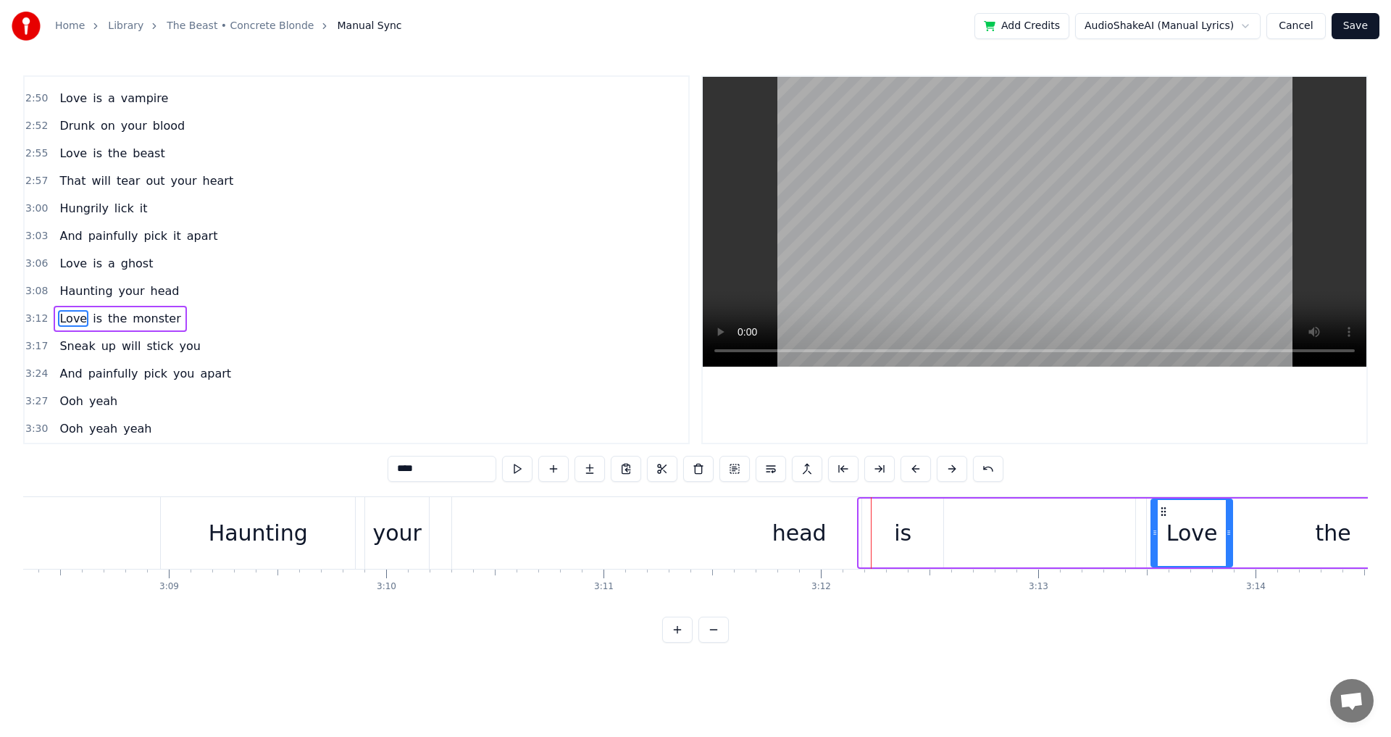
drag, startPoint x: 861, startPoint y: 538, endPoint x: 1154, endPoint y: 551, distance: 293.0
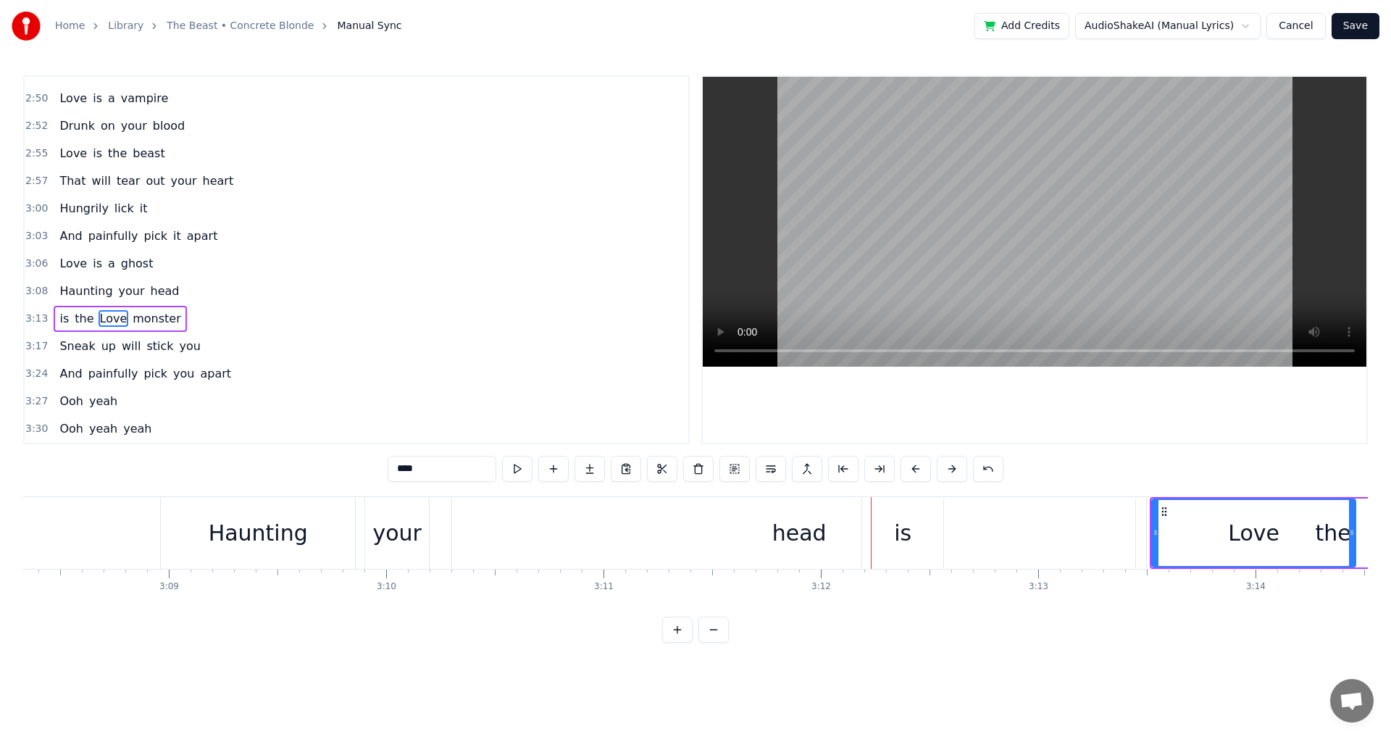
drag, startPoint x: 1228, startPoint y: 546, endPoint x: 1354, endPoint y: 543, distance: 126.1
click at [1354, 543] on div at bounding box center [1352, 533] width 6 height 66
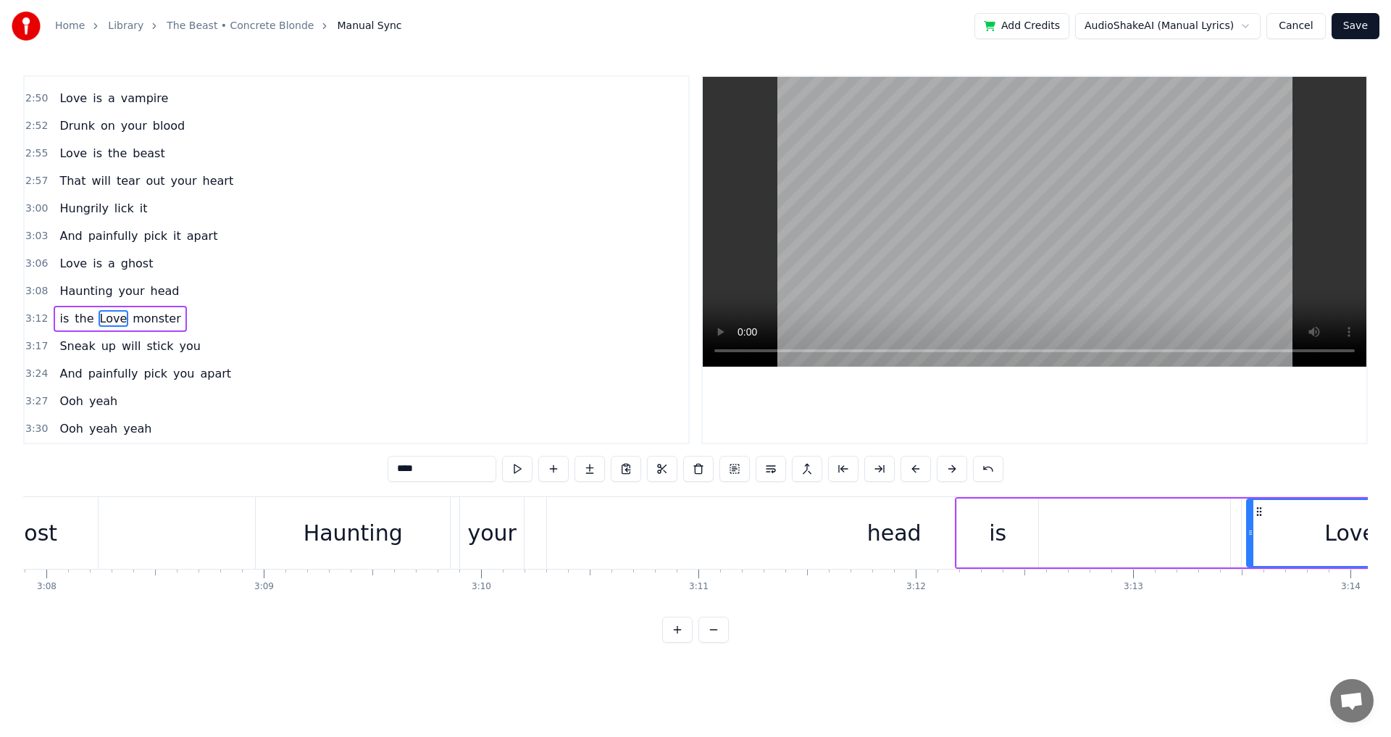
scroll to position [0, 40898]
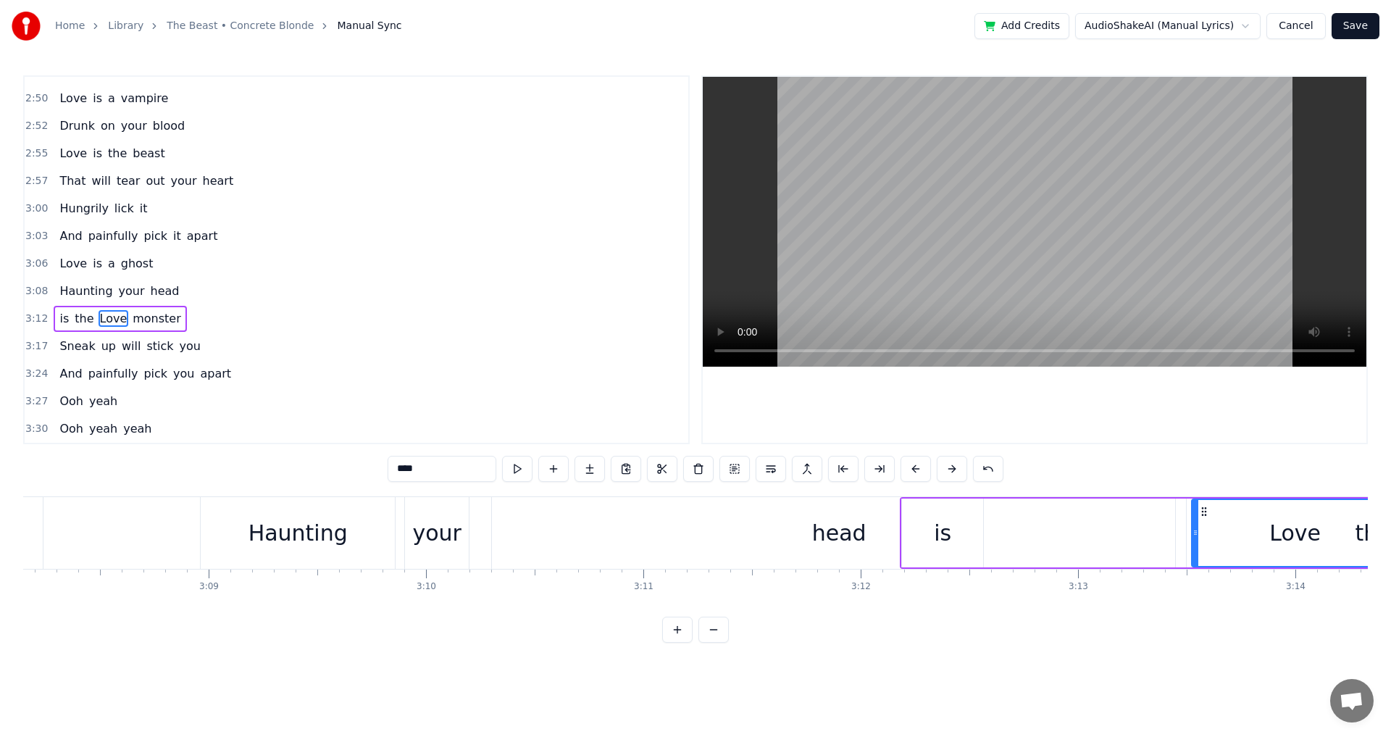
click at [941, 537] on div "is" at bounding box center [942, 533] width 17 height 33
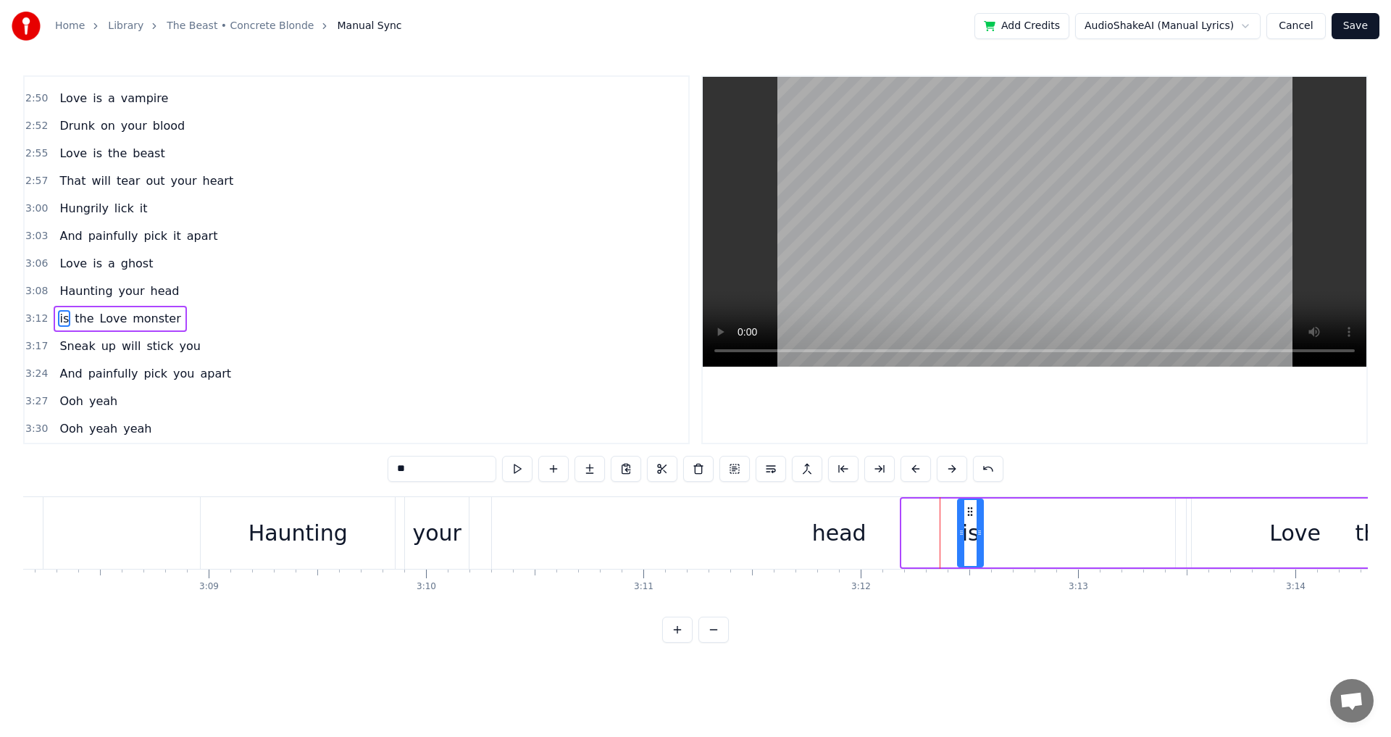
drag, startPoint x: 906, startPoint y: 536, endPoint x: 962, endPoint y: 546, distance: 56.6
click at [962, 546] on div at bounding box center [962, 533] width 6 height 66
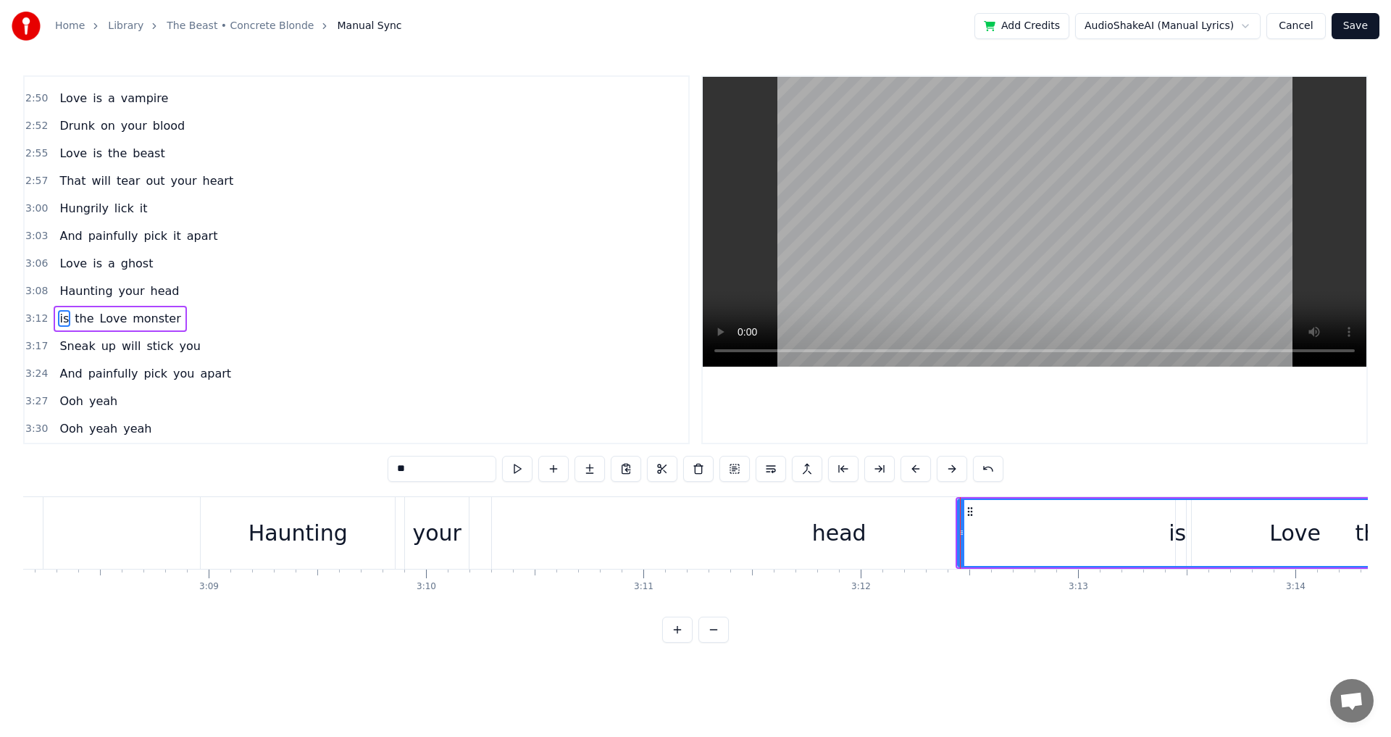
drag, startPoint x: 982, startPoint y: 540, endPoint x: 1396, endPoint y: 550, distance: 413.9
click at [1390, 550] on html "Home Library The Beast • Concrete Blonde Manual Sync Add Credits AudioShakeAI (…" at bounding box center [695, 333] width 1391 height 666
click at [1284, 540] on div "is" at bounding box center [1178, 533] width 438 height 66
click at [1310, 542] on div "is" at bounding box center [1178, 533] width 438 height 66
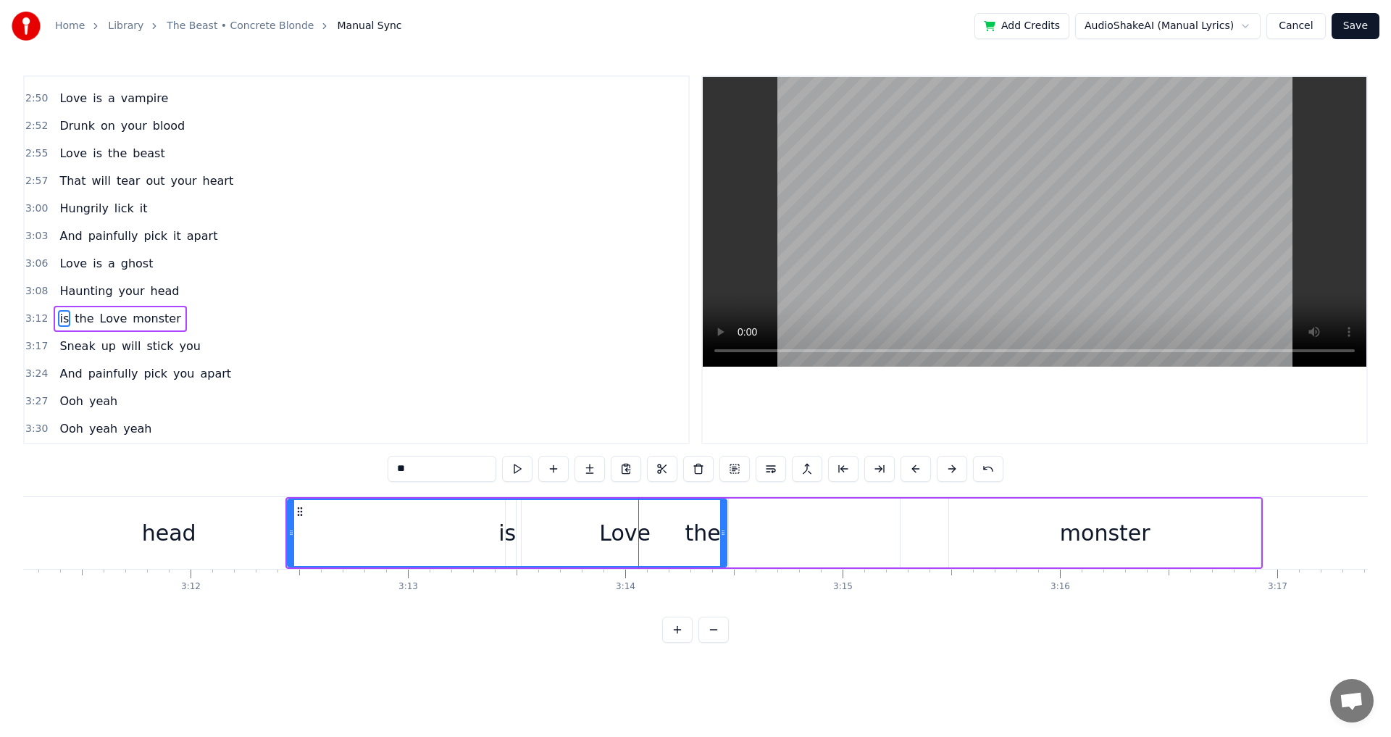
scroll to position [0, 41484]
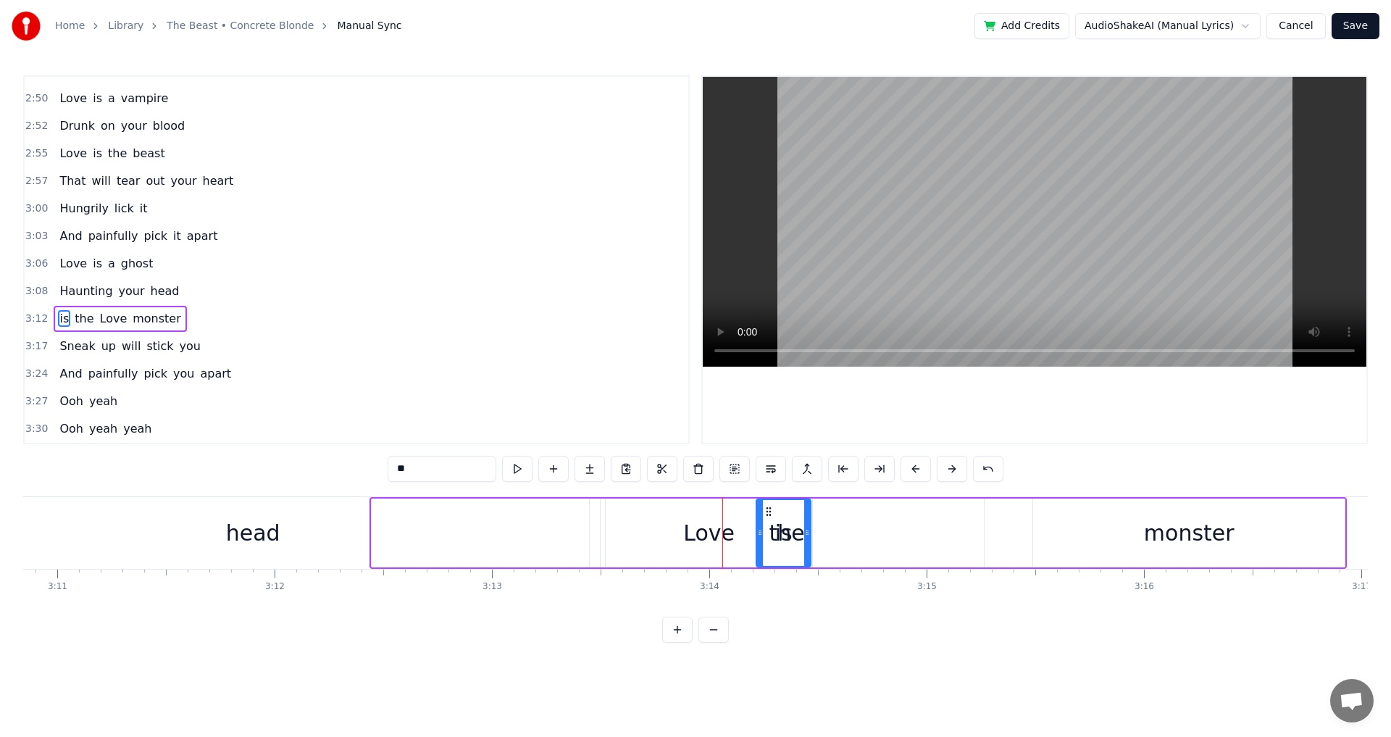
drag, startPoint x: 375, startPoint y: 540, endPoint x: 759, endPoint y: 553, distance: 385.0
click at [697, 533] on div "Love" at bounding box center [708, 533] width 51 height 33
type input "****"
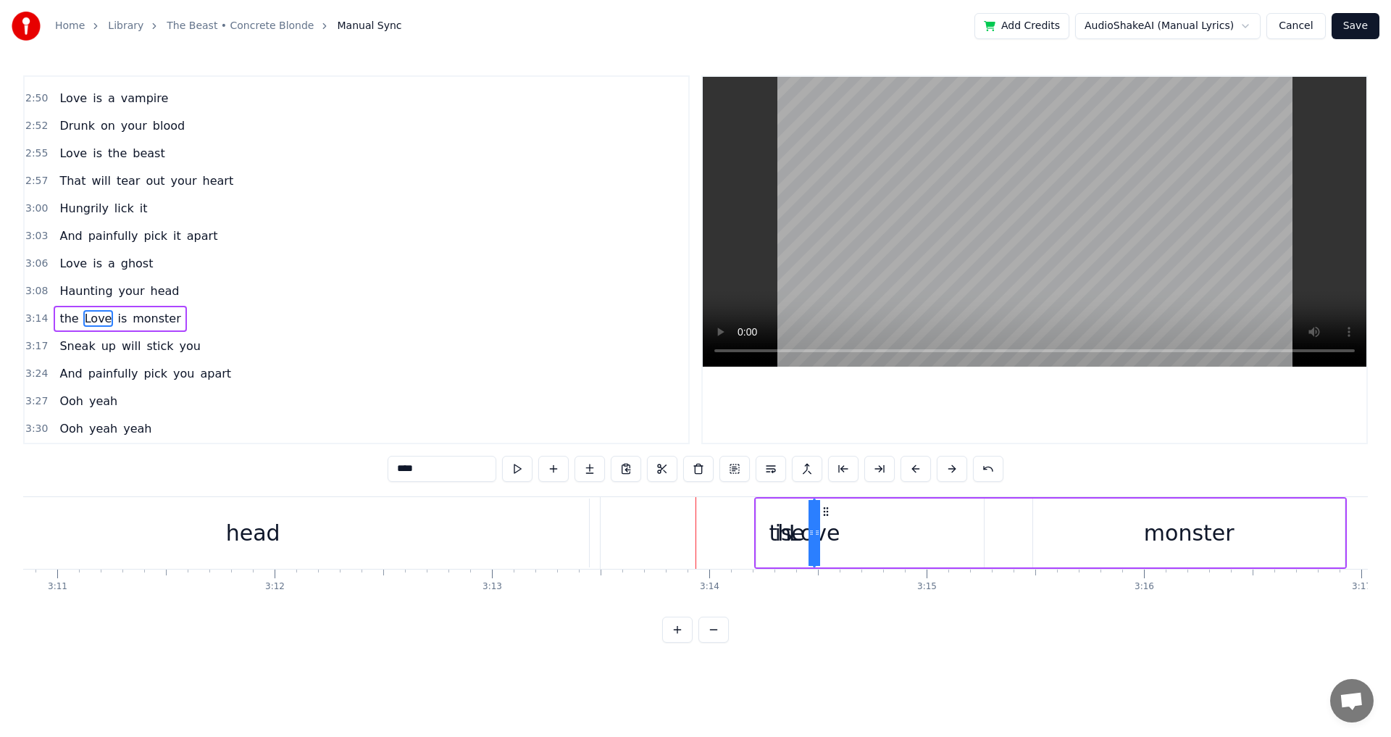
drag, startPoint x: 609, startPoint y: 541, endPoint x: 908, endPoint y: 545, distance: 298.5
drag, startPoint x: 819, startPoint y: 540, endPoint x: 892, endPoint y: 538, distance: 73.2
click at [938, 535] on div "the is Love monster" at bounding box center [967, 533] width 759 height 72
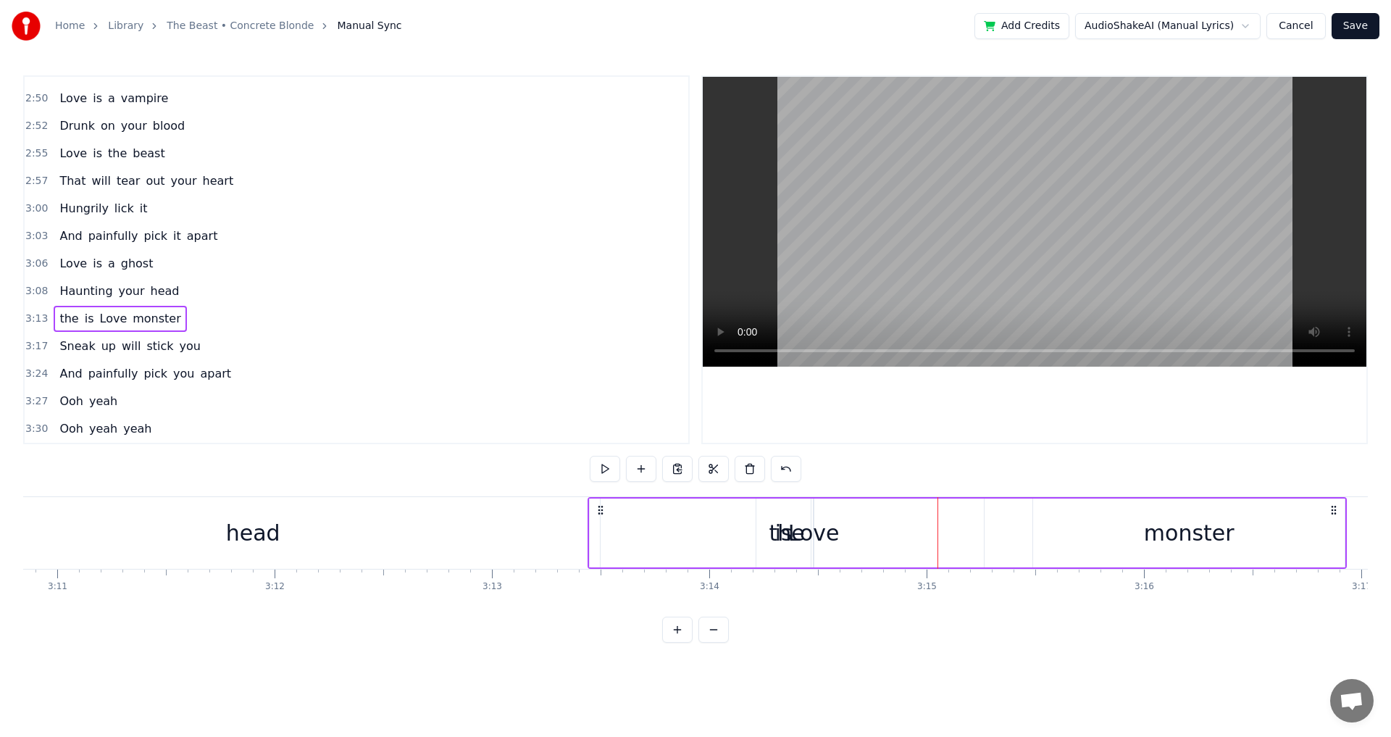
drag, startPoint x: 813, startPoint y: 538, endPoint x: 883, endPoint y: 553, distance: 71.2
click at [883, 553] on div "the is Love monster" at bounding box center [967, 533] width 759 height 72
click at [845, 534] on div "the" at bounding box center [787, 533] width 394 height 69
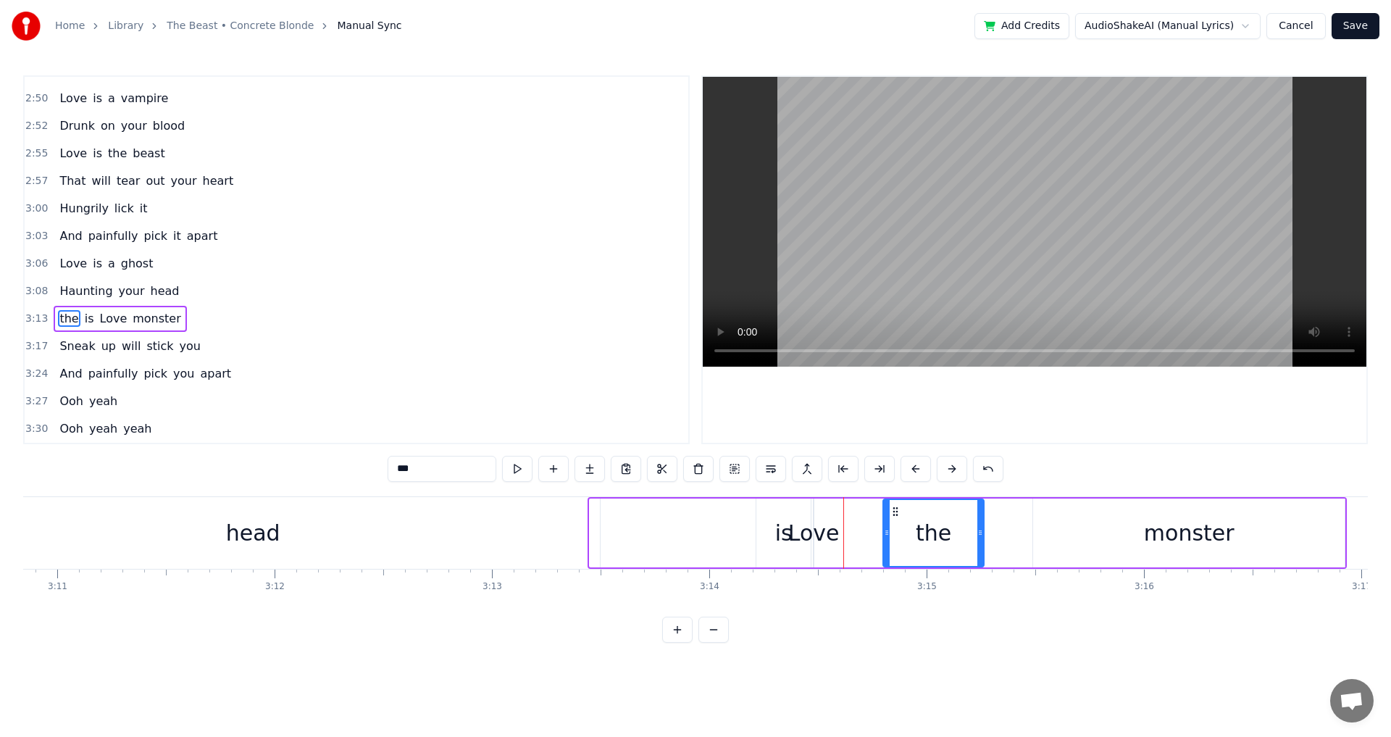
drag, startPoint x: 593, startPoint y: 541, endPoint x: 887, endPoint y: 546, distance: 293.5
click at [785, 543] on div "is" at bounding box center [783, 533] width 17 height 33
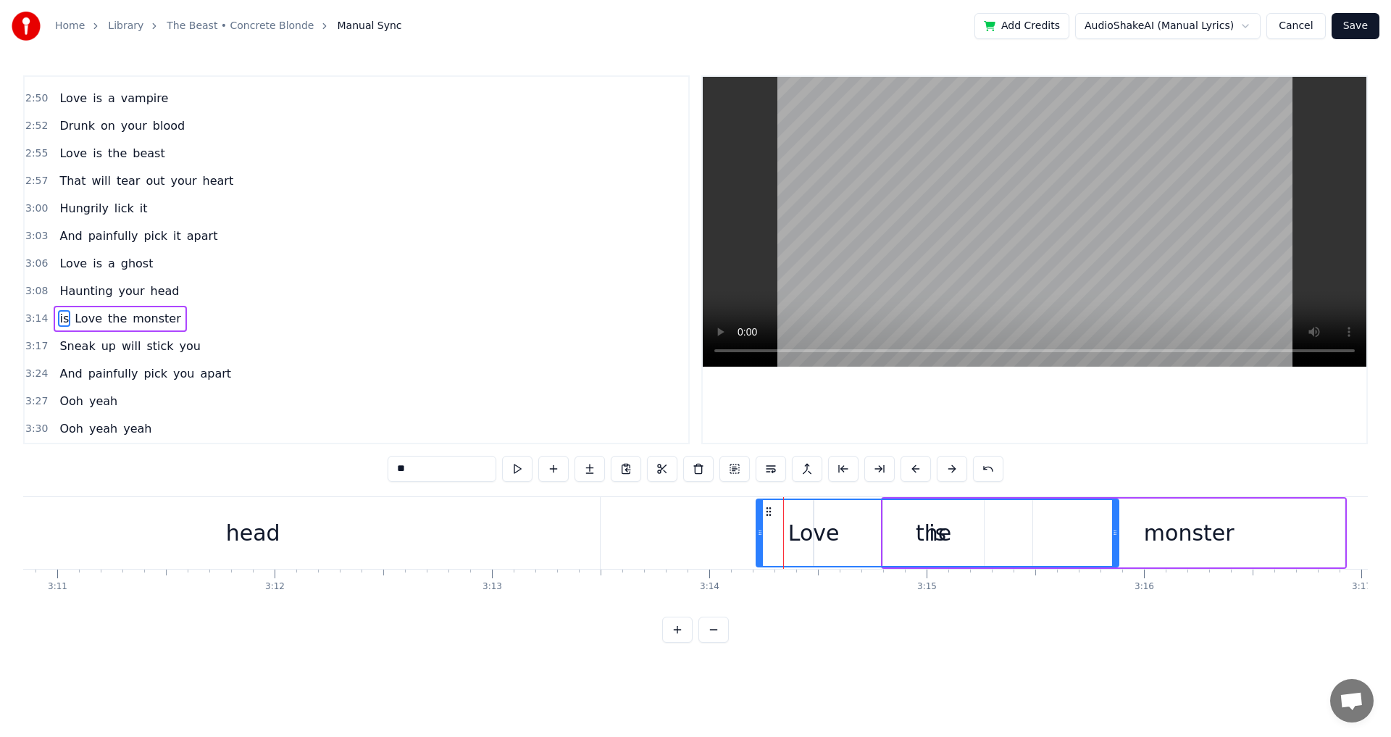
drag, startPoint x: 808, startPoint y: 540, endPoint x: 1116, endPoint y: 548, distance: 308.0
click at [1116, 548] on div at bounding box center [1115, 533] width 6 height 66
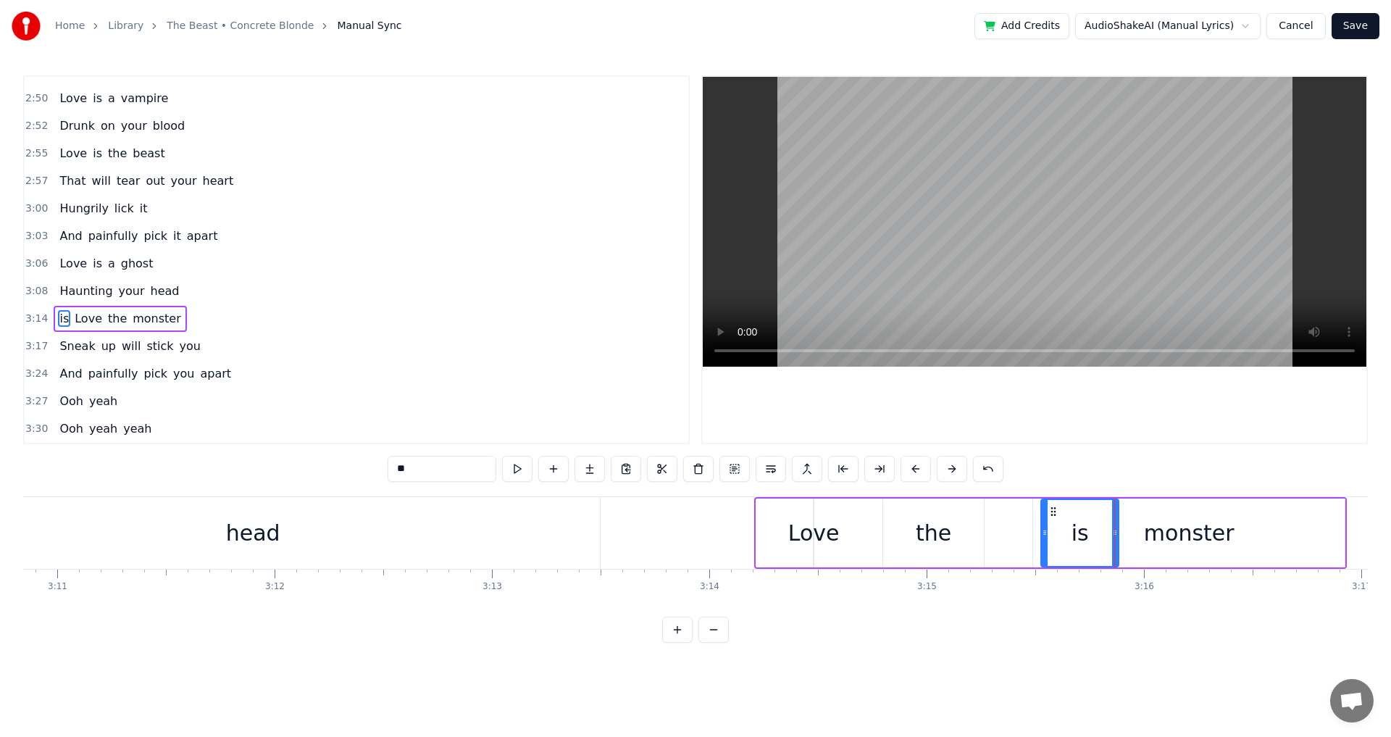
drag, startPoint x: 759, startPoint y: 540, endPoint x: 1044, endPoint y: 550, distance: 284.9
click at [815, 541] on div "Love" at bounding box center [813, 533] width 51 height 33
type input "****"
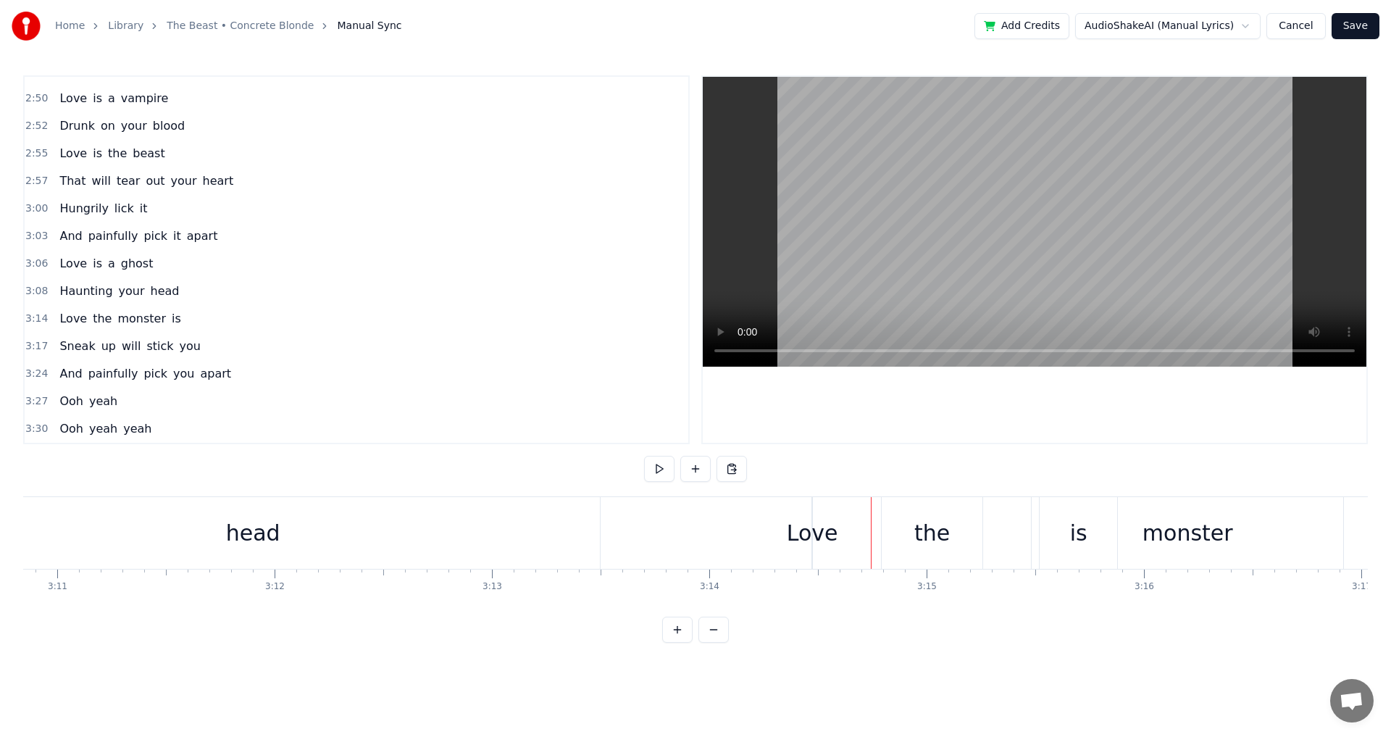
click at [816, 538] on div "Love" at bounding box center [812, 533] width 51 height 33
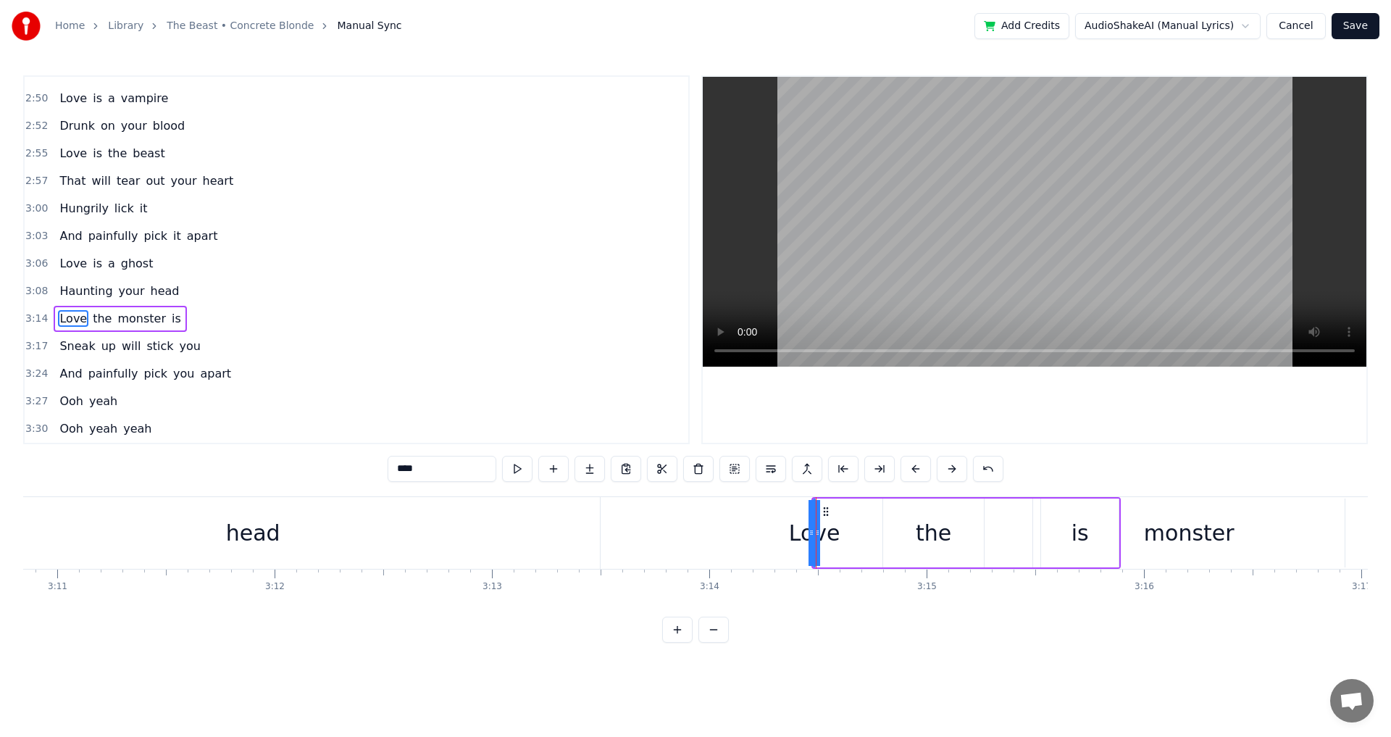
drag, startPoint x: 815, startPoint y: 539, endPoint x: 829, endPoint y: 544, distance: 14.7
click at [814, 544] on div "Love" at bounding box center [814, 533] width 0 height 66
click at [811, 539] on div at bounding box center [812, 533] width 6 height 66
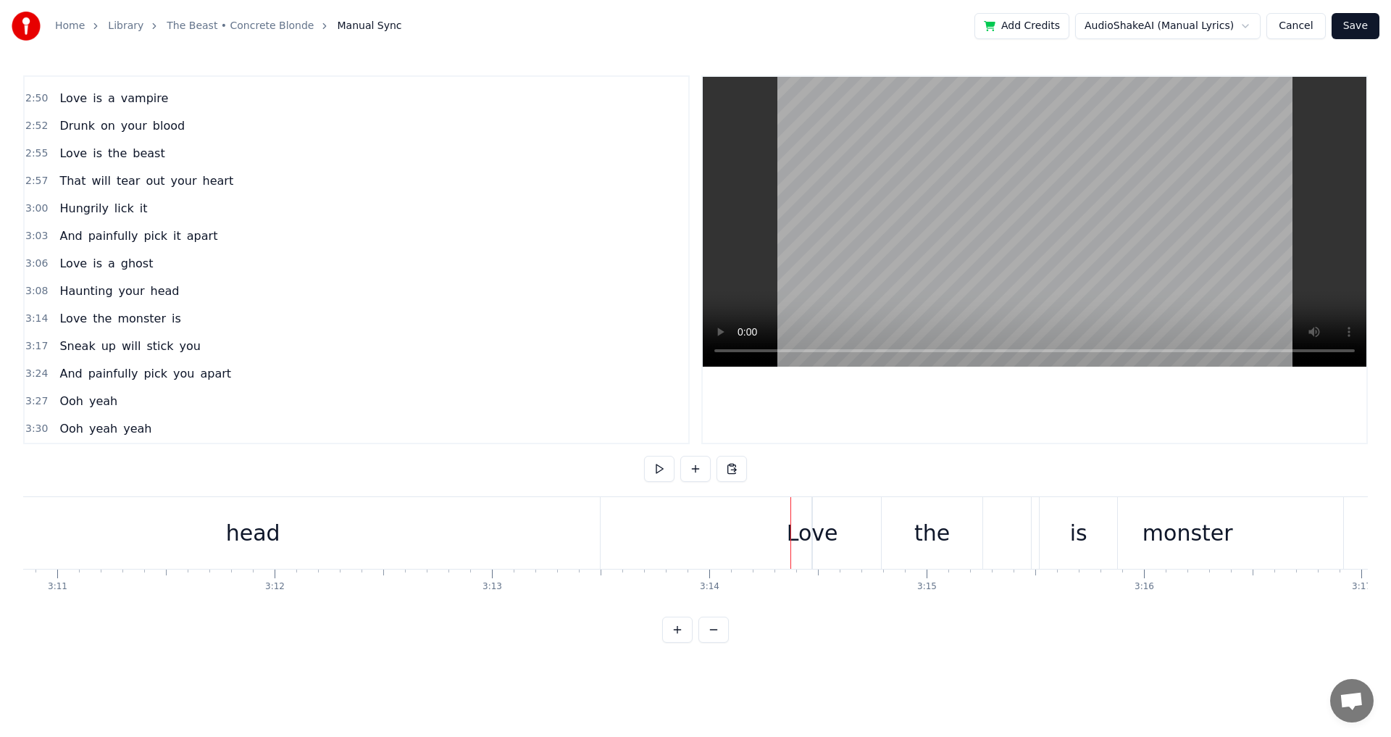
click at [813, 533] on div "Love" at bounding box center [812, 533] width 51 height 33
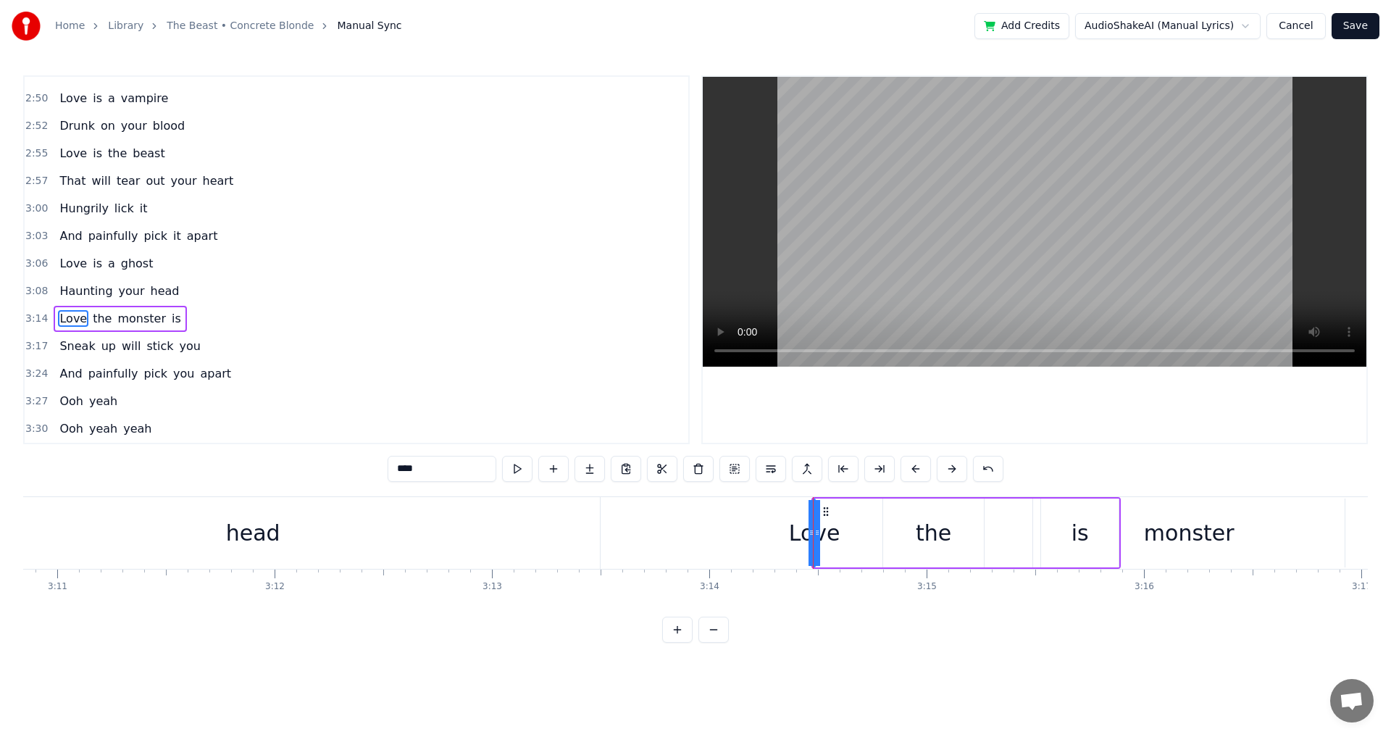
drag, startPoint x: 812, startPoint y: 535, endPoint x: 795, endPoint y: 537, distance: 17.4
click at [814, 537] on div "Love" at bounding box center [814, 533] width 0 height 66
drag, startPoint x: 817, startPoint y: 535, endPoint x: 838, endPoint y: 538, distance: 21.2
click at [838, 538] on div "Love the monster is" at bounding box center [966, 533] width 309 height 72
click at [854, 559] on div "Love the monster is" at bounding box center [966, 533] width 309 height 72
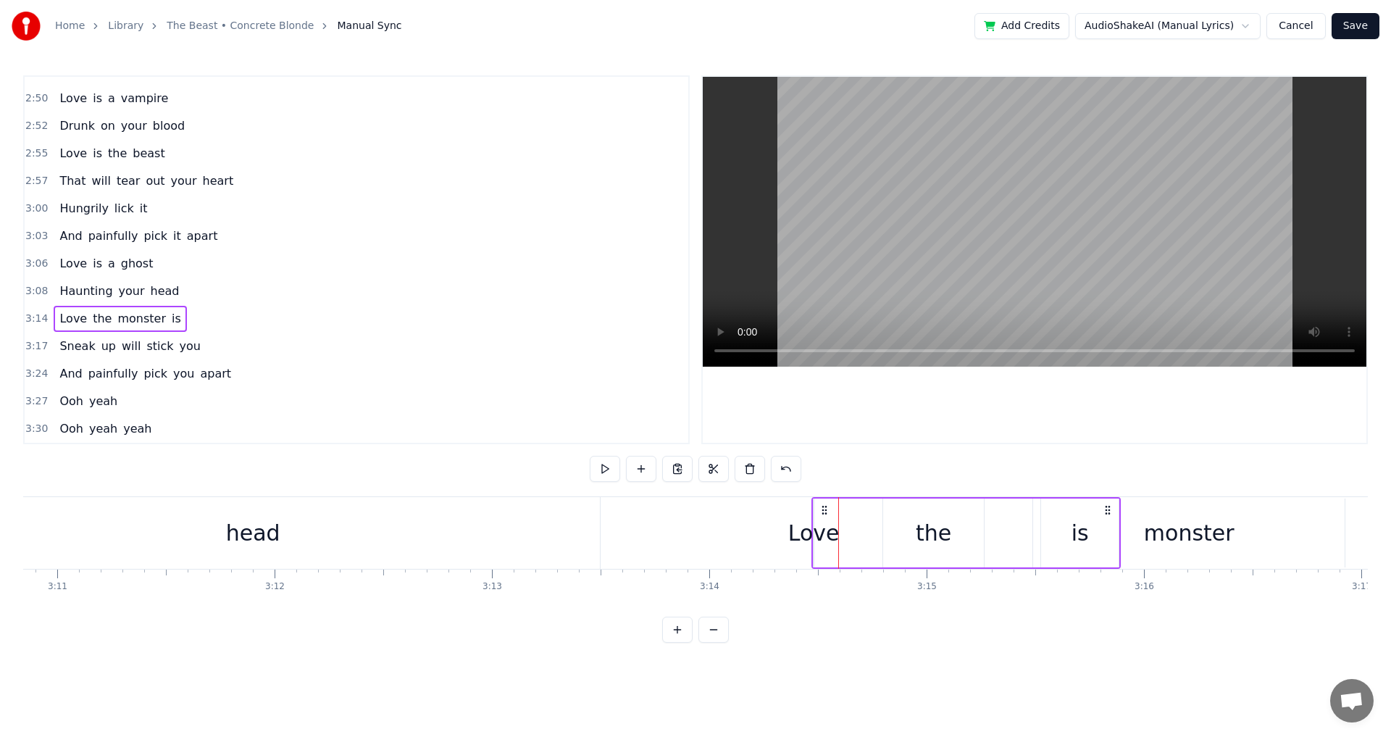
click at [810, 533] on div "Love" at bounding box center [813, 533] width 51 height 33
click at [661, 469] on button at bounding box center [662, 469] width 30 height 26
click at [817, 545] on div at bounding box center [817, 533] width 6 height 66
drag, startPoint x: 817, startPoint y: 546, endPoint x: 851, endPoint y: 570, distance: 42.2
click at [867, 567] on div "Love the monster is" at bounding box center [966, 533] width 309 height 72
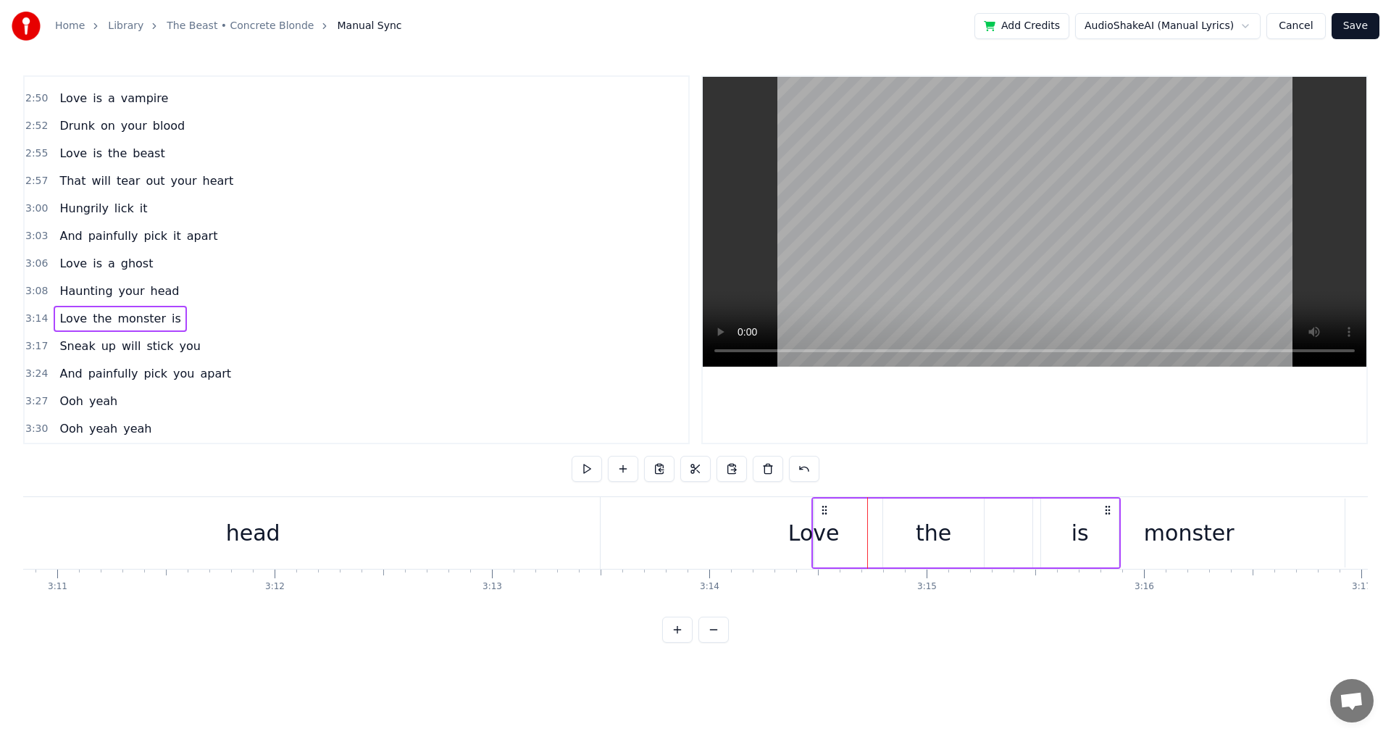
click at [812, 552] on div "Love the monster is" at bounding box center [966, 533] width 309 height 72
click at [811, 544] on div "Love" at bounding box center [813, 533] width 51 height 33
click at [643, 472] on button at bounding box center [644, 469] width 30 height 26
click at [954, 531] on div "the" at bounding box center [933, 533] width 101 height 69
type input "***"
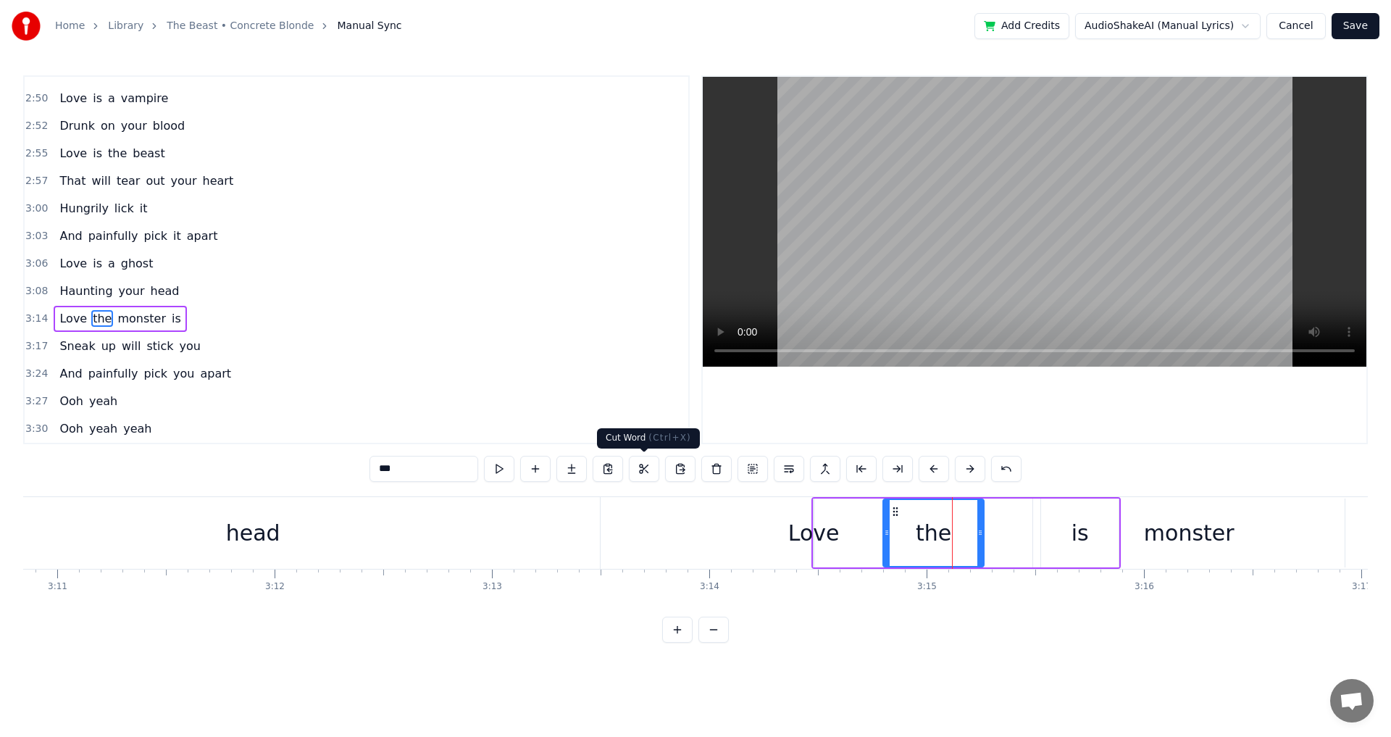
click at [645, 466] on button at bounding box center [644, 469] width 30 height 26
drag, startPoint x: 964, startPoint y: 543, endPoint x: 1037, endPoint y: 538, distance: 72.6
click at [1037, 538] on div "Love the monster is" at bounding box center [966, 533] width 309 height 72
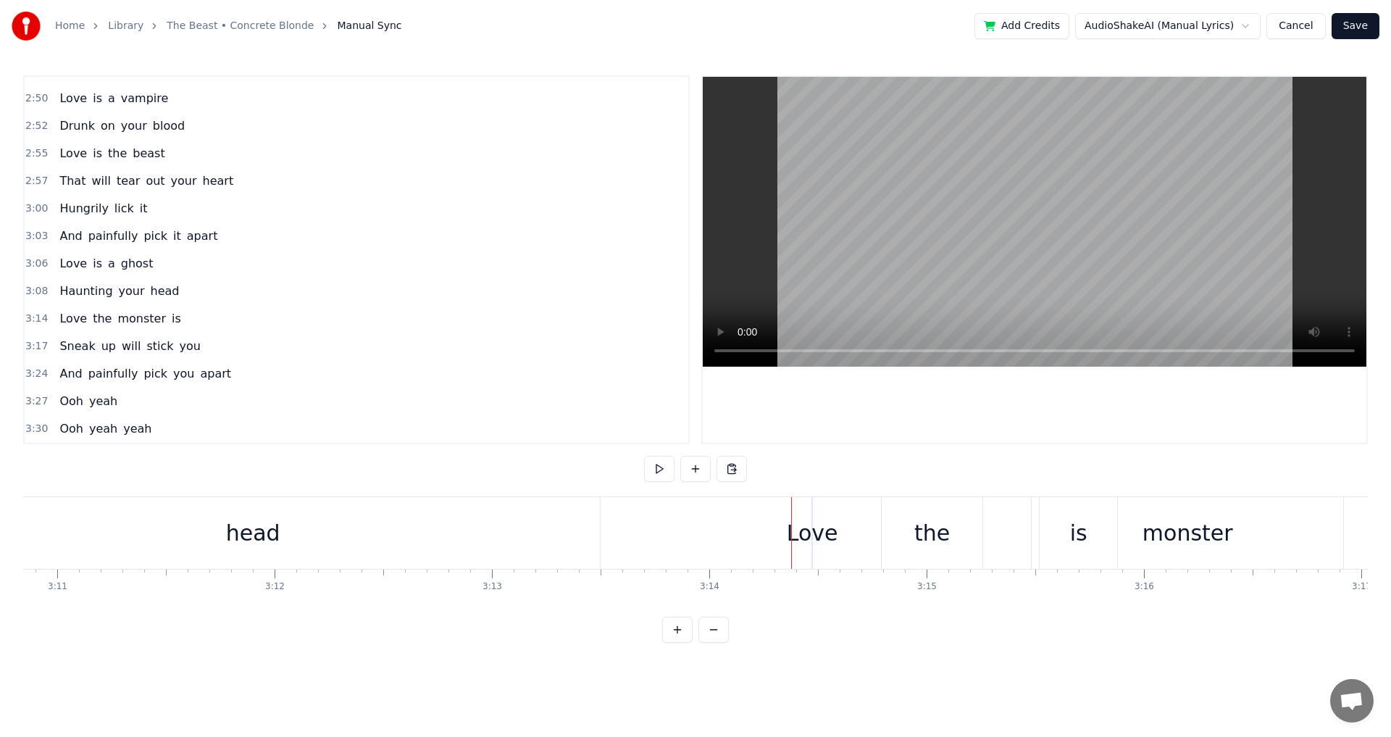
click at [817, 537] on div "Love" at bounding box center [812, 533] width 51 height 33
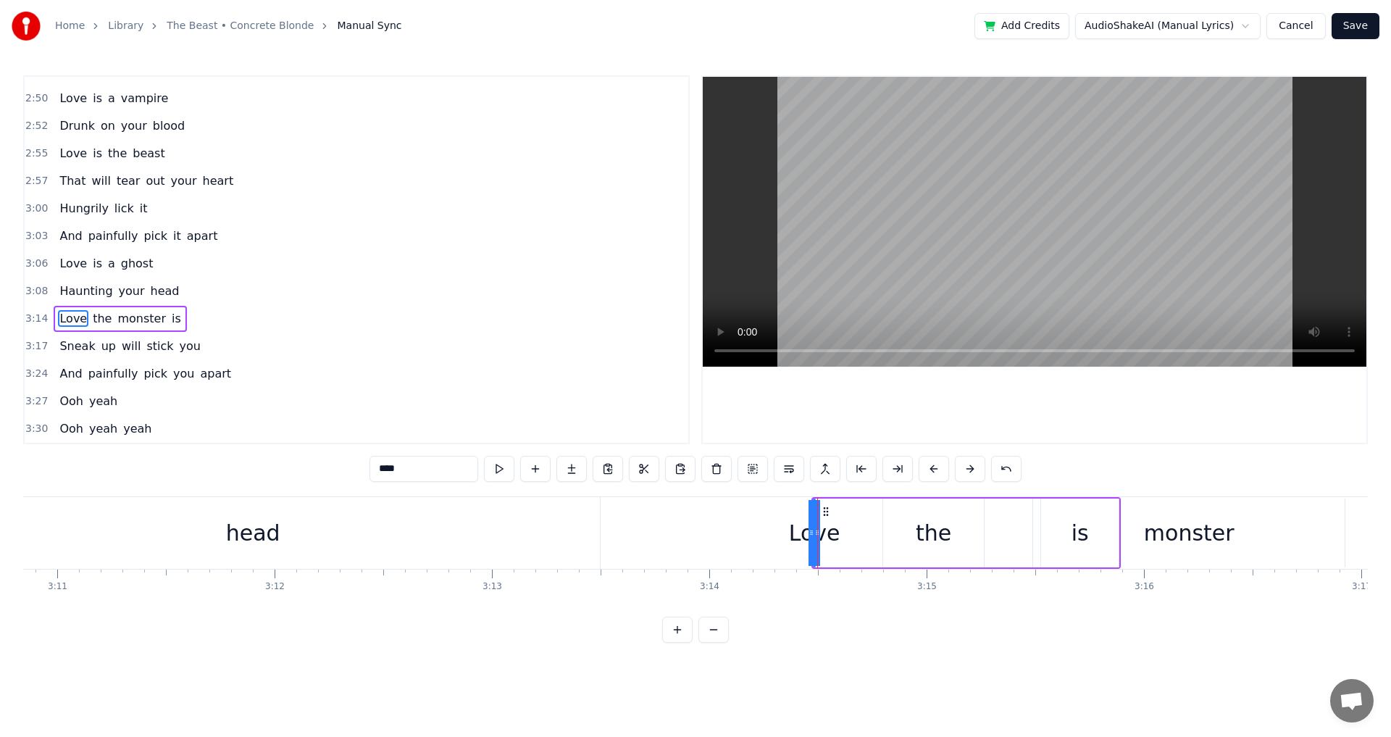
drag, startPoint x: 818, startPoint y: 533, endPoint x: 849, endPoint y: 533, distance: 31.2
click at [849, 533] on div "Love the monster is" at bounding box center [966, 533] width 309 height 72
drag, startPoint x: 827, startPoint y: 535, endPoint x: 947, endPoint y: 554, distance: 121.9
click at [927, 541] on div "Love the monster is" at bounding box center [966, 533] width 309 height 72
click at [823, 512] on icon at bounding box center [825, 510] width 12 height 12
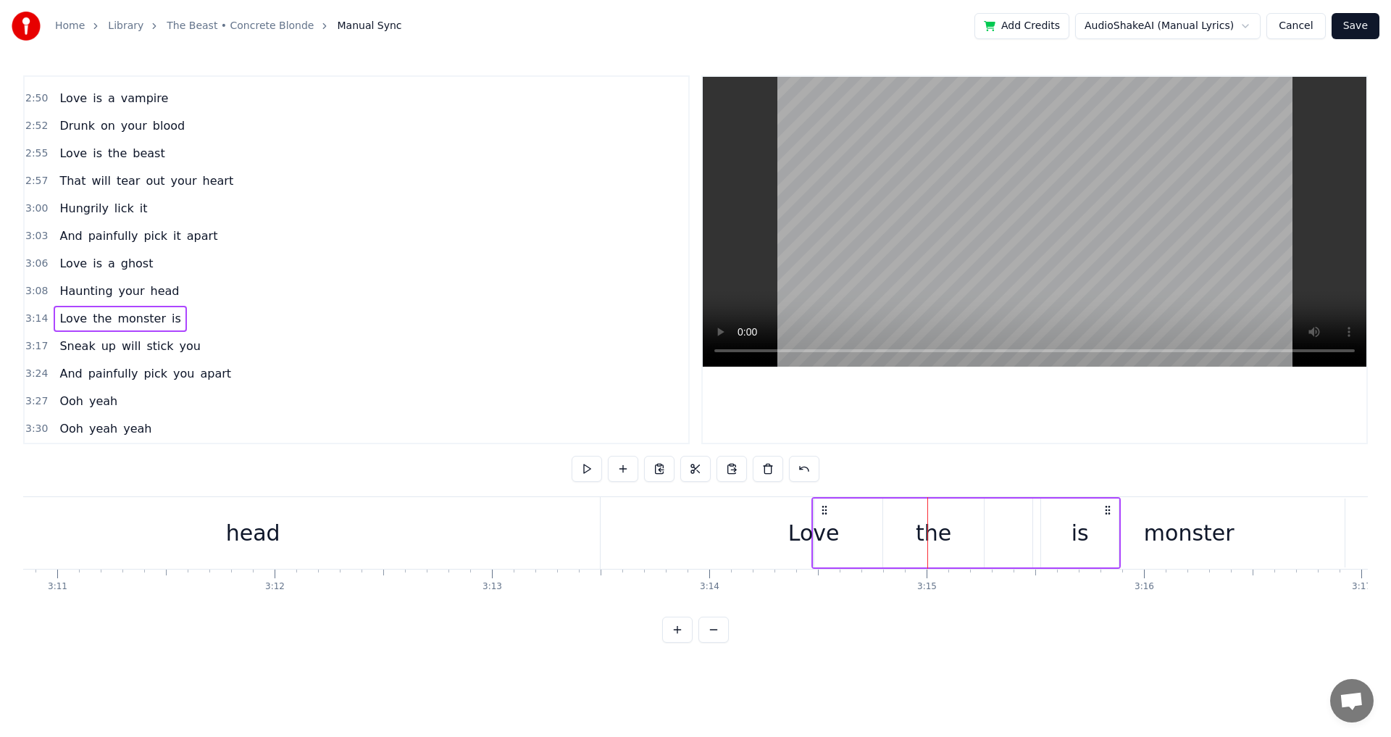
click at [802, 538] on div "Love" at bounding box center [813, 533] width 51 height 33
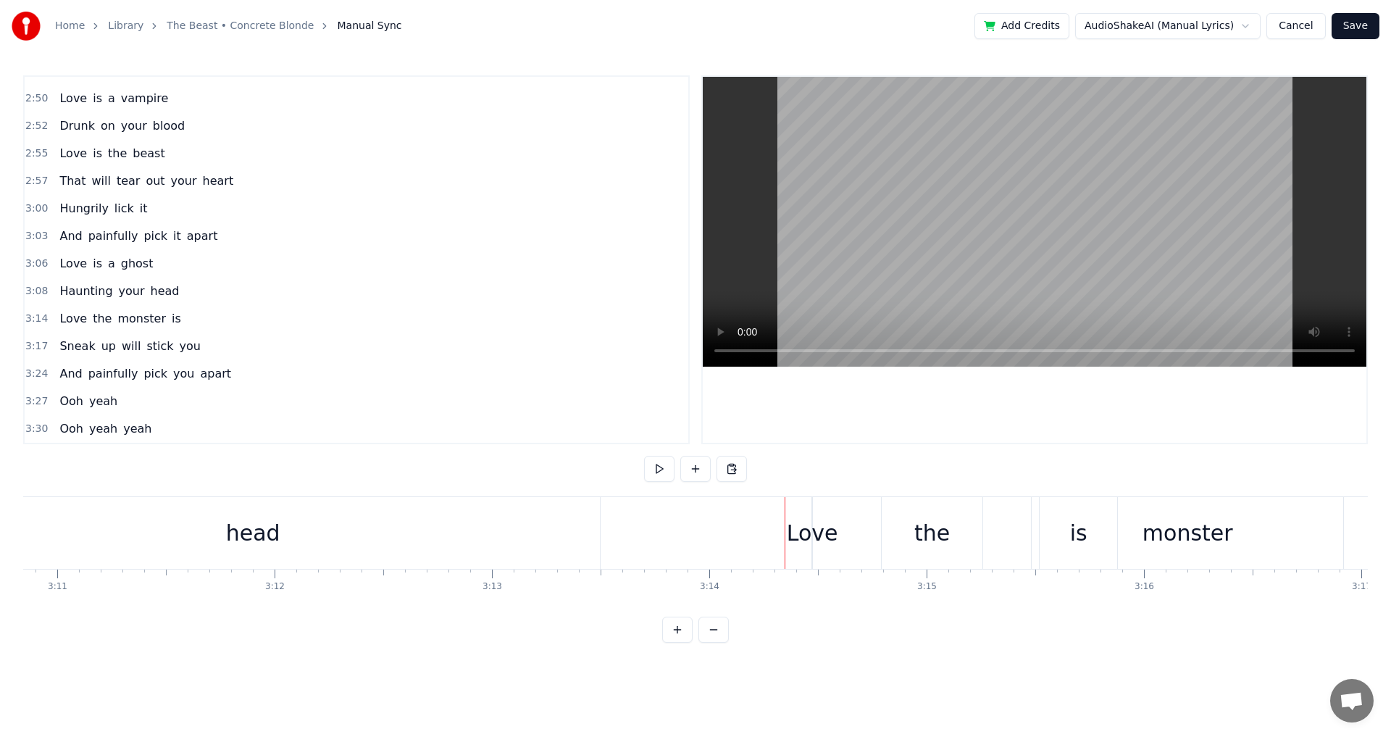
click at [813, 536] on div "Love" at bounding box center [812, 533] width 51 height 33
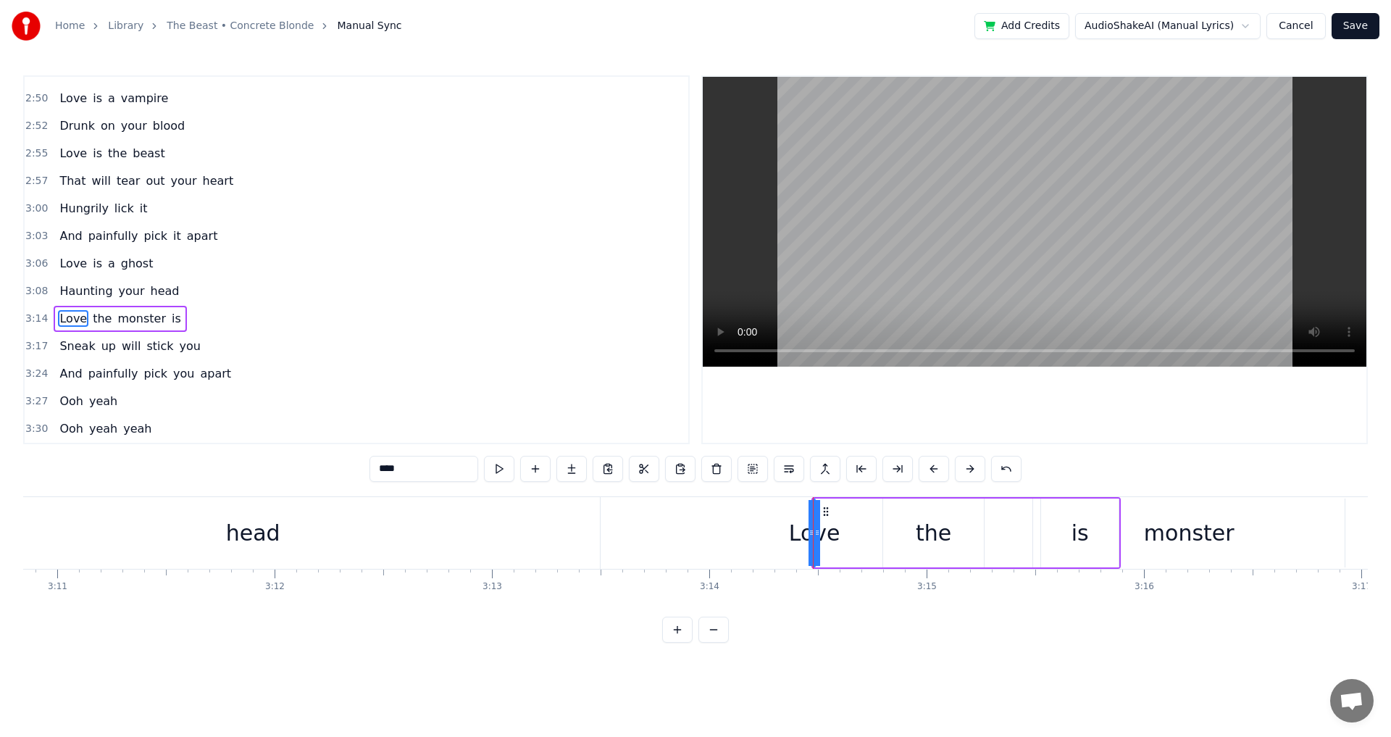
drag, startPoint x: 819, startPoint y: 537, endPoint x: 840, endPoint y: 539, distance: 21.1
click at [840, 539] on div "Love the monster is" at bounding box center [966, 533] width 309 height 72
click at [829, 536] on div "Love" at bounding box center [813, 533] width 51 height 33
click at [746, 473] on button at bounding box center [753, 469] width 30 height 26
click at [68, 322] on span "Love" at bounding box center [73, 318] width 30 height 17
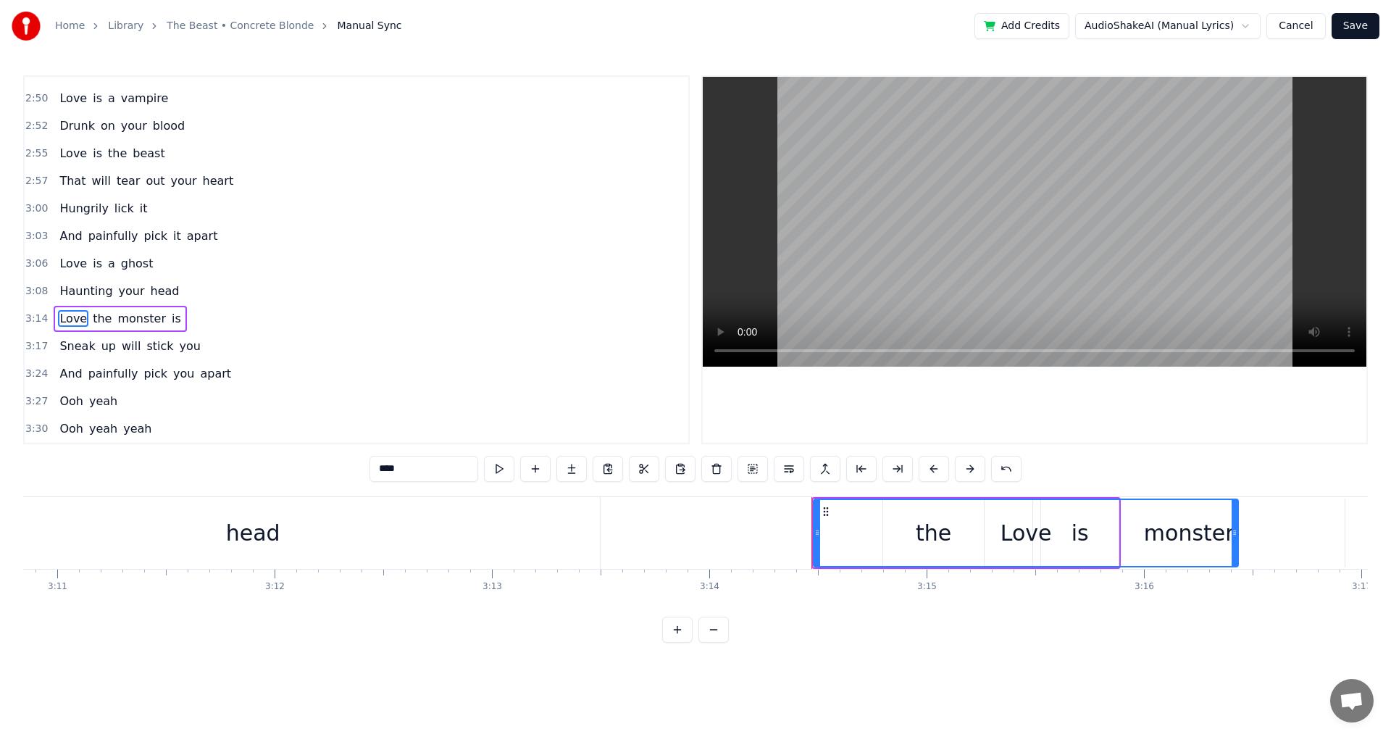
drag, startPoint x: 814, startPoint y: 532, endPoint x: 1240, endPoint y: 549, distance: 426.4
click at [1121, 549] on div "Love the monster is" at bounding box center [966, 533] width 309 height 72
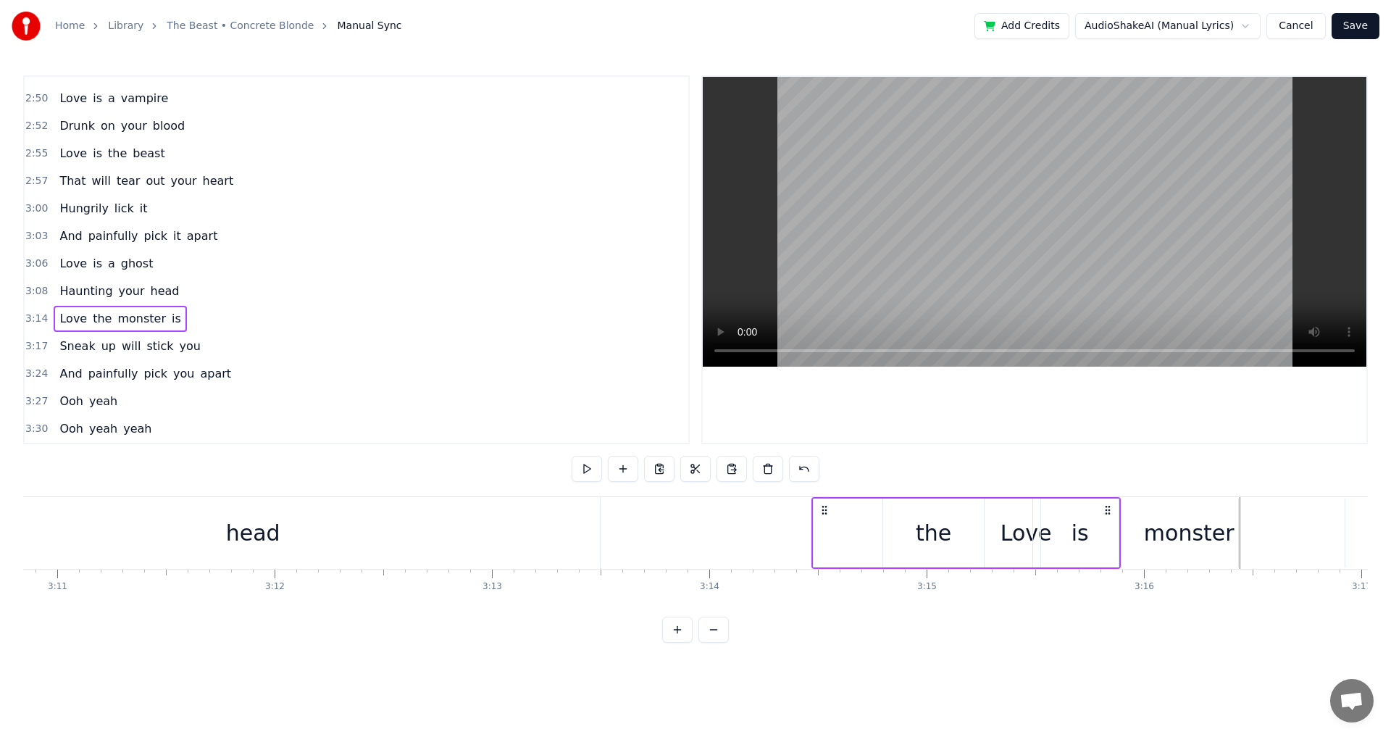
click at [932, 535] on div "the" at bounding box center [934, 533] width 36 height 33
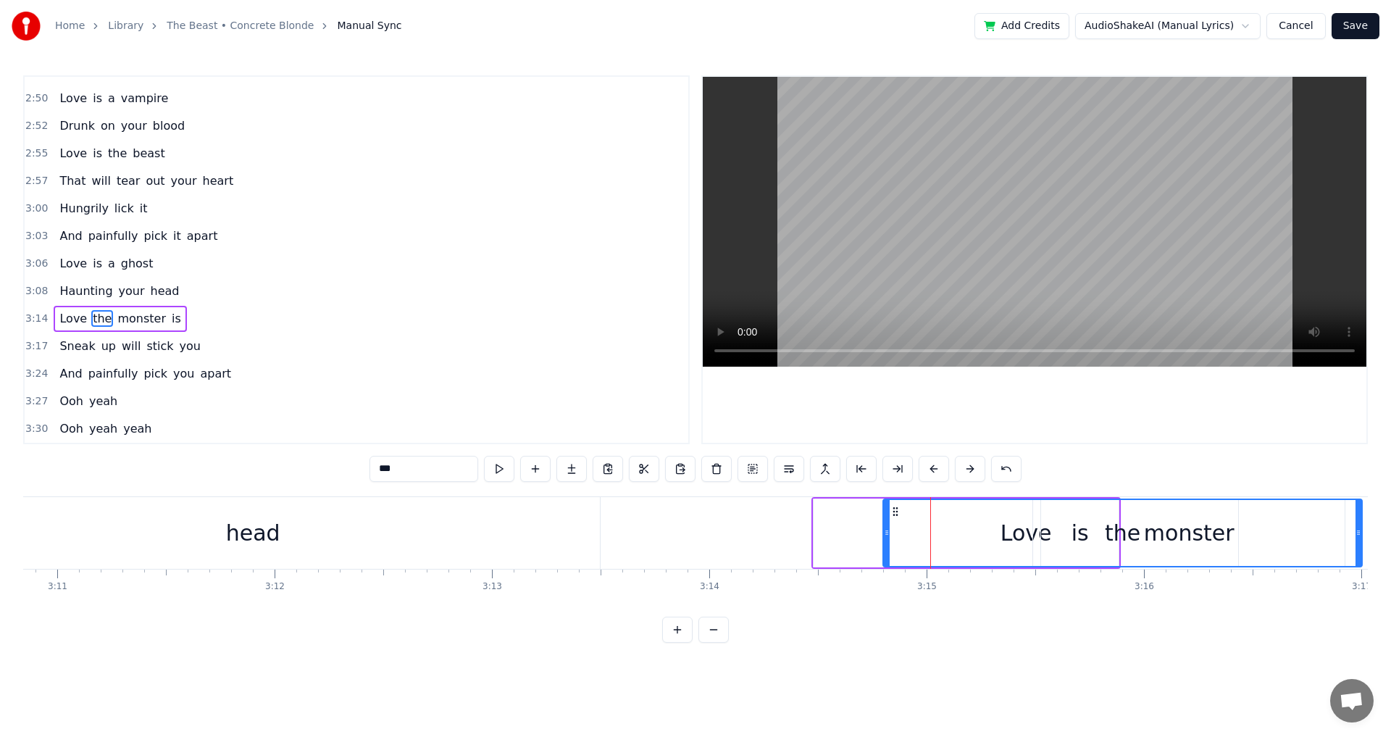
drag, startPoint x: 983, startPoint y: 530, endPoint x: 1361, endPoint y: 541, distance: 378.4
click at [1361, 541] on div at bounding box center [1359, 533] width 6 height 66
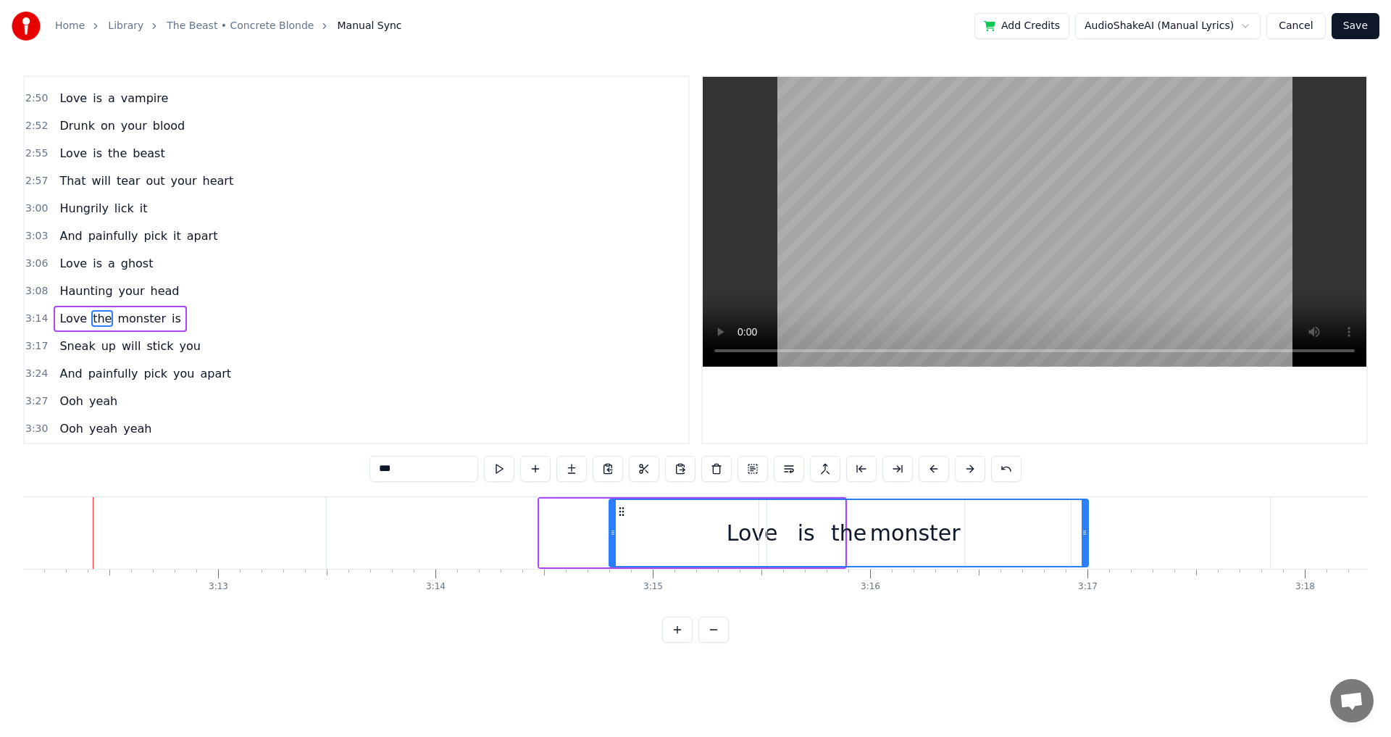
scroll to position [0, 41754]
click at [811, 538] on div "the" at bounding box center [852, 533] width 477 height 66
click at [817, 537] on div "the" at bounding box center [852, 533] width 477 height 66
click at [170, 319] on span "is" at bounding box center [176, 318] width 12 height 17
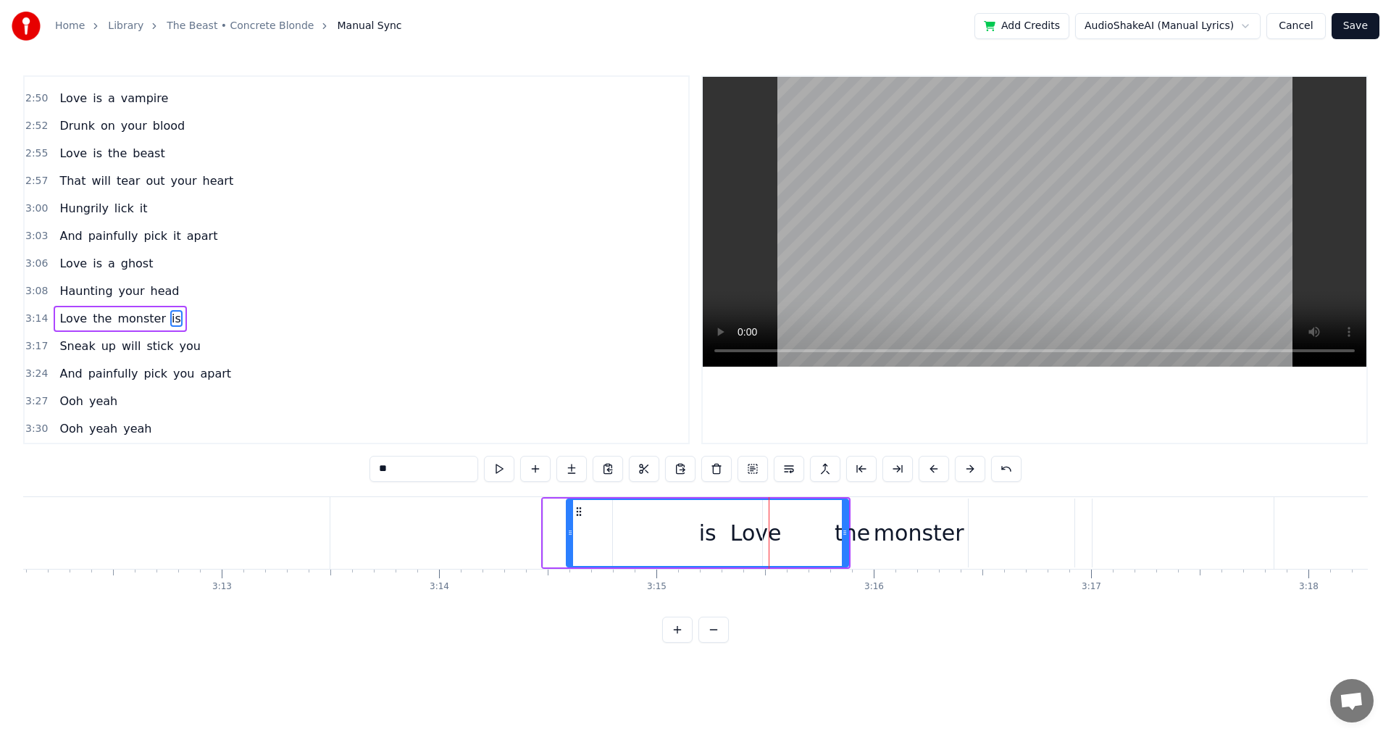
drag, startPoint x: 774, startPoint y: 534, endPoint x: 570, endPoint y: 551, distance: 205.1
click at [570, 551] on div at bounding box center [570, 533] width 6 height 66
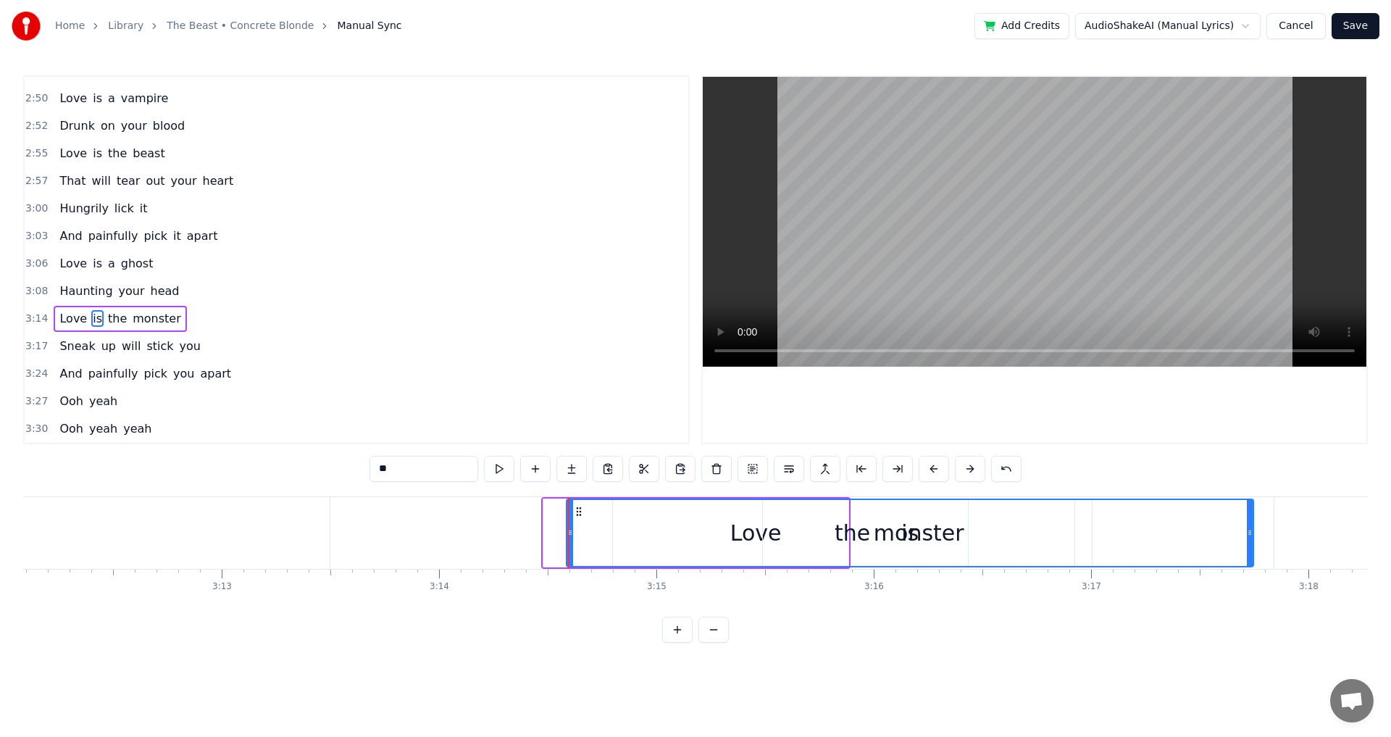
drag, startPoint x: 846, startPoint y: 535, endPoint x: 1251, endPoint y: 529, distance: 405.1
click at [1251, 529] on icon at bounding box center [1250, 533] width 6 height 12
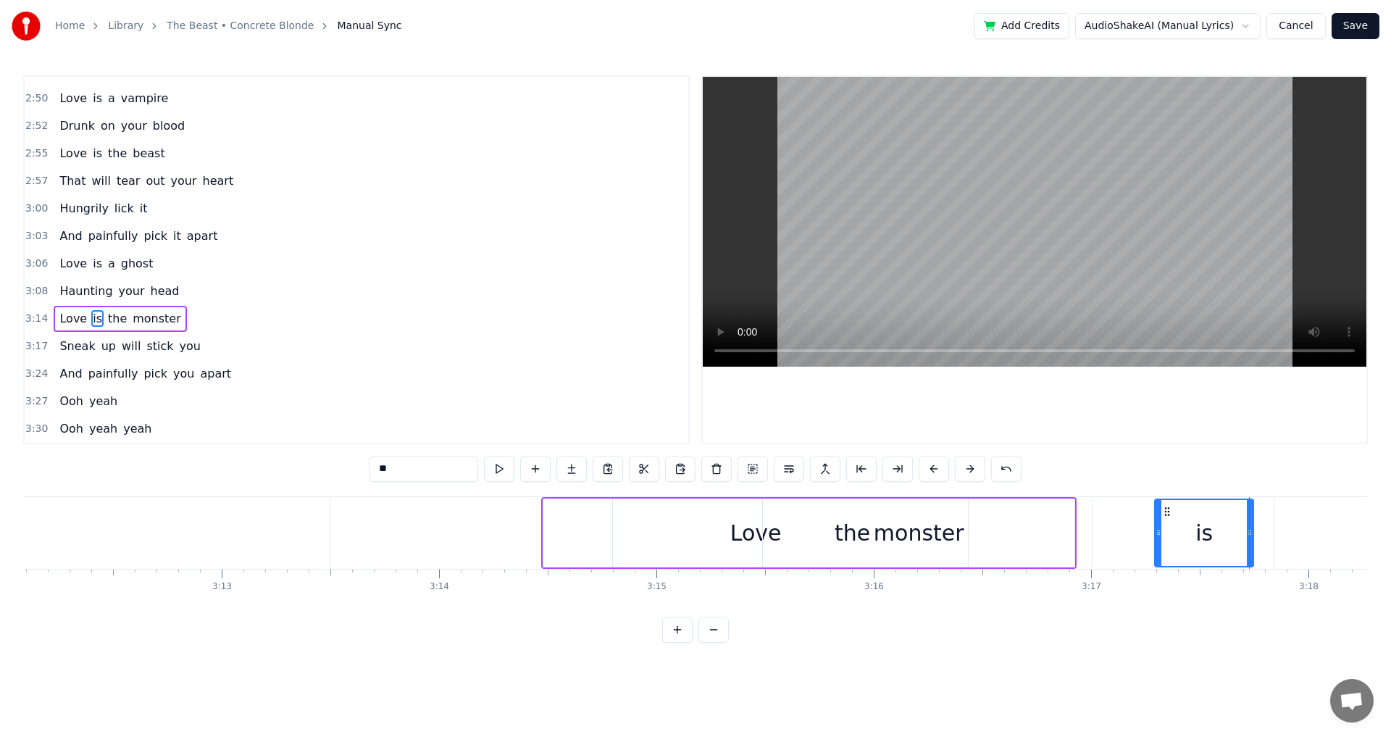
drag, startPoint x: 571, startPoint y: 537, endPoint x: 1159, endPoint y: 555, distance: 588.6
click at [918, 531] on div "monster" at bounding box center [919, 533] width 91 height 33
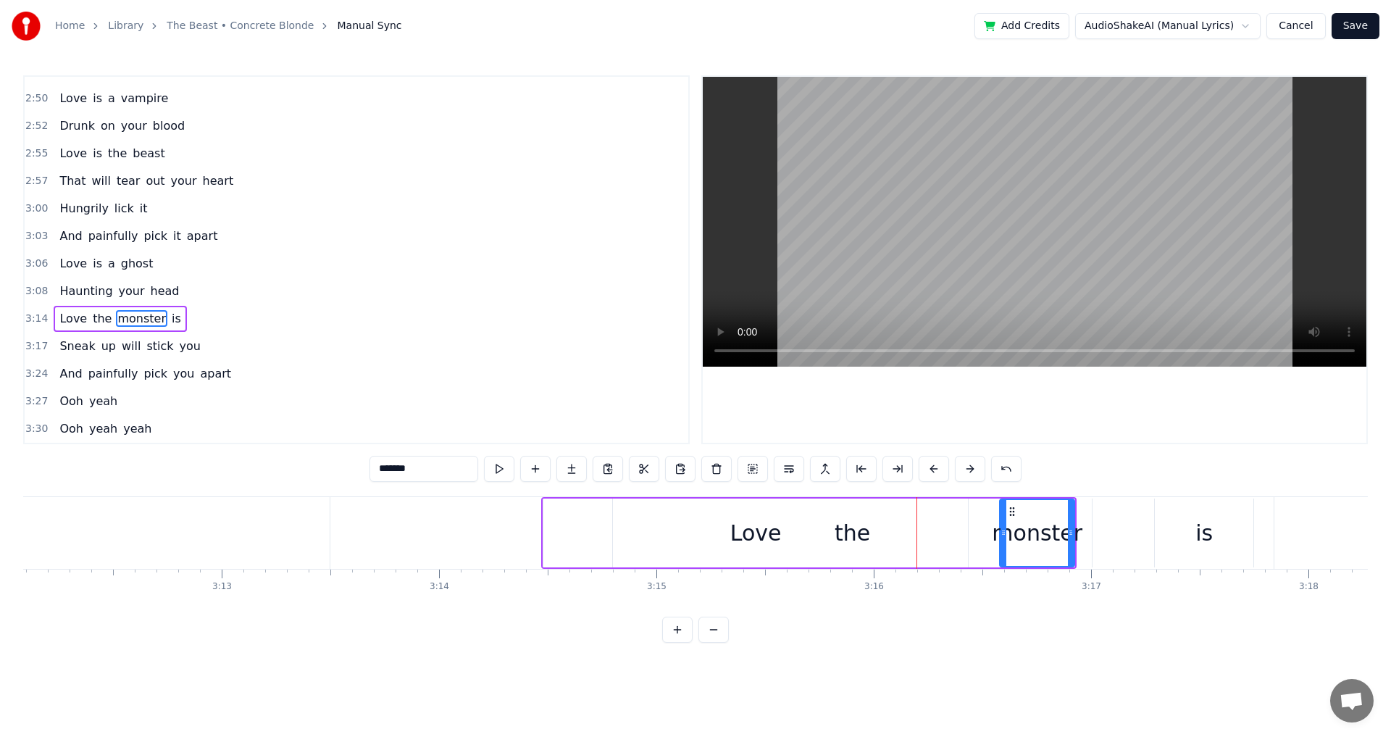
drag, startPoint x: 768, startPoint y: 535, endPoint x: 1005, endPoint y: 538, distance: 237.0
click at [1005, 538] on div at bounding box center [1004, 533] width 6 height 66
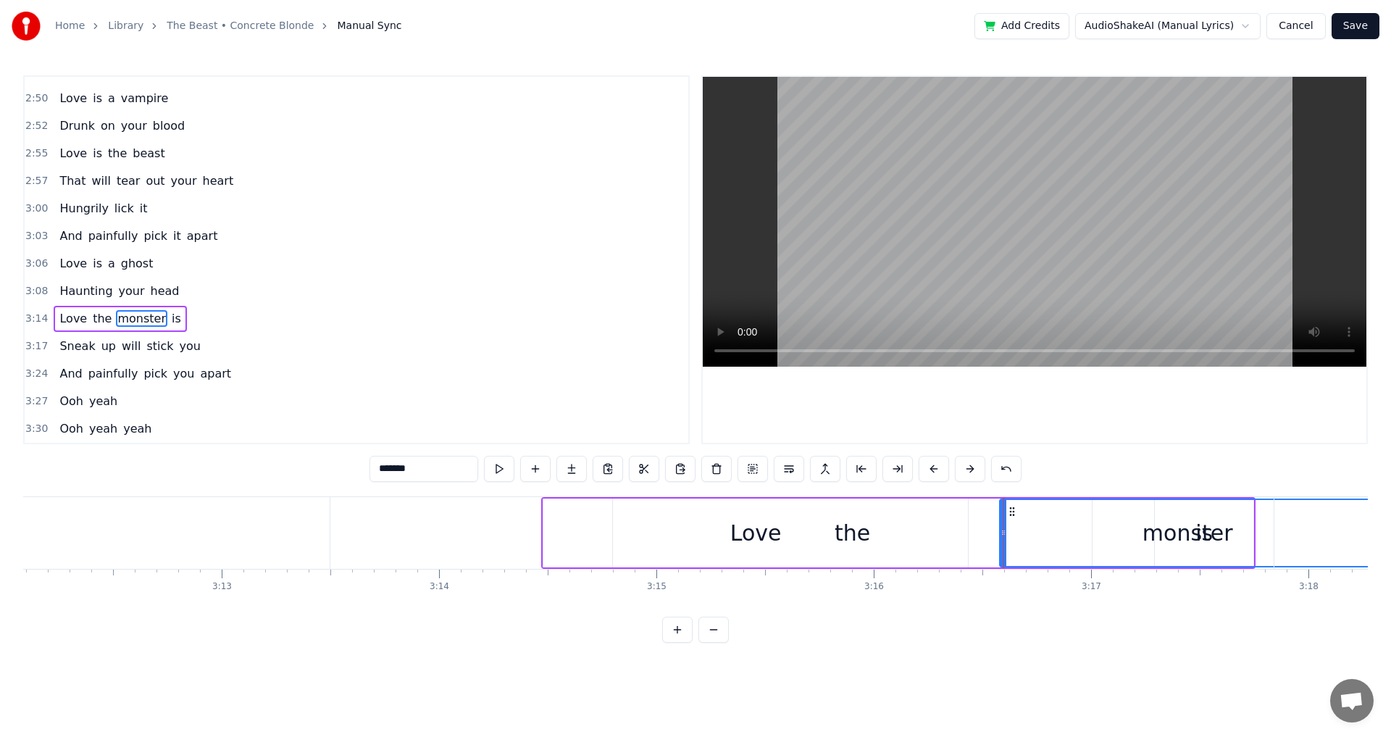
drag, startPoint x: 1072, startPoint y: 537, endPoint x: 1372, endPoint y: 532, distance: 300.7
click at [1372, 532] on div "Home Library The Beast • Concrete Blonde Manual Sync Add Credits AudioShakeAI (…" at bounding box center [695, 321] width 1391 height 643
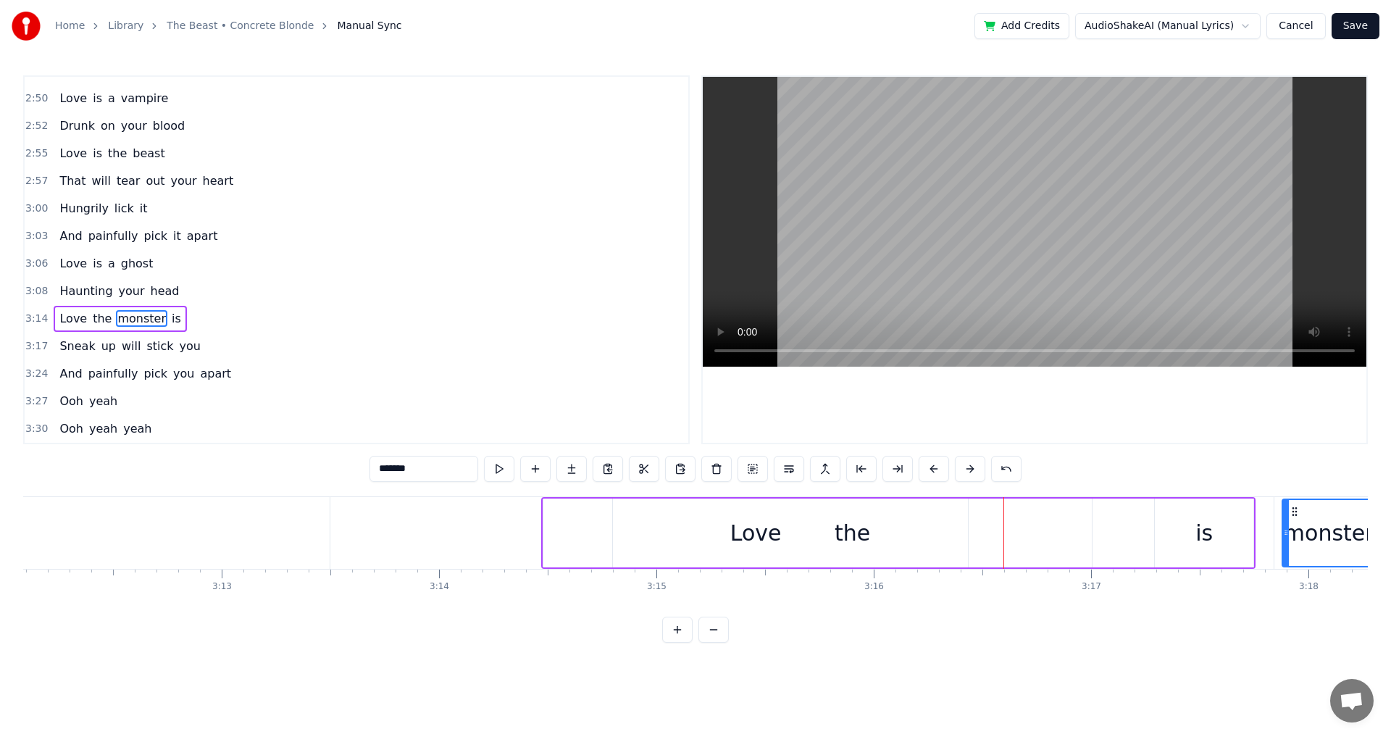
drag, startPoint x: 1006, startPoint y: 537, endPoint x: 1288, endPoint y: 523, distance: 282.9
click at [862, 533] on div "the" at bounding box center [853, 533] width 36 height 33
type input "***"
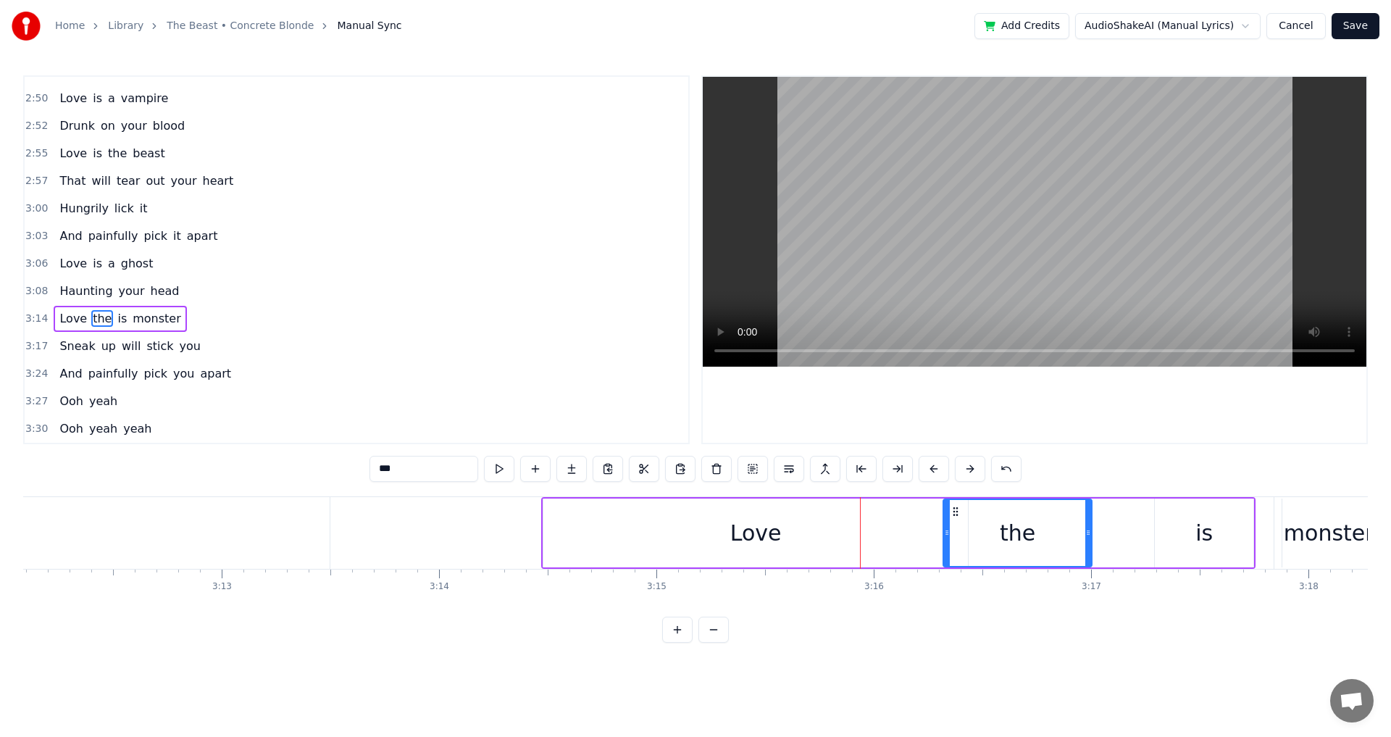
drag, startPoint x: 616, startPoint y: 537, endPoint x: 946, endPoint y: 544, distance: 330.5
click at [946, 544] on div at bounding box center [947, 533] width 6 height 66
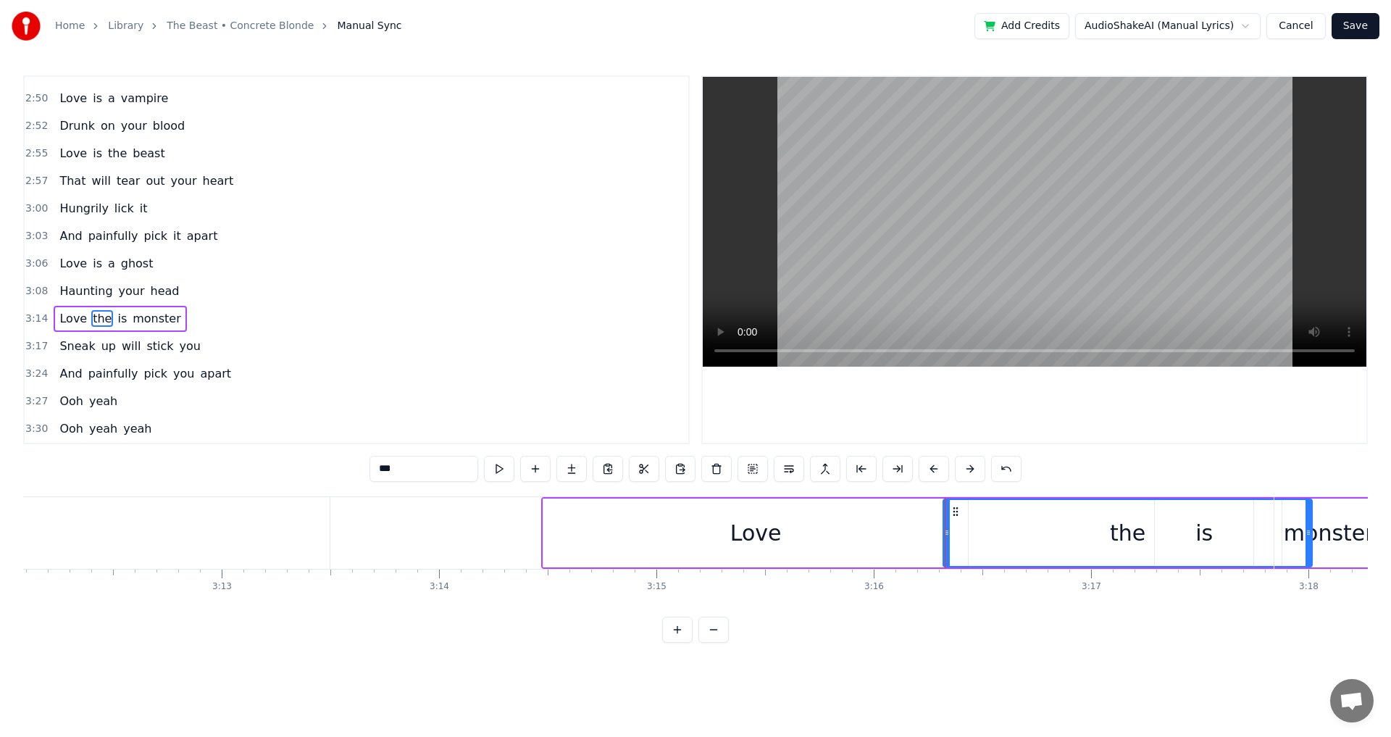
drag, startPoint x: 1088, startPoint y: 531, endPoint x: 1308, endPoint y: 541, distance: 220.5
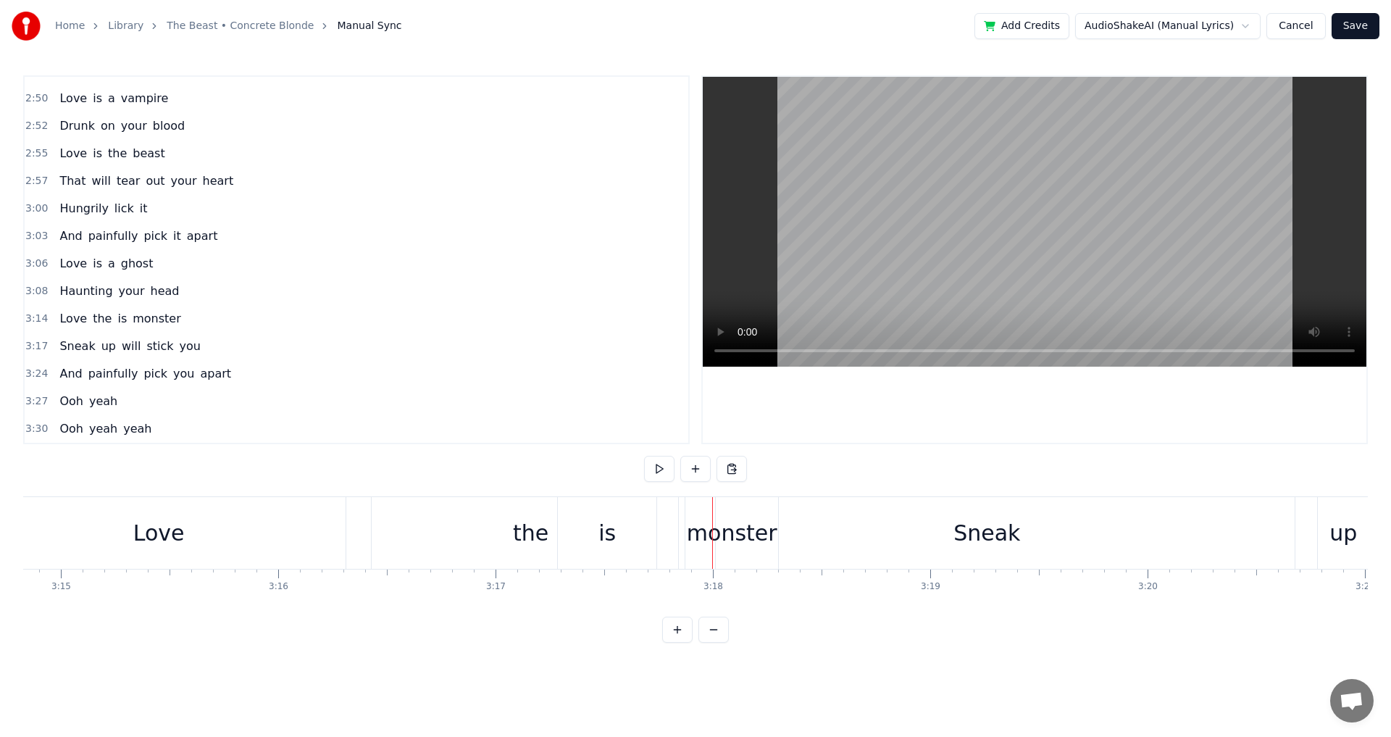
scroll to position [0, 42238]
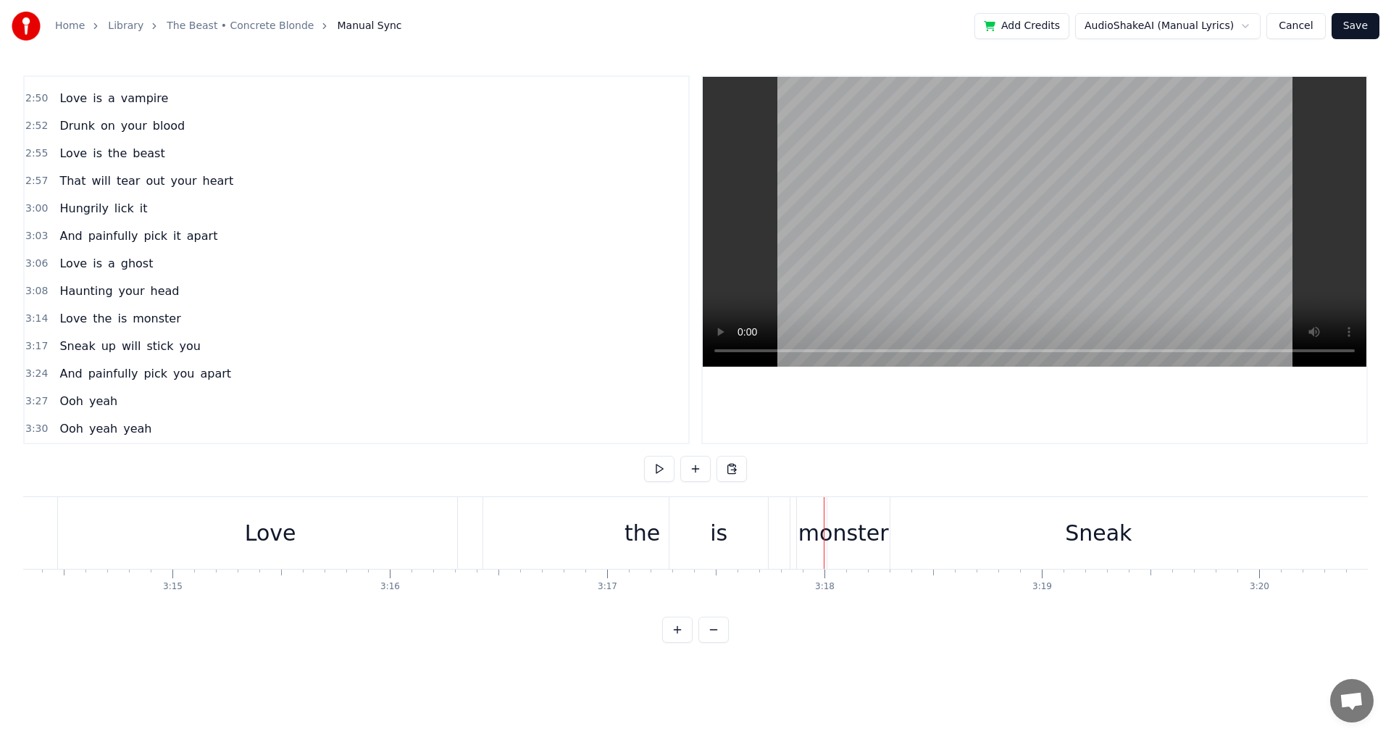
click at [849, 541] on div "Sneak" at bounding box center [1099, 533] width 616 height 72
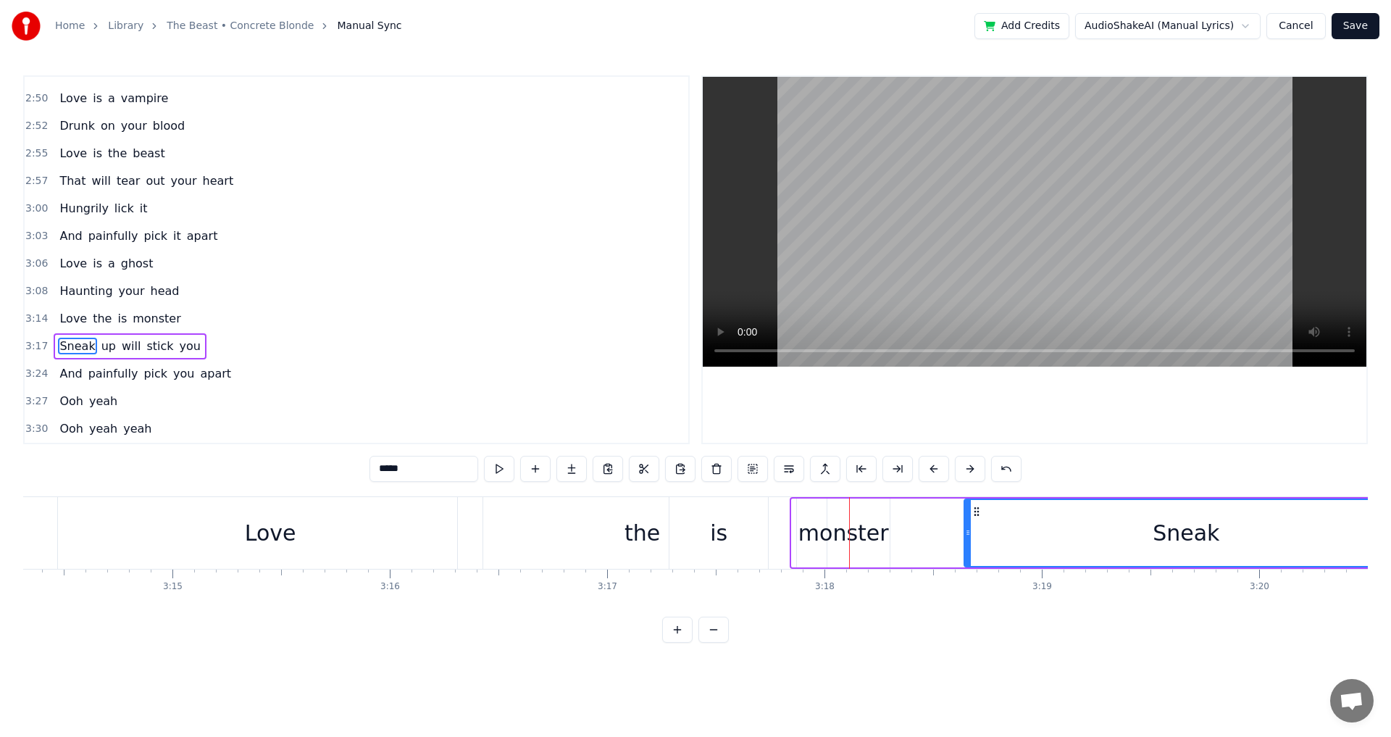
drag, startPoint x: 795, startPoint y: 535, endPoint x: 967, endPoint y: 535, distance: 172.4
click at [967, 535] on icon at bounding box center [968, 533] width 6 height 12
click at [846, 542] on div "monster" at bounding box center [843, 533] width 91 height 33
type input "*******"
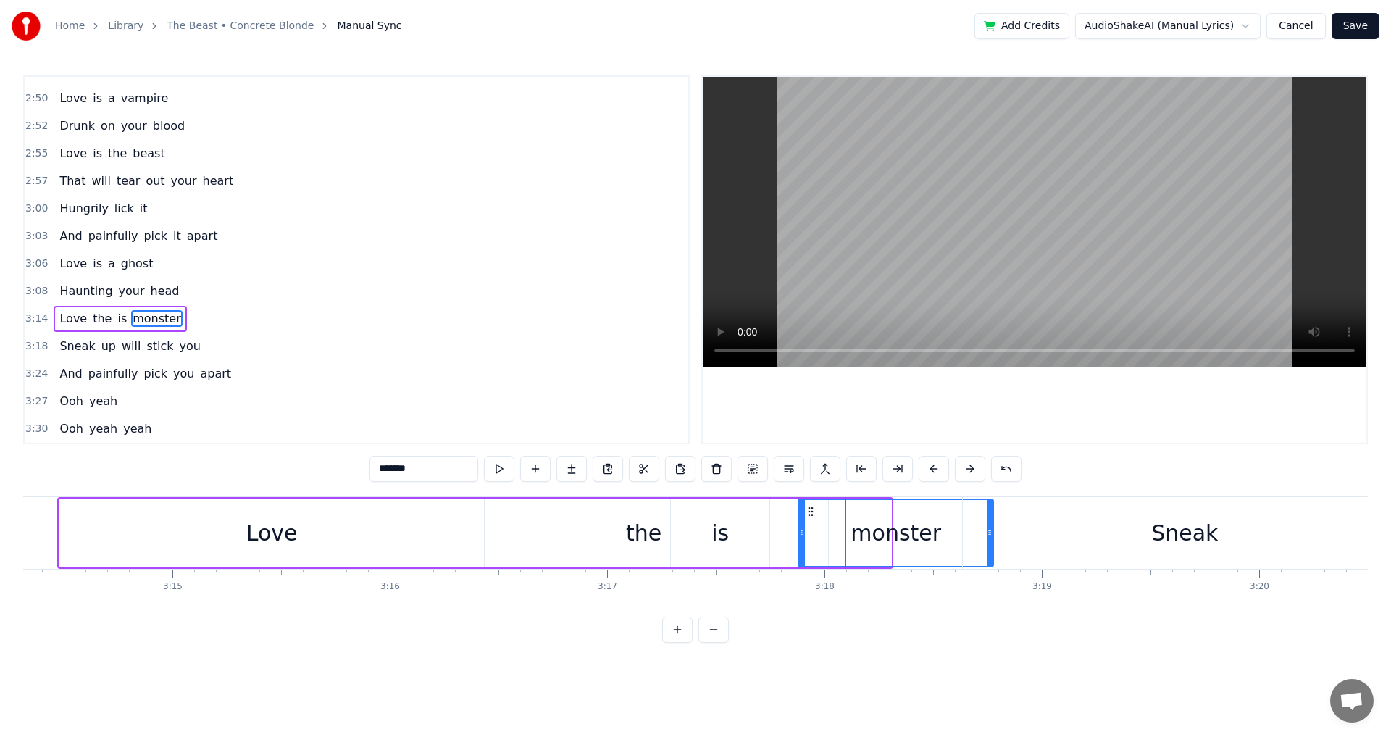
drag, startPoint x: 890, startPoint y: 536, endPoint x: 992, endPoint y: 538, distance: 102.2
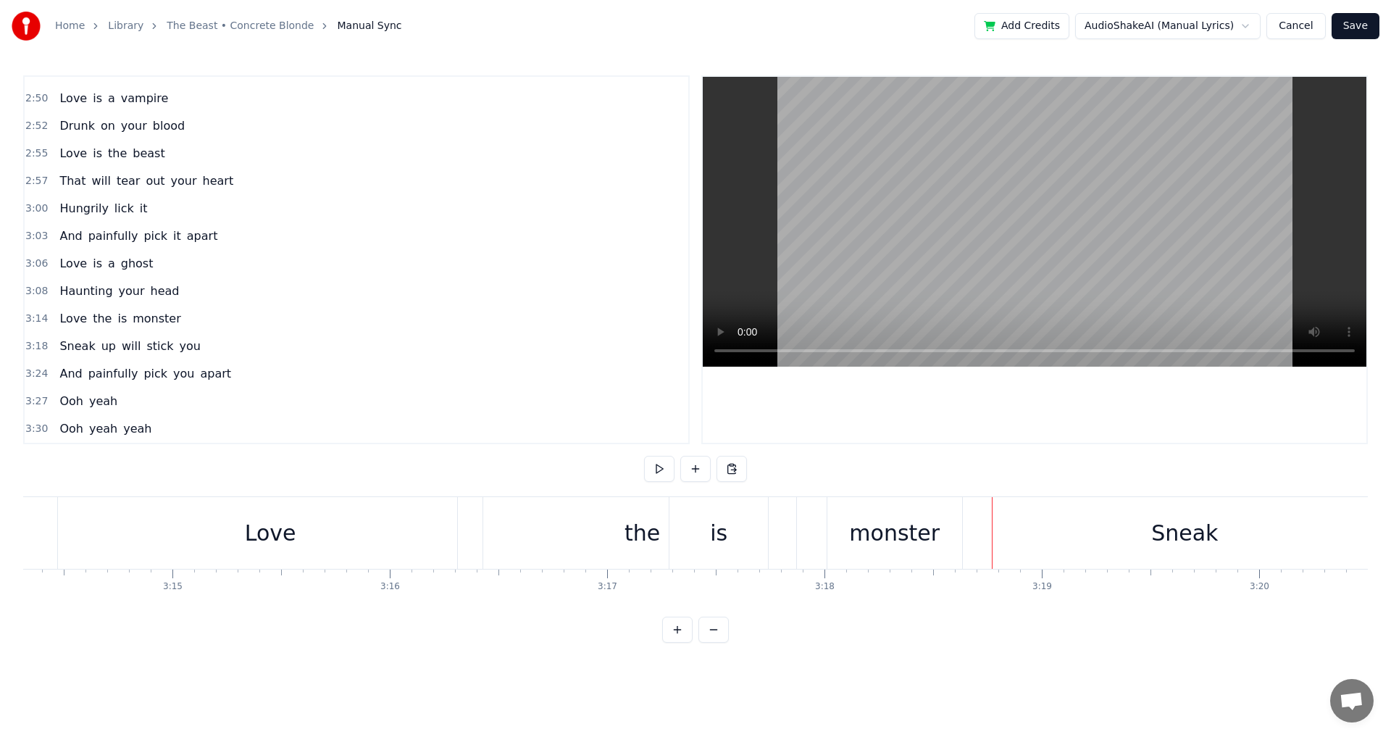
click at [639, 538] on div "the" at bounding box center [643, 533] width 36 height 33
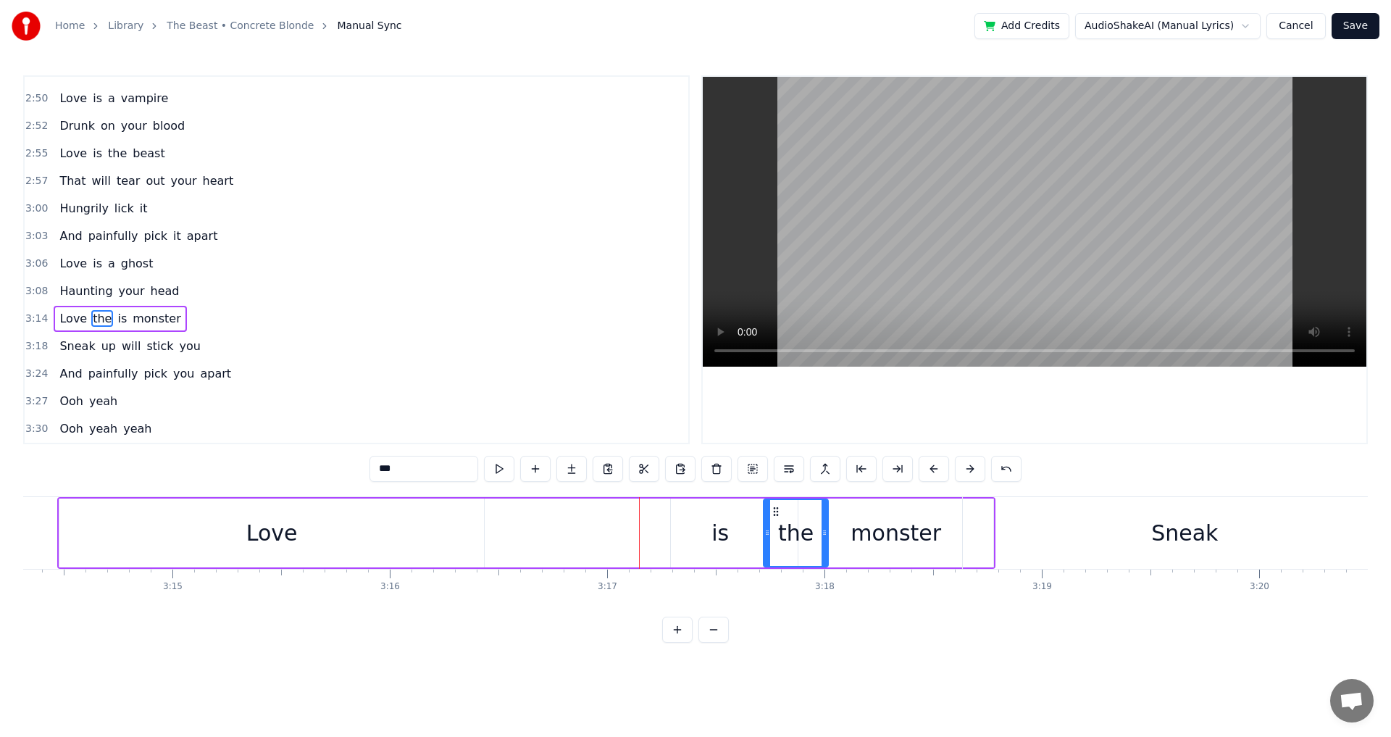
drag, startPoint x: 462, startPoint y: 540, endPoint x: 767, endPoint y: 568, distance: 306.3
click at [272, 532] on div "Love" at bounding box center [271, 533] width 51 height 33
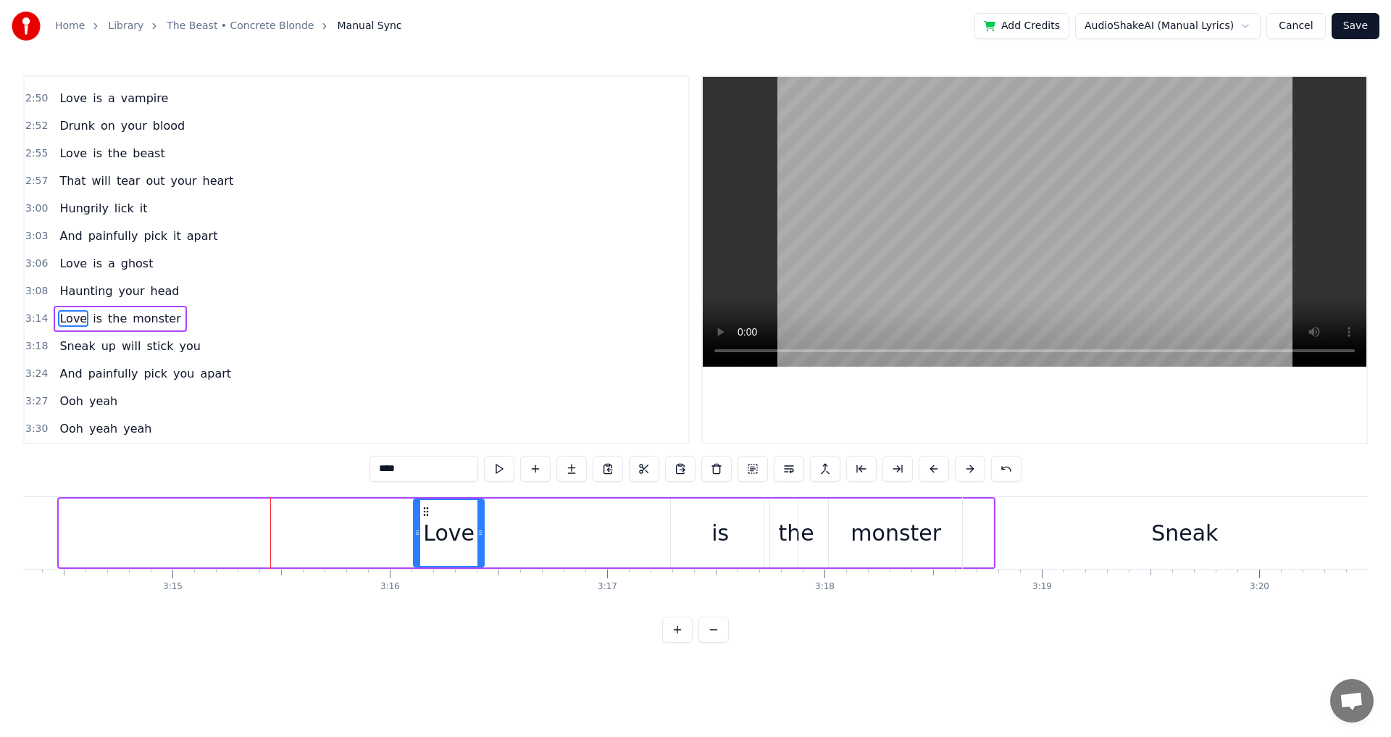
drag, startPoint x: 62, startPoint y: 539, endPoint x: 416, endPoint y: 549, distance: 354.5
click at [416, 549] on div at bounding box center [417, 533] width 6 height 66
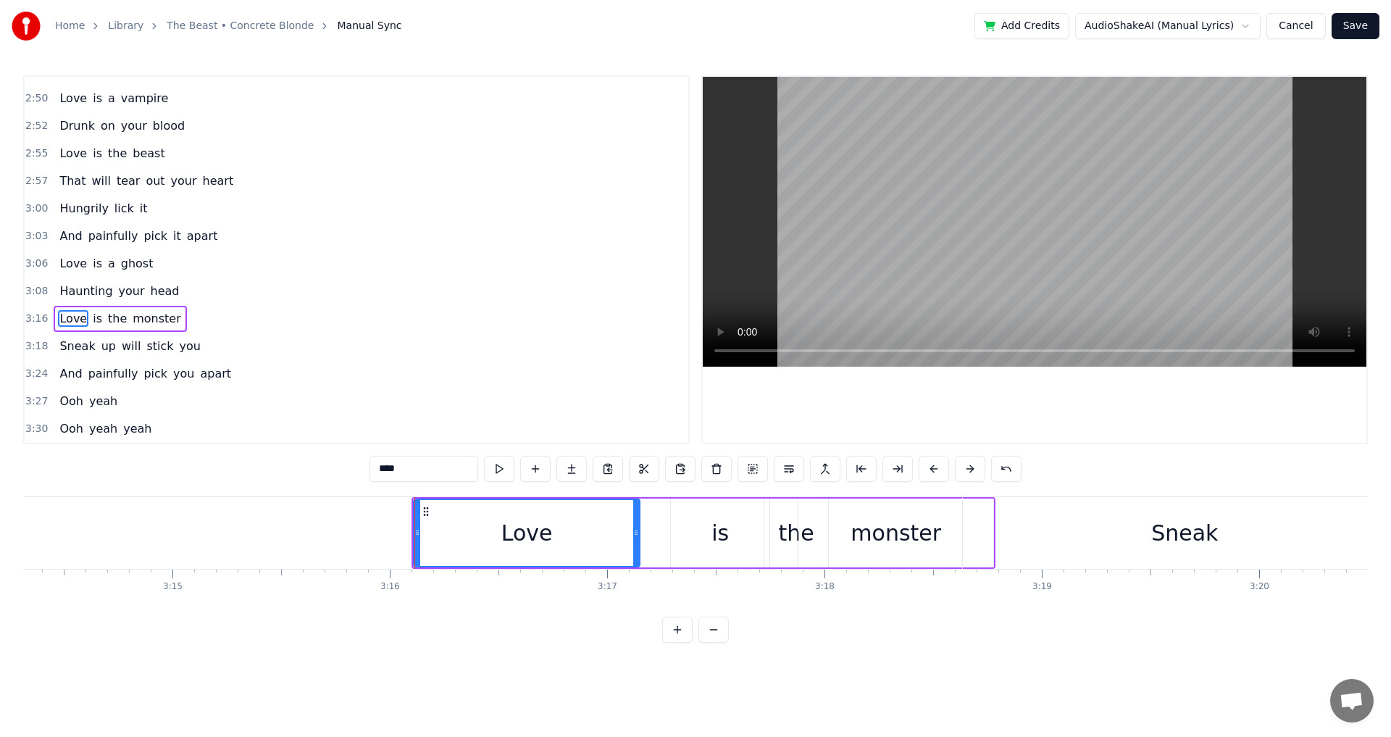
drag, startPoint x: 483, startPoint y: 548, endPoint x: 525, endPoint y: 554, distance: 42.5
click at [639, 553] on div at bounding box center [636, 533] width 6 height 66
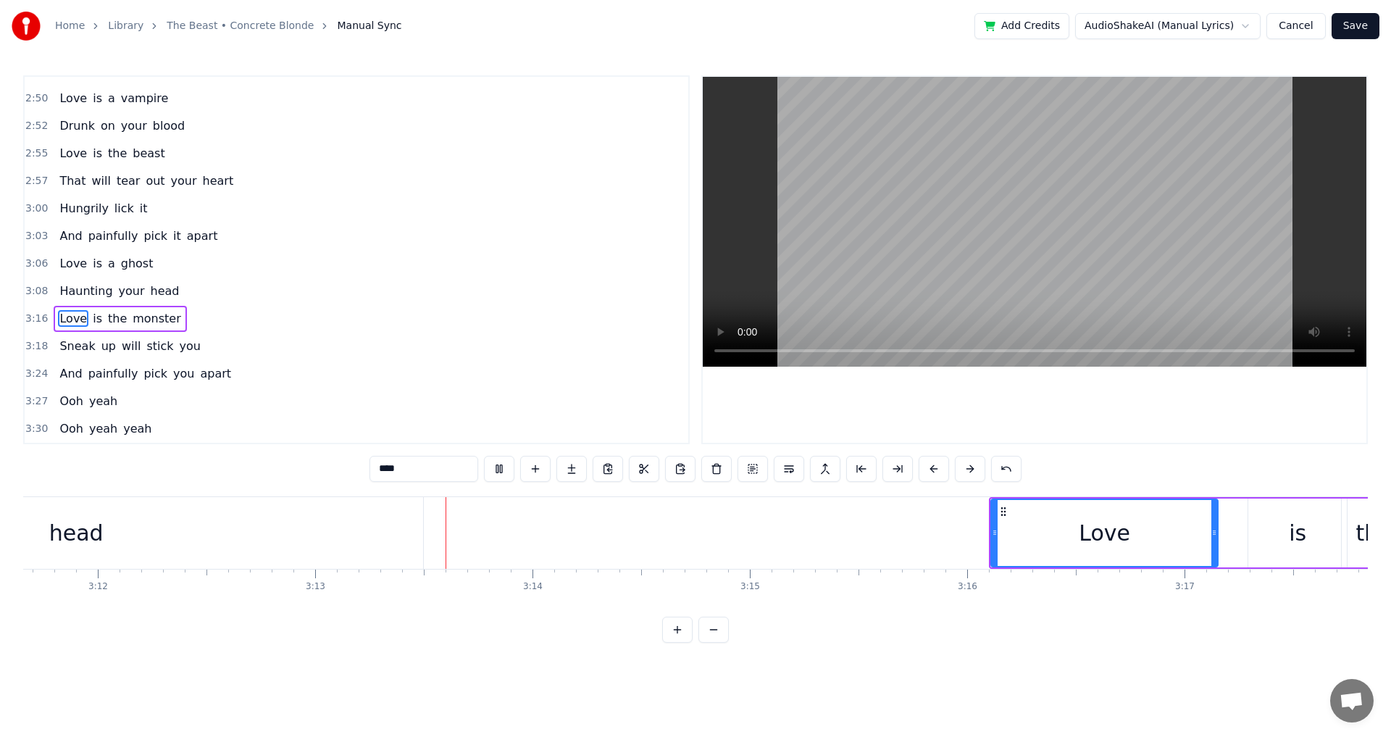
scroll to position [0, 41905]
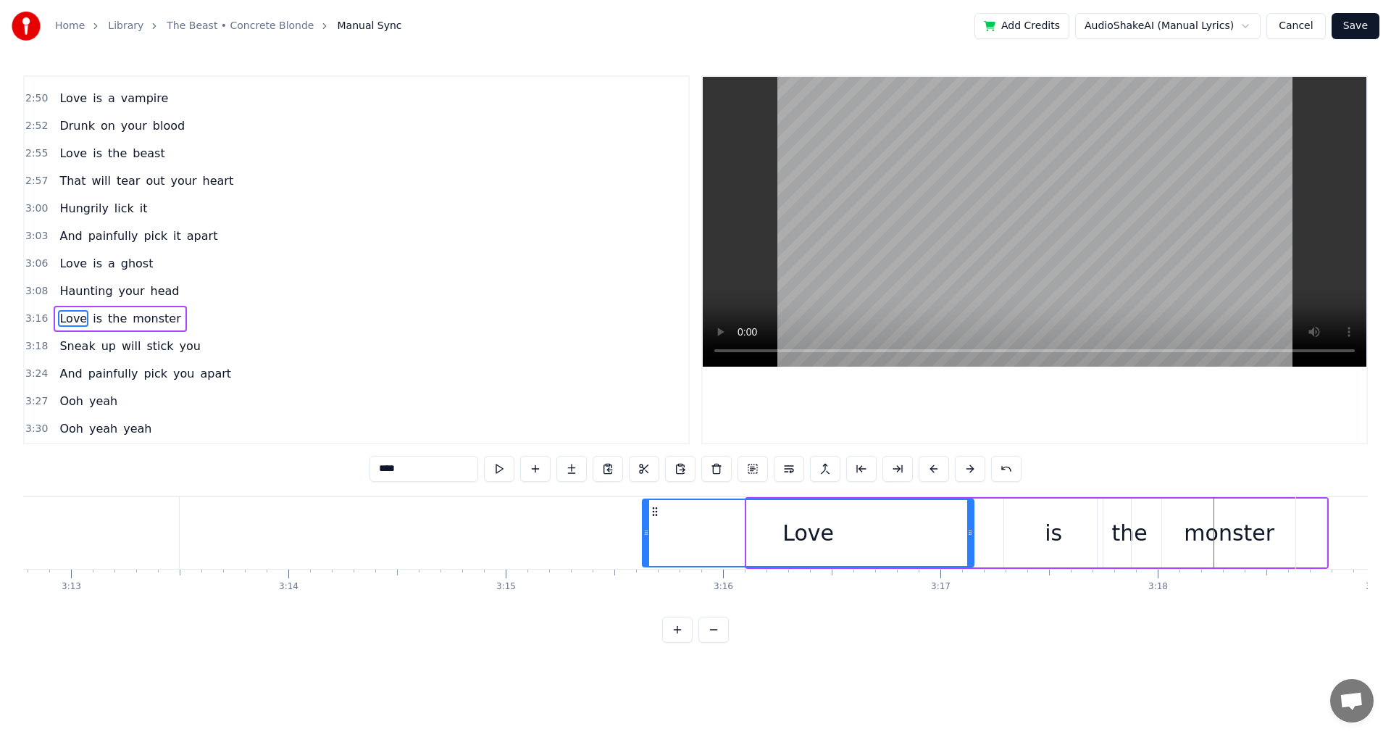
drag, startPoint x: 751, startPoint y: 535, endPoint x: 646, endPoint y: 535, distance: 104.3
click at [646, 535] on icon at bounding box center [646, 533] width 6 height 12
drag, startPoint x: 970, startPoint y: 543, endPoint x: 914, endPoint y: 546, distance: 55.9
click at [914, 546] on div at bounding box center [915, 533] width 6 height 66
click at [1058, 530] on div "is" at bounding box center [1053, 533] width 17 height 33
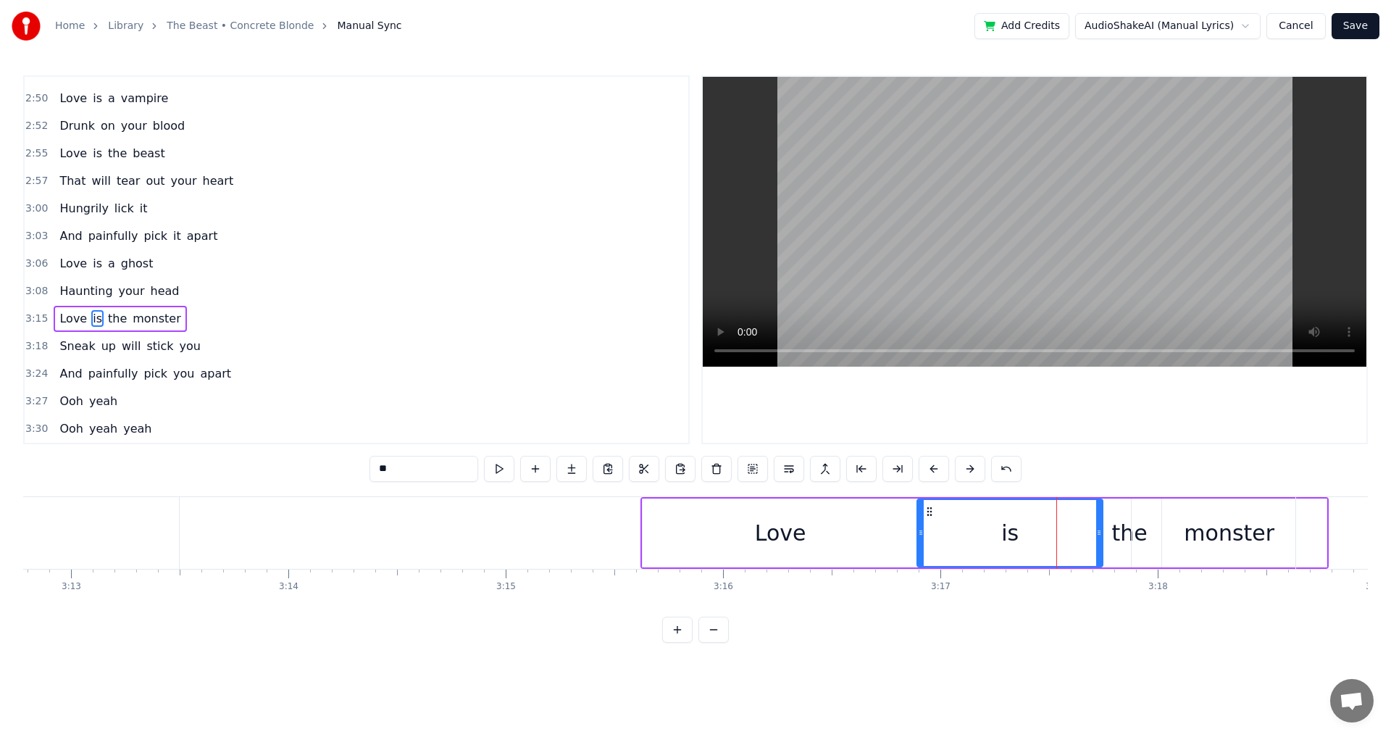
drag, startPoint x: 1009, startPoint y: 535, endPoint x: 922, endPoint y: 538, distance: 87.0
click at [922, 538] on div at bounding box center [921, 533] width 6 height 66
drag, startPoint x: 1100, startPoint y: 530, endPoint x: 1028, endPoint y: 533, distance: 71.8
click at [1028, 533] on icon at bounding box center [1028, 533] width 6 height 12
click at [1130, 543] on div "the" at bounding box center [1130, 533] width 36 height 33
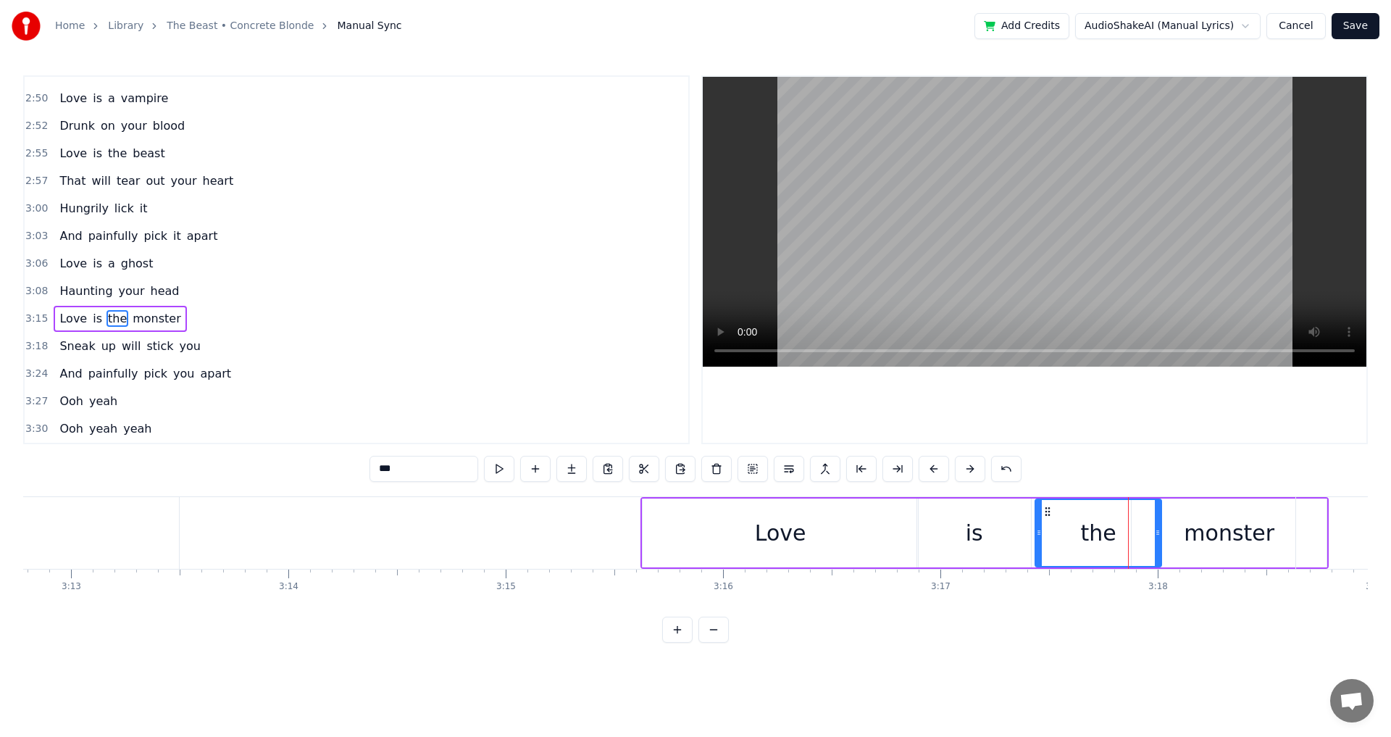
drag, startPoint x: 1102, startPoint y: 534, endPoint x: 1040, endPoint y: 544, distance: 63.1
click at [1040, 544] on div at bounding box center [1039, 533] width 6 height 66
drag, startPoint x: 1159, startPoint y: 534, endPoint x: 1129, endPoint y: 544, distance: 31.4
click at [1129, 544] on div at bounding box center [1128, 533] width 6 height 66
click at [1222, 538] on div "monster" at bounding box center [1229, 533] width 91 height 33
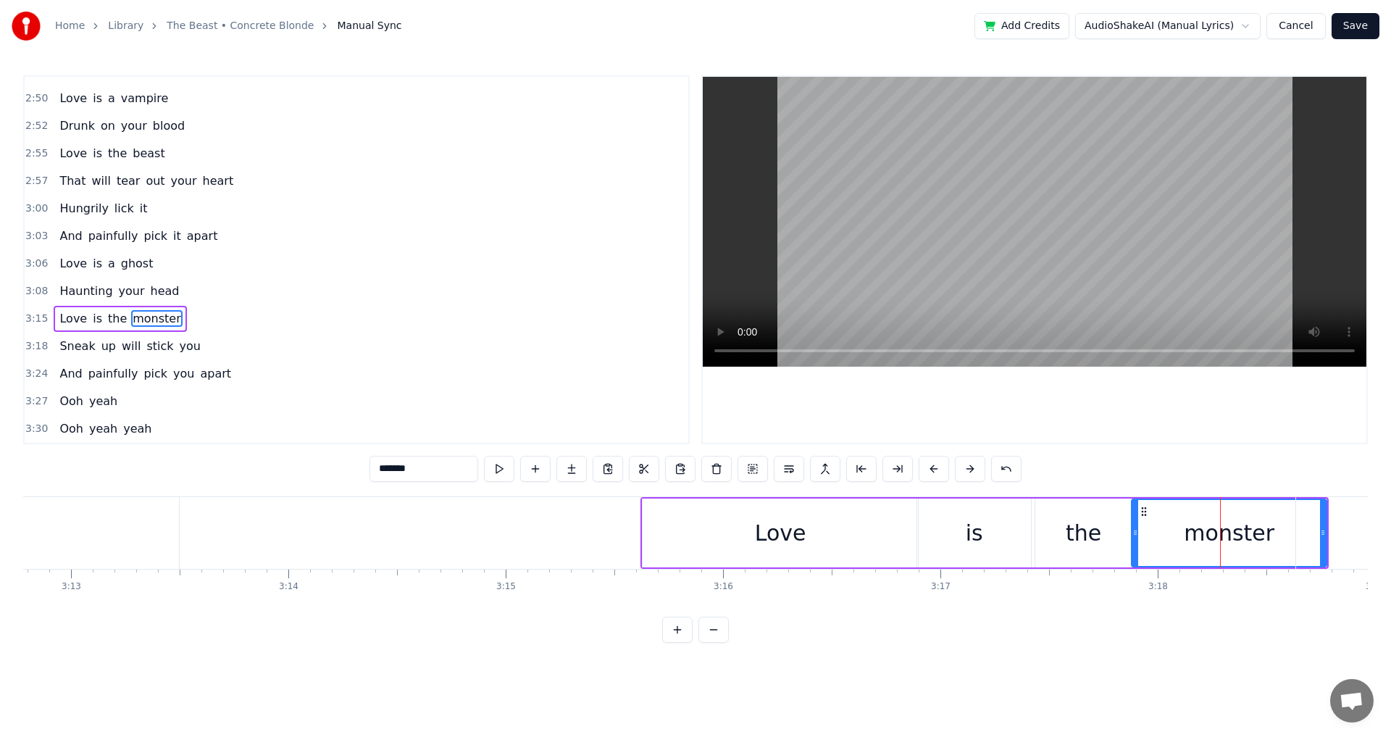
drag, startPoint x: 1324, startPoint y: 537, endPoint x: 1343, endPoint y: 540, distance: 19.1
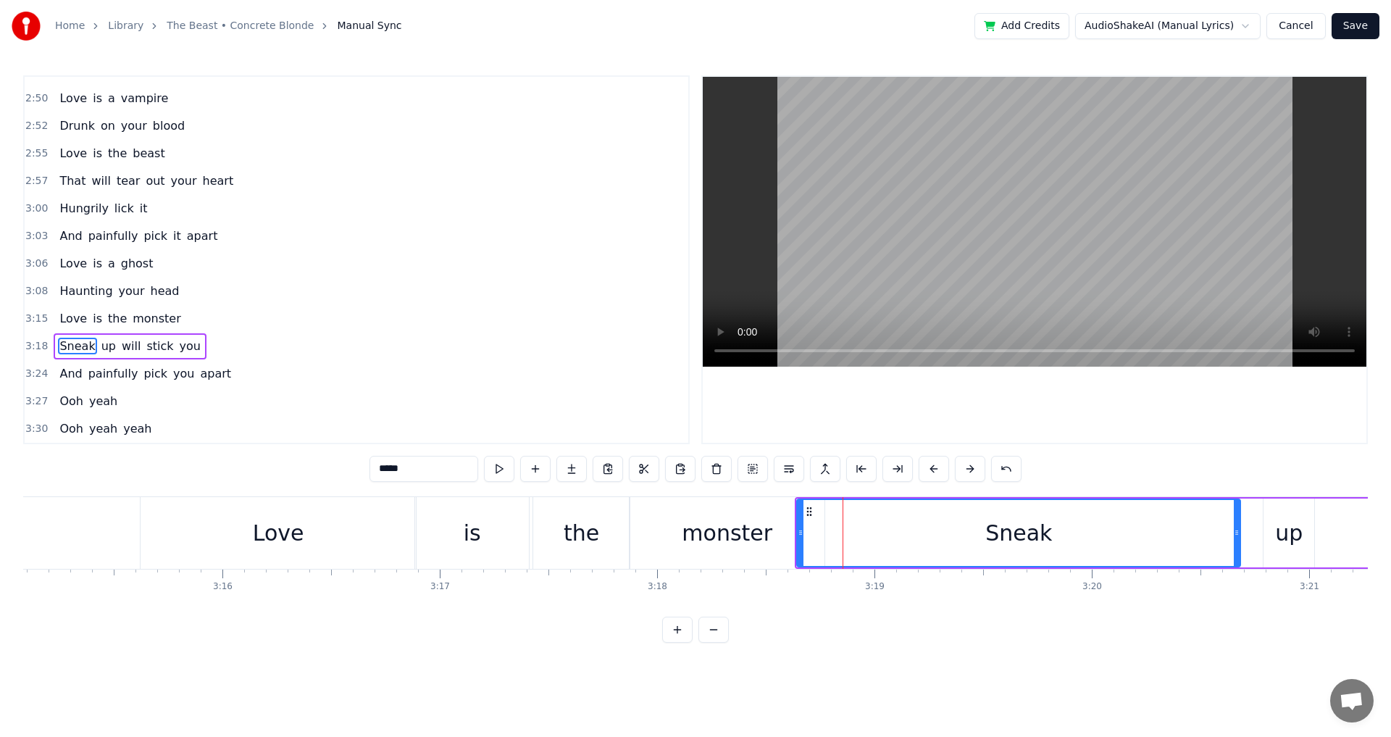
scroll to position [0, 42573]
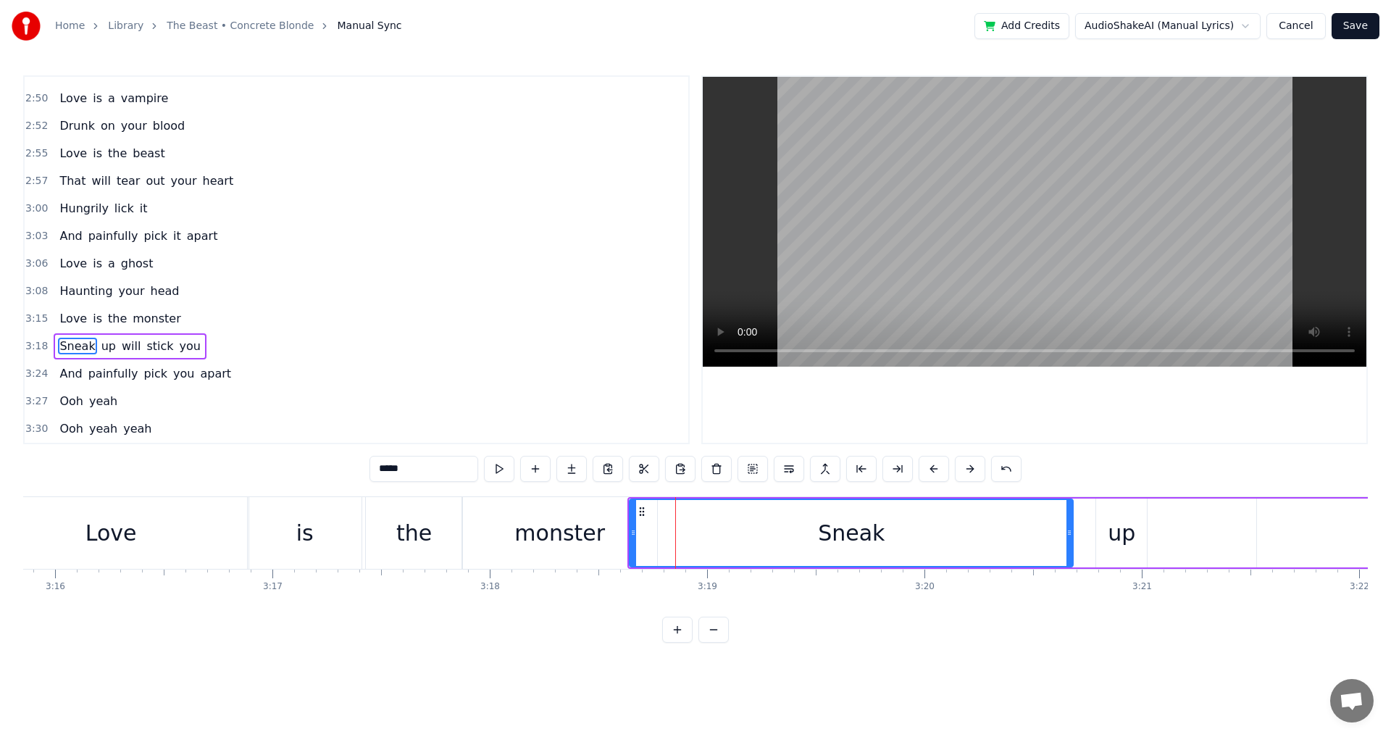
click at [587, 558] on div "monster" at bounding box center [559, 533] width 195 height 72
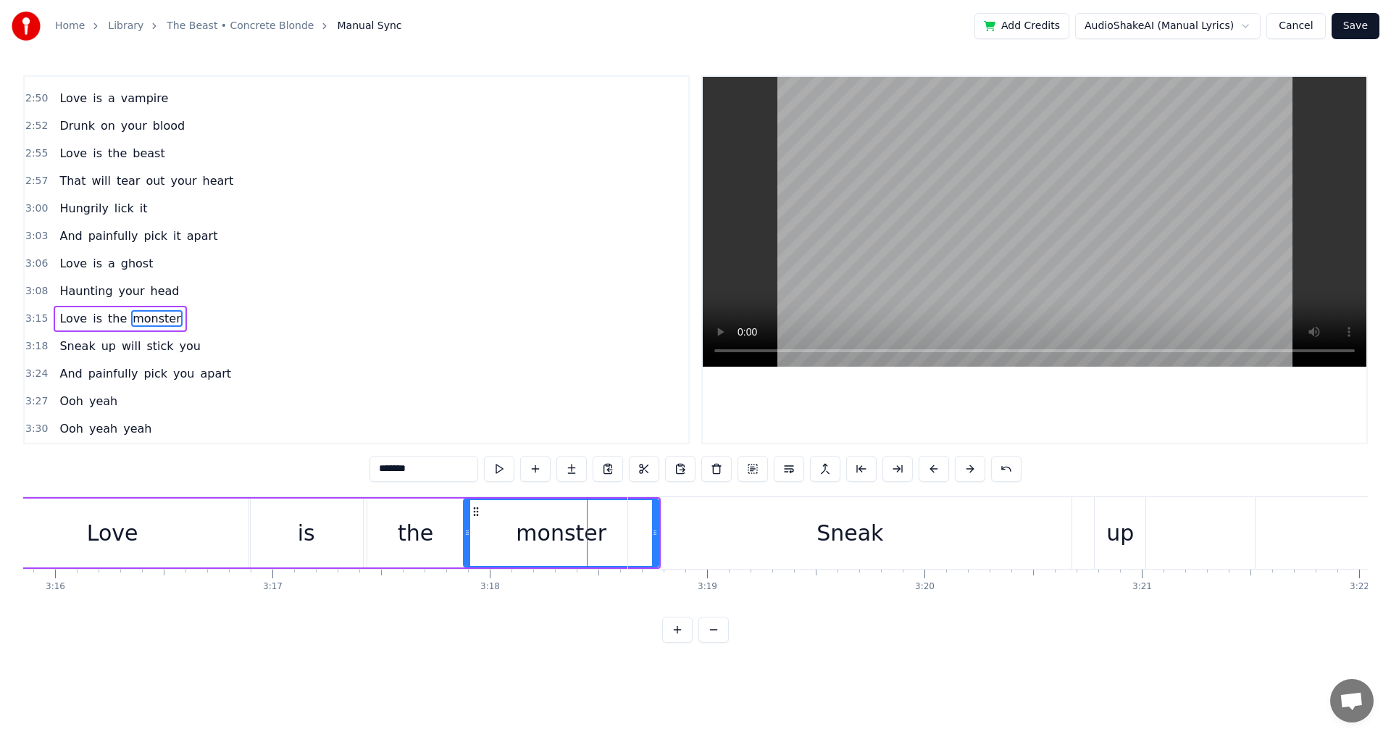
drag, startPoint x: 656, startPoint y: 537, endPoint x: 670, endPoint y: 541, distance: 15.1
click at [670, 541] on div "Sneak" at bounding box center [849, 533] width 443 height 72
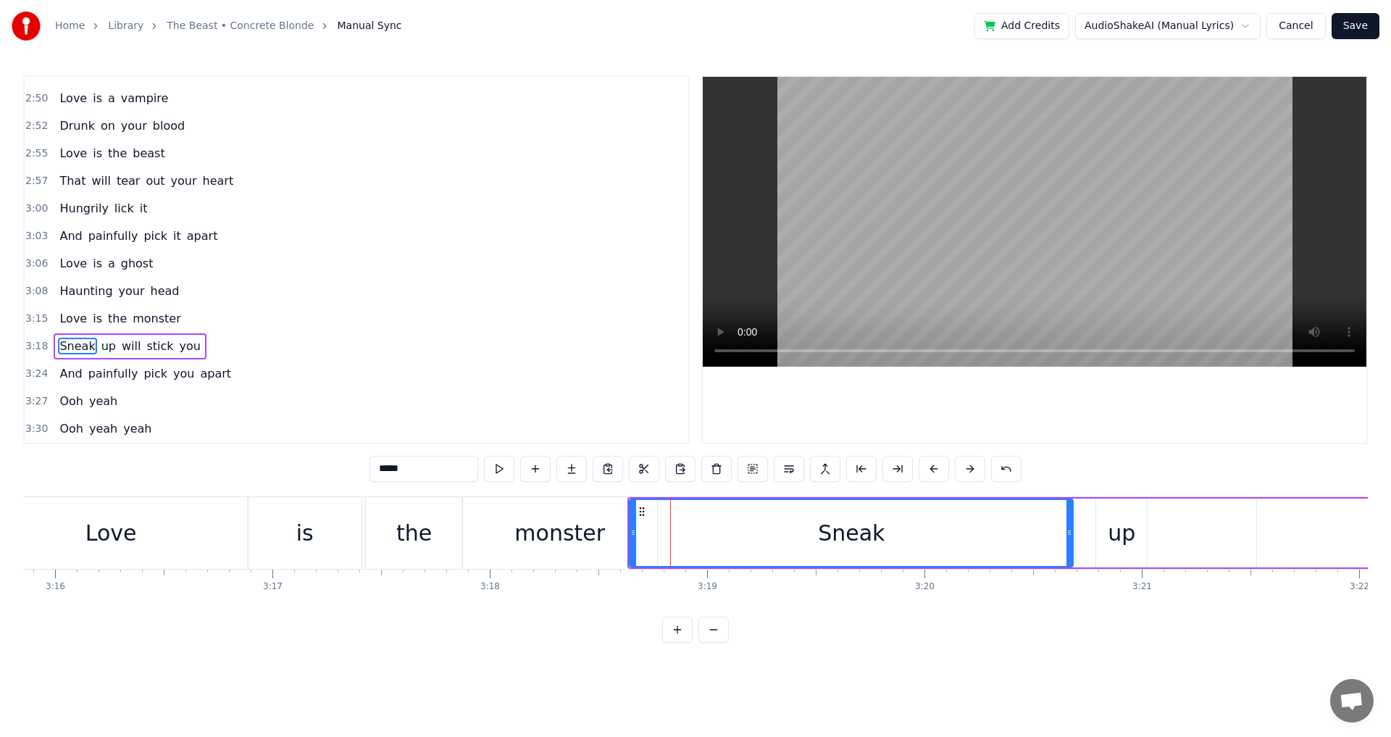
click at [519, 538] on div "monster" at bounding box center [559, 533] width 195 height 72
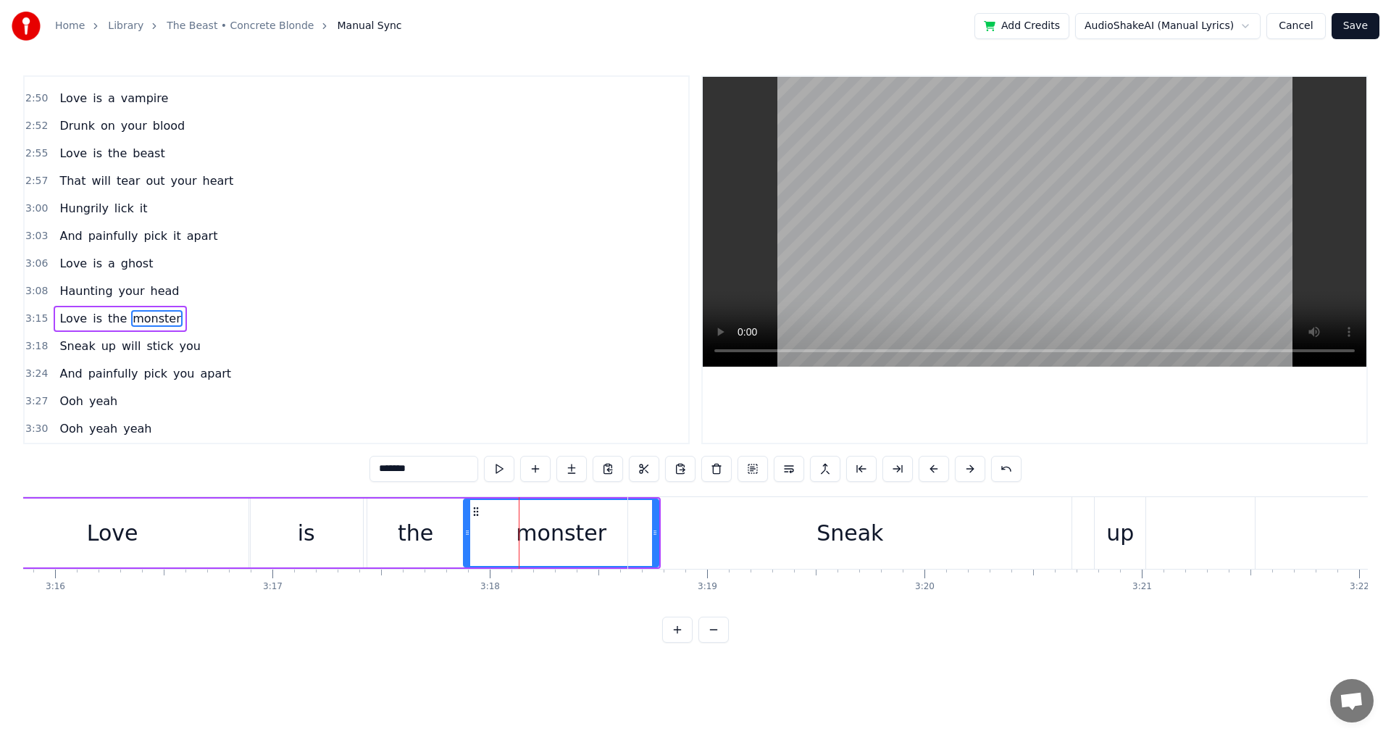
click at [662, 525] on div "Sneak" at bounding box center [849, 533] width 443 height 72
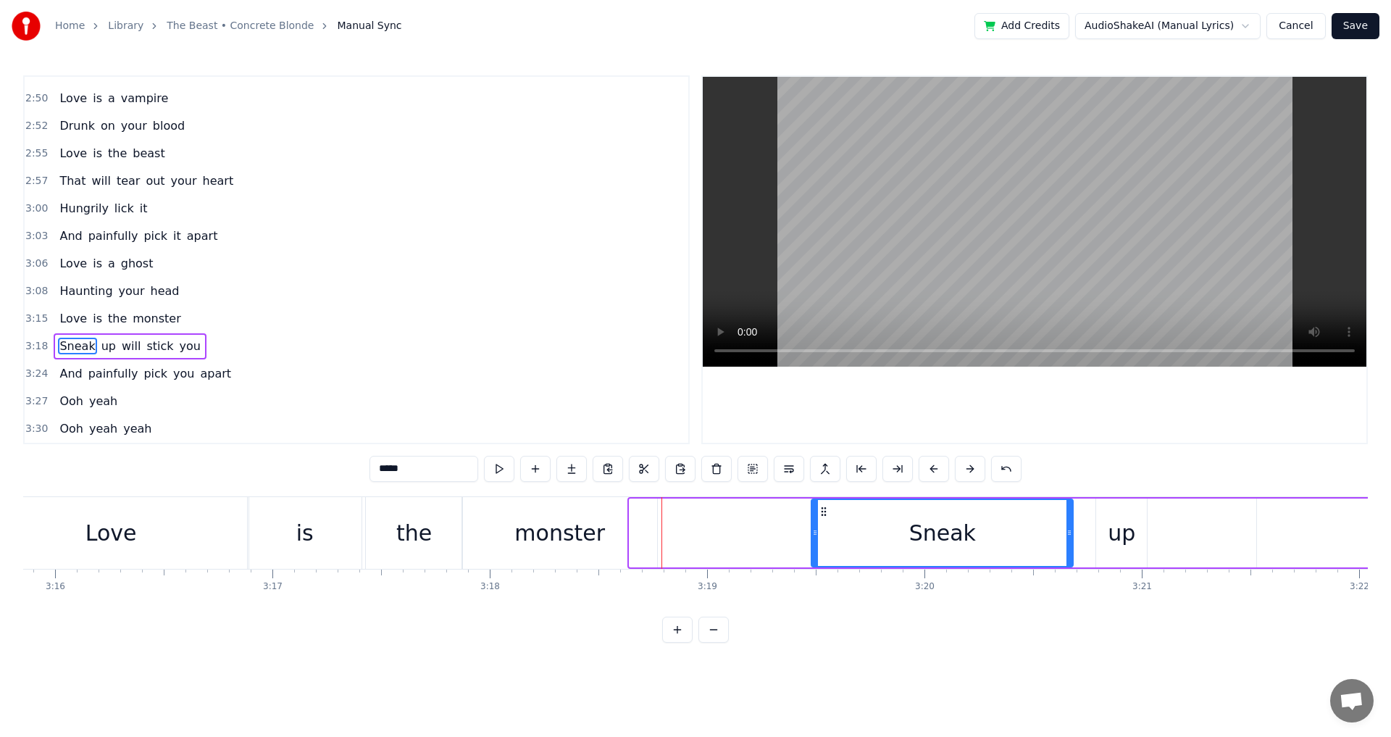
drag, startPoint x: 634, startPoint y: 539, endPoint x: 816, endPoint y: 535, distance: 181.9
click at [816, 535] on div at bounding box center [815, 533] width 6 height 66
click at [578, 531] on div "monster" at bounding box center [559, 533] width 91 height 33
type input "*******"
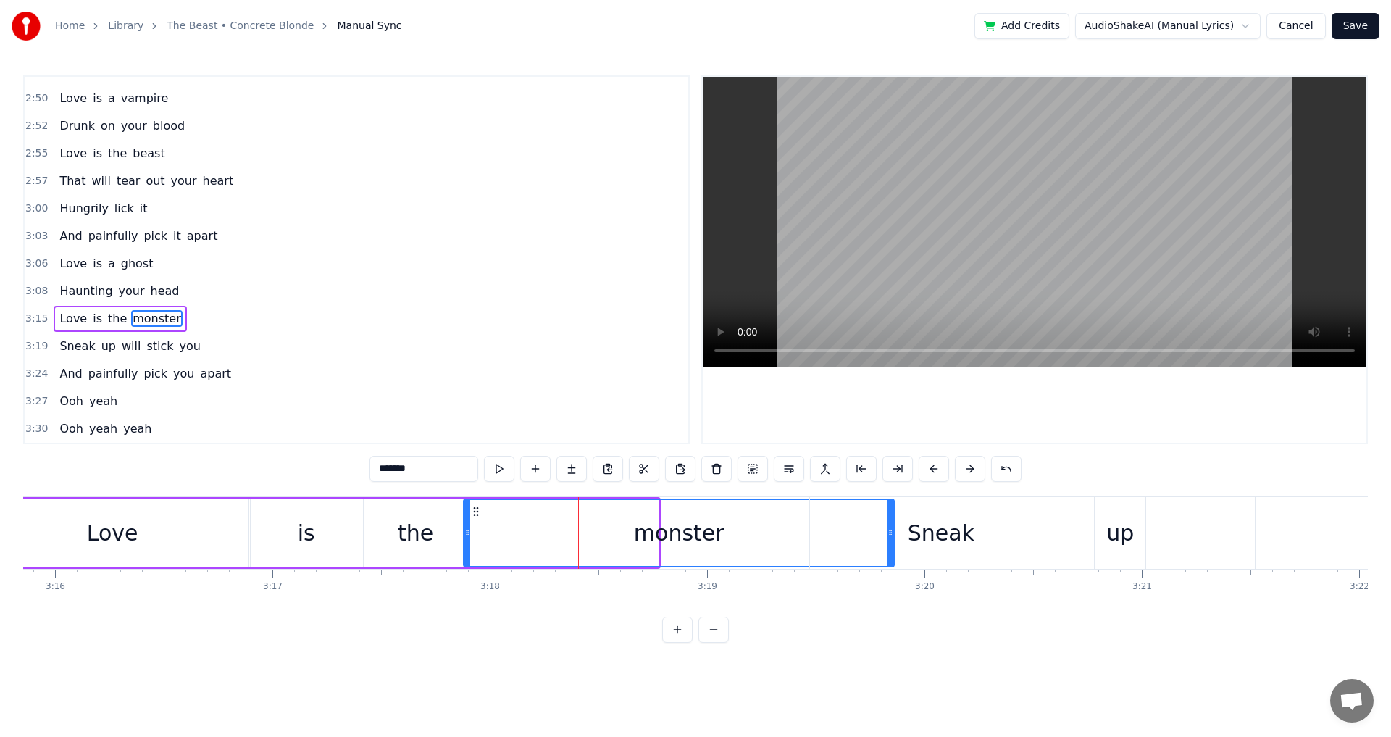
drag, startPoint x: 657, startPoint y: 539, endPoint x: 893, endPoint y: 544, distance: 235.5
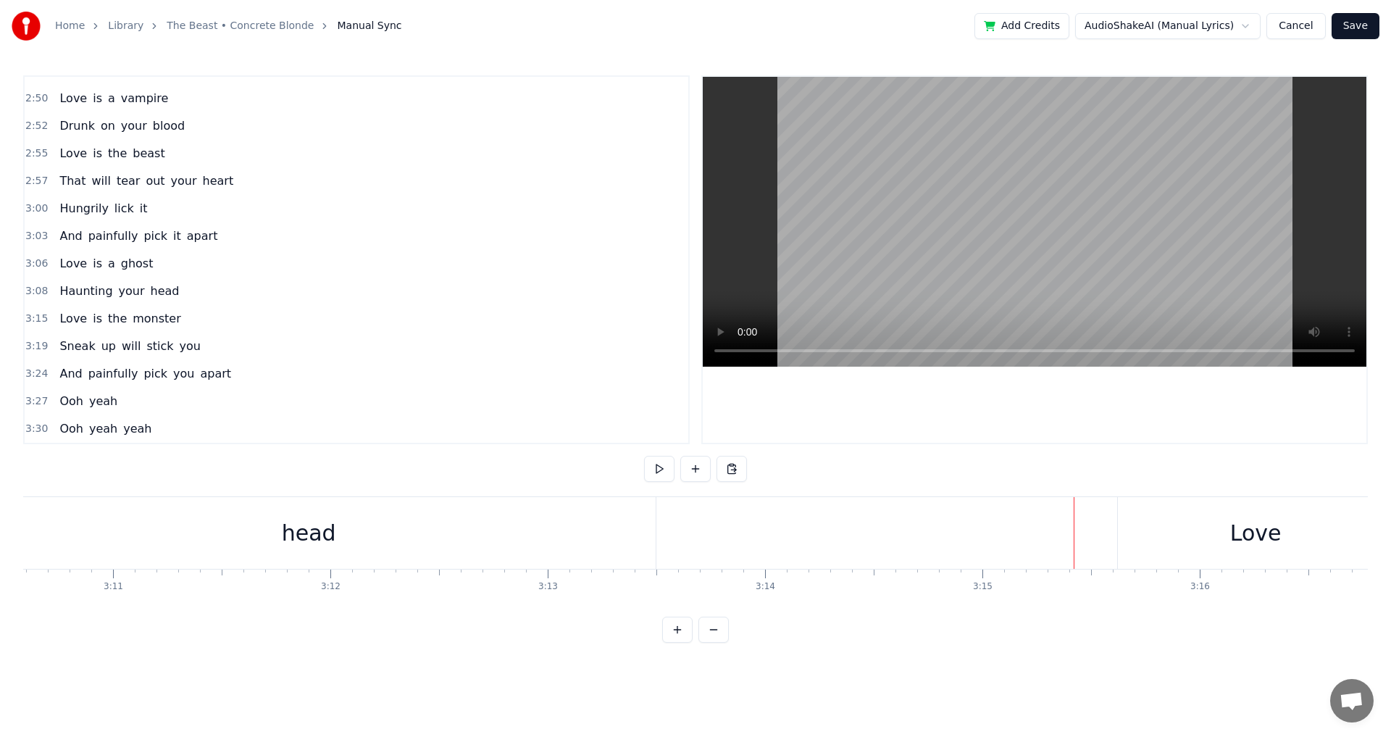
scroll to position [0, 41373]
click at [609, 524] on div "head" at bounding box center [364, 533] width 694 height 72
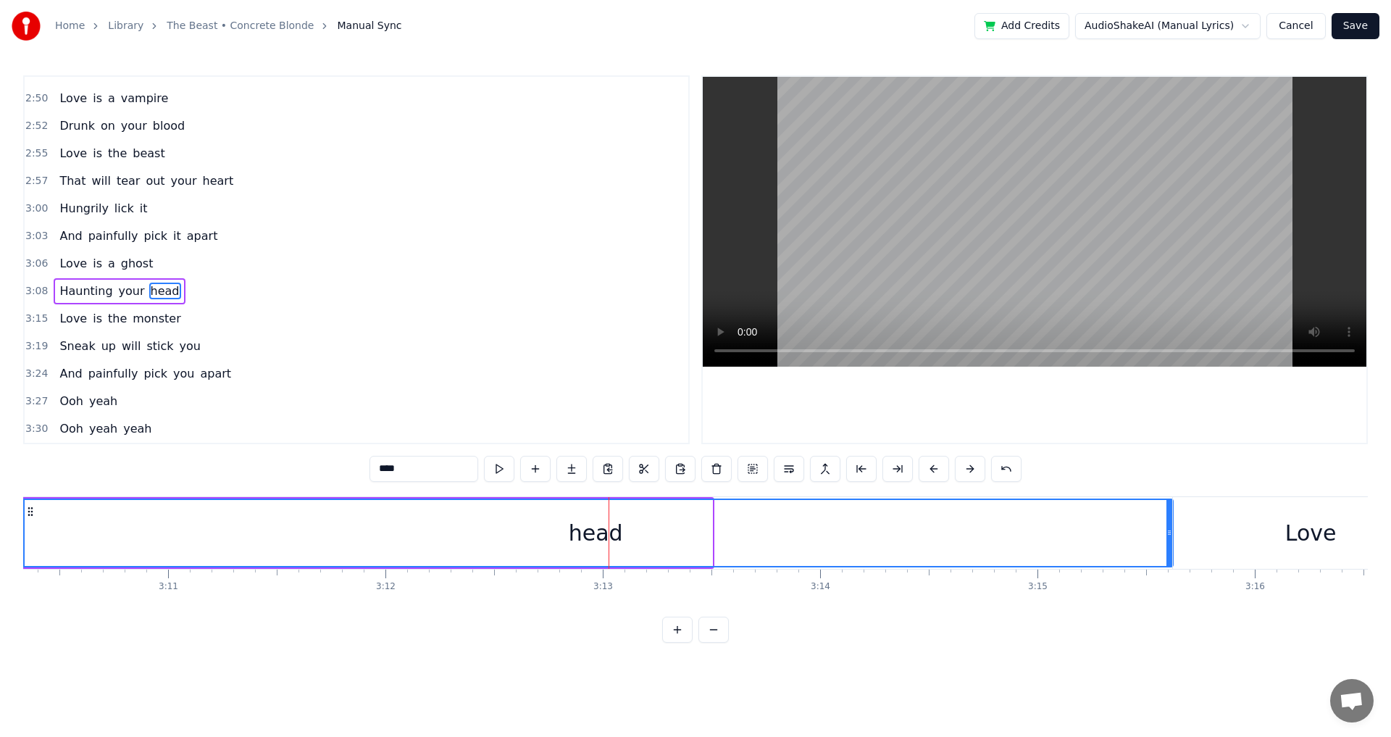
drag, startPoint x: 709, startPoint y: 535, endPoint x: 1170, endPoint y: 547, distance: 461.0
click at [1170, 547] on div at bounding box center [1170, 533] width 6 height 66
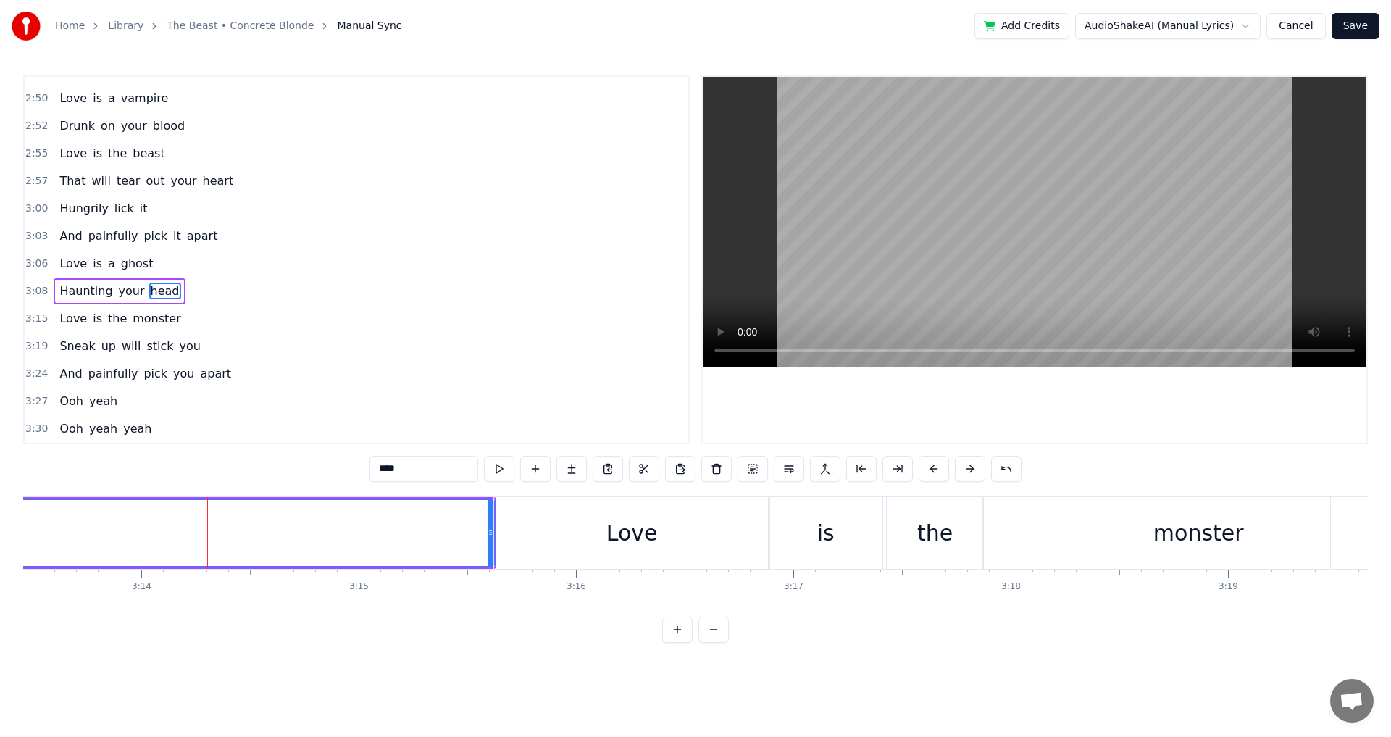
scroll to position [0, 42163]
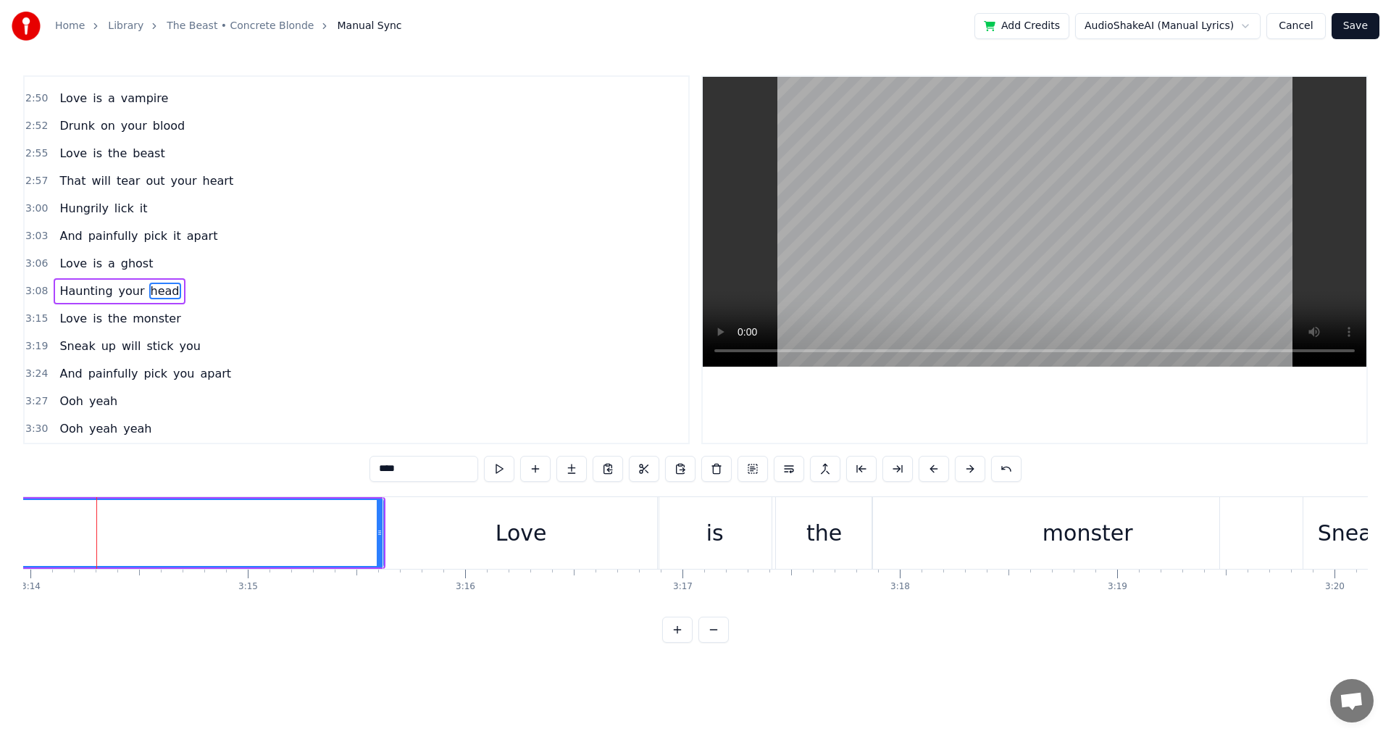
click at [559, 541] on div "Love" at bounding box center [520, 533] width 275 height 72
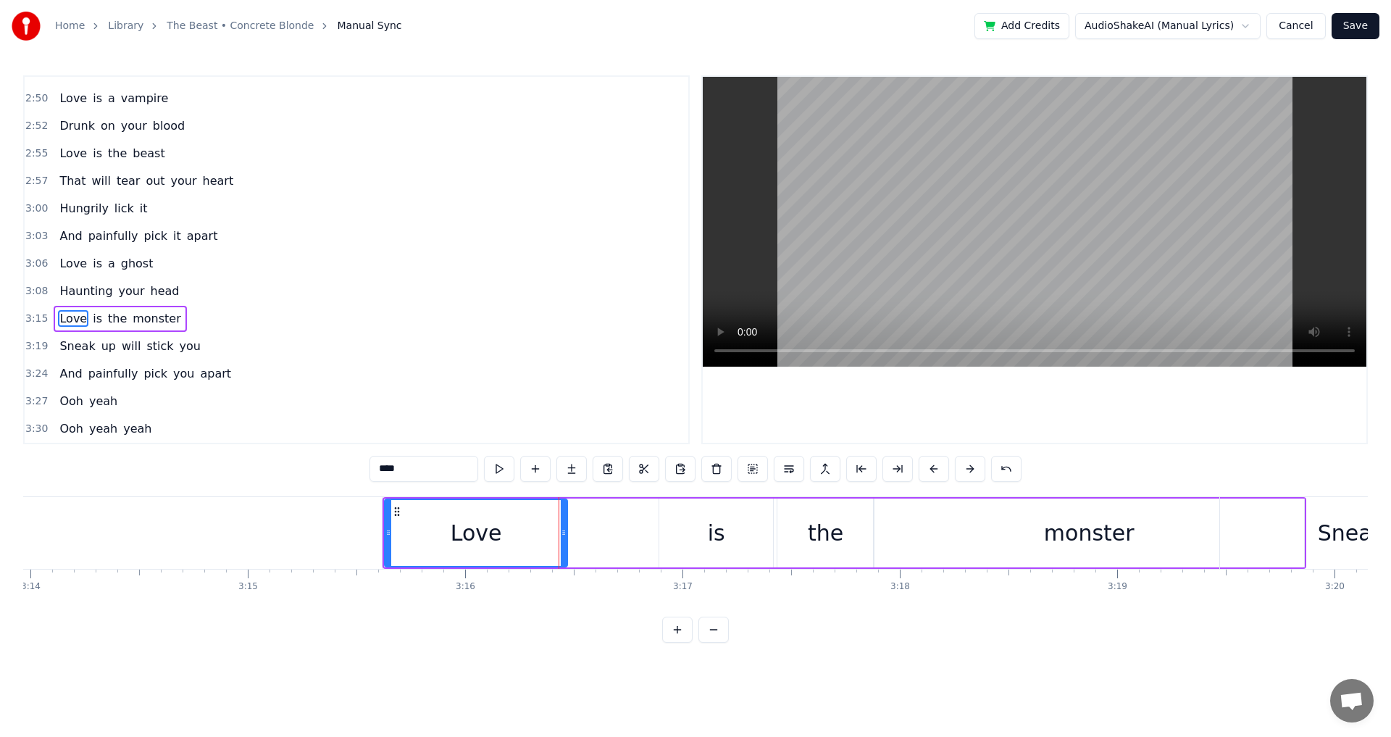
drag, startPoint x: 659, startPoint y: 535, endPoint x: 567, endPoint y: 540, distance: 92.9
click at [567, 540] on div at bounding box center [564, 533] width 6 height 66
click at [726, 535] on div "is" at bounding box center [716, 533] width 114 height 69
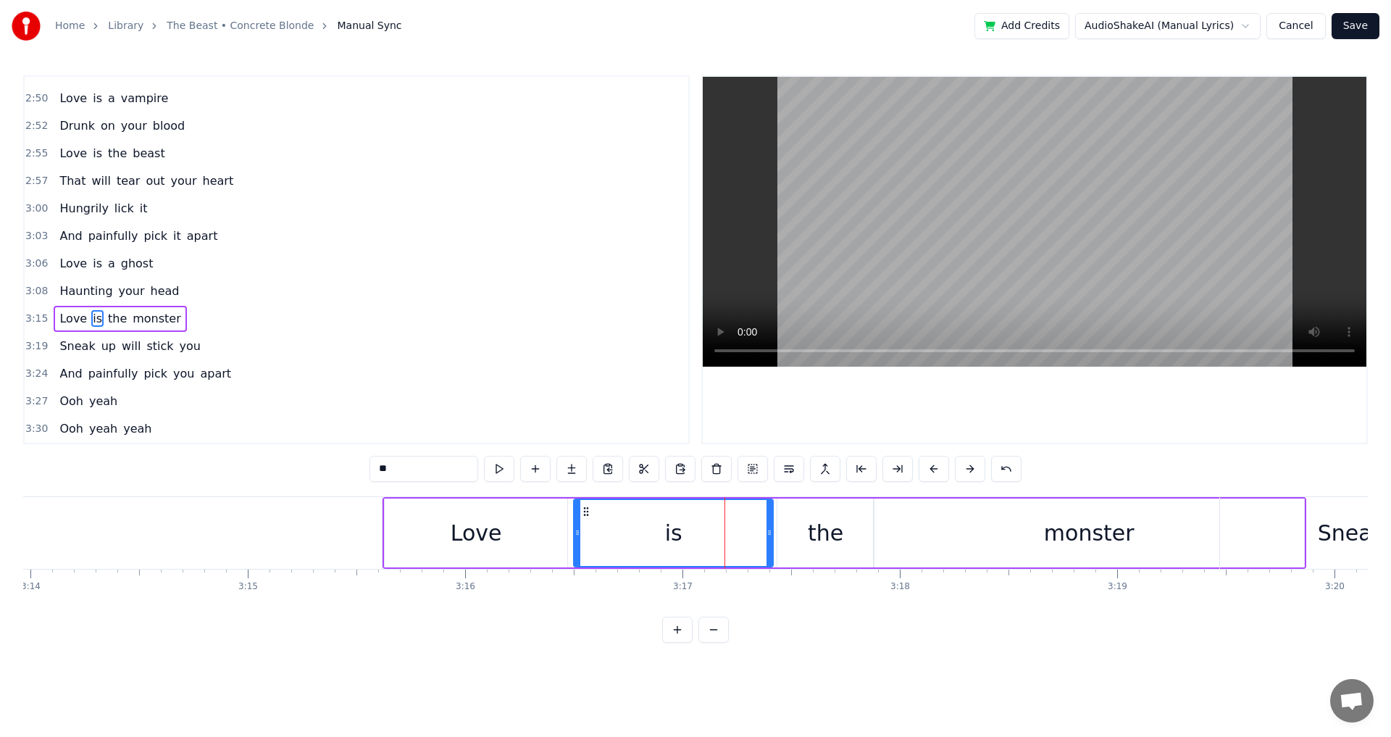
drag, startPoint x: 662, startPoint y: 535, endPoint x: 577, endPoint y: 535, distance: 85.5
click at [577, 535] on icon at bounding box center [578, 533] width 6 height 12
drag, startPoint x: 577, startPoint y: 533, endPoint x: 595, endPoint y: 537, distance: 17.9
click at [595, 537] on icon at bounding box center [595, 533] width 6 height 12
drag, startPoint x: 596, startPoint y: 534, endPoint x: 572, endPoint y: 536, distance: 23.3
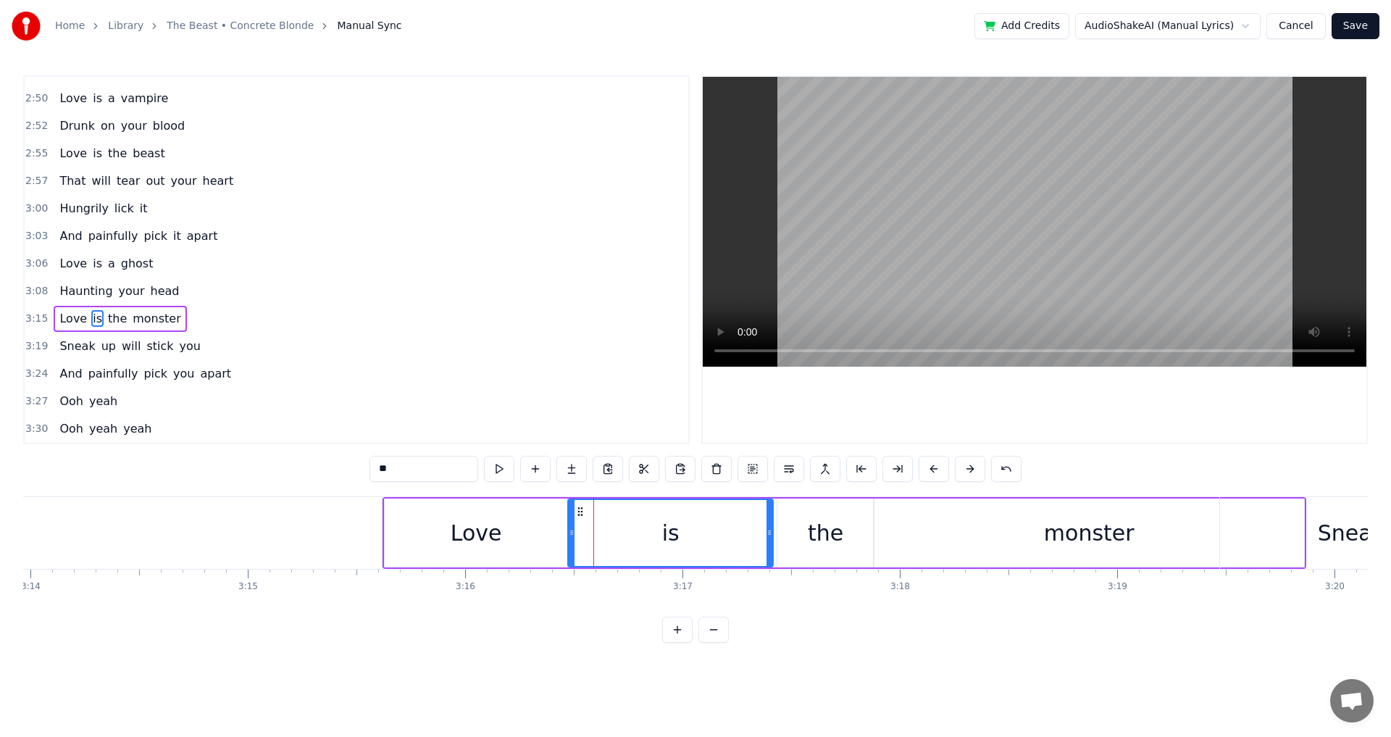
click at [572, 536] on icon at bounding box center [572, 533] width 6 height 12
drag, startPoint x: 769, startPoint y: 534, endPoint x: 668, endPoint y: 535, distance: 101.4
click at [668, 535] on icon at bounding box center [668, 533] width 6 height 12
click at [828, 533] on div "the" at bounding box center [826, 533] width 36 height 33
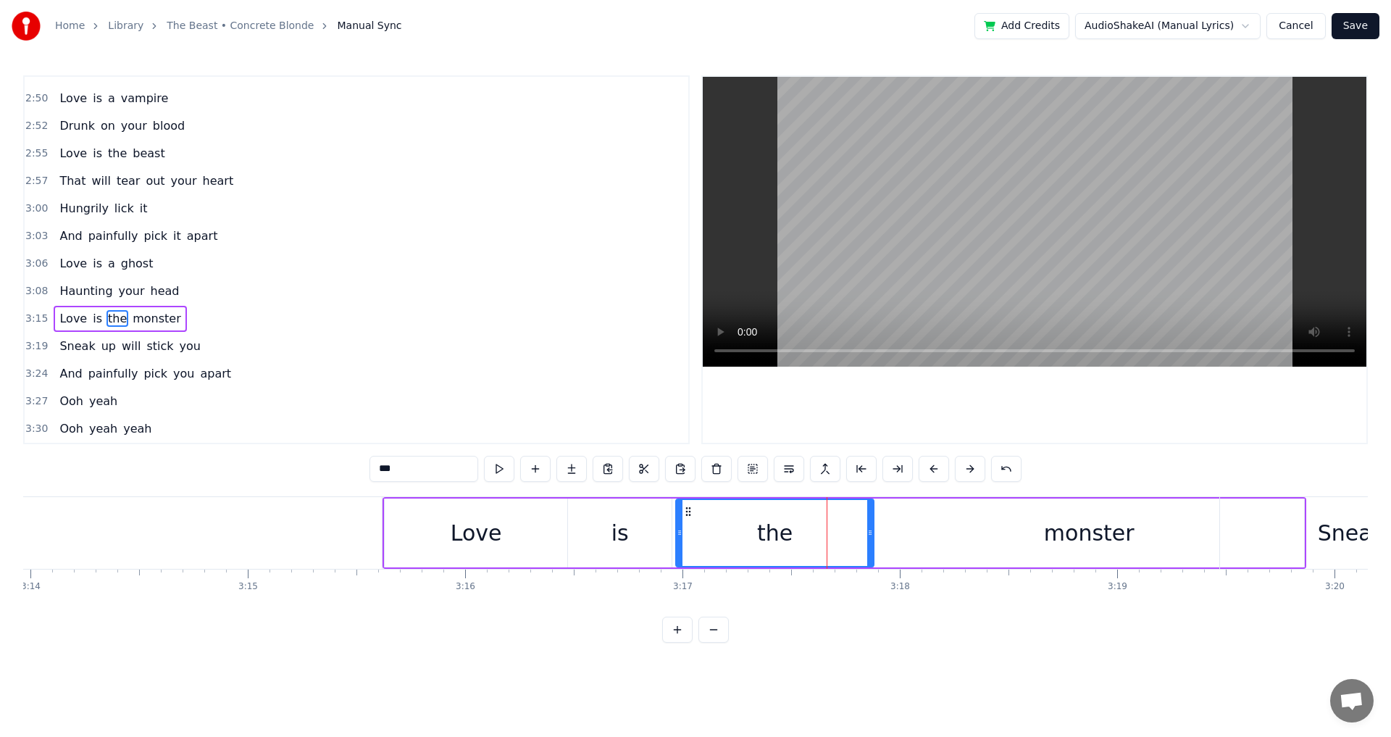
drag, startPoint x: 780, startPoint y: 537, endPoint x: 678, endPoint y: 546, distance: 101.9
click at [678, 546] on div at bounding box center [680, 533] width 6 height 66
drag, startPoint x: 872, startPoint y: 533, endPoint x: 760, endPoint y: 538, distance: 111.7
click at [760, 538] on icon at bounding box center [759, 533] width 6 height 12
click at [908, 531] on div "monster" at bounding box center [1089, 533] width 430 height 69
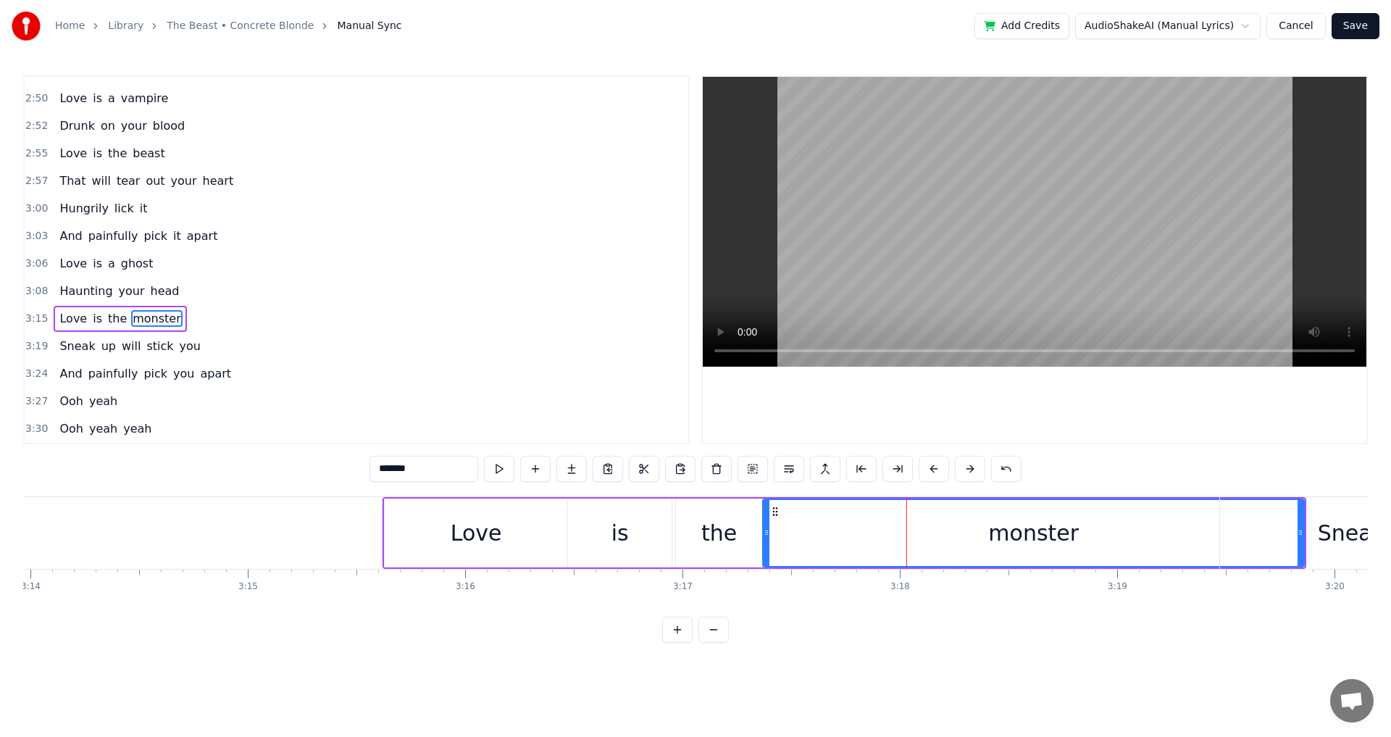
drag, startPoint x: 877, startPoint y: 532, endPoint x: 767, endPoint y: 541, distance: 111.3
click at [767, 541] on div at bounding box center [767, 533] width 6 height 66
click at [976, 232] on video at bounding box center [1035, 222] width 664 height 290
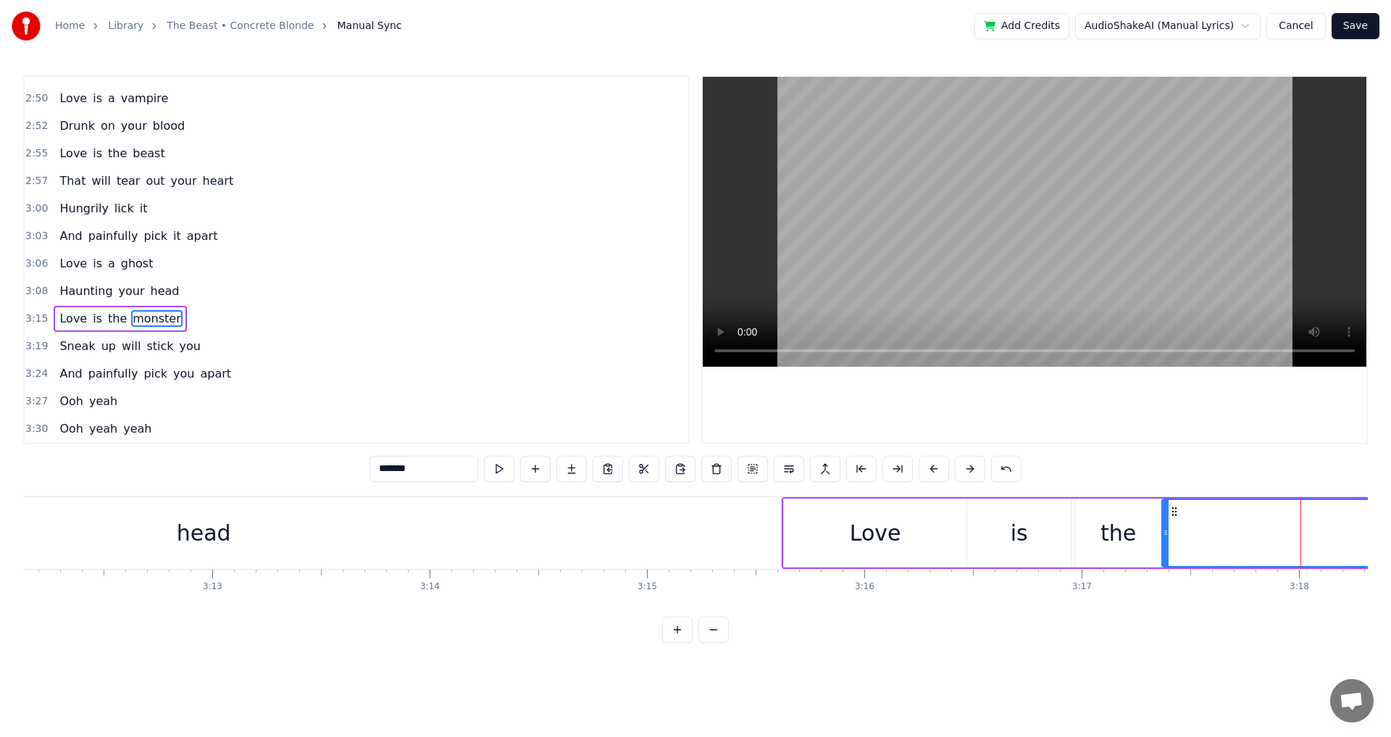
scroll to position [0, 42014]
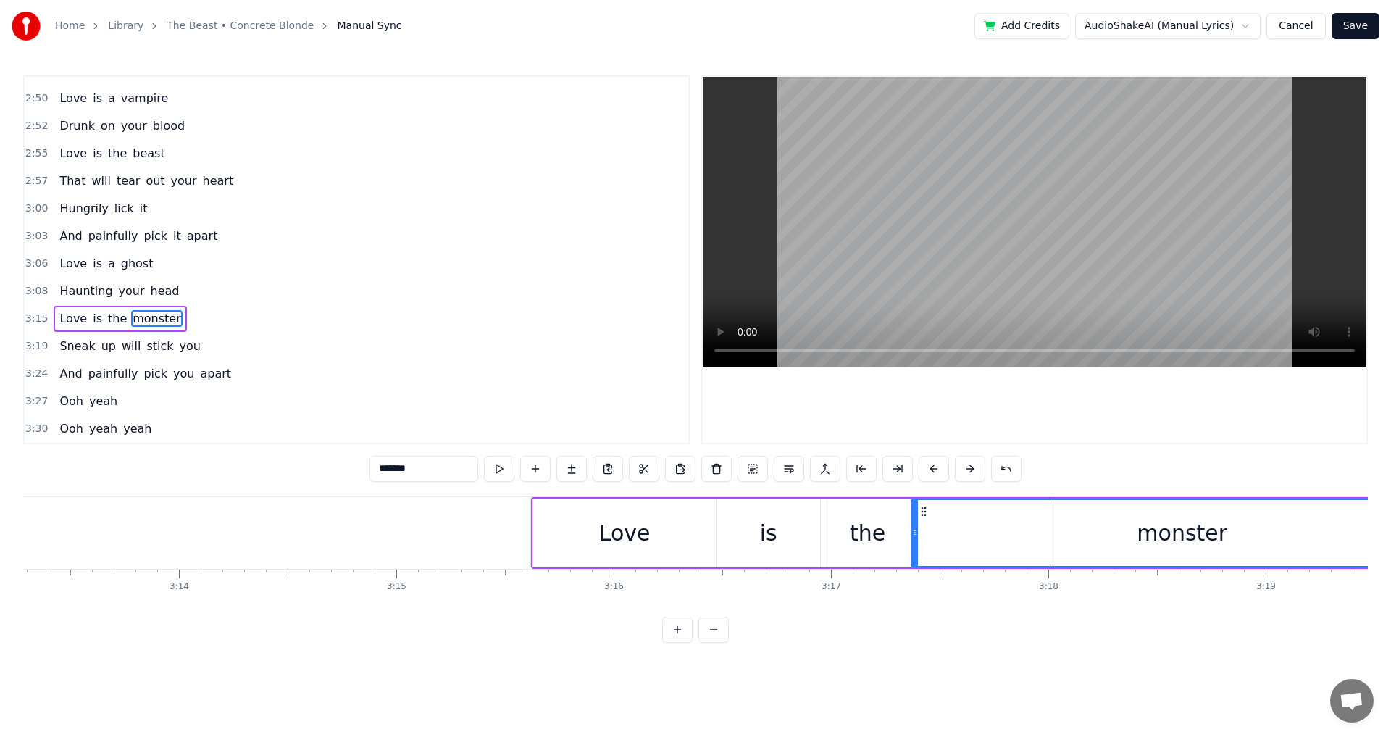
click at [743, 537] on div "is" at bounding box center [769, 533] width 104 height 69
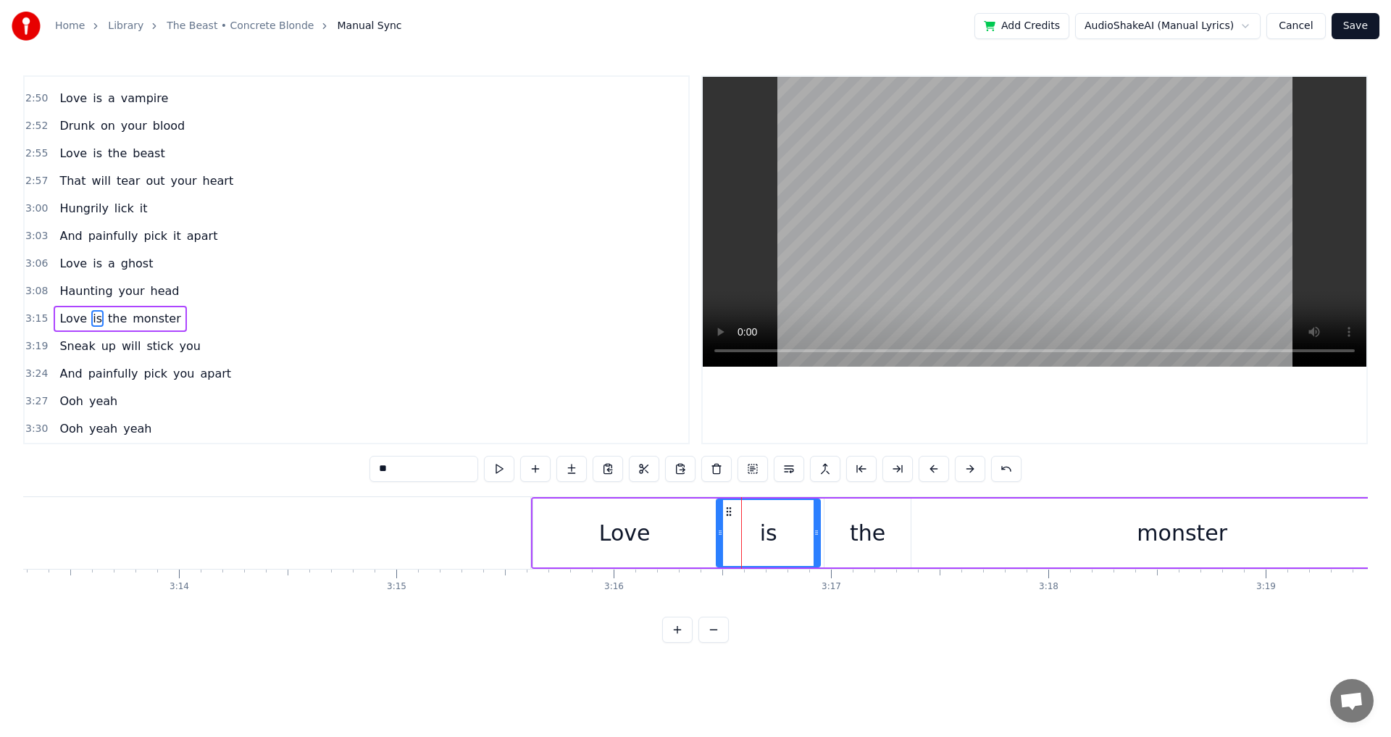
click at [696, 523] on div "Love" at bounding box center [624, 533] width 183 height 69
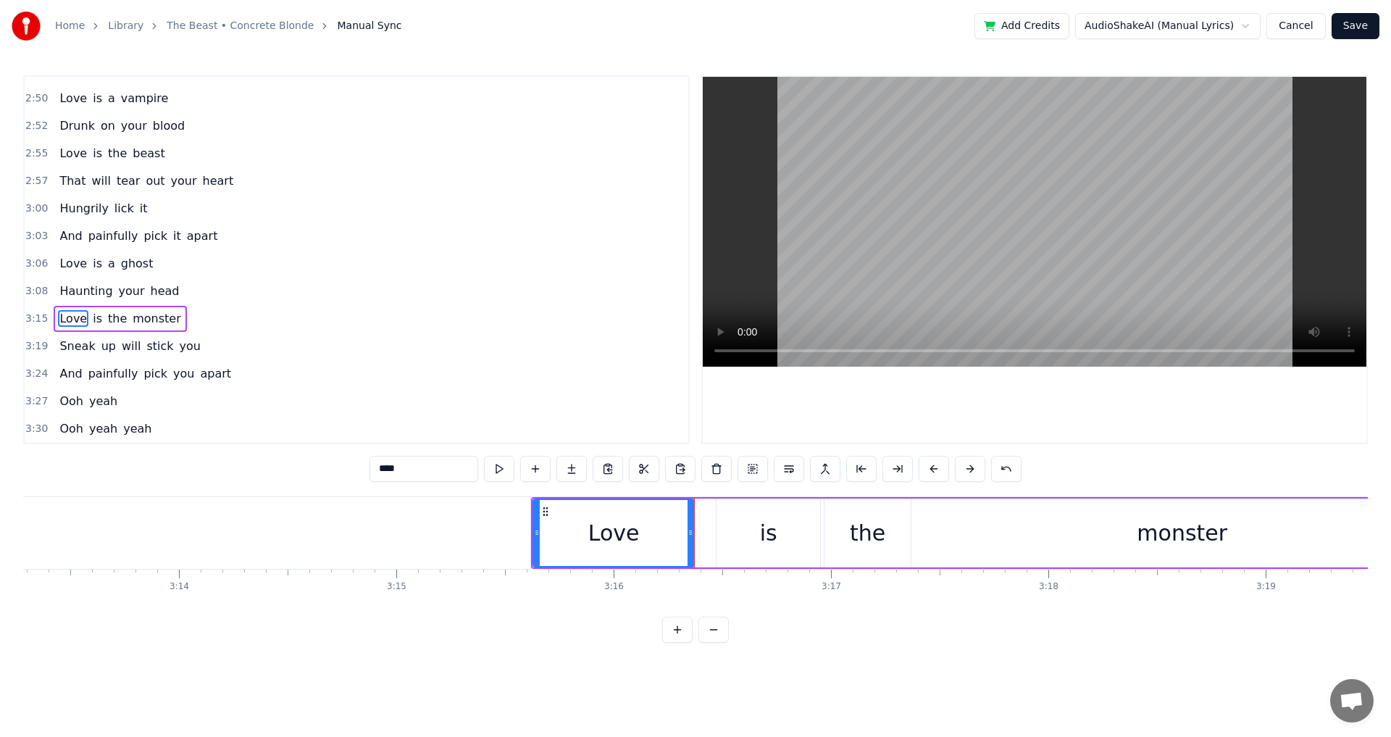
drag, startPoint x: 712, startPoint y: 530, endPoint x: 691, endPoint y: 527, distance: 21.9
click at [691, 527] on icon at bounding box center [691, 533] width 6 height 12
click at [775, 538] on div "is" at bounding box center [768, 533] width 17 height 33
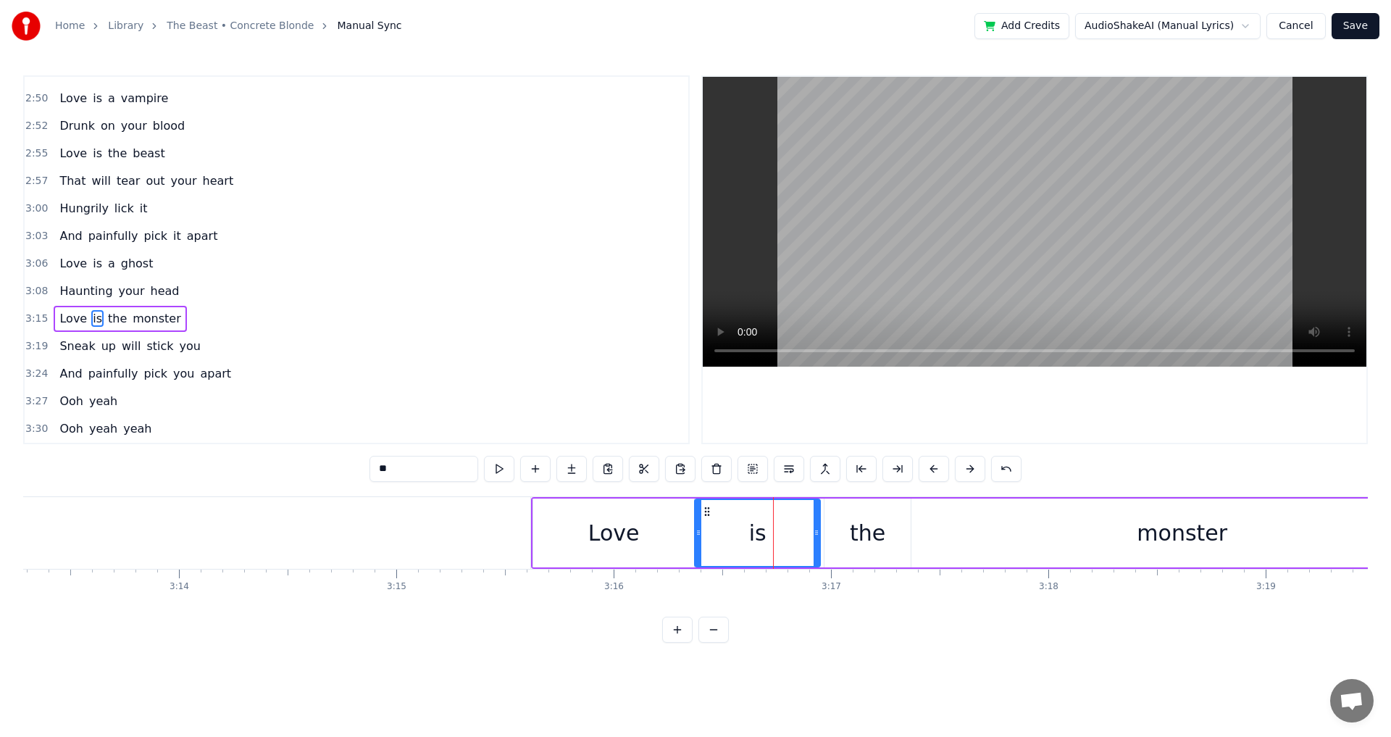
drag, startPoint x: 720, startPoint y: 536, endPoint x: 698, endPoint y: 536, distance: 21.7
click at [698, 536] on icon at bounding box center [699, 533] width 6 height 12
drag, startPoint x: 816, startPoint y: 538, endPoint x: 756, endPoint y: 543, distance: 60.4
click at [756, 543] on div at bounding box center [757, 533] width 6 height 66
click at [870, 527] on div "the" at bounding box center [868, 533] width 36 height 33
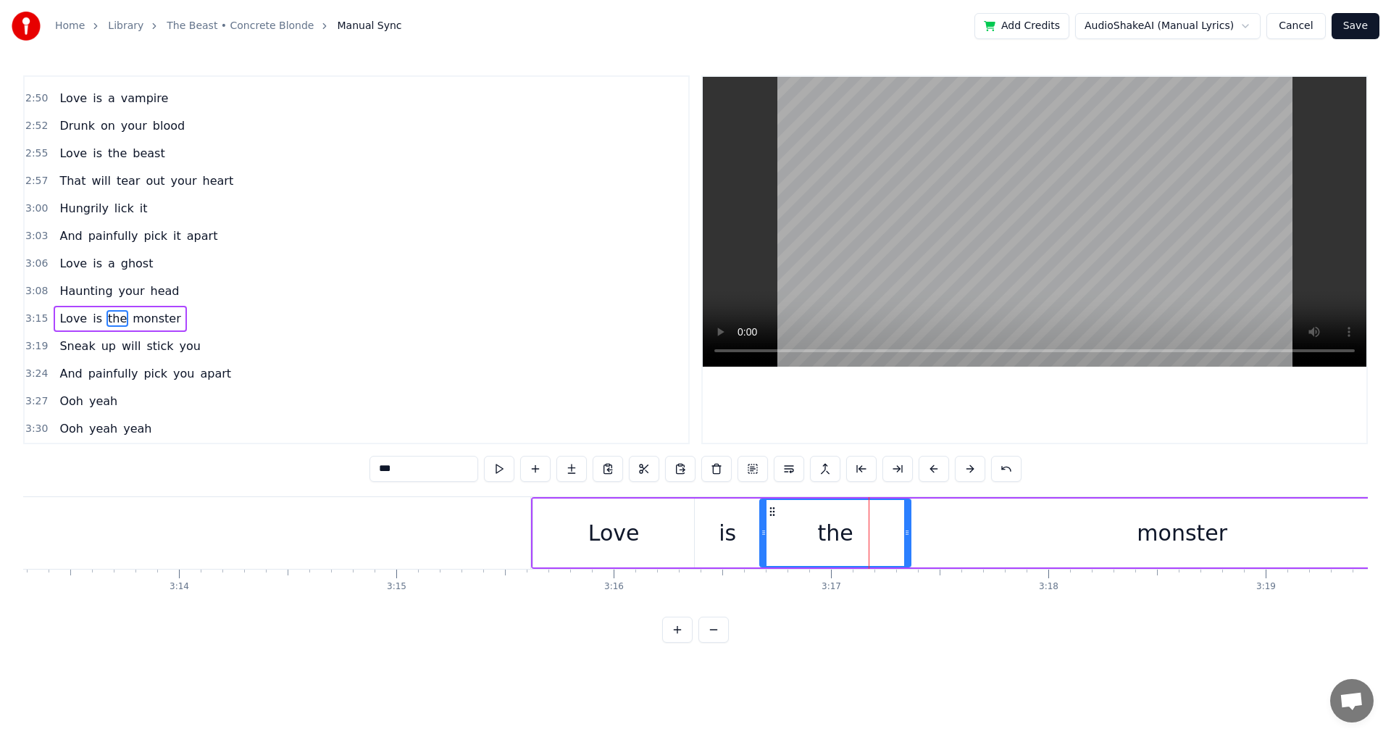
drag, startPoint x: 826, startPoint y: 538, endPoint x: 762, endPoint y: 543, distance: 64.7
click at [762, 543] on div at bounding box center [764, 533] width 6 height 66
drag, startPoint x: 905, startPoint y: 537, endPoint x: 827, endPoint y: 543, distance: 78.5
click at [828, 543] on div at bounding box center [831, 533] width 6 height 66
click at [974, 528] on div "monster" at bounding box center [1182, 533] width 541 height 69
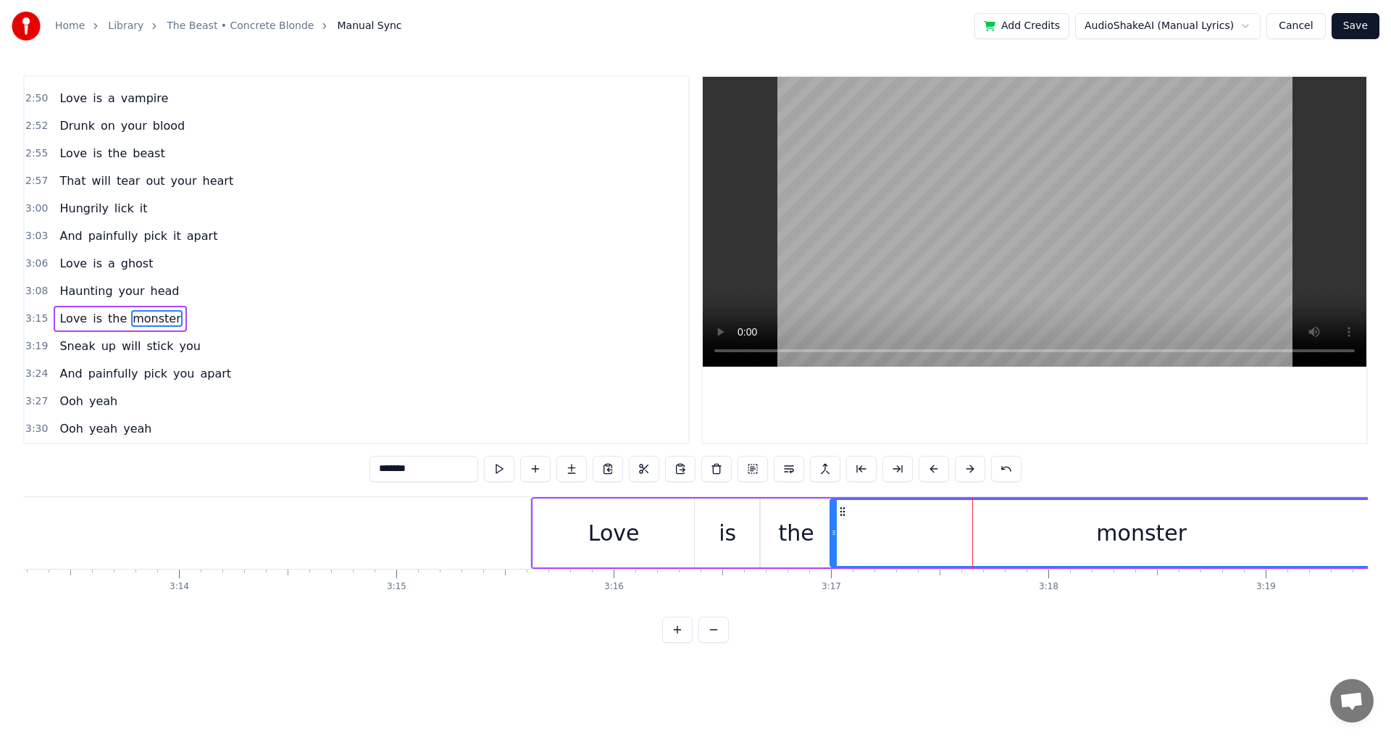
drag, startPoint x: 914, startPoint y: 534, endPoint x: 833, endPoint y: 541, distance: 81.4
click at [833, 541] on div at bounding box center [834, 533] width 6 height 66
click at [1016, 204] on video at bounding box center [1035, 222] width 664 height 290
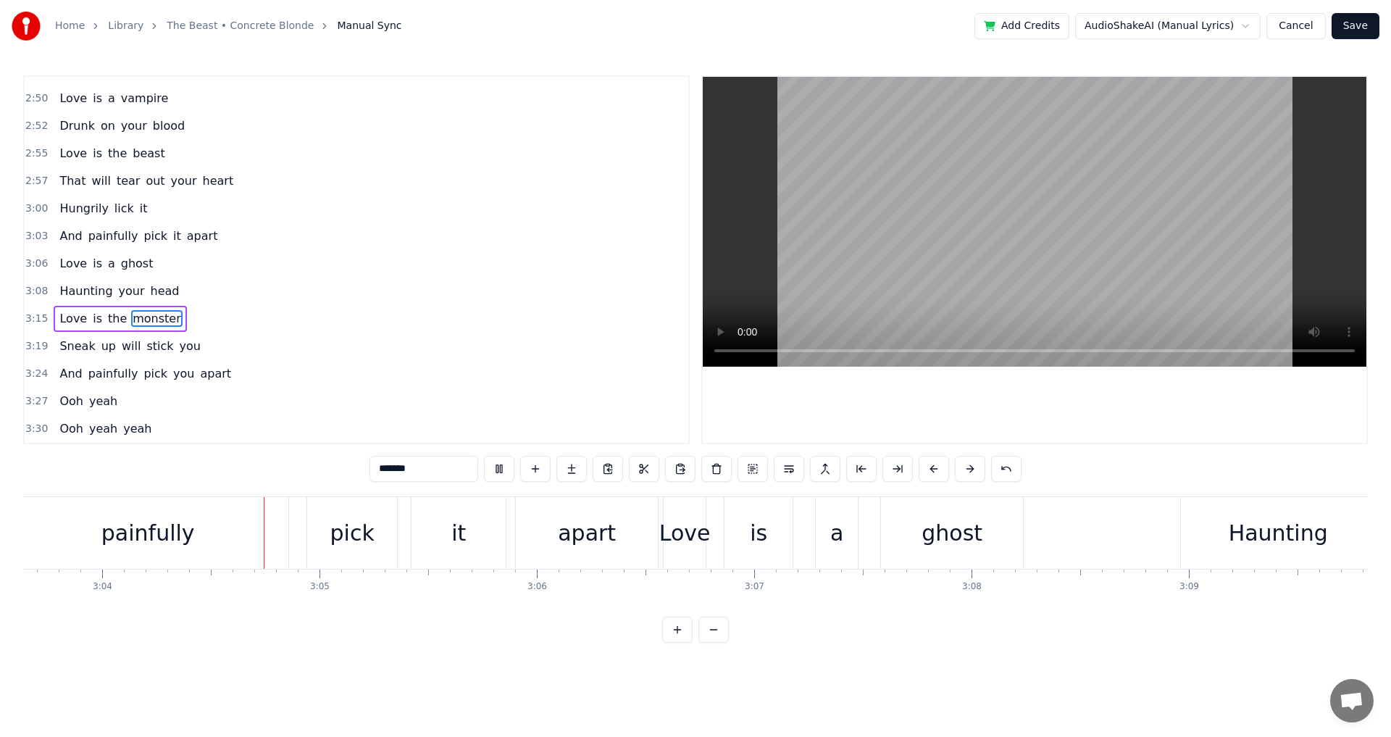
scroll to position [0, 39918]
click at [674, 552] on div "Love" at bounding box center [684, 533] width 42 height 72
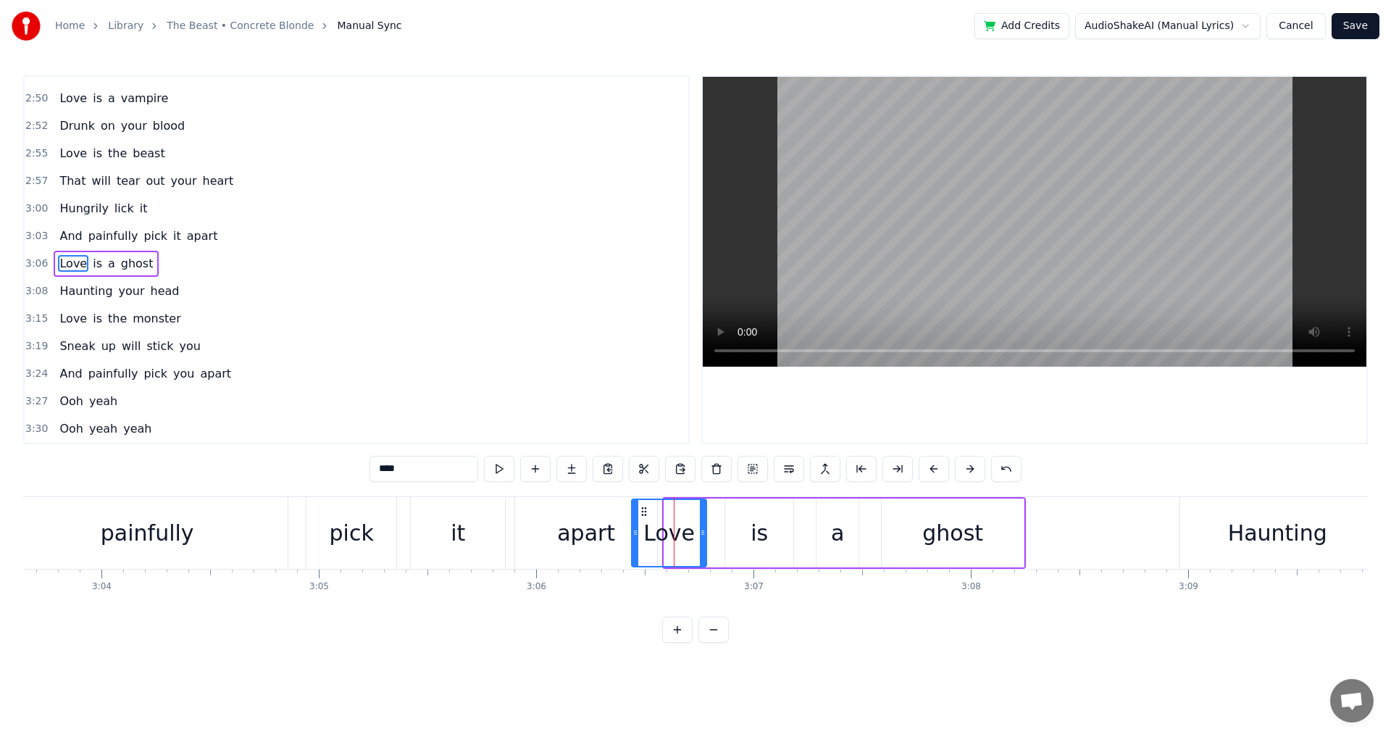
drag, startPoint x: 667, startPoint y: 549, endPoint x: 634, endPoint y: 552, distance: 32.7
click at [634, 552] on div at bounding box center [636, 533] width 6 height 66
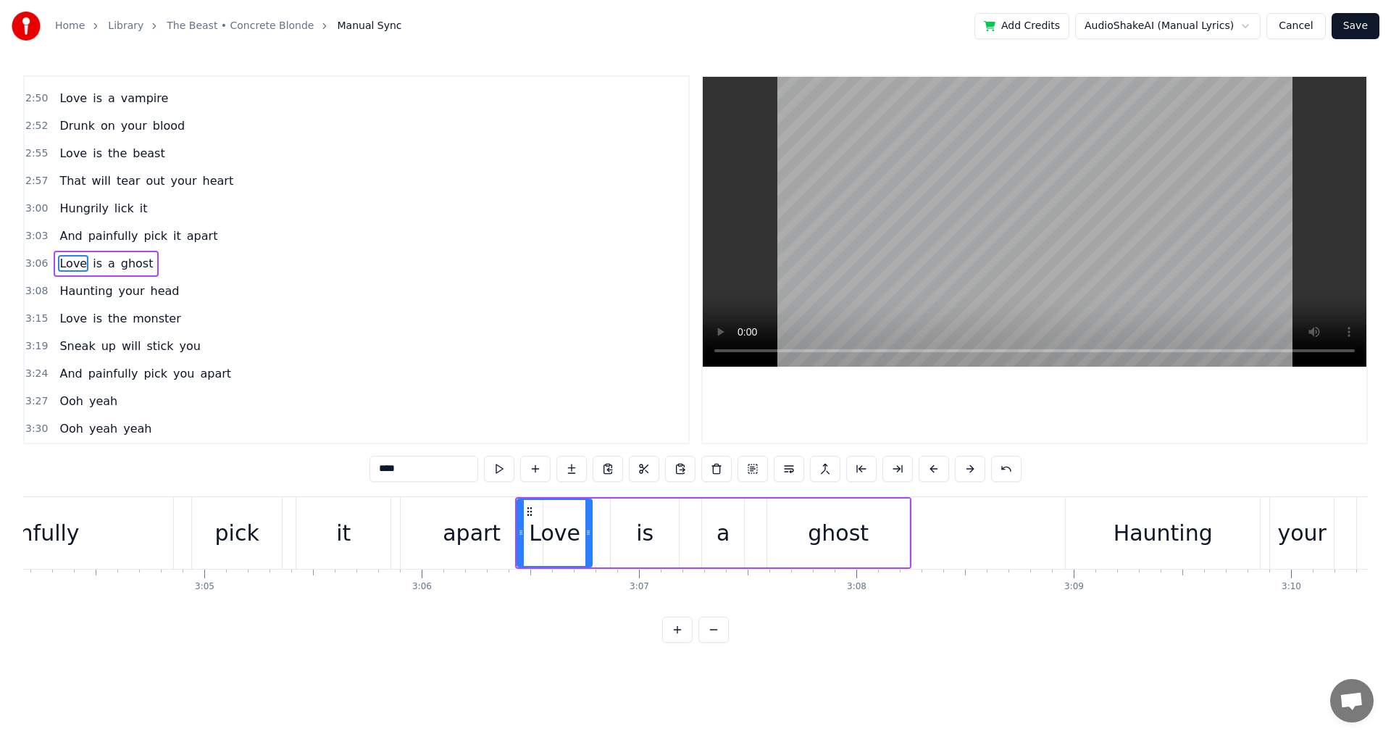
scroll to position [0, 39948]
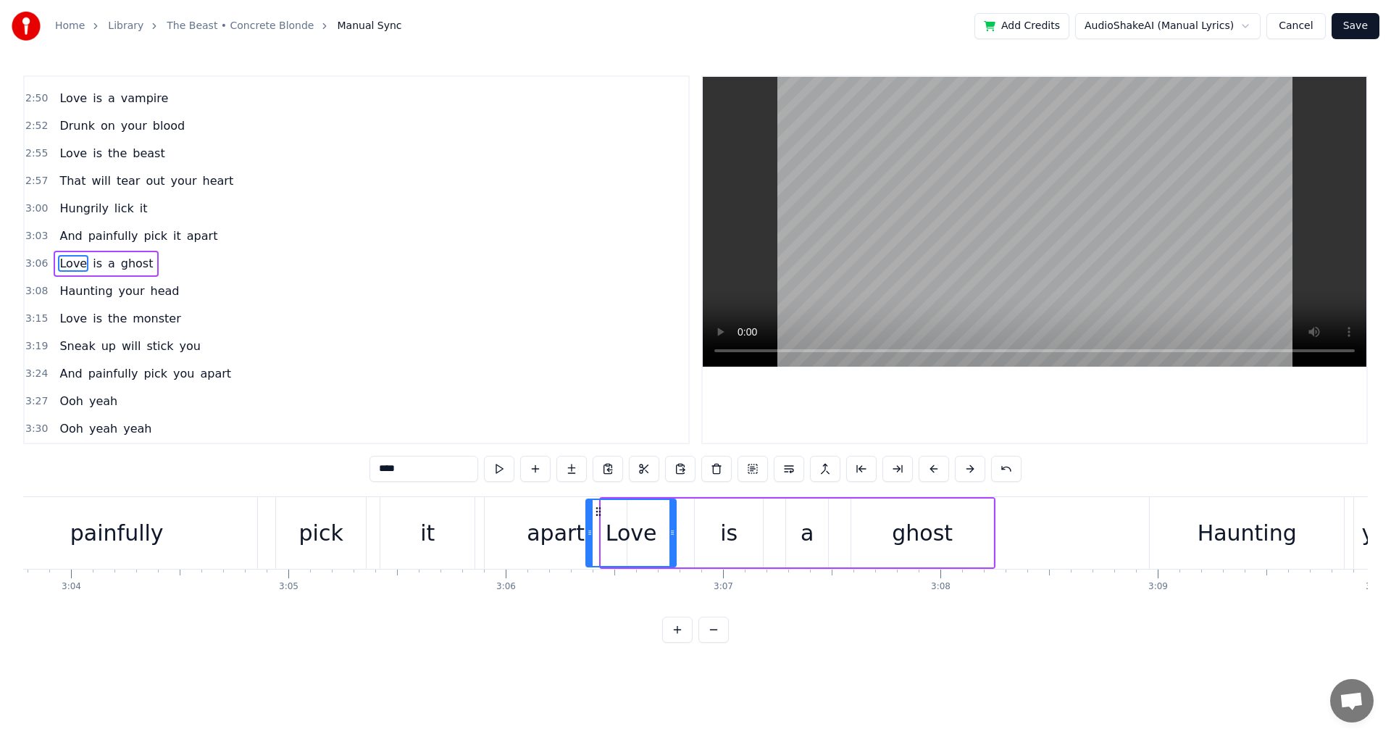
drag, startPoint x: 604, startPoint y: 535, endPoint x: 589, endPoint y: 533, distance: 15.3
click at [589, 533] on icon at bounding box center [590, 533] width 6 height 12
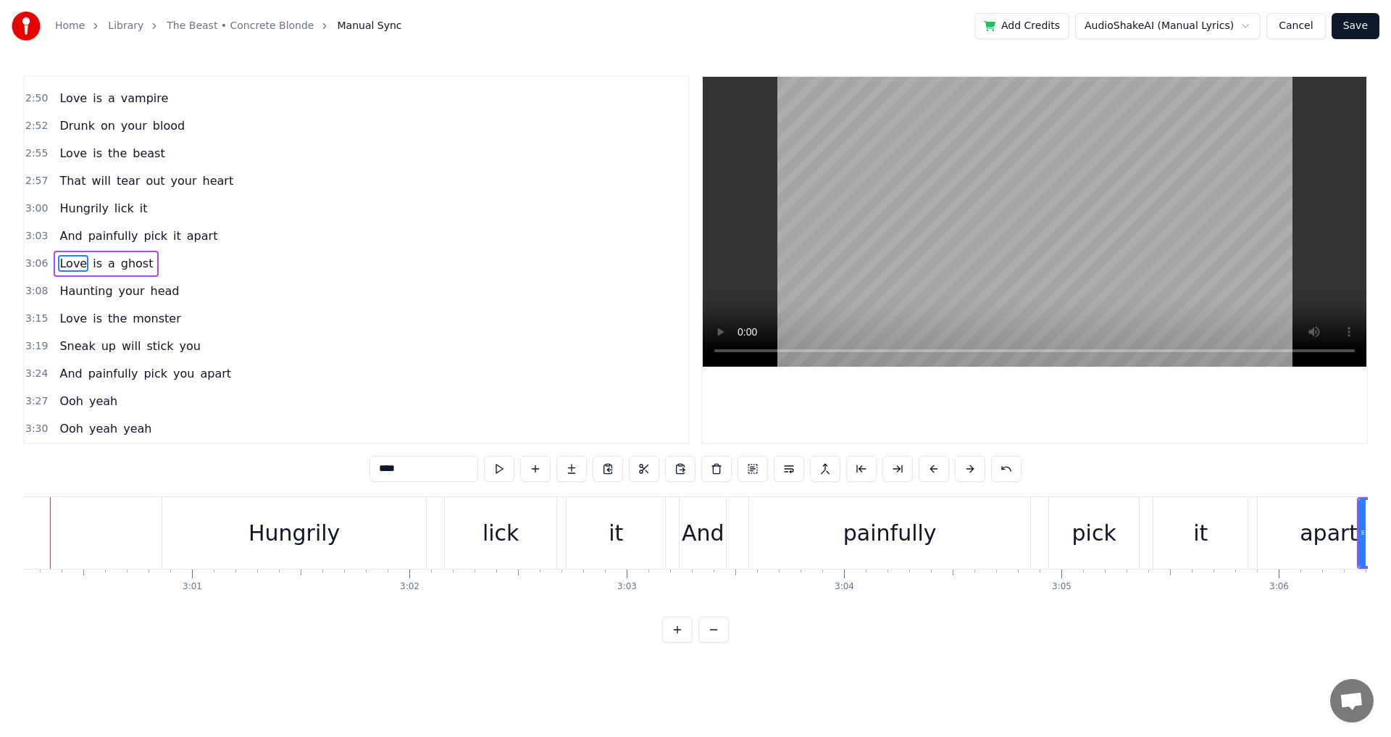
scroll to position [0, 39129]
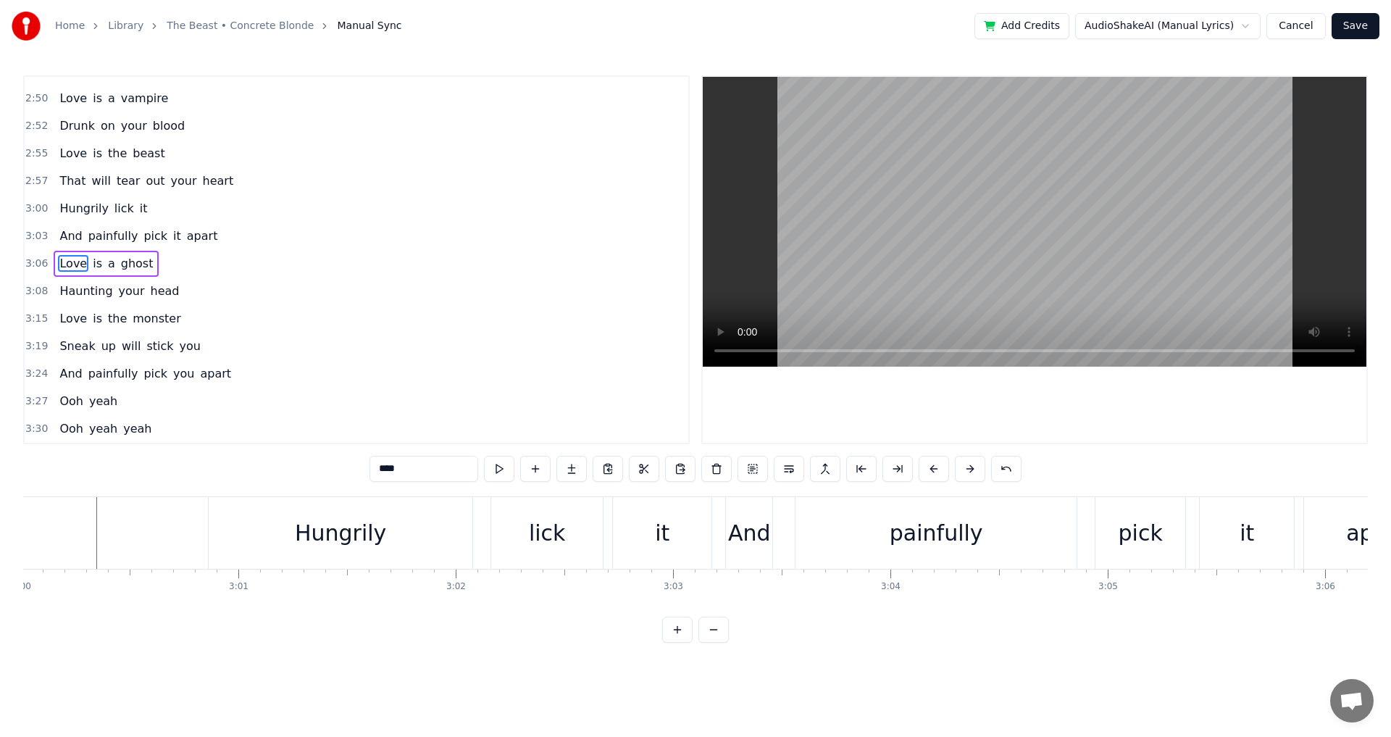
click at [1084, 228] on video at bounding box center [1035, 222] width 664 height 290
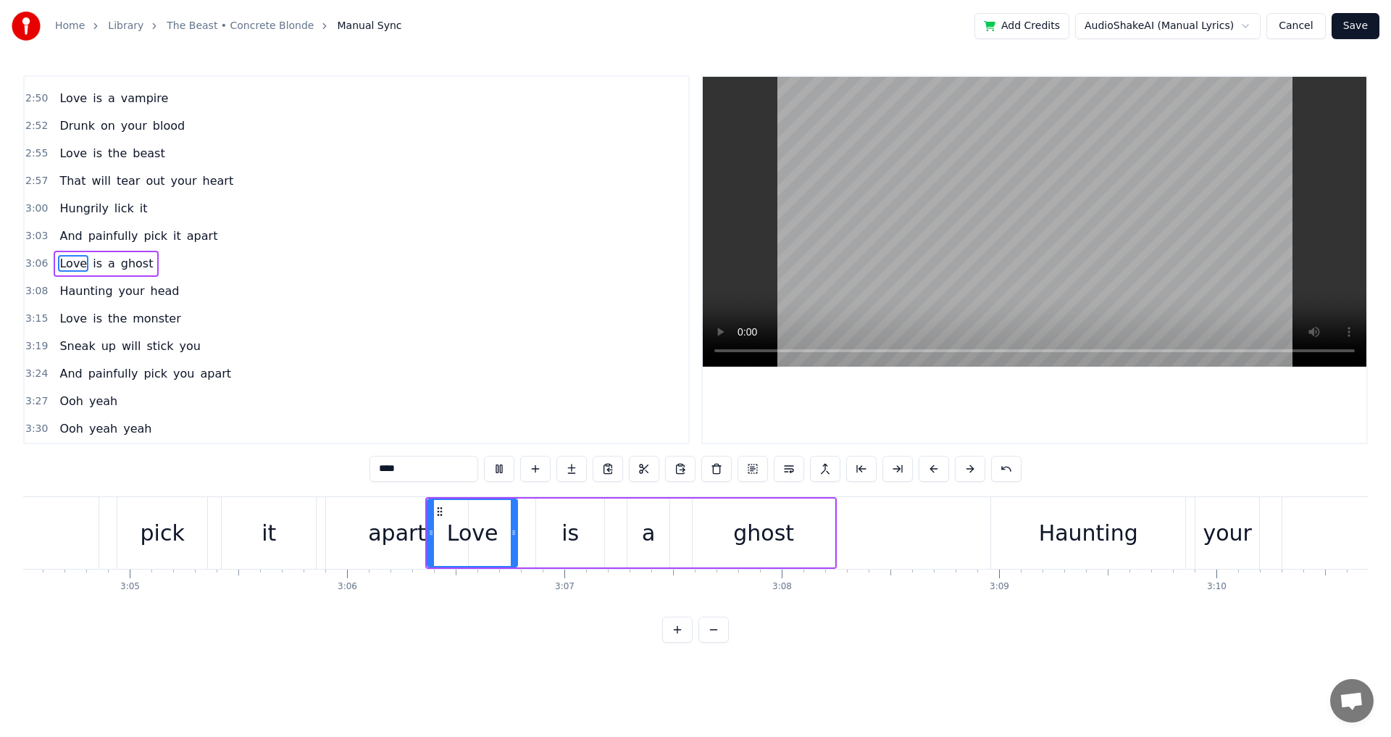
scroll to position [0, 40004]
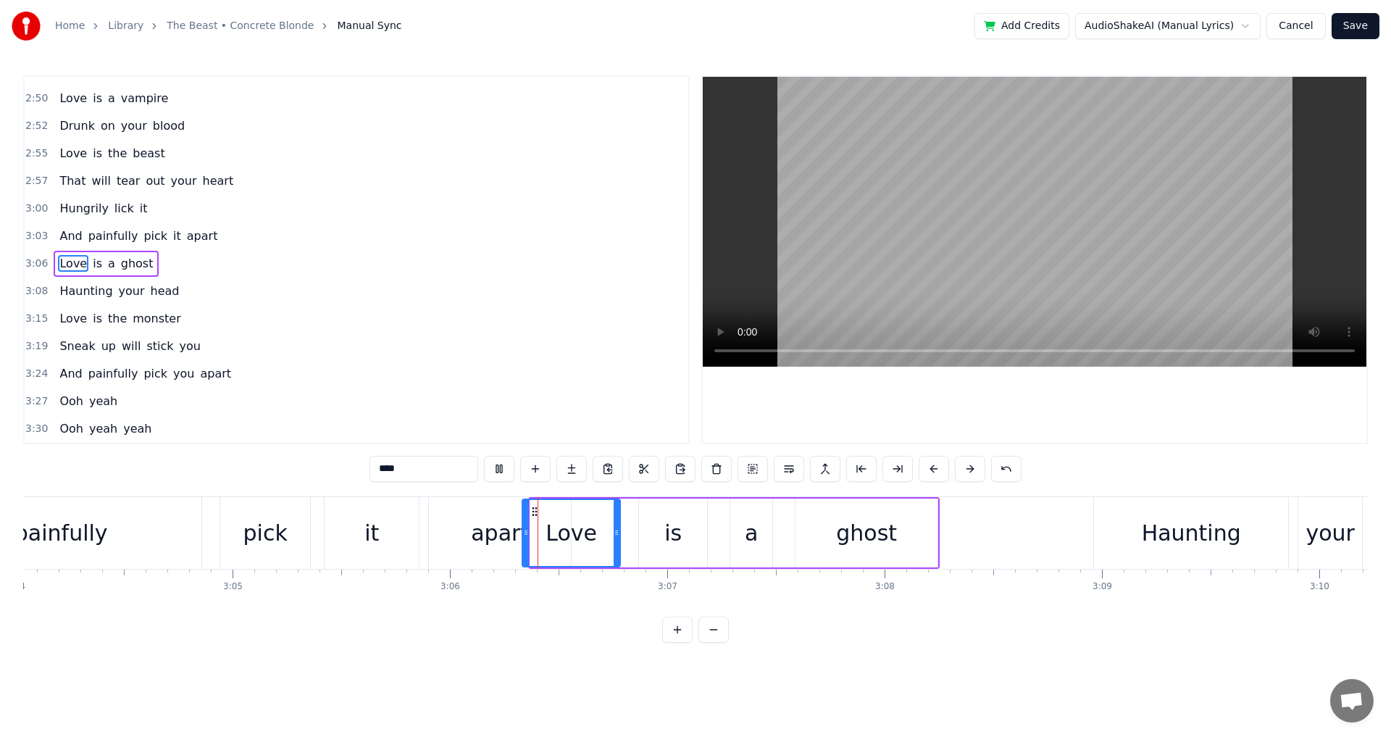
drag, startPoint x: 533, startPoint y: 532, endPoint x: 525, endPoint y: 532, distance: 8.0
click at [525, 532] on icon at bounding box center [526, 533] width 6 height 12
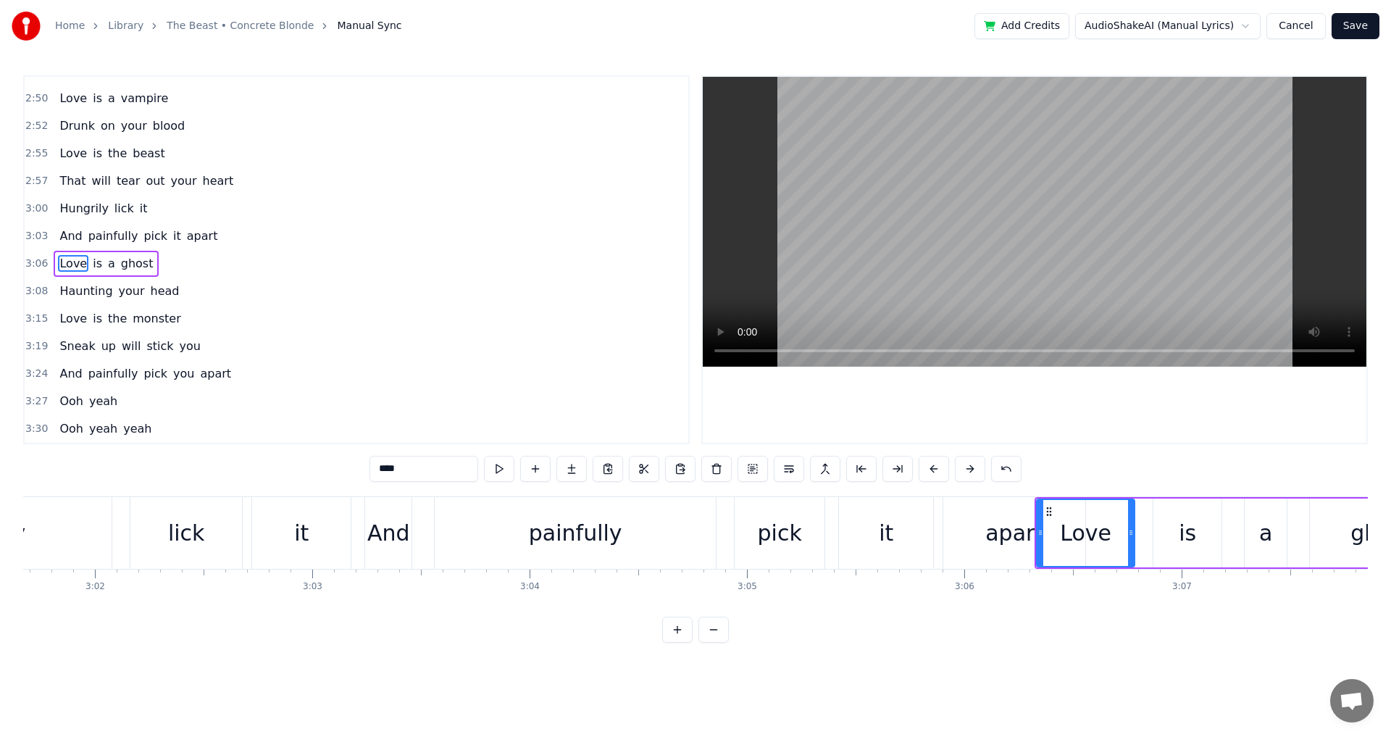
scroll to position [0, 39304]
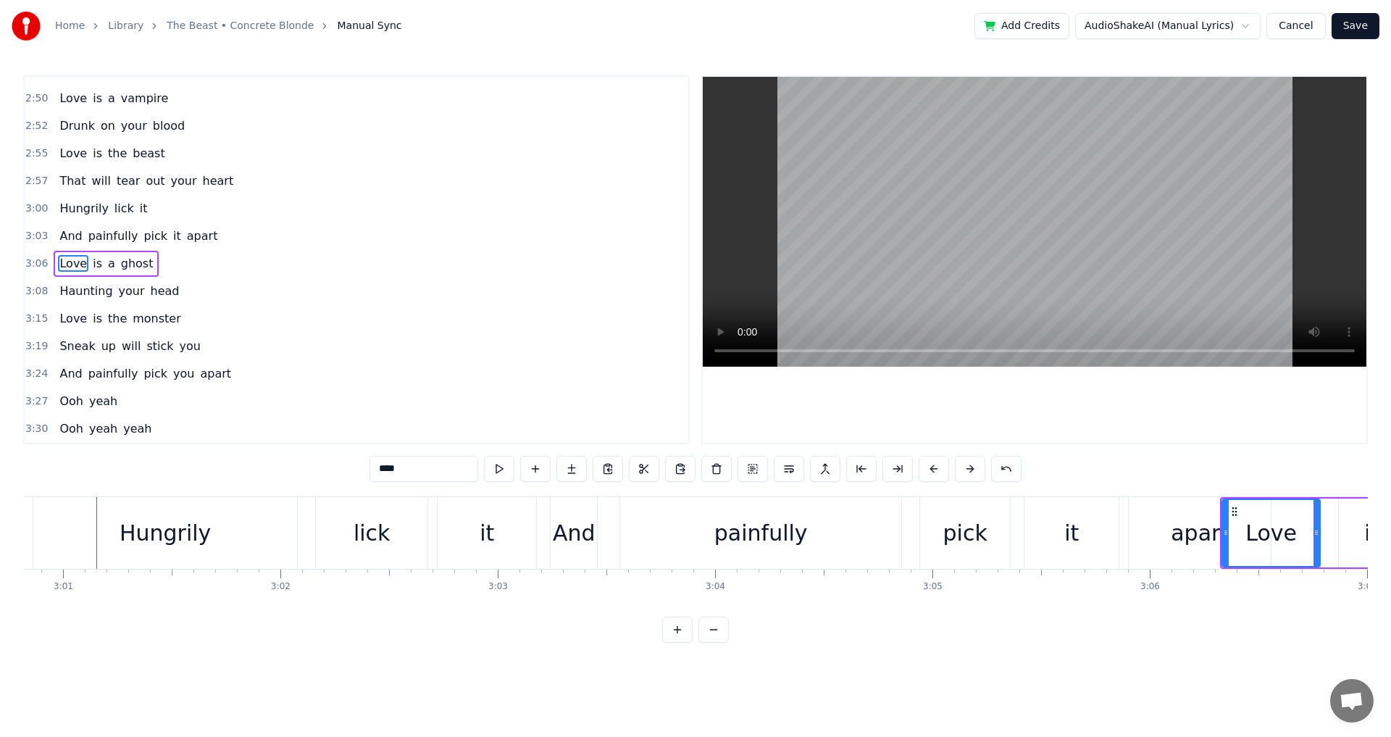
click at [1153, 196] on video at bounding box center [1035, 222] width 664 height 290
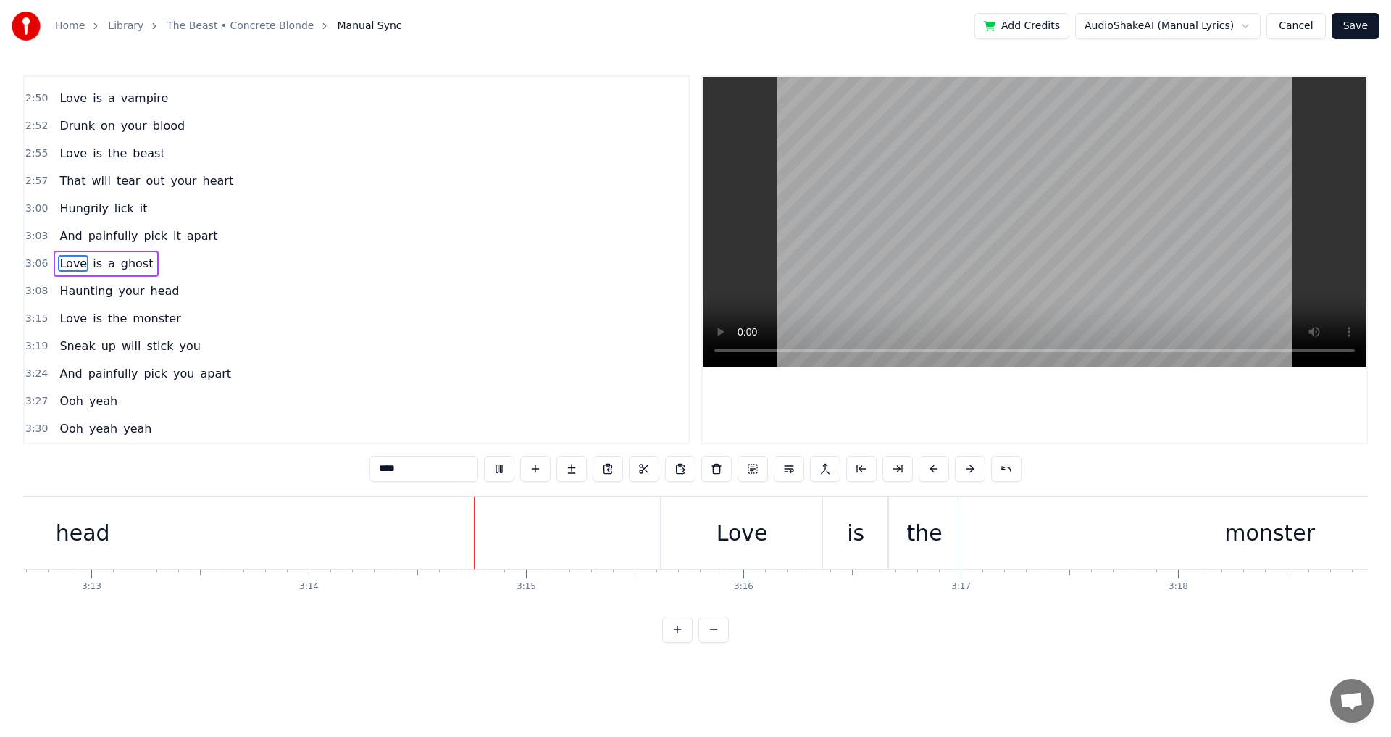
scroll to position [0, 42135]
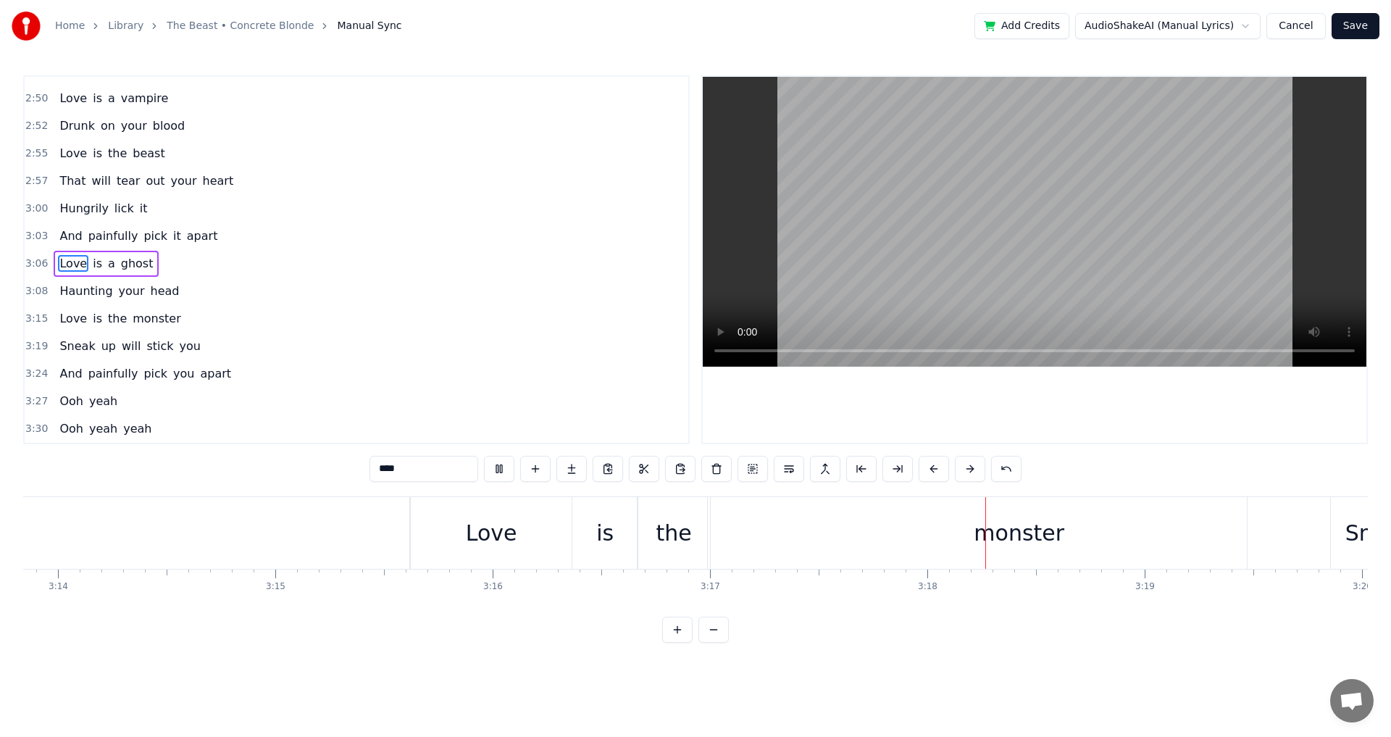
click at [1091, 228] on video at bounding box center [1035, 222] width 664 height 290
click at [664, 524] on div "the" at bounding box center [674, 533] width 36 height 33
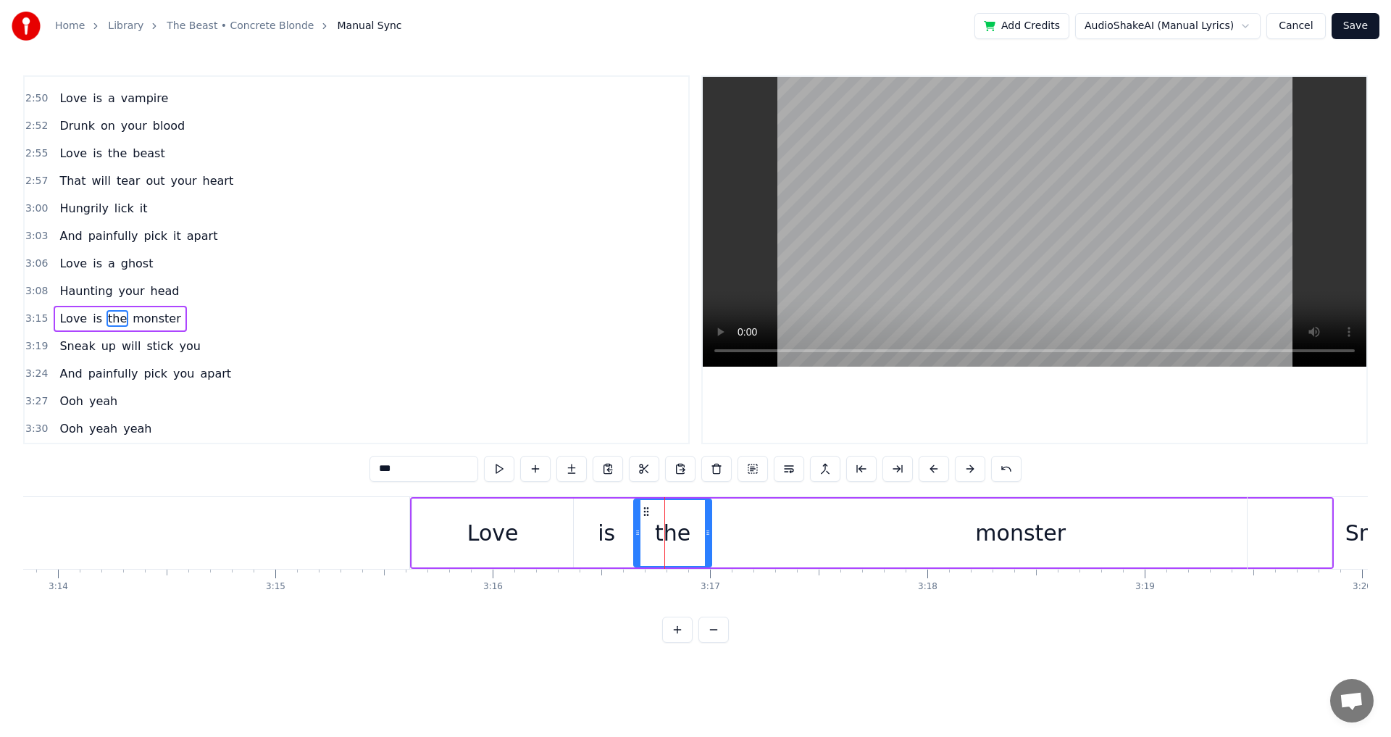
click at [637, 536] on icon at bounding box center [638, 533] width 6 height 12
click at [703, 534] on icon at bounding box center [703, 533] width 6 height 12
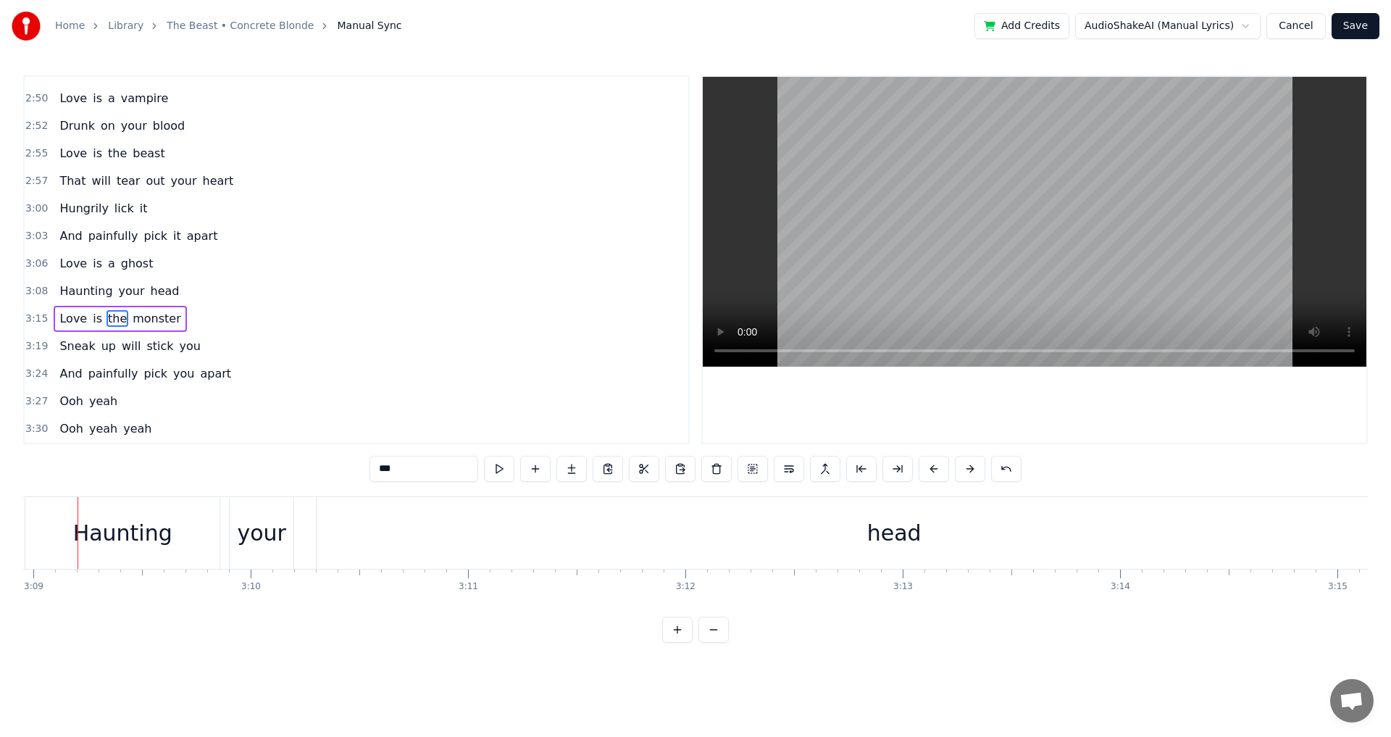
scroll to position [0, 41054]
click at [1177, 215] on video at bounding box center [1035, 222] width 664 height 290
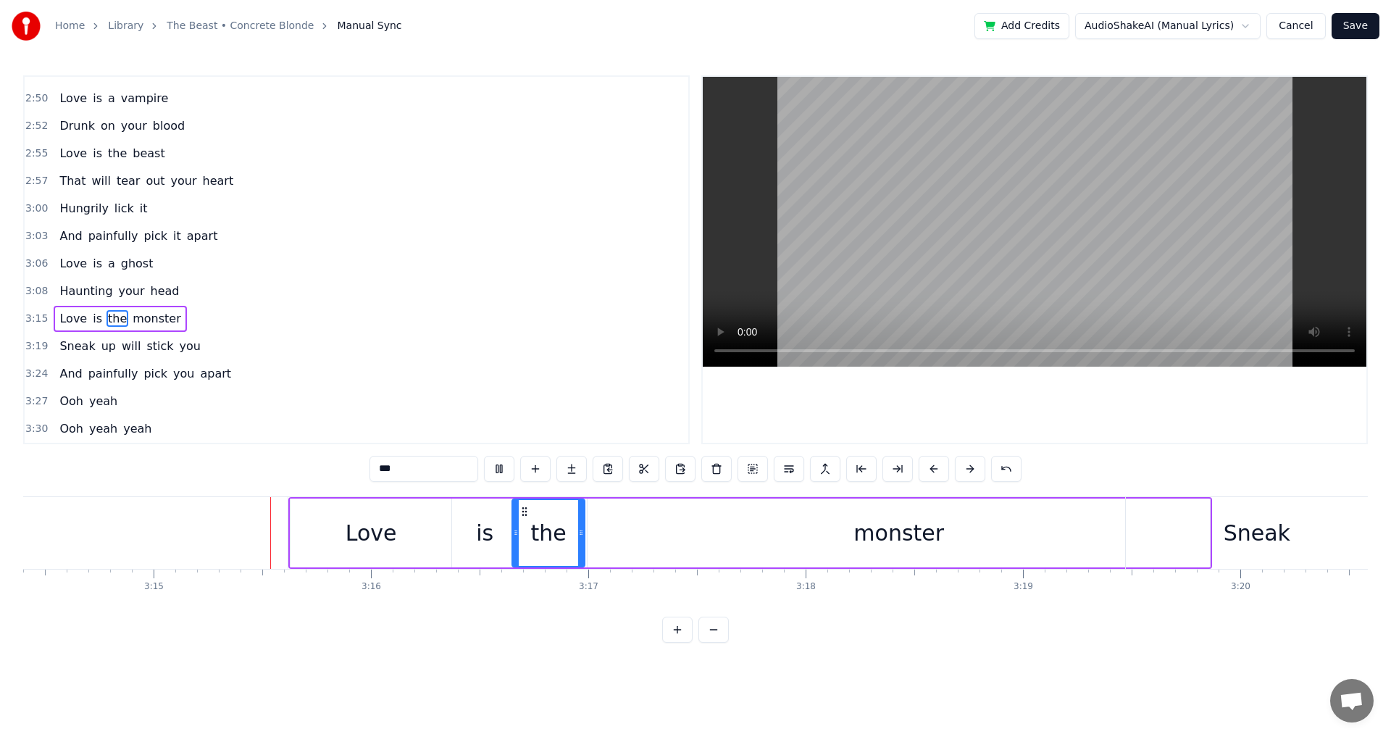
scroll to position [0, 42258]
click at [1096, 209] on video at bounding box center [1035, 222] width 664 height 290
click at [465, 530] on div "is" at bounding box center [483, 533] width 65 height 69
click at [447, 535] on icon at bounding box center [449, 533] width 6 height 12
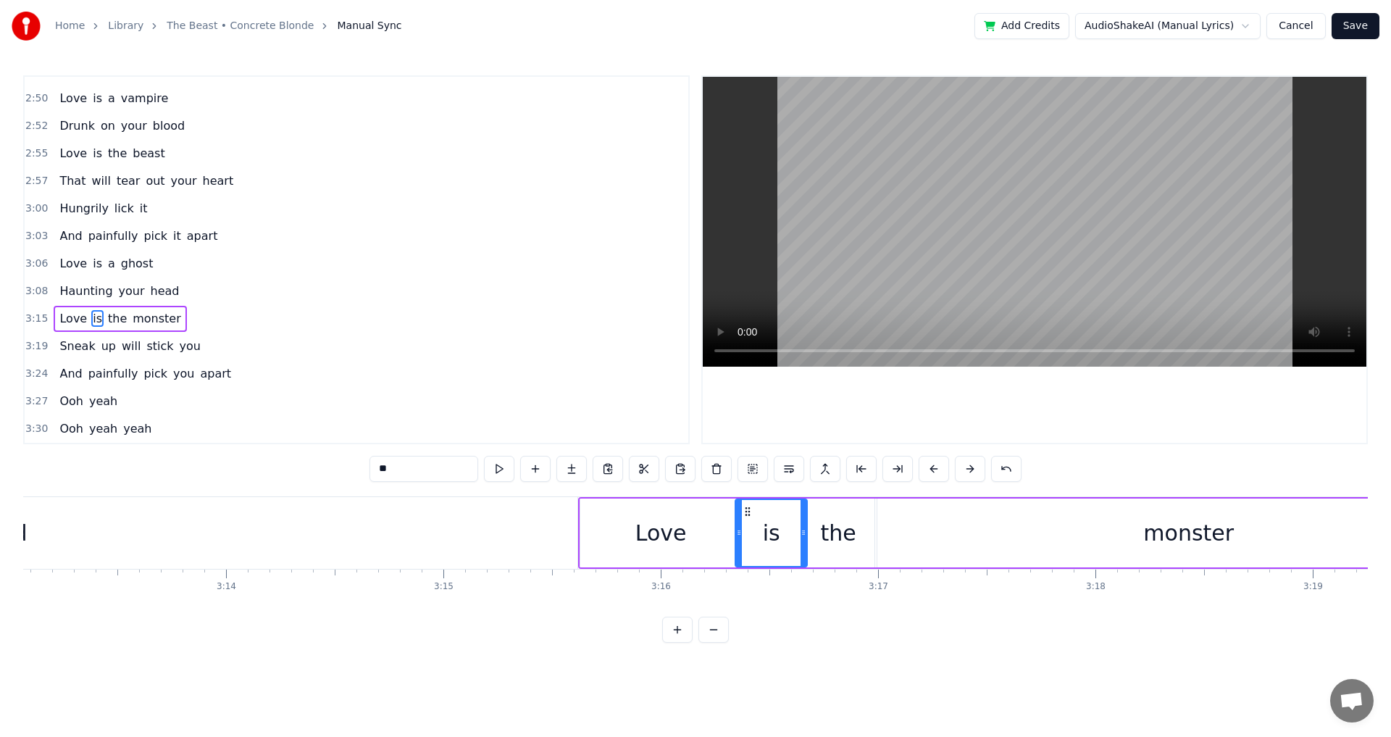
click at [1018, 212] on video at bounding box center [1035, 222] width 664 height 290
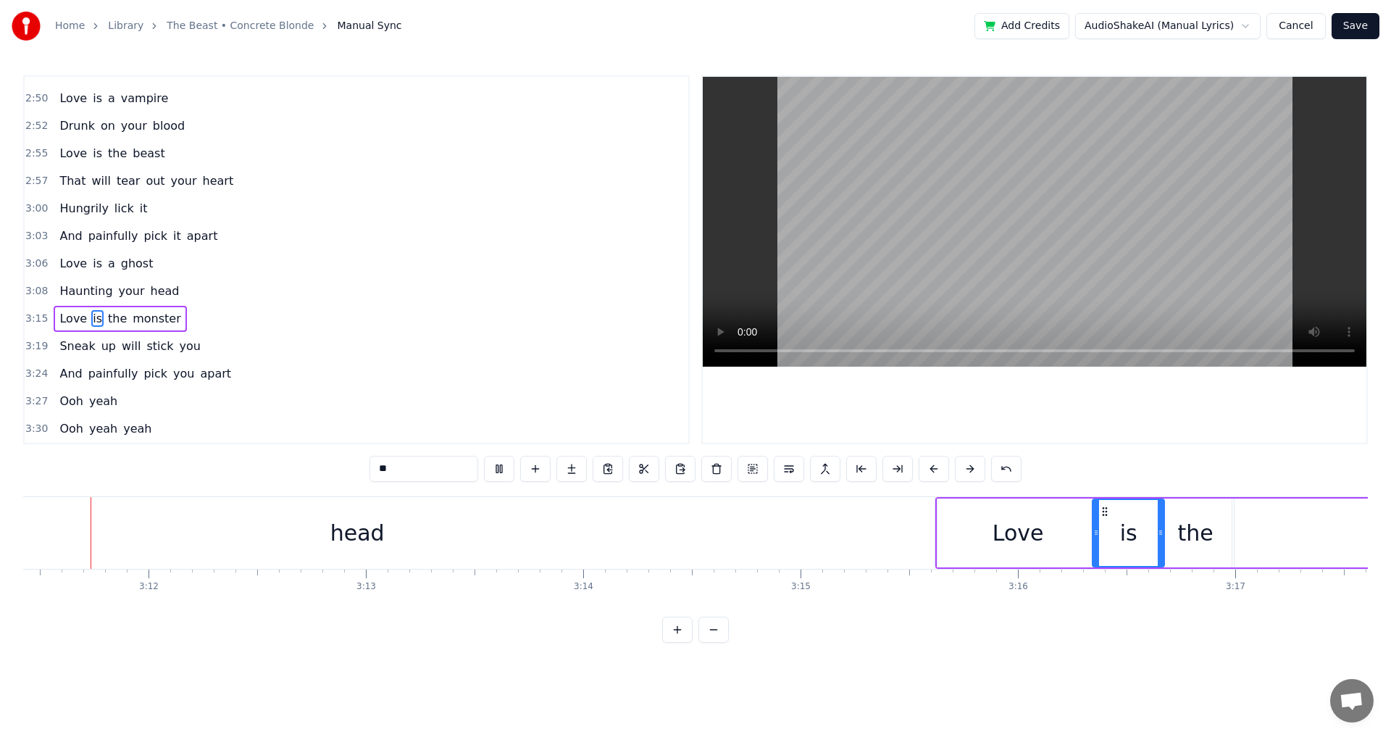
scroll to position [0, 41579]
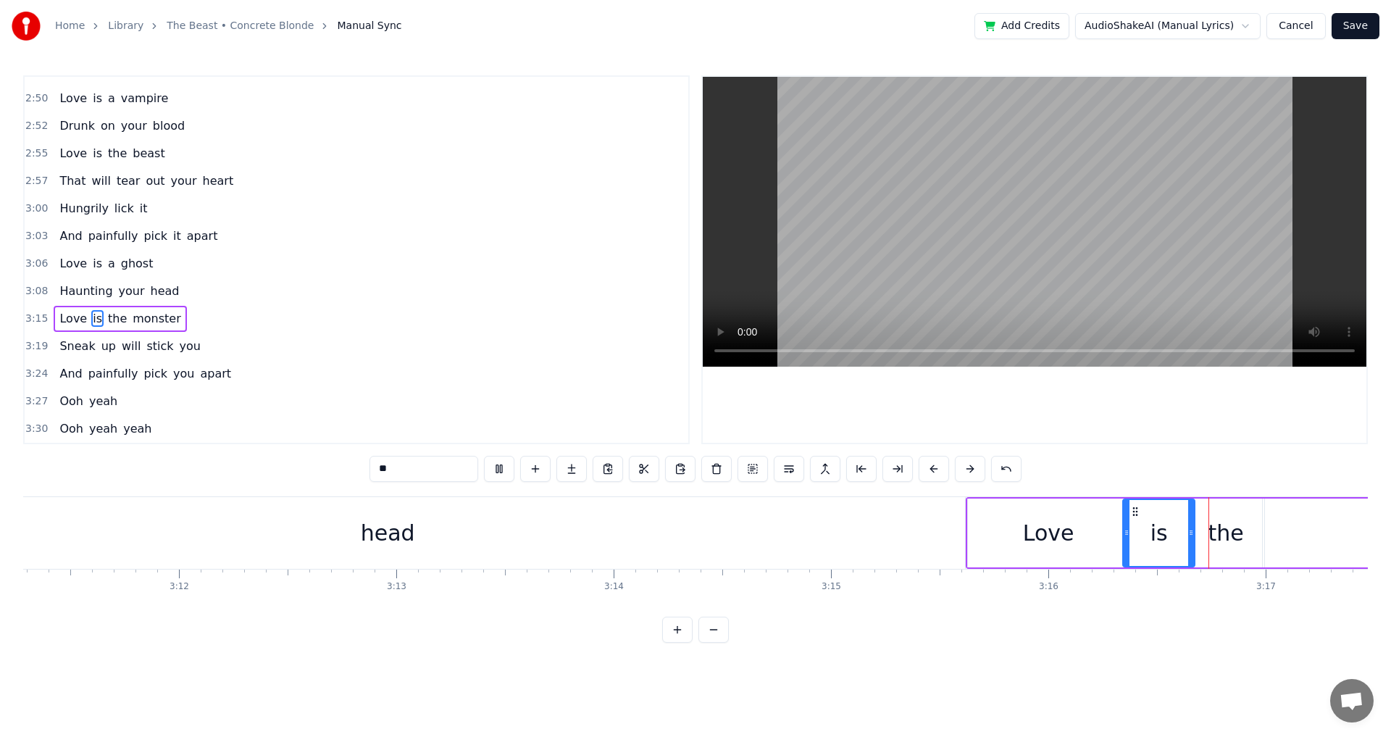
click at [1087, 283] on video at bounding box center [1035, 222] width 664 height 290
drag, startPoint x: 1127, startPoint y: 542, endPoint x: 1114, endPoint y: 542, distance: 13.0
click at [1114, 542] on div at bounding box center [1114, 533] width 6 height 66
click at [1083, 203] on video at bounding box center [1035, 222] width 664 height 290
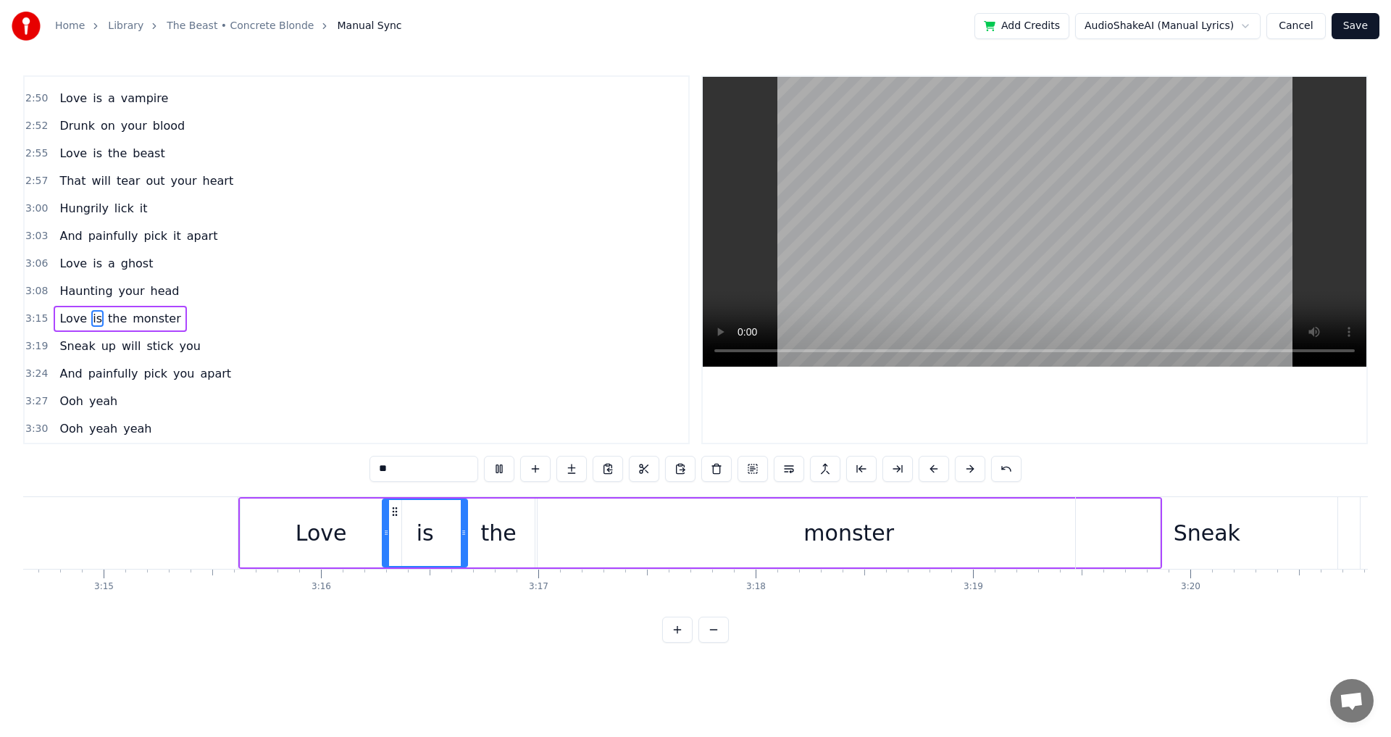
scroll to position [0, 42221]
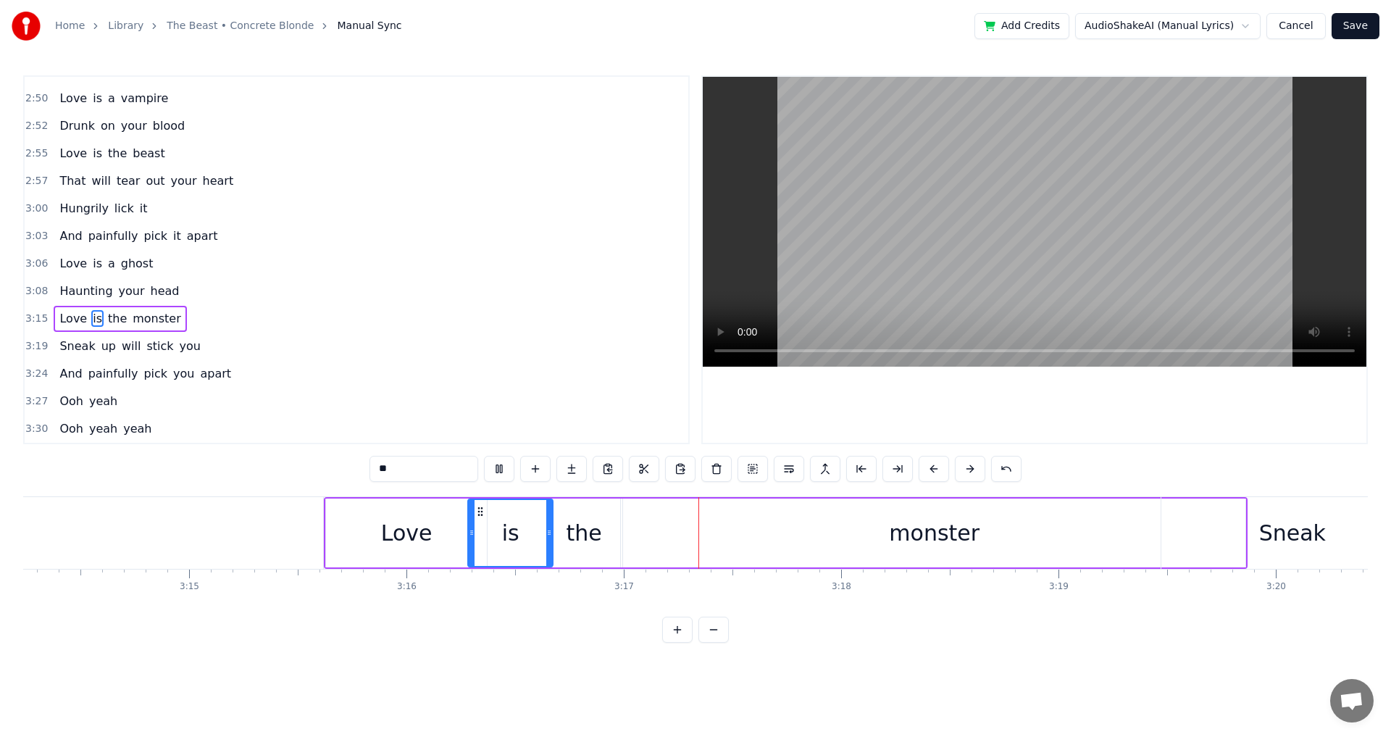
drag, startPoint x: 1158, startPoint y: 285, endPoint x: 1155, endPoint y: 293, distance: 7.8
click at [1158, 287] on video at bounding box center [1035, 222] width 664 height 290
drag, startPoint x: 472, startPoint y: 541, endPoint x: 465, endPoint y: 539, distance: 7.4
click at [465, 539] on div at bounding box center [465, 533] width 6 height 66
click at [387, 534] on div "Love" at bounding box center [406, 533] width 51 height 33
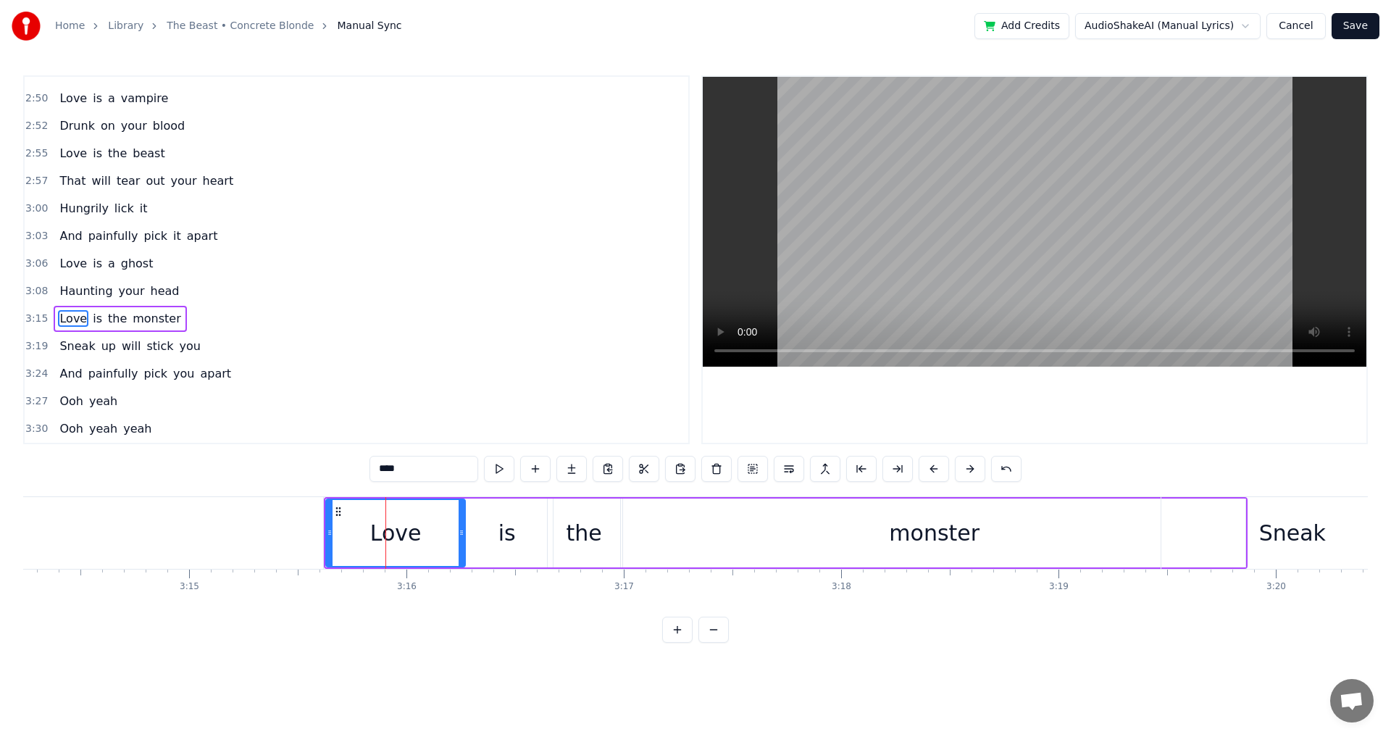
drag, startPoint x: 484, startPoint y: 537, endPoint x: 462, endPoint y: 537, distance: 21.7
click at [462, 537] on icon at bounding box center [462, 533] width 6 height 12
click at [527, 533] on div "is" at bounding box center [507, 533] width 92 height 69
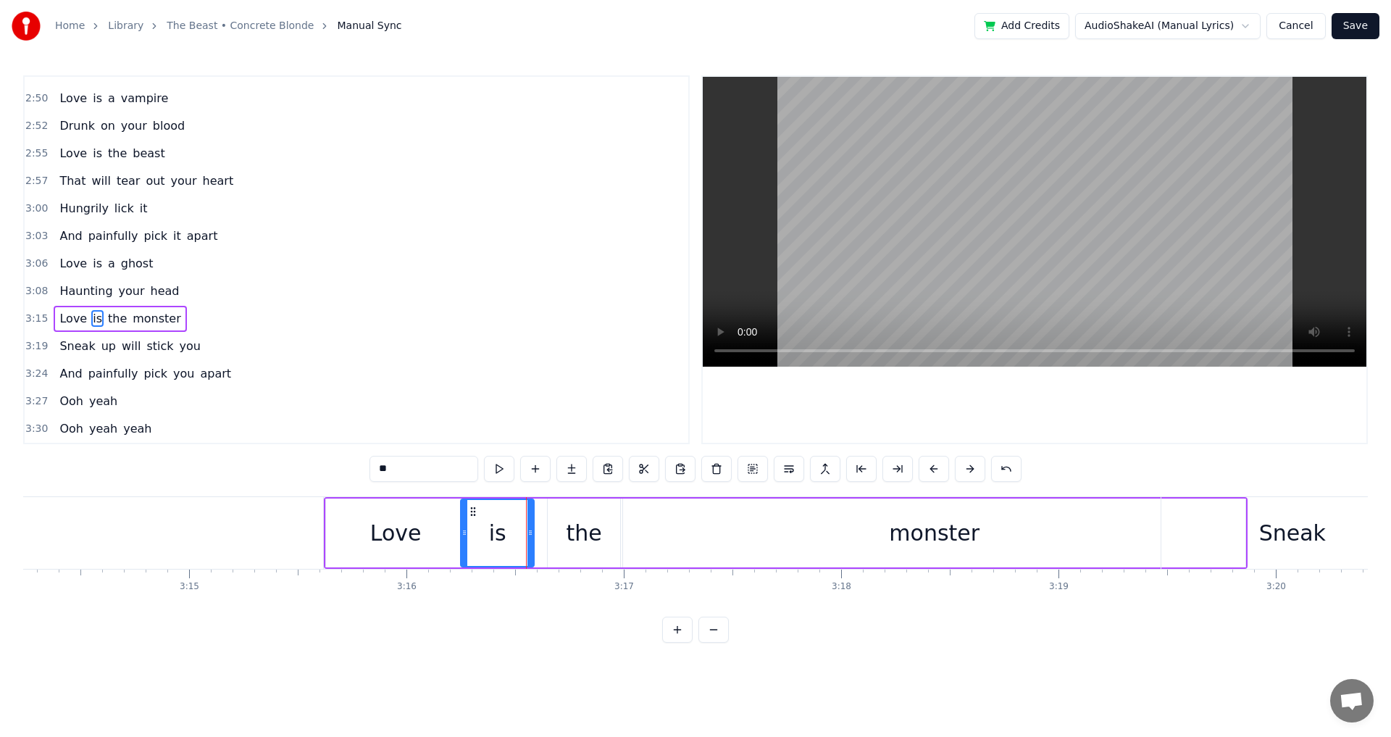
drag, startPoint x: 552, startPoint y: 534, endPoint x: 533, endPoint y: 535, distance: 18.9
click at [533, 535] on icon at bounding box center [530, 533] width 6 height 12
click at [571, 538] on div "the" at bounding box center [585, 533] width 36 height 33
drag, startPoint x: 550, startPoint y: 536, endPoint x: 538, endPoint y: 538, distance: 12.4
click at [538, 538] on icon at bounding box center [539, 533] width 6 height 12
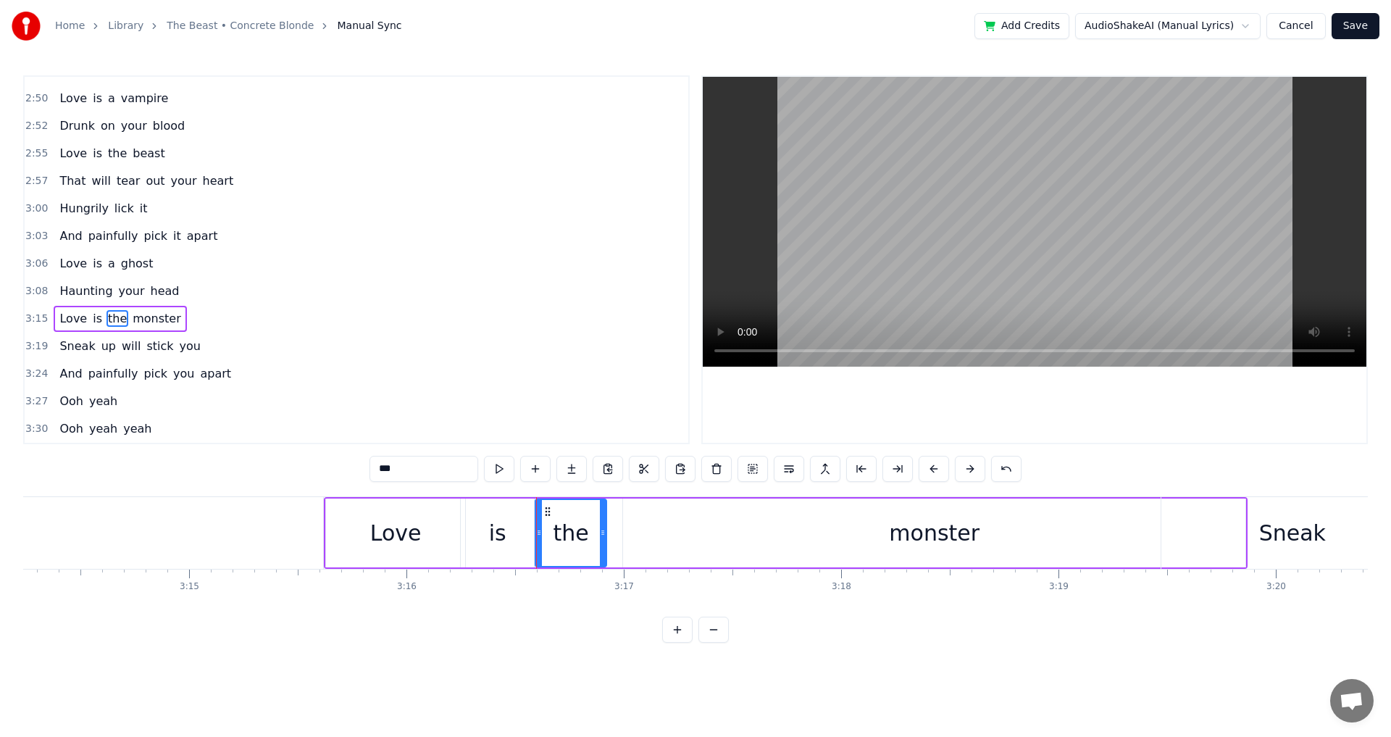
drag, startPoint x: 617, startPoint y: 537, endPoint x: 603, endPoint y: 538, distance: 13.8
click at [603, 538] on icon at bounding box center [603, 533] width 6 height 12
click at [667, 533] on div "monster" at bounding box center [934, 533] width 622 height 69
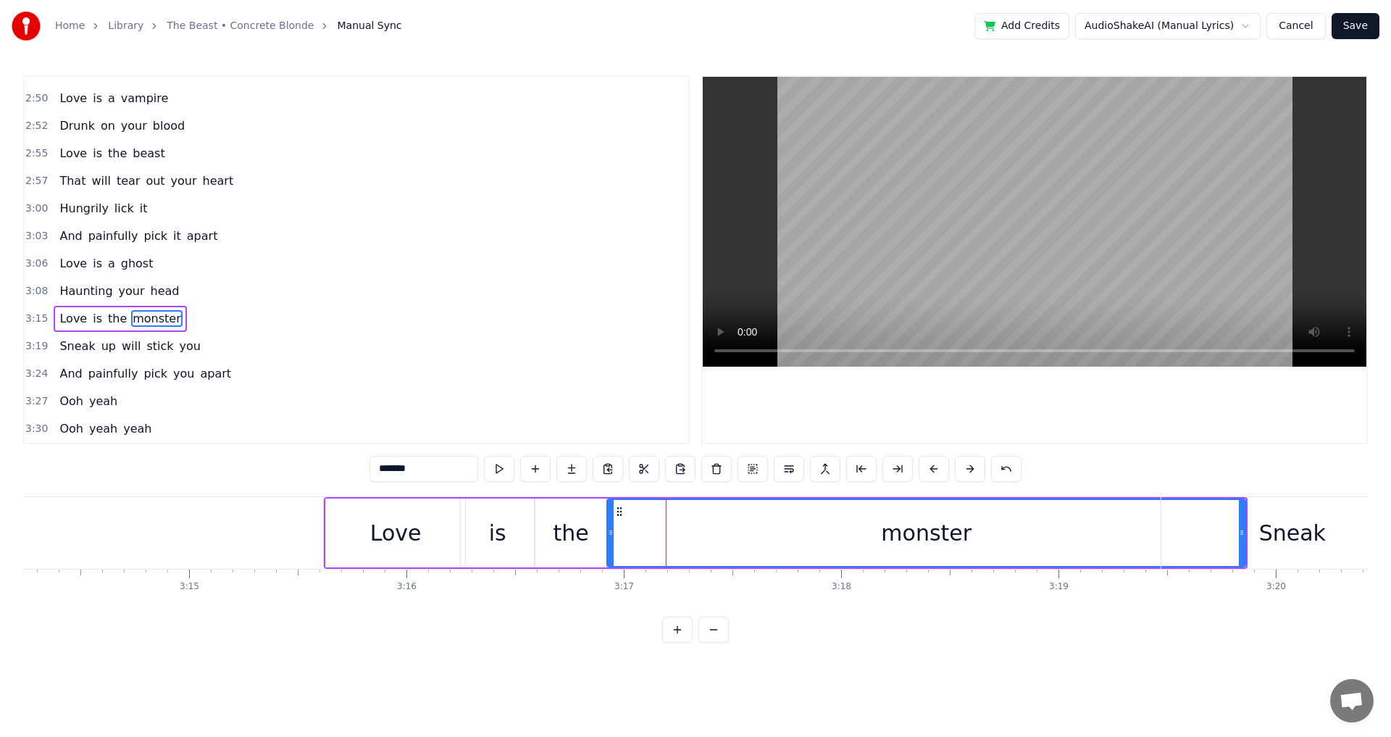
drag, startPoint x: 627, startPoint y: 540, endPoint x: 612, endPoint y: 540, distance: 15.9
click at [612, 540] on div at bounding box center [611, 533] width 6 height 66
click at [1052, 232] on video at bounding box center [1035, 222] width 664 height 290
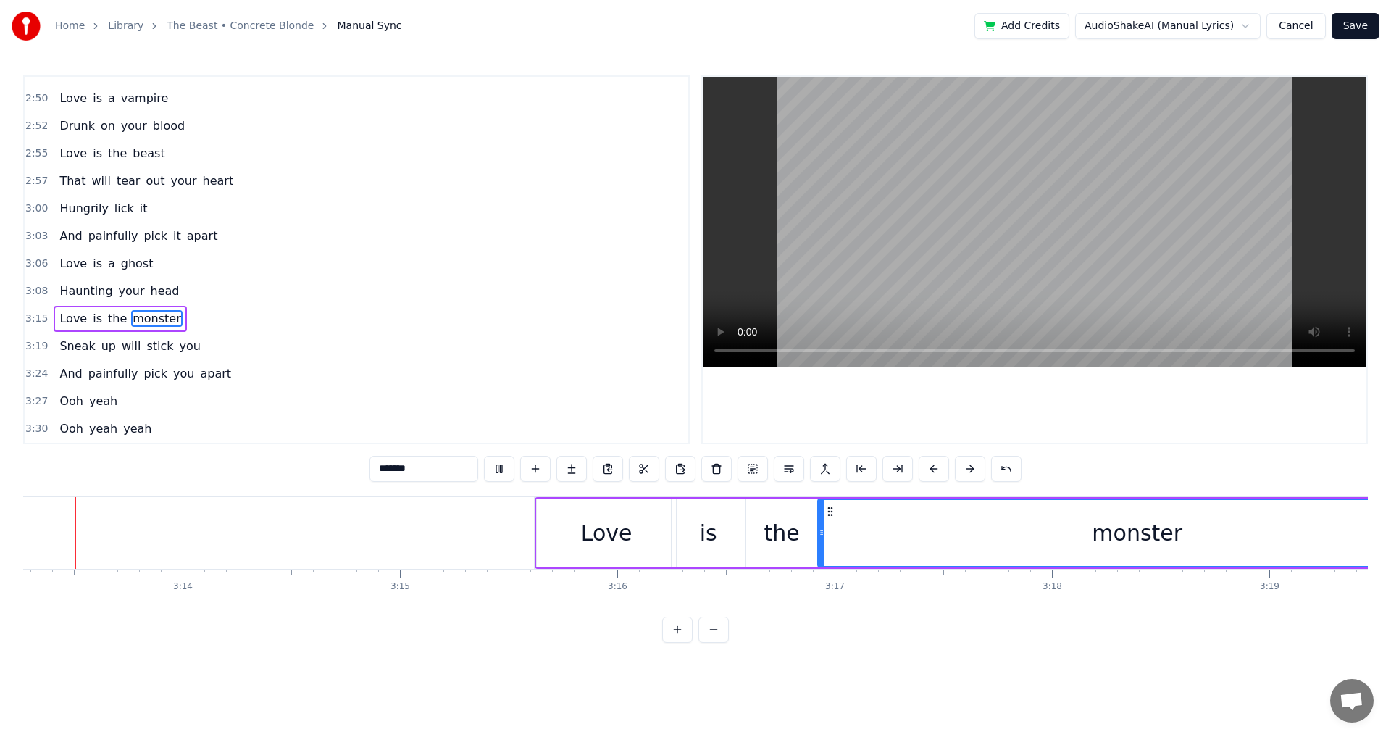
scroll to position [0, 41988]
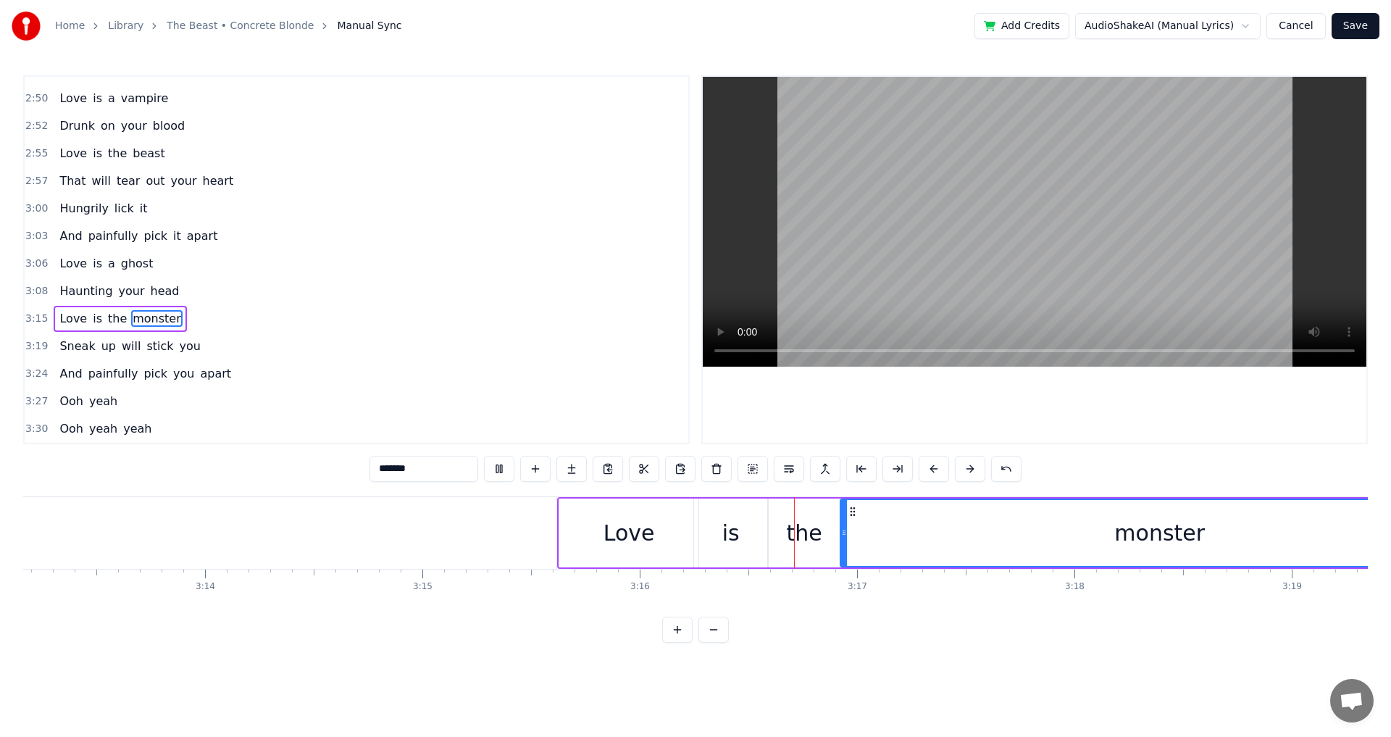
click at [953, 233] on video at bounding box center [1035, 222] width 664 height 290
click at [678, 530] on div "Love" at bounding box center [628, 533] width 139 height 69
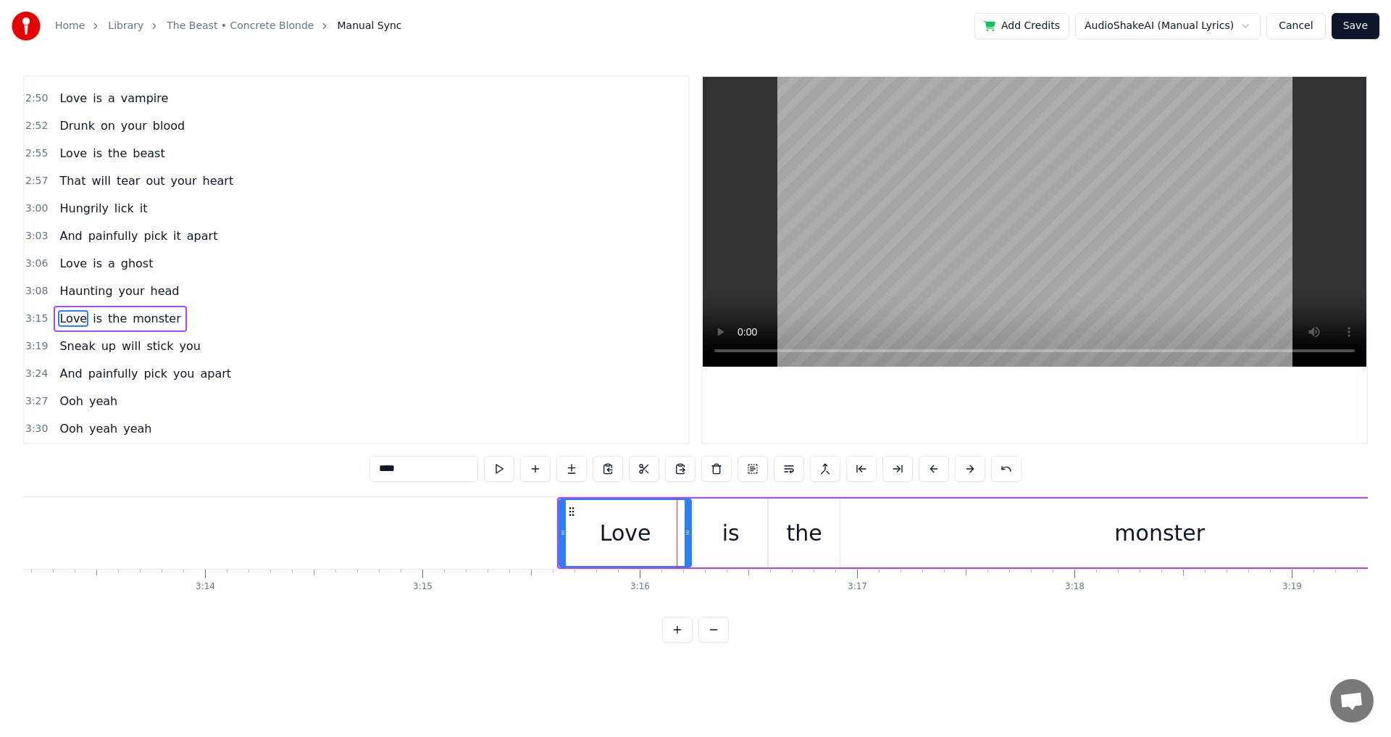
click at [688, 533] on icon at bounding box center [688, 533] width 6 height 12
click at [1053, 254] on video at bounding box center [1035, 222] width 664 height 290
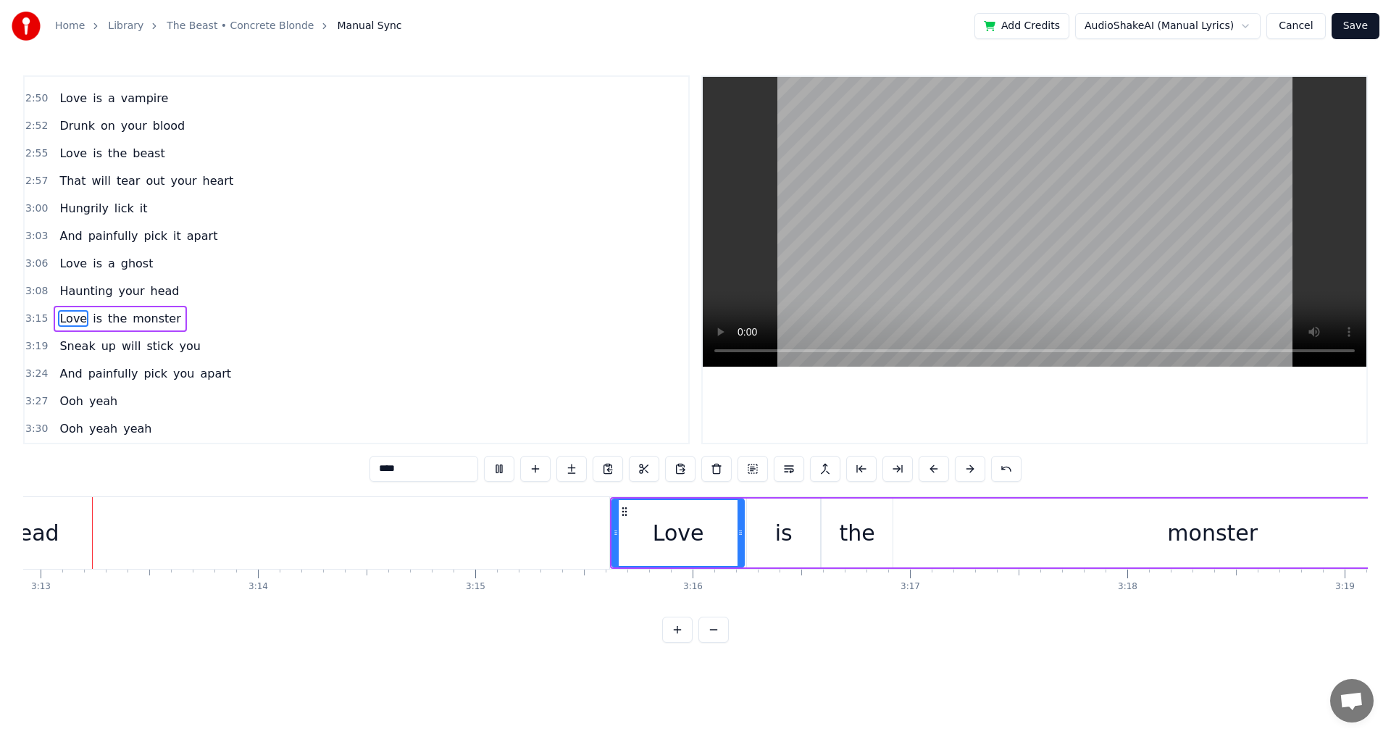
scroll to position [0, 41929]
click at [1080, 220] on video at bounding box center [1035, 222] width 664 height 290
click at [748, 539] on div at bounding box center [746, 533] width 6 height 66
click at [794, 527] on div "is" at bounding box center [789, 533] width 17 height 33
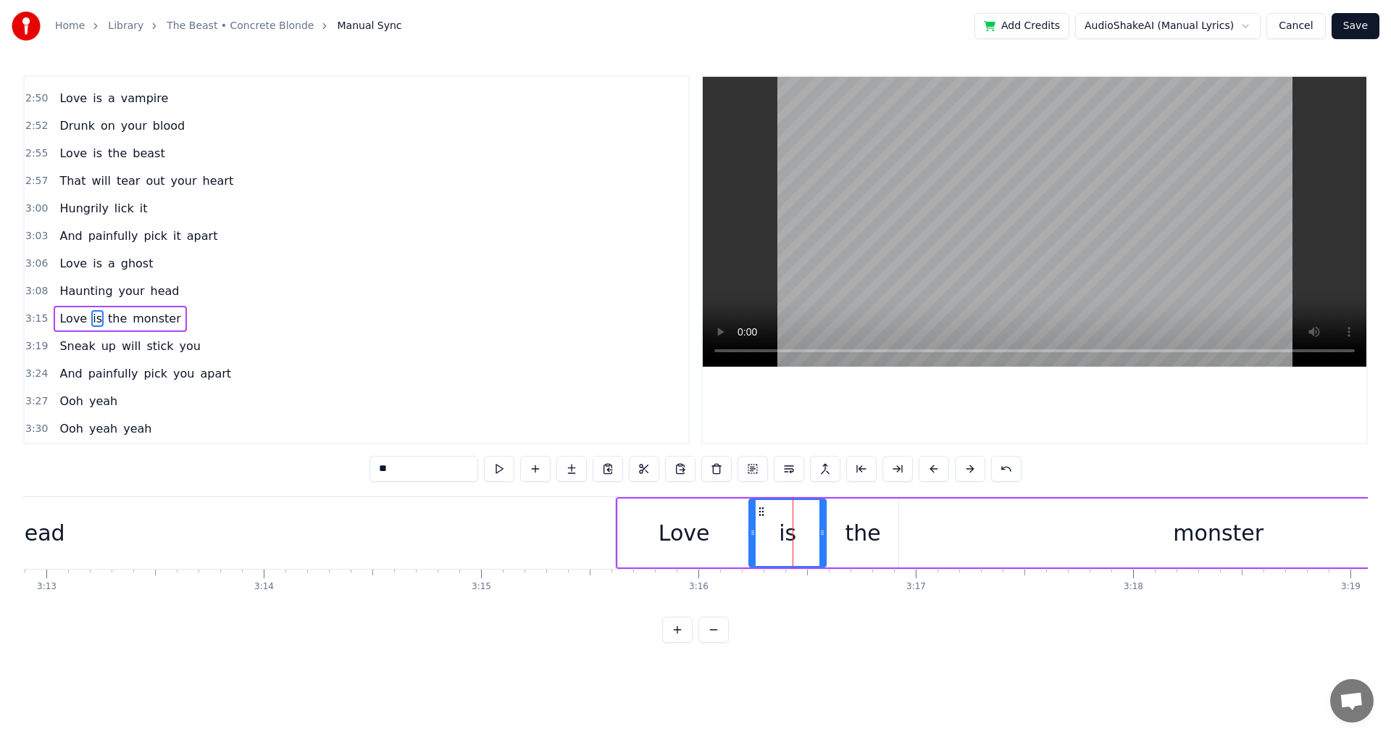
click at [752, 533] on icon at bounding box center [753, 533] width 6 height 12
click at [1068, 212] on video at bounding box center [1035, 222] width 664 height 290
click at [1132, 268] on video at bounding box center [1035, 222] width 664 height 290
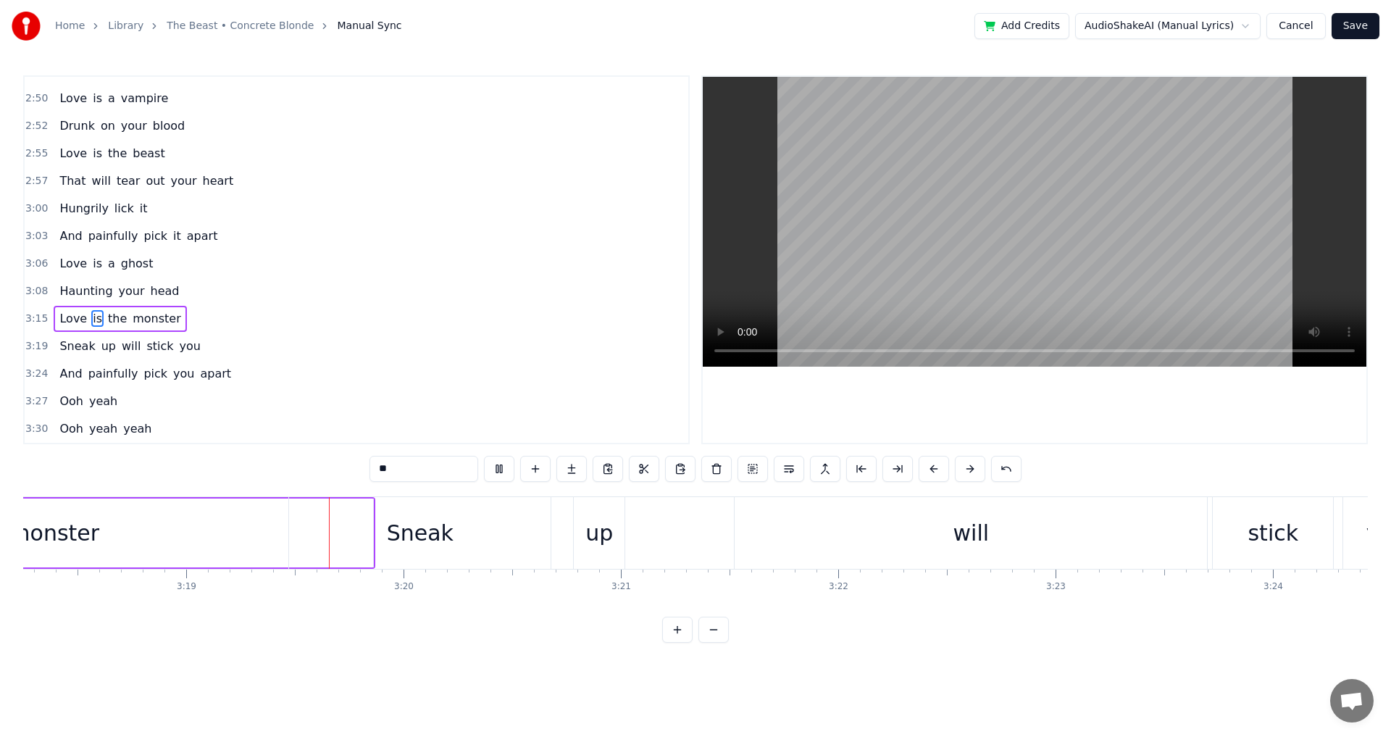
scroll to position [0, 43176]
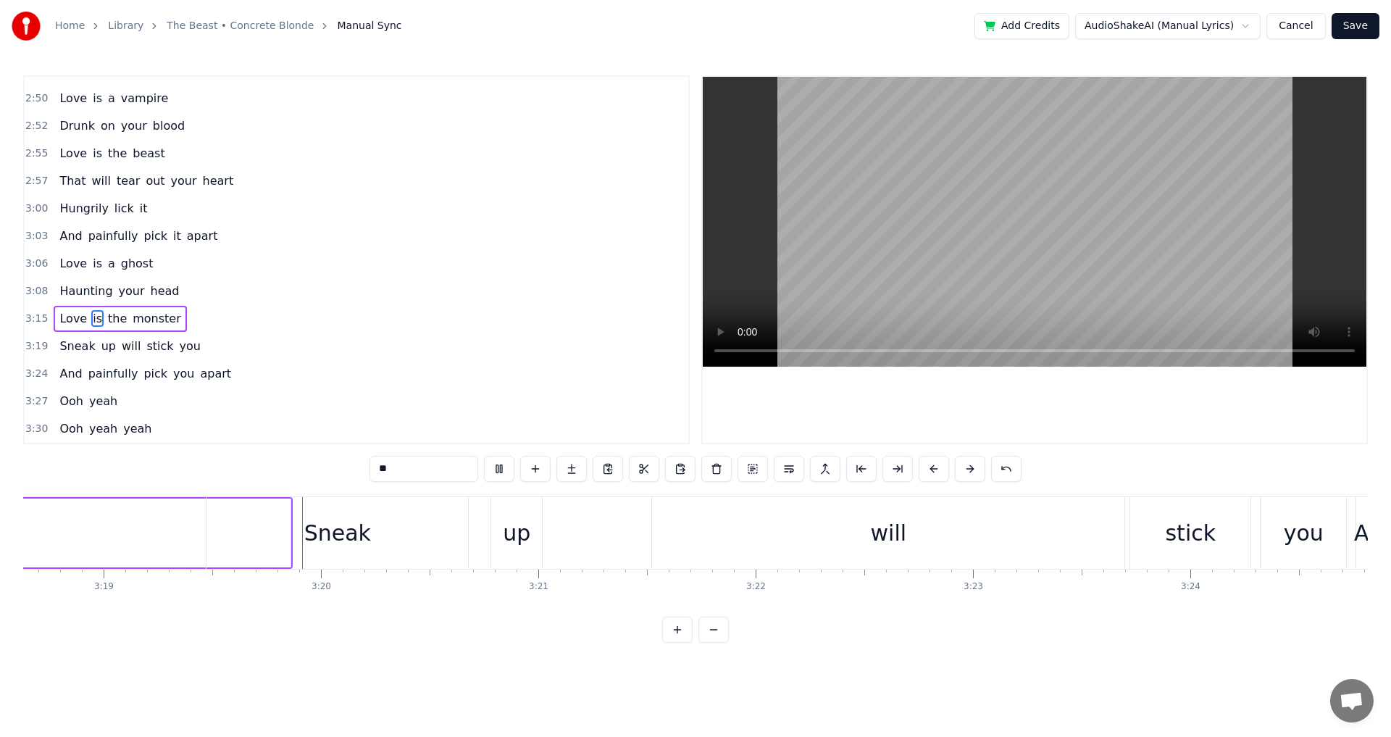
click at [1132, 268] on video at bounding box center [1035, 222] width 664 height 290
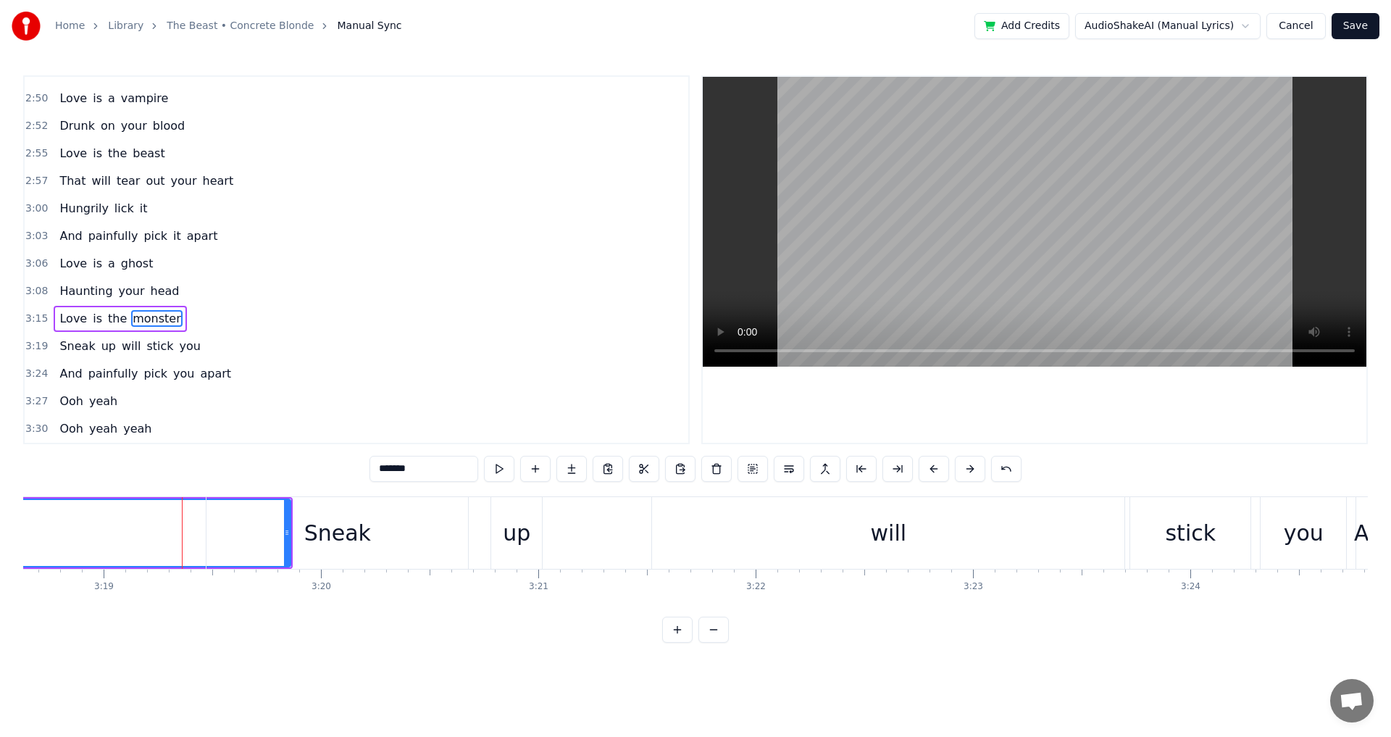
drag, startPoint x: 287, startPoint y: 538, endPoint x: 306, endPoint y: 540, distance: 18.9
click at [306, 540] on div "Sneak" at bounding box center [338, 533] width 262 height 72
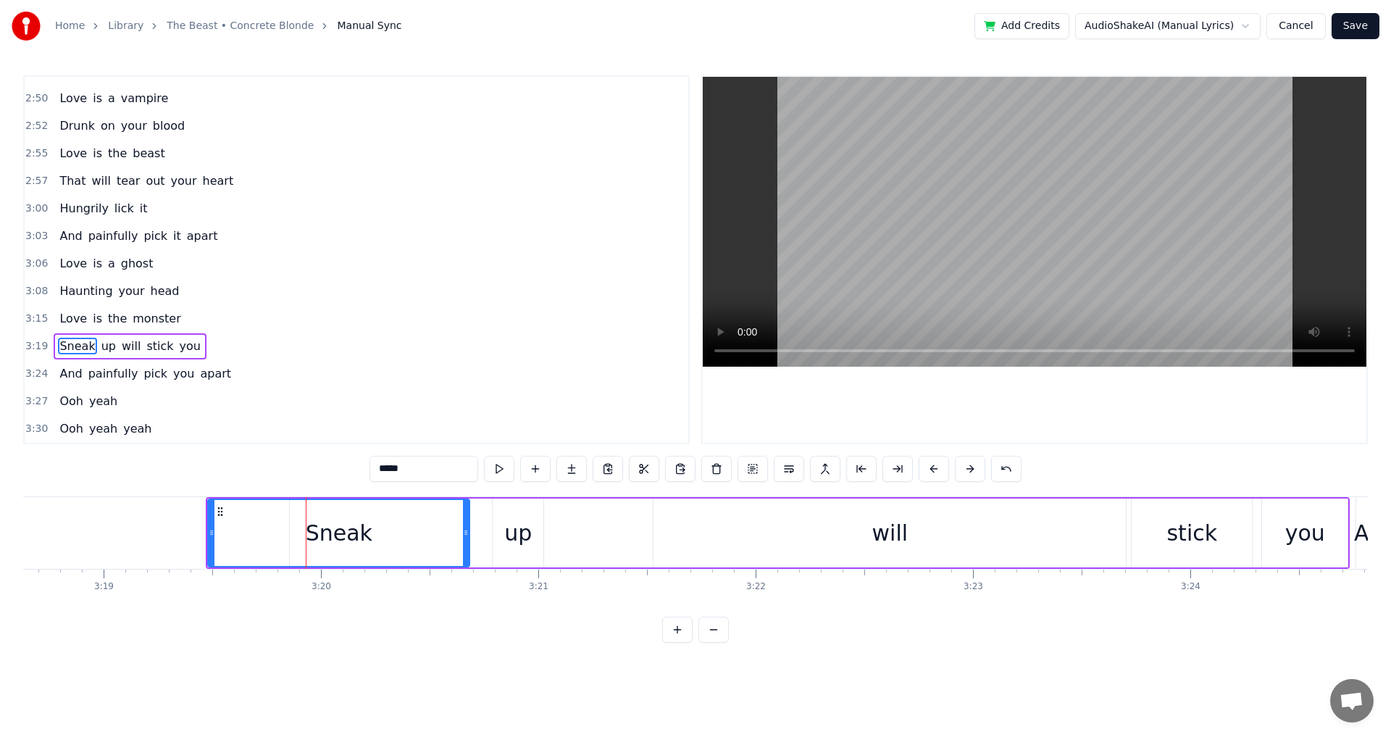
click at [363, 537] on div "Sneak" at bounding box center [339, 533] width 67 height 33
drag, startPoint x: 212, startPoint y: 535, endPoint x: 359, endPoint y: 530, distance: 147.2
click at [359, 530] on icon at bounding box center [359, 533] width 6 height 12
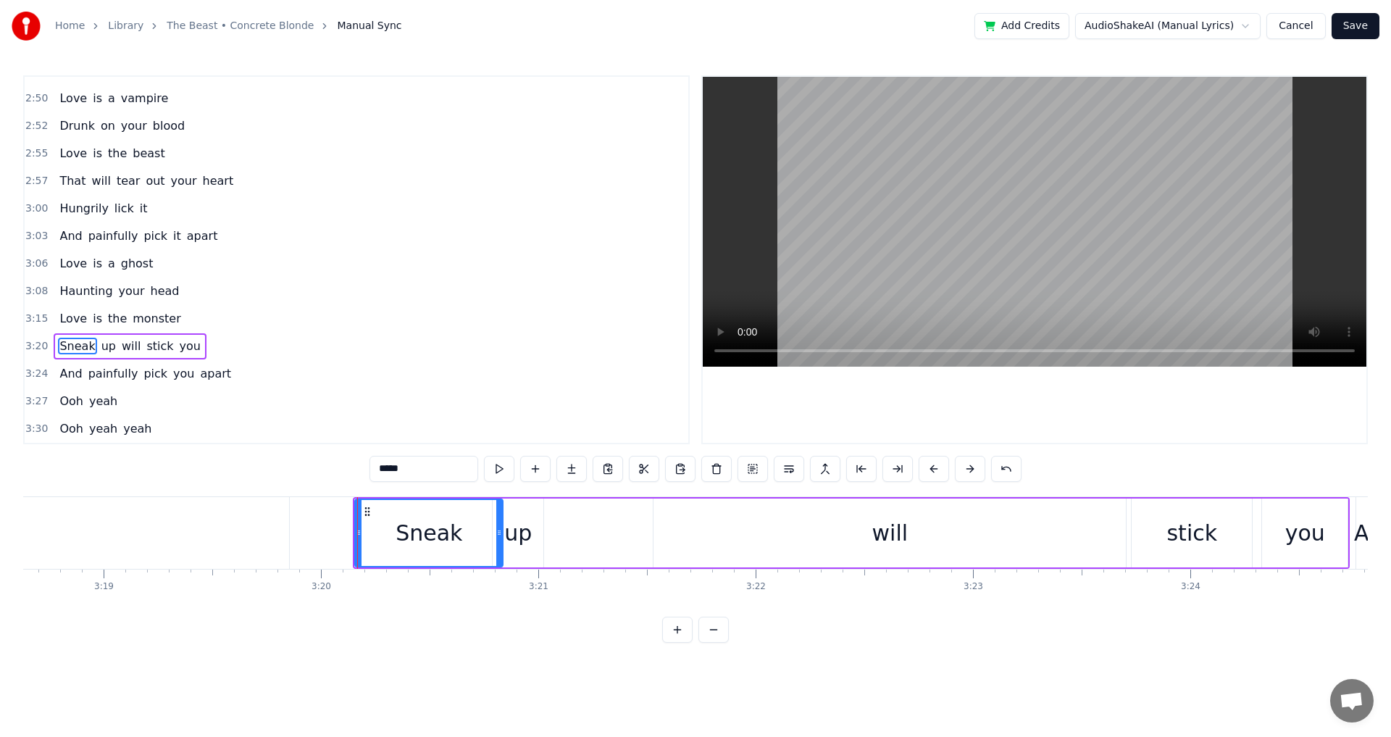
drag, startPoint x: 469, startPoint y: 536, endPoint x: 502, endPoint y: 535, distance: 33.3
click at [502, 535] on icon at bounding box center [499, 533] width 6 height 12
click at [524, 535] on div "up" at bounding box center [518, 533] width 28 height 33
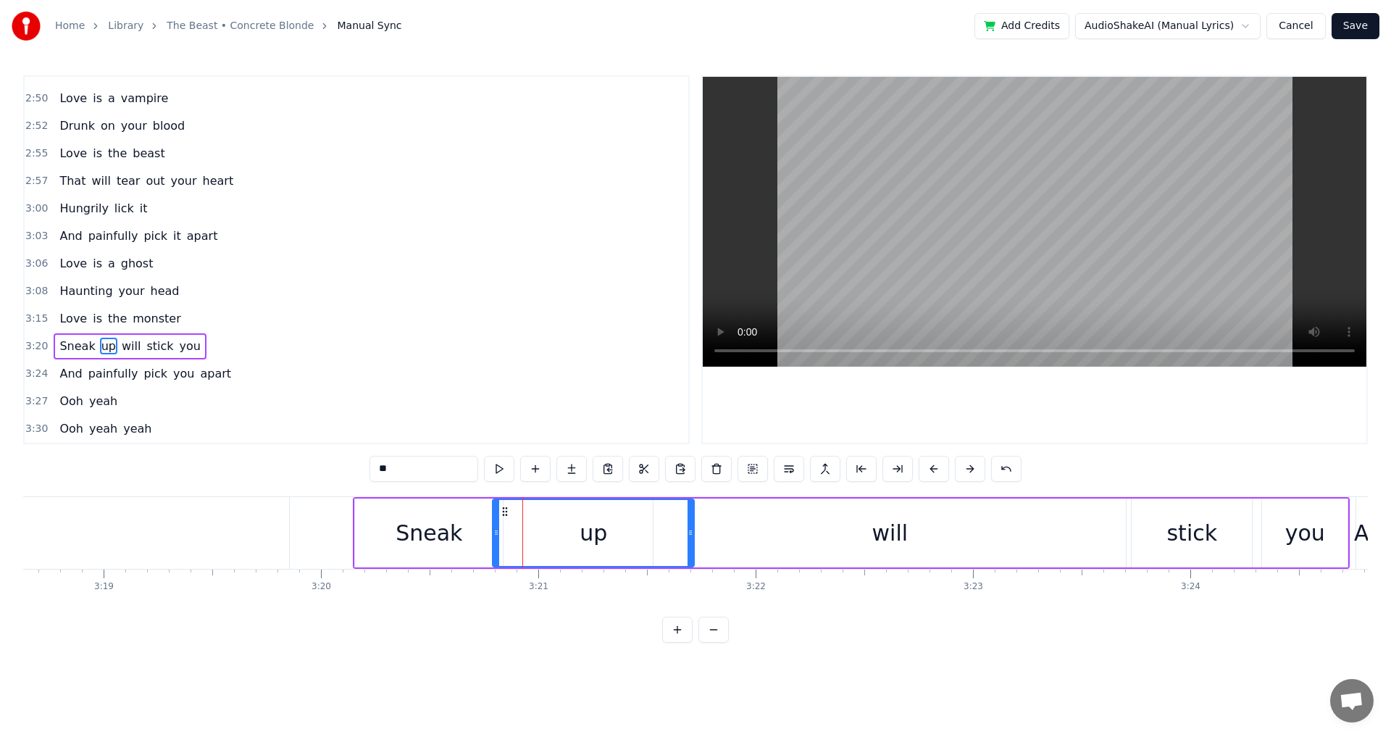
drag, startPoint x: 539, startPoint y: 533, endPoint x: 690, endPoint y: 535, distance: 150.7
click at [690, 535] on icon at bounding box center [691, 533] width 6 height 12
drag, startPoint x: 493, startPoint y: 536, endPoint x: 605, endPoint y: 546, distance: 112.0
click at [605, 546] on div at bounding box center [608, 533] width 6 height 66
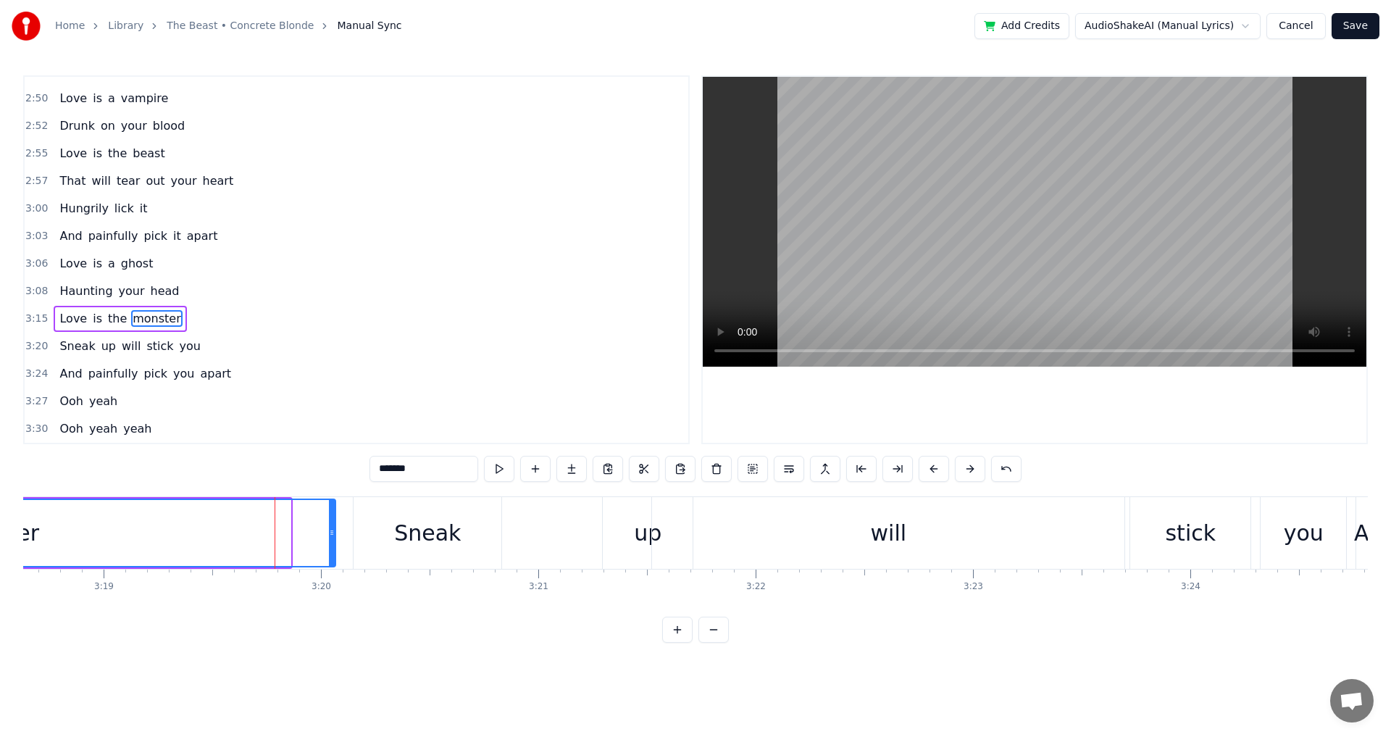
drag, startPoint x: 290, startPoint y: 540, endPoint x: 335, endPoint y: 545, distance: 45.2
click at [335, 545] on div at bounding box center [332, 533] width 6 height 66
click at [435, 531] on div "Sneak" at bounding box center [427, 533] width 67 height 33
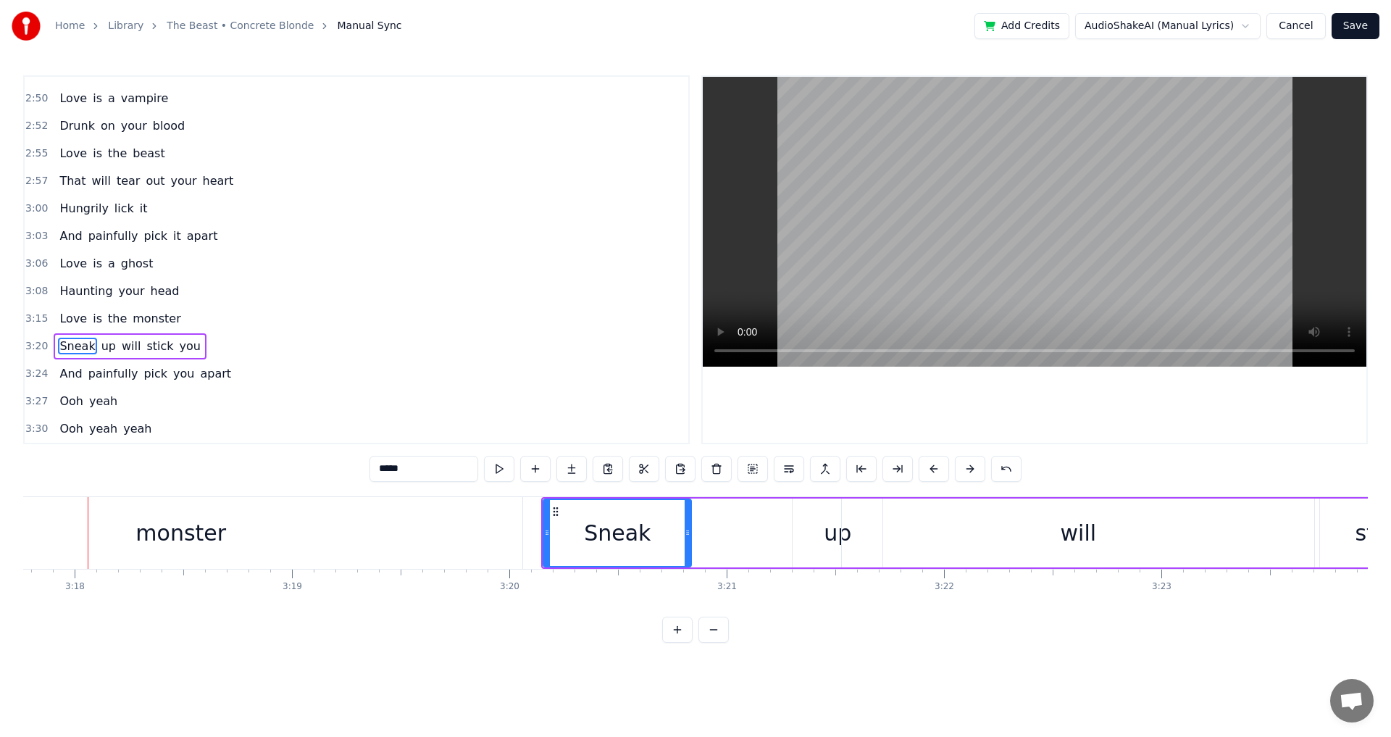
click at [1017, 217] on video at bounding box center [1035, 222] width 664 height 290
click at [1048, 271] on video at bounding box center [1035, 222] width 664 height 290
drag, startPoint x: 556, startPoint y: 544, endPoint x: 597, endPoint y: 550, distance: 41.7
click at [597, 550] on div at bounding box center [597, 533] width 6 height 66
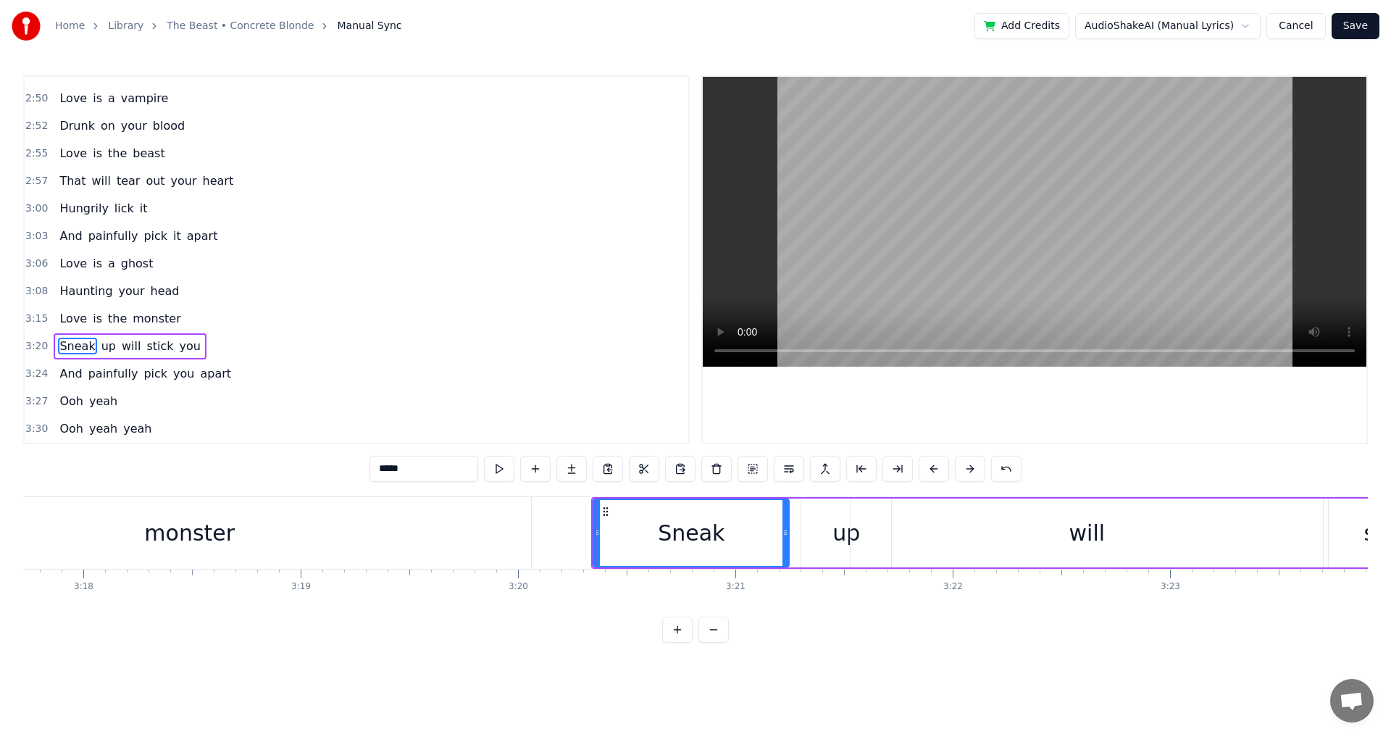
drag, startPoint x: 696, startPoint y: 547, endPoint x: 785, endPoint y: 554, distance: 89.4
click at [785, 554] on div at bounding box center [786, 533] width 6 height 66
drag, startPoint x: 598, startPoint y: 543, endPoint x: 653, endPoint y: 548, distance: 55.3
click at [653, 548] on div at bounding box center [652, 533] width 6 height 66
click at [840, 538] on div "up" at bounding box center [847, 533] width 28 height 33
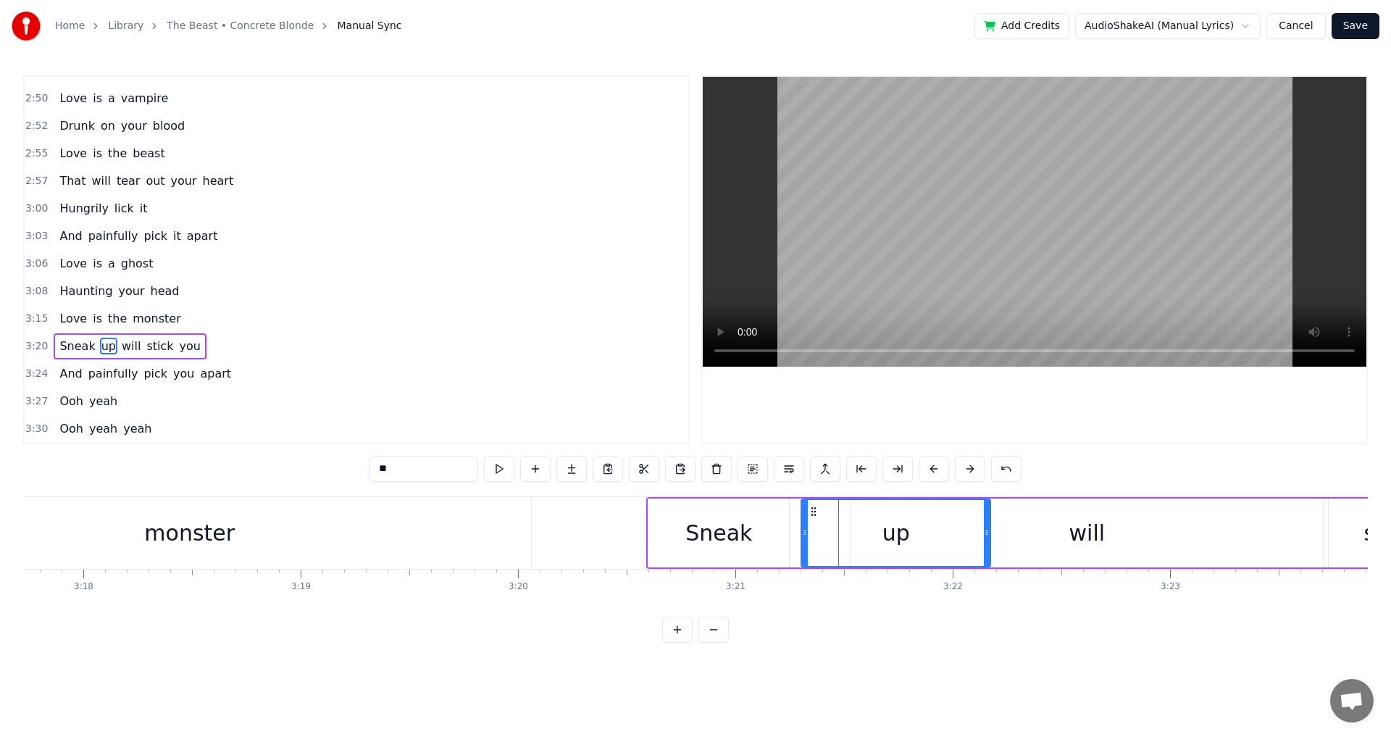
drag, startPoint x: 888, startPoint y: 538, endPoint x: 988, endPoint y: 540, distance: 99.3
click at [988, 540] on div at bounding box center [987, 533] width 6 height 66
drag, startPoint x: 804, startPoint y: 541, endPoint x: 905, endPoint y: 541, distance: 101.4
click at [727, 533] on div "Sneak" at bounding box center [718, 533] width 67 height 33
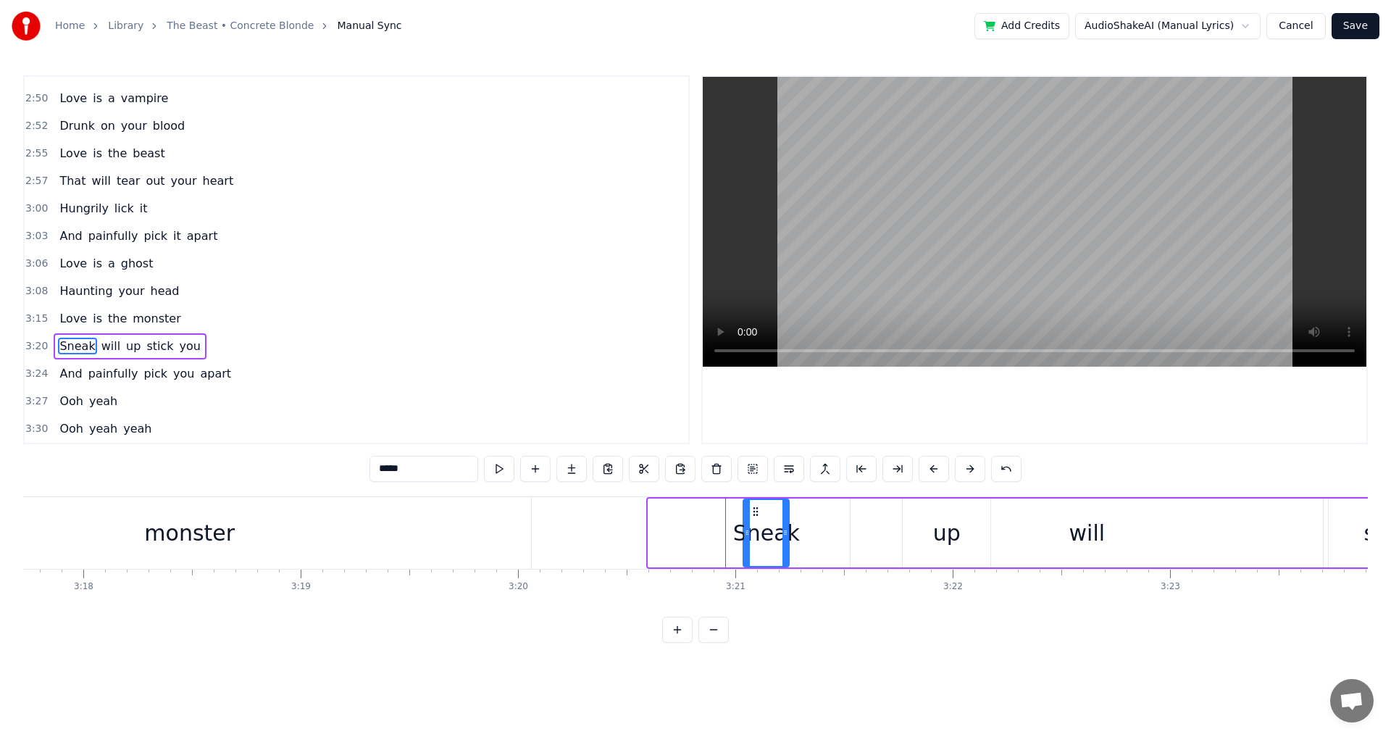
drag, startPoint x: 652, startPoint y: 535, endPoint x: 747, endPoint y: 541, distance: 95.1
click at [747, 541] on div at bounding box center [747, 533] width 6 height 66
drag, startPoint x: 788, startPoint y: 555, endPoint x: 877, endPoint y: 567, distance: 90.6
click at [877, 567] on div "Sneak" at bounding box center [811, 533] width 137 height 69
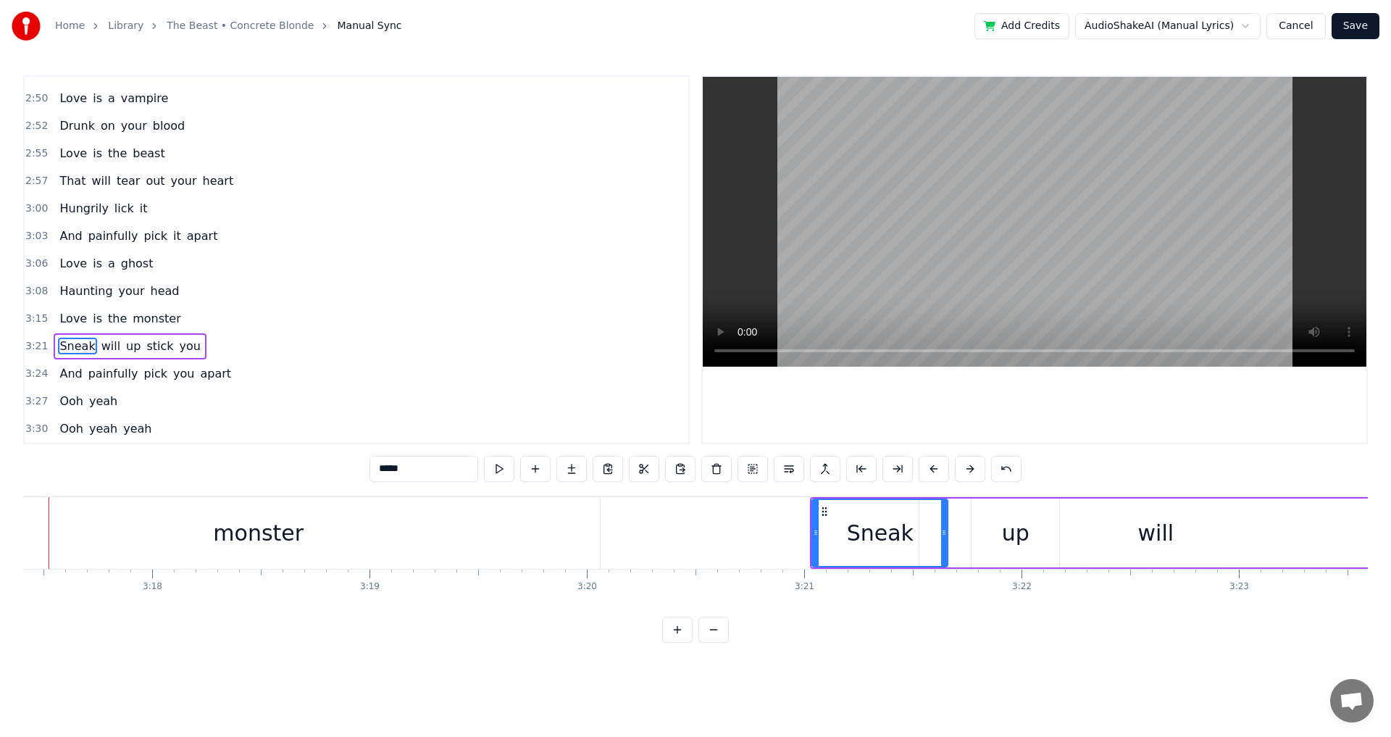
scroll to position [0, 42863]
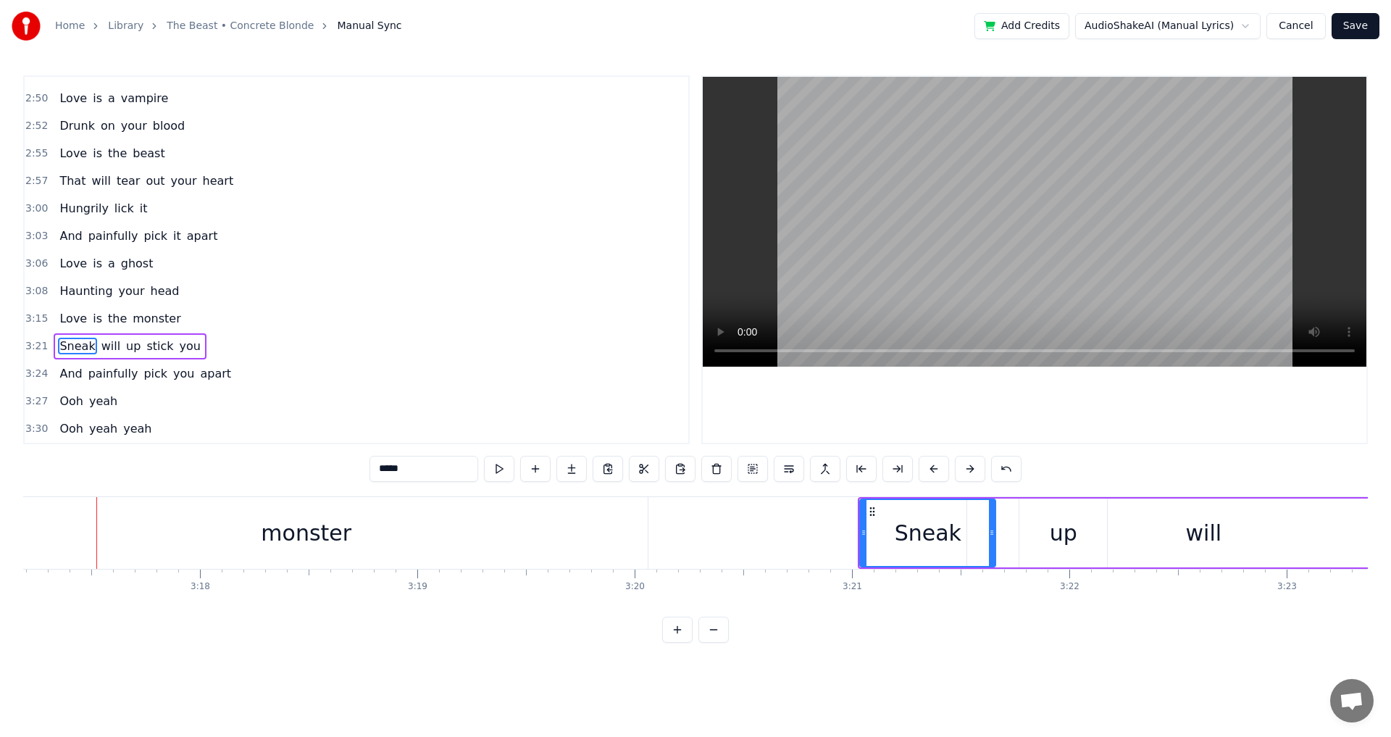
click at [1104, 250] on video at bounding box center [1035, 222] width 664 height 290
click at [1102, 251] on video at bounding box center [1035, 222] width 664 height 290
drag, startPoint x: 863, startPoint y: 541, endPoint x: 935, endPoint y: 542, distance: 72.5
click at [935, 542] on div at bounding box center [936, 533] width 6 height 66
drag, startPoint x: 994, startPoint y: 540, endPoint x: 1036, endPoint y: 542, distance: 42.1
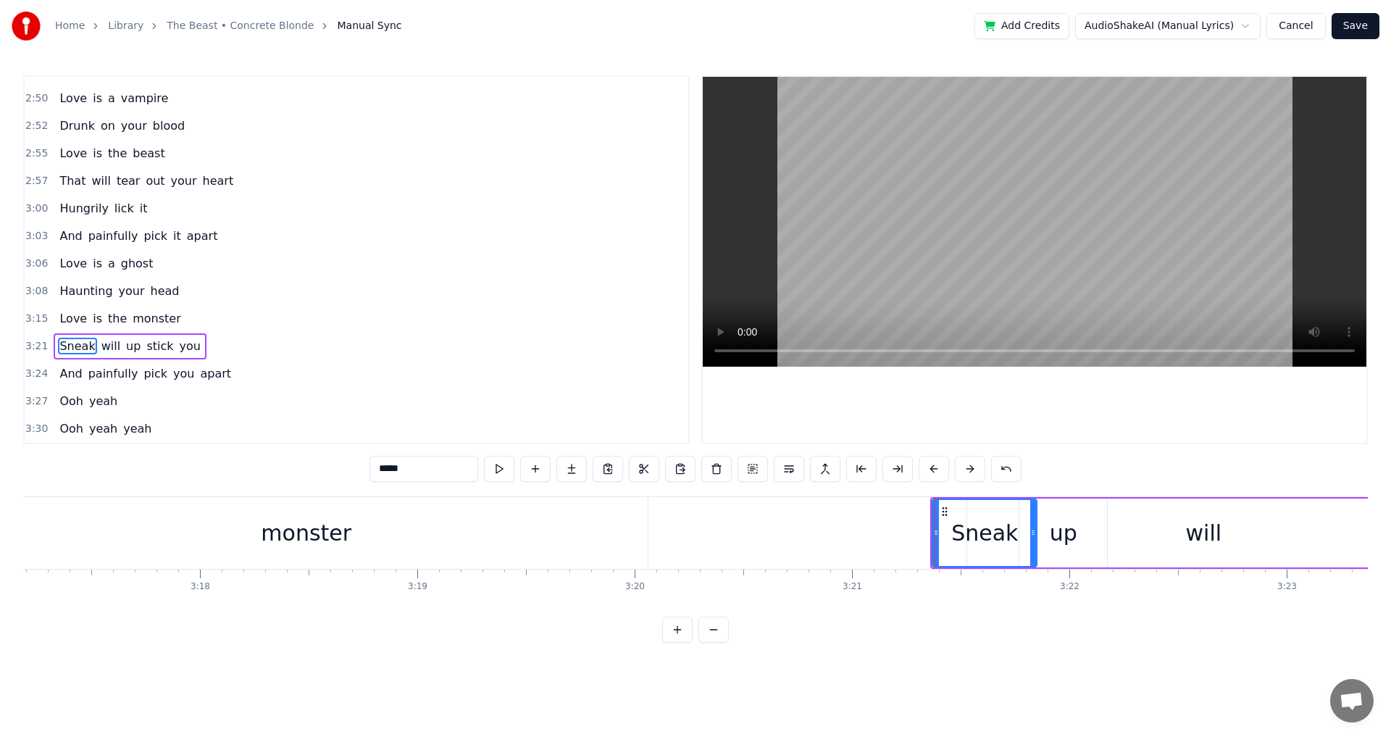
click at [1036, 542] on div at bounding box center [1033, 533] width 6 height 66
click at [1062, 535] on div "up" at bounding box center [1064, 533] width 28 height 33
drag, startPoint x: 1023, startPoint y: 535, endPoint x: 1081, endPoint y: 533, distance: 58.0
click at [1081, 533] on icon at bounding box center [1081, 533] width 6 height 12
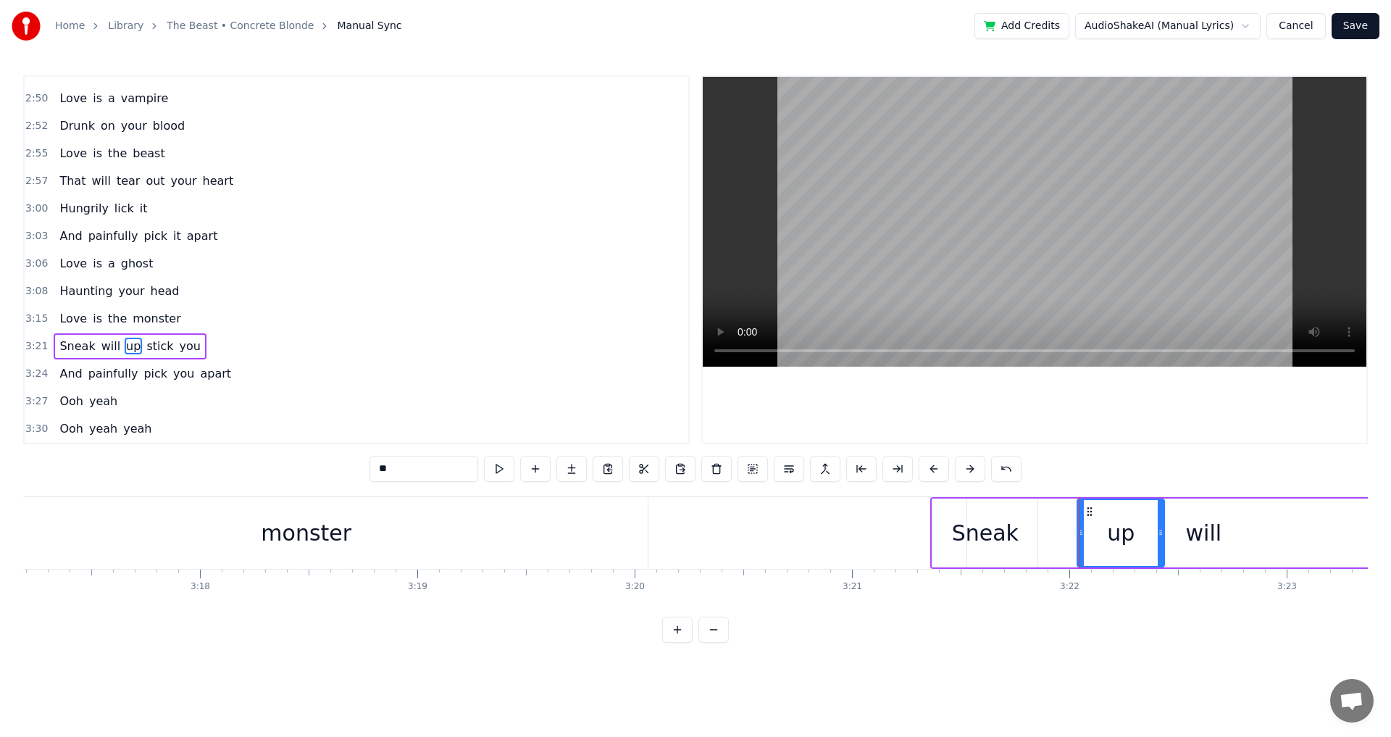
drag, startPoint x: 1104, startPoint y: 544, endPoint x: 1161, endPoint y: 541, distance: 57.3
click at [1161, 541] on div at bounding box center [1161, 533] width 6 height 66
click at [1207, 530] on div "will" at bounding box center [1204, 533] width 36 height 33
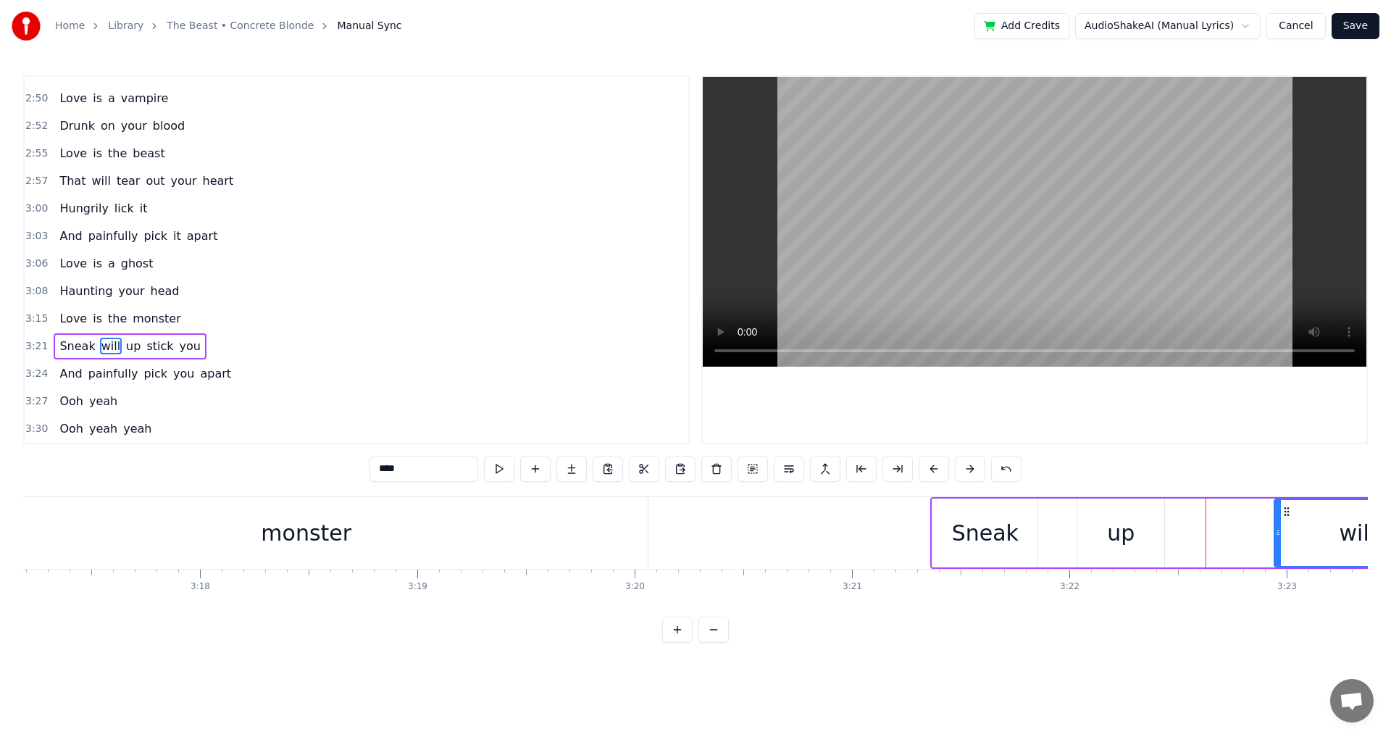
drag, startPoint x: 971, startPoint y: 539, endPoint x: 1278, endPoint y: 551, distance: 307.4
click at [987, 536] on div "Sneak" at bounding box center [985, 533] width 67 height 33
drag, startPoint x: 934, startPoint y: 538, endPoint x: 1004, endPoint y: 544, distance: 70.6
click at [1008, 544] on div at bounding box center [1011, 533] width 6 height 66
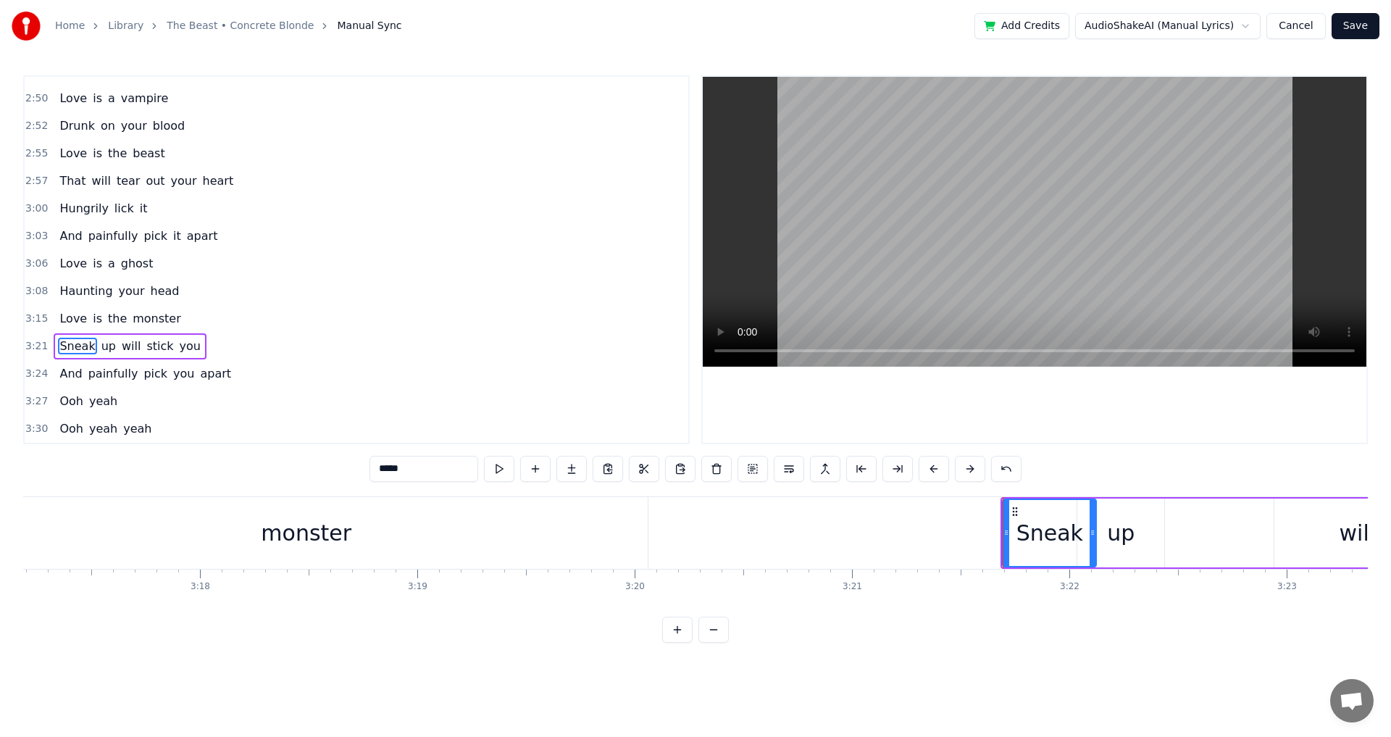
drag, startPoint x: 1035, startPoint y: 542, endPoint x: 1094, endPoint y: 548, distance: 59.0
click at [1094, 548] on div at bounding box center [1093, 533] width 6 height 66
click at [1134, 544] on div "up" at bounding box center [1120, 533] width 87 height 69
drag, startPoint x: 1080, startPoint y: 533, endPoint x: 1125, endPoint y: 537, distance: 45.8
click at [1125, 537] on icon at bounding box center [1127, 533] width 6 height 12
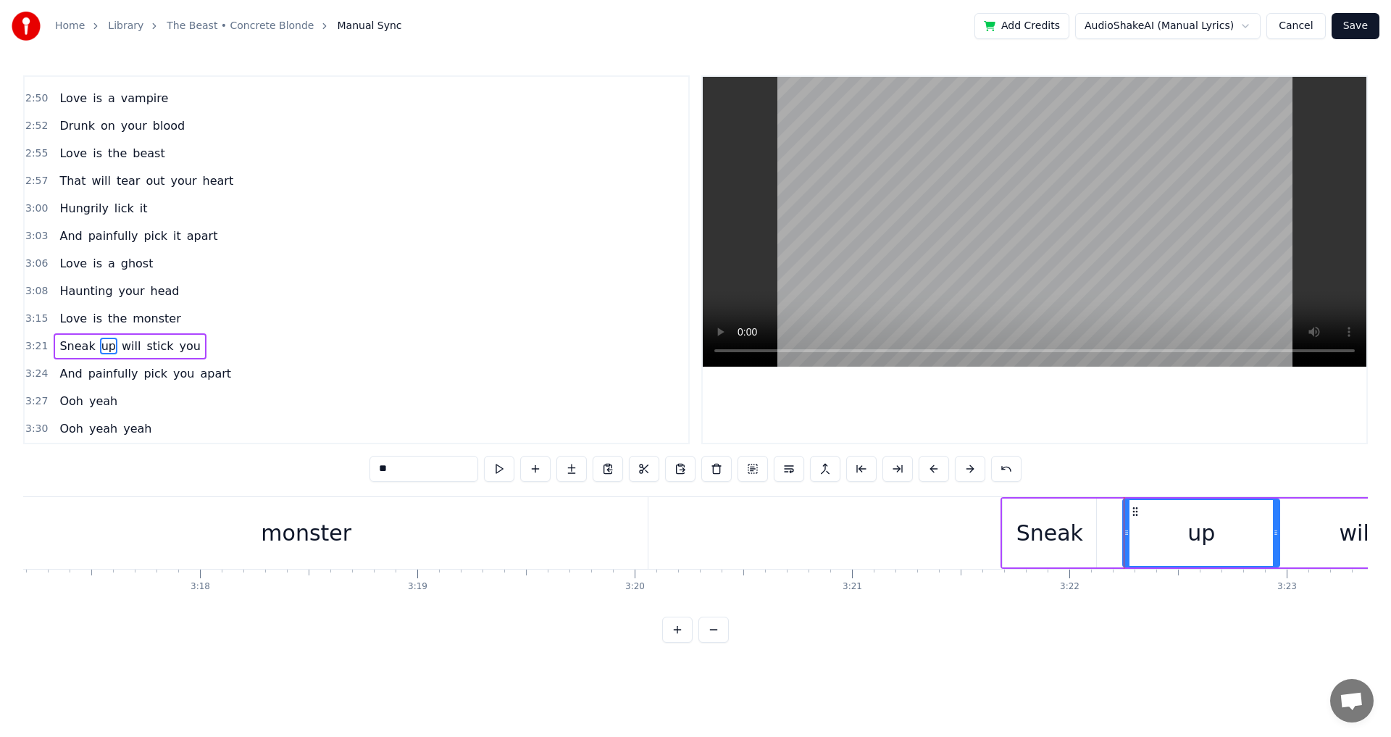
drag, startPoint x: 1163, startPoint y: 539, endPoint x: 1278, endPoint y: 541, distance: 115.2
click at [1278, 541] on div at bounding box center [1276, 533] width 6 height 66
drag, startPoint x: 1126, startPoint y: 542, endPoint x: 1224, endPoint y: 547, distance: 97.9
click at [1225, 546] on div at bounding box center [1226, 533] width 6 height 66
click at [1056, 540] on div "Sneak" at bounding box center [1050, 533] width 67 height 33
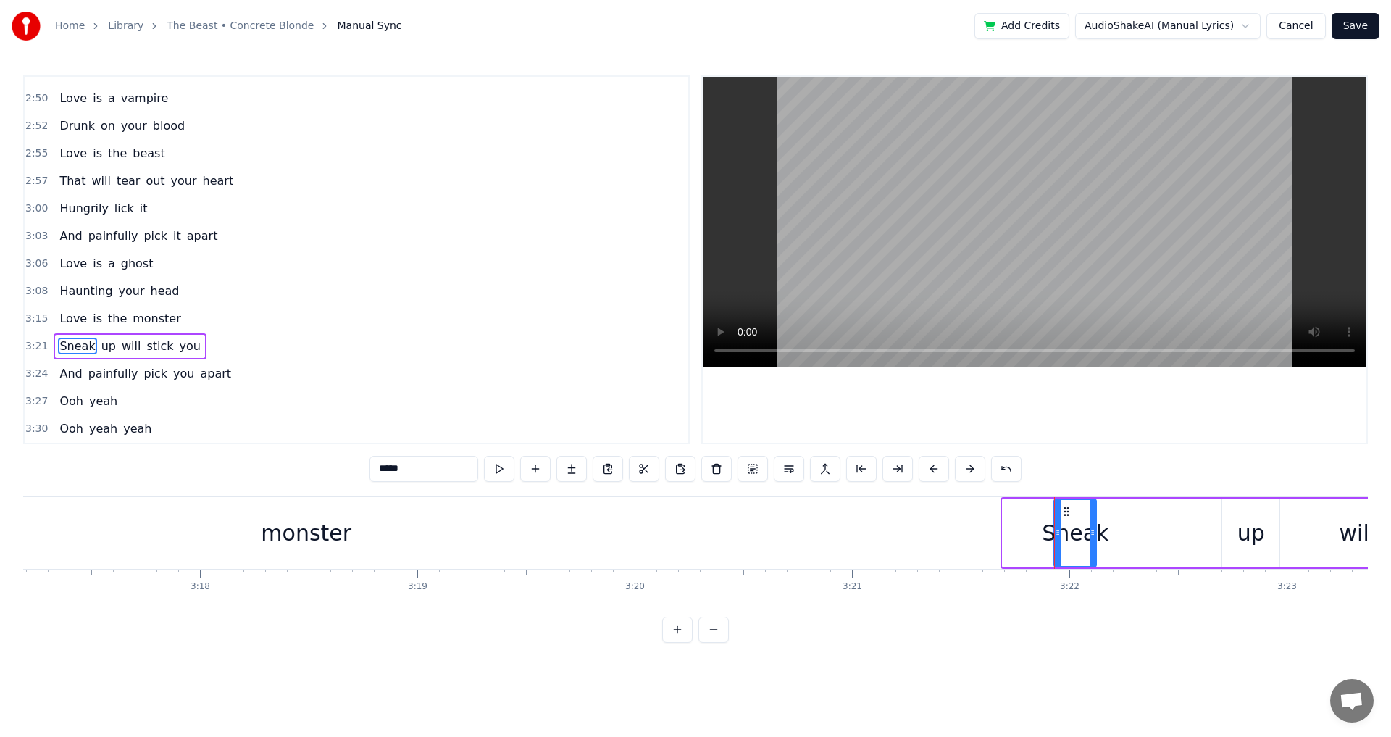
drag, startPoint x: 1007, startPoint y: 536, endPoint x: 1059, endPoint y: 545, distance: 52.2
click at [1059, 545] on div at bounding box center [1058, 533] width 6 height 66
drag, startPoint x: 1093, startPoint y: 543, endPoint x: 1222, endPoint y: 548, distance: 129.0
click at [1222, 548] on div at bounding box center [1222, 533] width 6 height 66
click at [1118, 247] on video at bounding box center [1035, 222] width 664 height 290
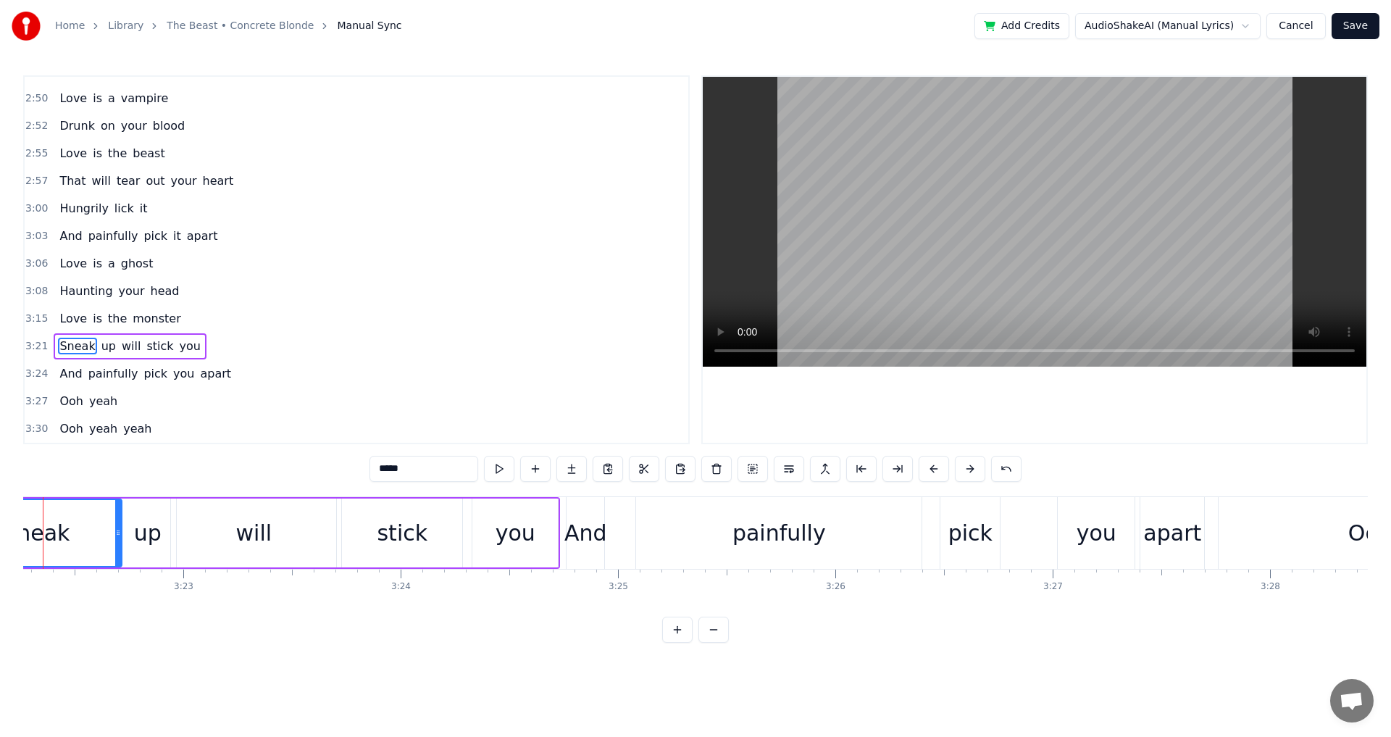
scroll to position [0, 43912]
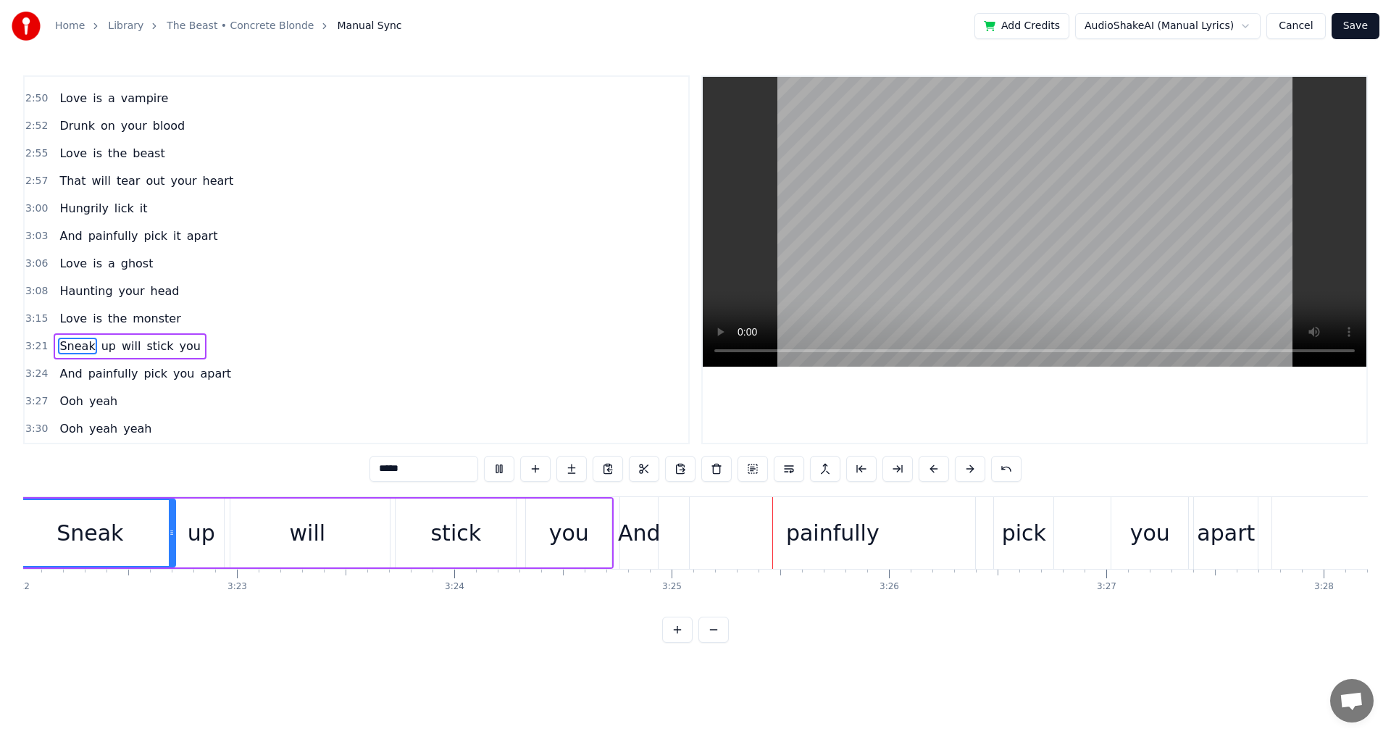
click at [1113, 227] on video at bounding box center [1035, 222] width 664 height 290
click at [447, 533] on div "stick" at bounding box center [455, 533] width 51 height 33
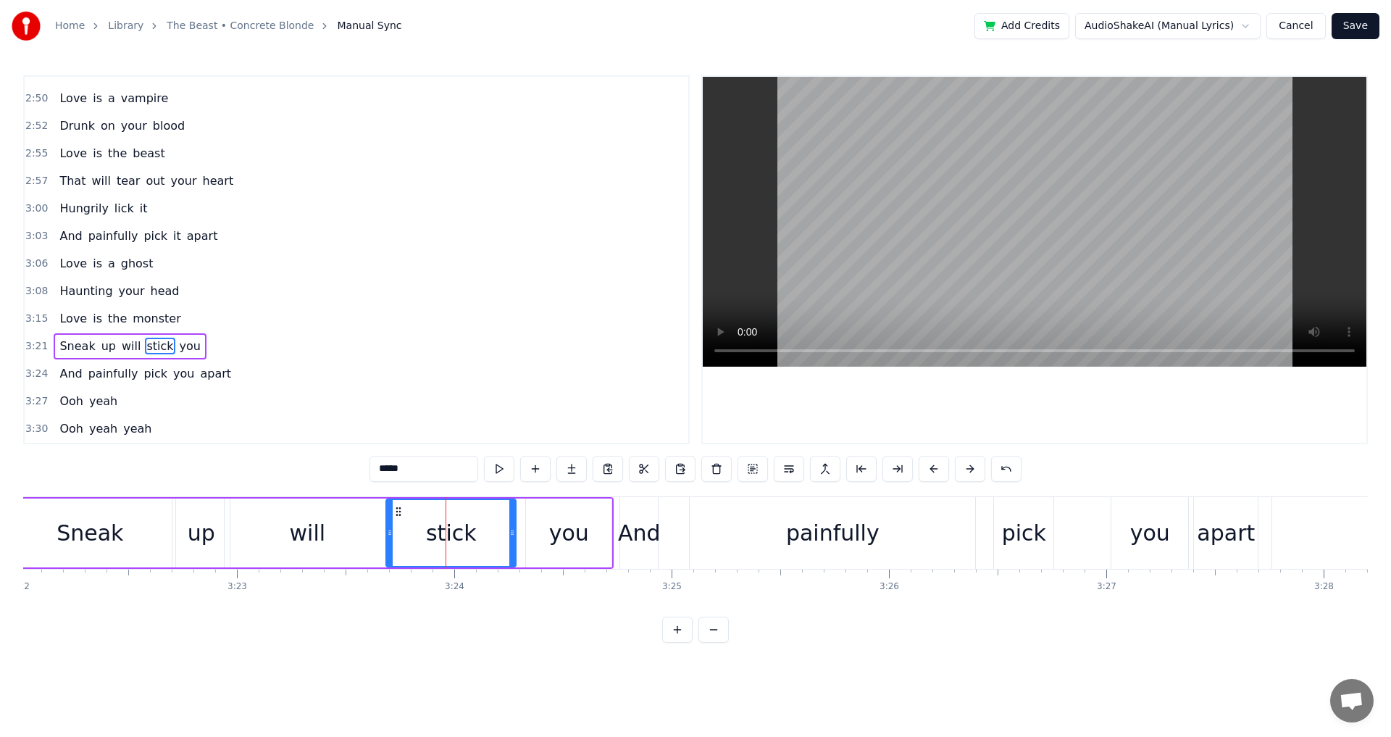
drag, startPoint x: 400, startPoint y: 537, endPoint x: 391, endPoint y: 536, distance: 9.4
click at [391, 536] on icon at bounding box center [390, 533] width 6 height 12
click at [307, 538] on div "will" at bounding box center [308, 533] width 36 height 33
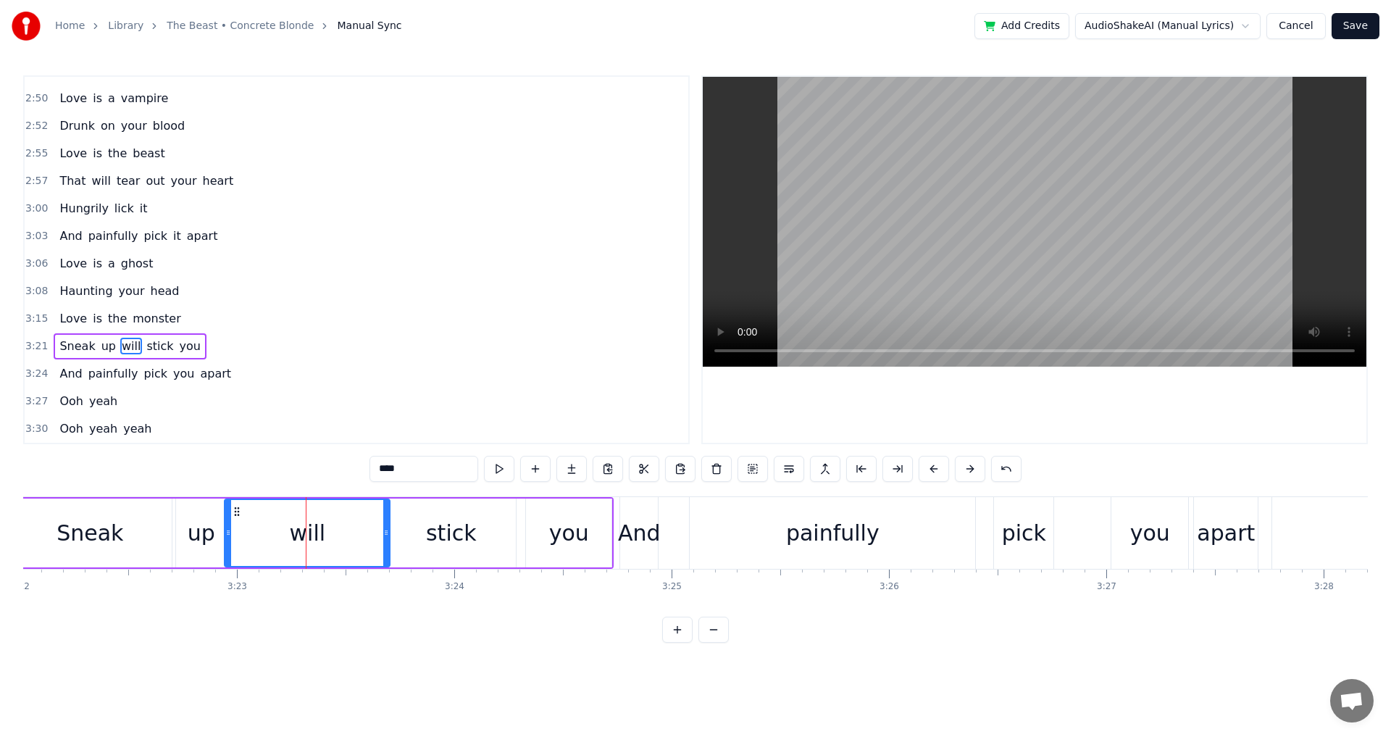
click at [424, 538] on div "stick" at bounding box center [451, 533] width 130 height 69
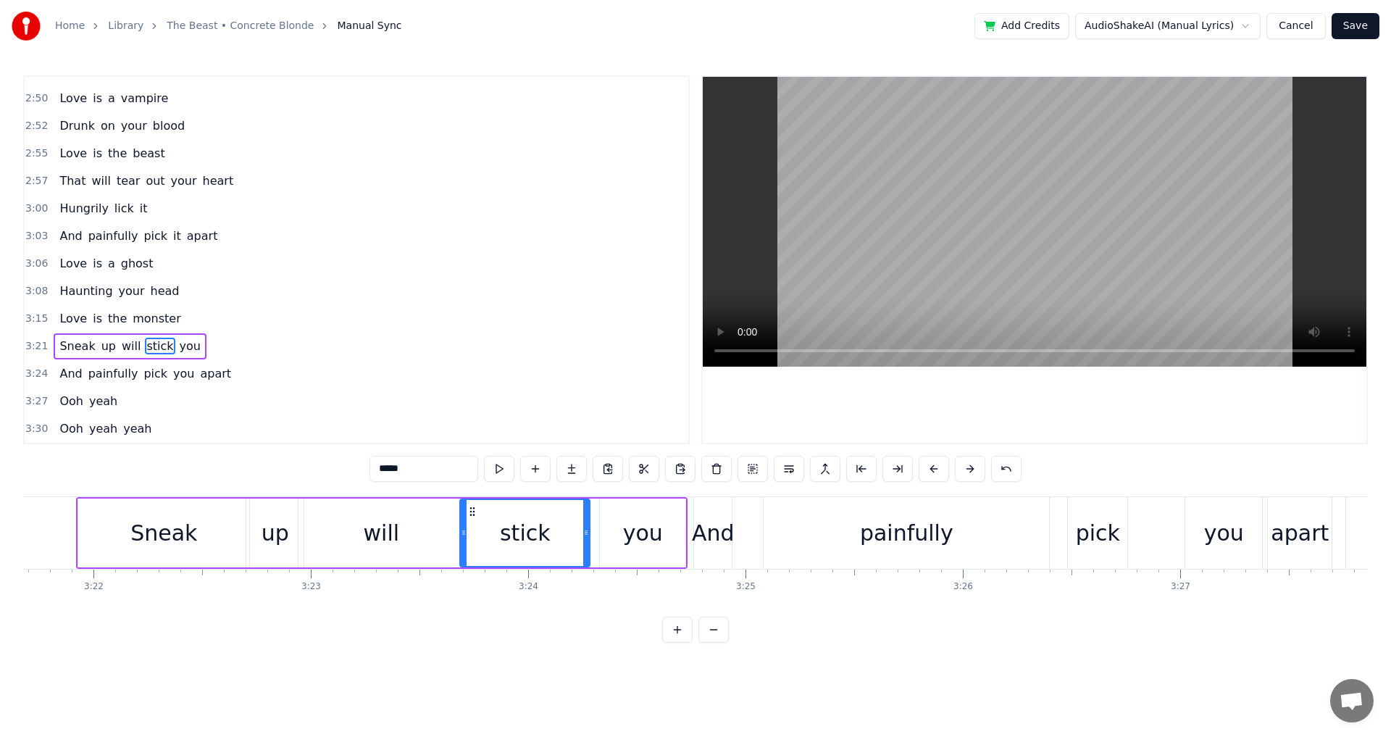
click at [1140, 258] on video at bounding box center [1035, 222] width 664 height 290
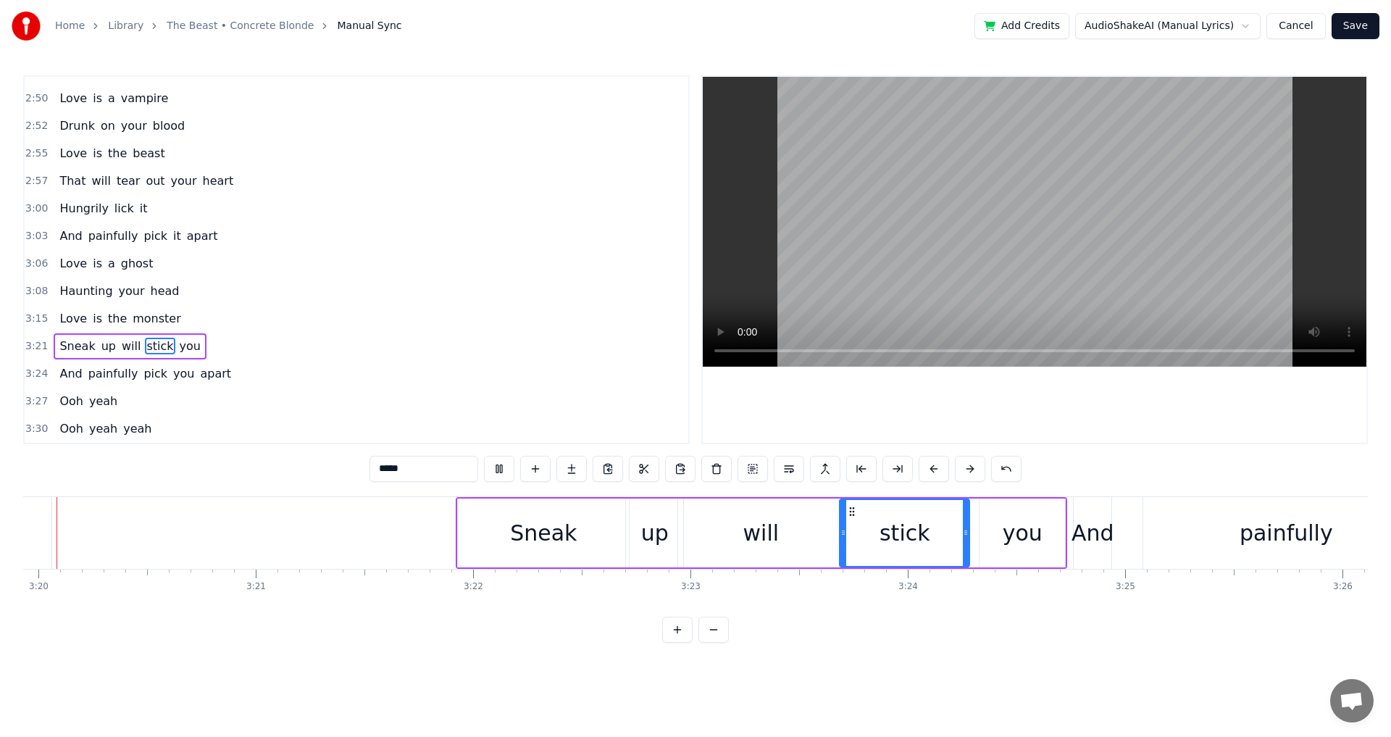
scroll to position [0, 43388]
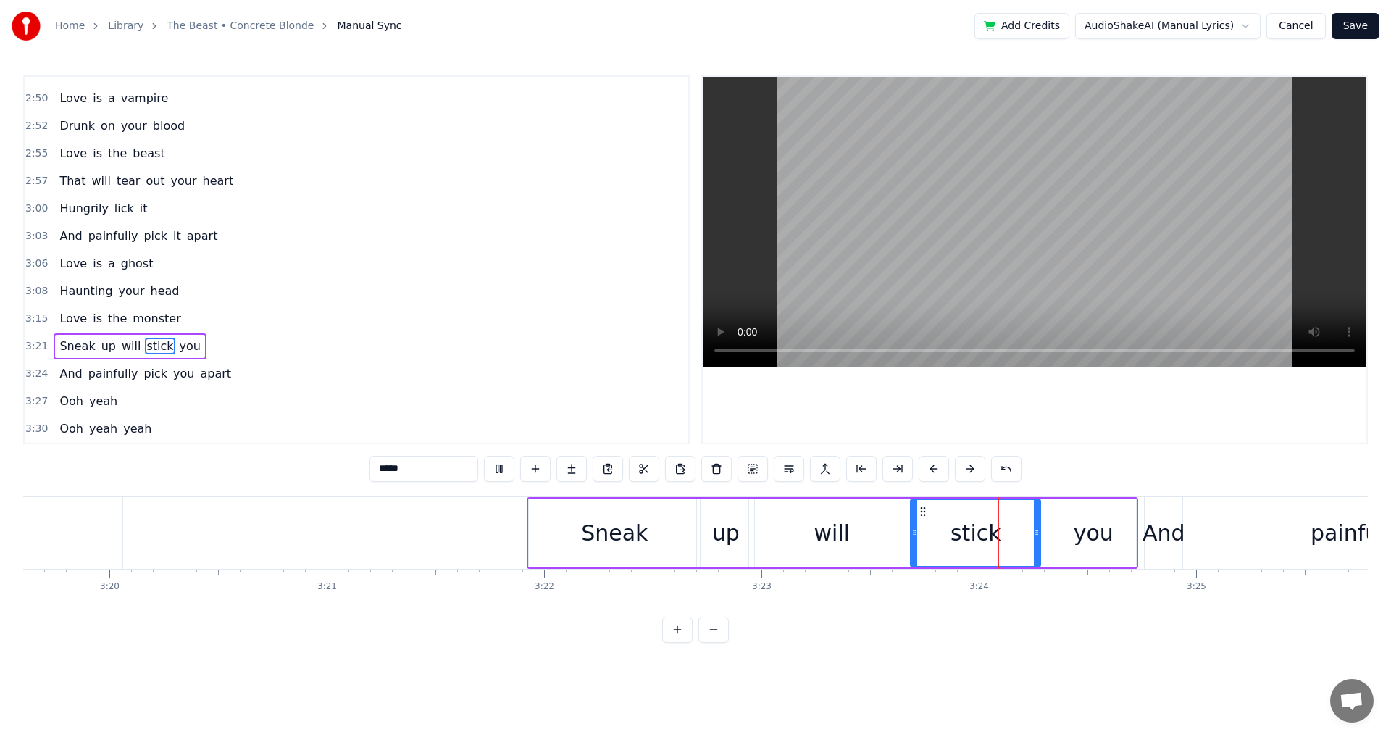
click at [1113, 275] on video at bounding box center [1035, 222] width 664 height 290
click at [808, 533] on div "will" at bounding box center [831, 533] width 165 height 69
type input "****"
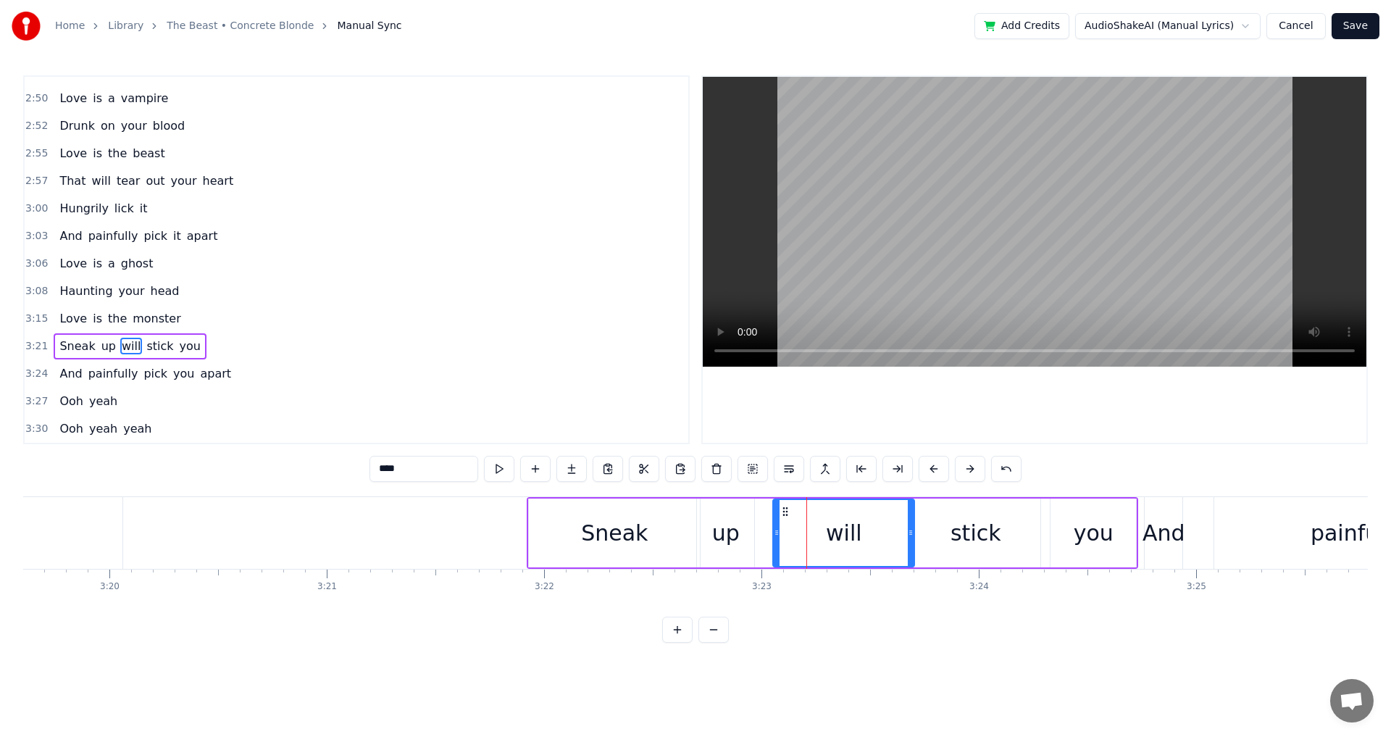
drag, startPoint x: 753, startPoint y: 534, endPoint x: 777, endPoint y: 539, distance: 24.4
click at [777, 539] on div at bounding box center [777, 533] width 6 height 66
click at [1261, 201] on video at bounding box center [1035, 222] width 664 height 290
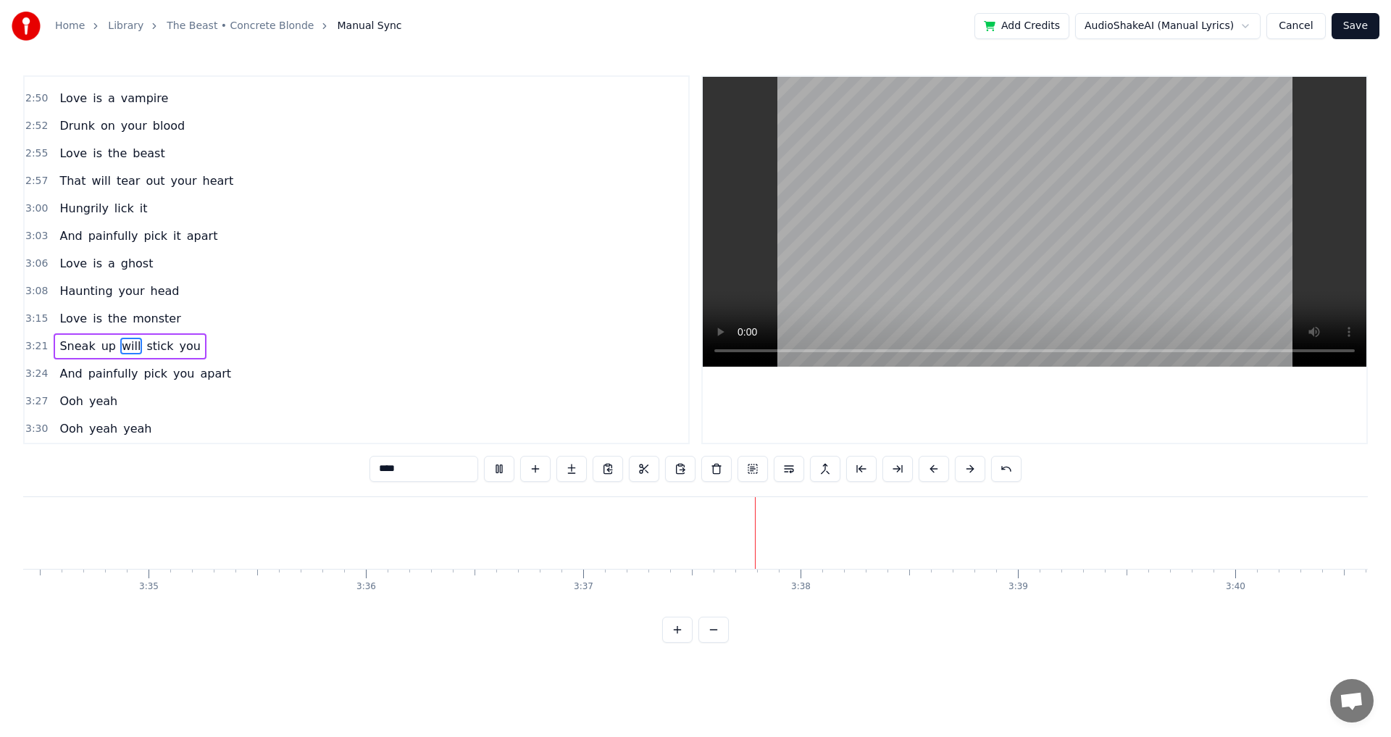
scroll to position [0, 46935]
click at [1358, 31] on button "Save" at bounding box center [1356, 26] width 48 height 26
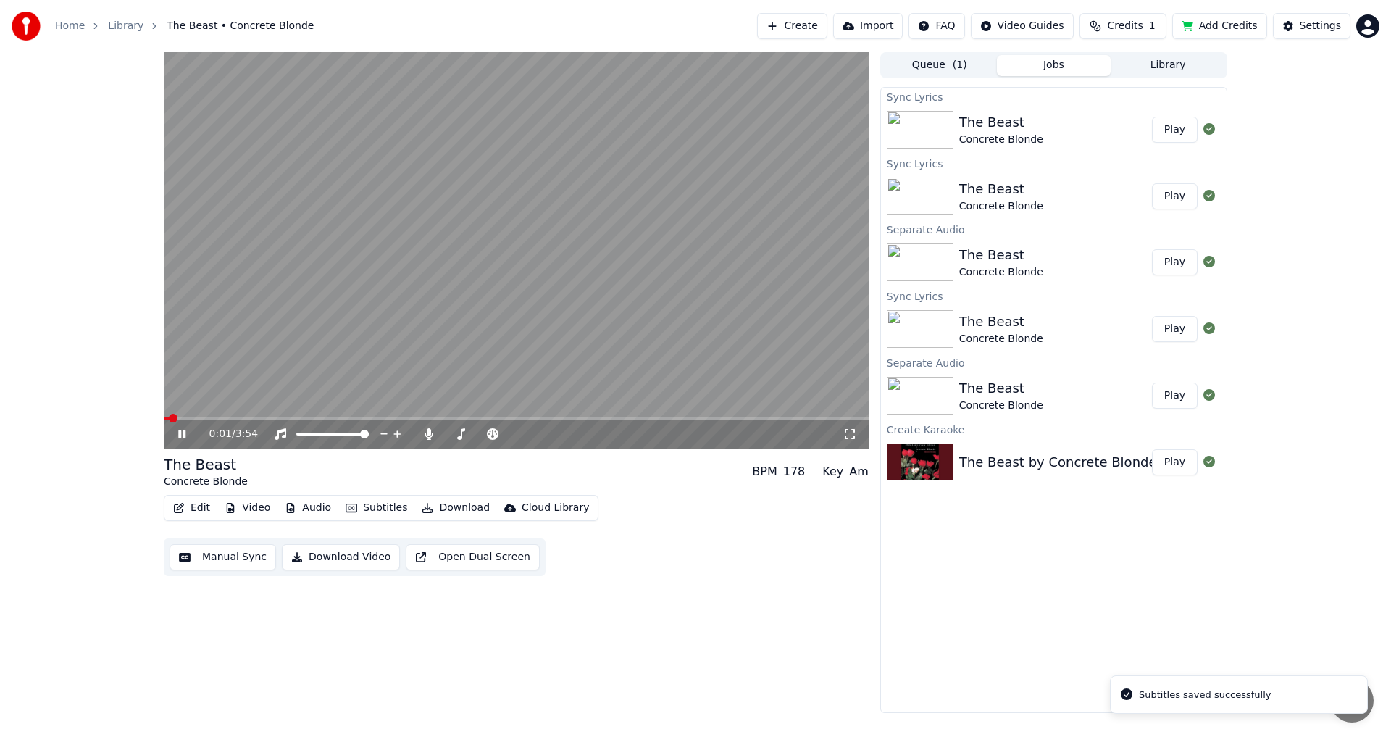
click at [195, 510] on button "Edit" at bounding box center [191, 508] width 49 height 20
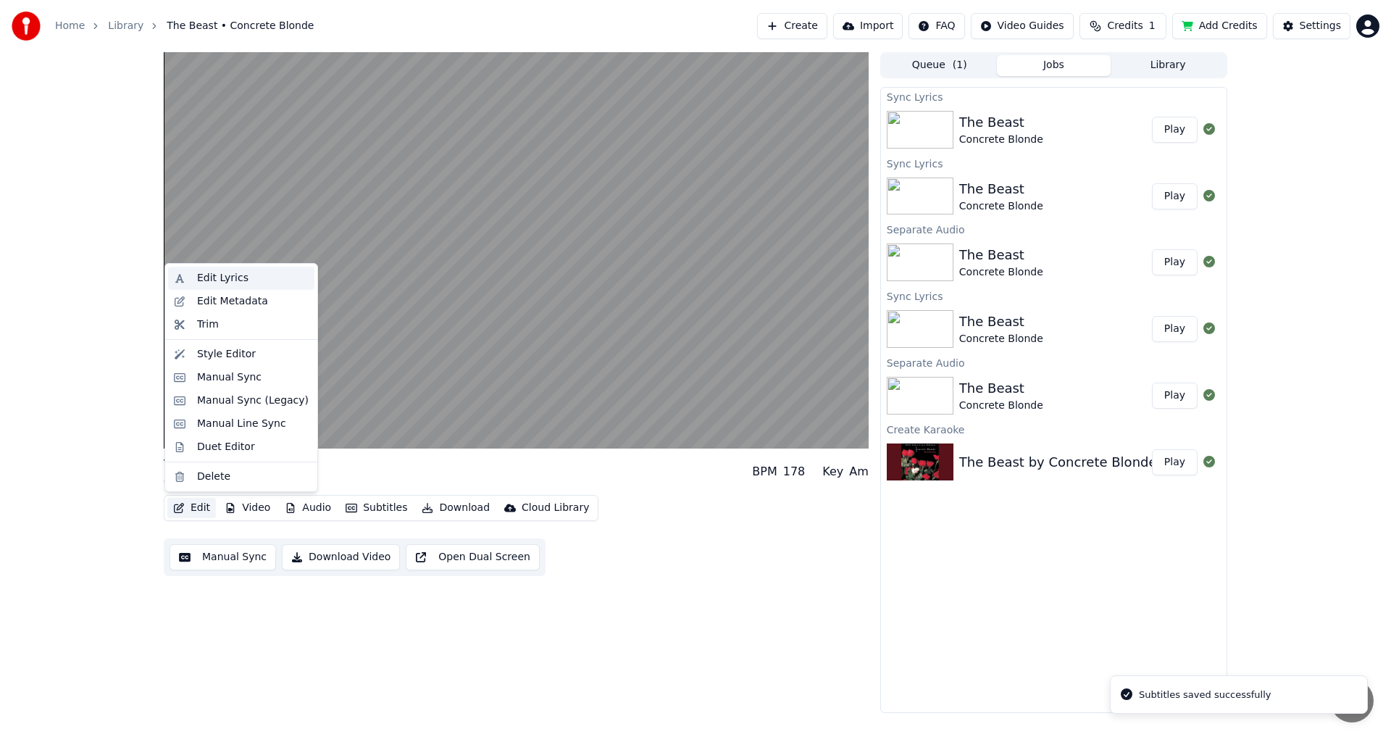
click at [230, 275] on div "Edit Lyrics" at bounding box center [222, 278] width 51 height 14
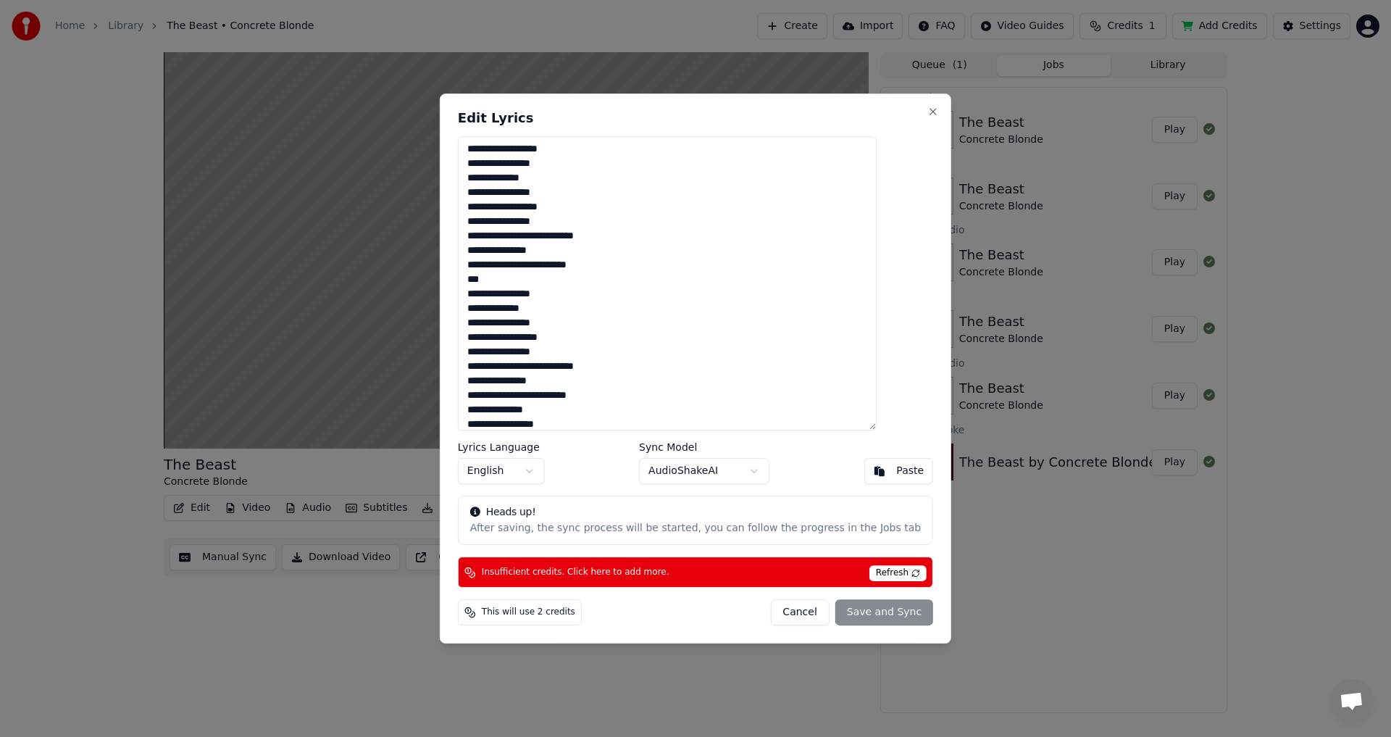
scroll to position [543, 0]
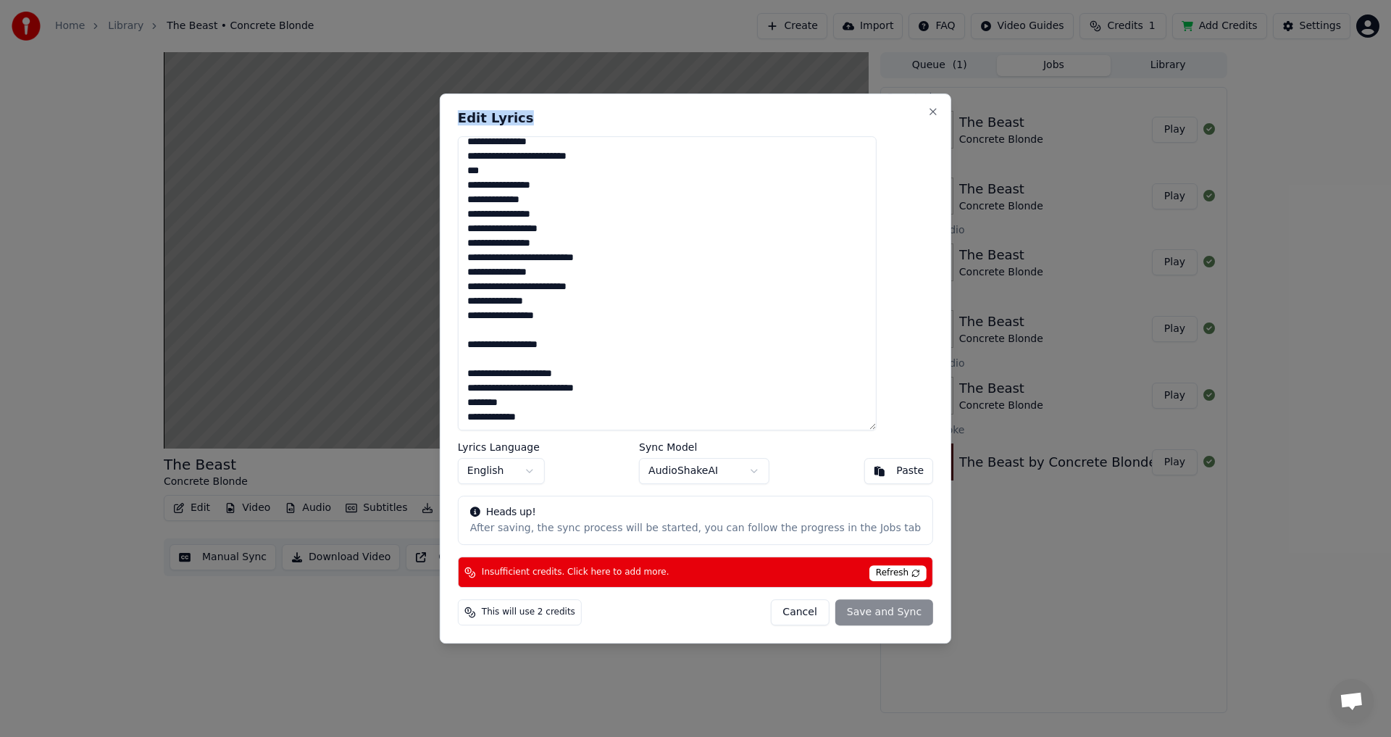
drag, startPoint x: 750, startPoint y: 109, endPoint x: 948, endPoint y: 189, distance: 213.9
click at [950, 190] on body "Home Library The Beast • Concrete Blonde Create Import FAQ Video Guides Credits…" at bounding box center [695, 368] width 1391 height 737
click at [772, 614] on button "Cancel" at bounding box center [799, 612] width 59 height 26
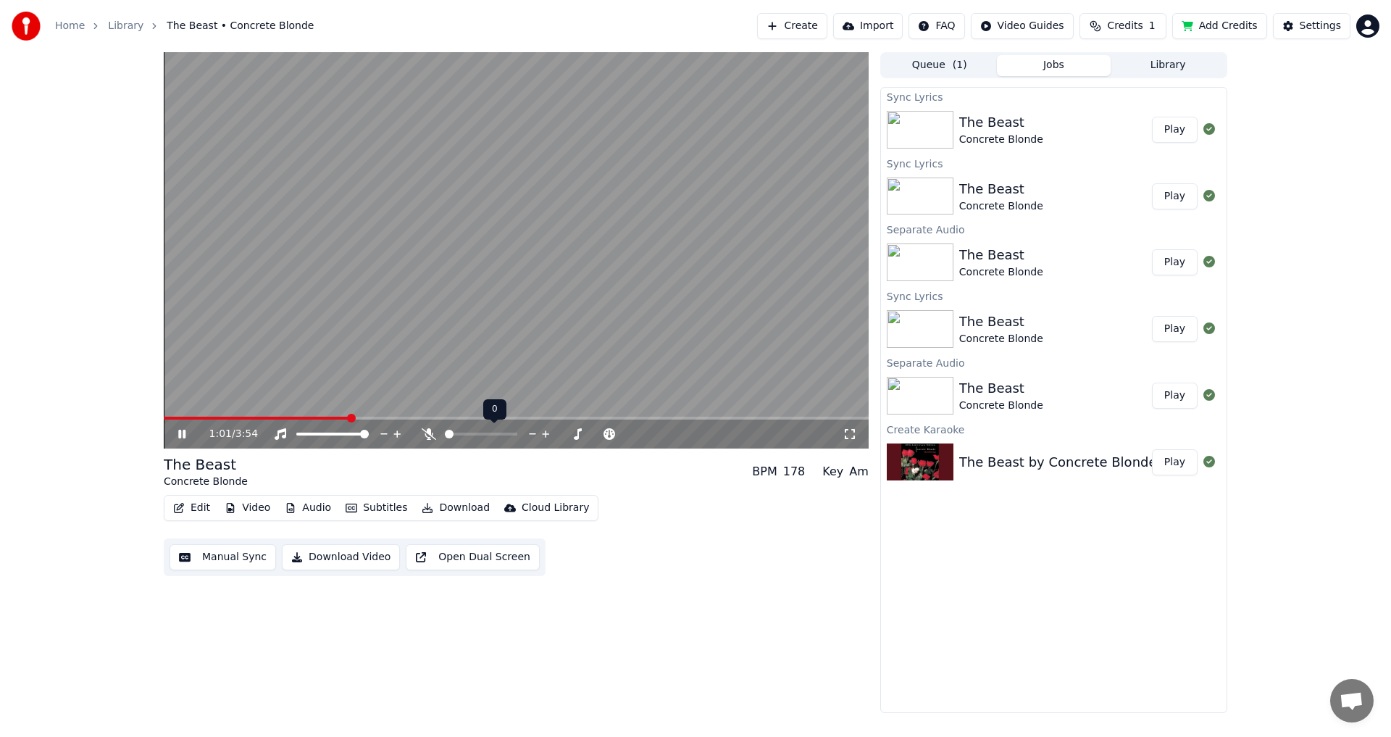
click at [445, 438] on span at bounding box center [449, 434] width 9 height 9
click at [164, 422] on span at bounding box center [168, 418] width 9 height 9
click at [459, 437] on span at bounding box center [461, 434] width 9 height 9
click at [478, 438] on span at bounding box center [478, 434] width 9 height 9
drag, startPoint x: 477, startPoint y: 439, endPoint x: 470, endPoint y: 440, distance: 7.3
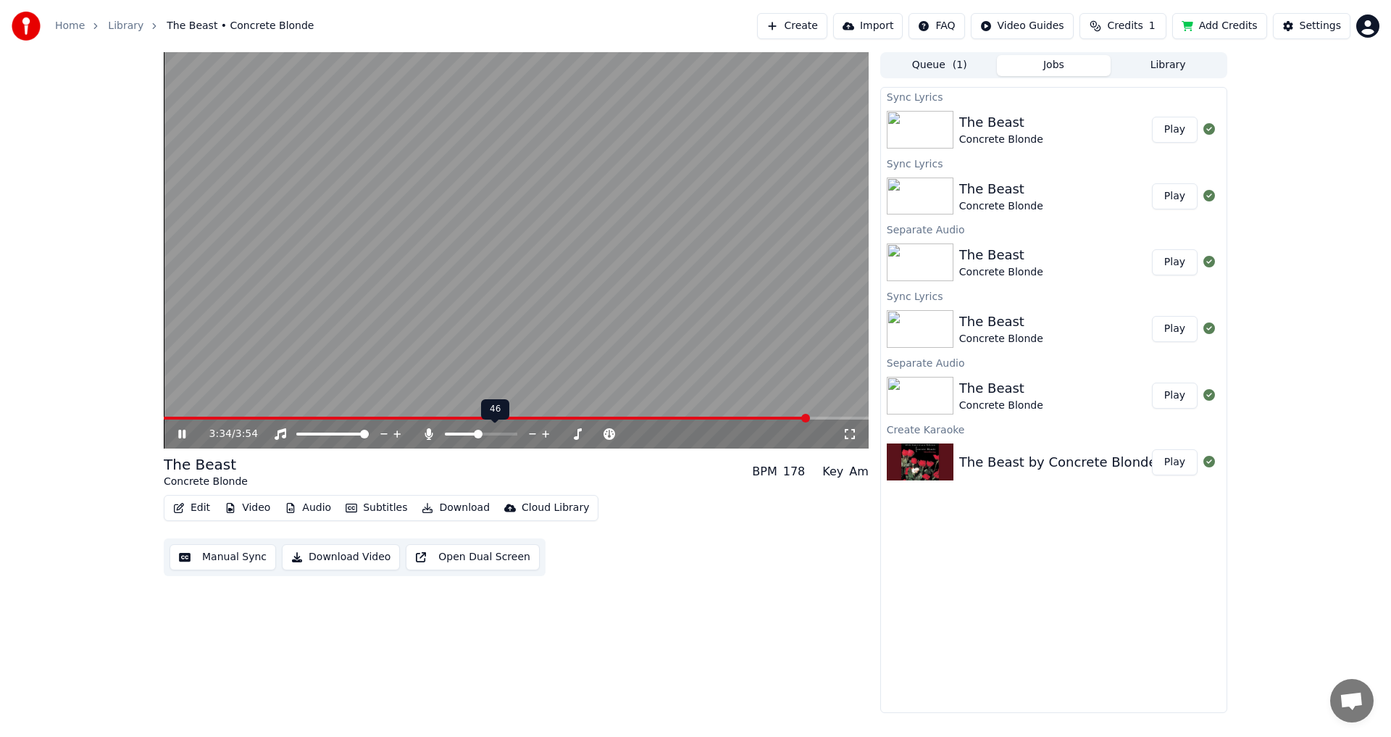
click at [470, 440] on div at bounding box center [494, 434] width 117 height 14
click at [445, 437] on span at bounding box center [449, 434] width 9 height 9
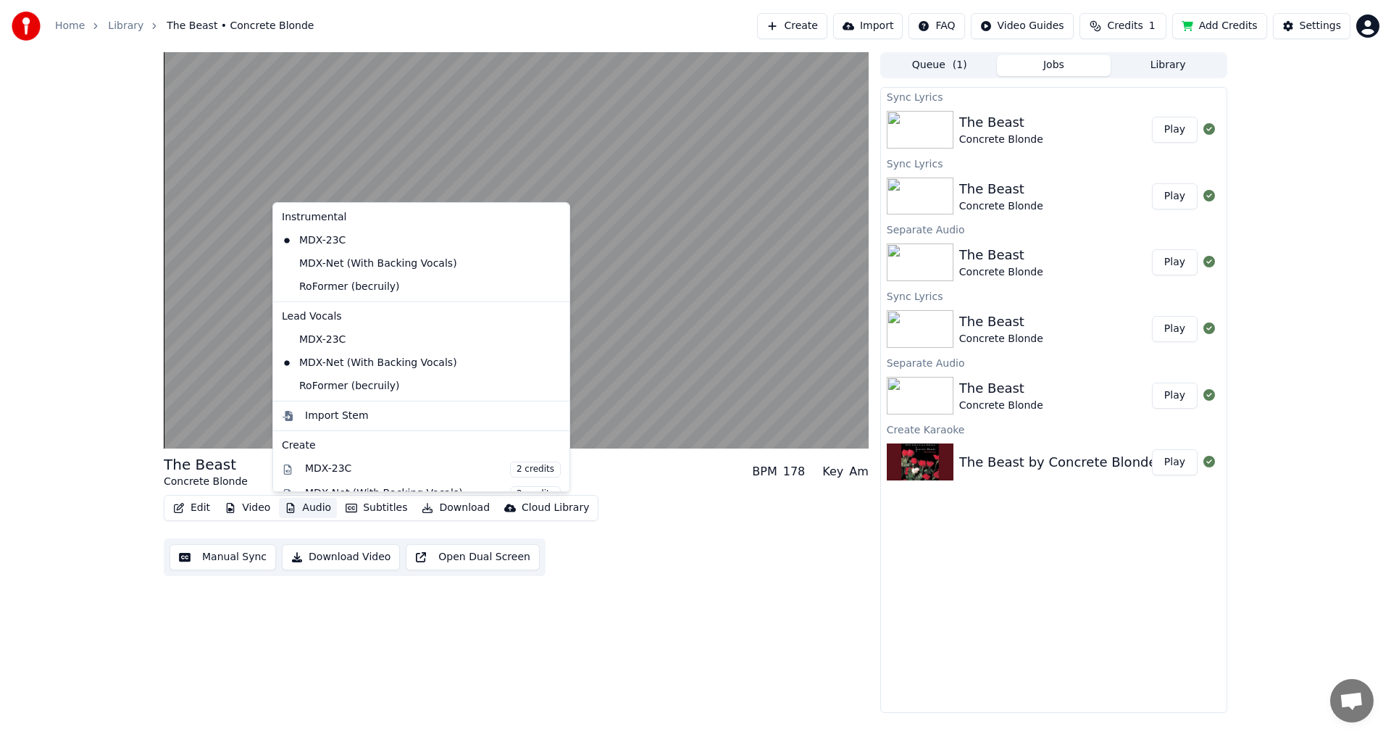
click at [306, 511] on button "Audio" at bounding box center [308, 508] width 58 height 20
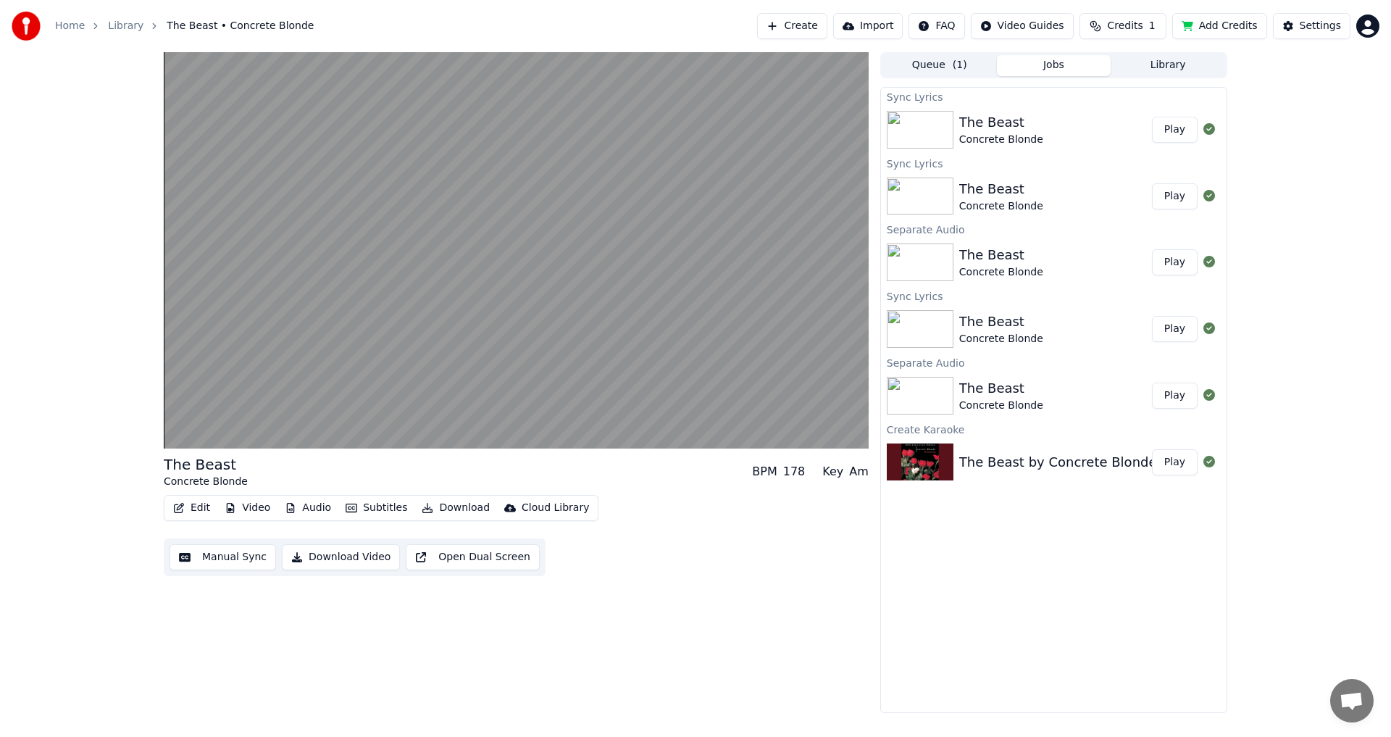
click at [305, 511] on button "Audio" at bounding box center [308, 508] width 58 height 20
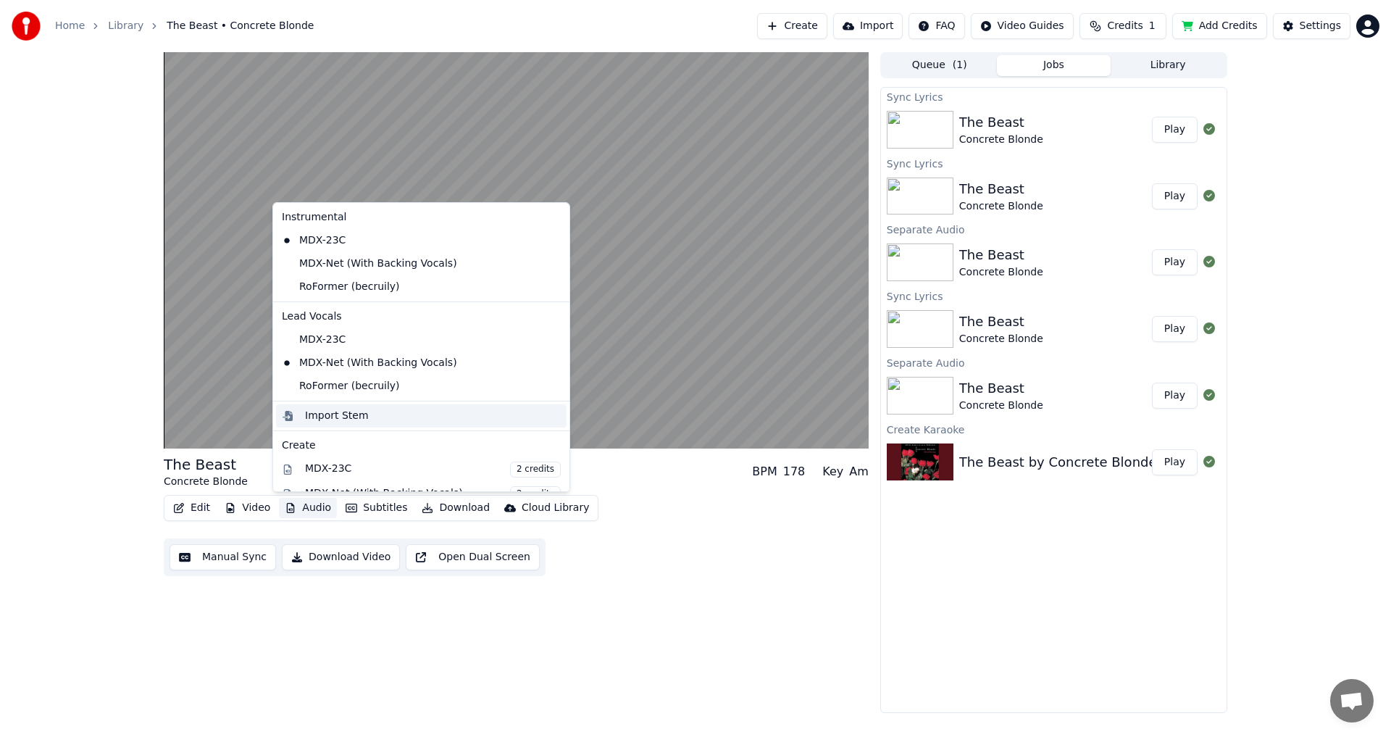
click at [361, 422] on div "Import Stem" at bounding box center [433, 416] width 256 height 14
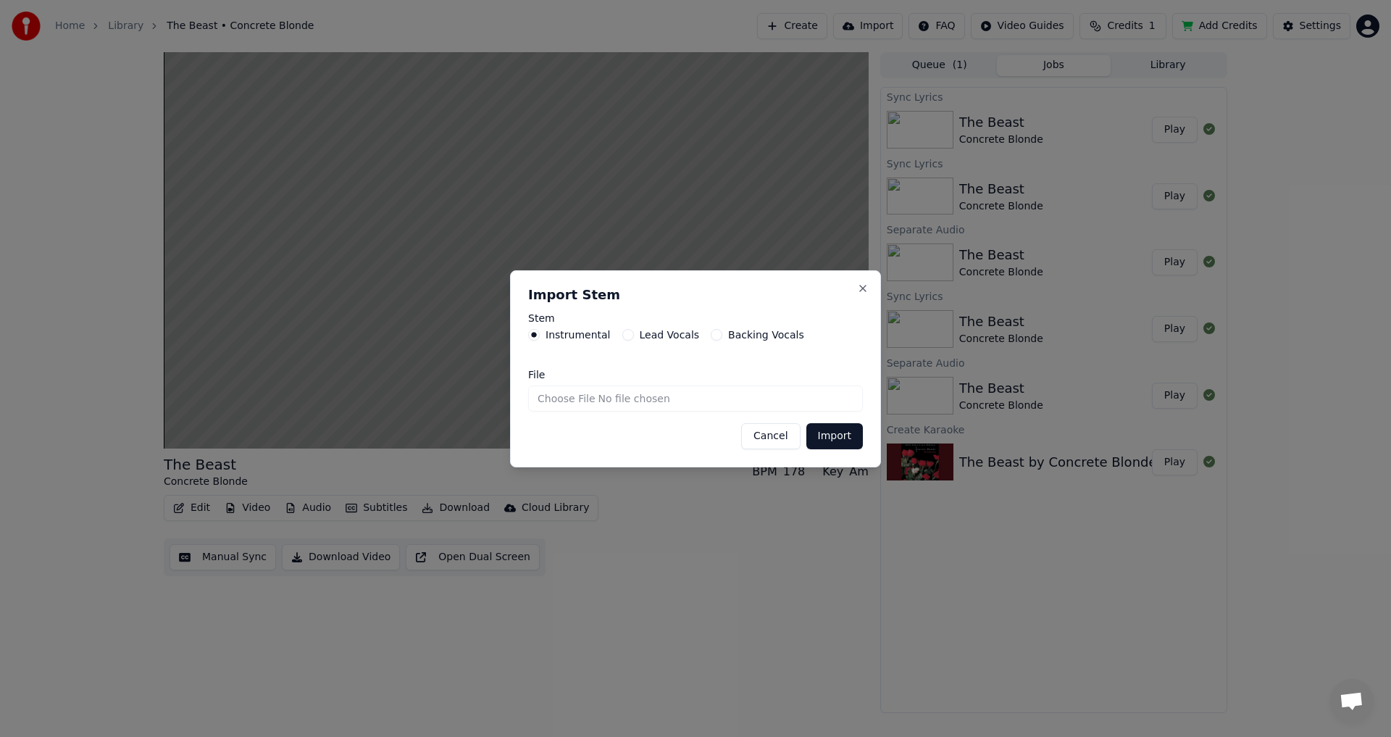
click at [711, 337] on button "Backing Vocals" at bounding box center [717, 335] width 12 height 12
click at [777, 439] on button "Cancel" at bounding box center [770, 436] width 59 height 26
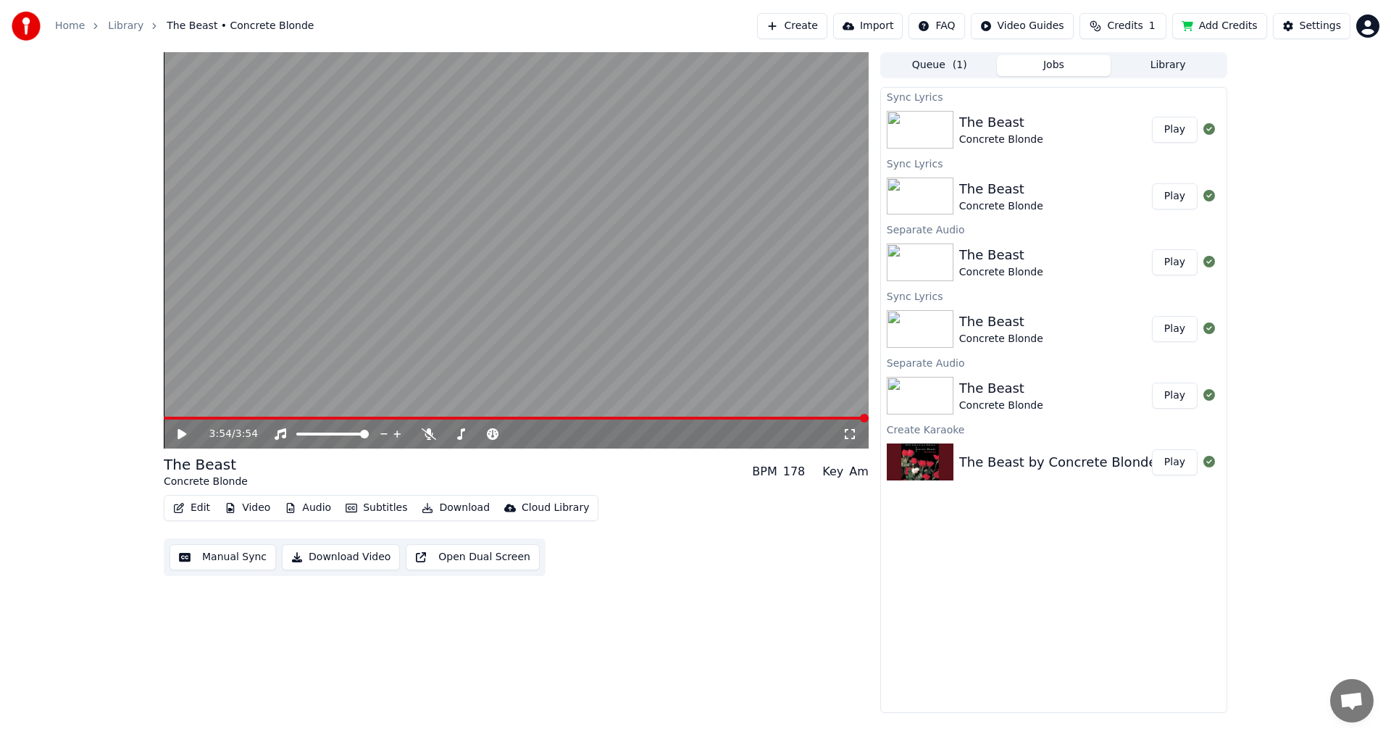
click at [506, 302] on video at bounding box center [516, 250] width 705 height 396
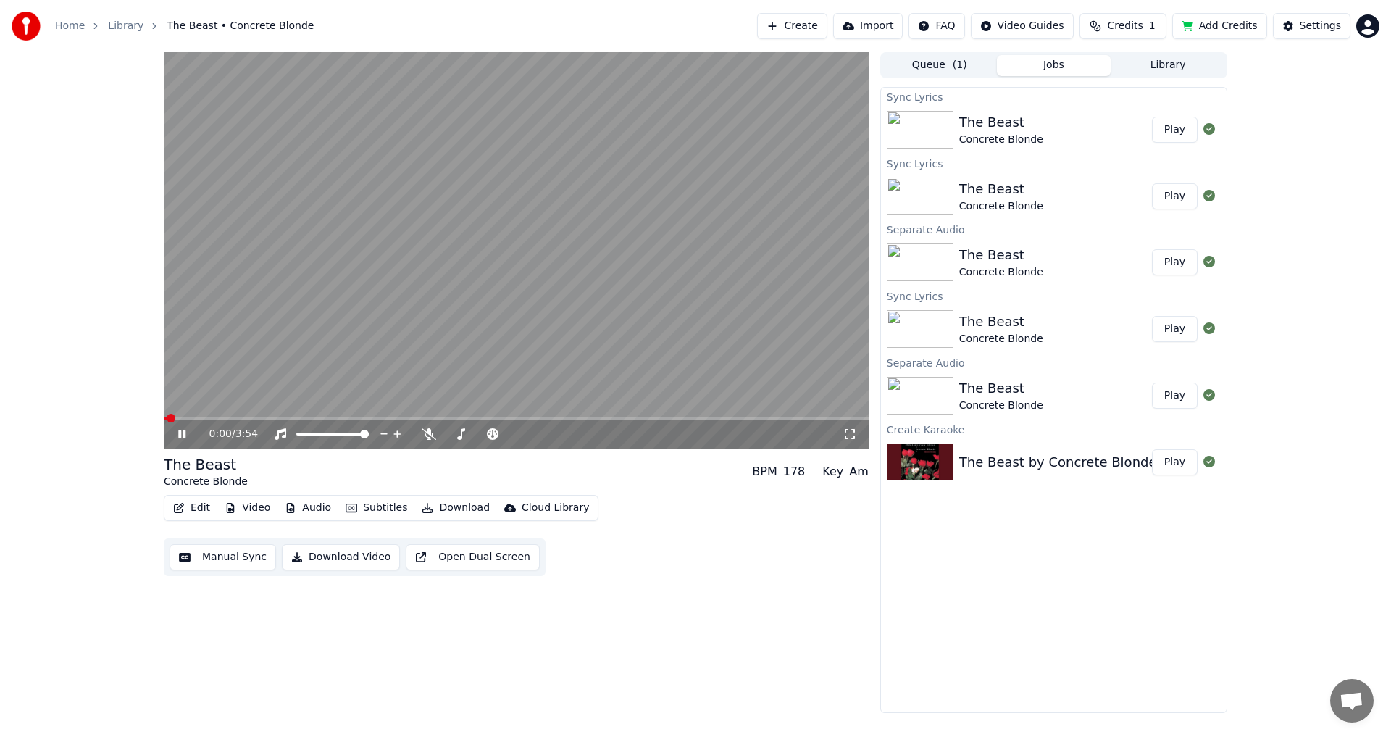
click at [328, 312] on video at bounding box center [516, 250] width 705 height 396
